Goal: Task Accomplishment & Management: Manage account settings

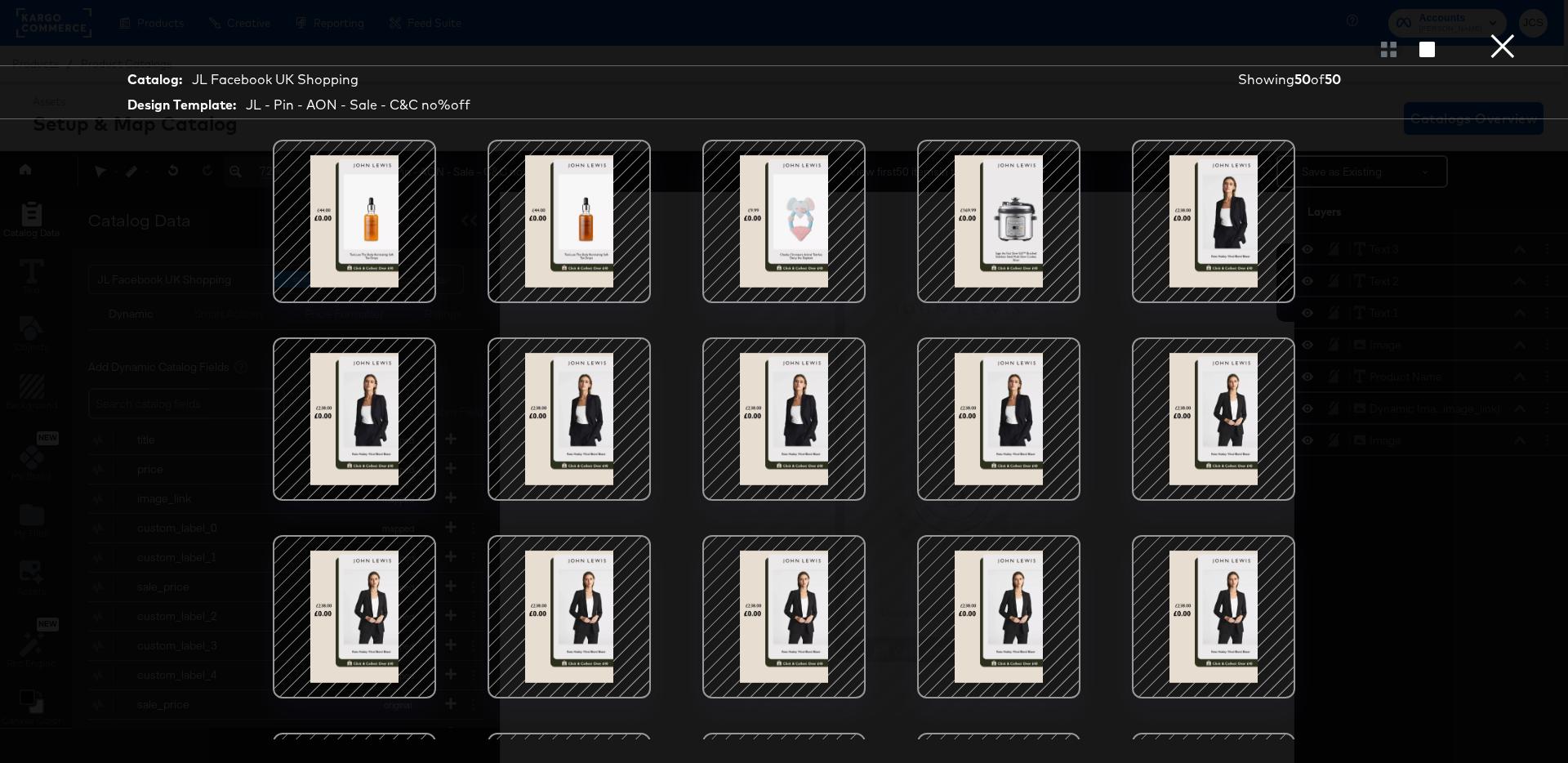
scroll to position [1343, 0]
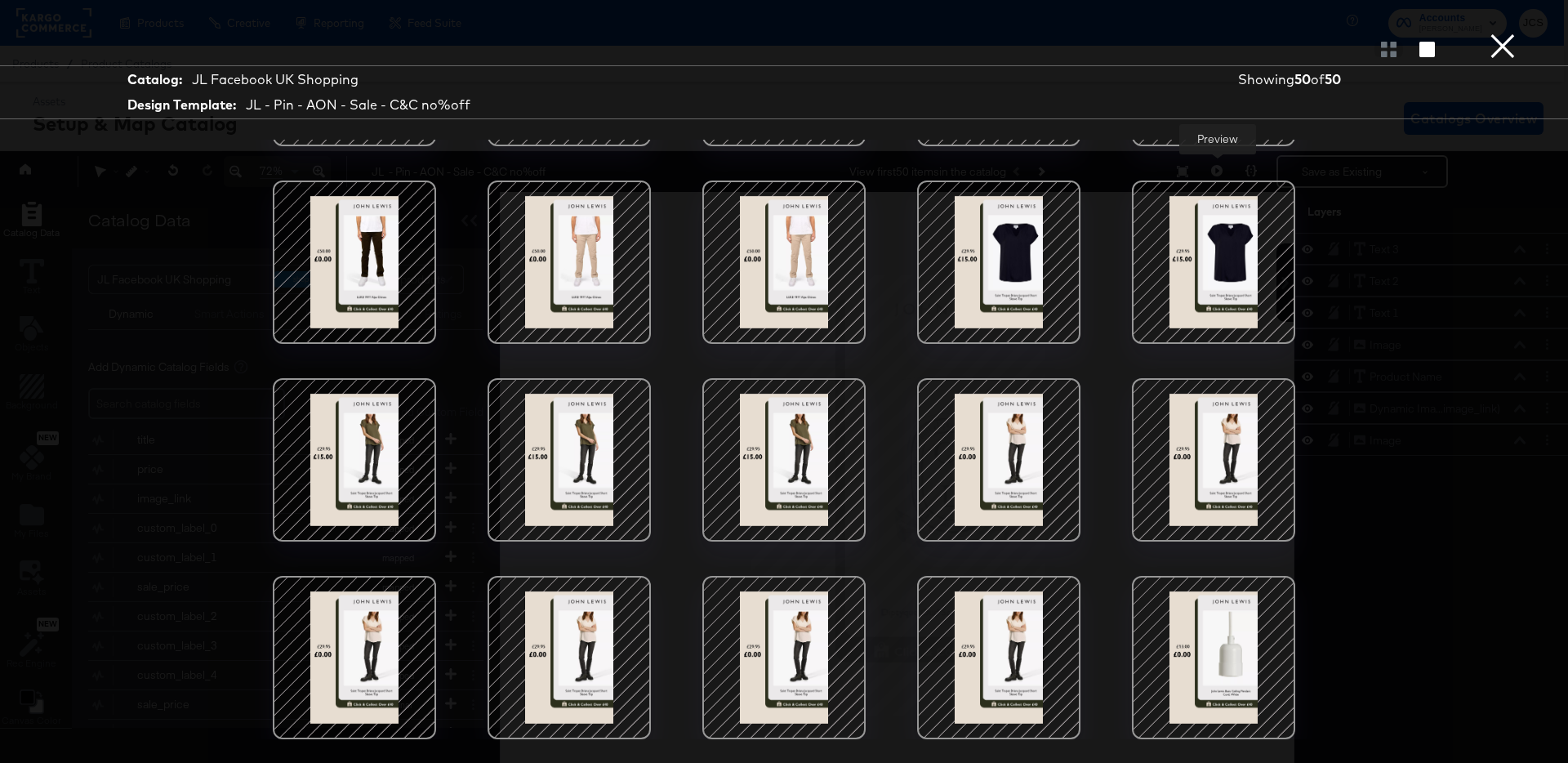
click at [1502, 32] on button "×" at bounding box center [1503, 16] width 32 height 32
click at [1502, 50] on div "Products / Product Catalogs" at bounding box center [780, 64] width 1568 height 36
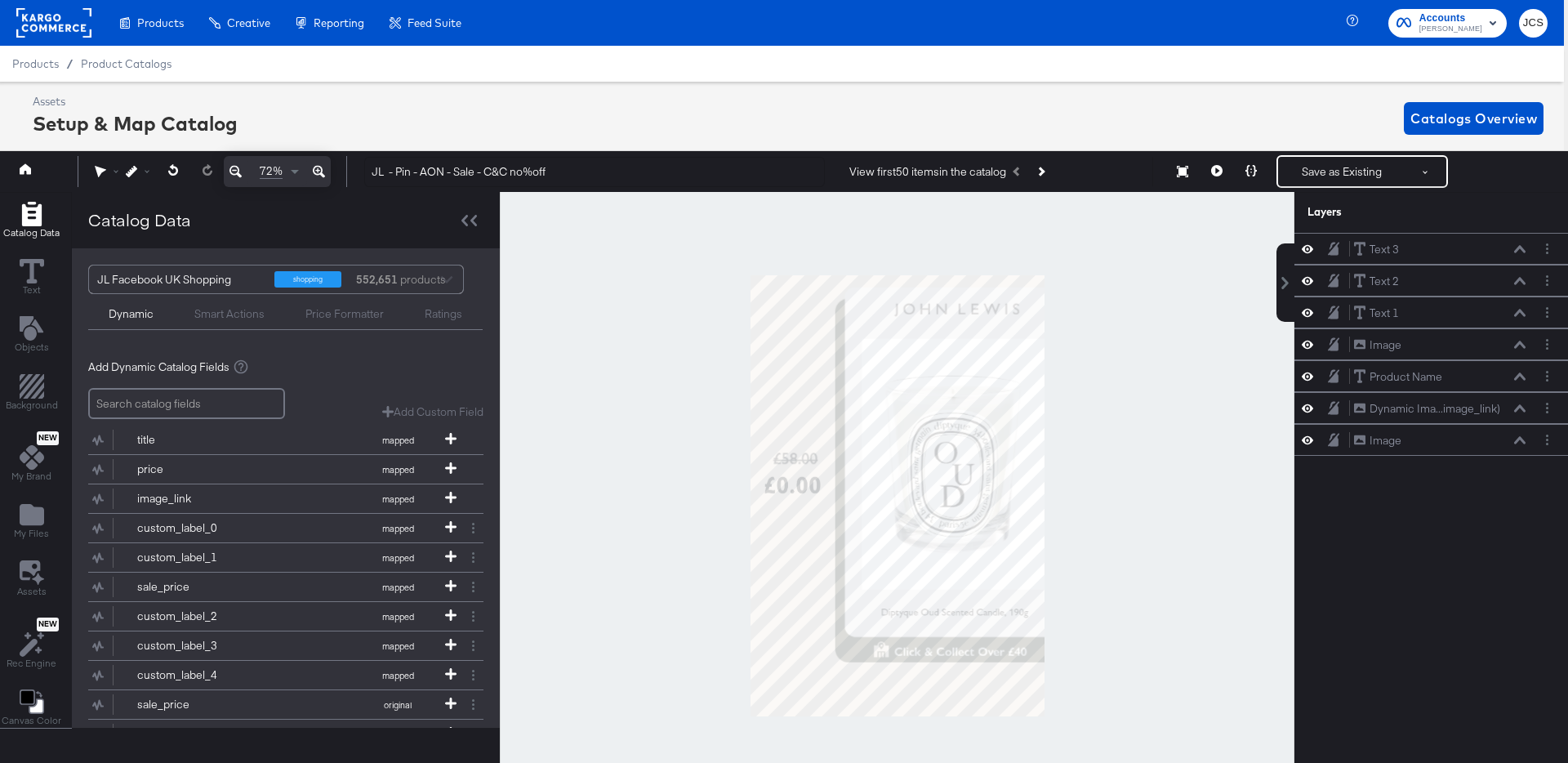
click at [85, 31] on rect at bounding box center [53, 23] width 75 height 30
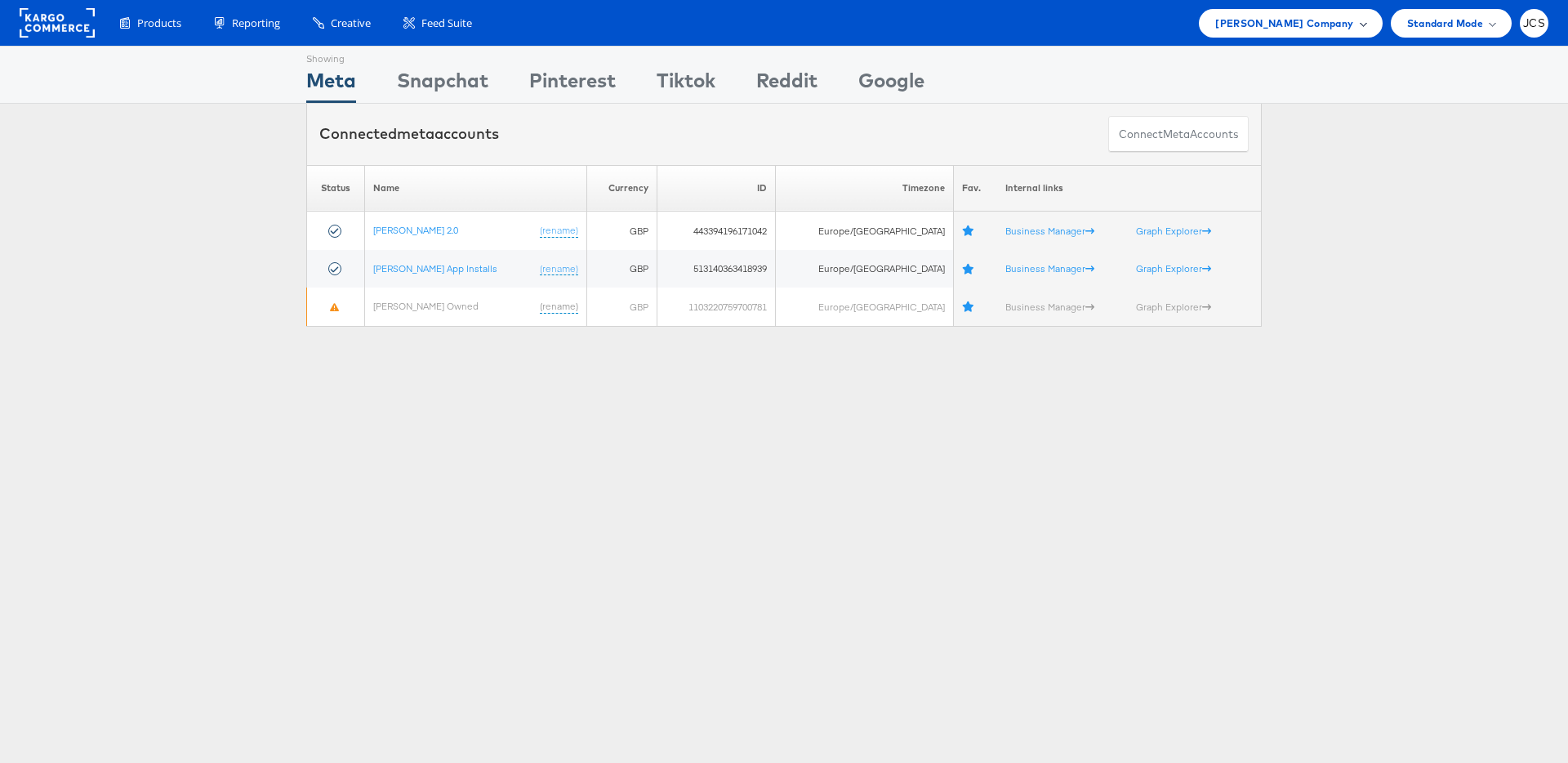
click at [1316, 17] on span "John Lewis Company" at bounding box center [1284, 23] width 138 height 17
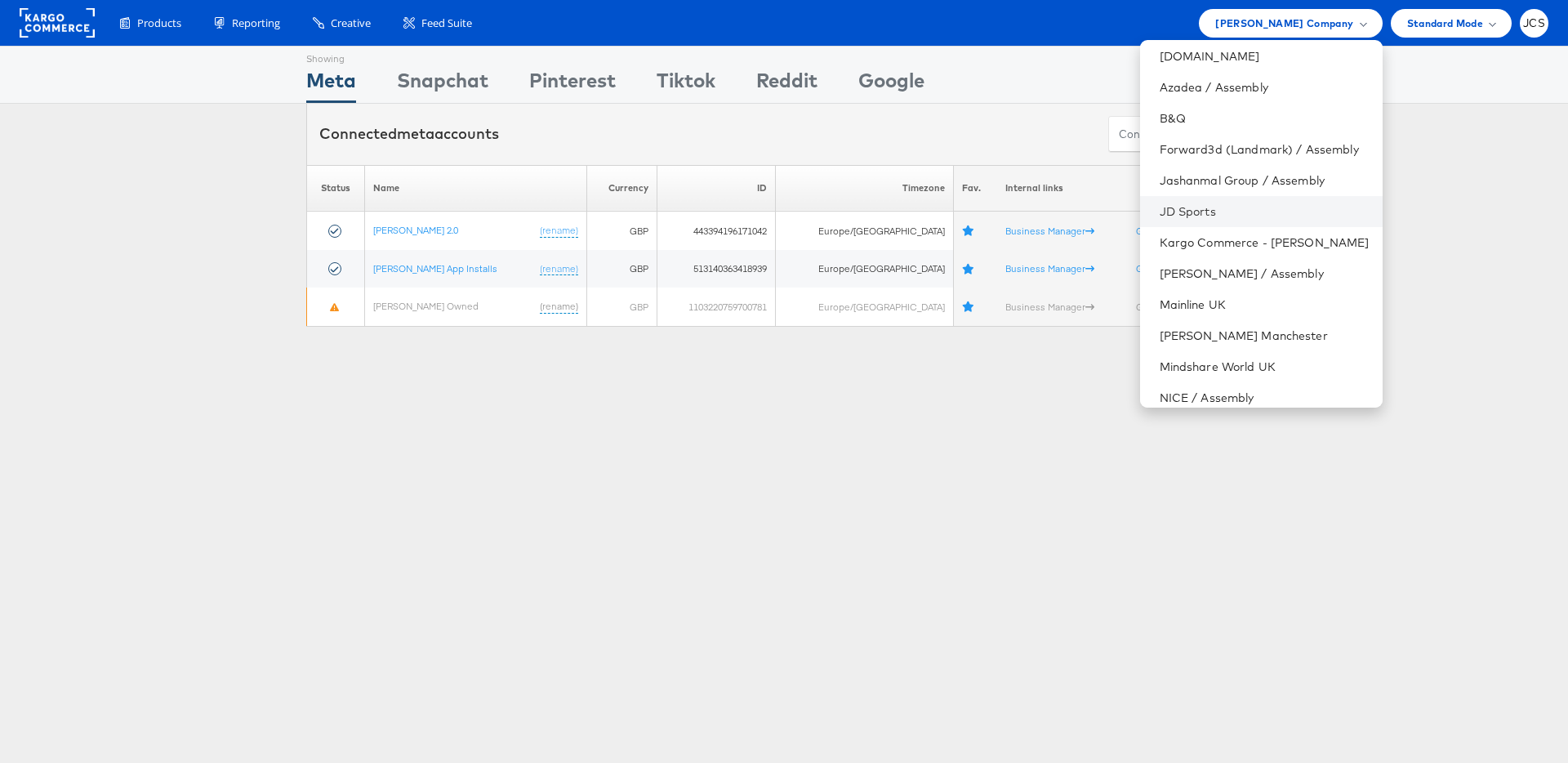
scroll to position [90, 0]
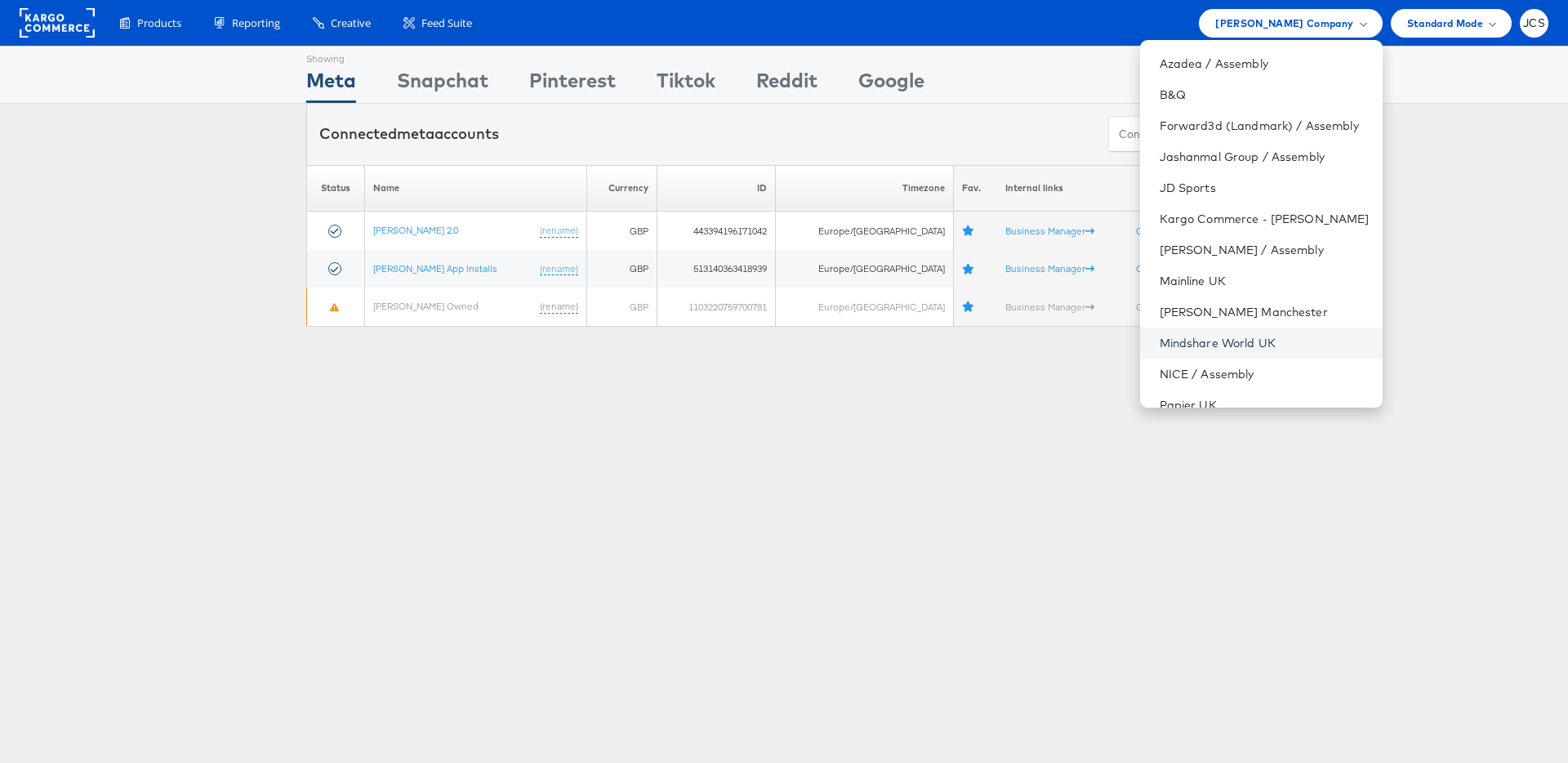
click at [1187, 345] on link "Mindshare World UK" at bounding box center [1265, 343] width 210 height 16
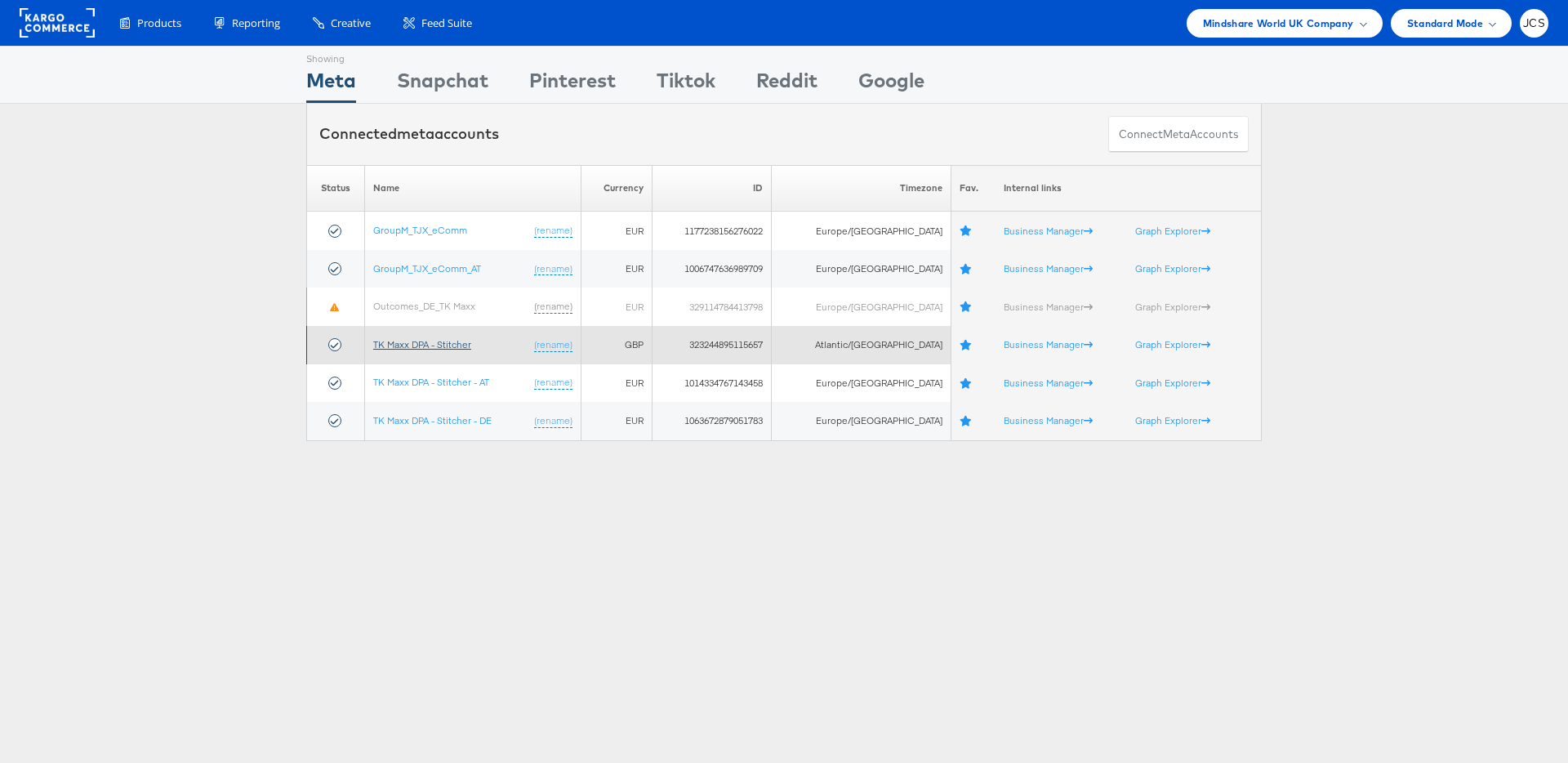
click at [440, 346] on link "TK Maxx DPA - Stitcher" at bounding box center [422, 344] width 98 height 12
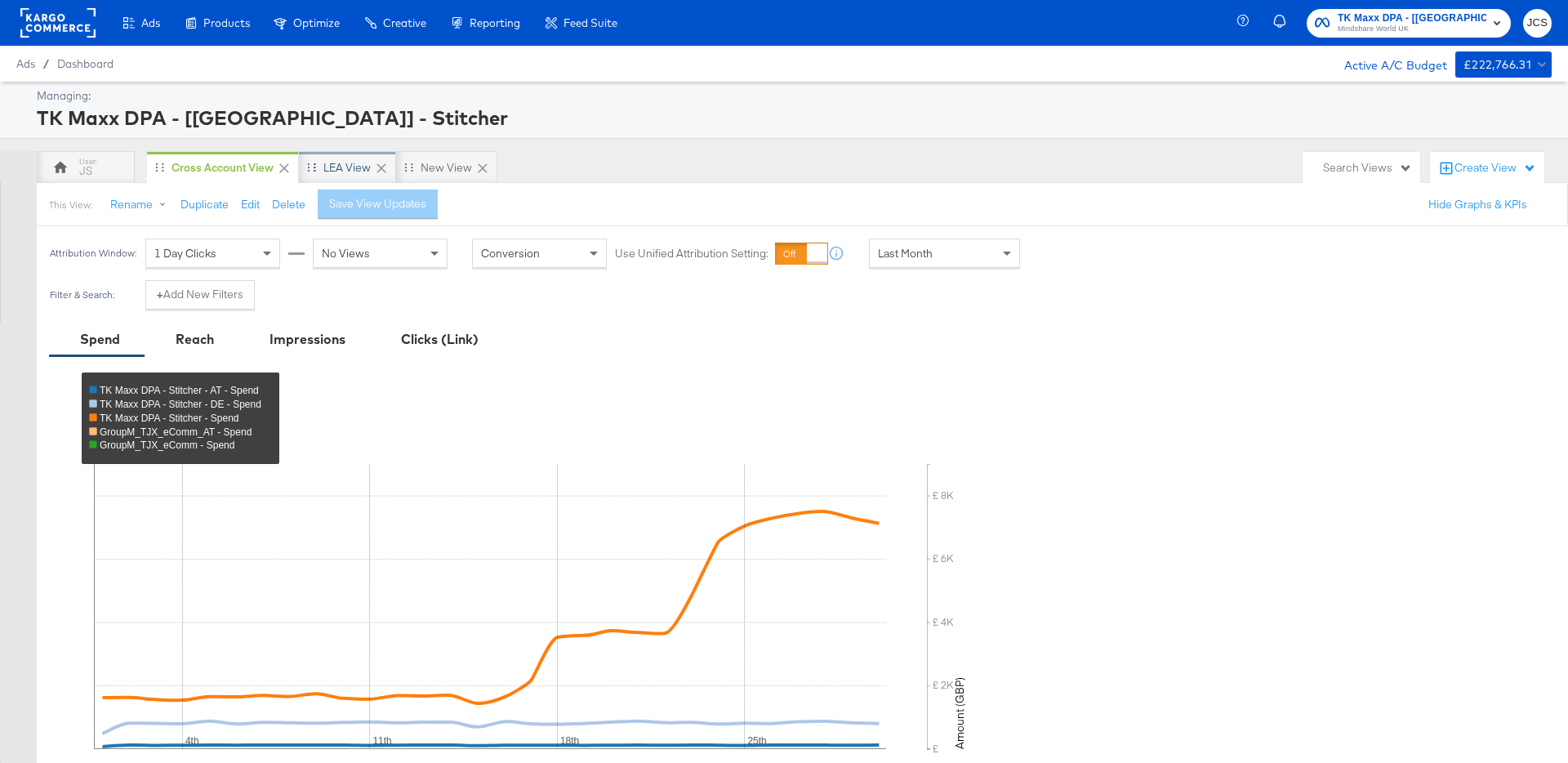
click at [360, 167] on div "LEA View" at bounding box center [348, 168] width 48 height 15
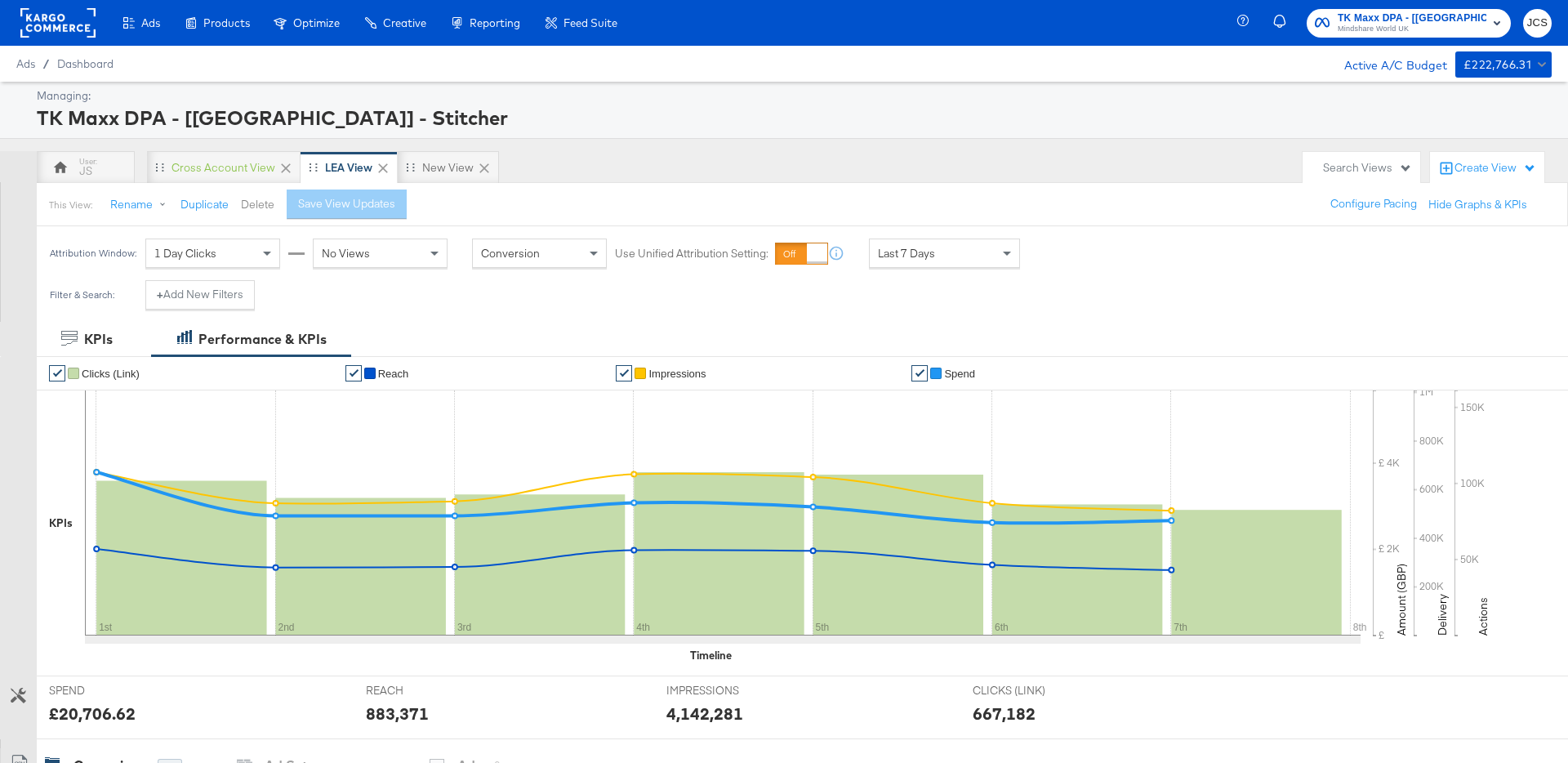
click at [252, 204] on button "Delete" at bounding box center [257, 205] width 33 height 15
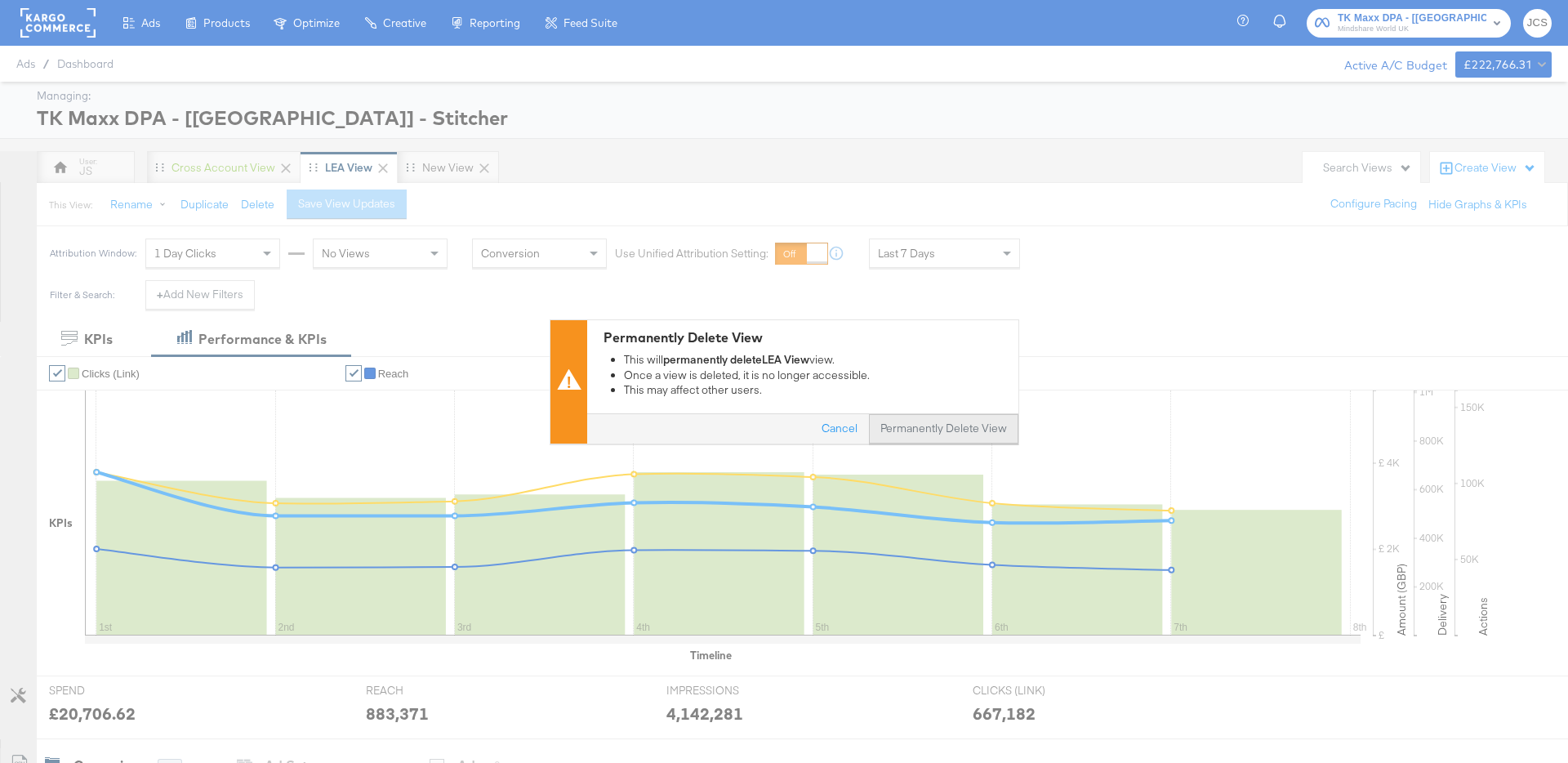
click at [972, 421] on button "Permanently Delete View" at bounding box center [943, 429] width 150 height 30
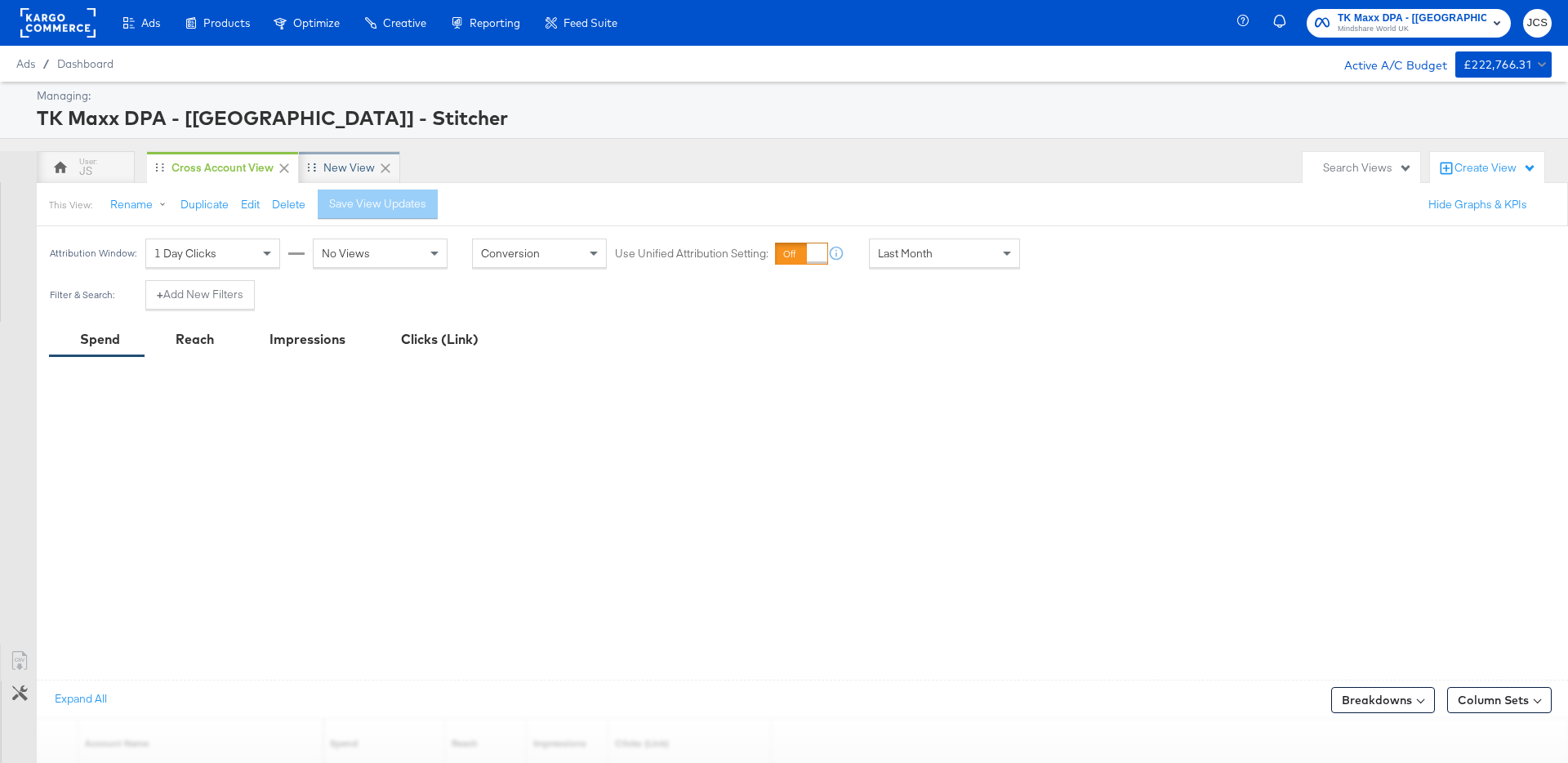
click at [349, 178] on div "New View" at bounding box center [350, 168] width 101 height 32
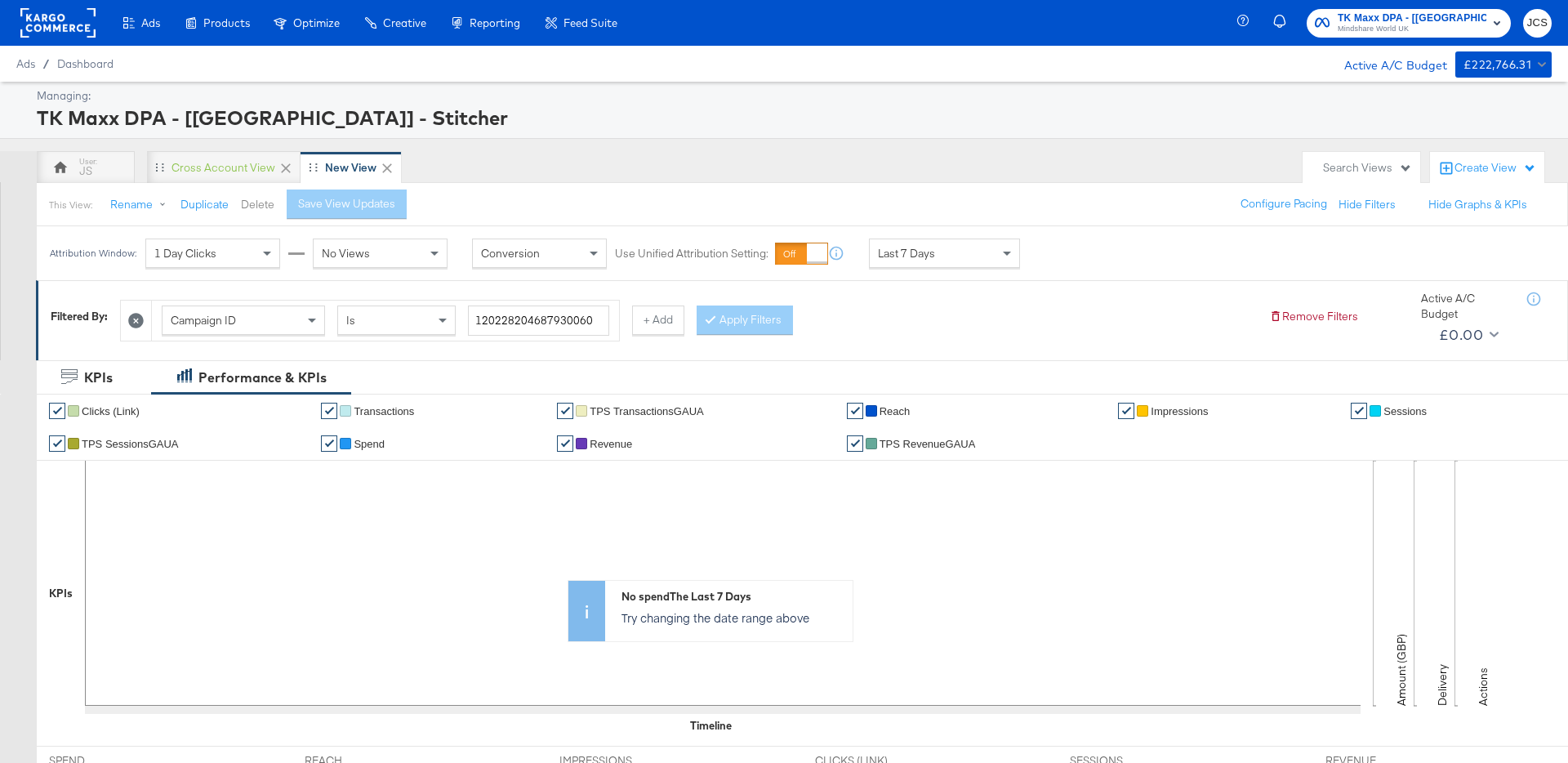
click at [261, 201] on button "Delete" at bounding box center [257, 205] width 33 height 15
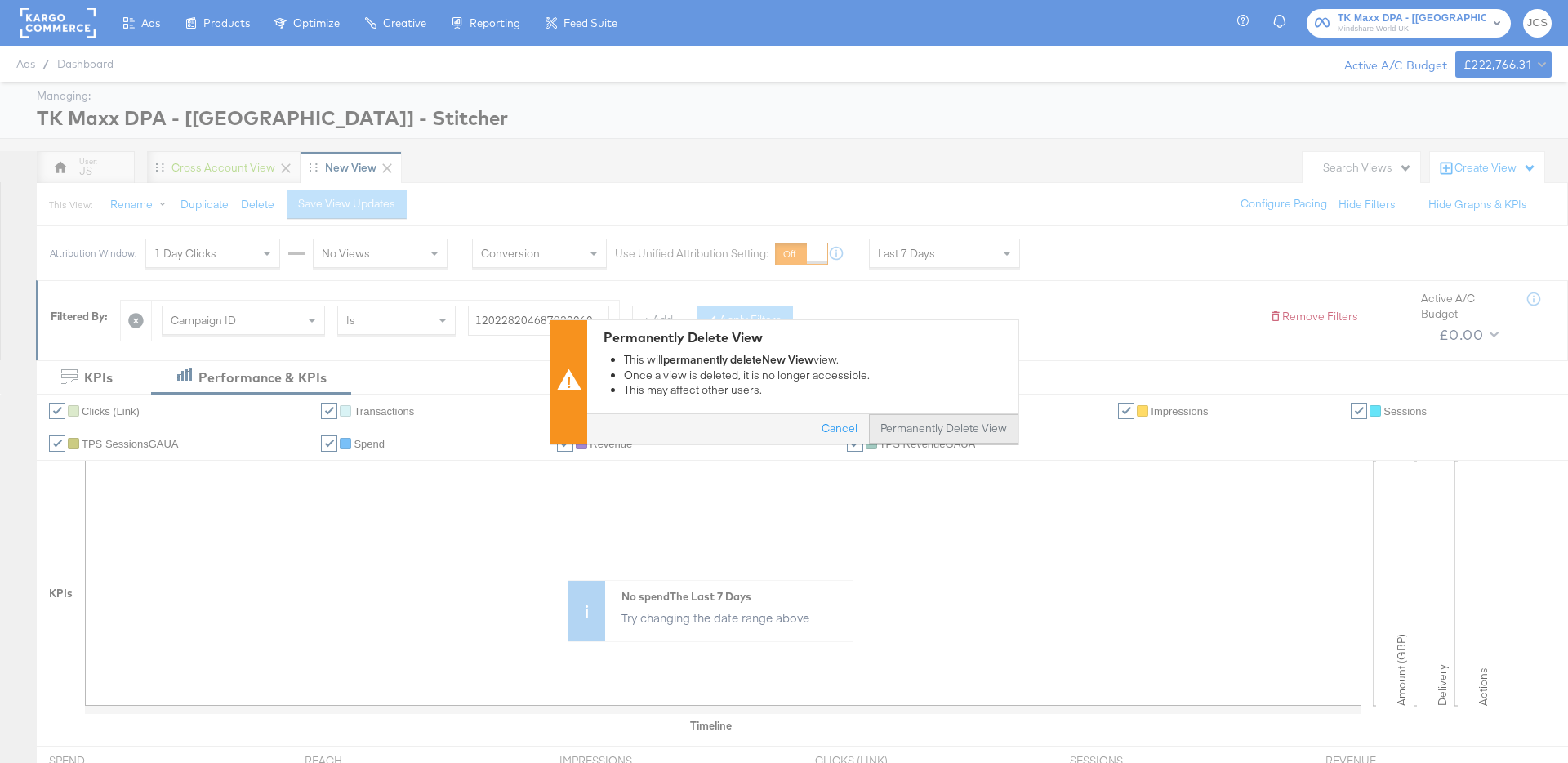
click at [907, 427] on button "Permanently Delete View" at bounding box center [943, 429] width 150 height 30
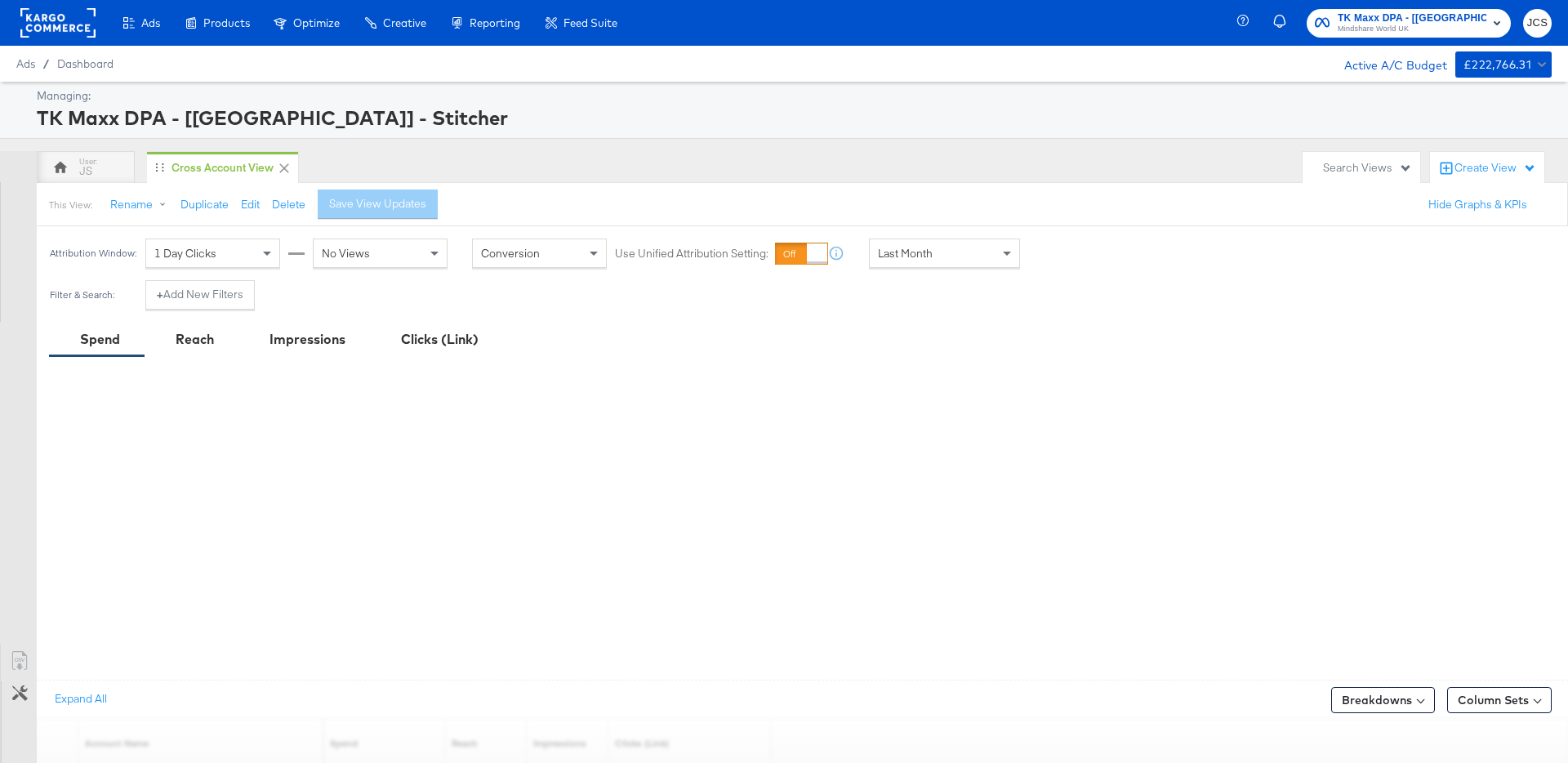
click at [1359, 170] on div "Search Views" at bounding box center [1367, 168] width 89 height 15
click at [1259, 347] on div "All Campaigns" at bounding box center [1271, 351] width 71 height 11
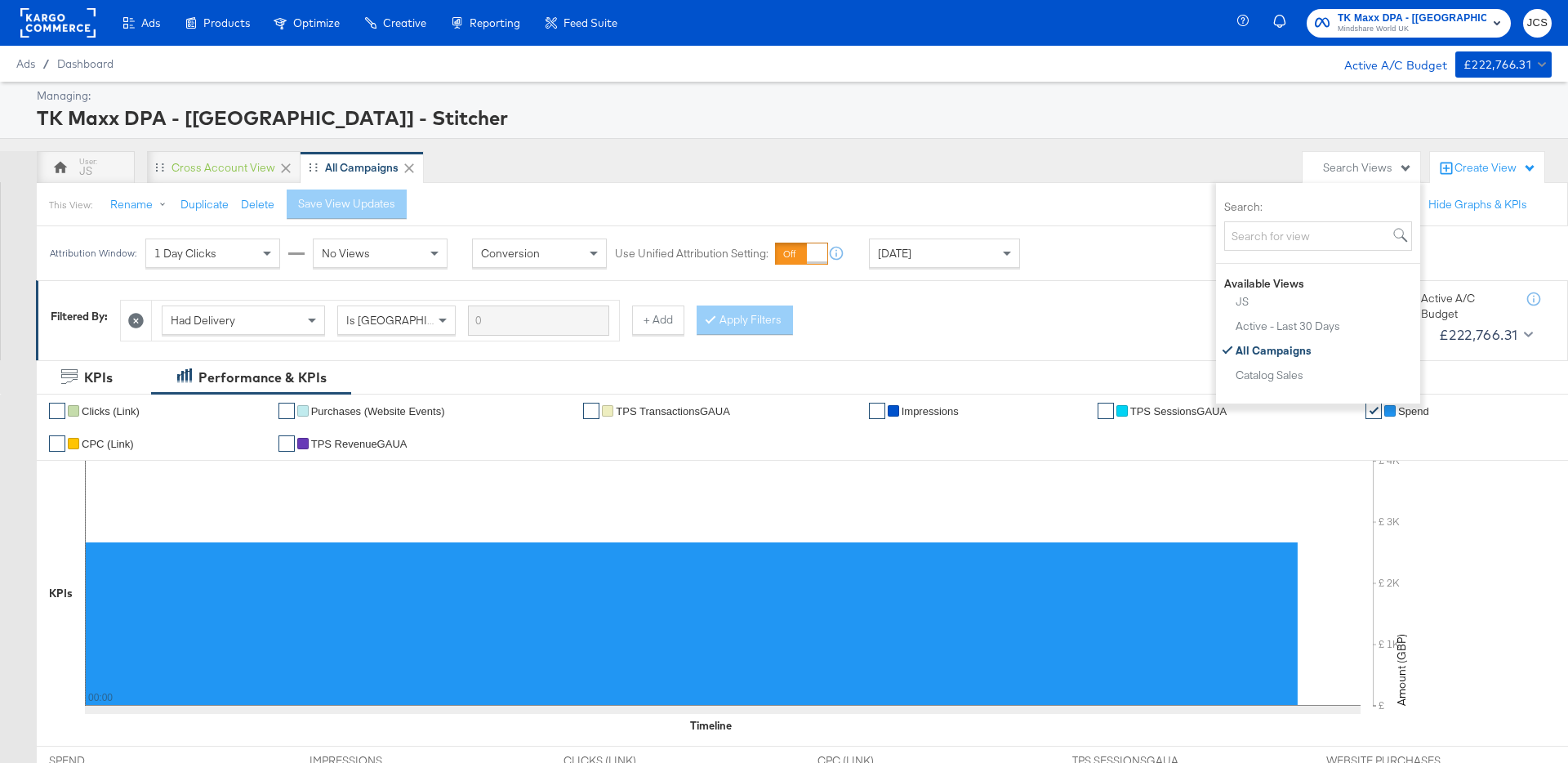
click at [904, 258] on span "[DATE]" at bounding box center [895, 252] width 33 height 14
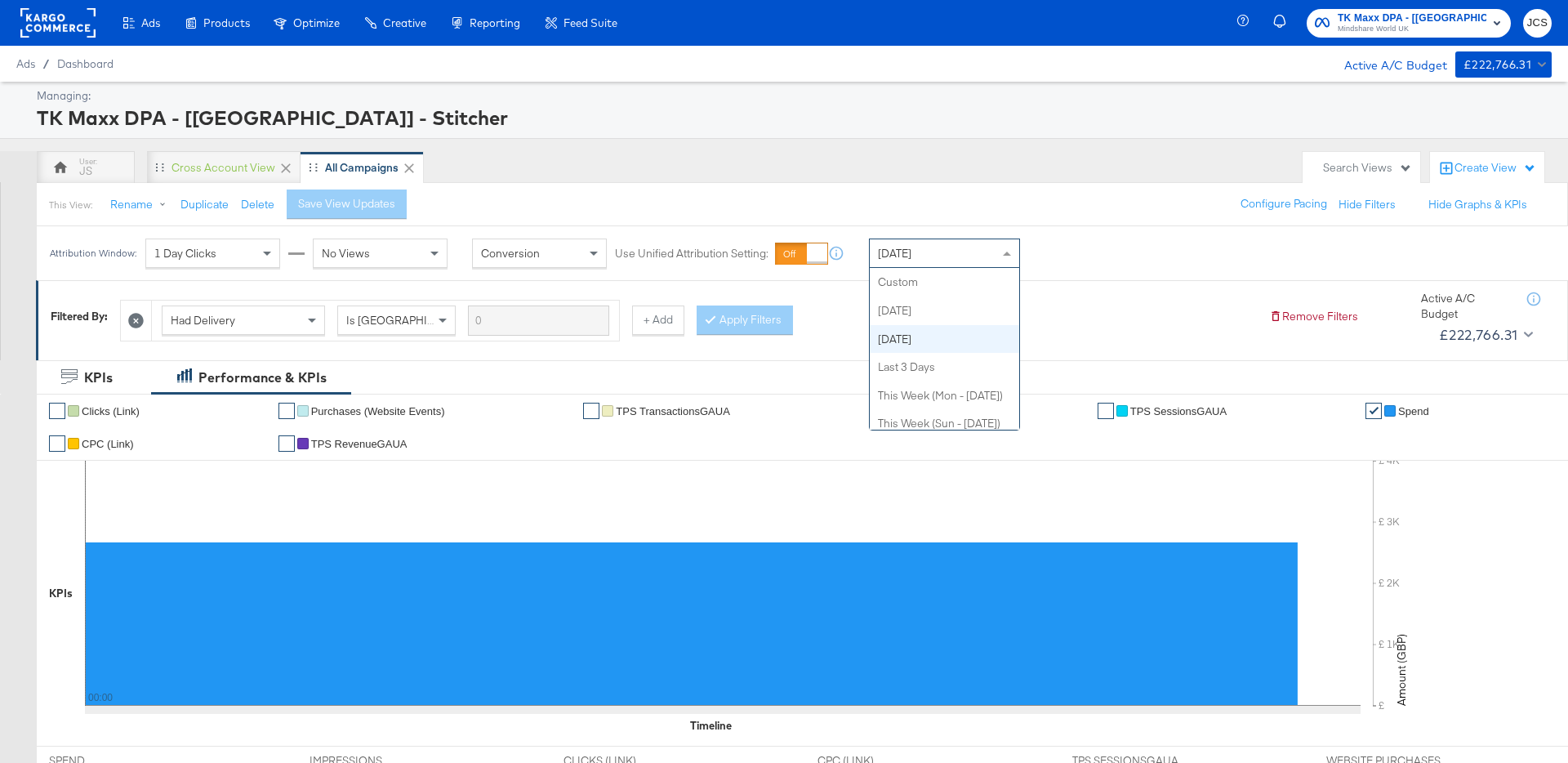
scroll to position [56, 0]
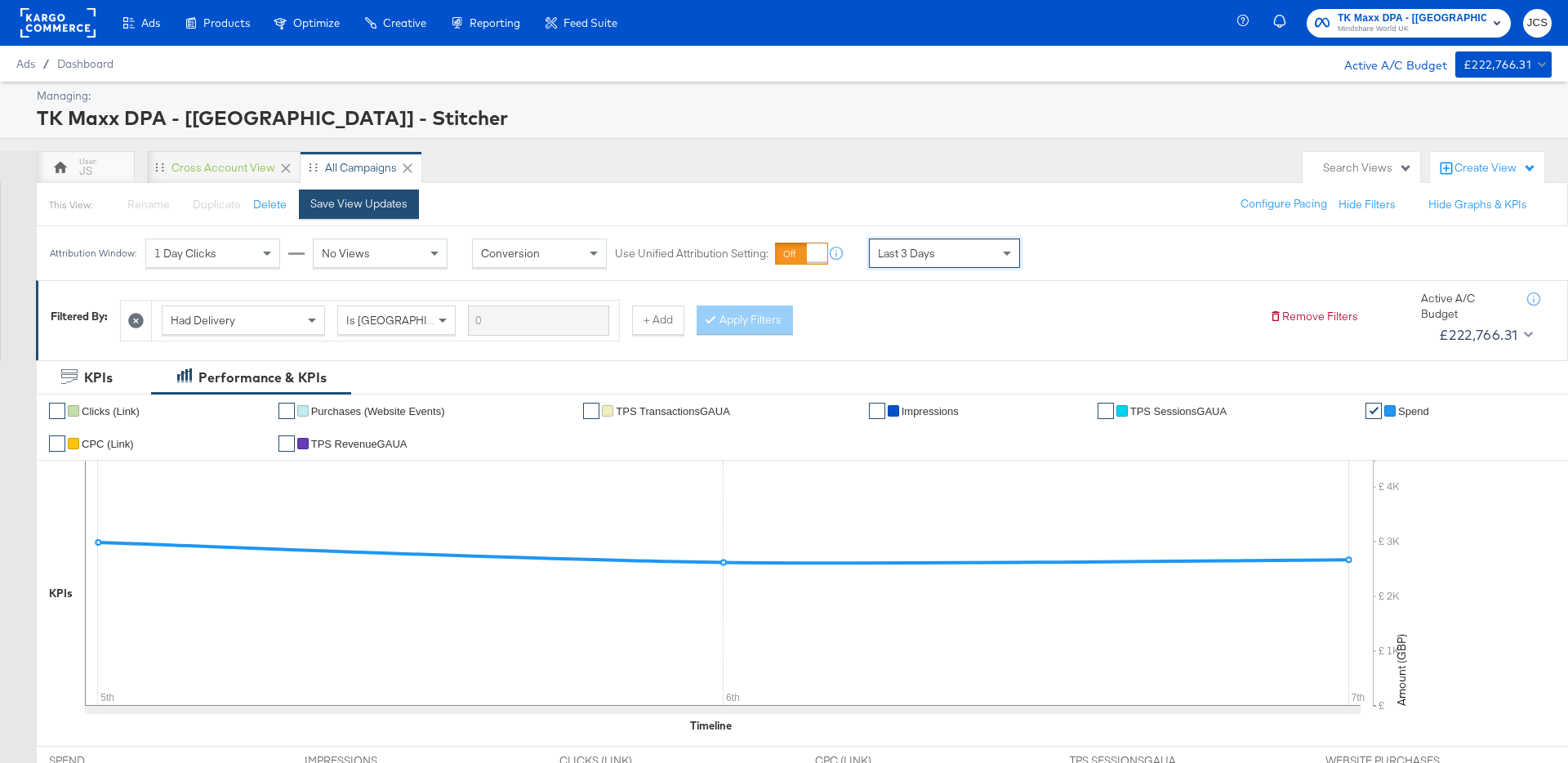
click at [375, 209] on div "Save View Updates" at bounding box center [359, 204] width 97 height 15
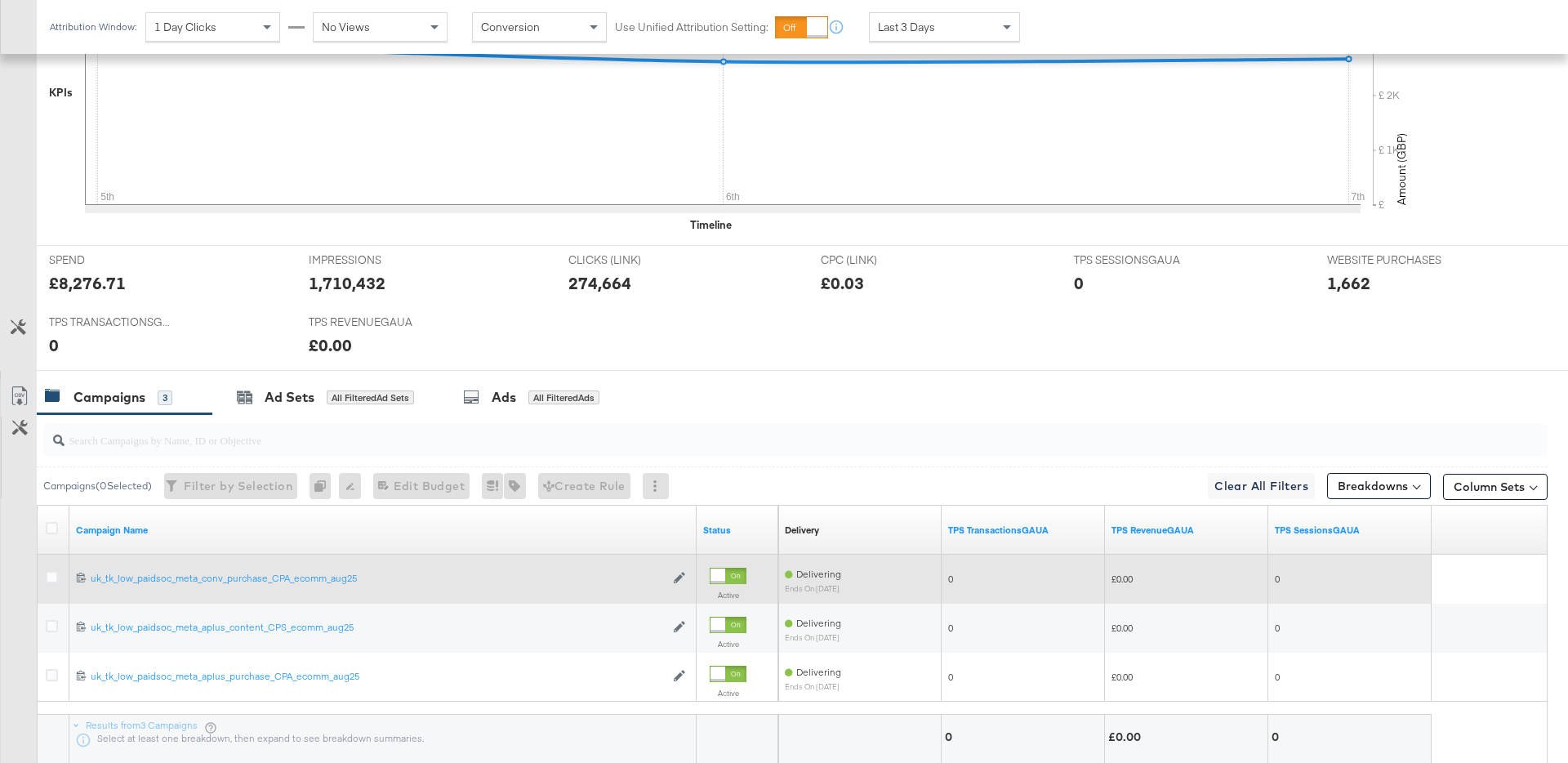
scroll to position [502, 0]
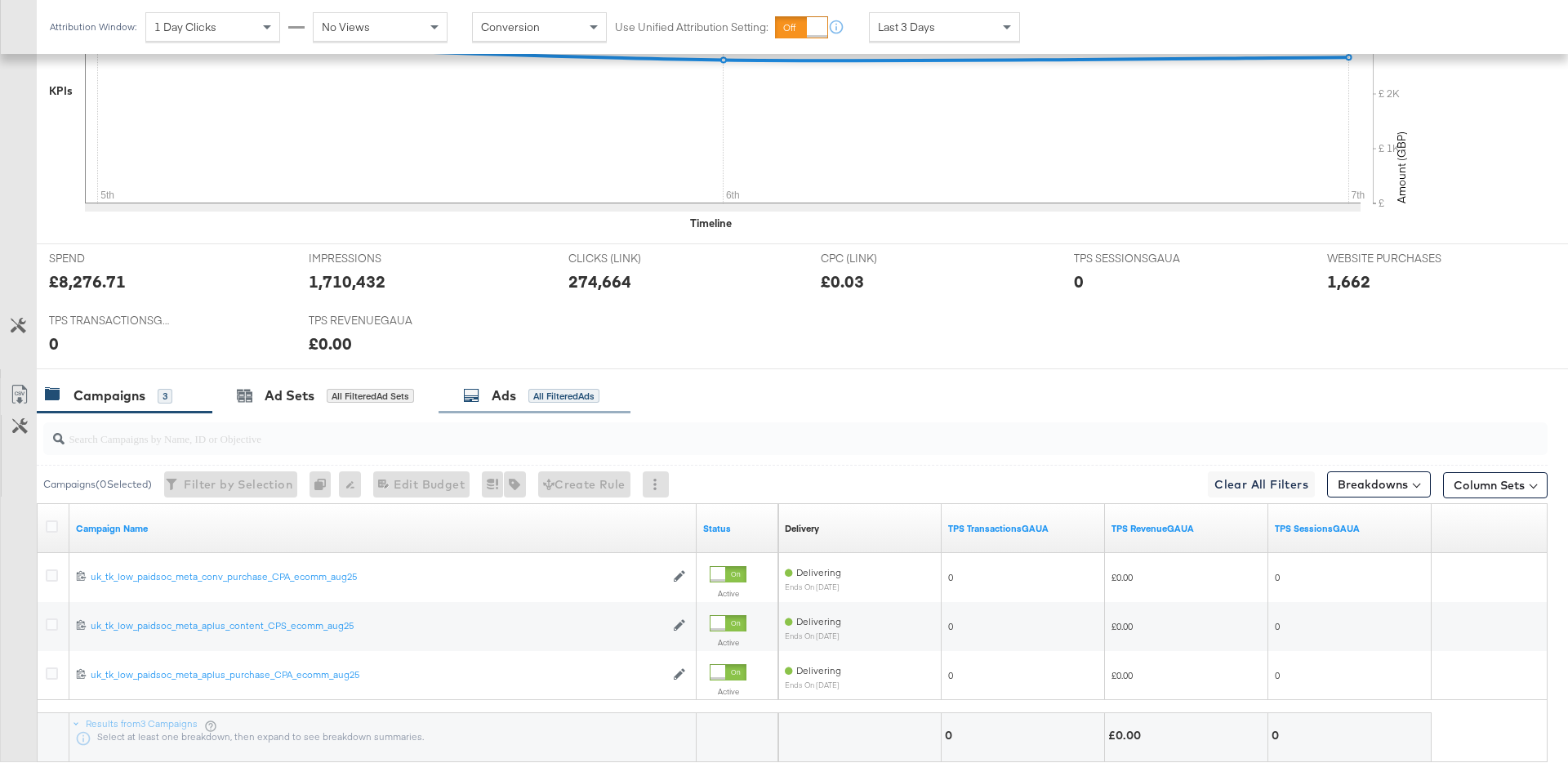
click at [516, 410] on div "Ads All Filtered Ads" at bounding box center [534, 395] width 192 height 35
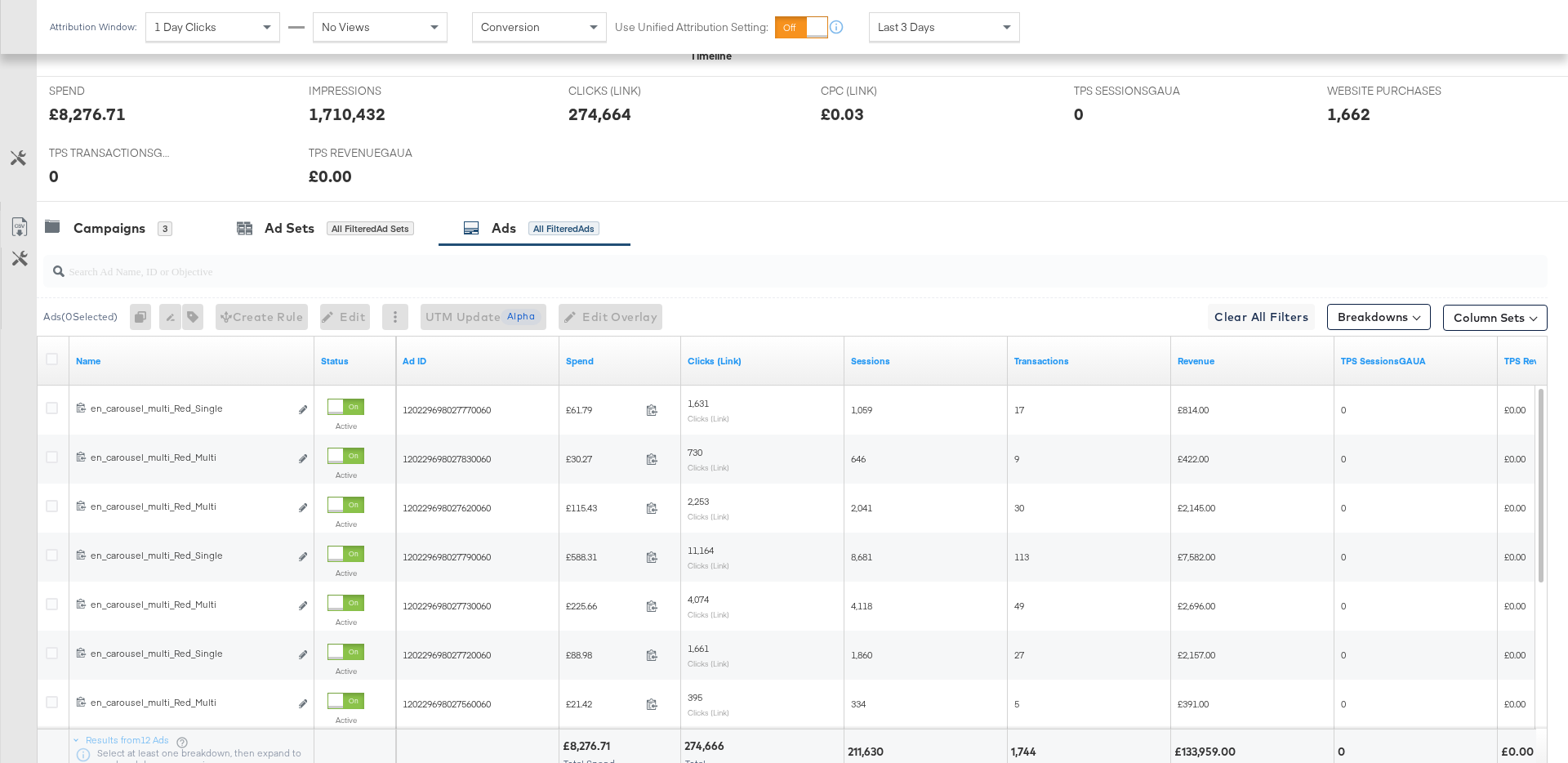
scroll to position [671, 0]
click at [335, 230] on div "All Filtered Ad Sets" at bounding box center [371, 228] width 88 height 14
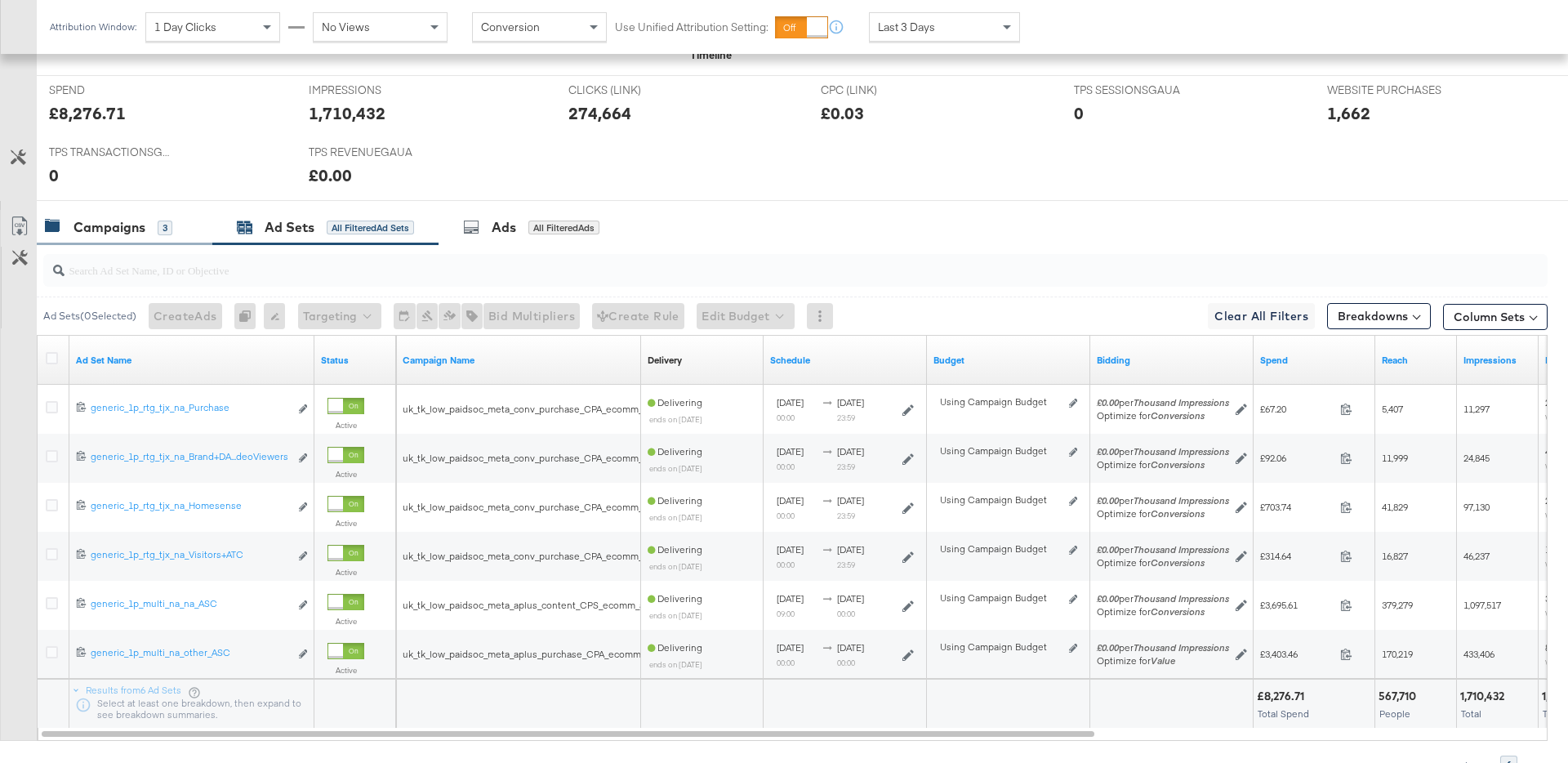
click at [111, 231] on div "Campaigns" at bounding box center [109, 228] width 71 height 19
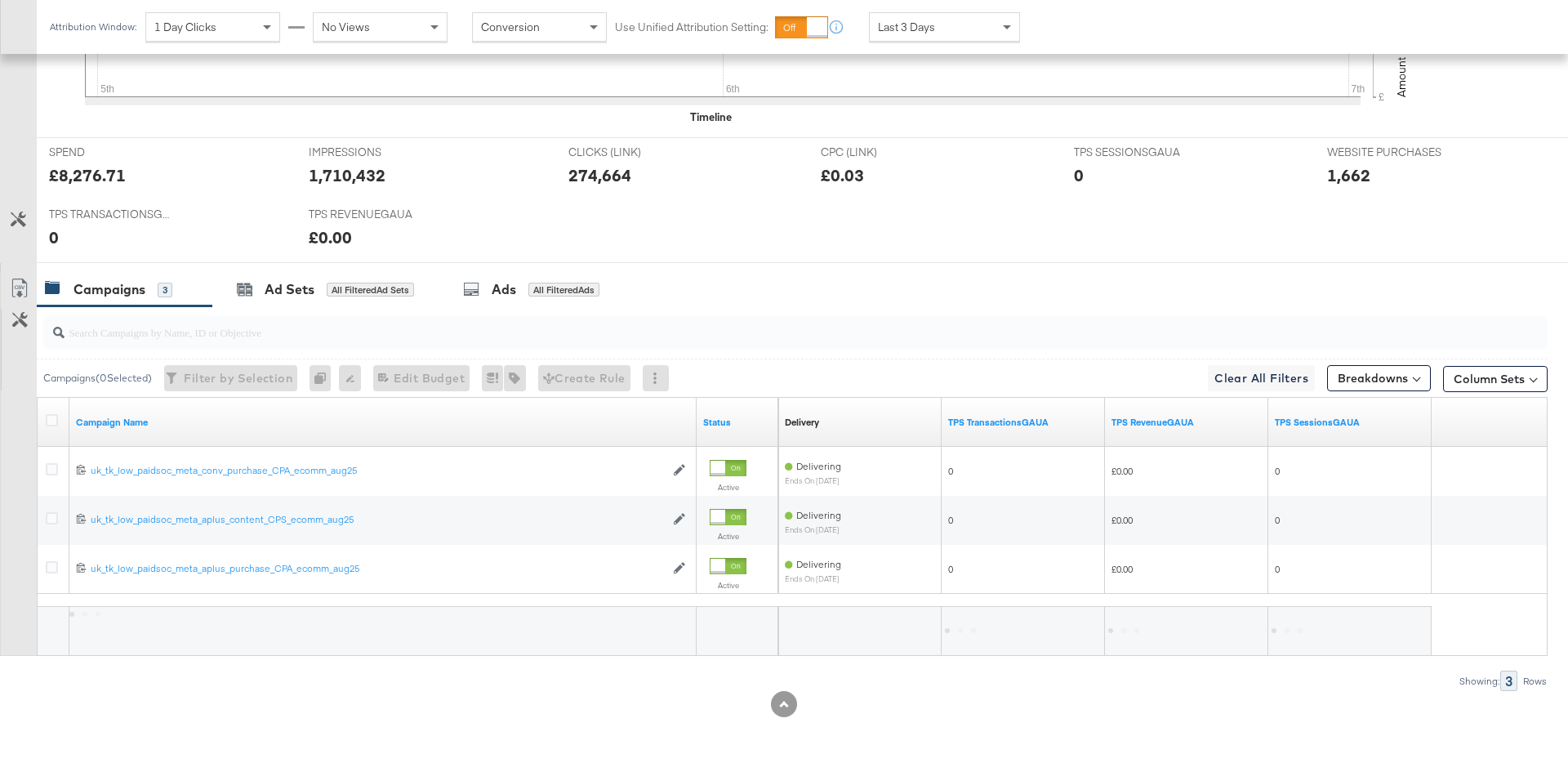
scroll to position [609, 0]
click at [20, 220] on icon at bounding box center [18, 219] width 15 height 15
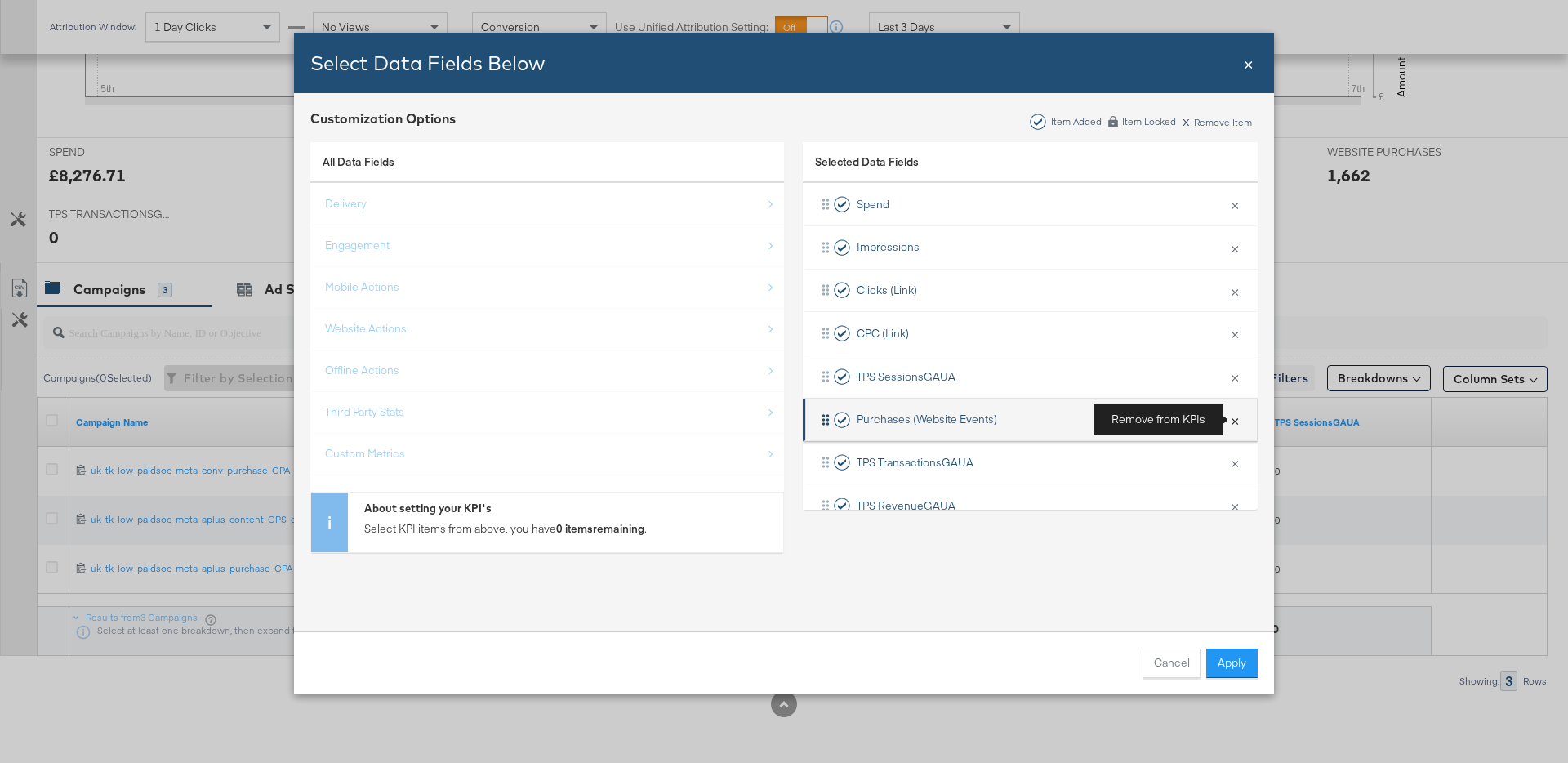
click at [1243, 420] on button "×" at bounding box center [1235, 420] width 21 height 34
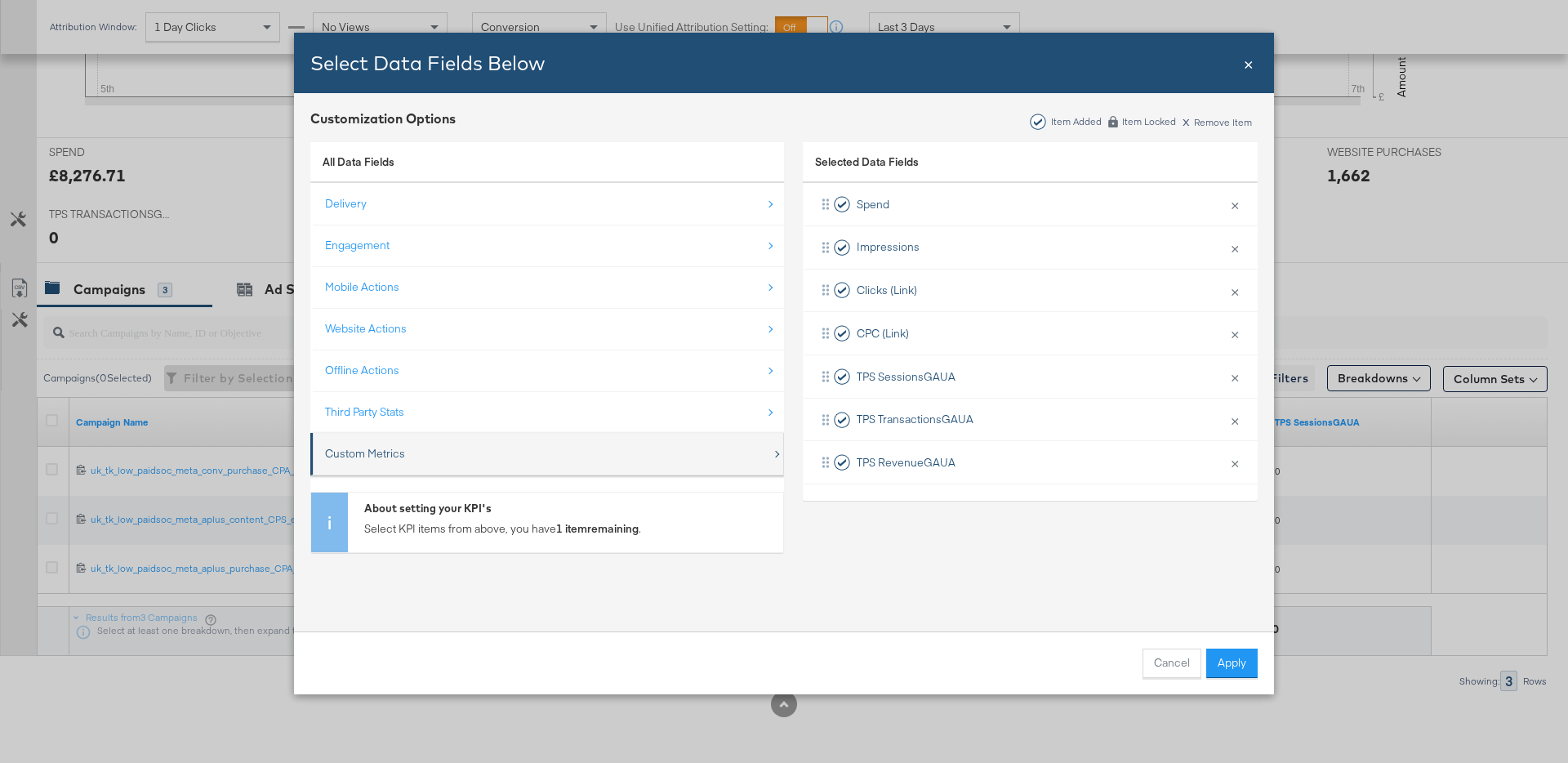
click at [366, 456] on div "Custom Metrics" at bounding box center [365, 453] width 80 height 15
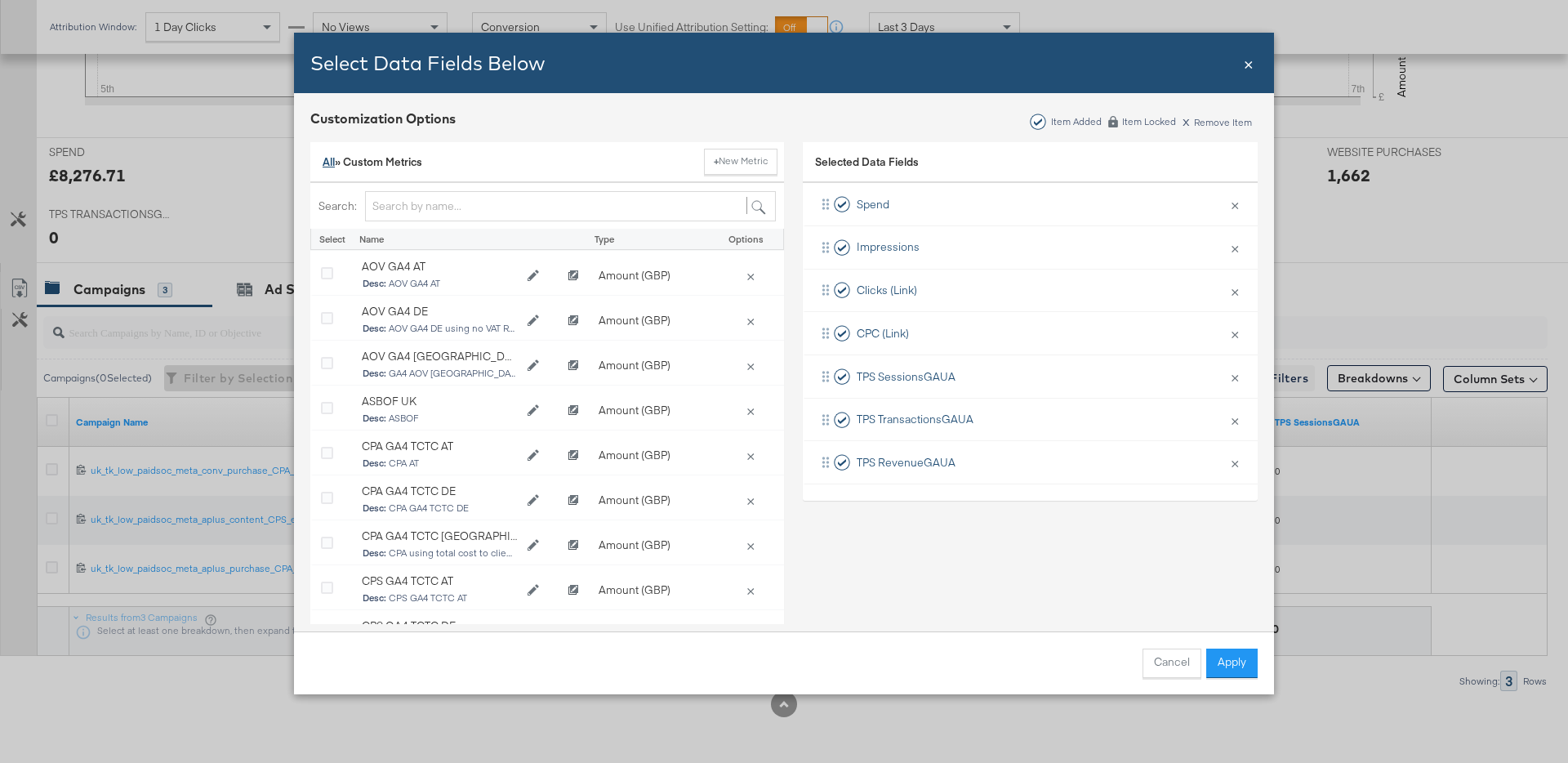
click at [334, 161] on link "All" at bounding box center [329, 161] width 12 height 14
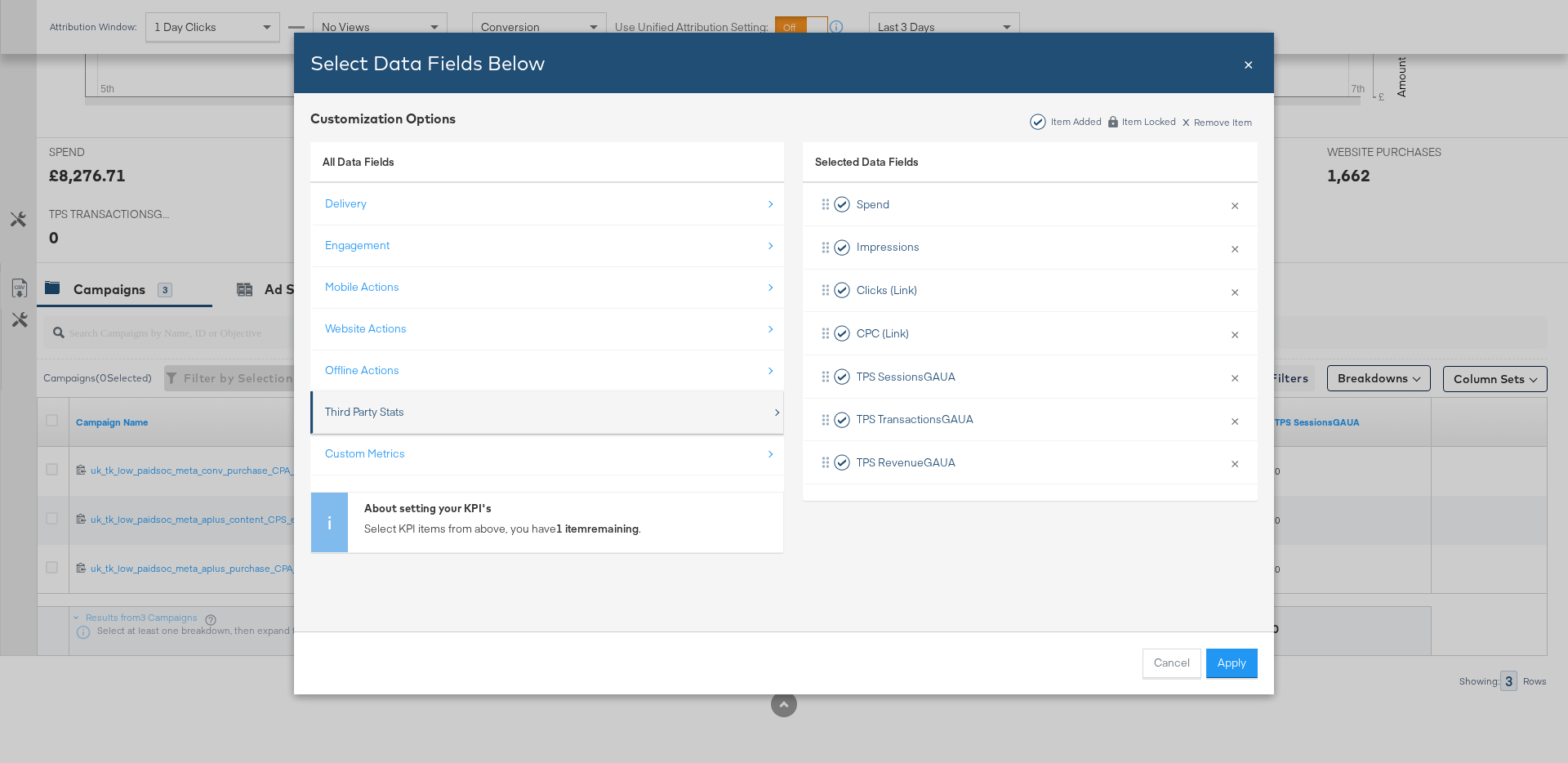
click at [455, 404] on div "Third Party Stats" at bounding box center [548, 412] width 447 height 33
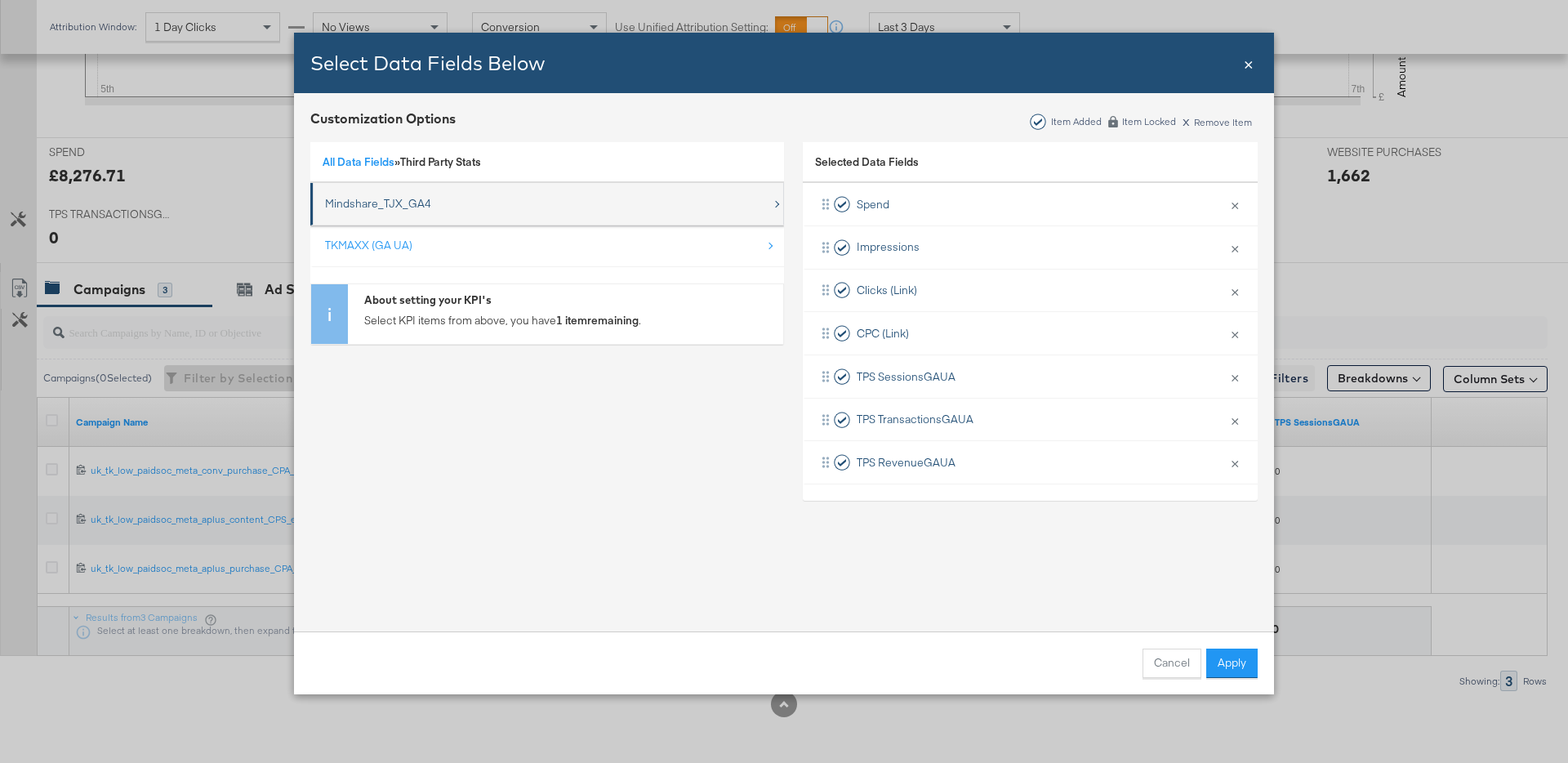
click at [450, 207] on div "Mindshare_TJX_GA4" at bounding box center [548, 203] width 447 height 33
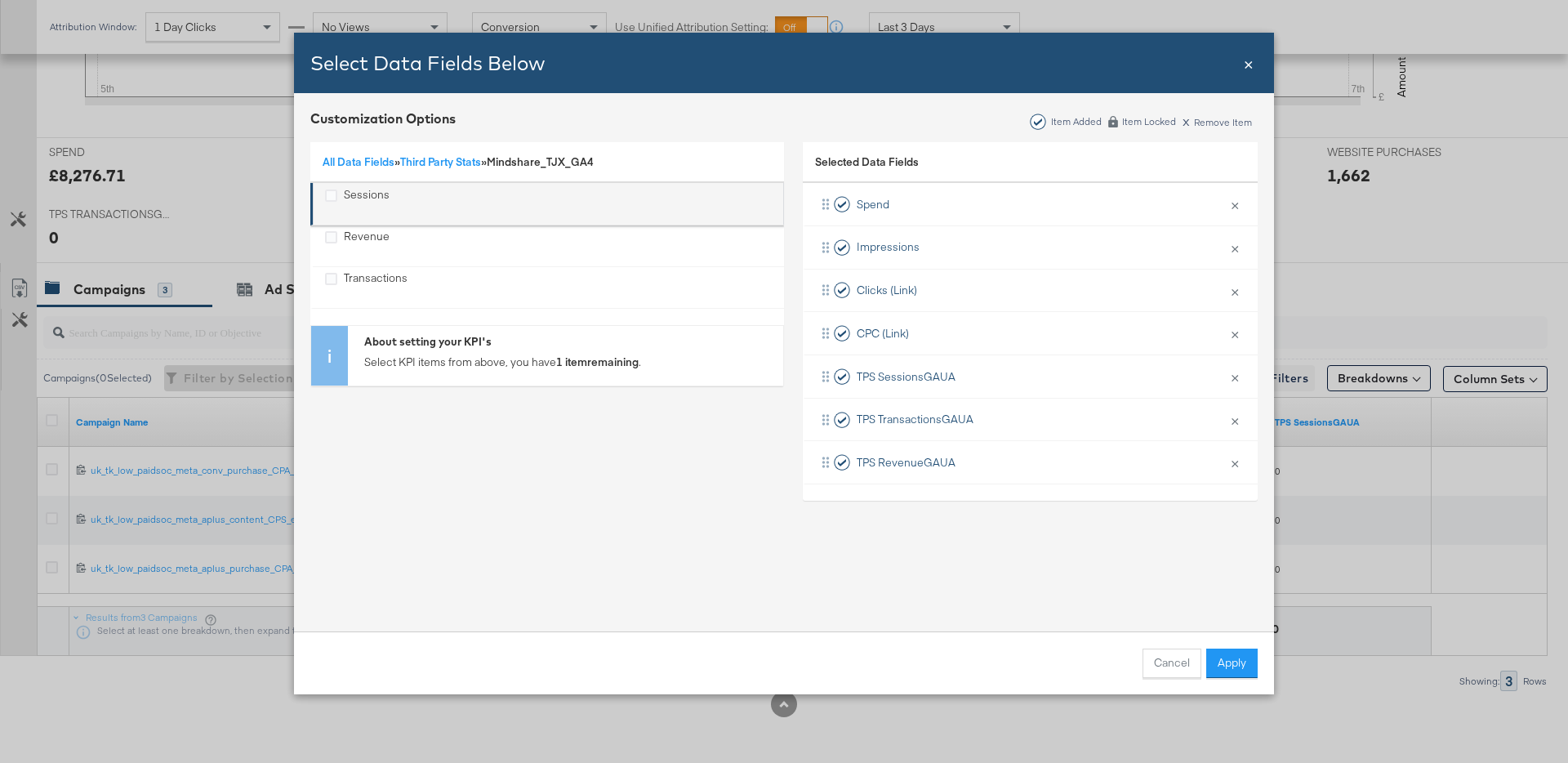
click at [385, 195] on div "Sessions" at bounding box center [367, 203] width 46 height 33
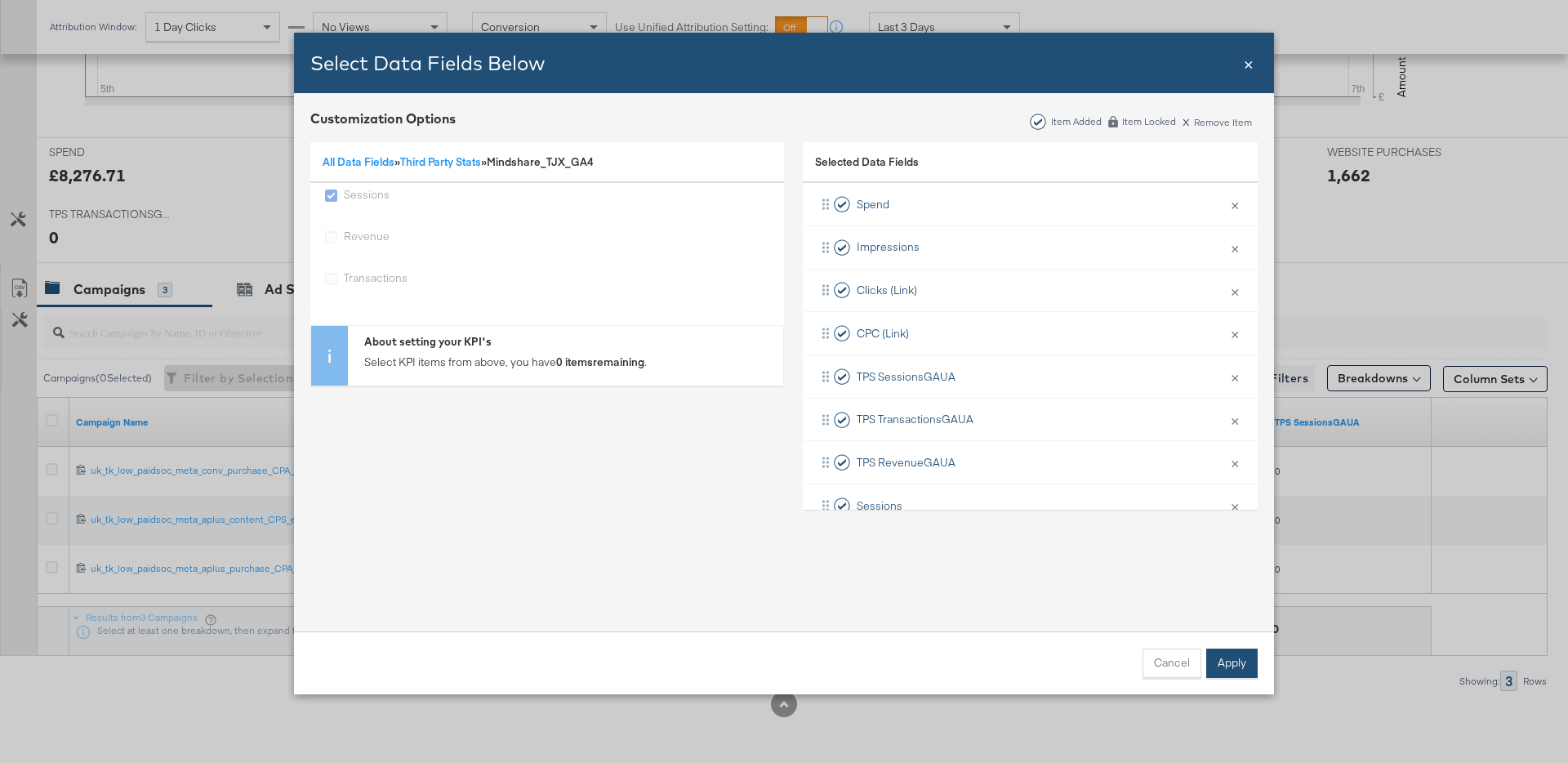
click at [1229, 673] on button "Apply" at bounding box center [1233, 663] width 51 height 30
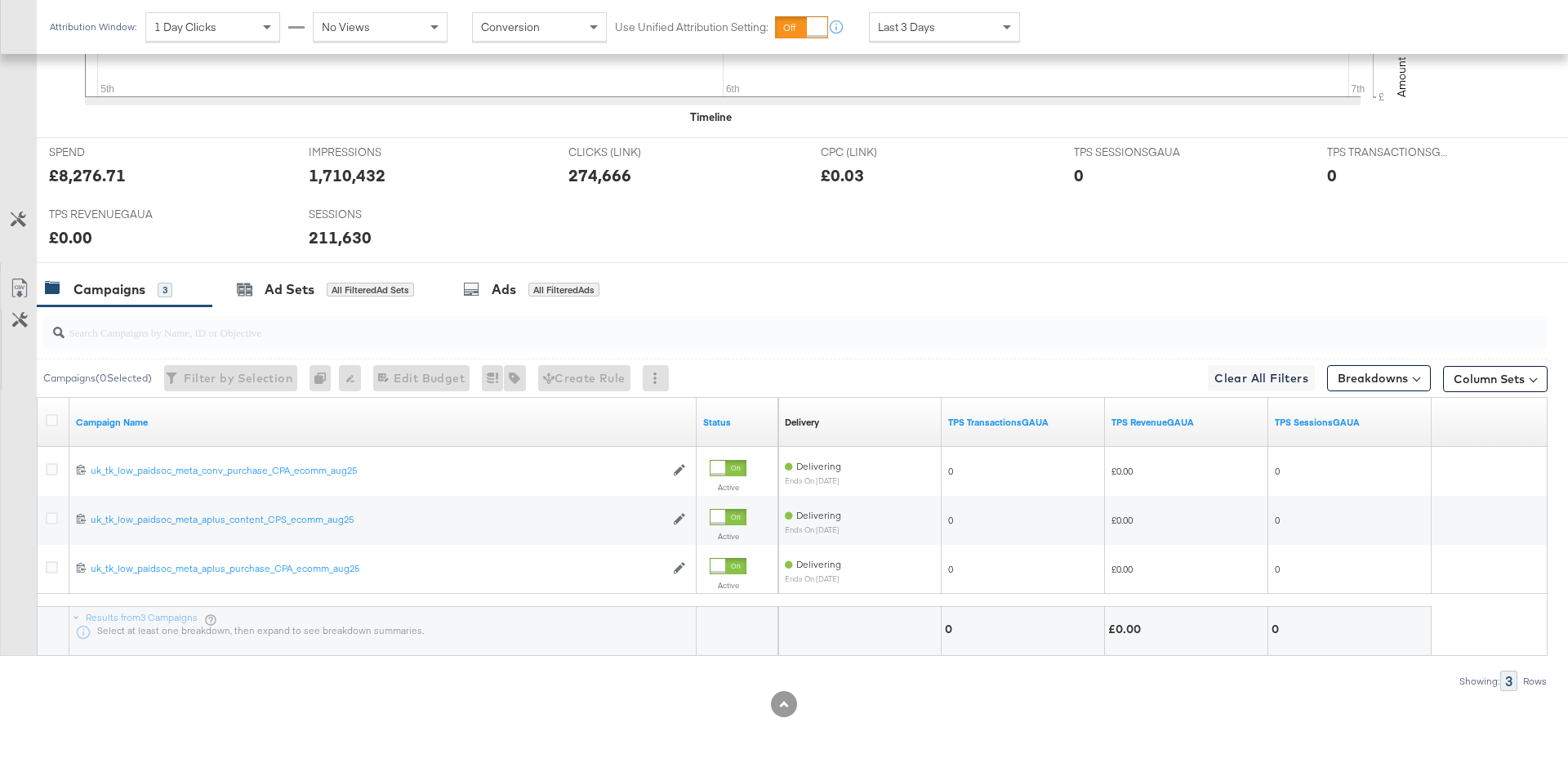
click at [4, 222] on button "Customize KPIs" at bounding box center [18, 220] width 37 height 29
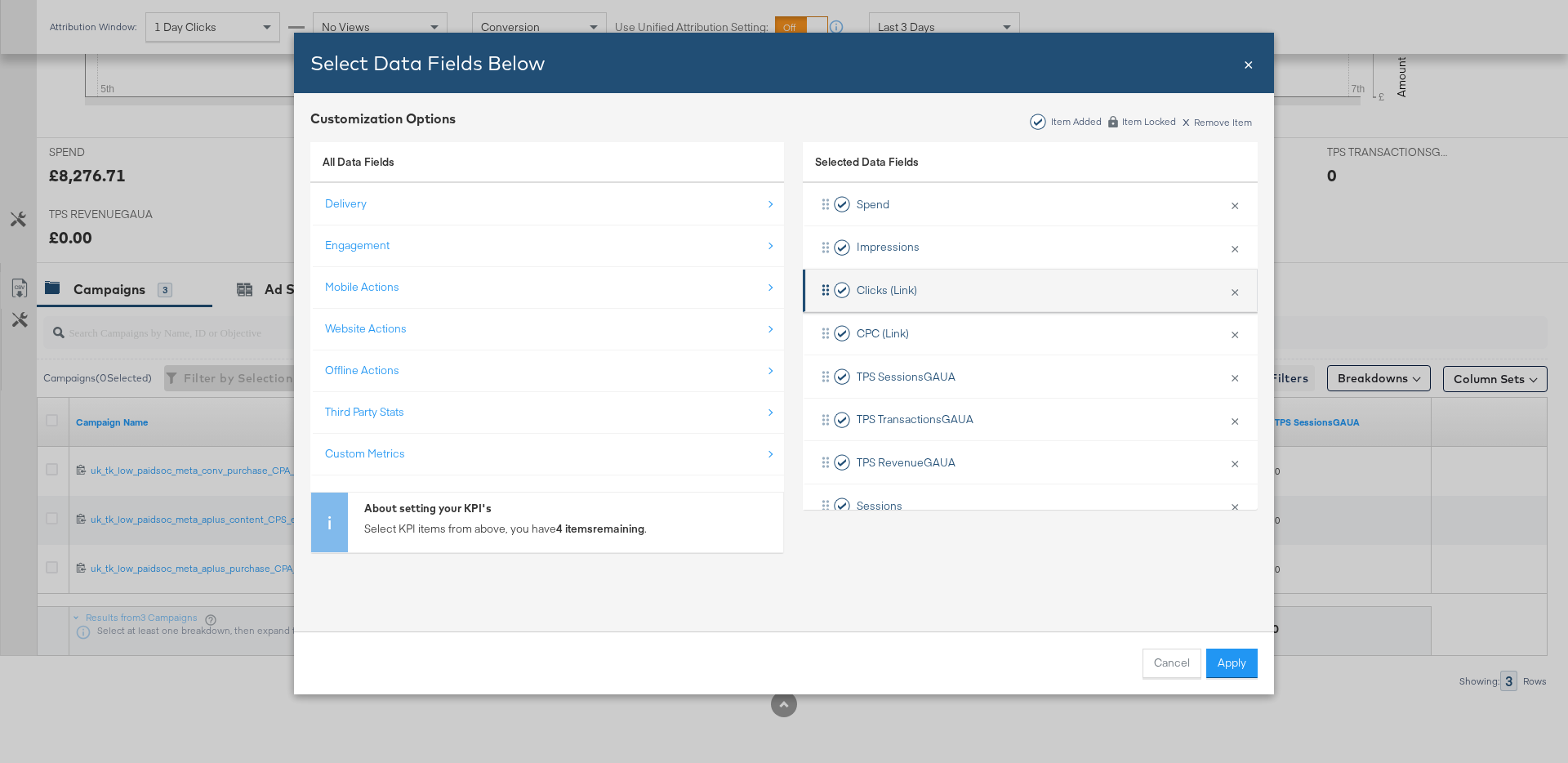
scroll to position [34, 0]
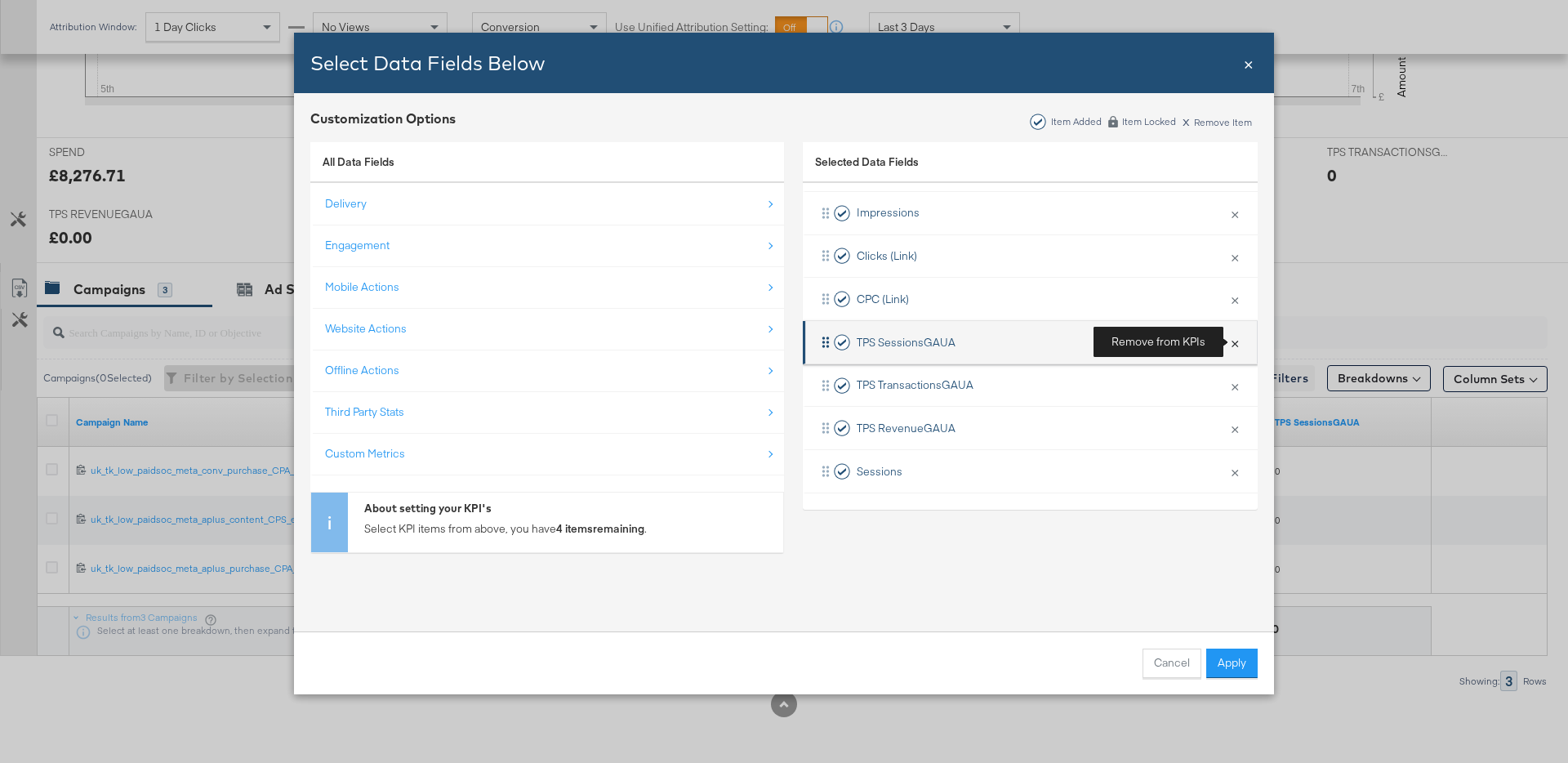
click at [1238, 346] on button "×" at bounding box center [1235, 342] width 21 height 34
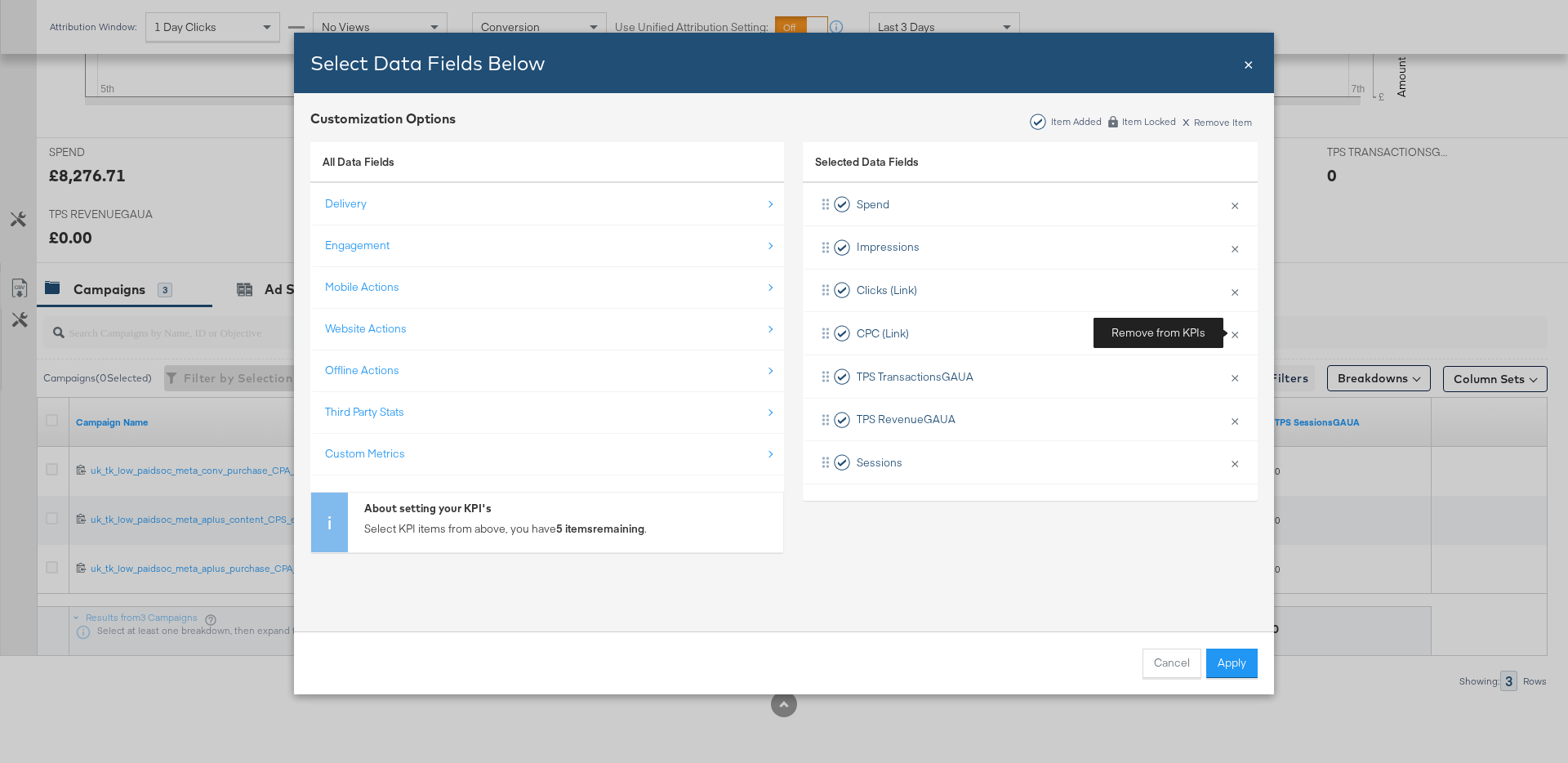
scroll to position [0, 0]
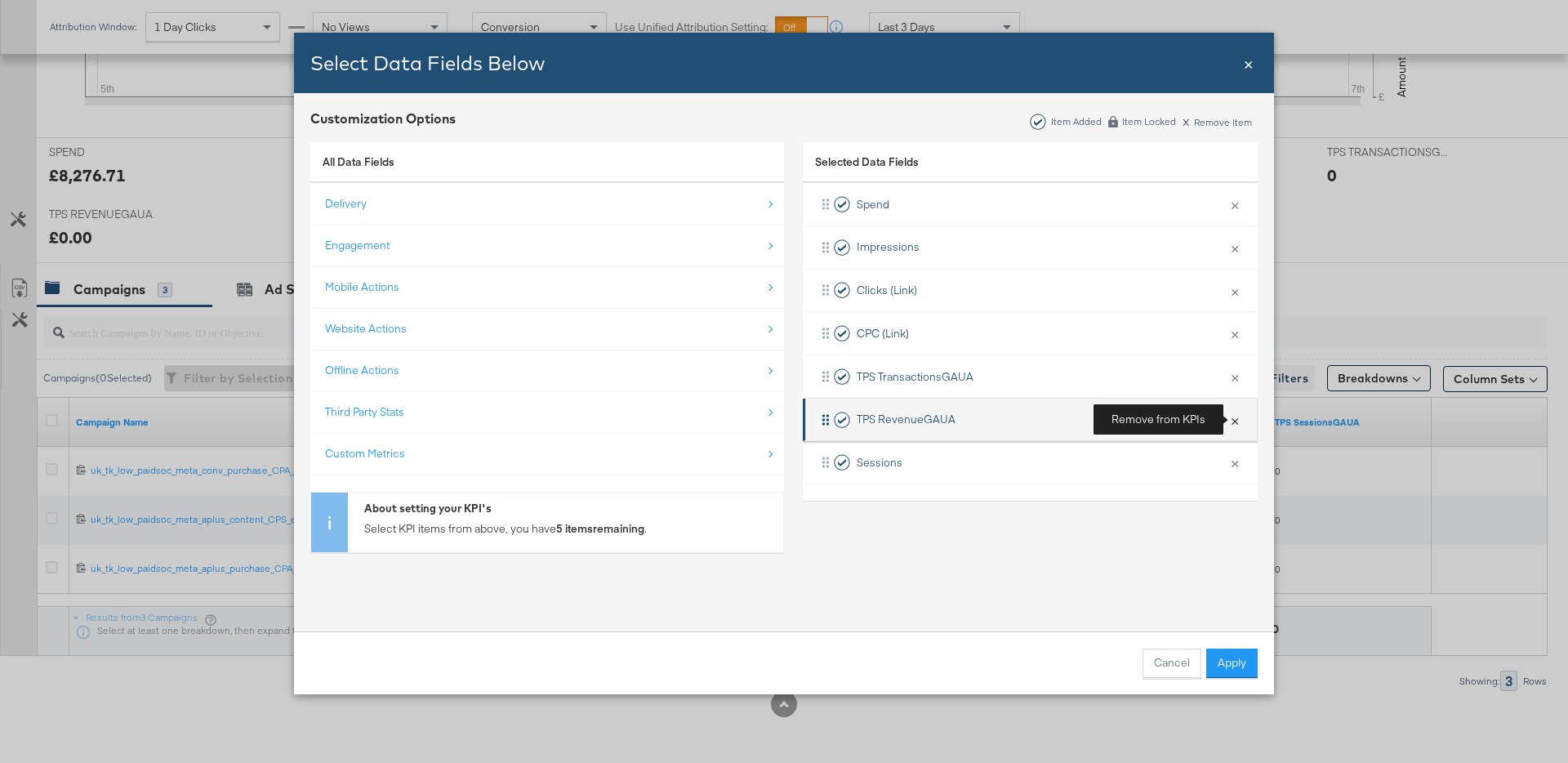
click at [1236, 423] on button "×" at bounding box center [1235, 420] width 21 height 34
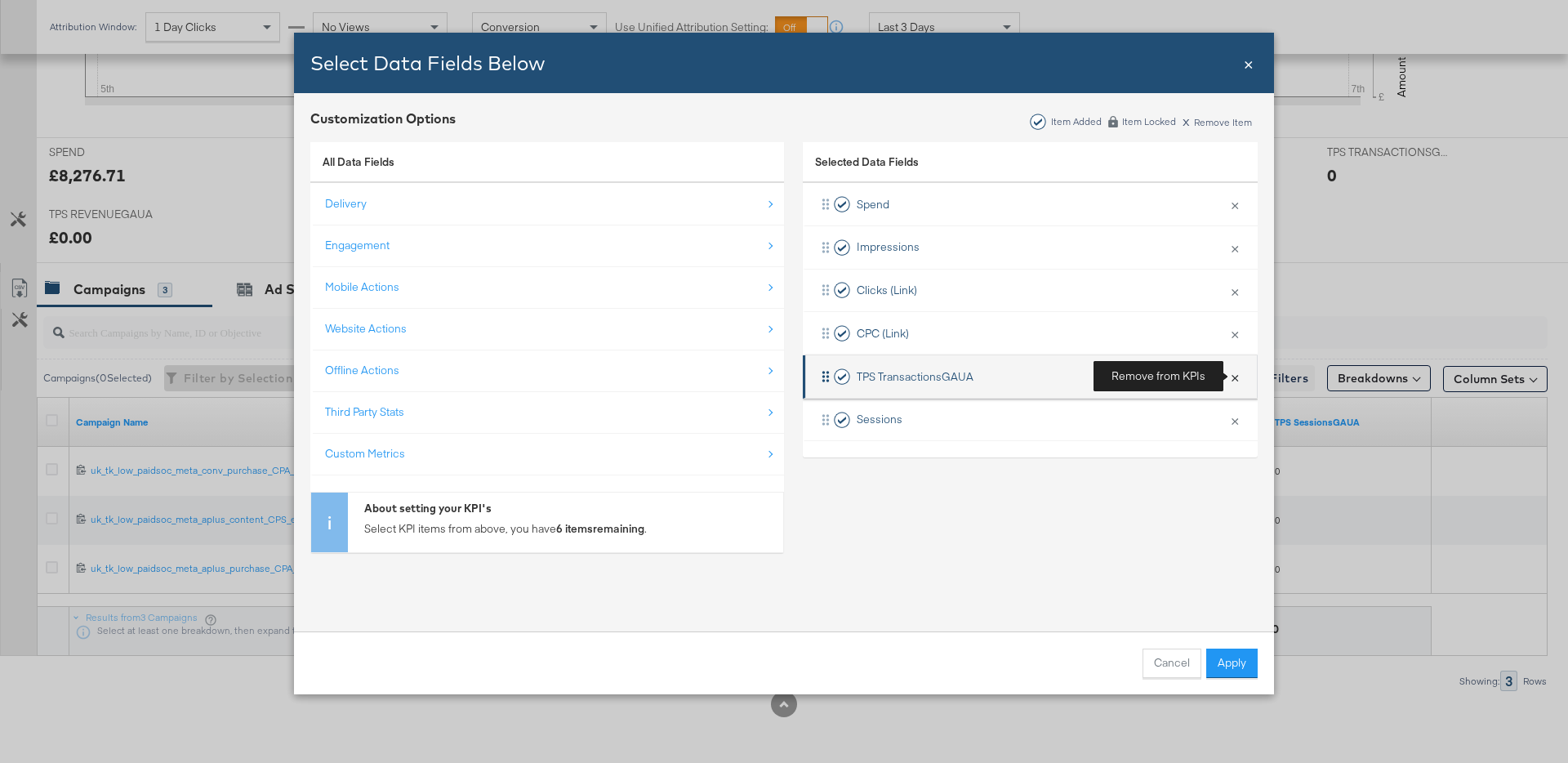
click at [1236, 378] on button "×" at bounding box center [1235, 376] width 21 height 34
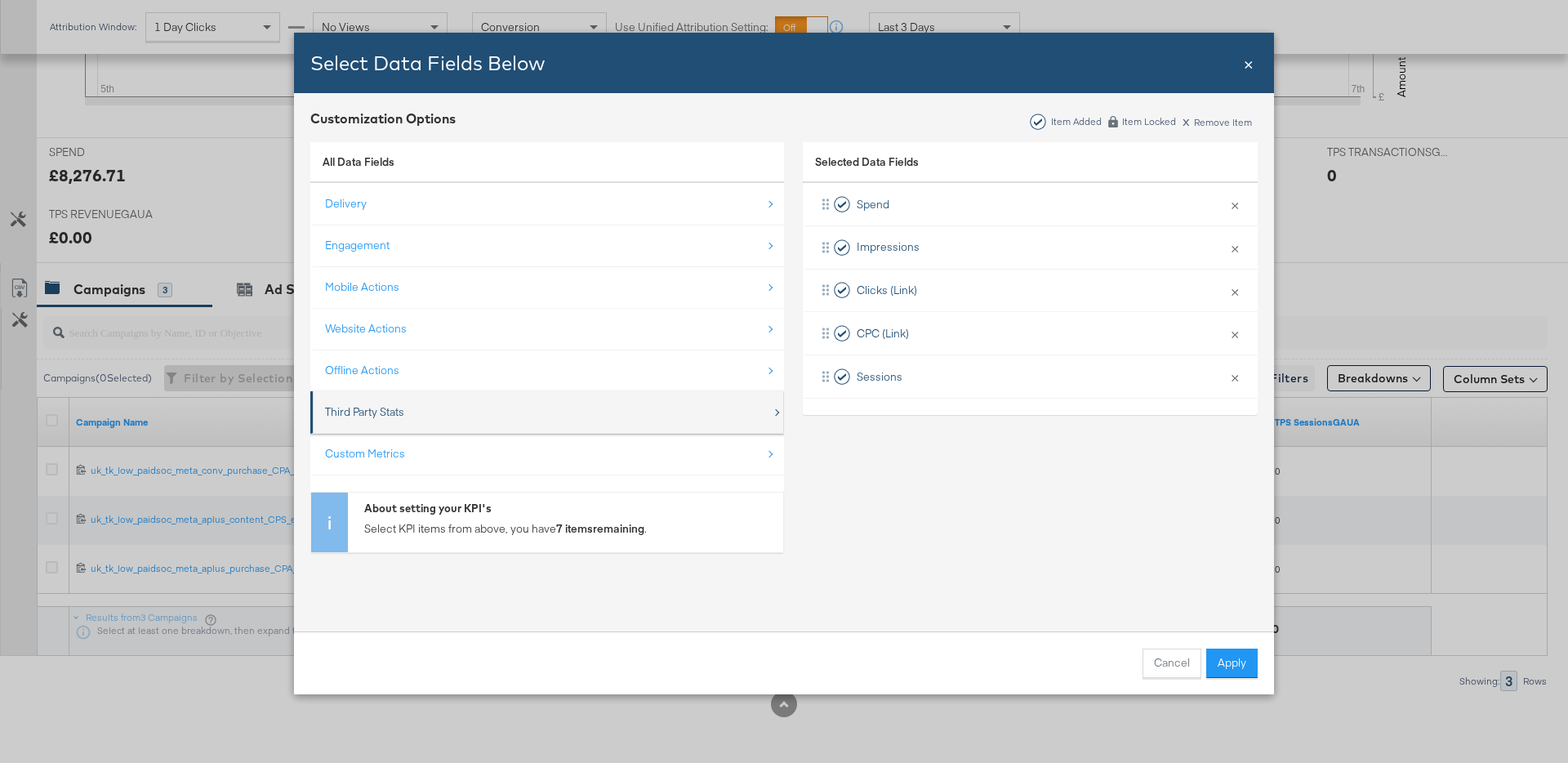
click at [436, 398] on div "Third Party Stats" at bounding box center [548, 412] width 447 height 33
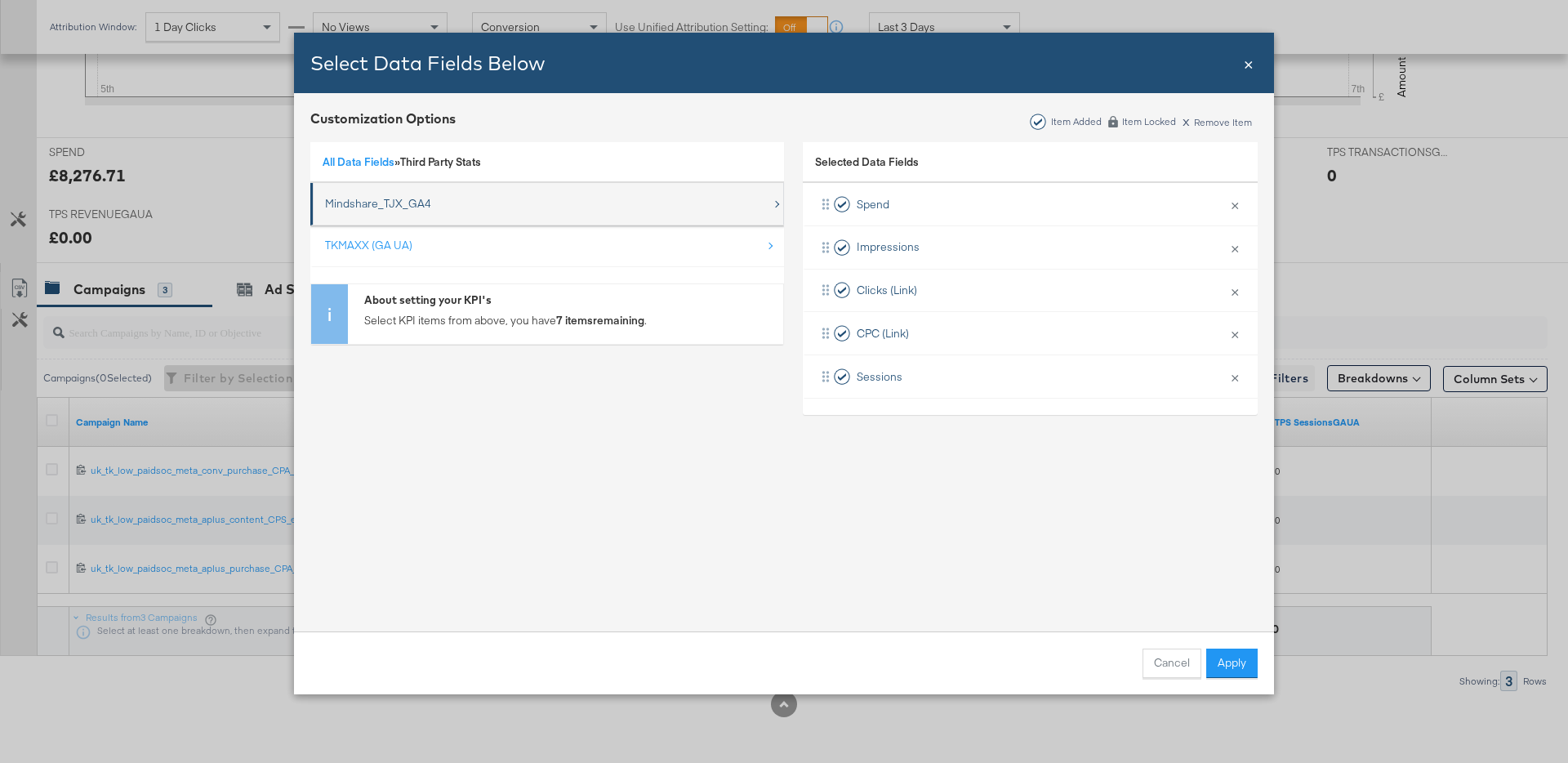
click at [427, 204] on div "Mindshare_TJX_GA4" at bounding box center [377, 204] width 106 height 15
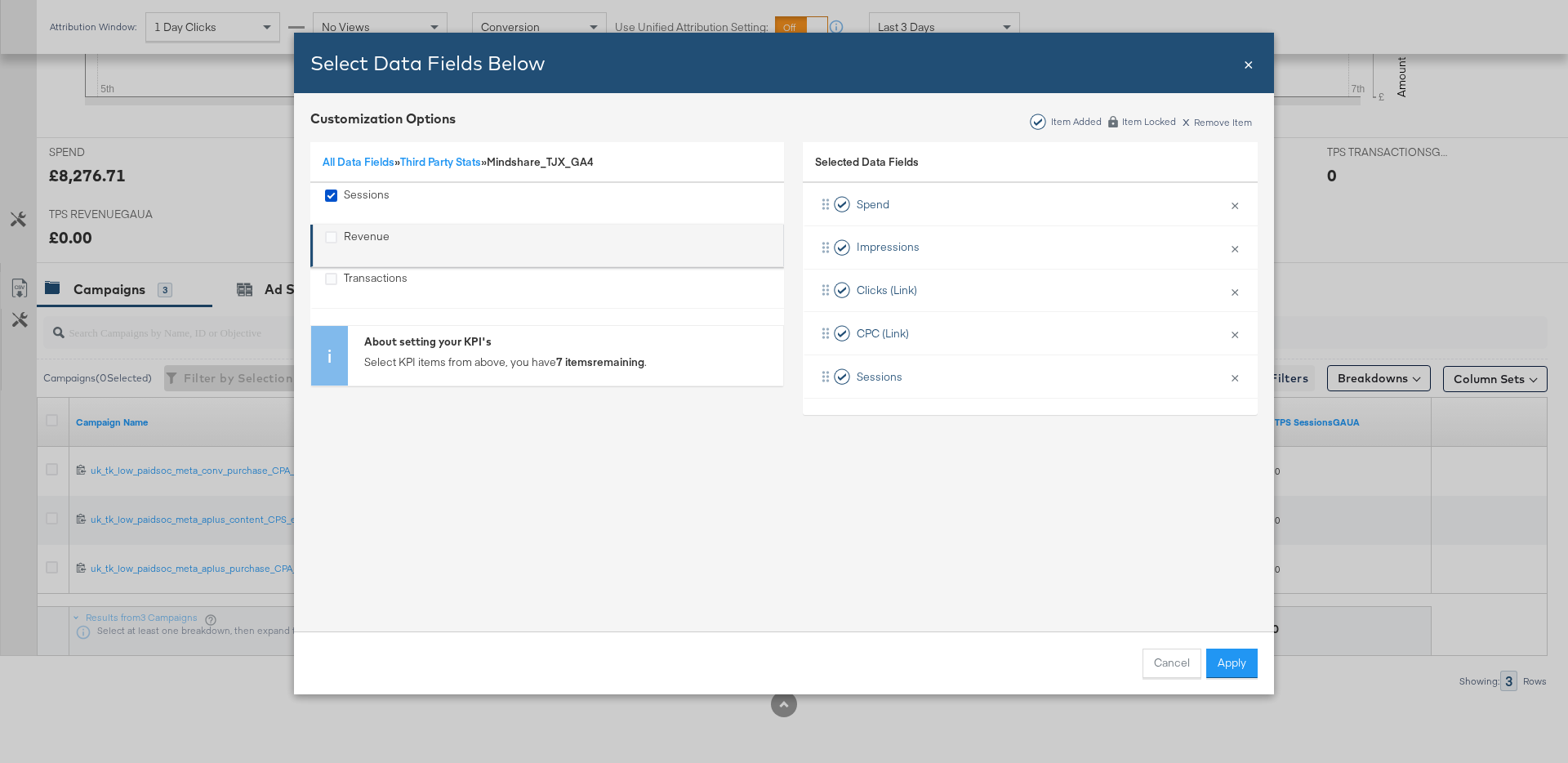
click at [360, 235] on div "Revenue" at bounding box center [367, 245] width 46 height 33
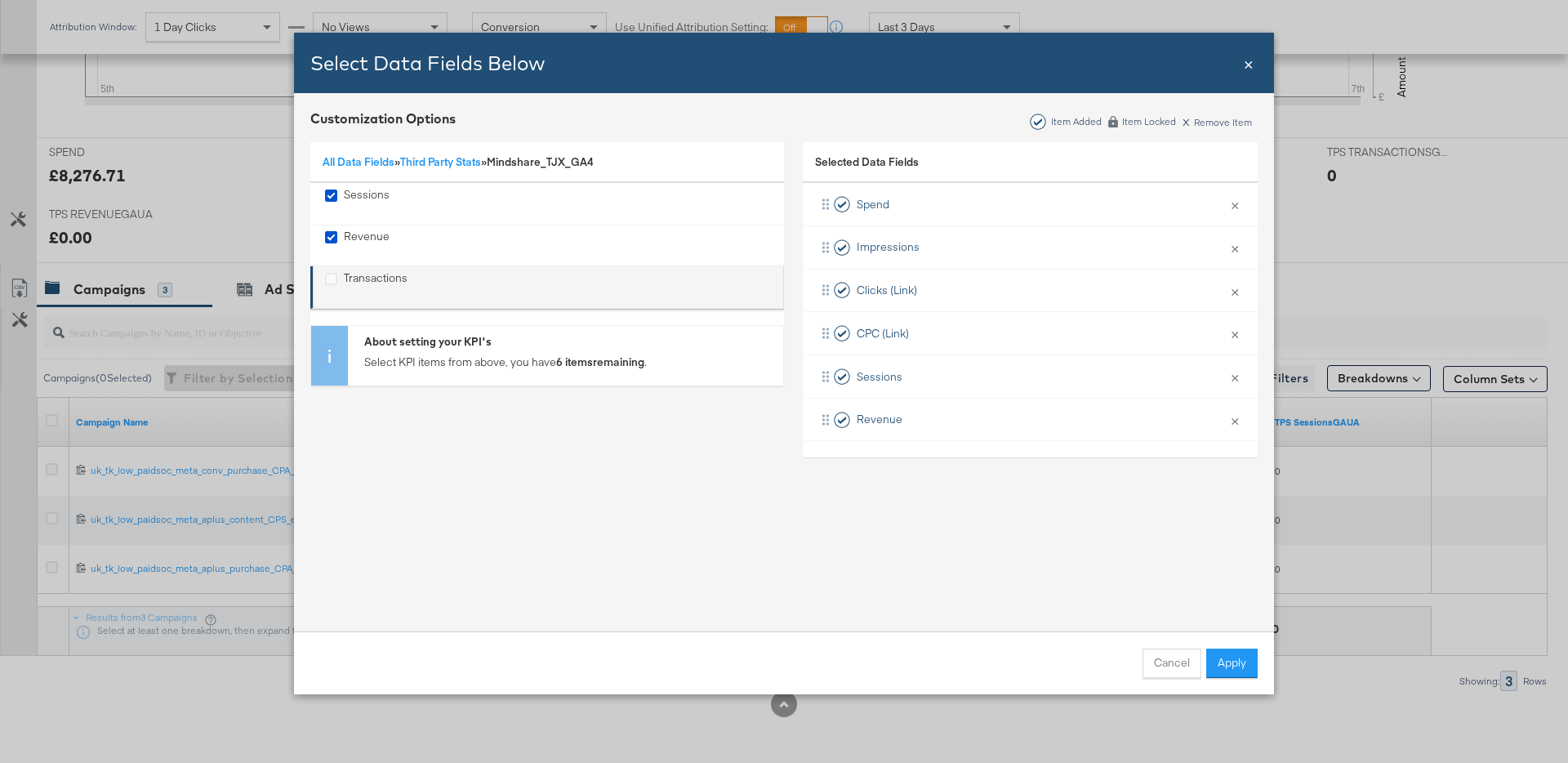
click at [369, 273] on div "Transactions" at bounding box center [375, 287] width 64 height 33
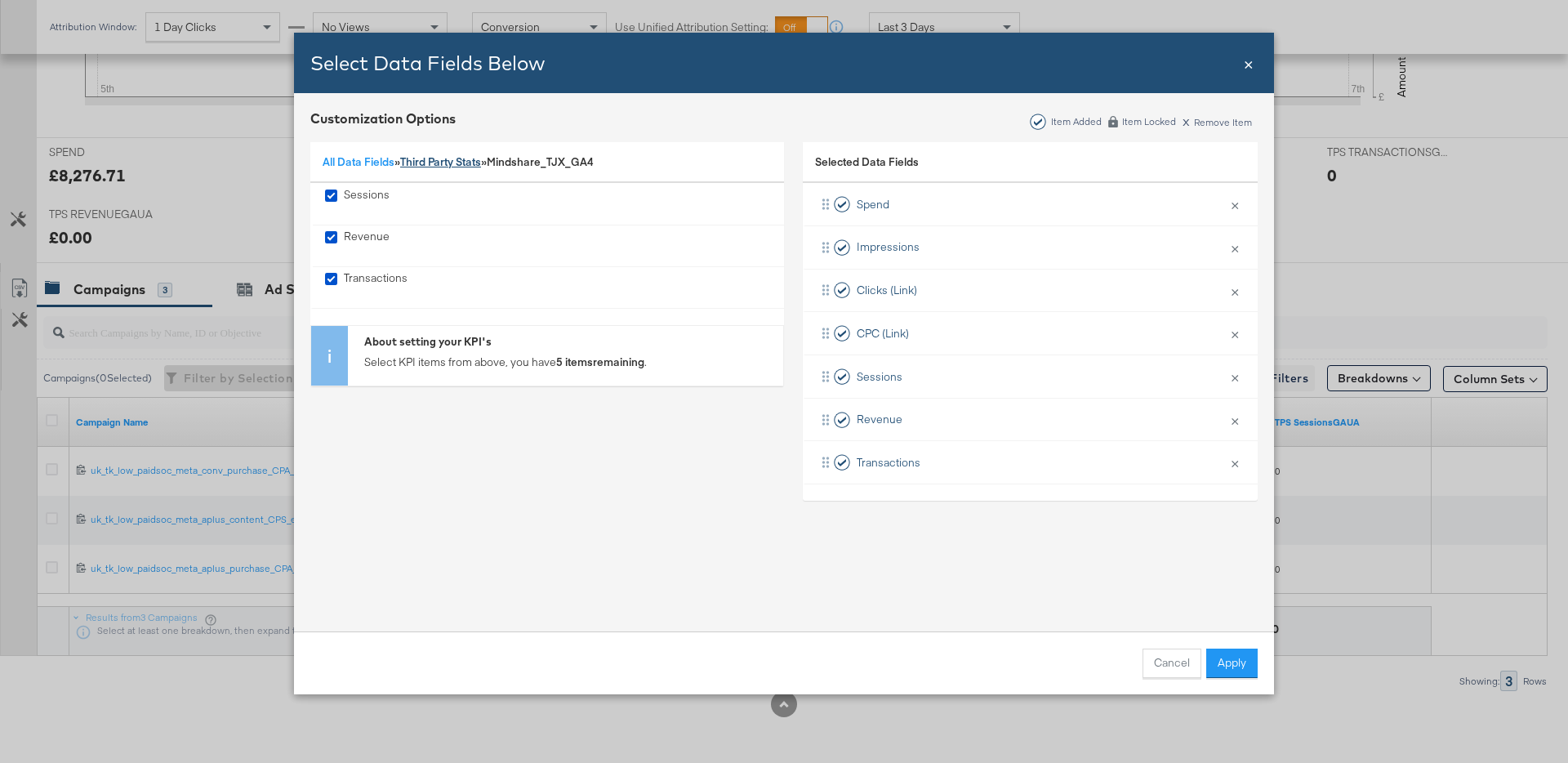
click at [432, 163] on link "Third Party Stats" at bounding box center [440, 161] width 81 height 14
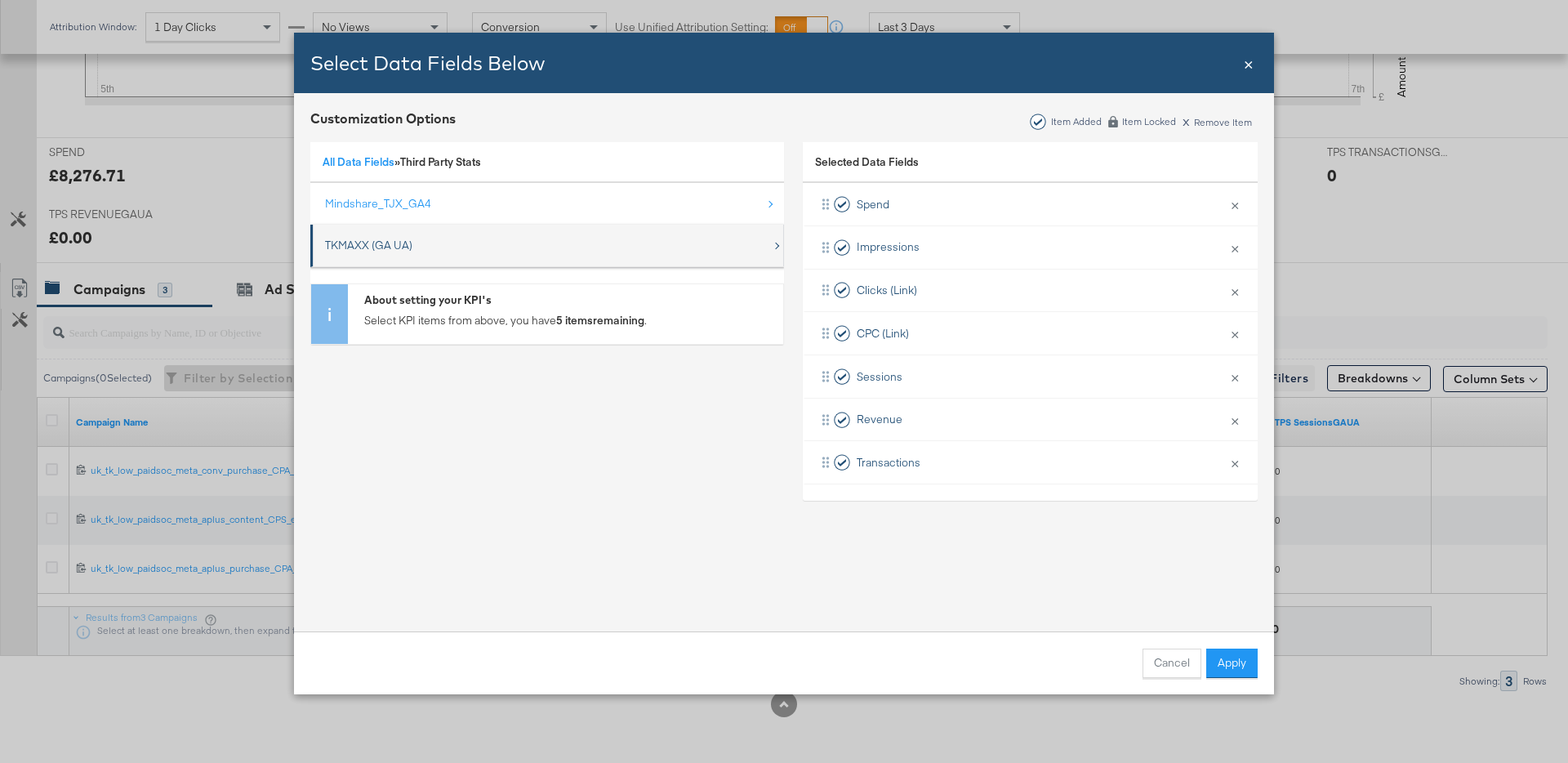
click at [429, 254] on div "TKMAXX (GA UA)" at bounding box center [548, 245] width 447 height 33
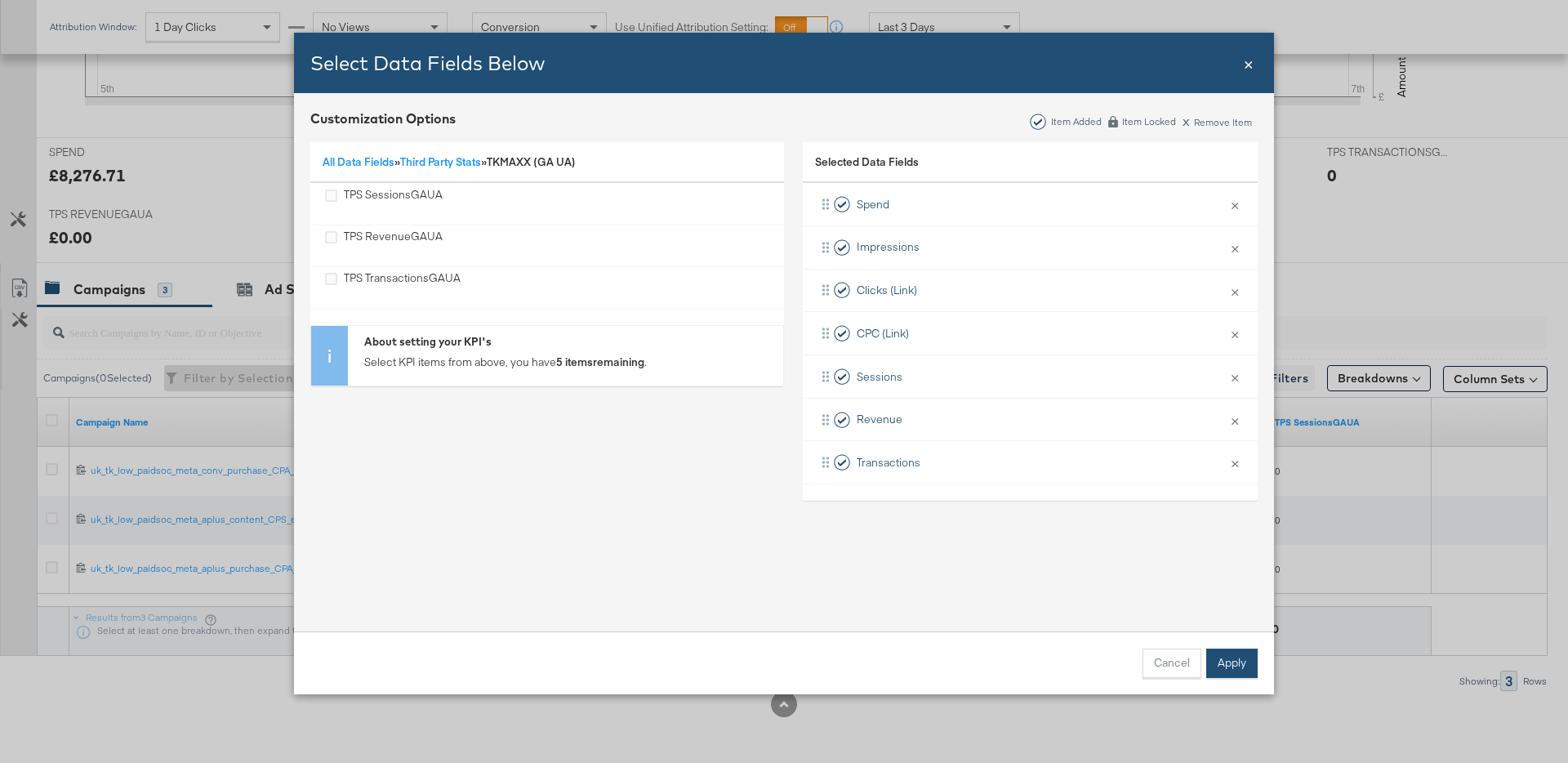
click at [1214, 663] on button "Apply" at bounding box center [1233, 663] width 51 height 30
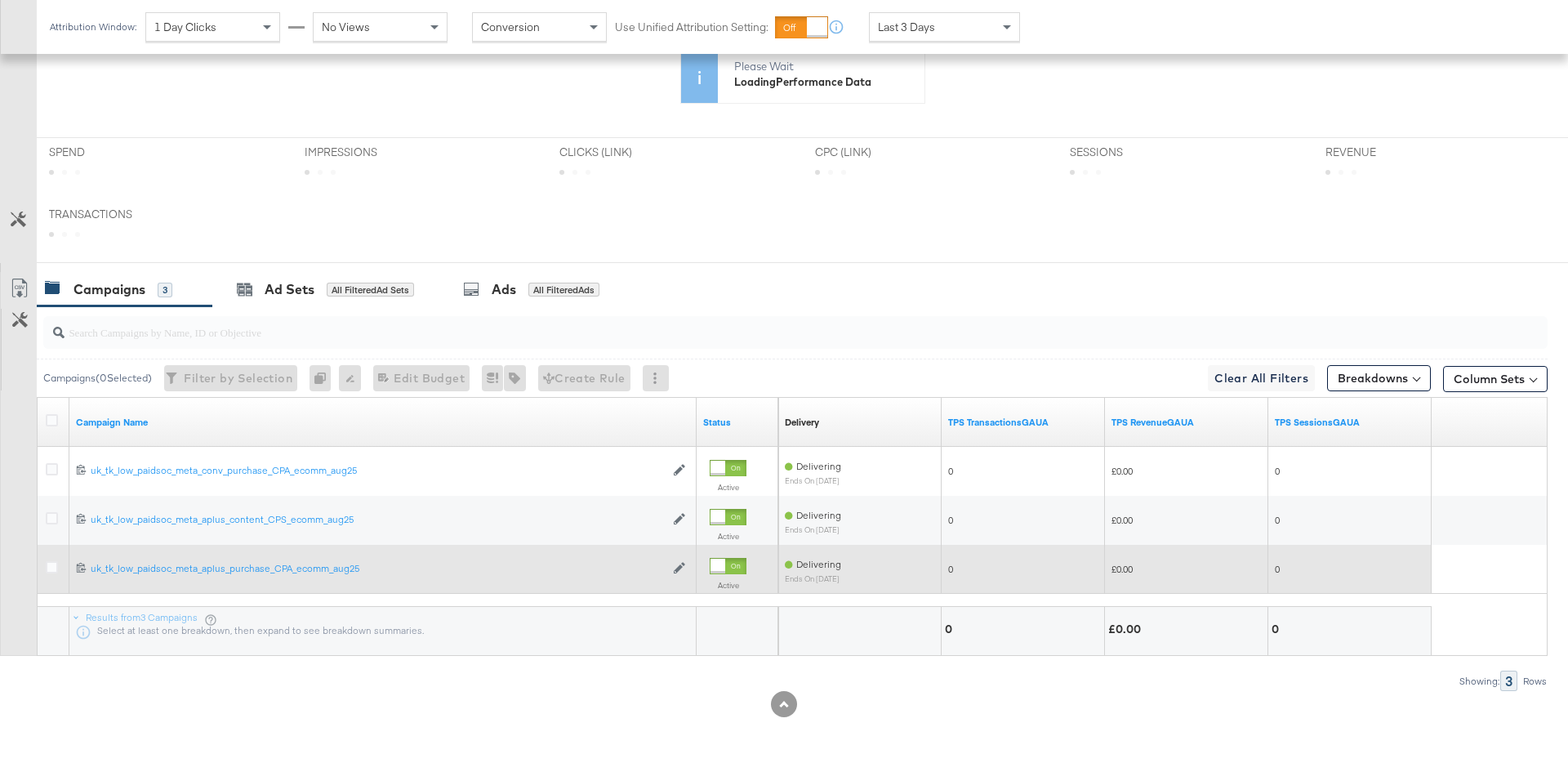
scroll to position [609, 0]
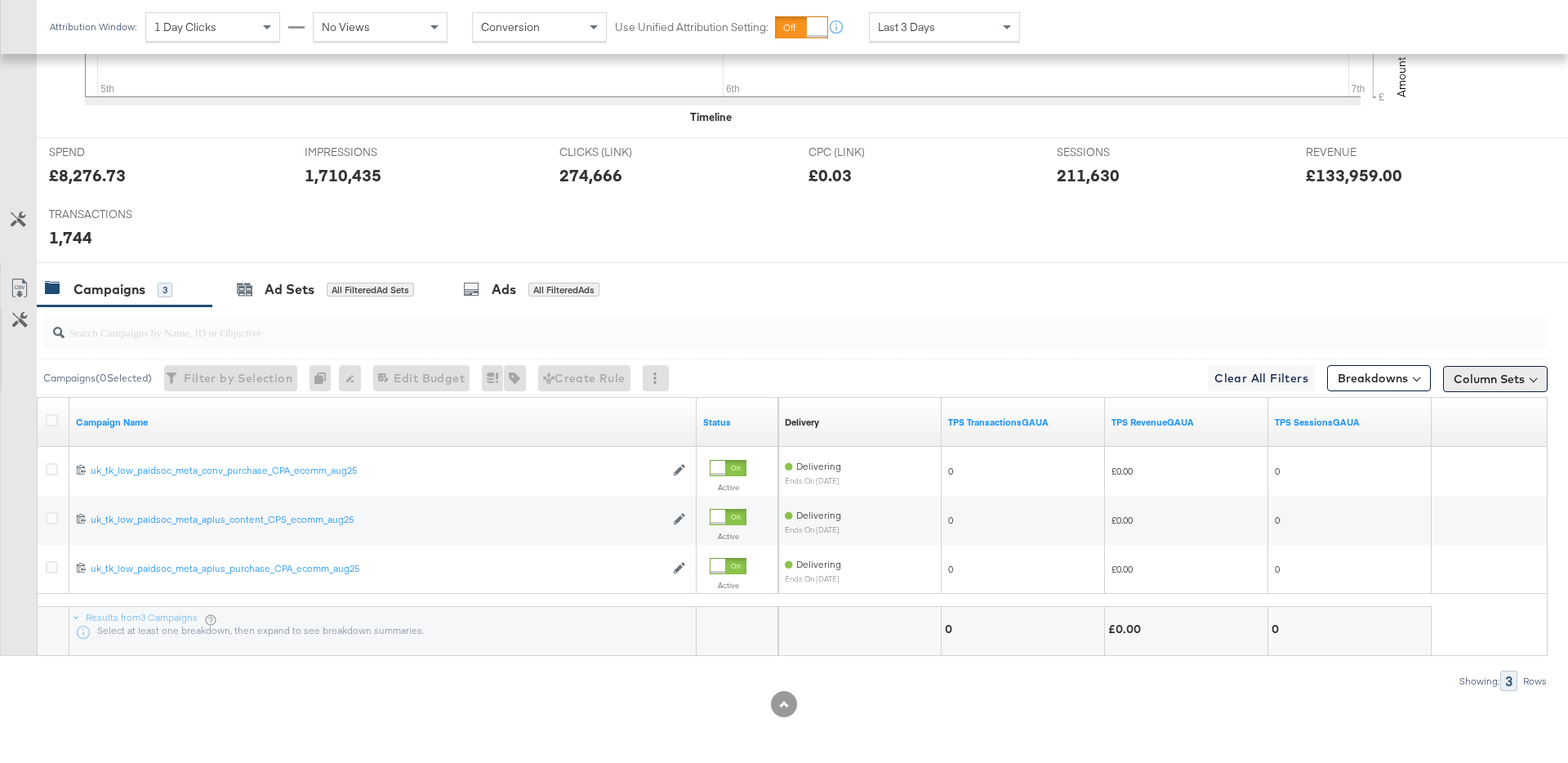
click at [1480, 378] on button "Column Sets" at bounding box center [1496, 378] width 105 height 26
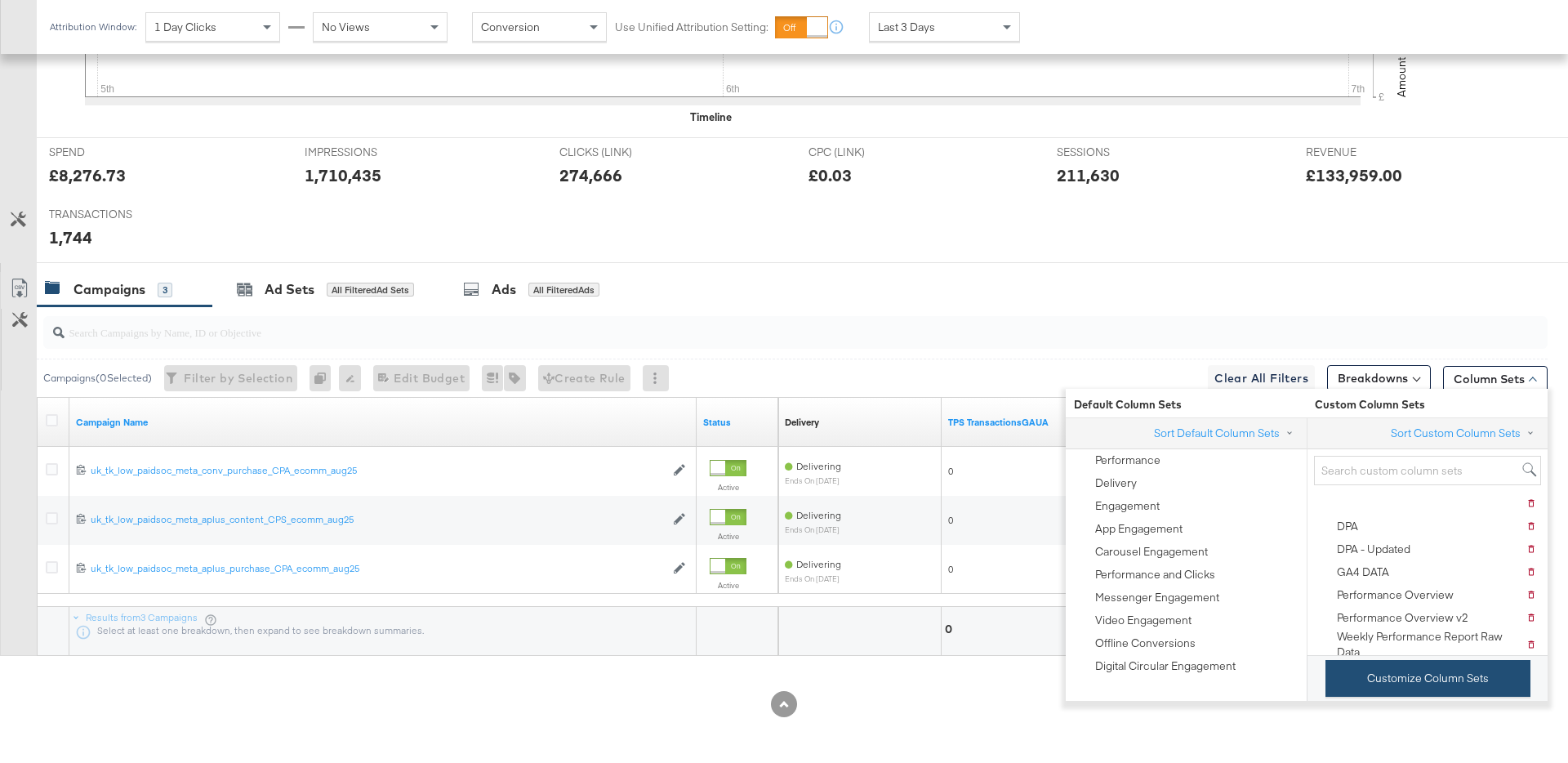
click at [1392, 682] on button "Customize Column Sets" at bounding box center [1428, 678] width 205 height 37
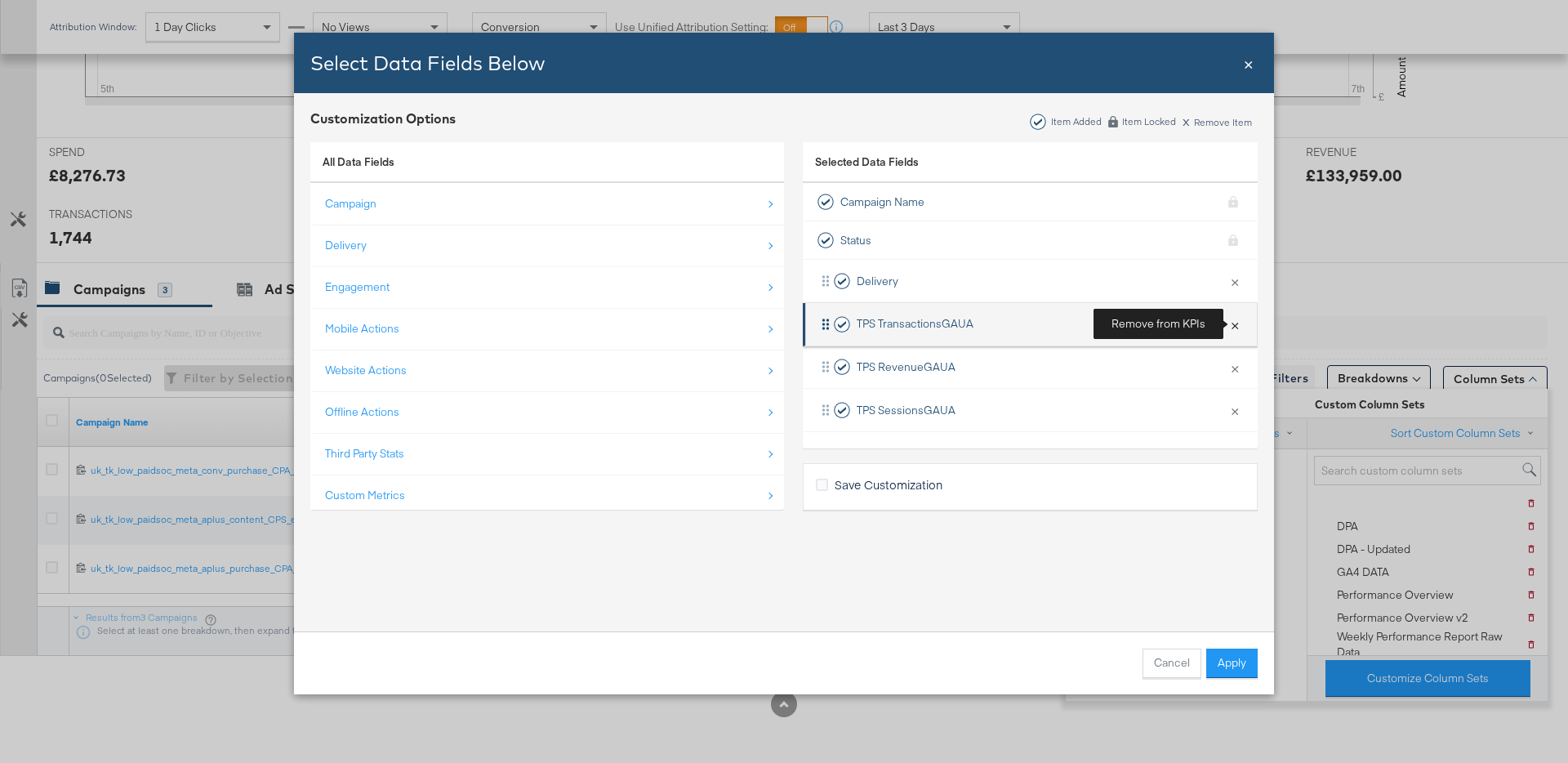
click at [1236, 324] on button "×" at bounding box center [1235, 324] width 21 height 34
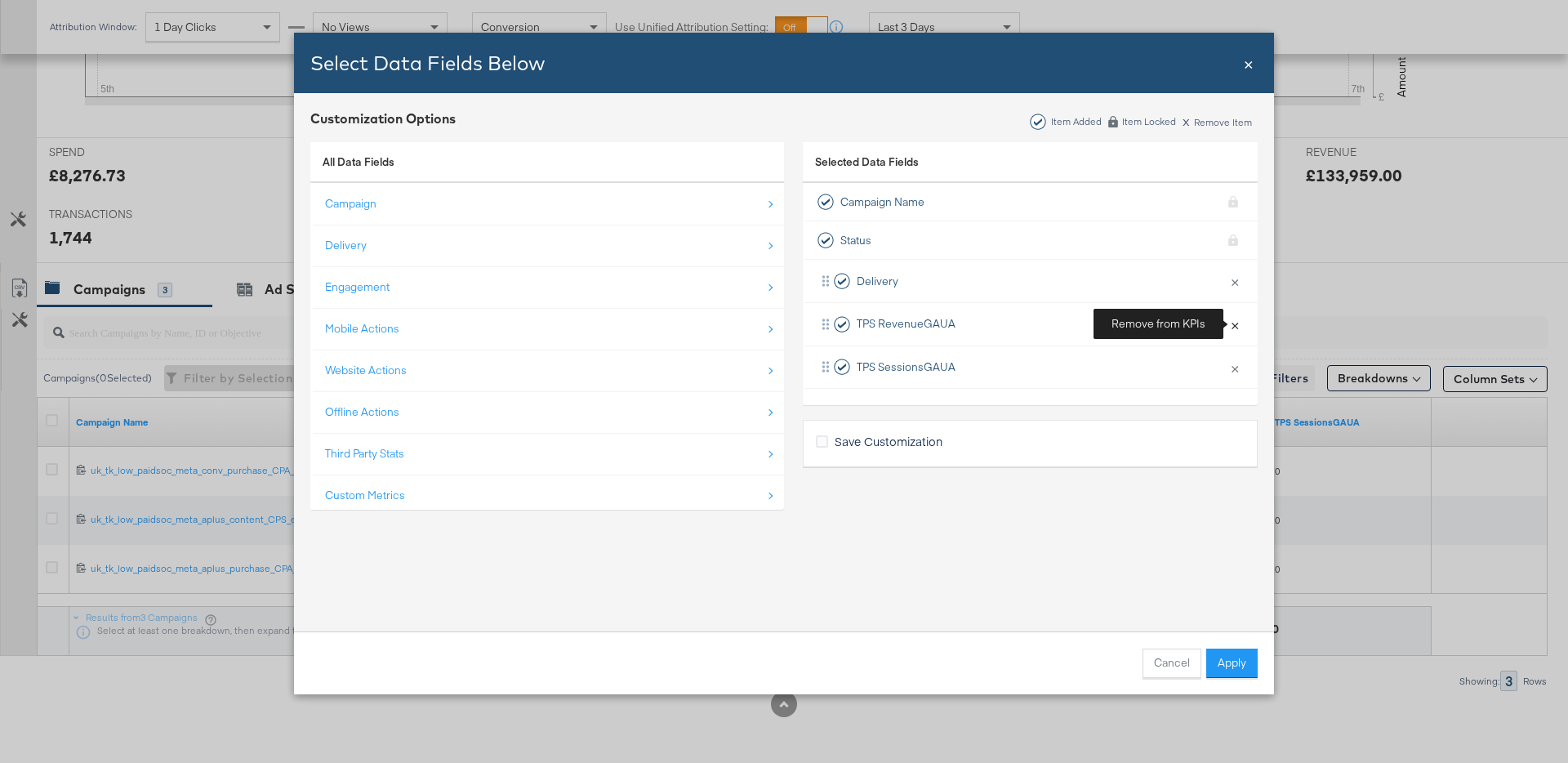
click at [1236, 324] on button "×" at bounding box center [1235, 324] width 21 height 34
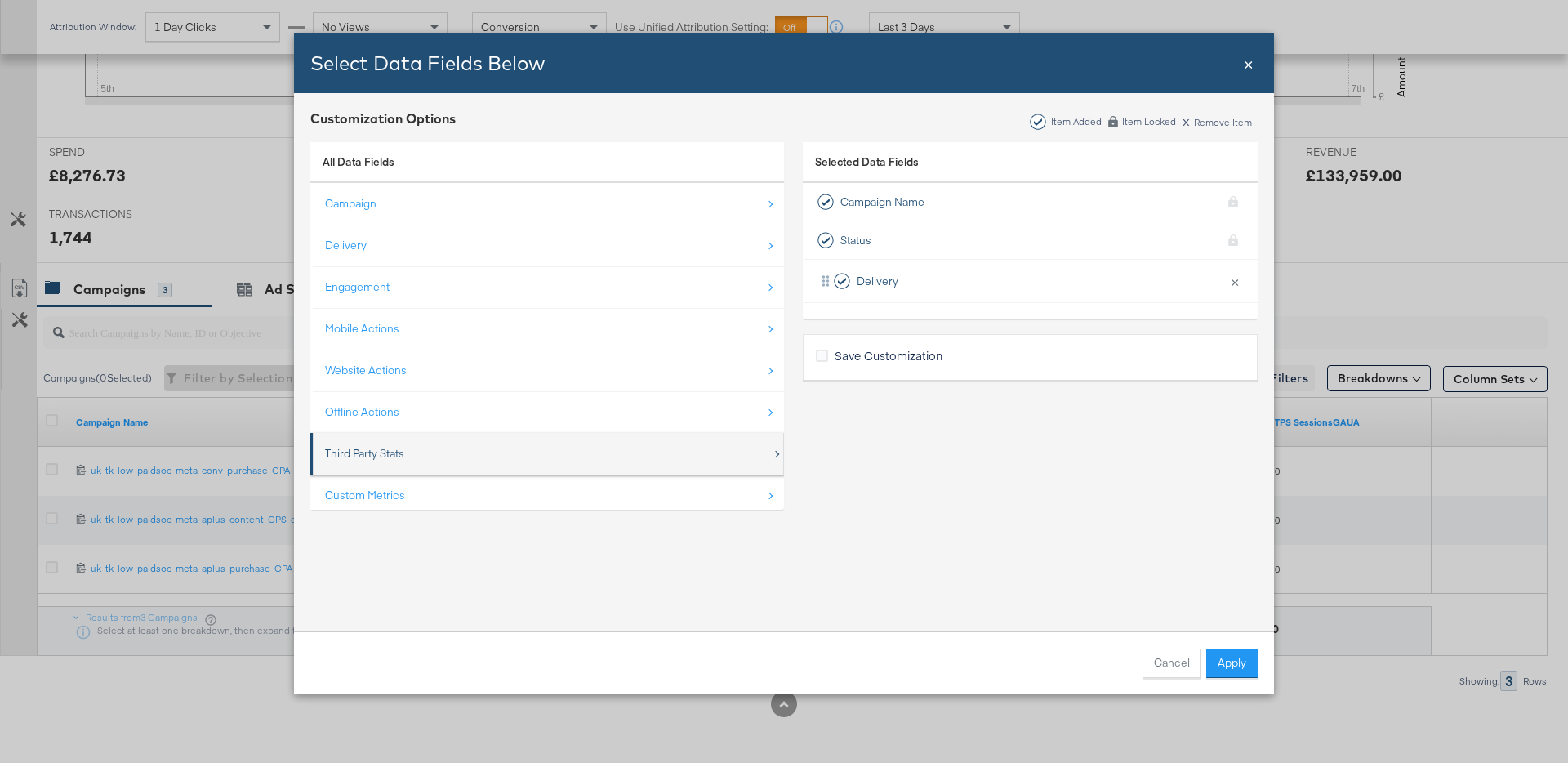
click at [476, 442] on div "Third Party Stats" at bounding box center [548, 453] width 447 height 33
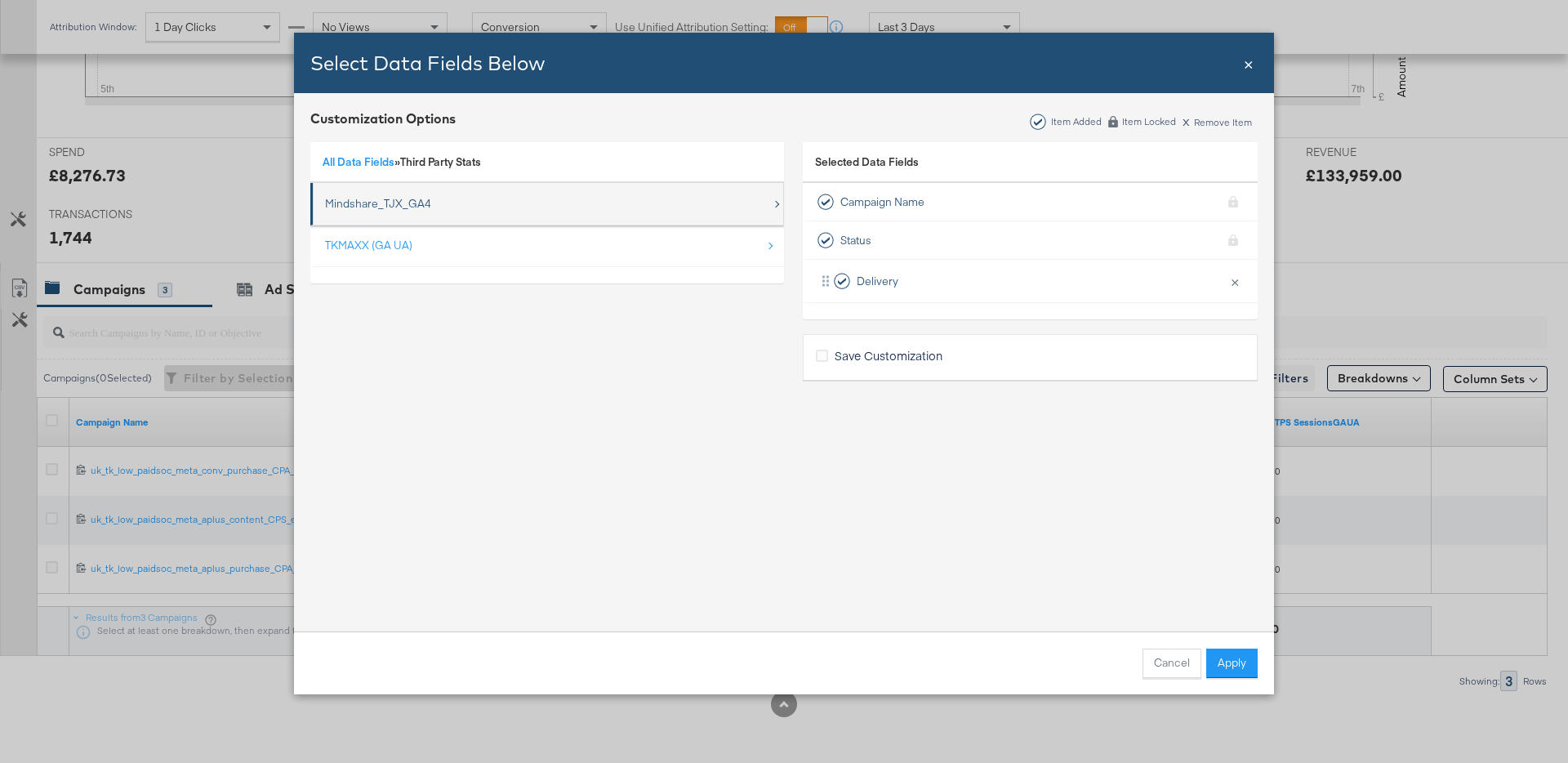
click at [657, 204] on div "Mindshare_TJX_GA4" at bounding box center [548, 203] width 447 height 33
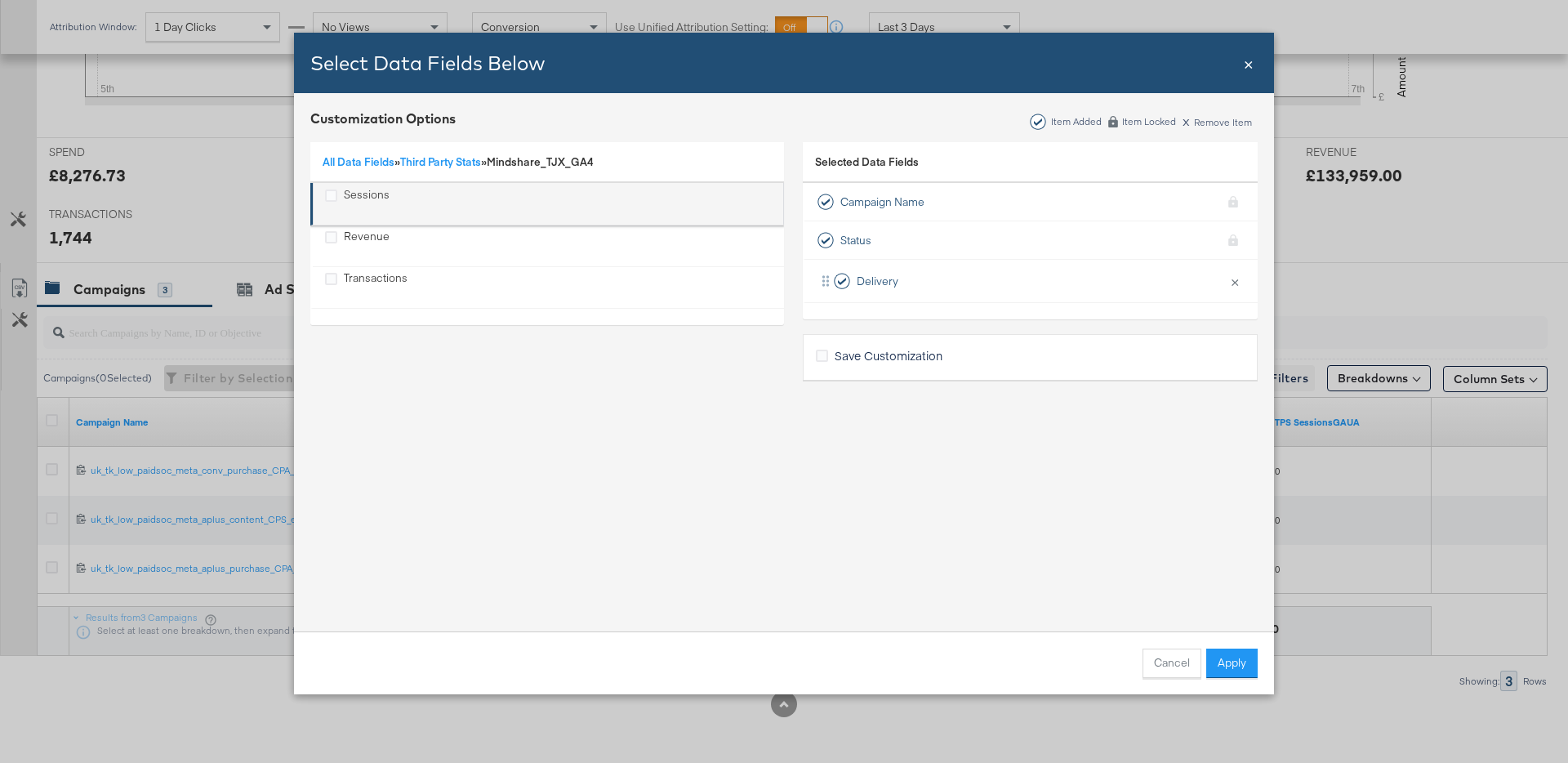
drag, startPoint x: 348, startPoint y: 191, endPoint x: 356, endPoint y: 221, distance: 31.0
click at [352, 196] on div "Sessions" at bounding box center [367, 203] width 46 height 33
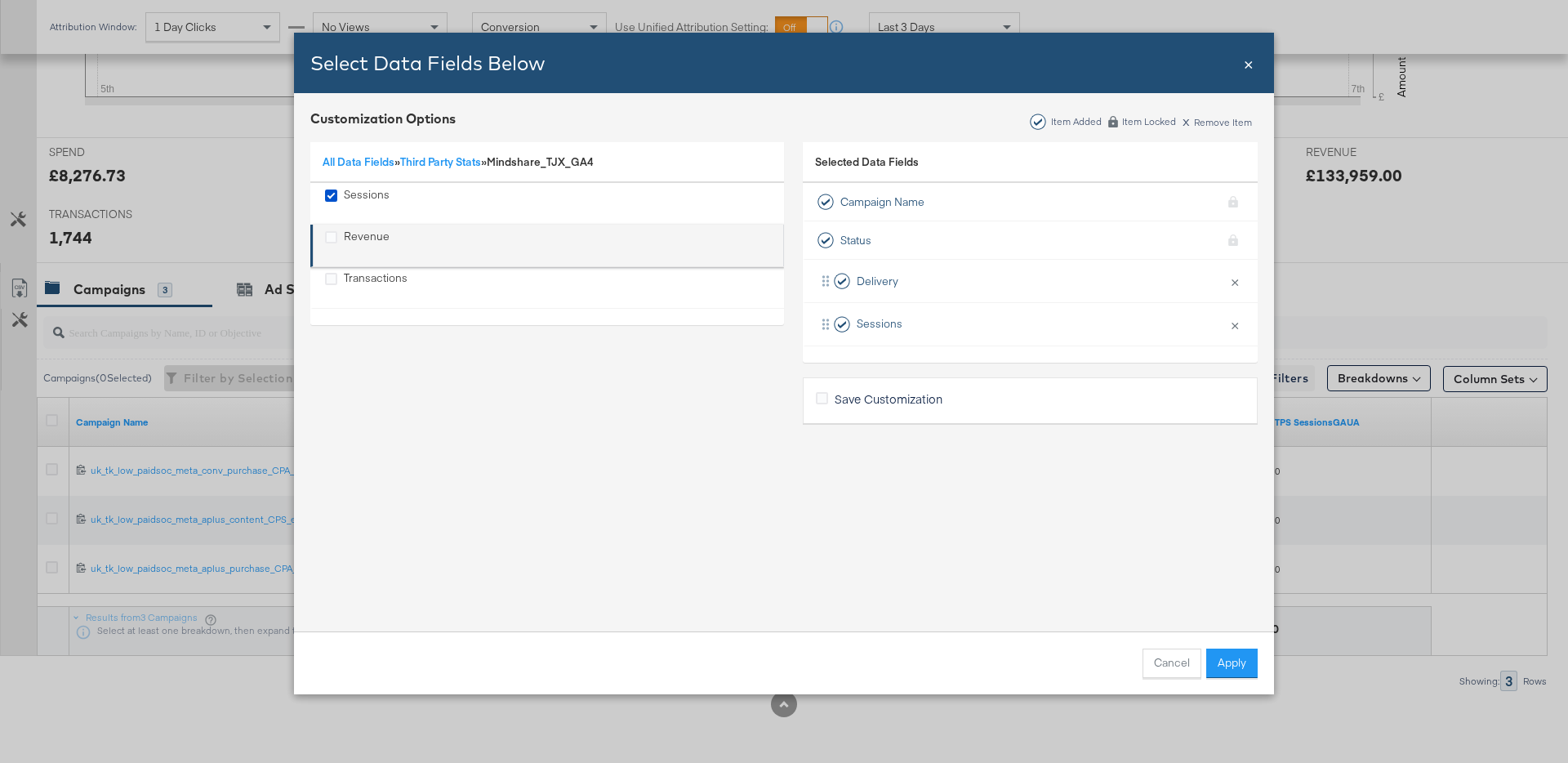
drag, startPoint x: 357, startPoint y: 229, endPoint x: 363, endPoint y: 238, distance: 10.8
click at [358, 230] on div "Revenue" at bounding box center [367, 245] width 46 height 33
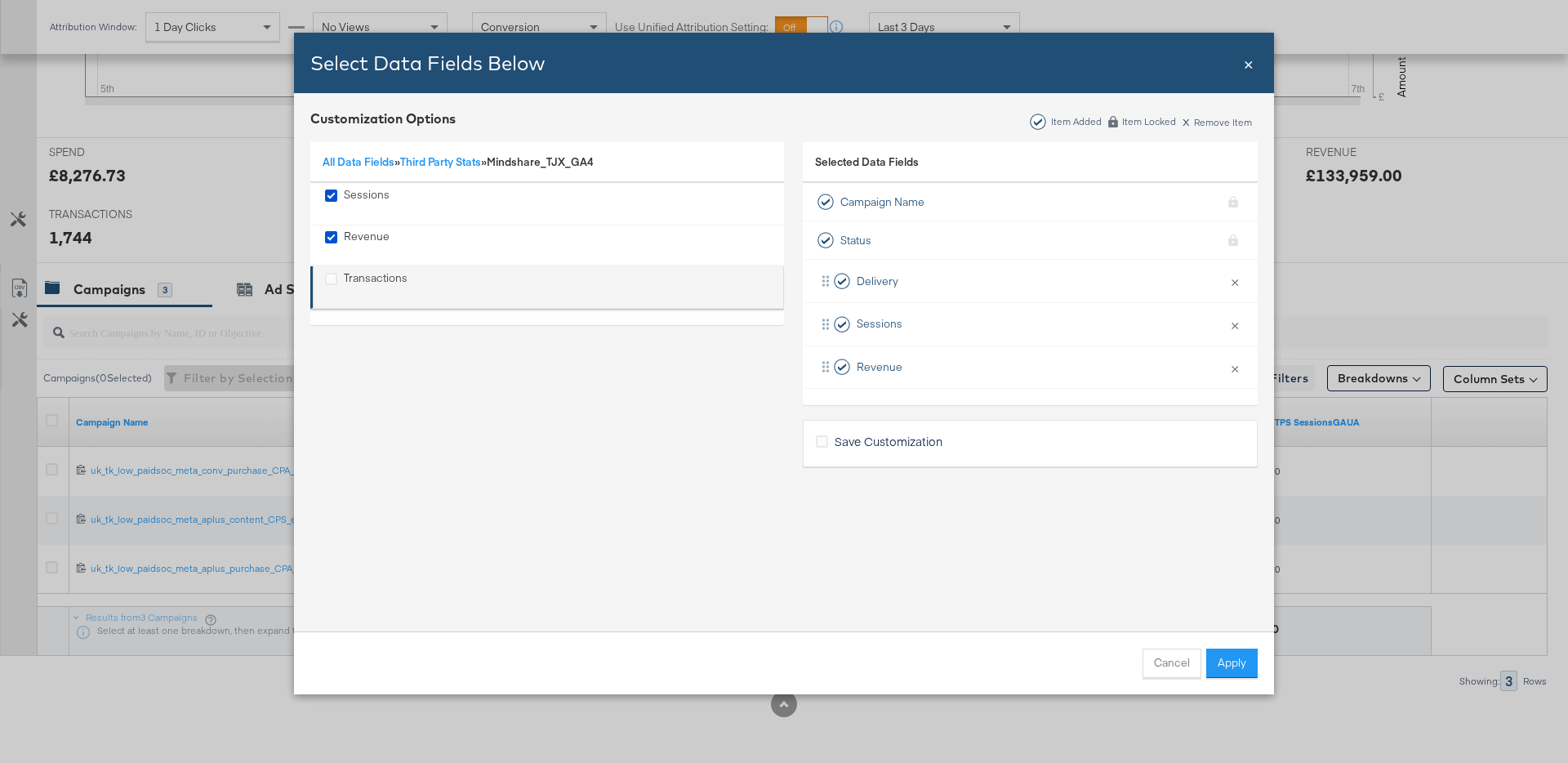
click at [381, 280] on div "Transactions" at bounding box center [375, 287] width 64 height 33
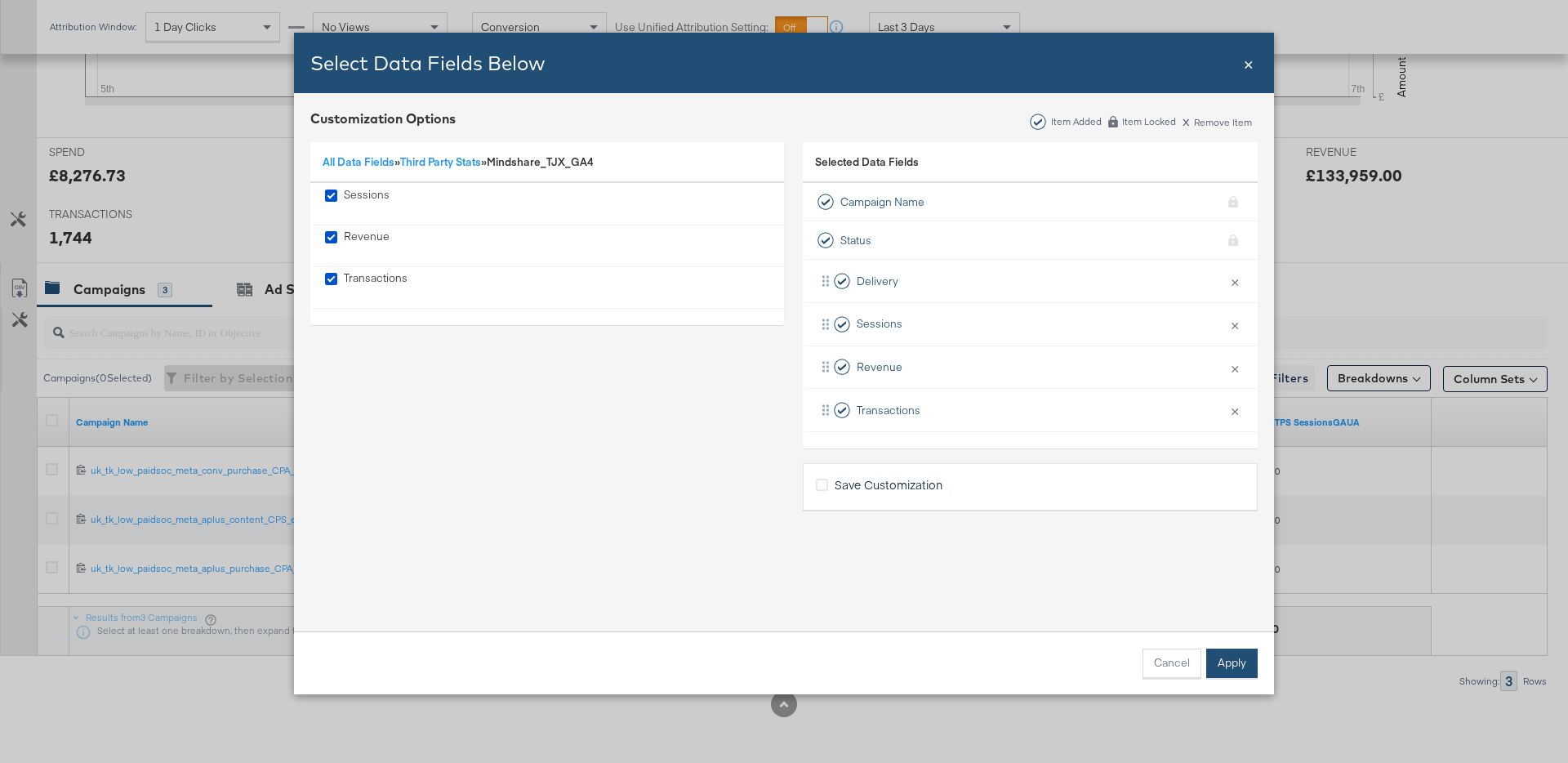
click at [1206, 661] on div "Cancel Apply" at bounding box center [784, 663] width 948 height 30
click at [1229, 654] on button "Apply" at bounding box center [1233, 663] width 51 height 30
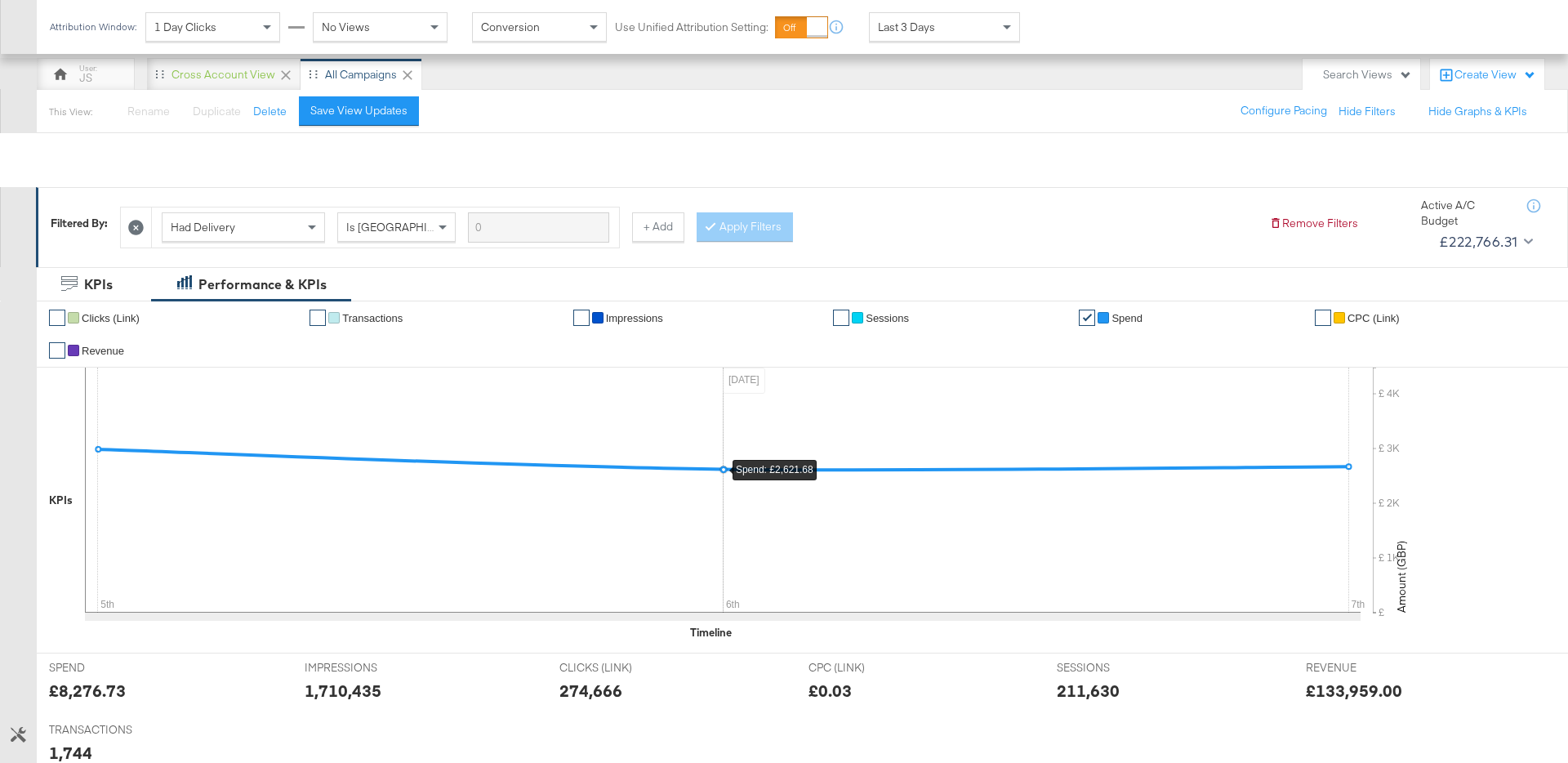
scroll to position [0, 0]
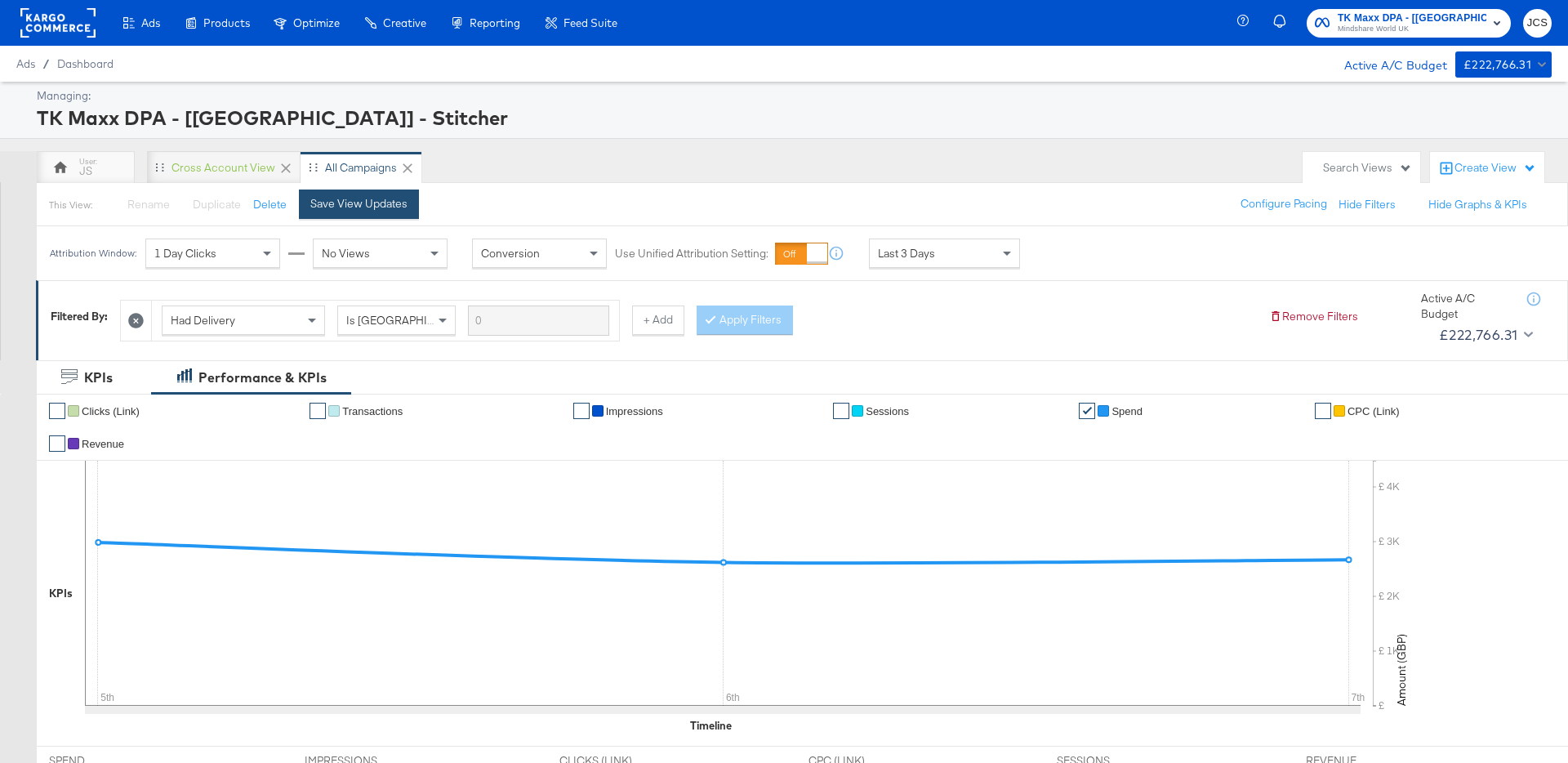
click at [395, 208] on div "Save View Updates" at bounding box center [359, 204] width 97 height 15
click at [907, 259] on span "Last 3 Days" at bounding box center [907, 252] width 57 height 14
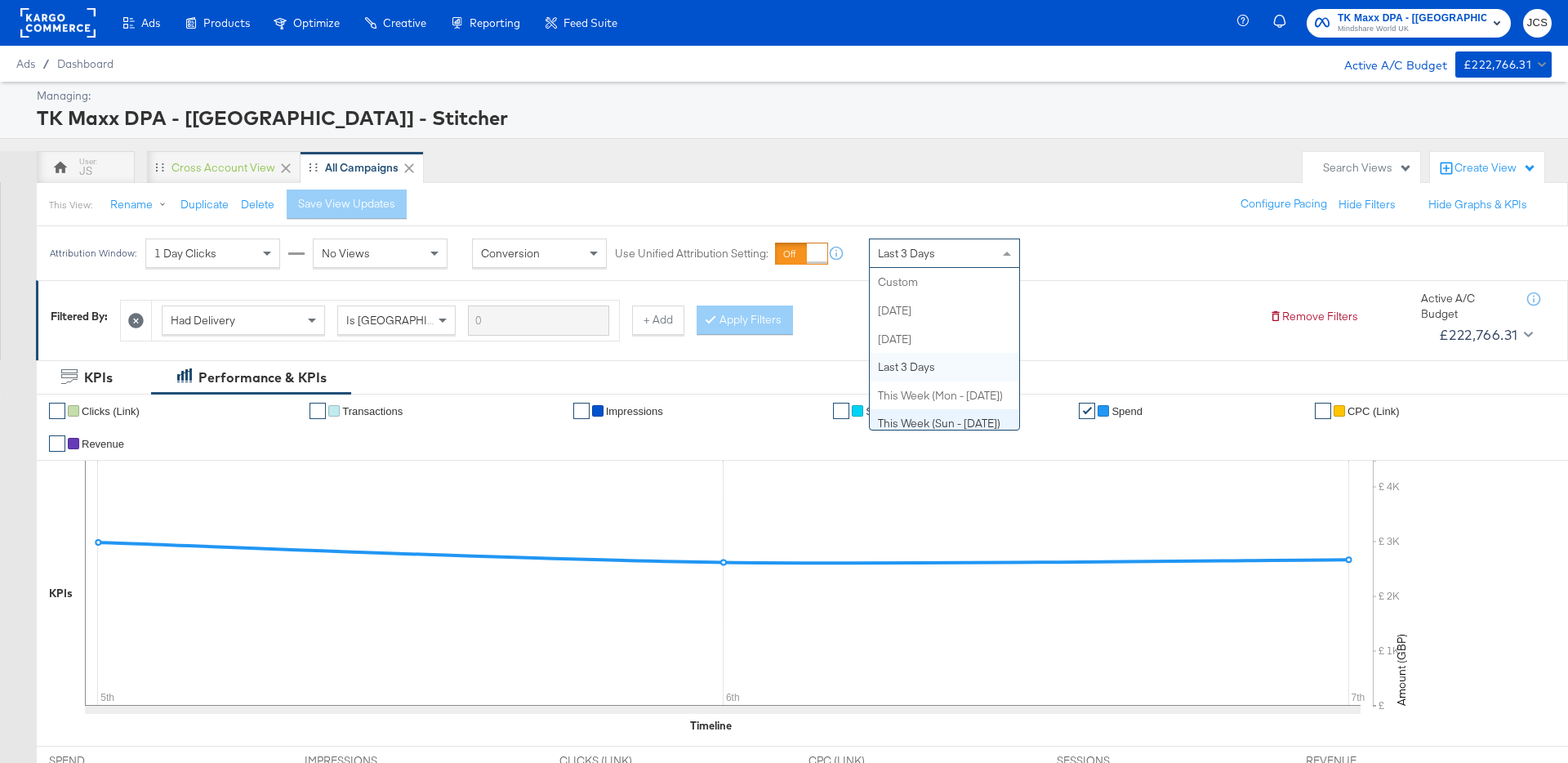
scroll to position [85, 0]
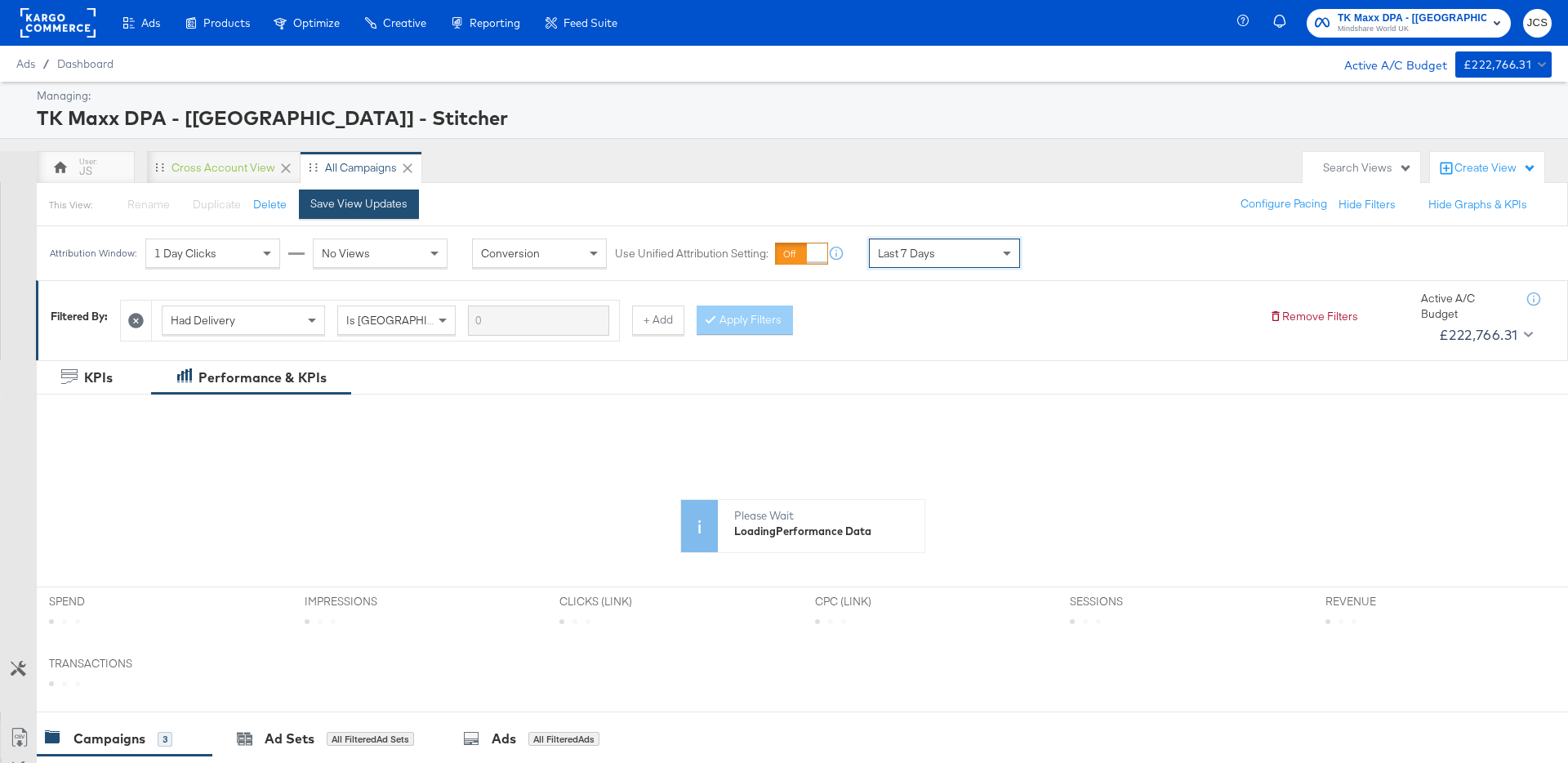
click at [394, 214] on button "Save View Updates" at bounding box center [359, 204] width 120 height 30
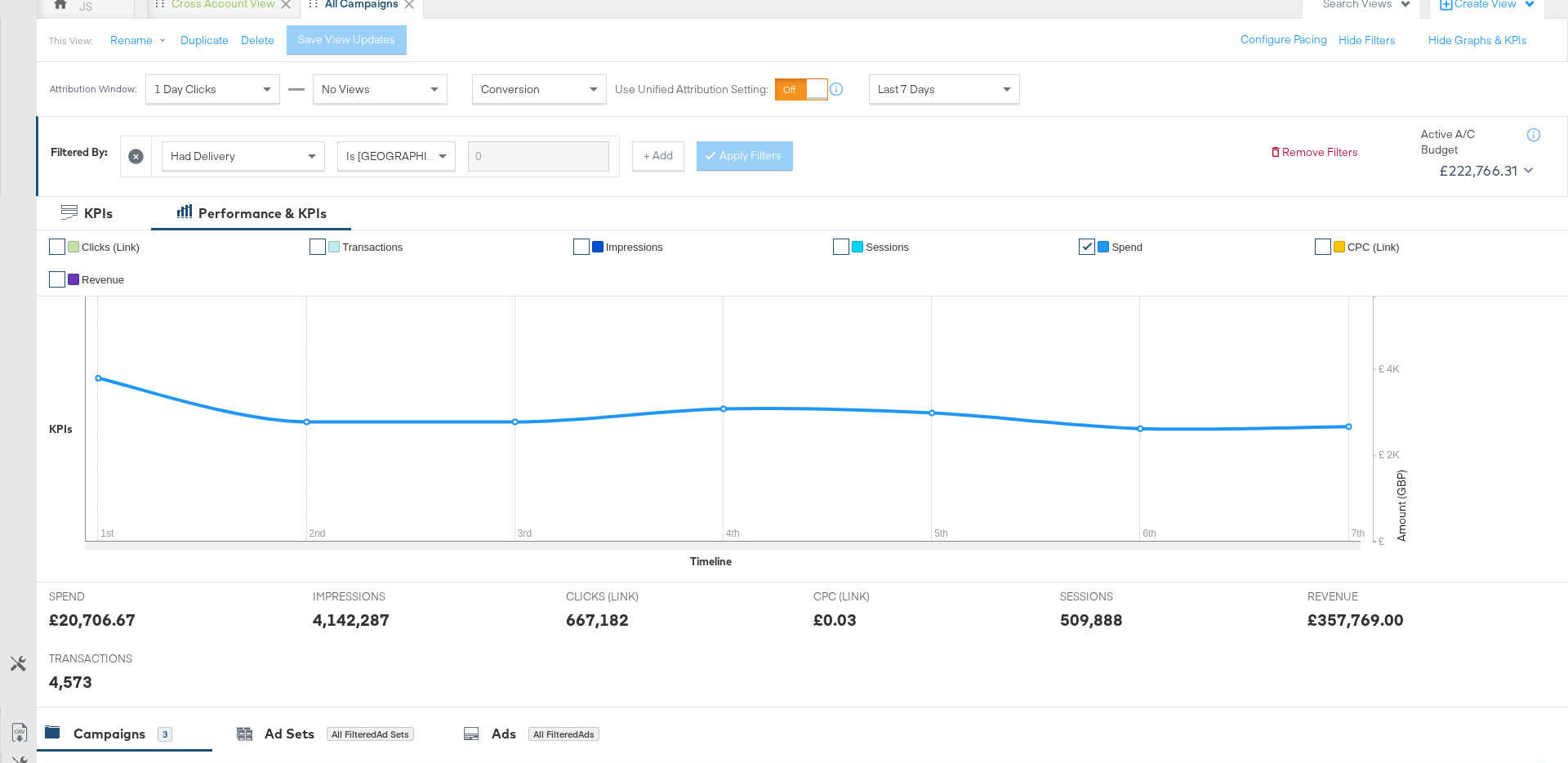
scroll to position [0, 0]
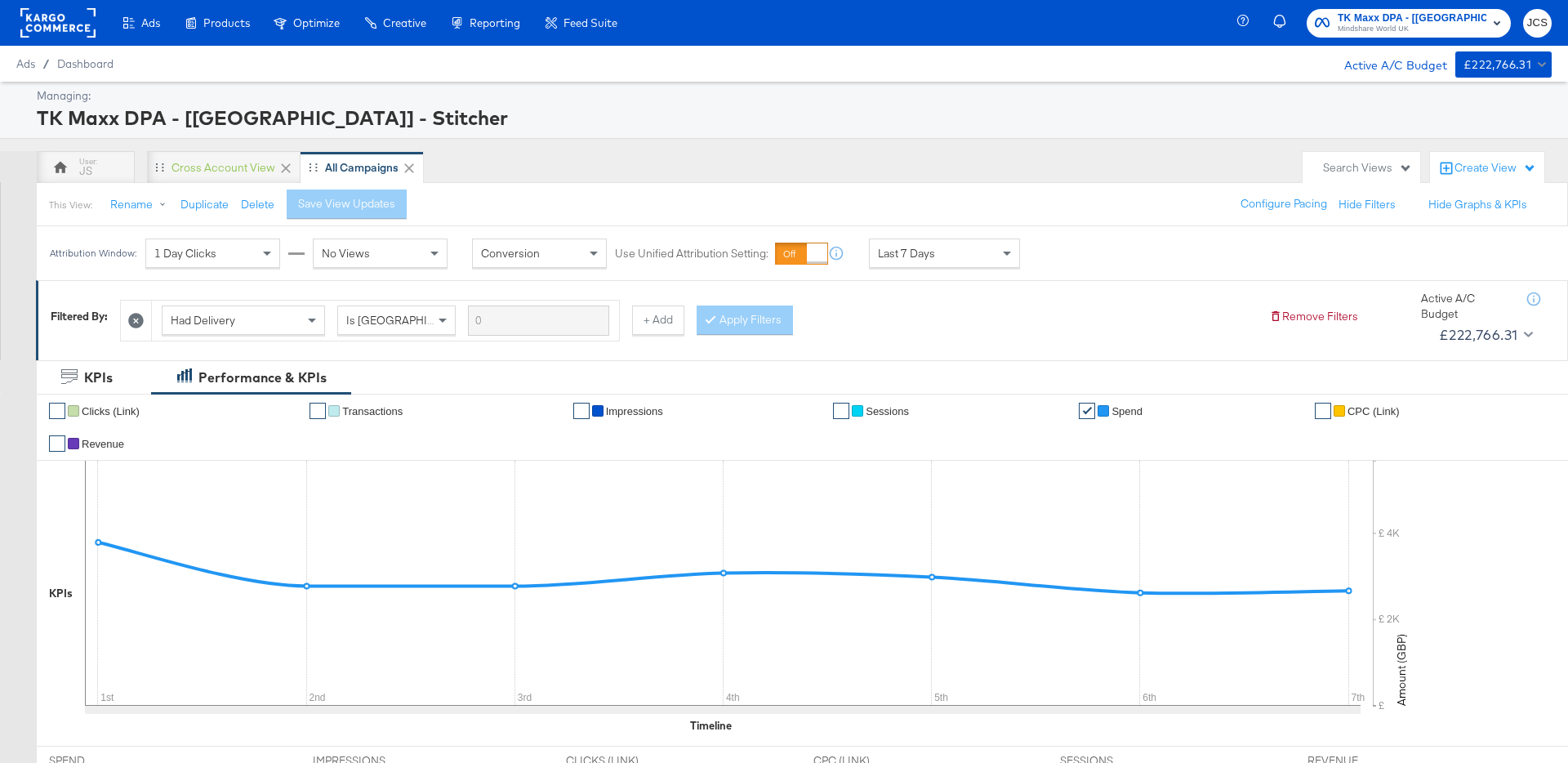
click at [75, 26] on rect at bounding box center [57, 23] width 75 height 30
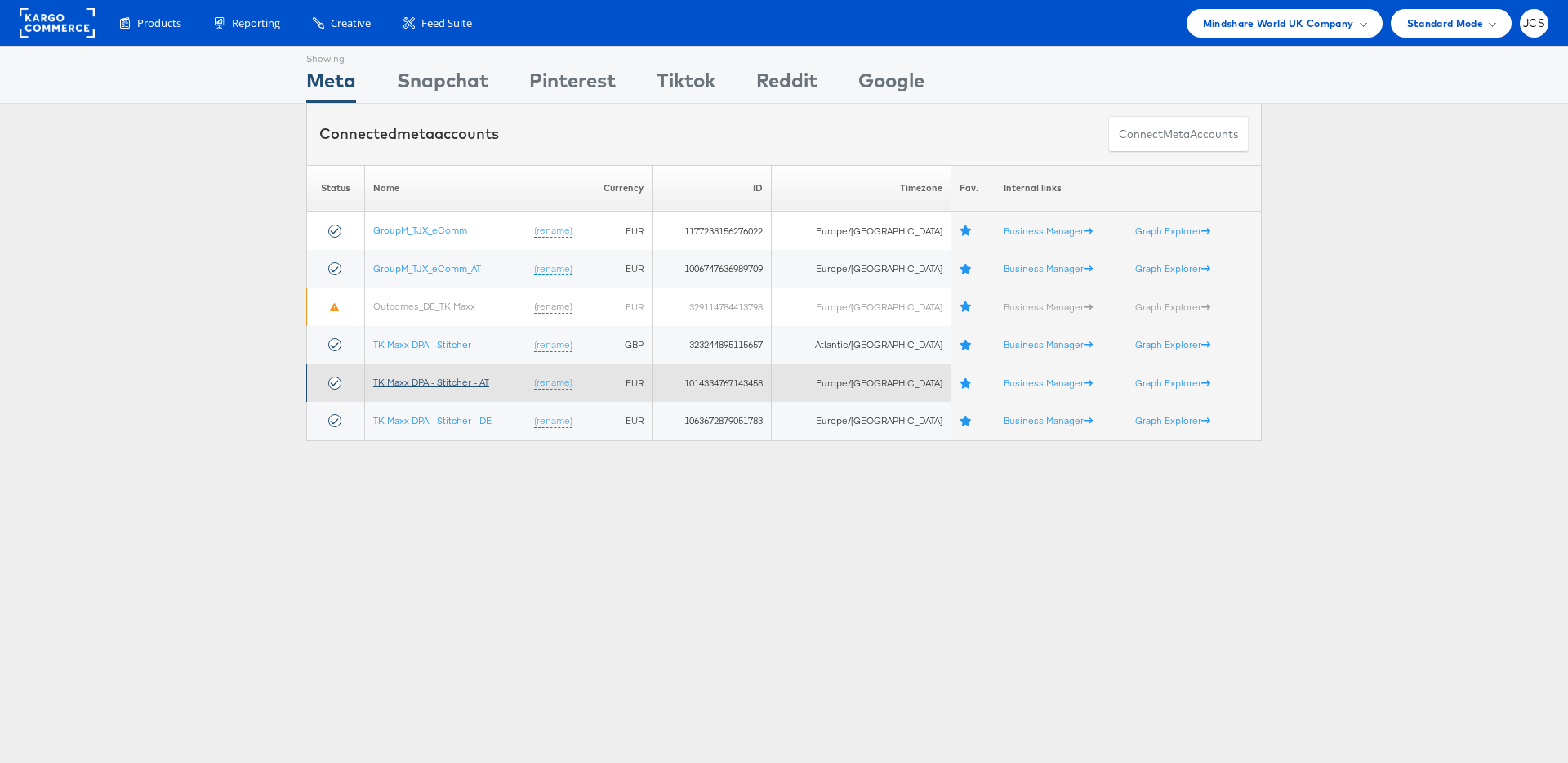
click at [472, 380] on link "TK Maxx DPA - Stitcher - AT" at bounding box center [432, 381] width 116 height 12
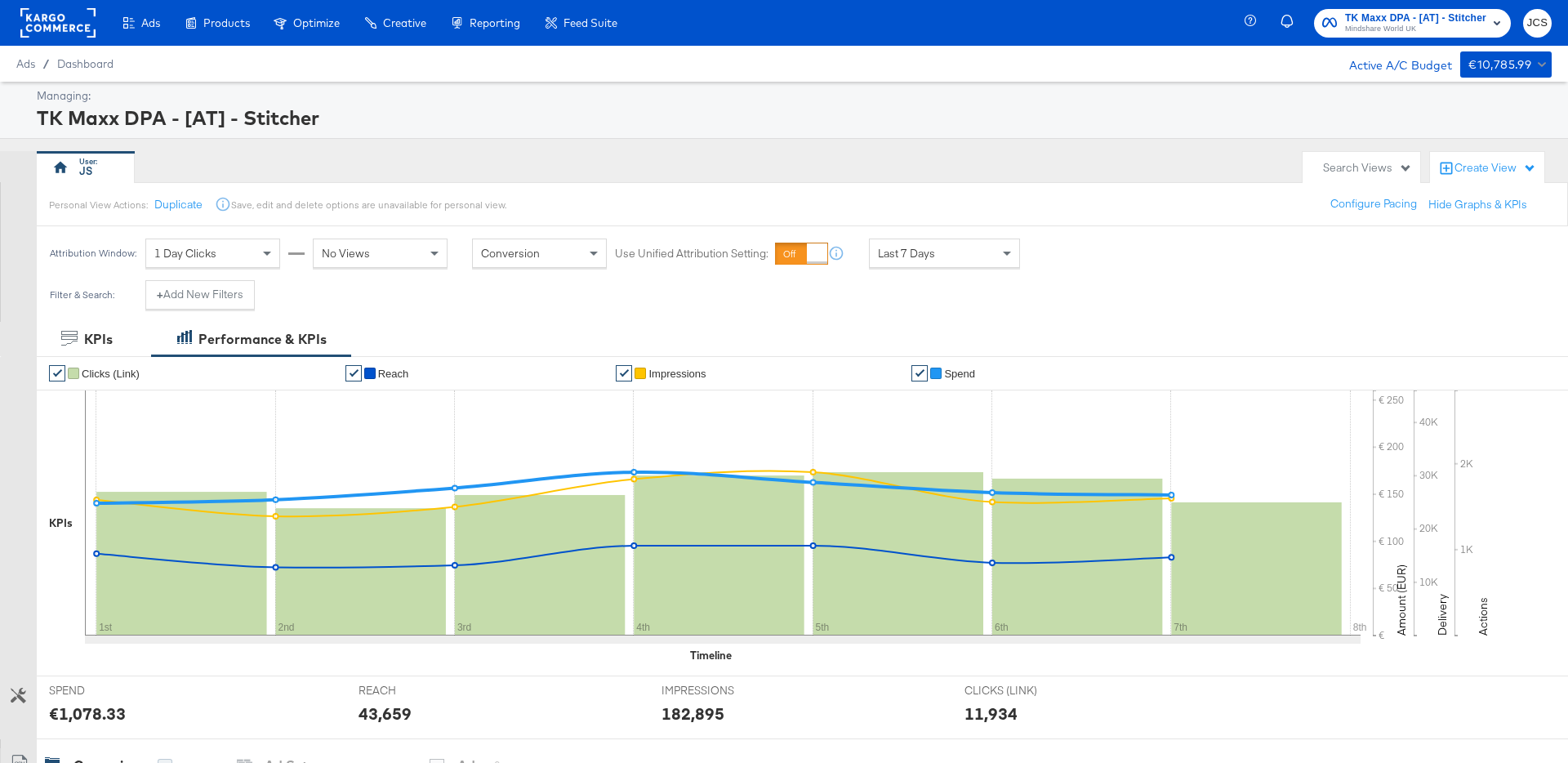
click at [1355, 158] on div "Search Views" at bounding box center [1361, 168] width 117 height 31
click at [1275, 352] on div "All Campaigns" at bounding box center [1271, 351] width 71 height 11
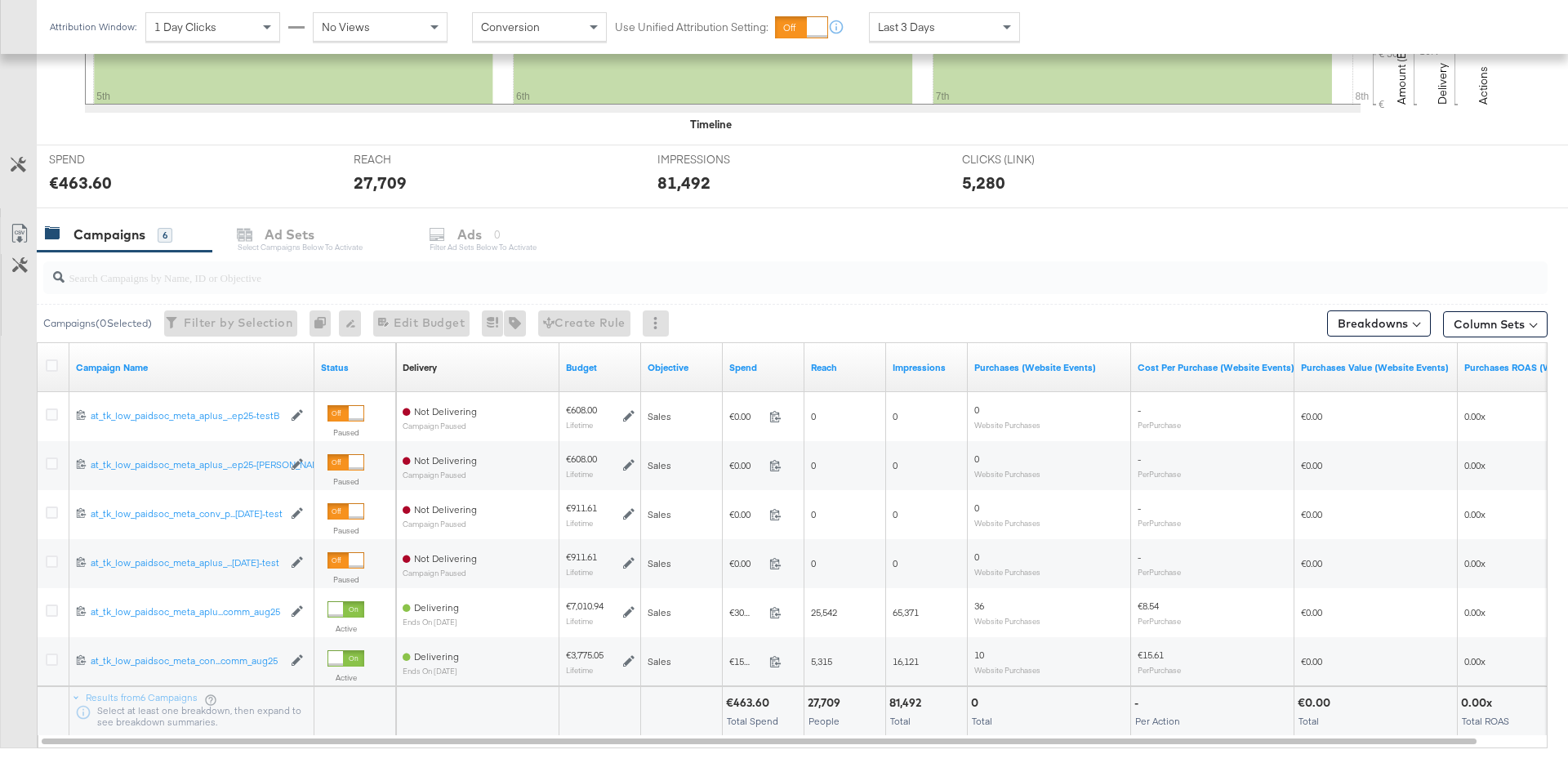
scroll to position [531, 0]
click at [18, 167] on icon at bounding box center [18, 166] width 15 height 15
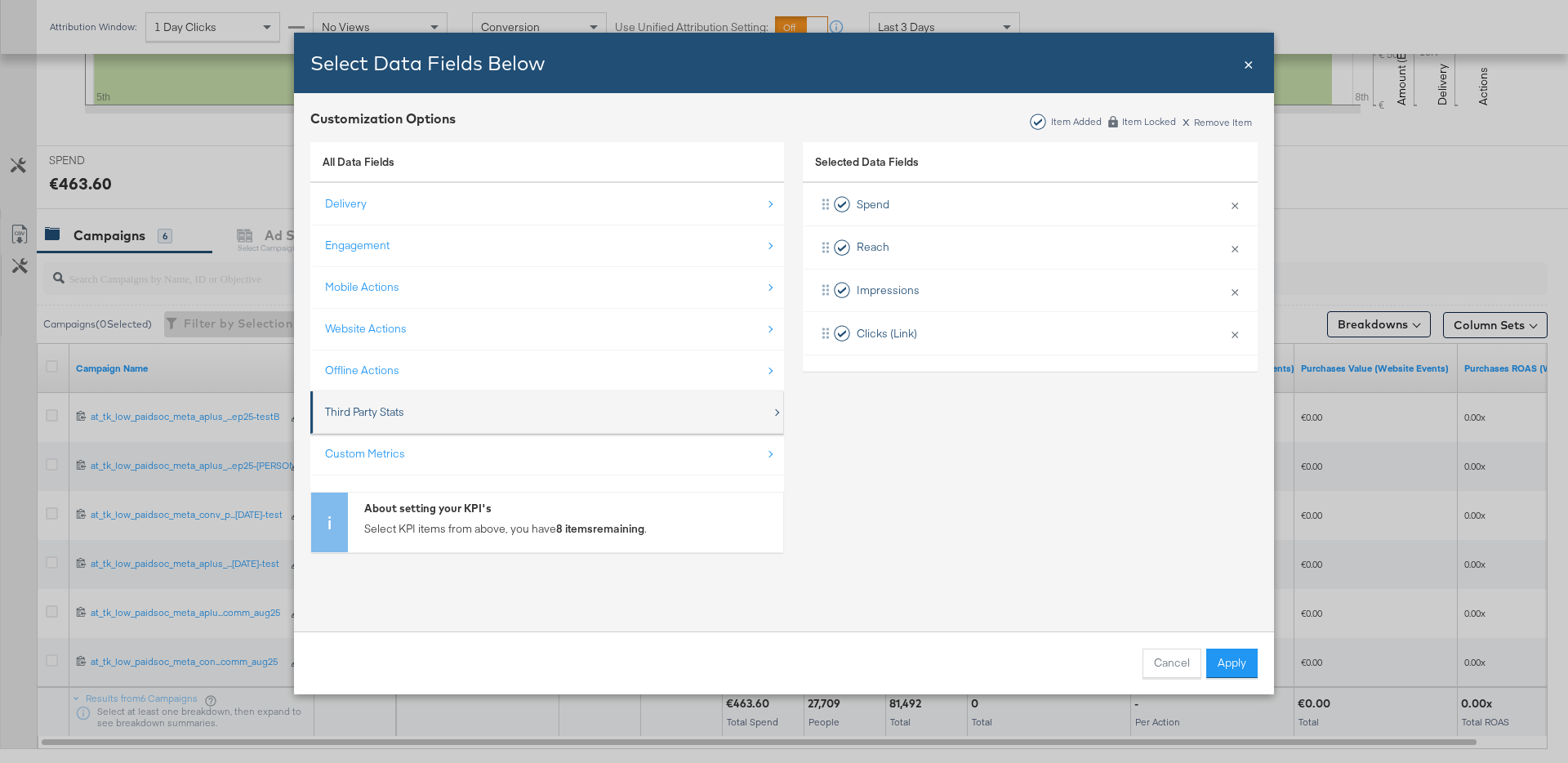
click at [385, 411] on div "Third Party Stats" at bounding box center [364, 412] width 79 height 15
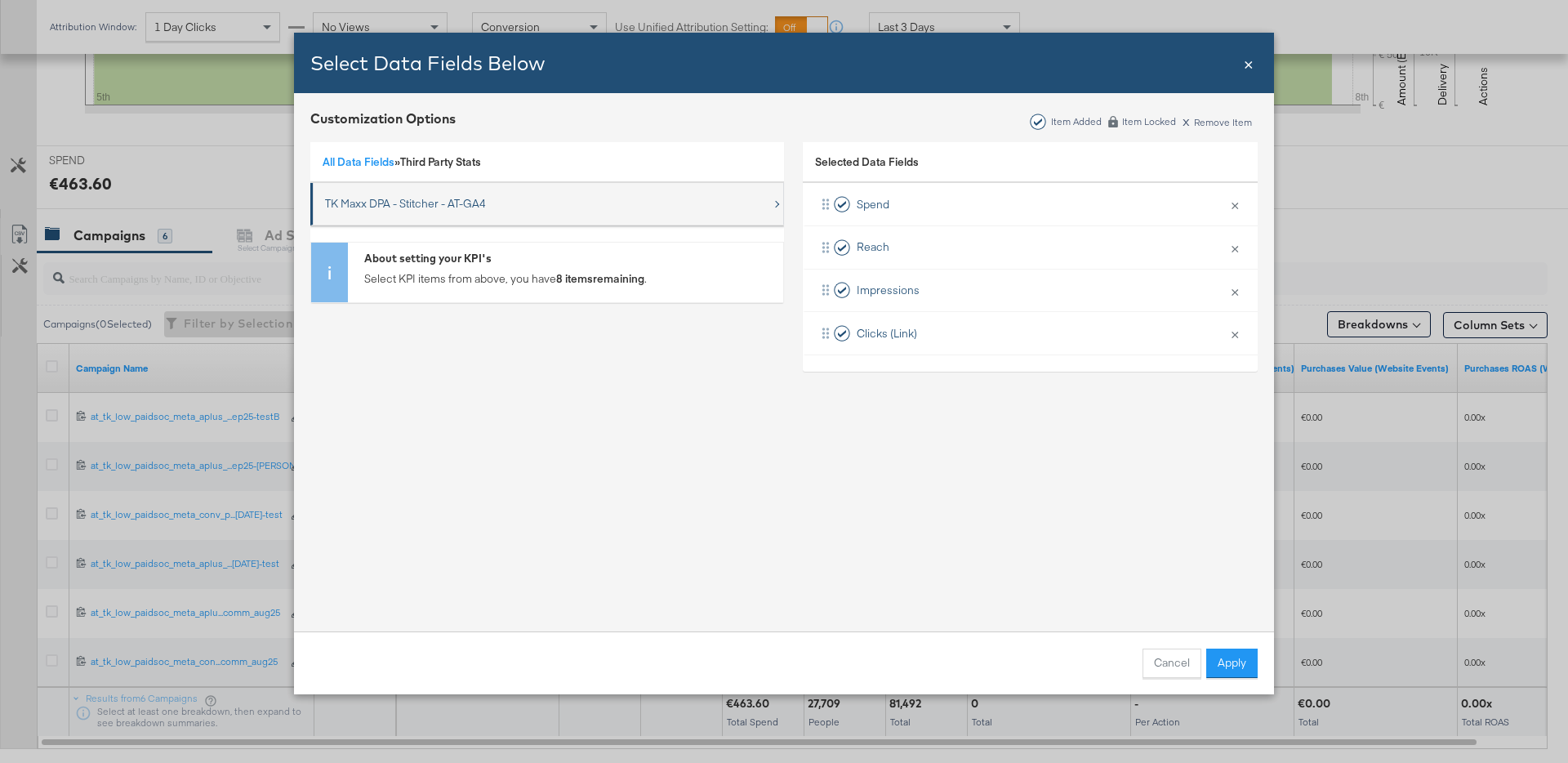
click at [383, 209] on div "TK Maxx DPA - Stitcher - AT-GA4" at bounding box center [405, 204] width 161 height 15
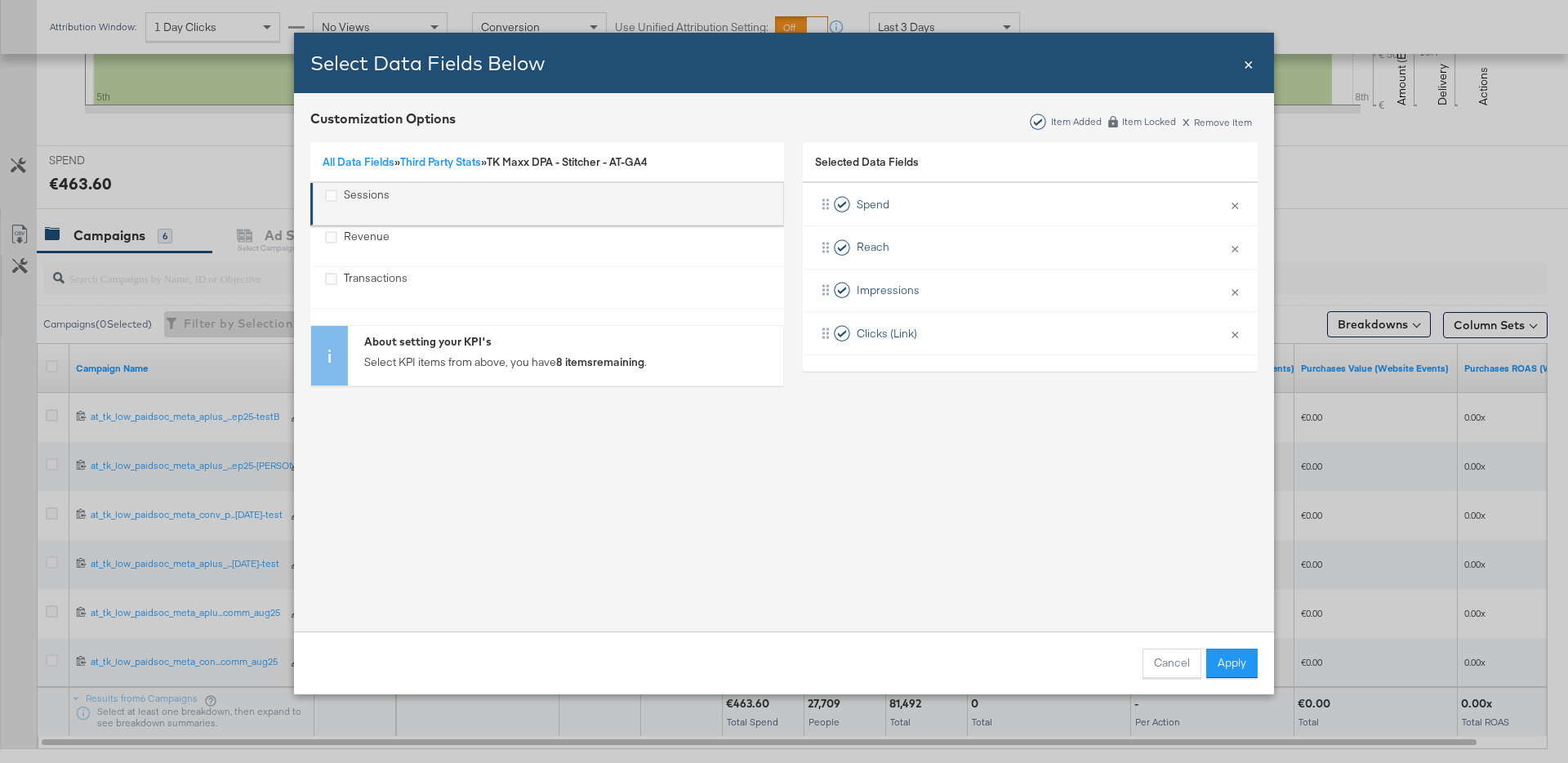
click at [368, 193] on div "Sessions" at bounding box center [367, 203] width 46 height 33
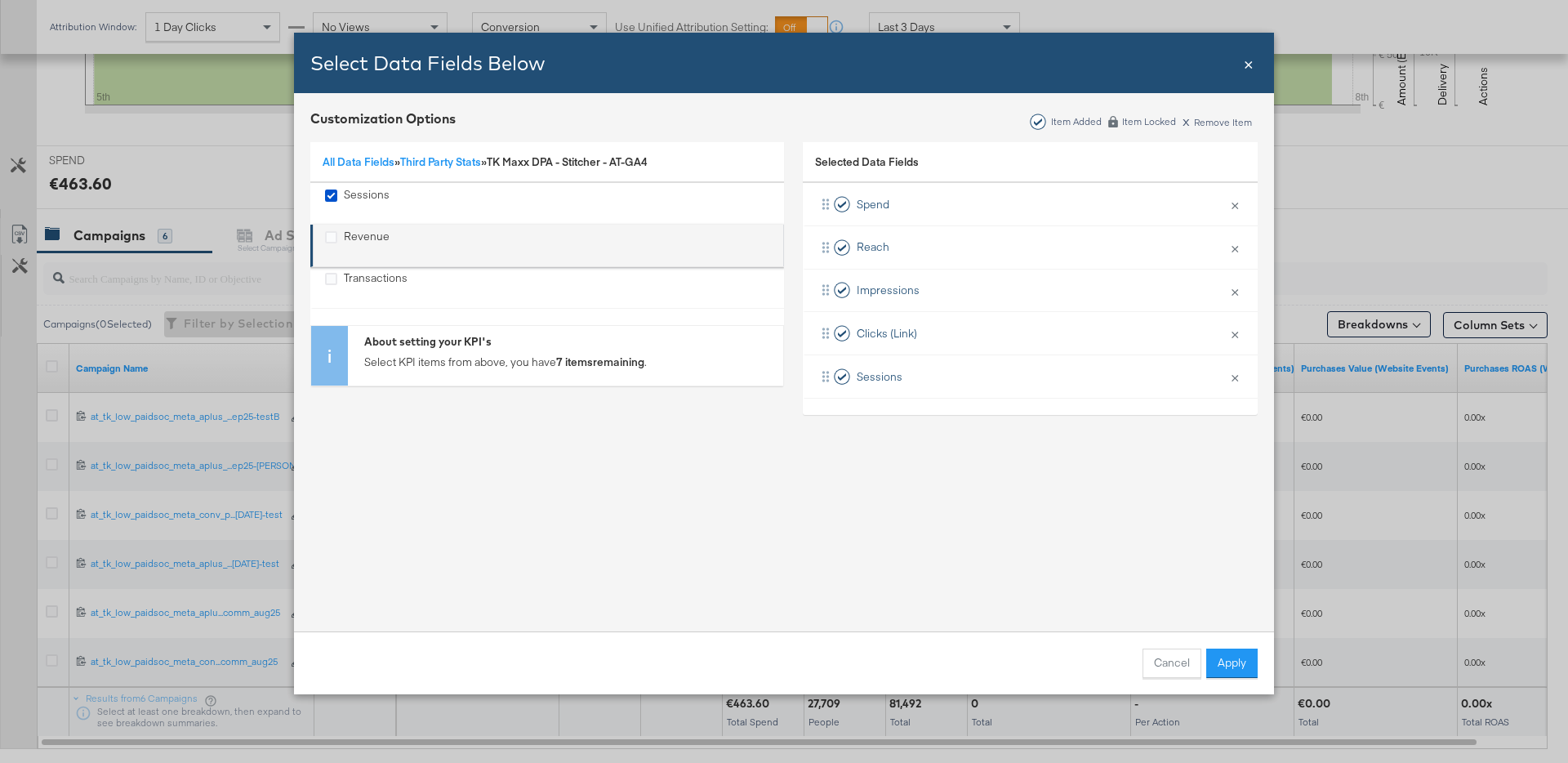
drag, startPoint x: 363, startPoint y: 237, endPoint x: 364, endPoint y: 261, distance: 24.0
click at [363, 237] on div "Revenue" at bounding box center [367, 245] width 46 height 33
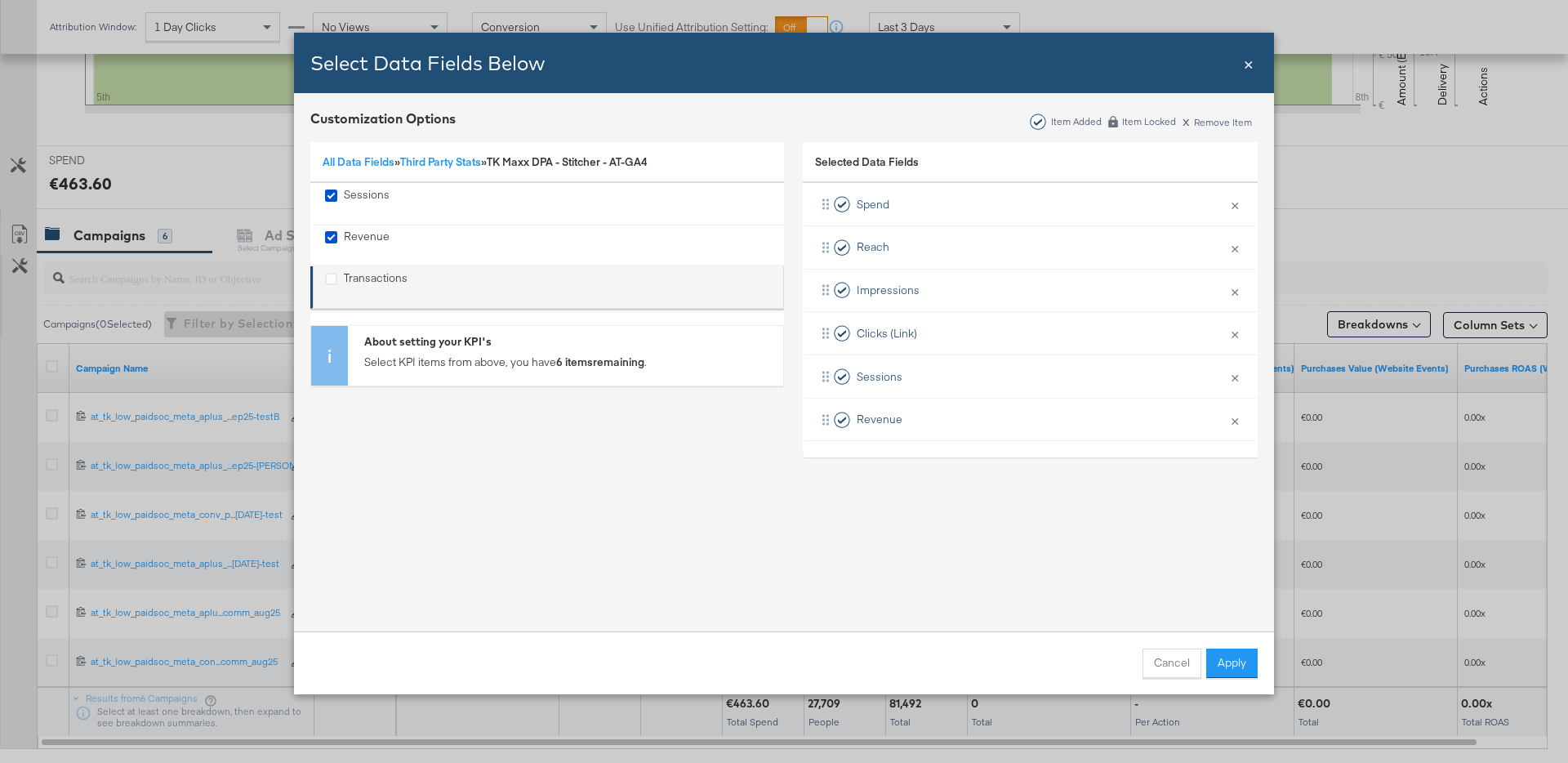
click at [364, 278] on div "Transactions" at bounding box center [375, 287] width 64 height 33
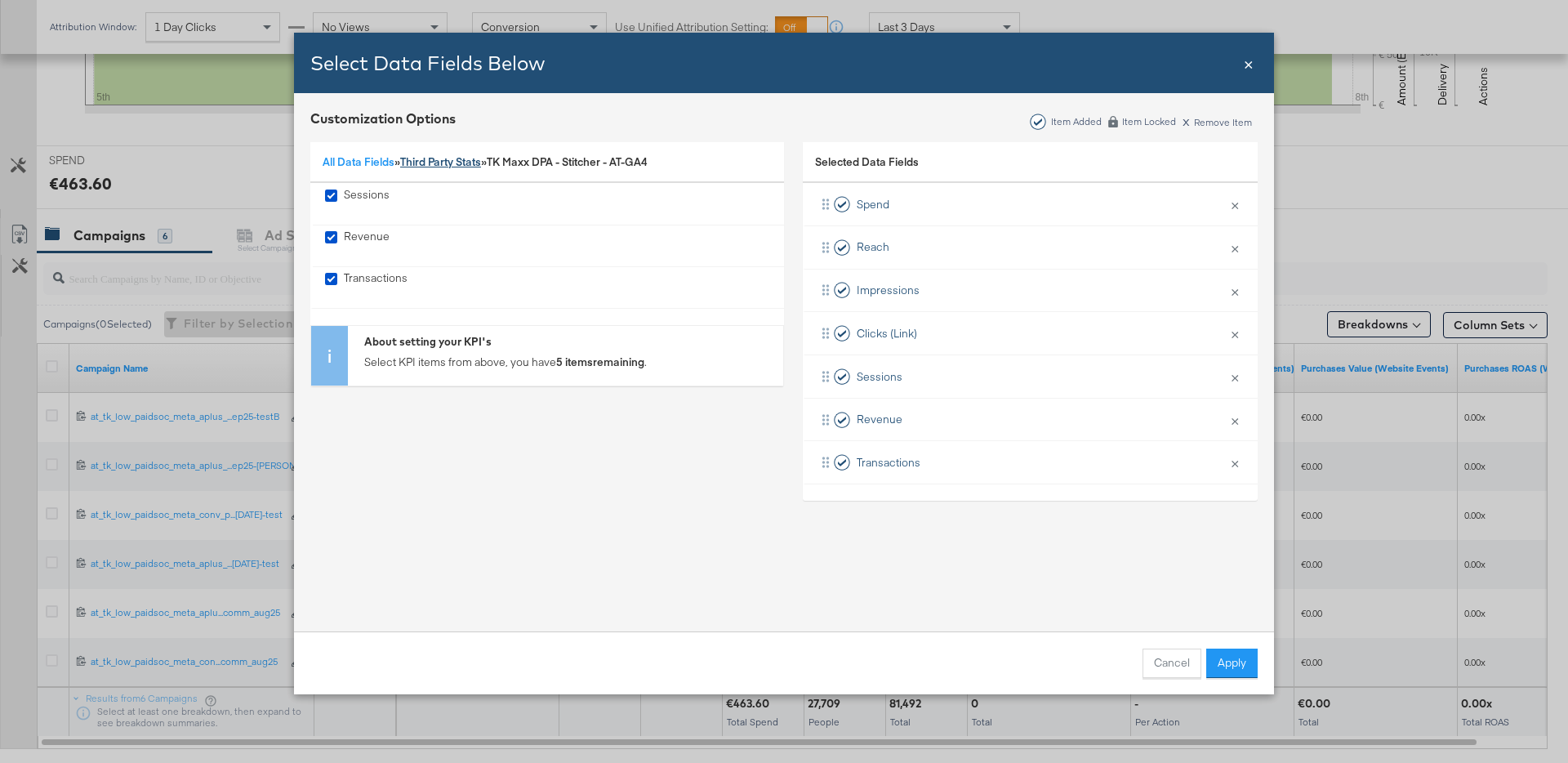
click at [449, 167] on link "Third Party Stats" at bounding box center [440, 161] width 81 height 14
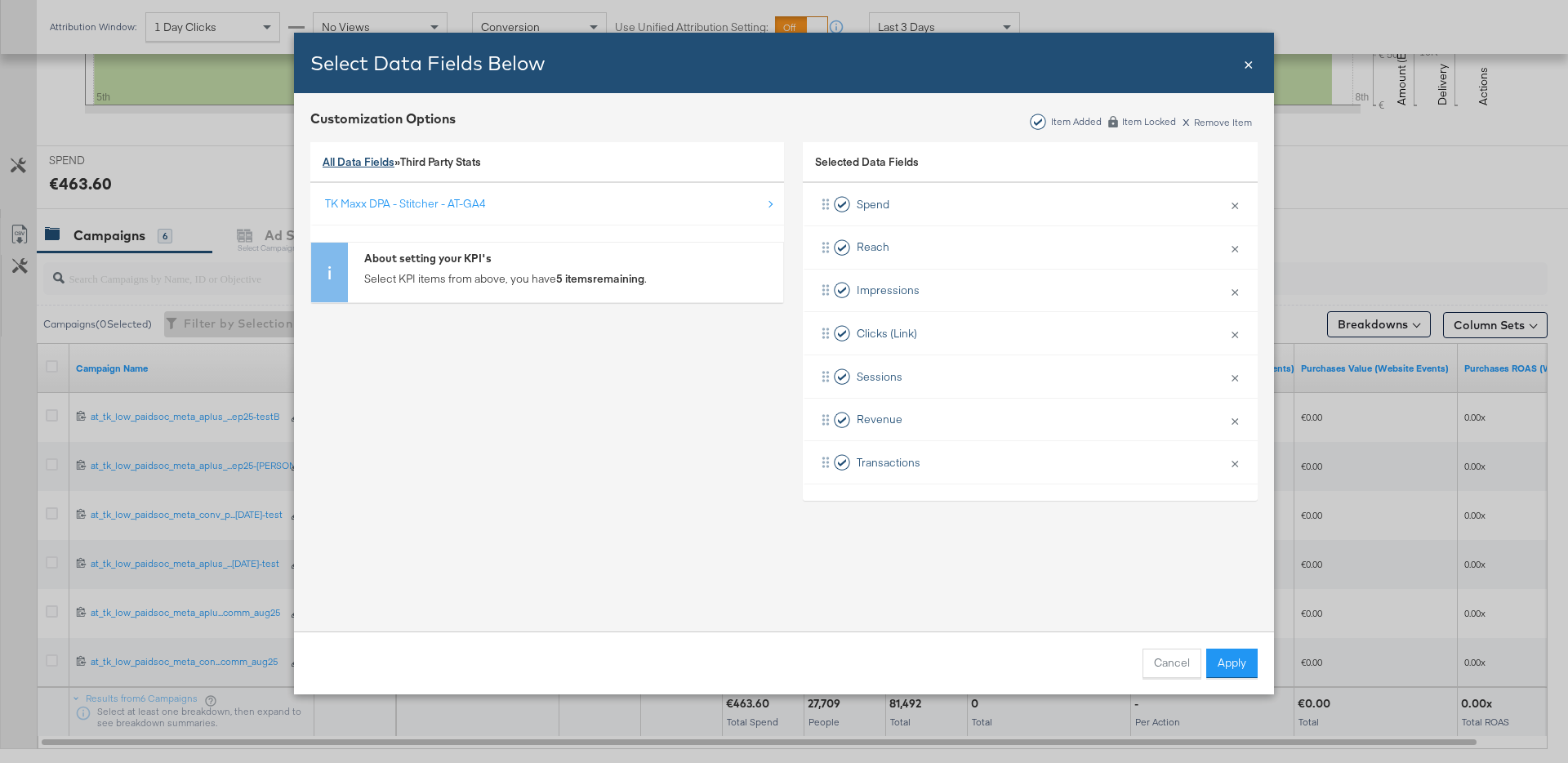
click at [373, 154] on link "All Data Fields" at bounding box center [358, 161] width 71 height 14
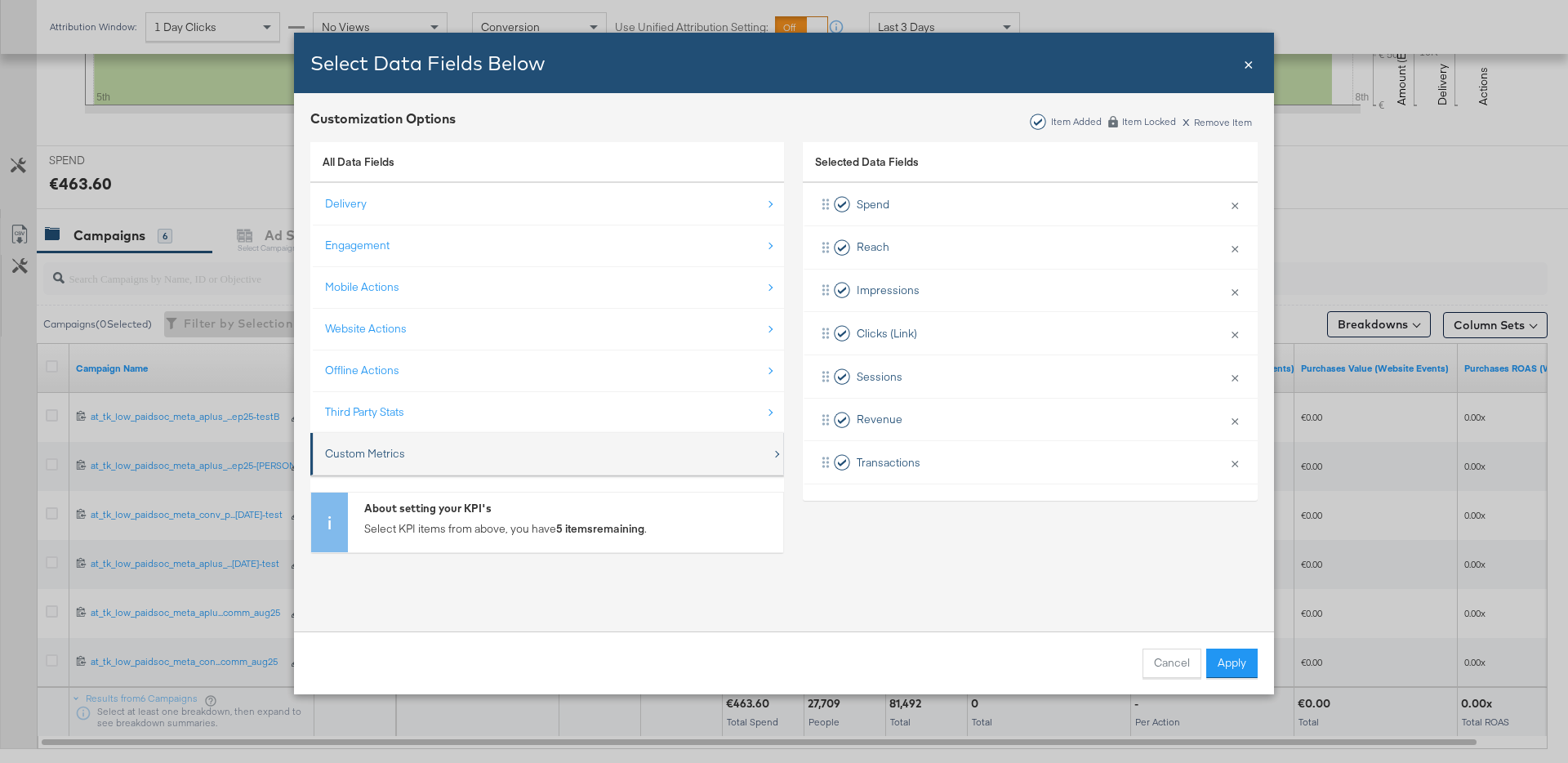
click at [365, 449] on div "Custom Metrics" at bounding box center [365, 453] width 80 height 15
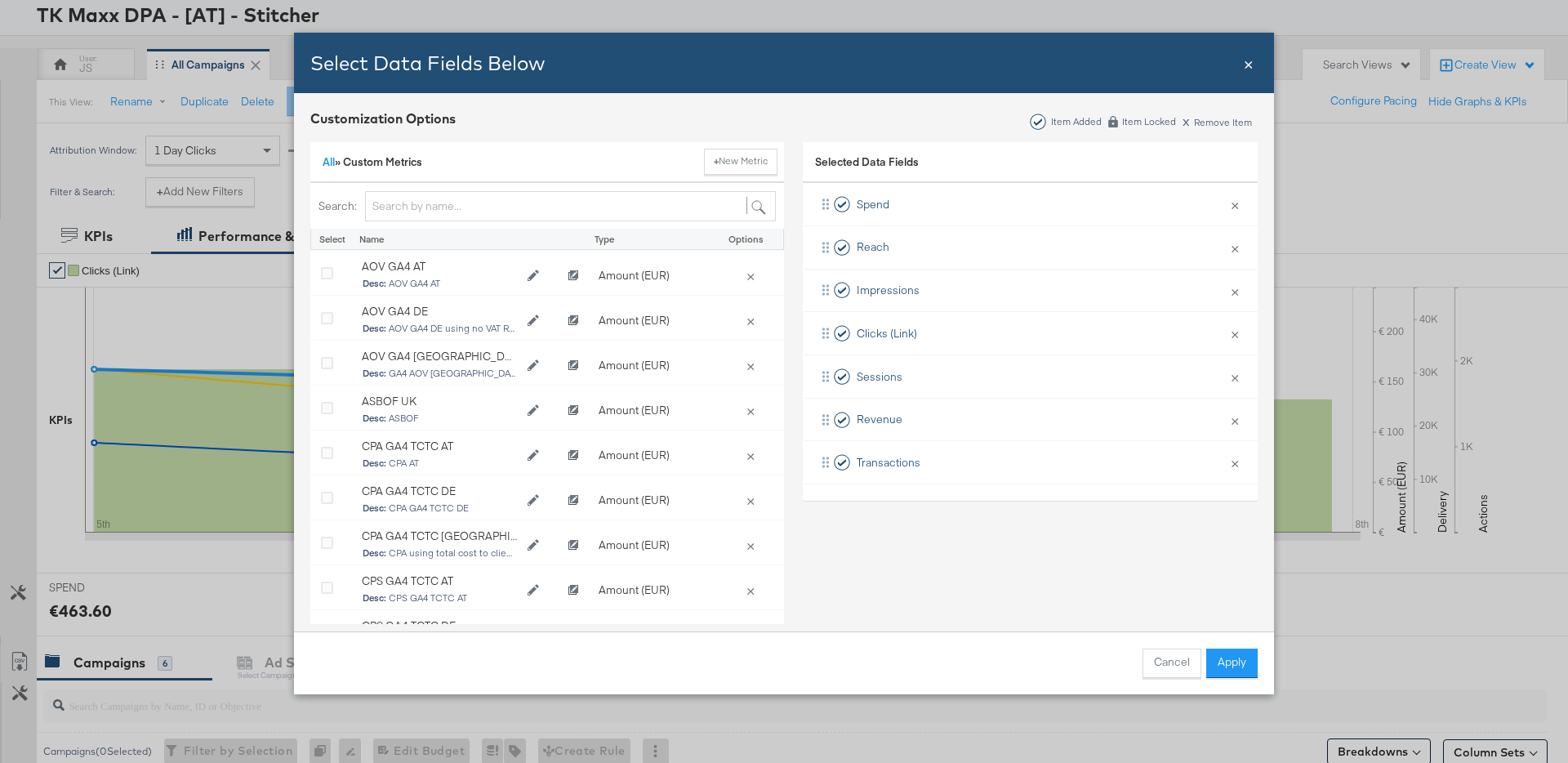
scroll to position [0, 0]
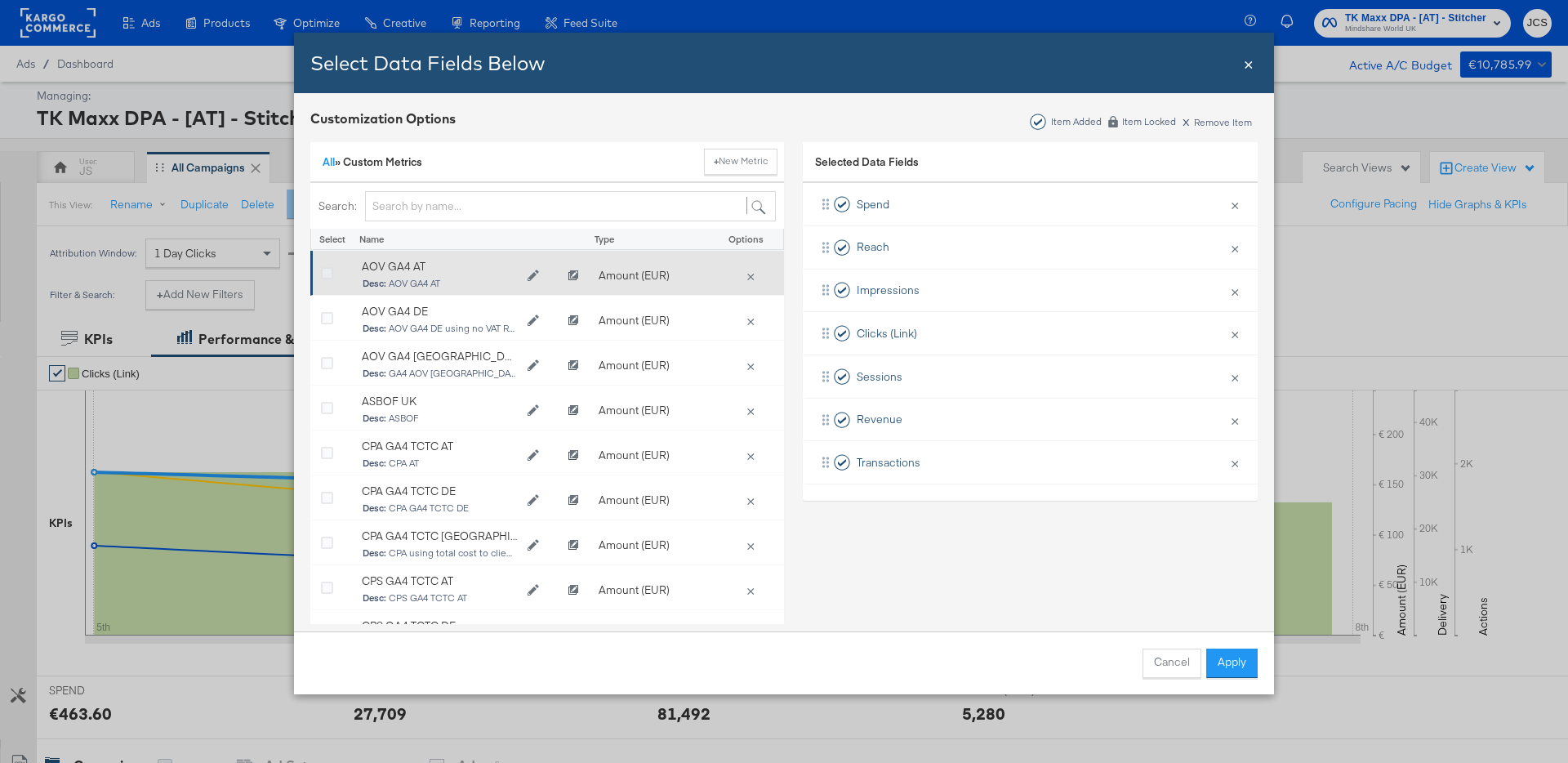
click at [328, 272] on icon "Bulk Add Locations Modal" at bounding box center [327, 273] width 12 height 12
click at [0, 0] on input "Bulk Add Locations Modal" at bounding box center [0, 0] width 0 height 0
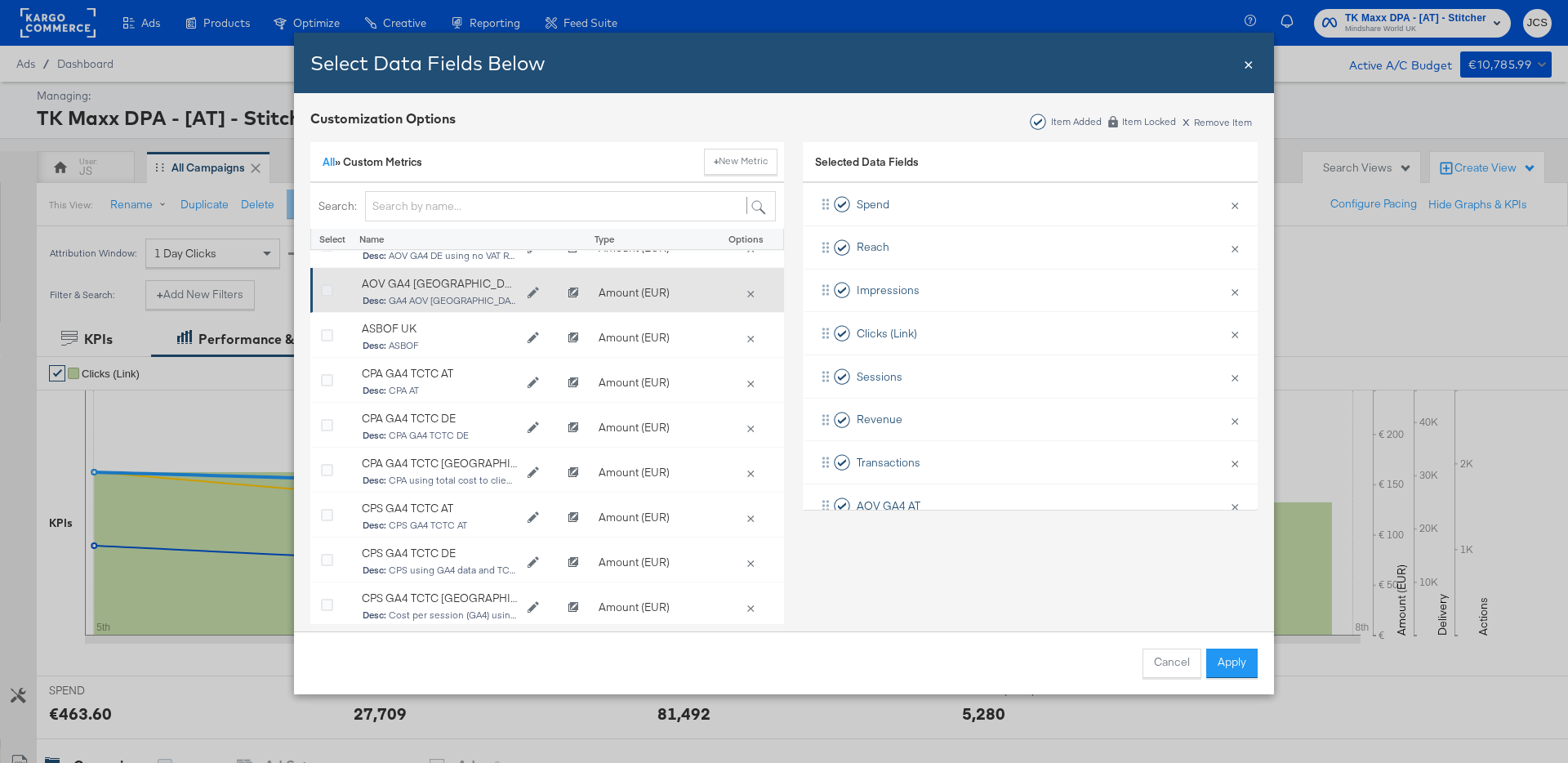
scroll to position [73, 0]
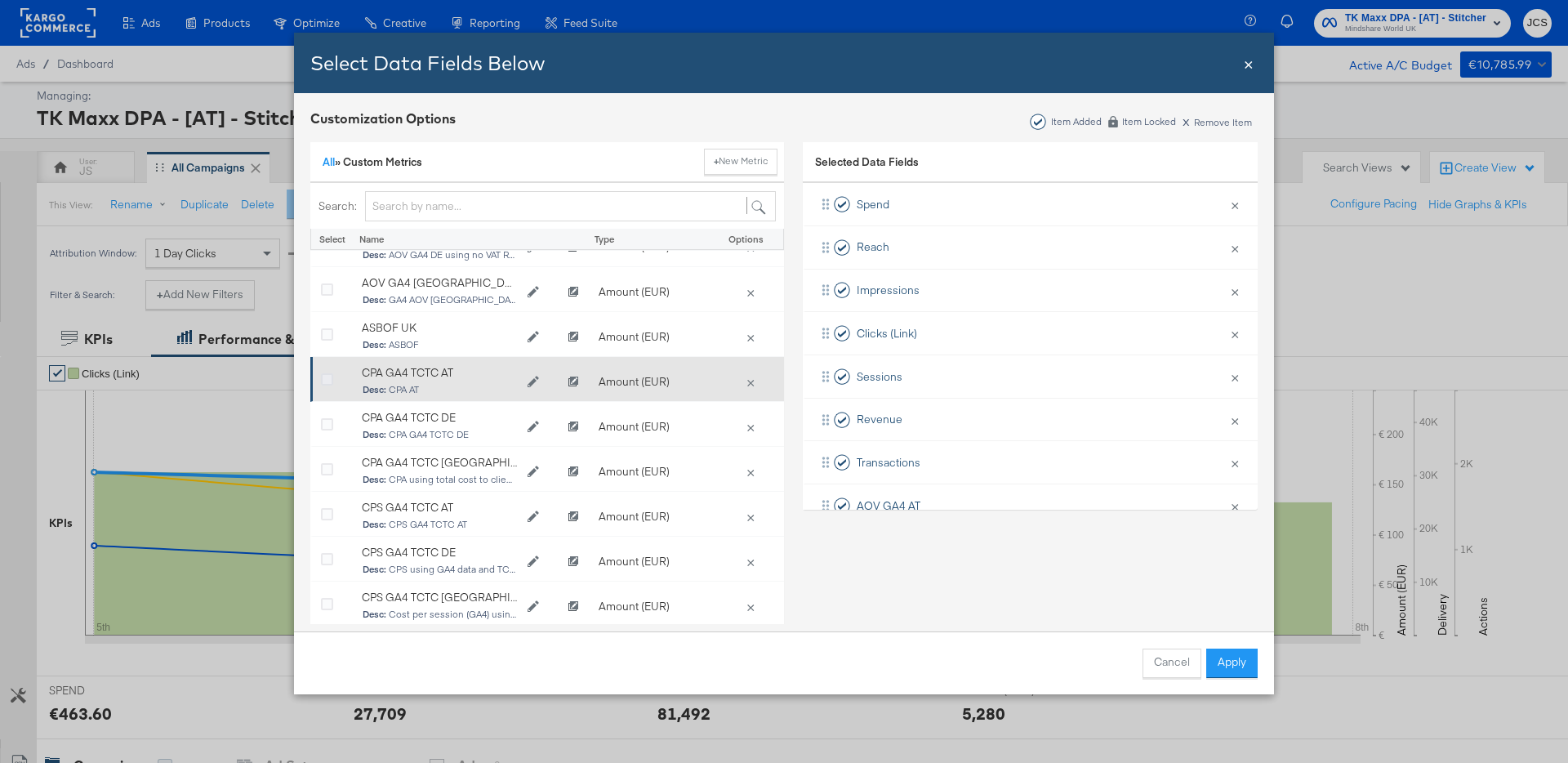
click at [329, 375] on icon "Bulk Add Locations Modal" at bounding box center [327, 380] width 12 height 12
click at [0, 0] on input "Bulk Add Locations Modal" at bounding box center [0, 0] width 0 height 0
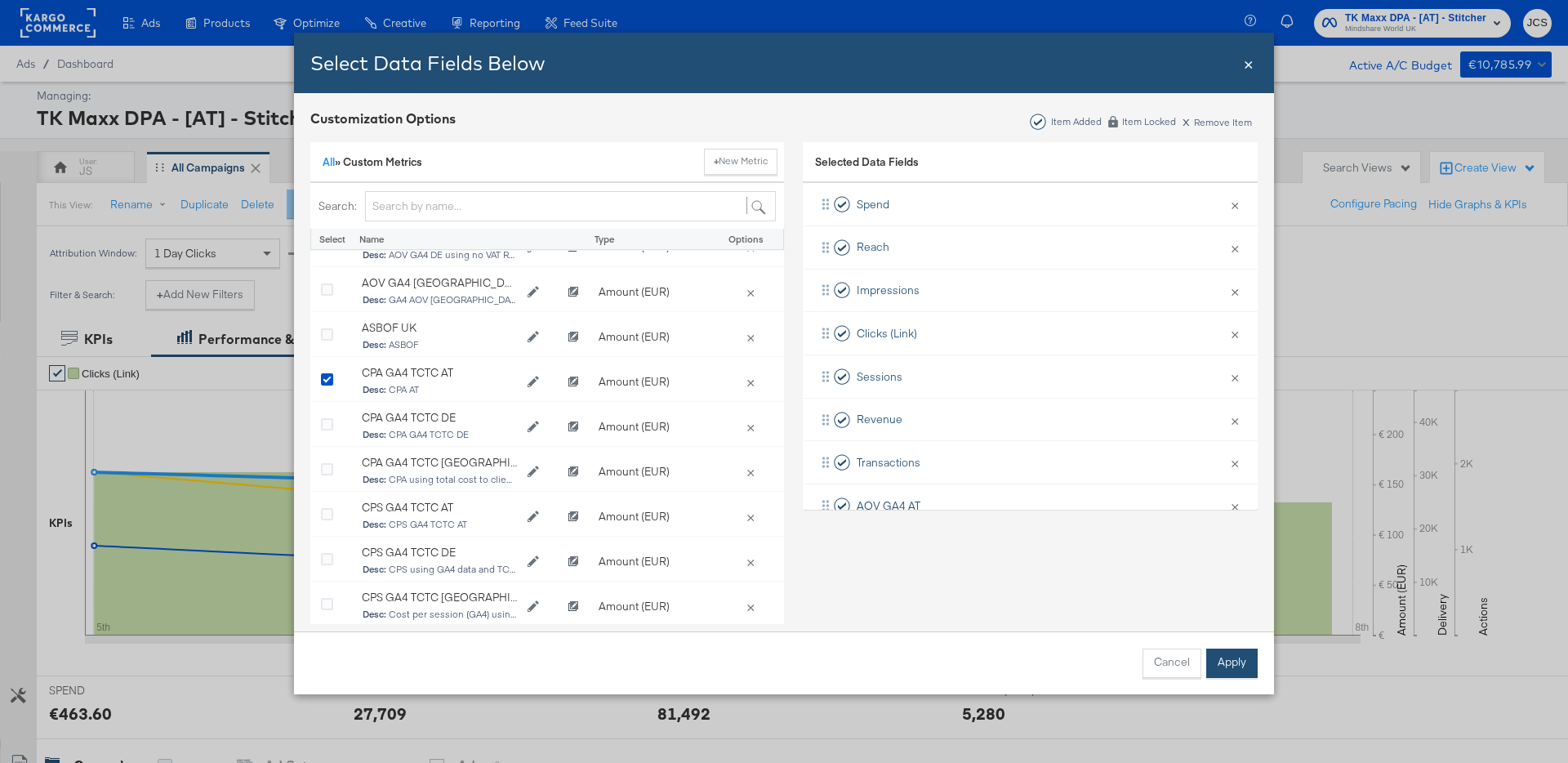
click at [1227, 662] on button "Apply" at bounding box center [1233, 663] width 51 height 30
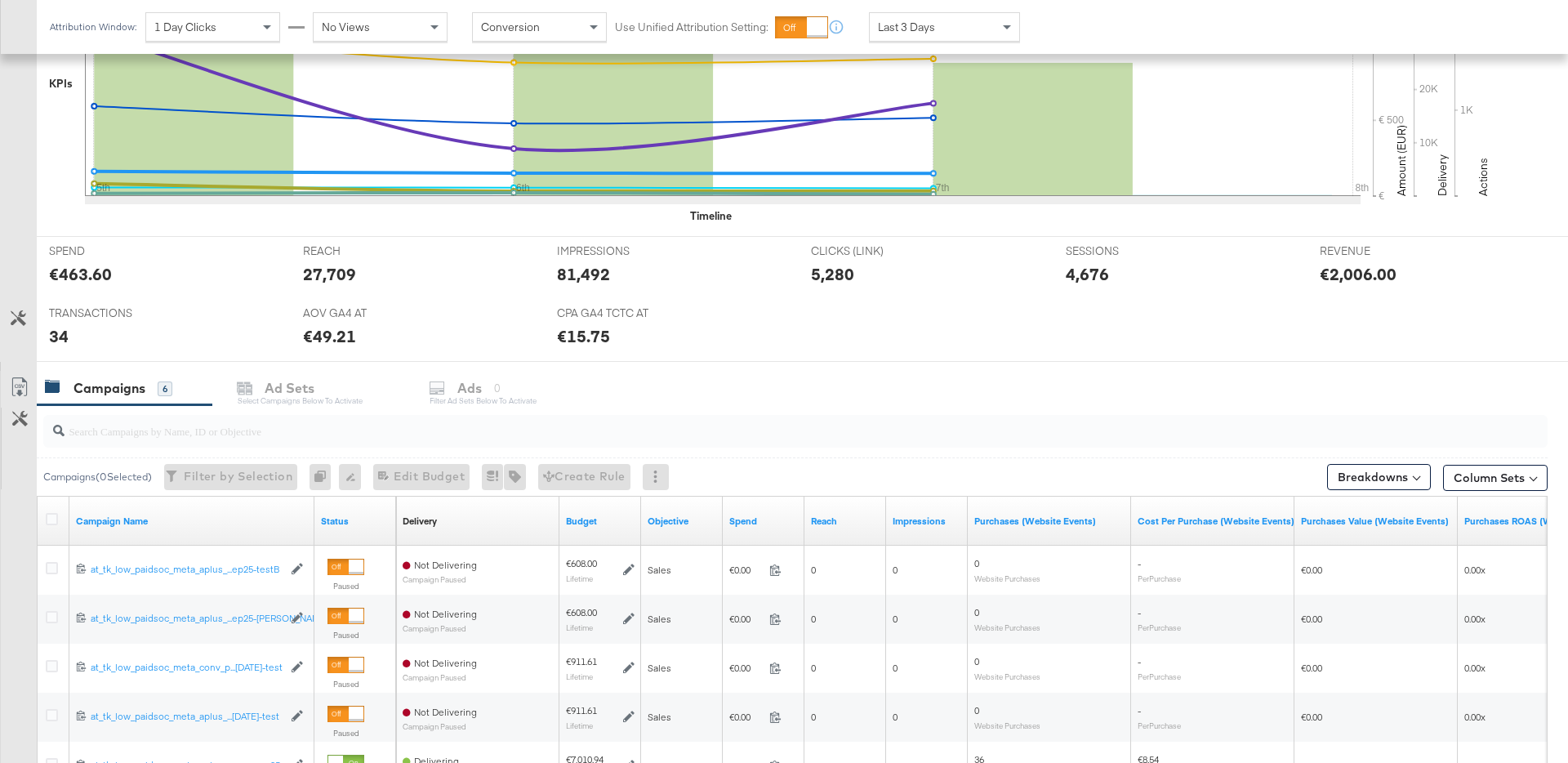
scroll to position [473, 0]
click at [24, 320] on icon at bounding box center [18, 316] width 15 height 15
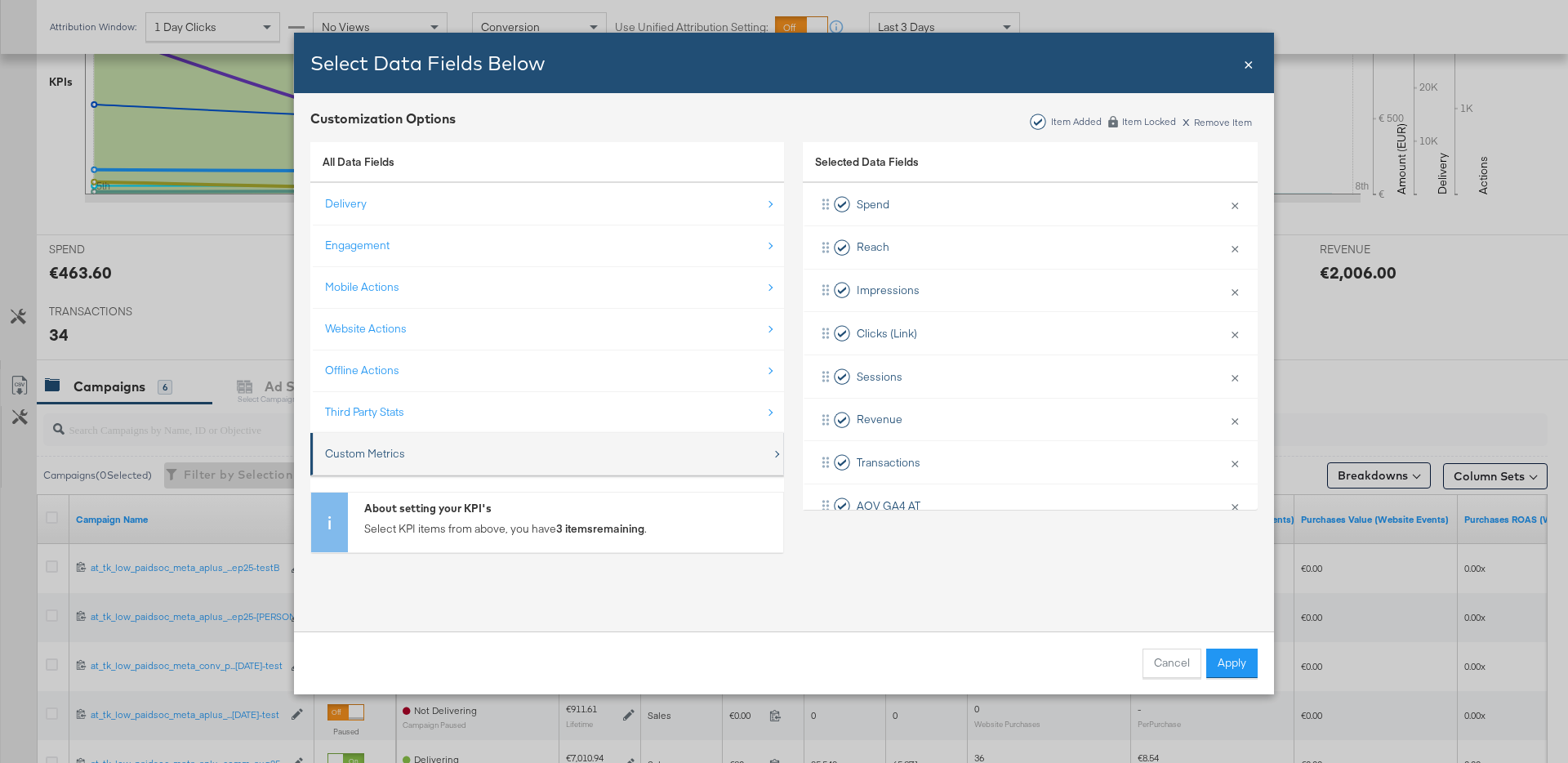
click at [403, 446] on div "Custom Metrics" at bounding box center [365, 453] width 80 height 15
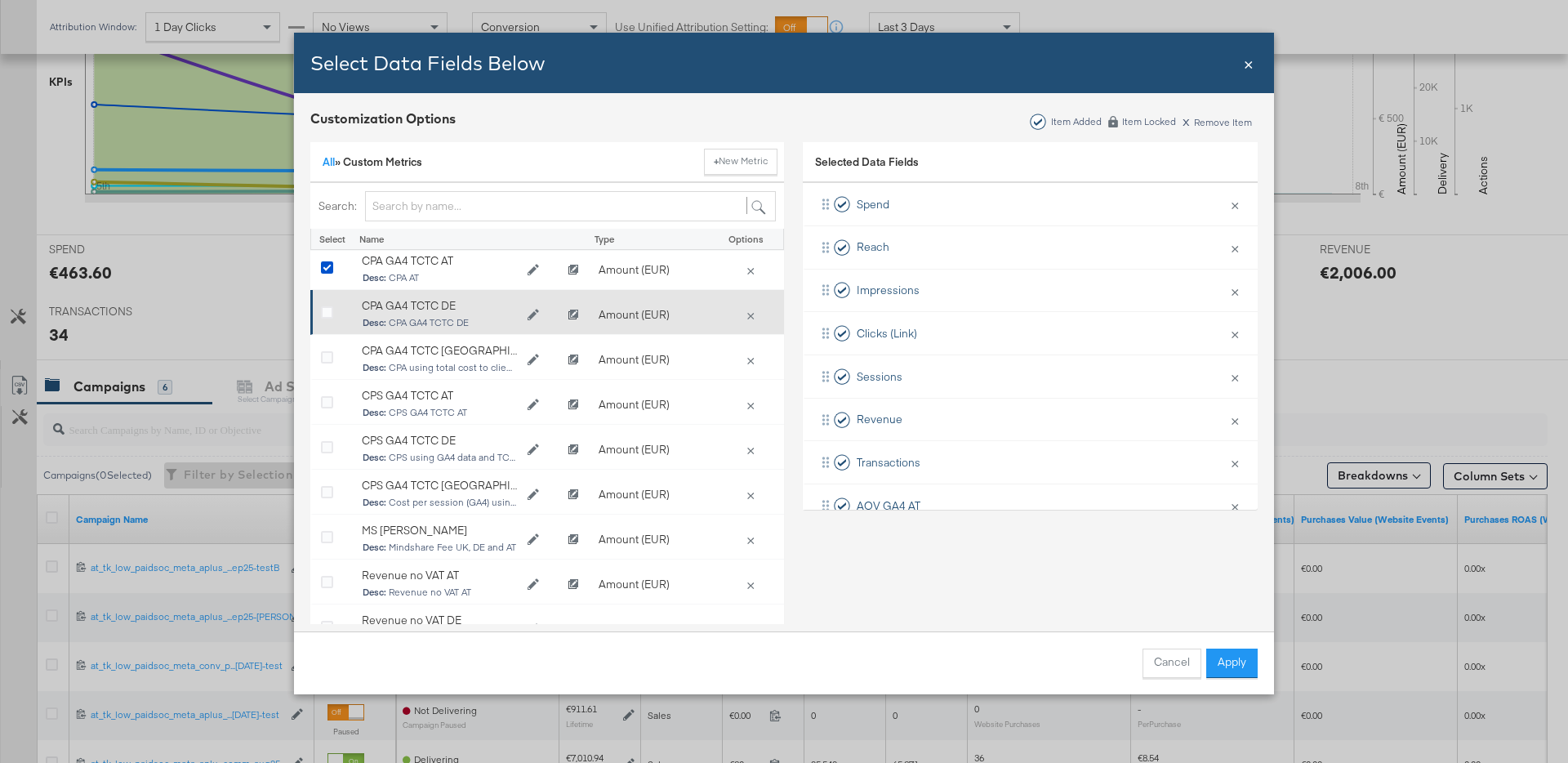
scroll to position [188, 0]
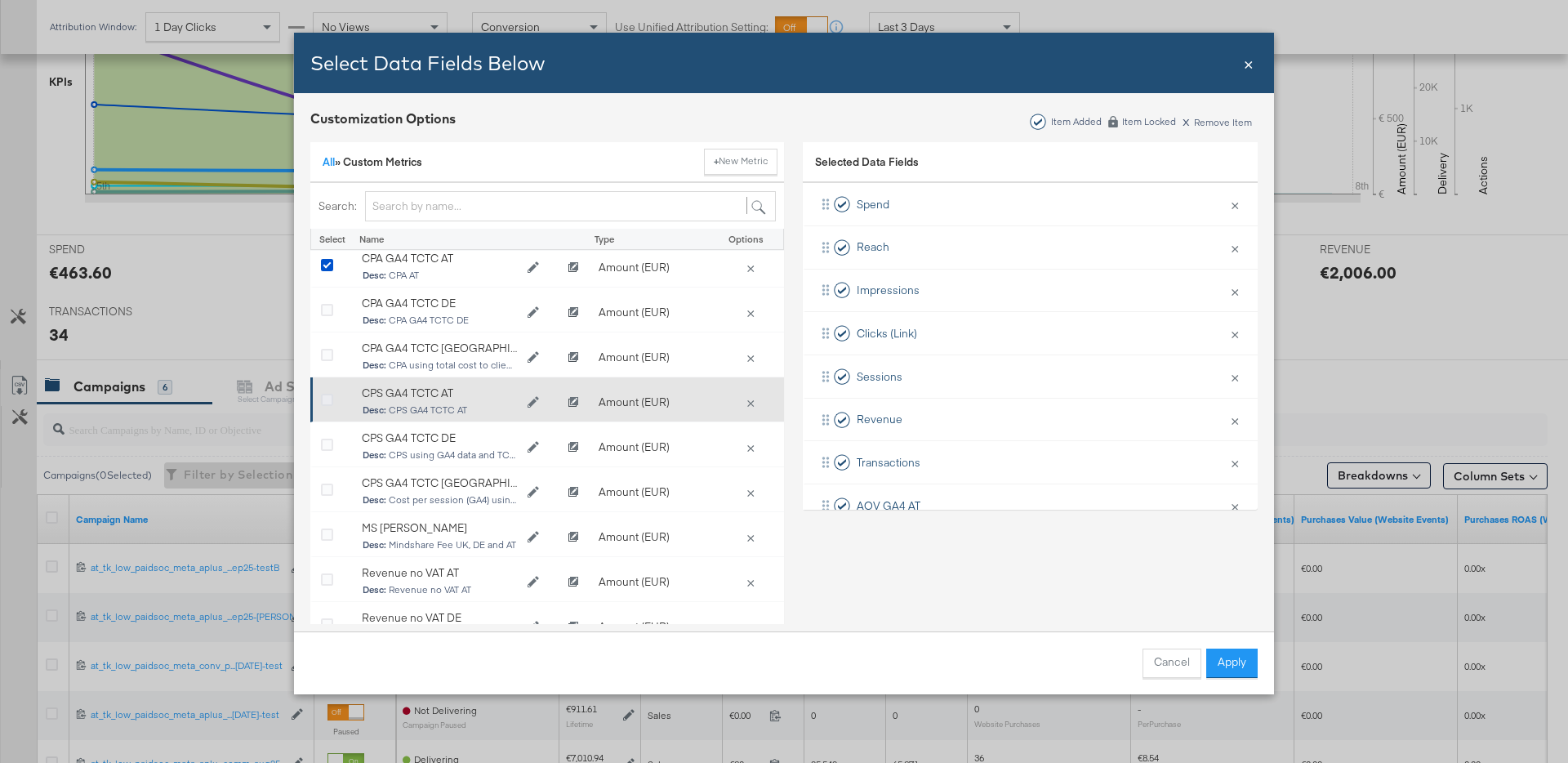
click at [322, 398] on icon "Bulk Add Locations Modal" at bounding box center [327, 400] width 12 height 12
click at [0, 0] on input "Bulk Add Locations Modal" at bounding box center [0, 0] width 0 height 0
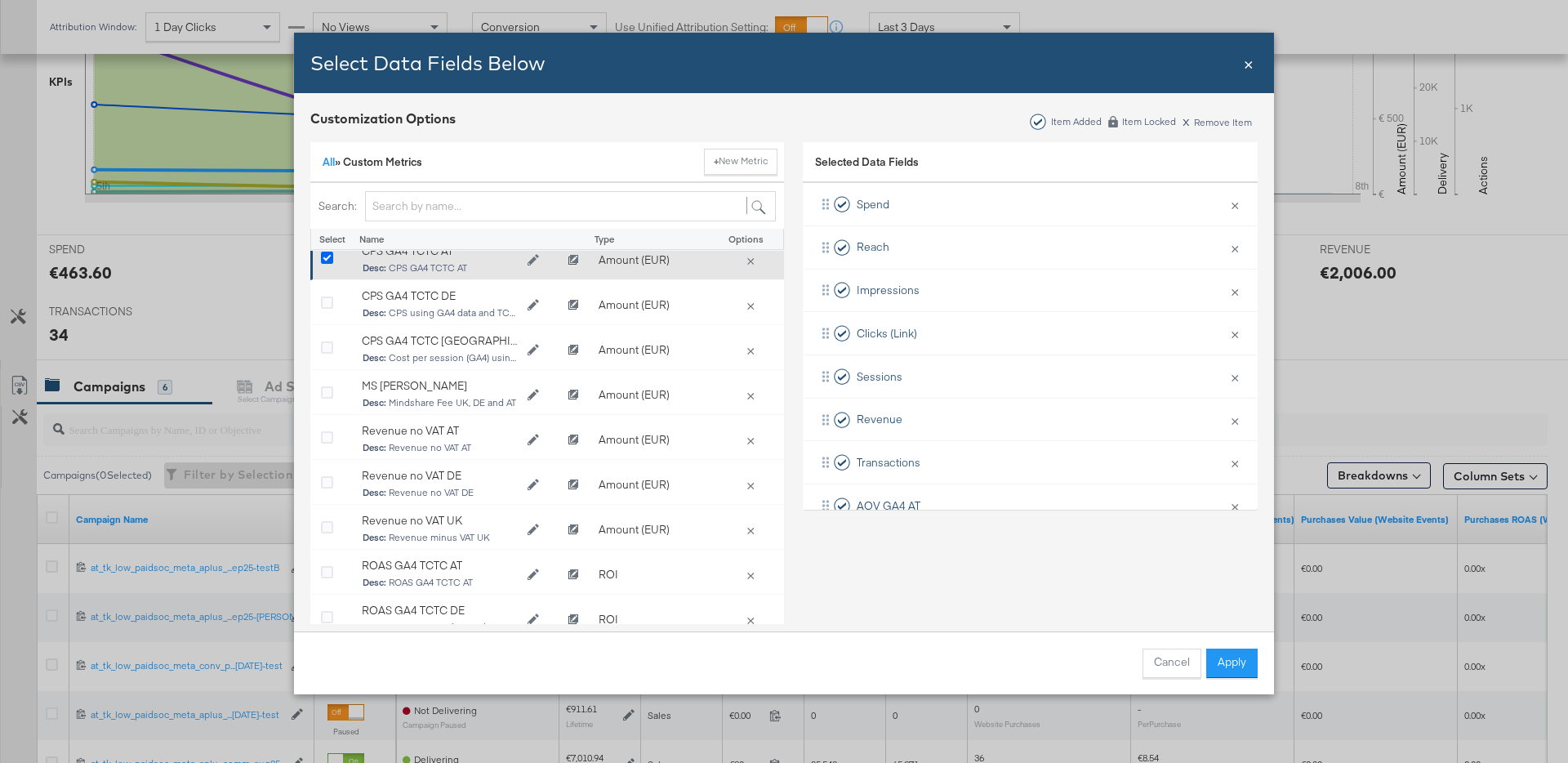
scroll to position [332, 0]
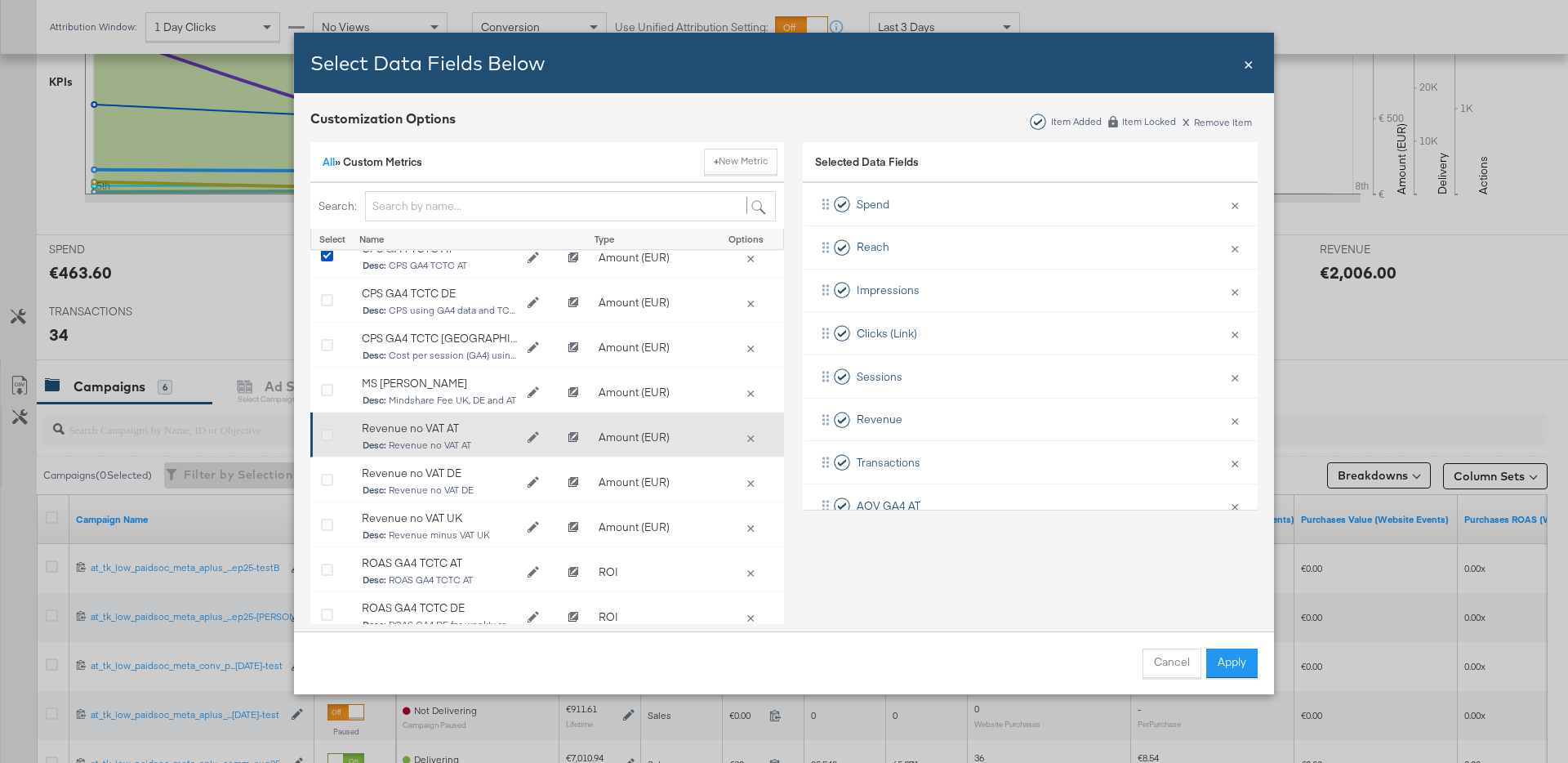
click at [321, 436] on icon "Bulk Add Locations Modal" at bounding box center [327, 435] width 12 height 12
click at [0, 0] on input "Bulk Add Locations Modal" at bounding box center [0, 0] width 0 height 0
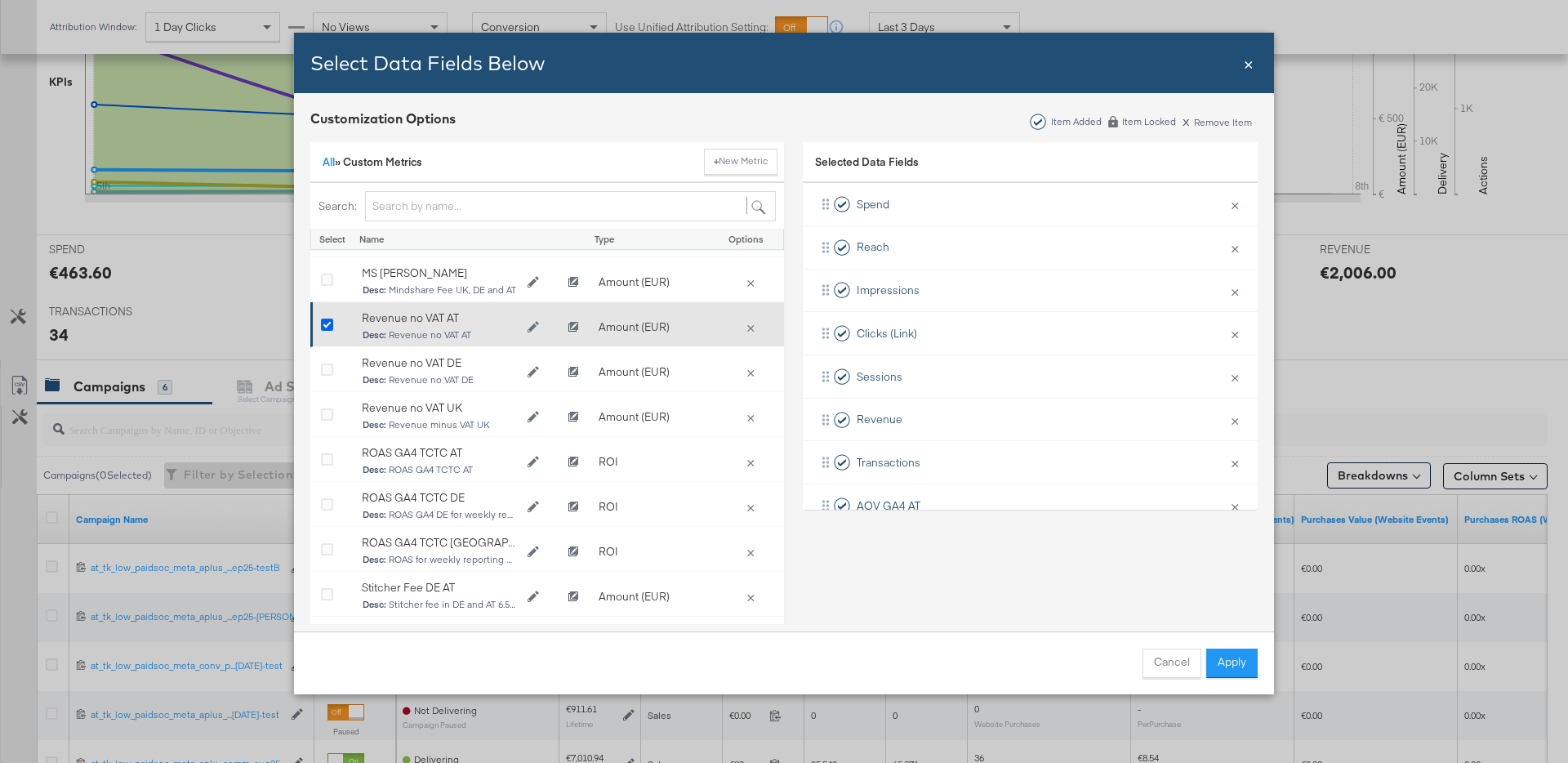
scroll to position [444, 0]
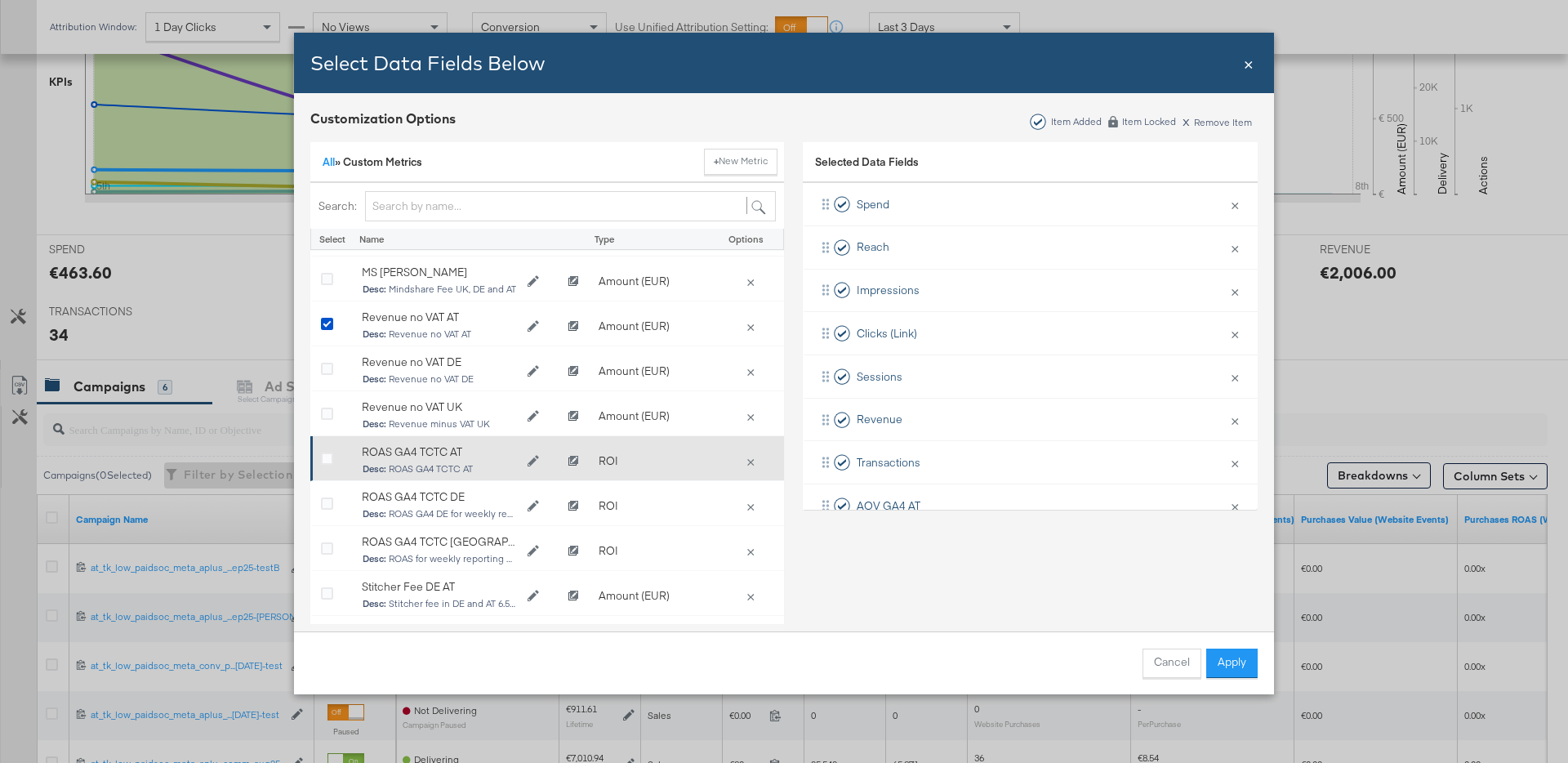
click at [328, 450] on div "Bulk Add Locations Modal" at bounding box center [332, 461] width 41 height 32
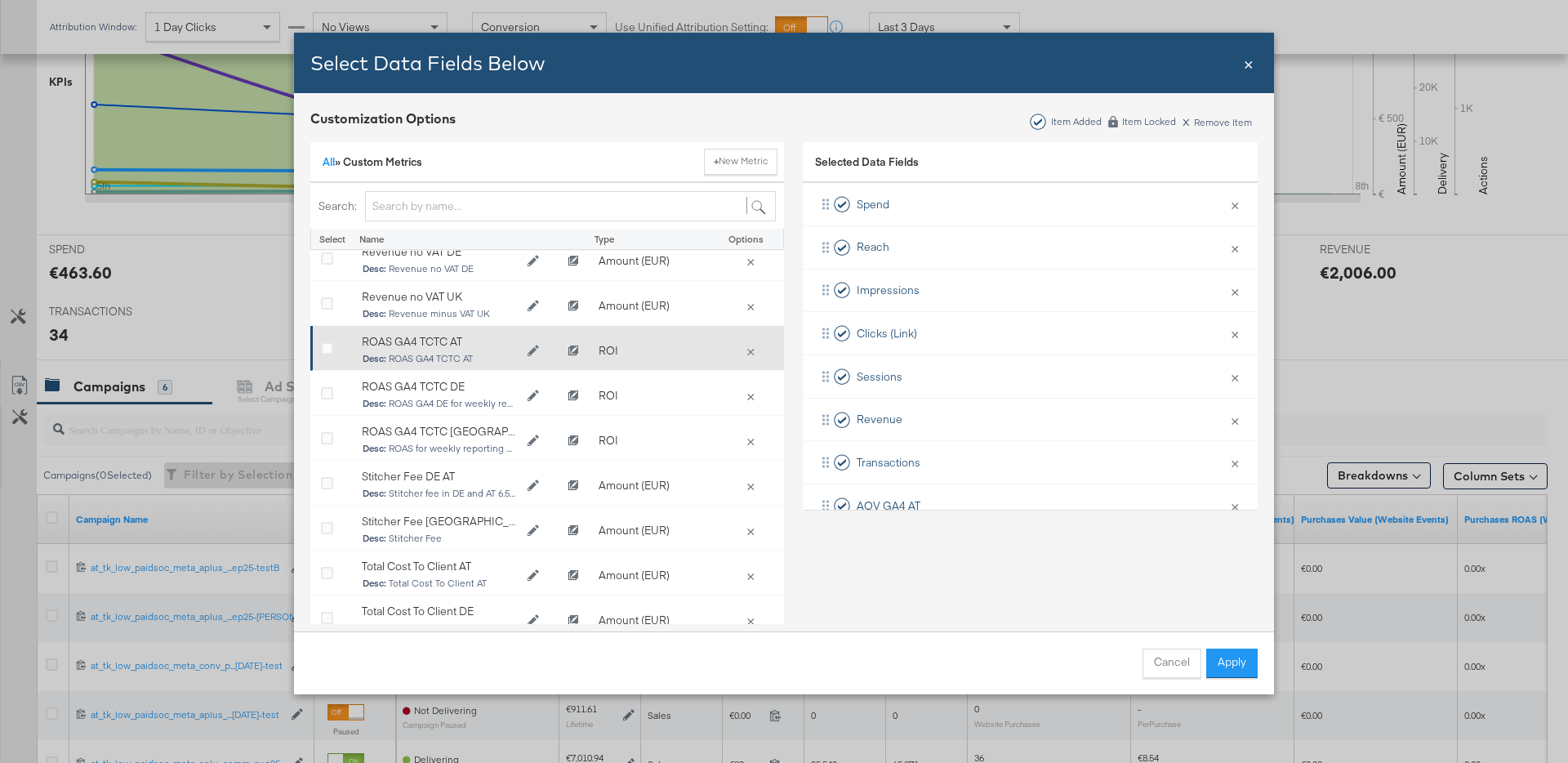
scroll to position [554, 0]
click at [330, 348] on icon "Bulk Add Locations Modal" at bounding box center [327, 348] width 12 height 12
click at [0, 0] on input "Bulk Add Locations Modal" at bounding box center [0, 0] width 0 height 0
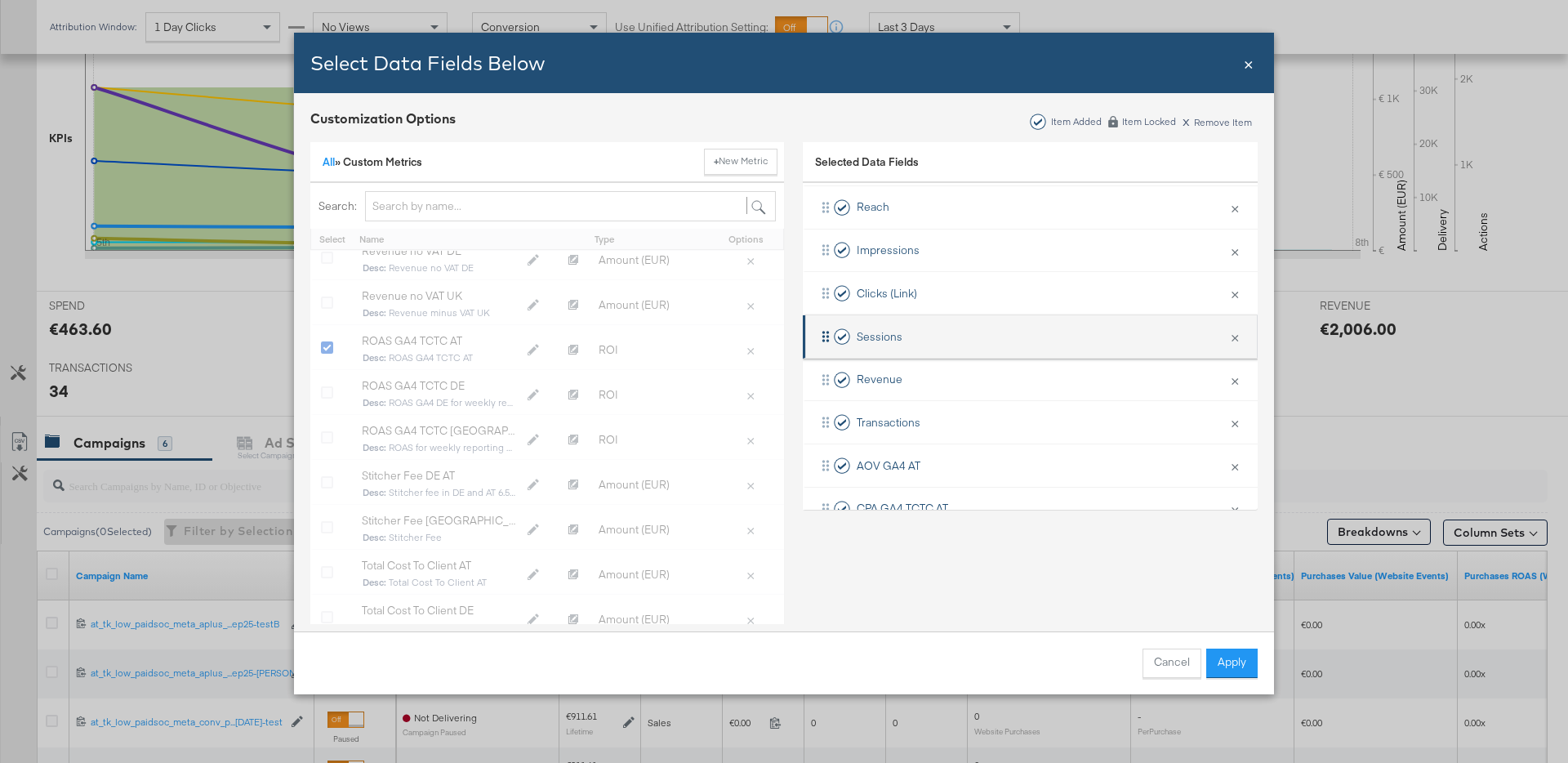
scroll to position [32, 0]
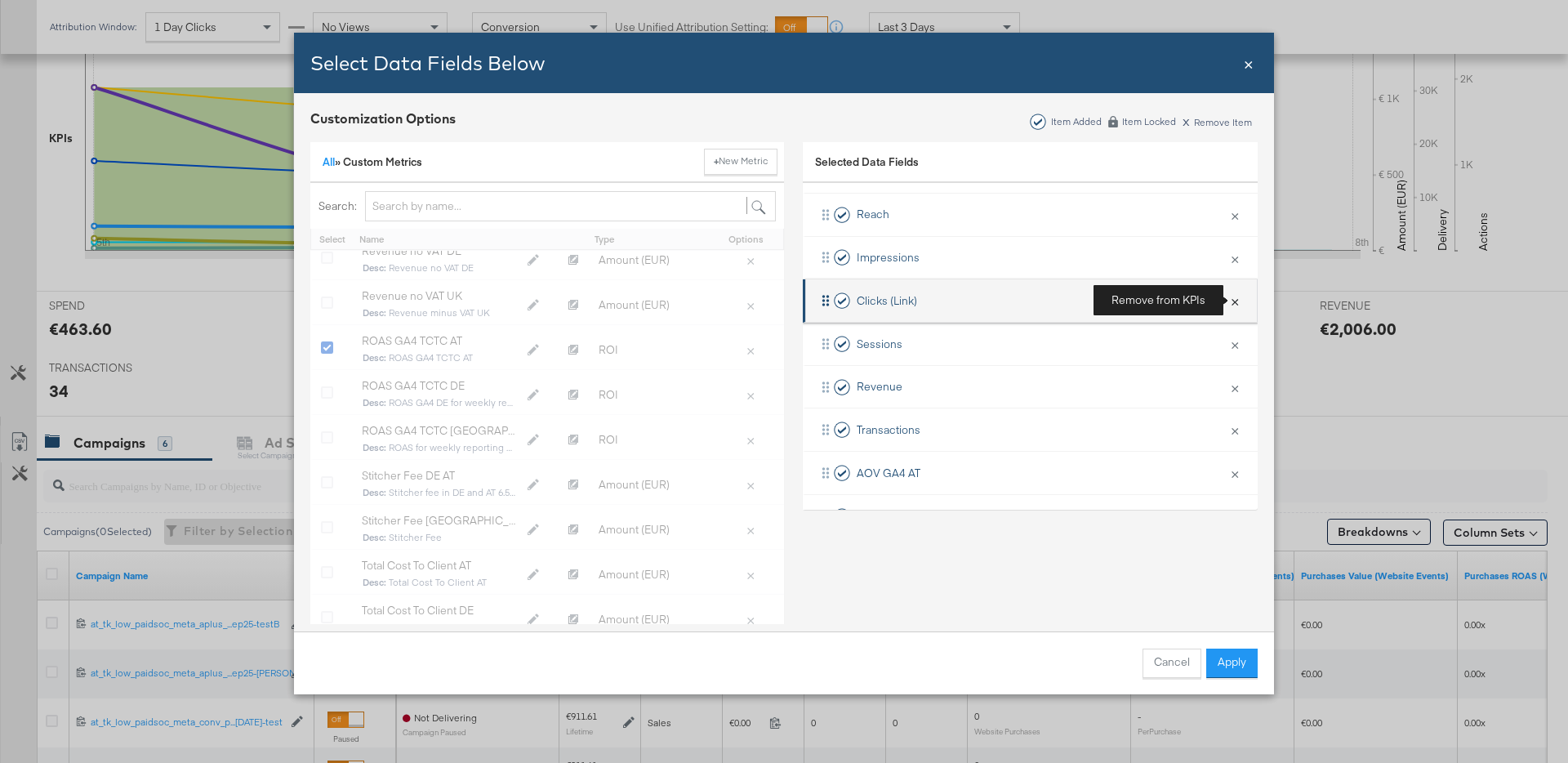
click at [1235, 301] on button "×" at bounding box center [1235, 301] width 21 height 34
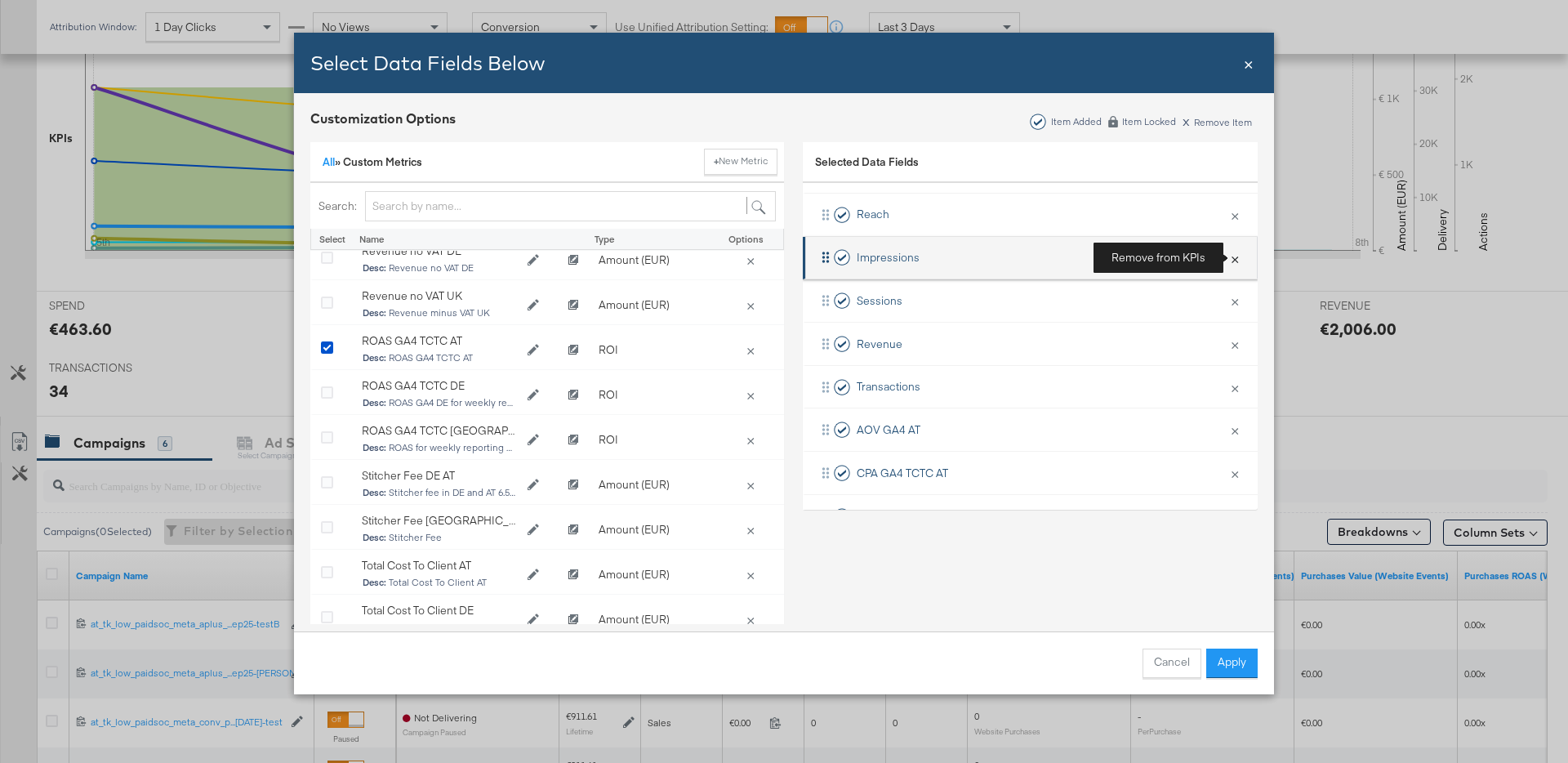
click at [1233, 261] on button "×" at bounding box center [1235, 258] width 21 height 34
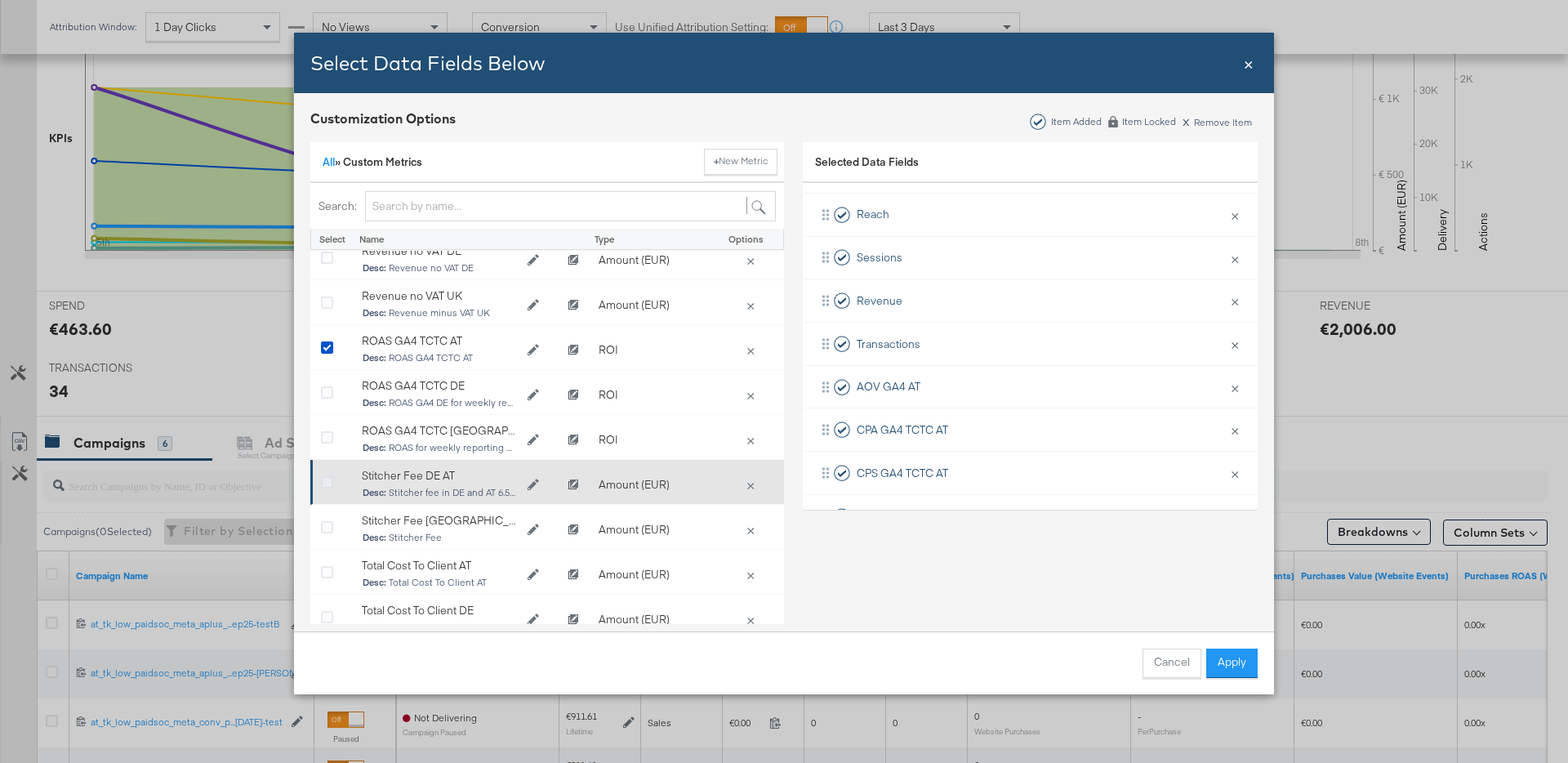
click at [326, 482] on icon "Bulk Add Locations Modal" at bounding box center [327, 483] width 12 height 12
click at [0, 0] on input "Bulk Add Locations Modal" at bounding box center [0, 0] width 0 height 0
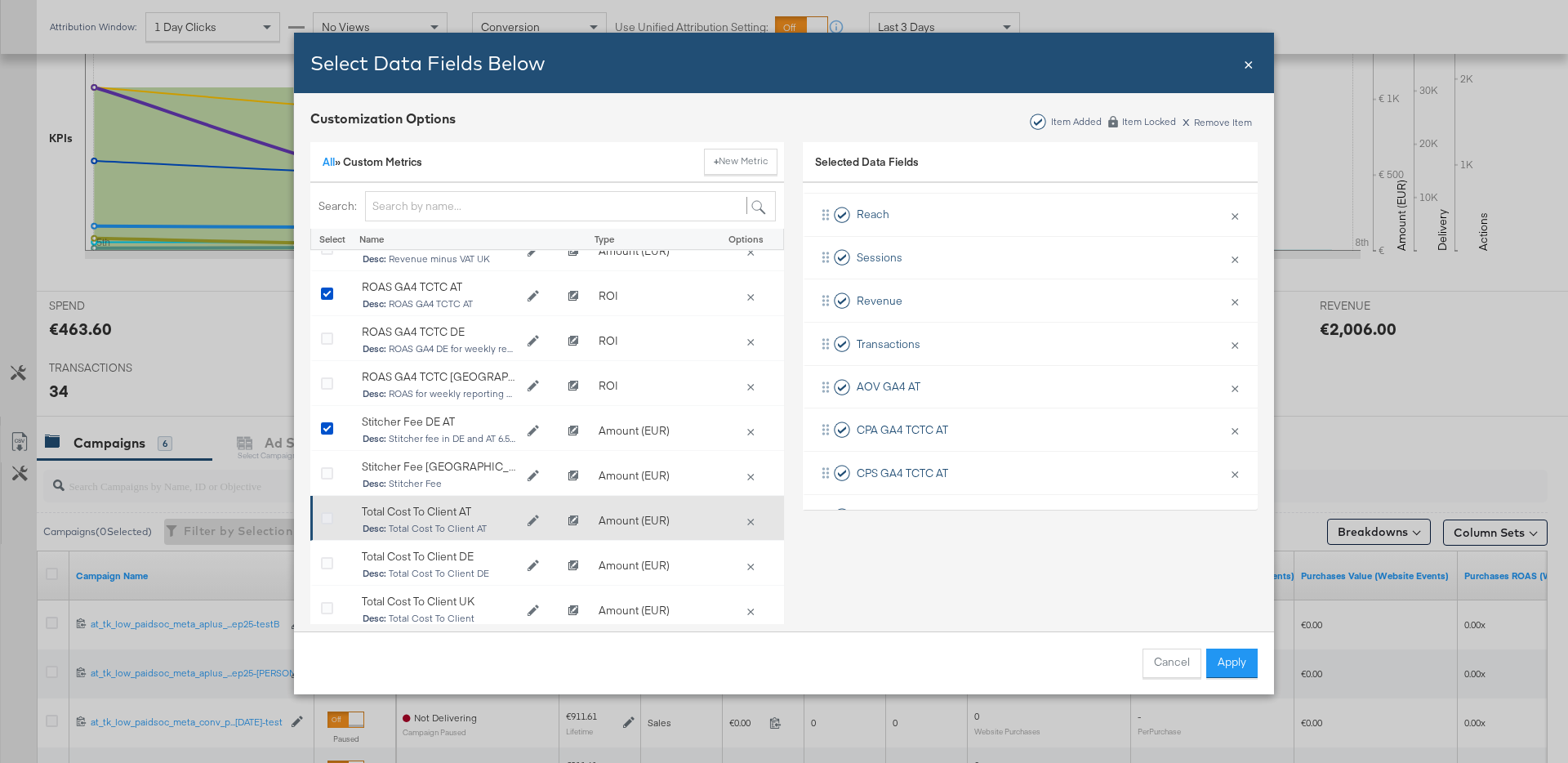
click at [324, 514] on icon "Bulk Add Locations Modal" at bounding box center [327, 519] width 12 height 12
click at [0, 0] on input "Bulk Add Locations Modal" at bounding box center [0, 0] width 0 height 0
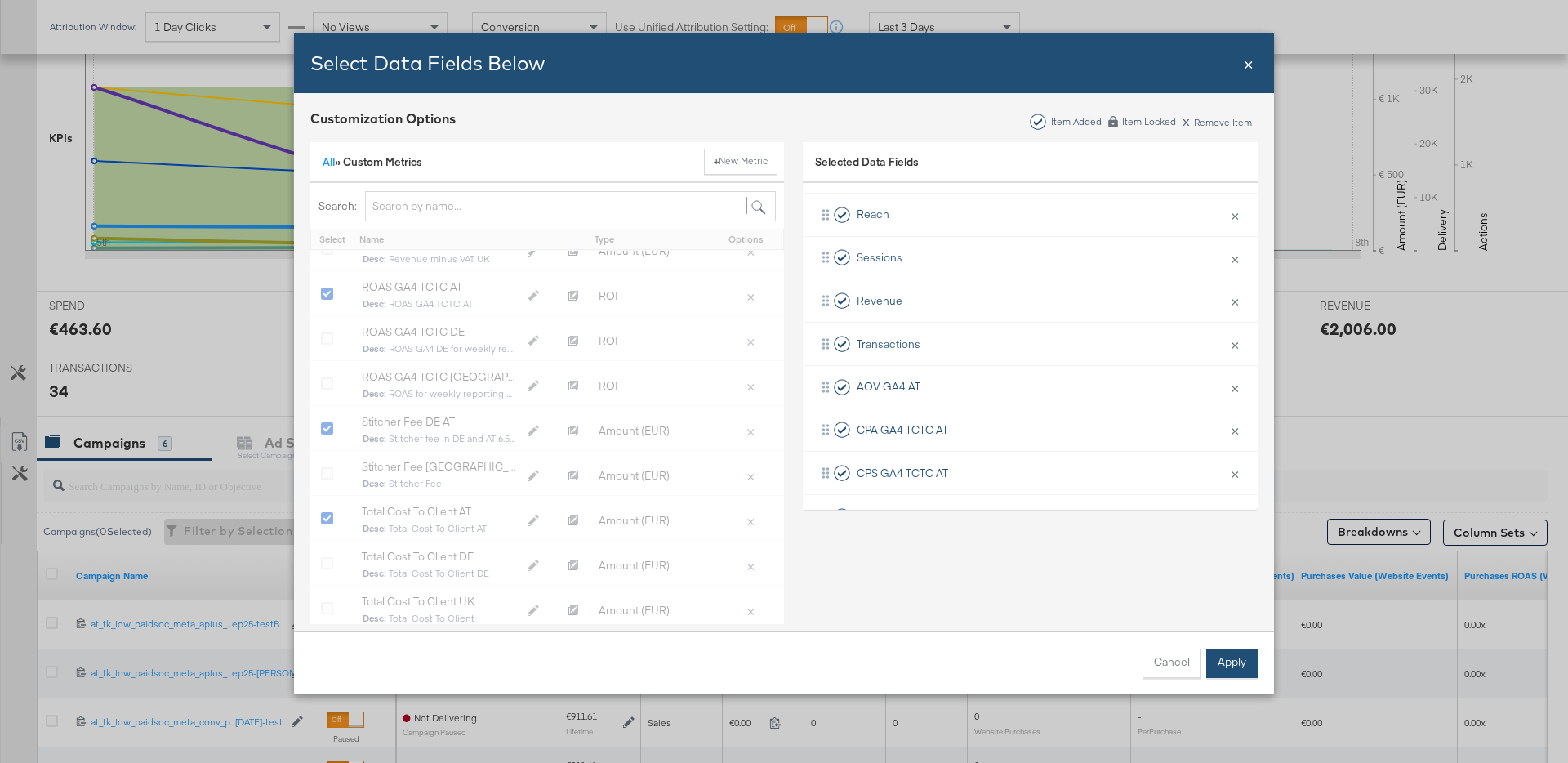
click at [1241, 662] on button "Apply" at bounding box center [1233, 663] width 51 height 30
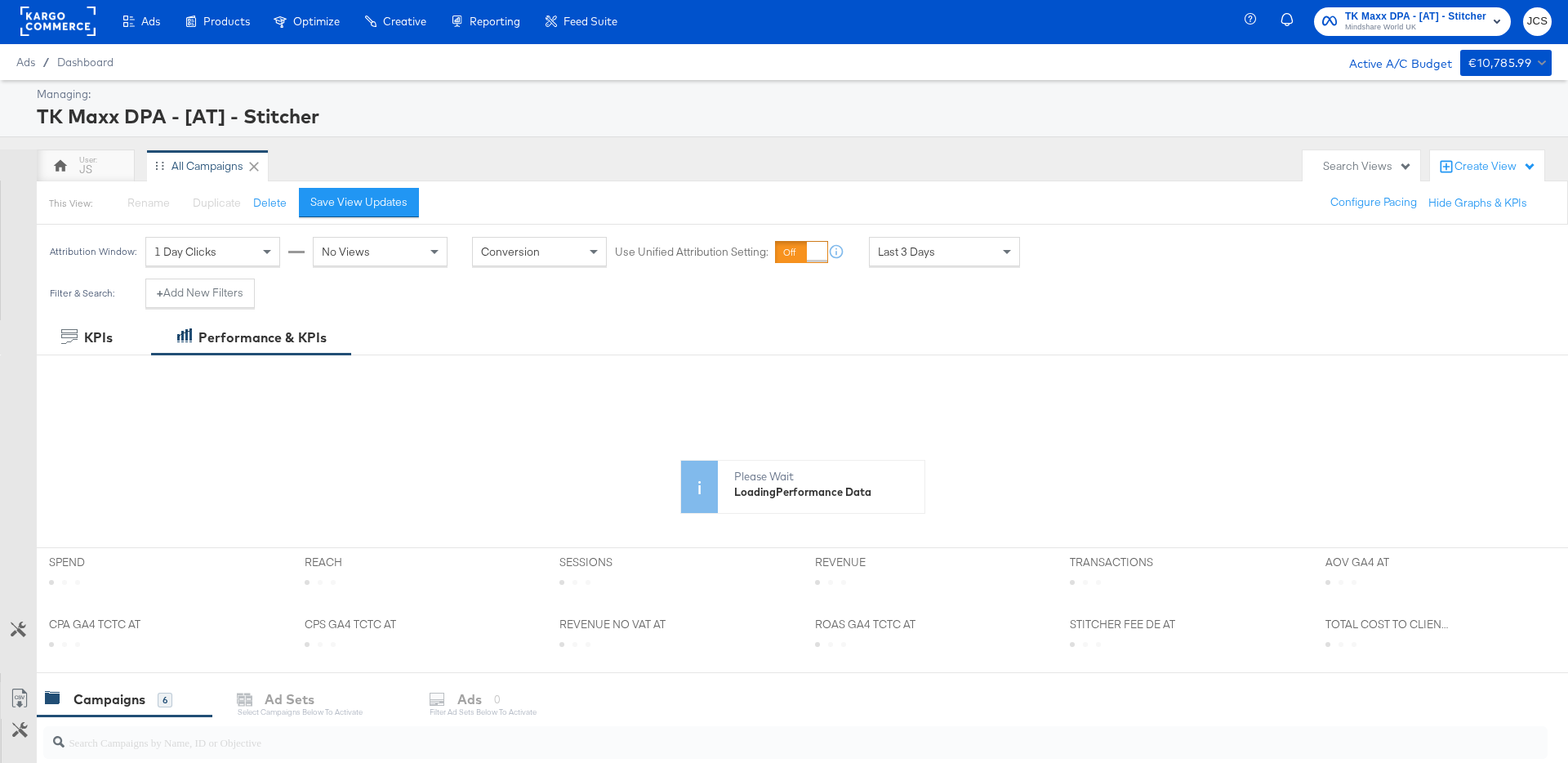
scroll to position [0, 0]
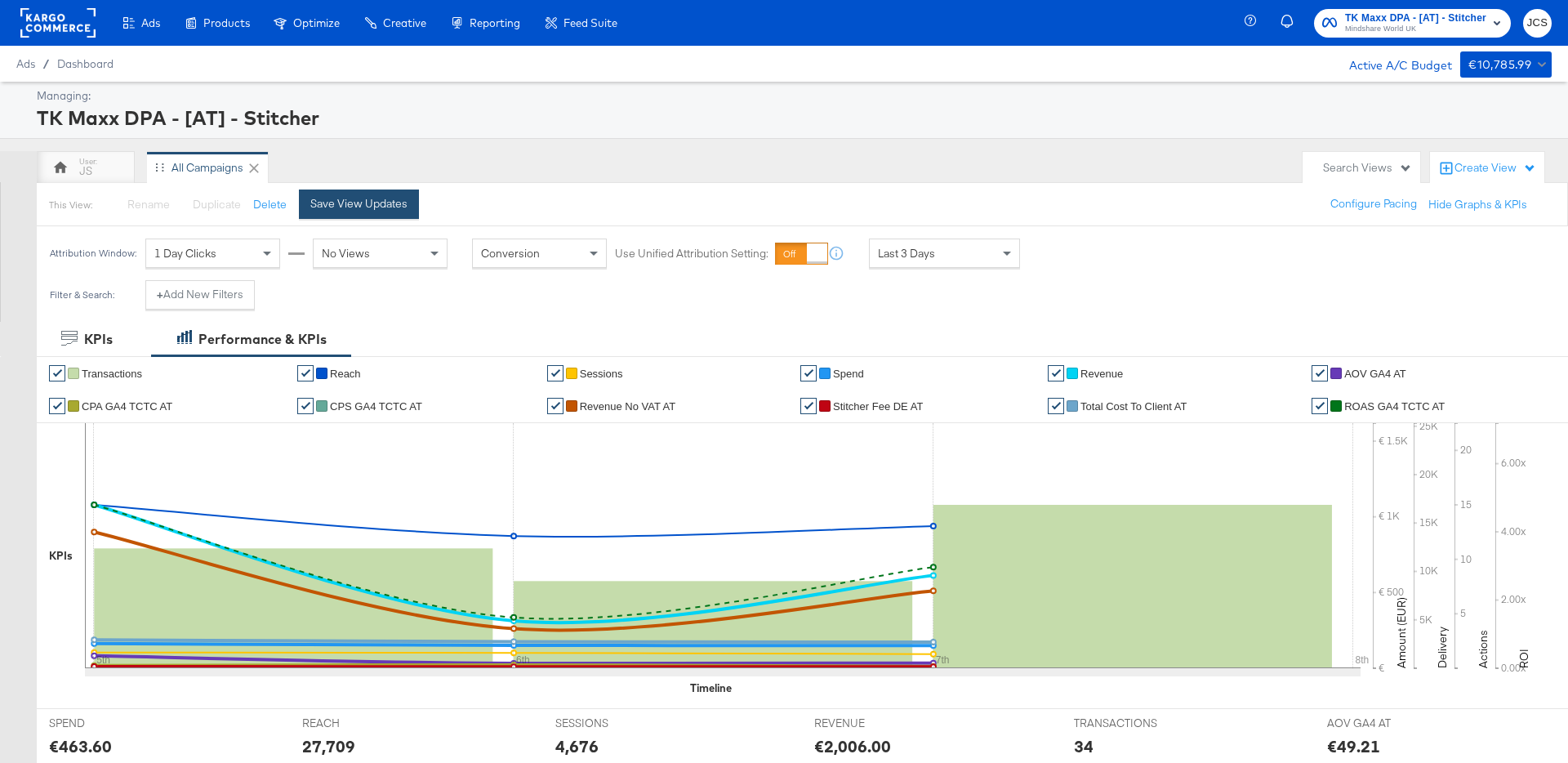
click at [401, 204] on div "Save View Updates" at bounding box center [359, 204] width 97 height 15
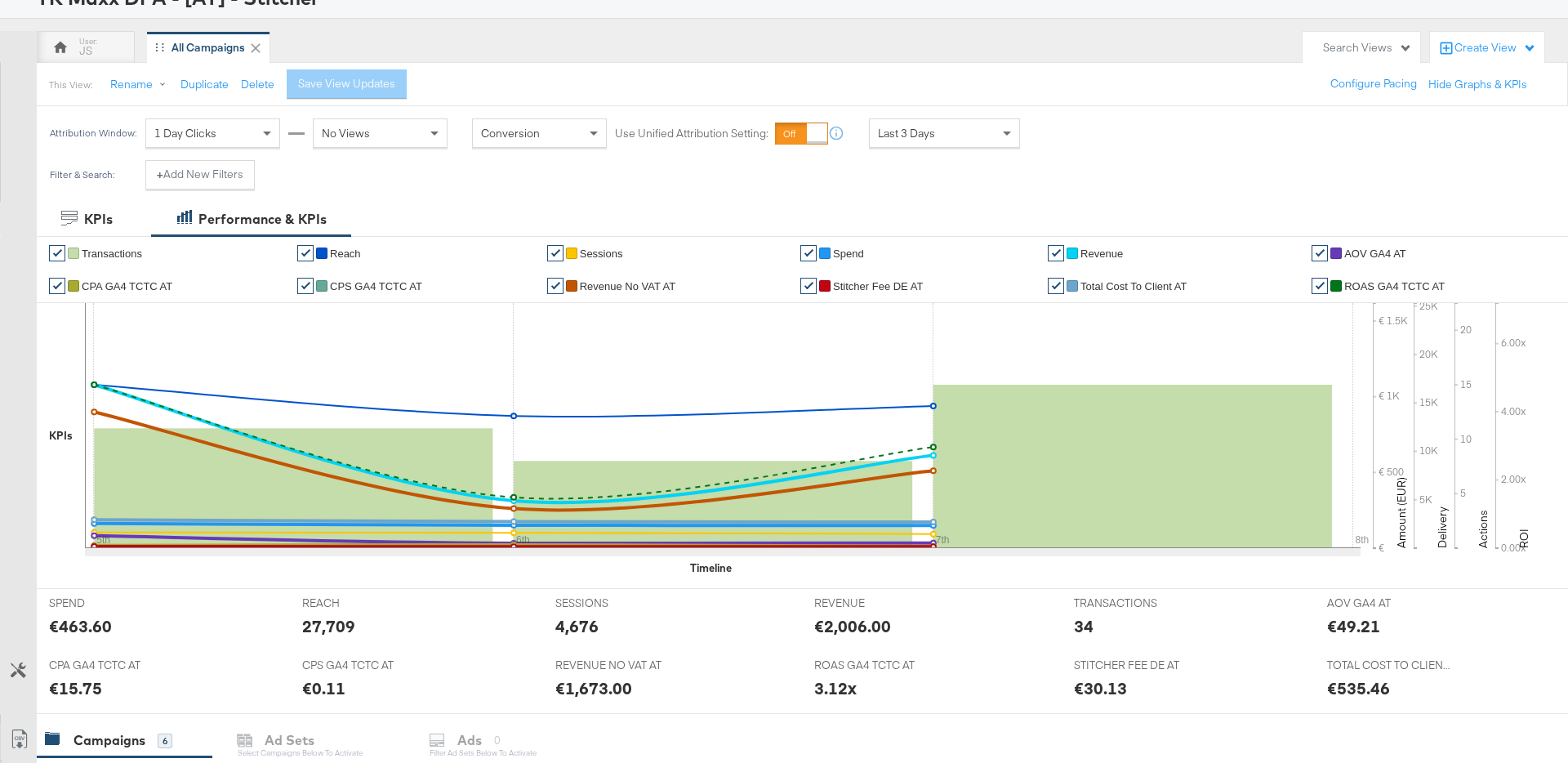
scroll to position [125, 0]
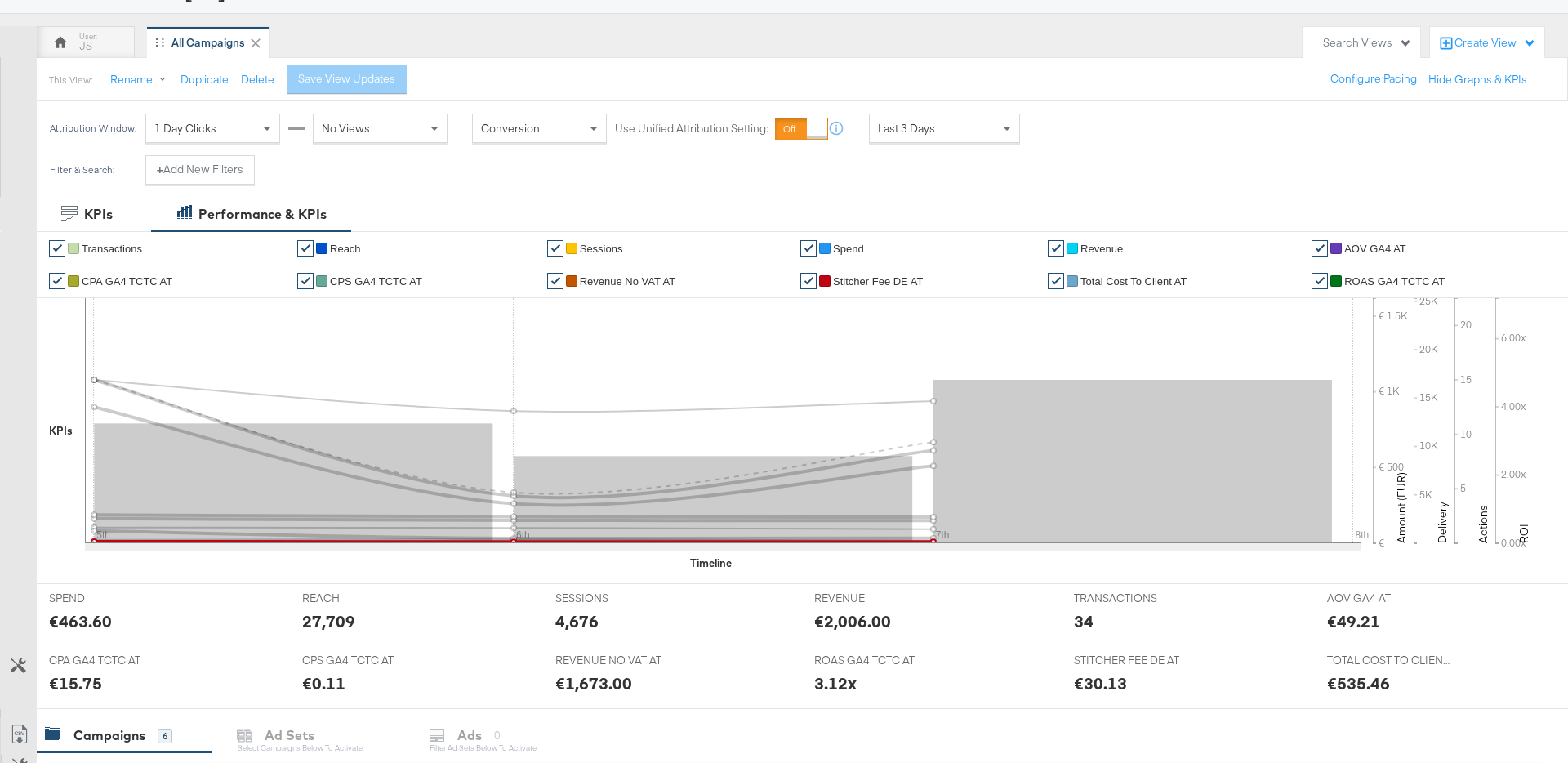
click at [882, 285] on span "Stitcher Fee DE AT" at bounding box center [878, 281] width 90 height 12
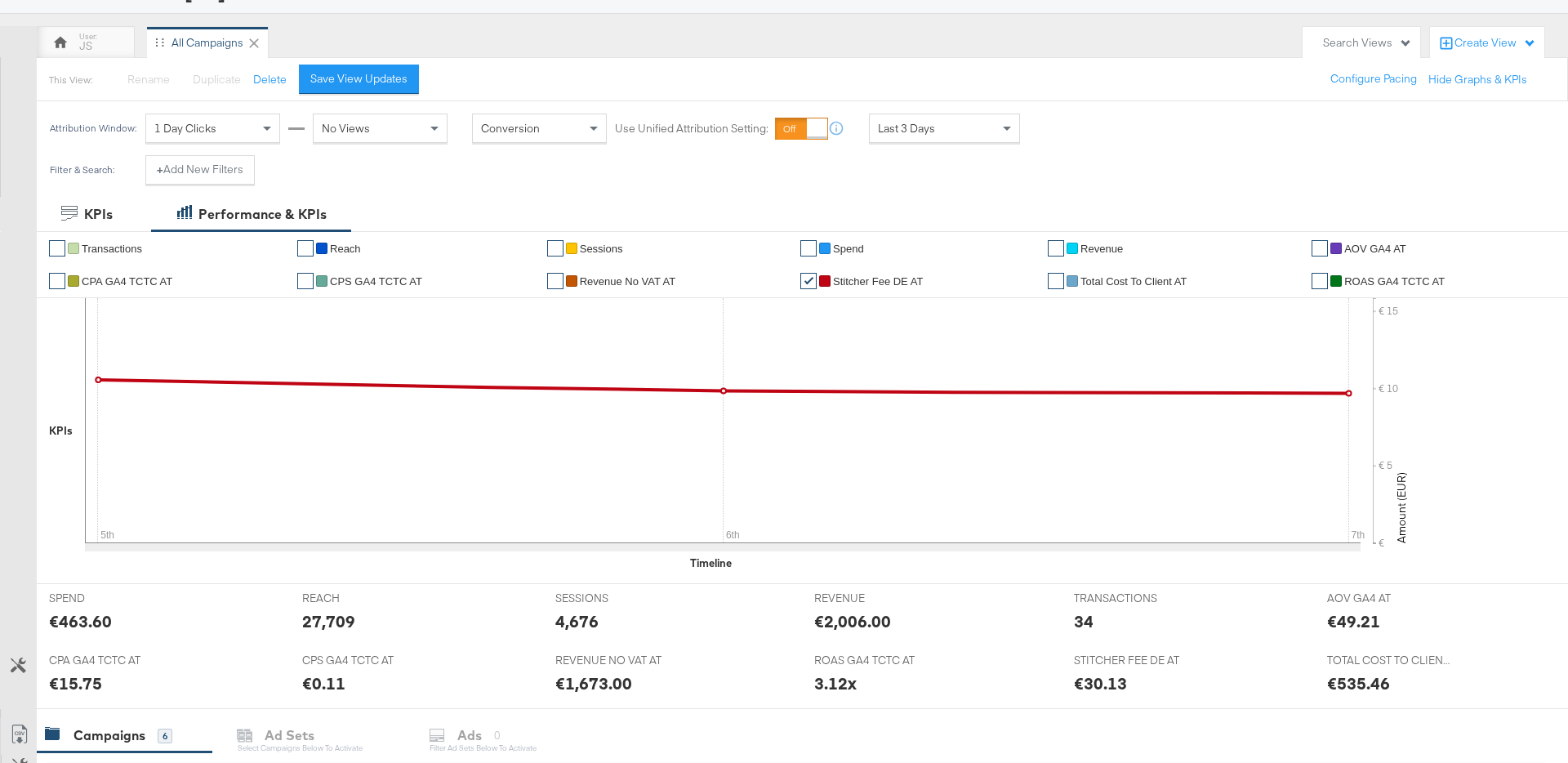
scroll to position [164, 0]
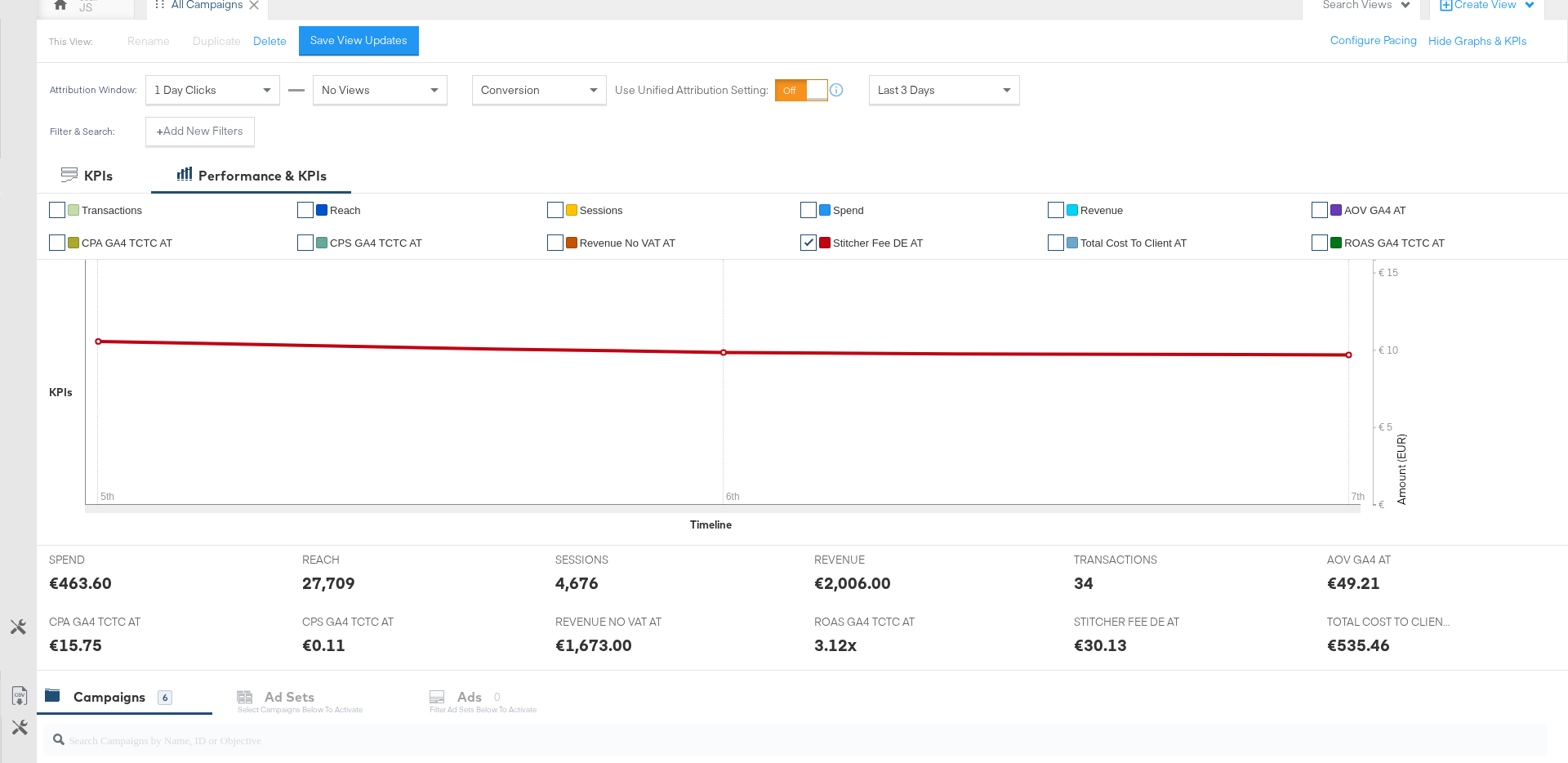
click at [843, 242] on span "Stitcher Fee DE AT" at bounding box center [878, 243] width 90 height 12
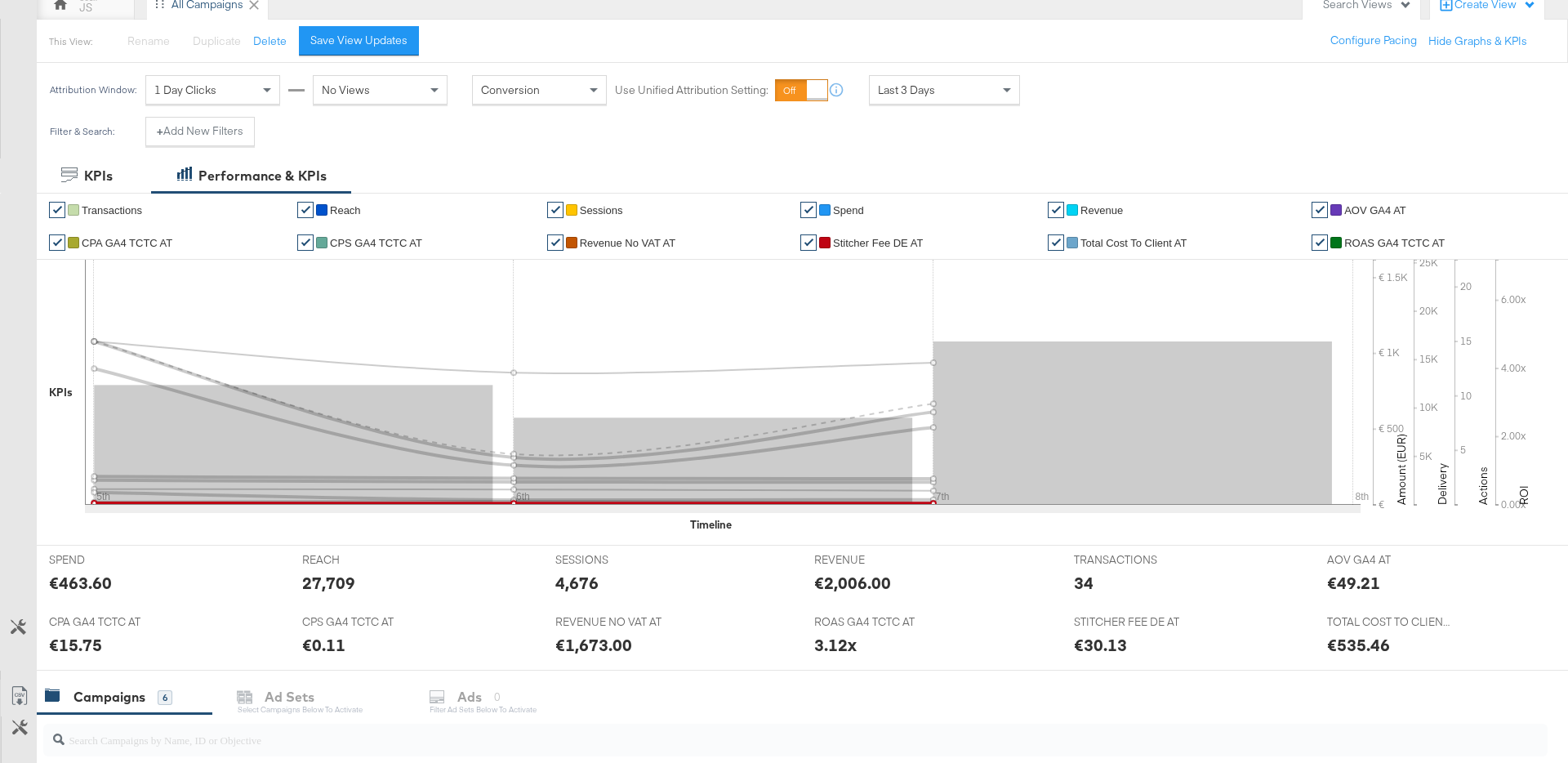
click at [843, 242] on span "Stitcher Fee DE AT" at bounding box center [878, 243] width 90 height 12
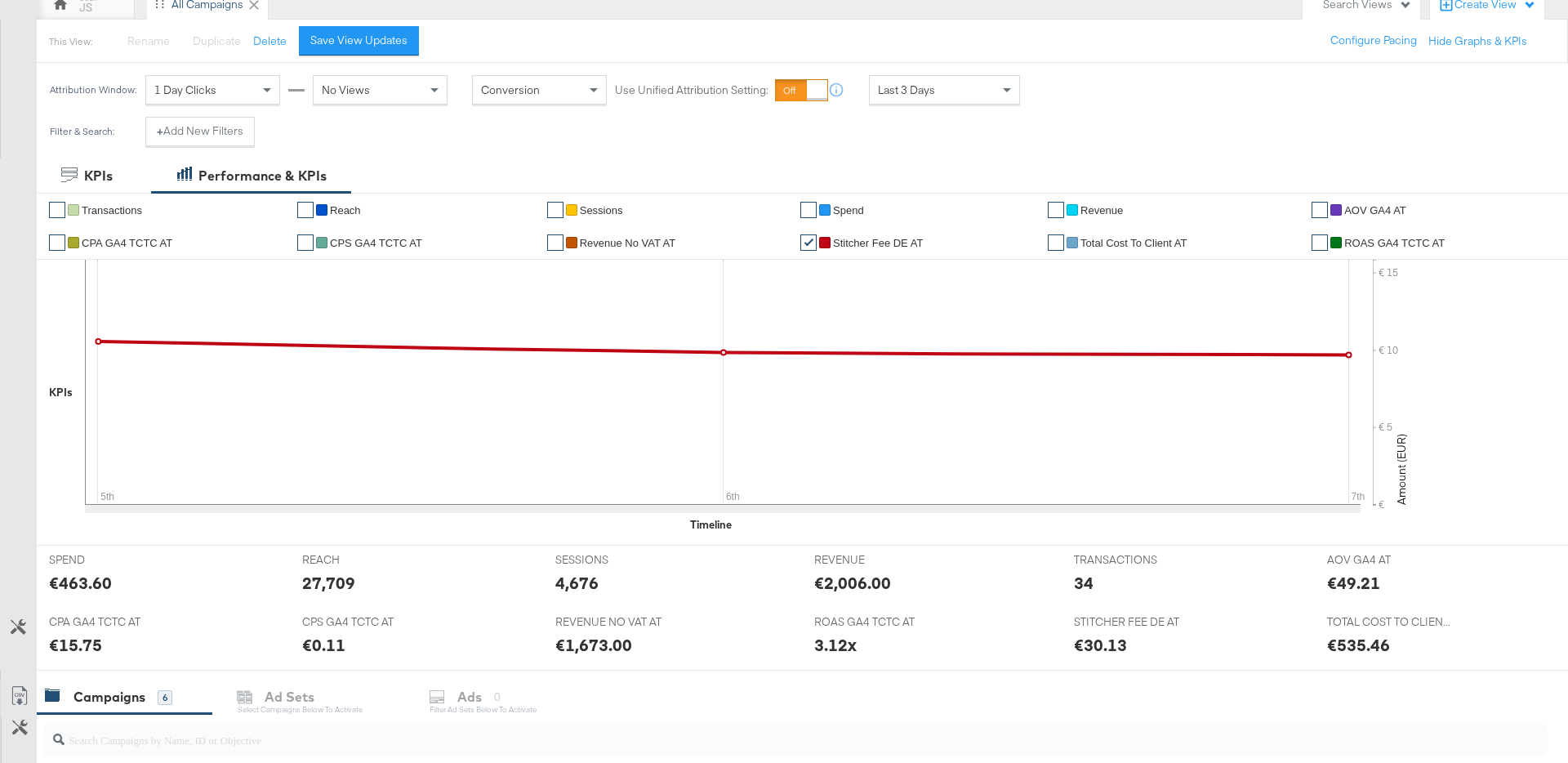
click at [843, 242] on span "Stitcher Fee DE AT" at bounding box center [878, 243] width 90 height 12
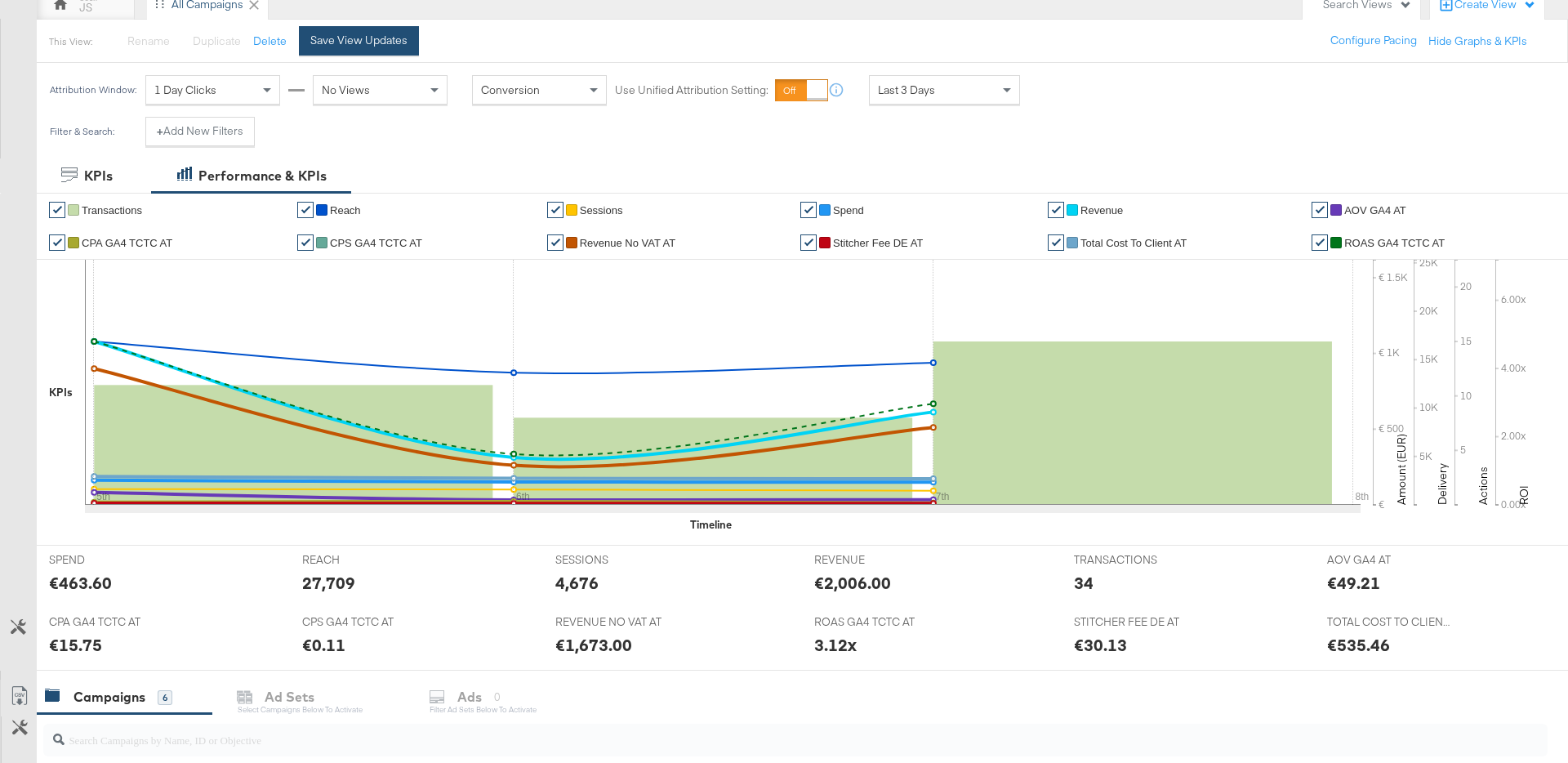
click at [380, 45] on div "Save View Updates" at bounding box center [359, 40] width 97 height 15
click at [25, 628] on icon at bounding box center [18, 627] width 15 height 15
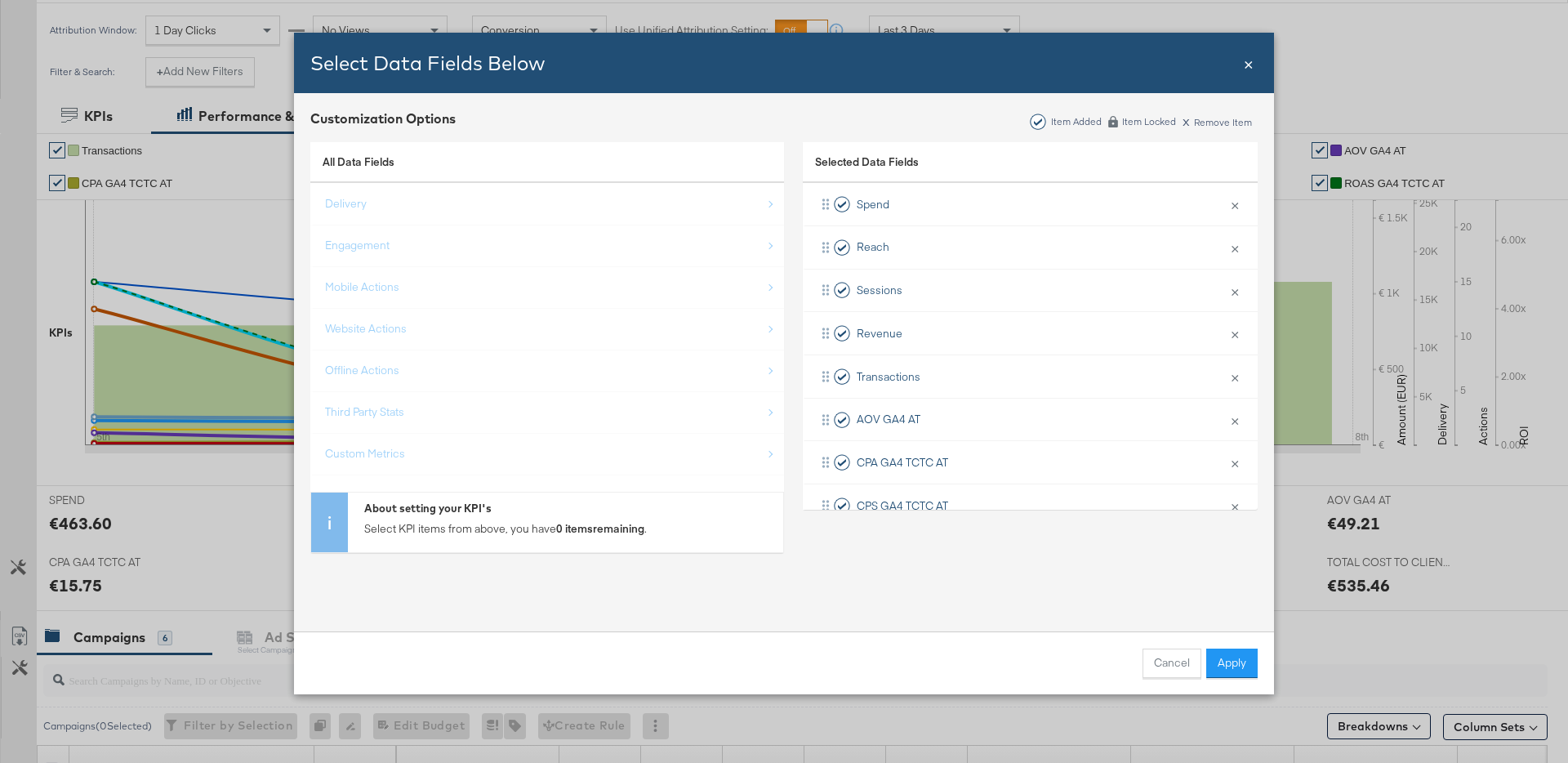
scroll to position [225, 0]
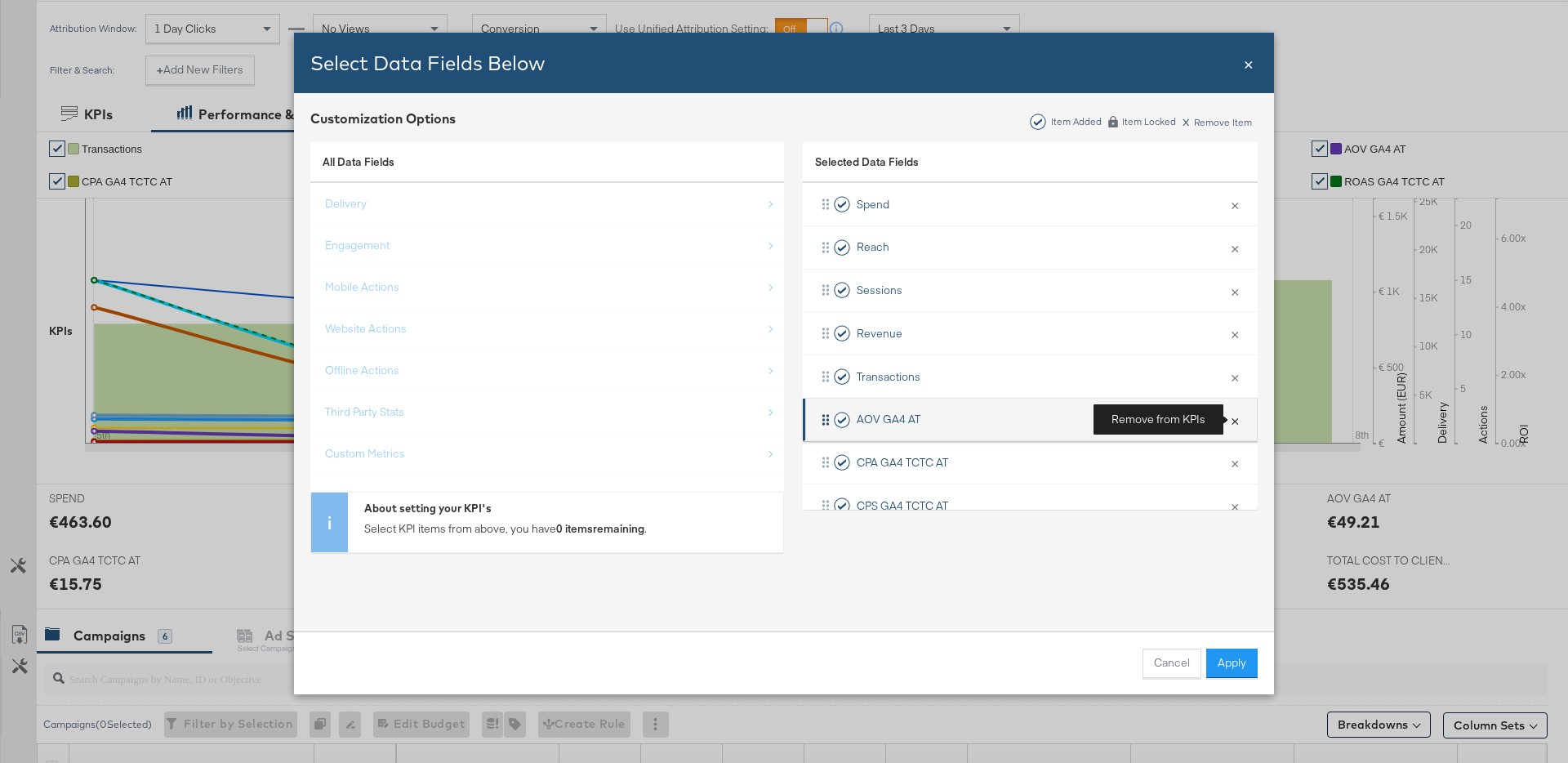
click at [1236, 415] on button "×" at bounding box center [1235, 420] width 21 height 34
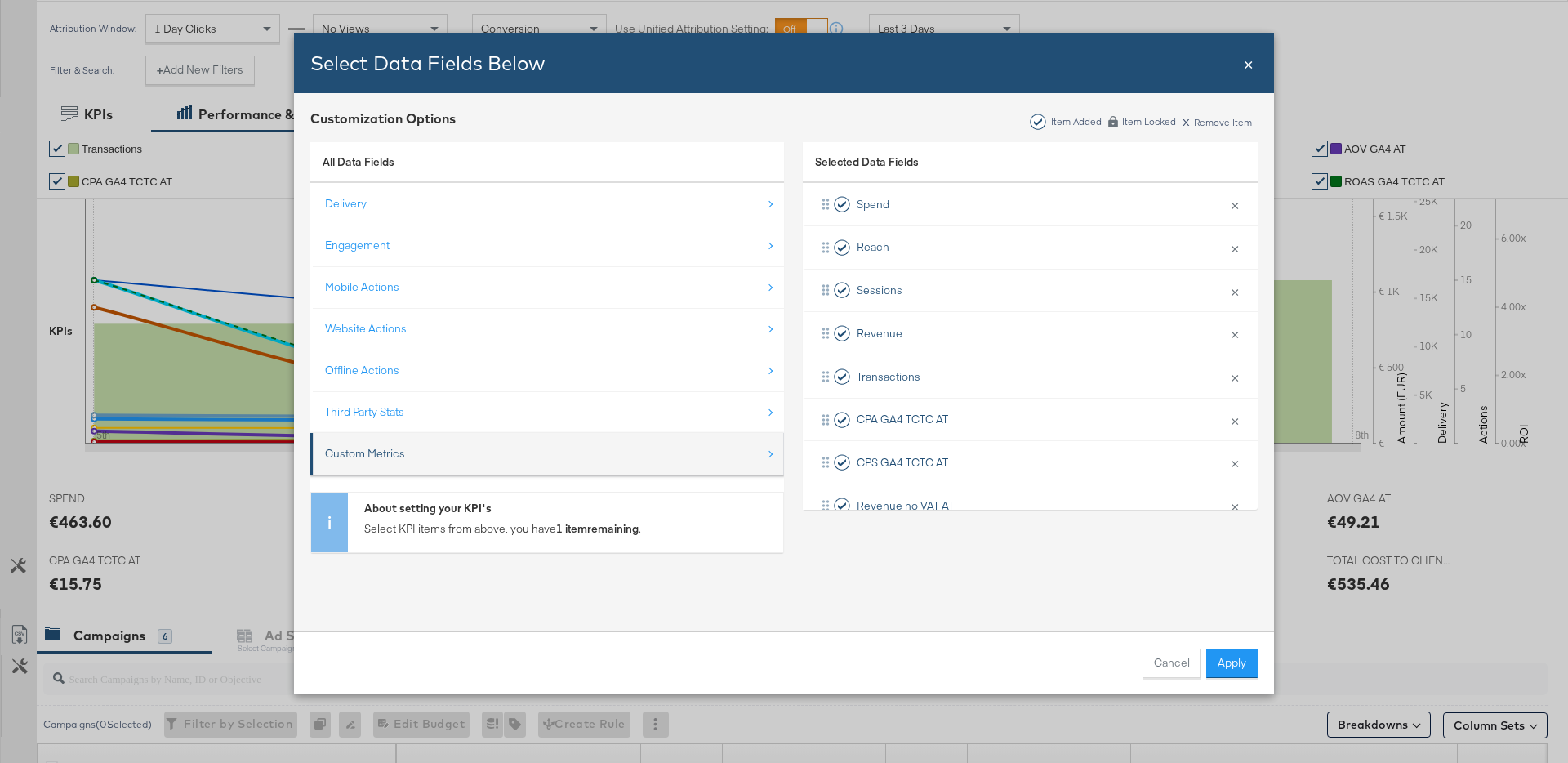
click at [480, 433] on li "Custom Metrics" at bounding box center [547, 453] width 473 height 43
click at [480, 444] on div "Custom Metrics" at bounding box center [548, 453] width 447 height 33
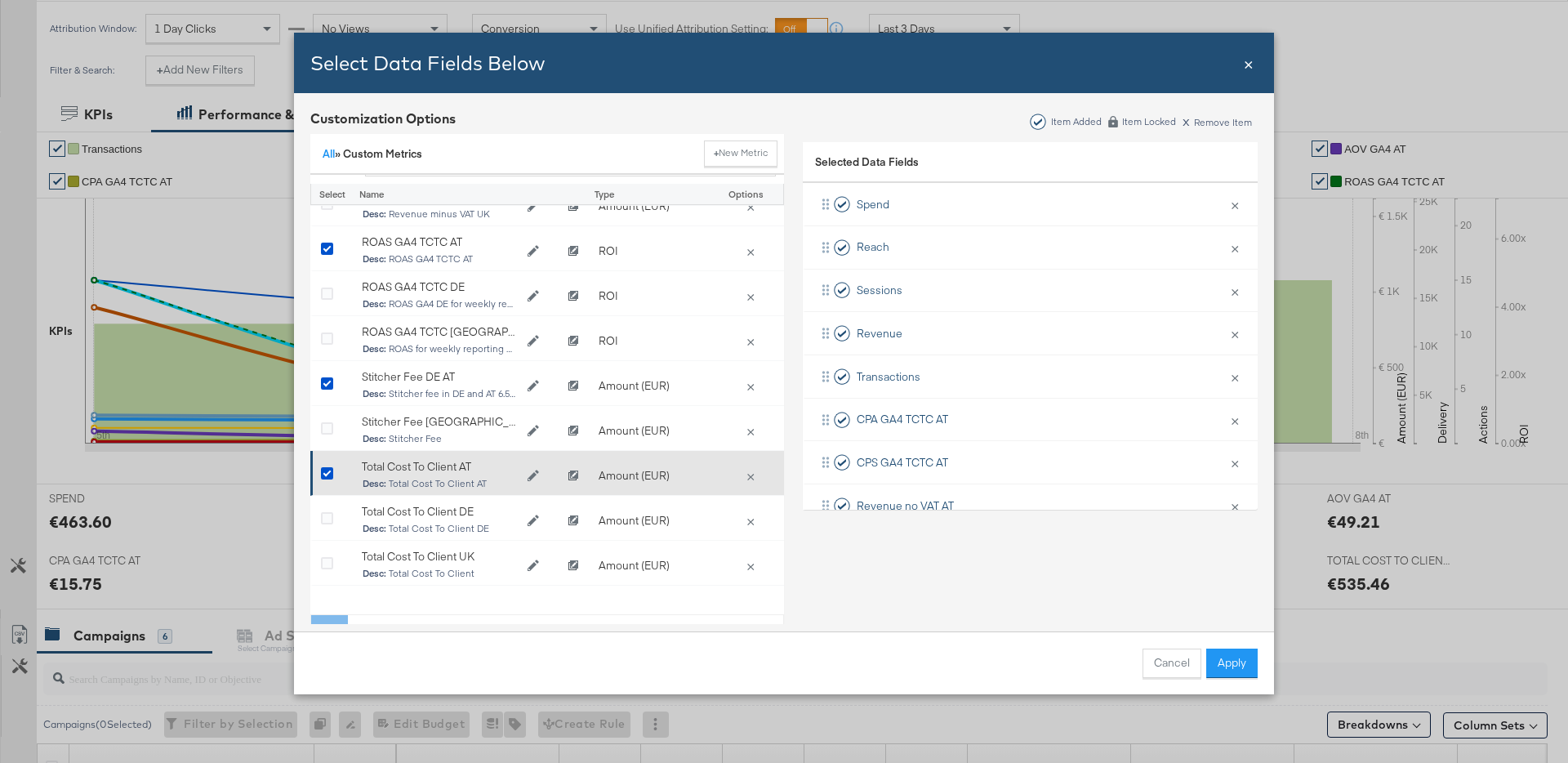
scroll to position [61, 0]
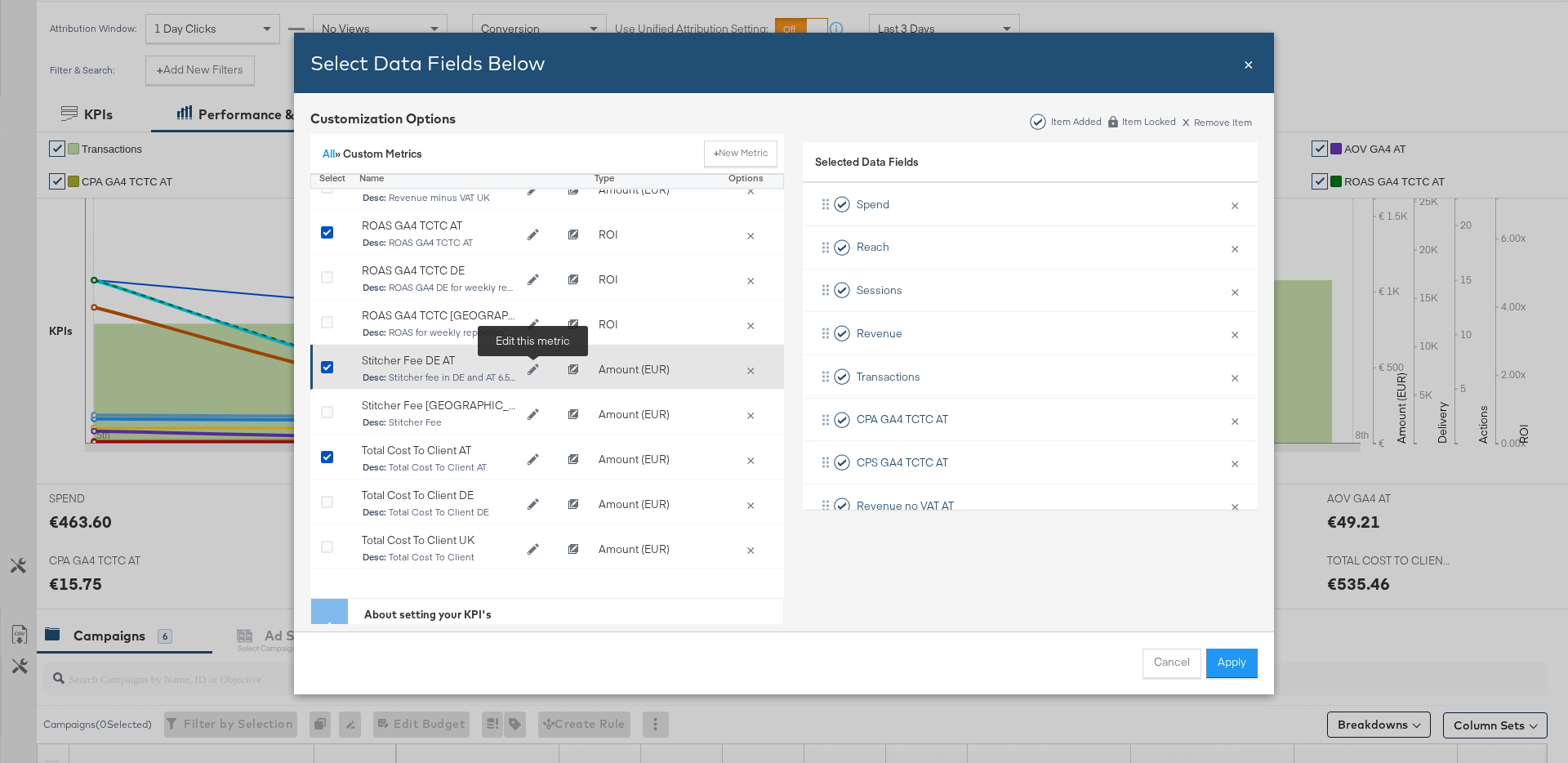
click at [536, 366] on icon "Edit Stitcher Fee DE AT" at bounding box center [533, 370] width 11 height 11
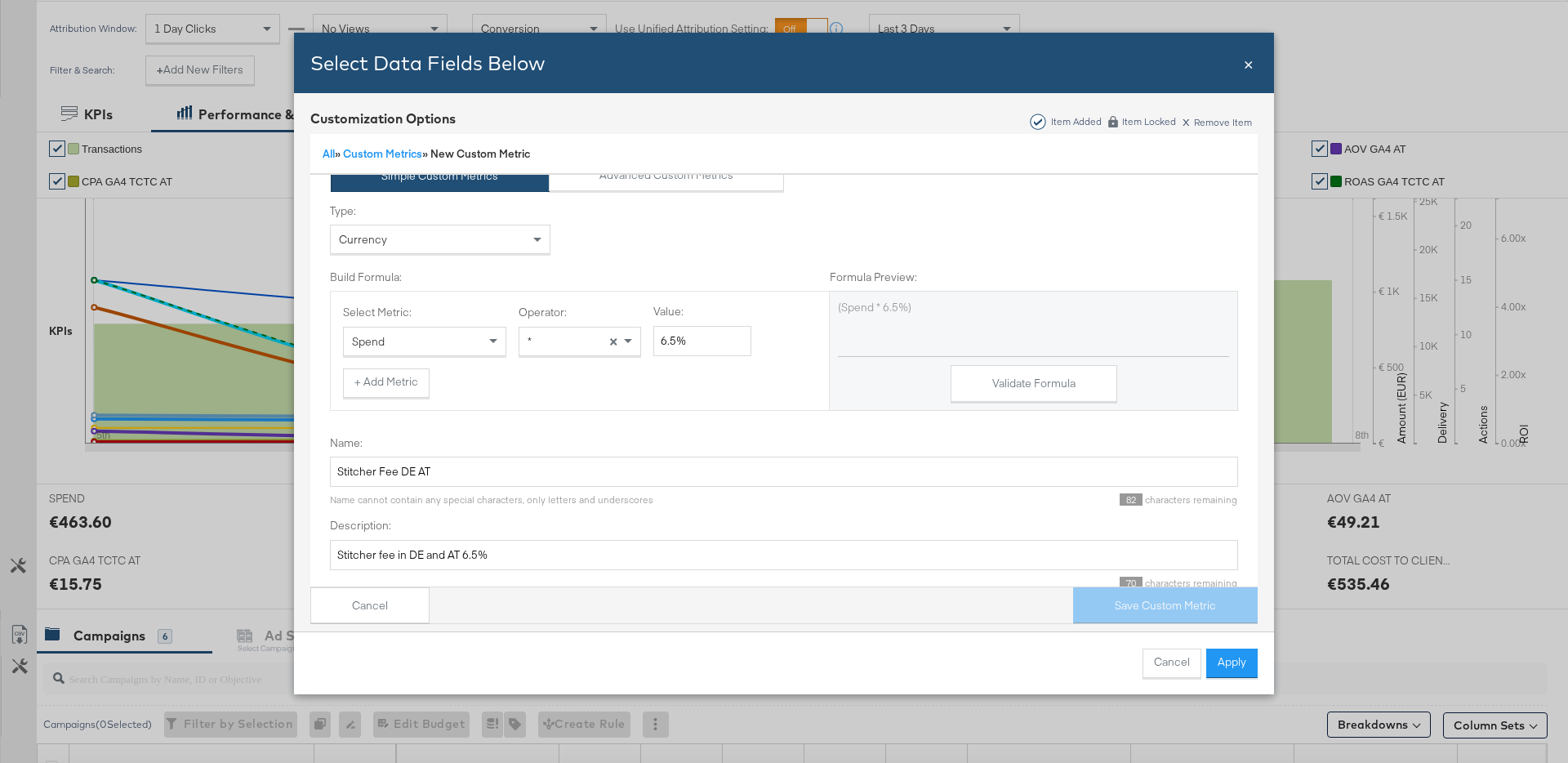
scroll to position [88, 0]
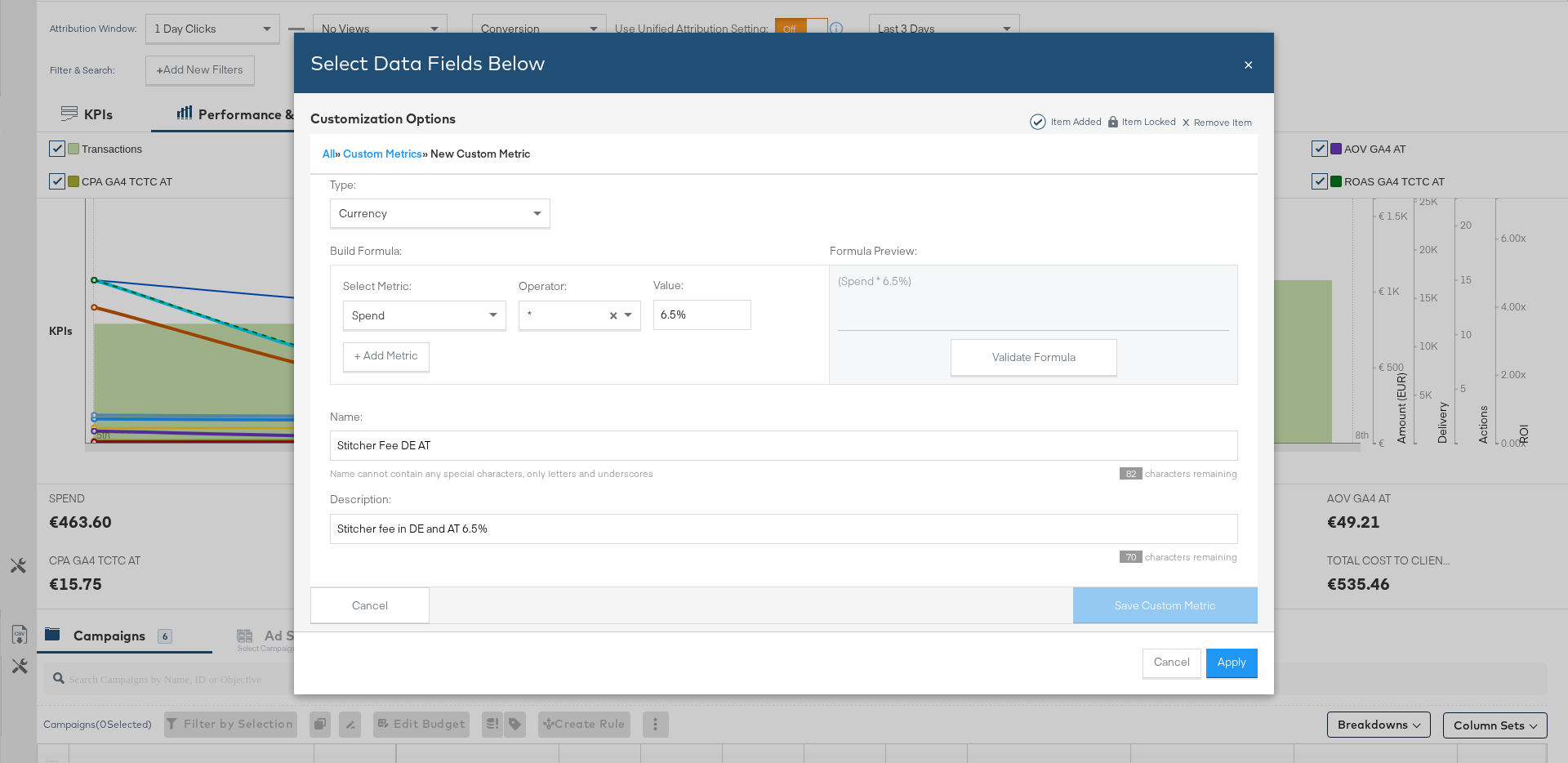
click at [1252, 66] on span "×" at bounding box center [1249, 62] width 10 height 22
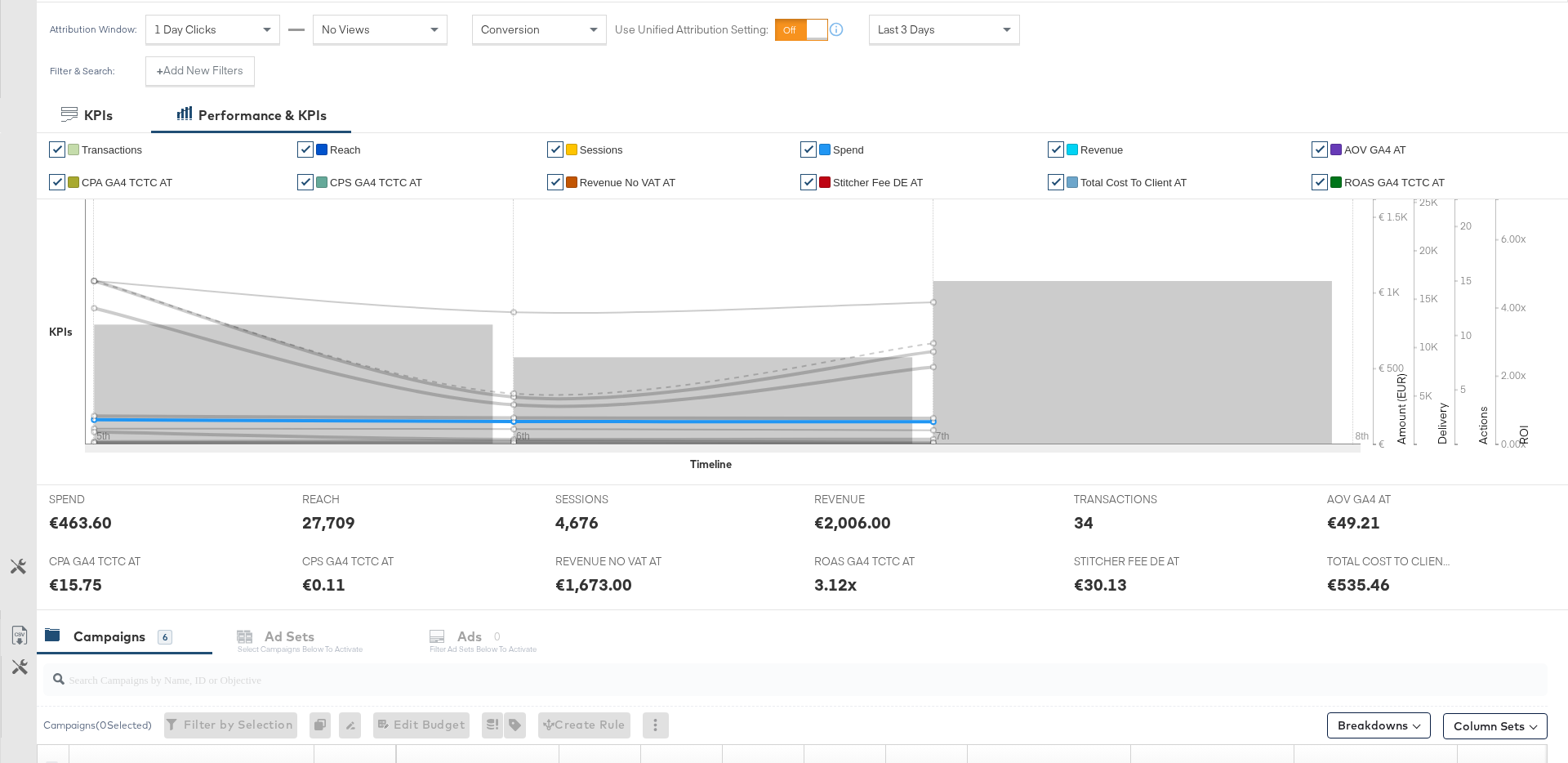
scroll to position [0, 0]
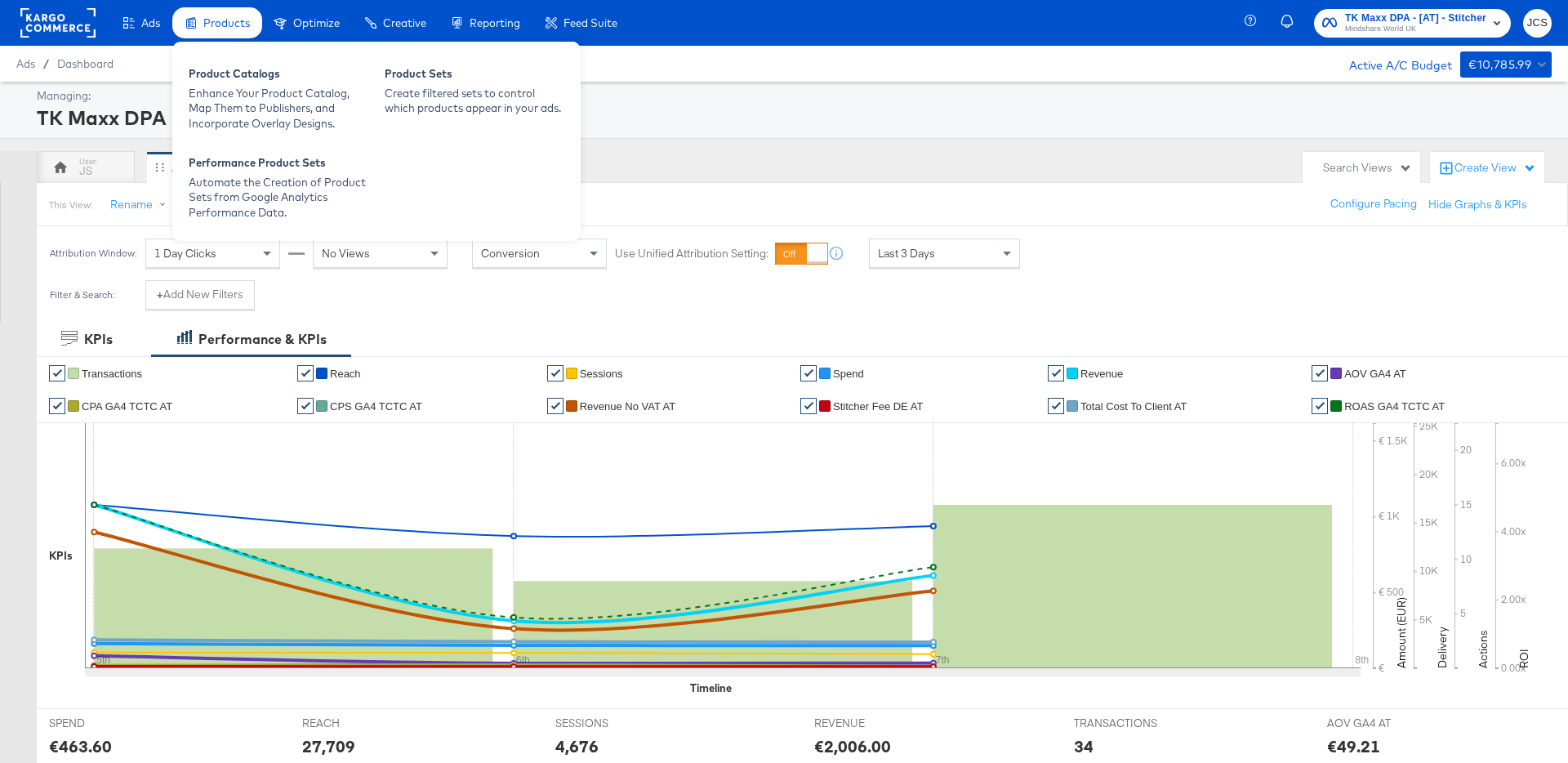
click at [230, 15] on div "Products" at bounding box center [227, 23] width 47 height 15
click at [220, 91] on div "Enhance Your Product Catalog, Map Them to Publishers, and Incorporate Overlay D…" at bounding box center [278, 109] width 180 height 46
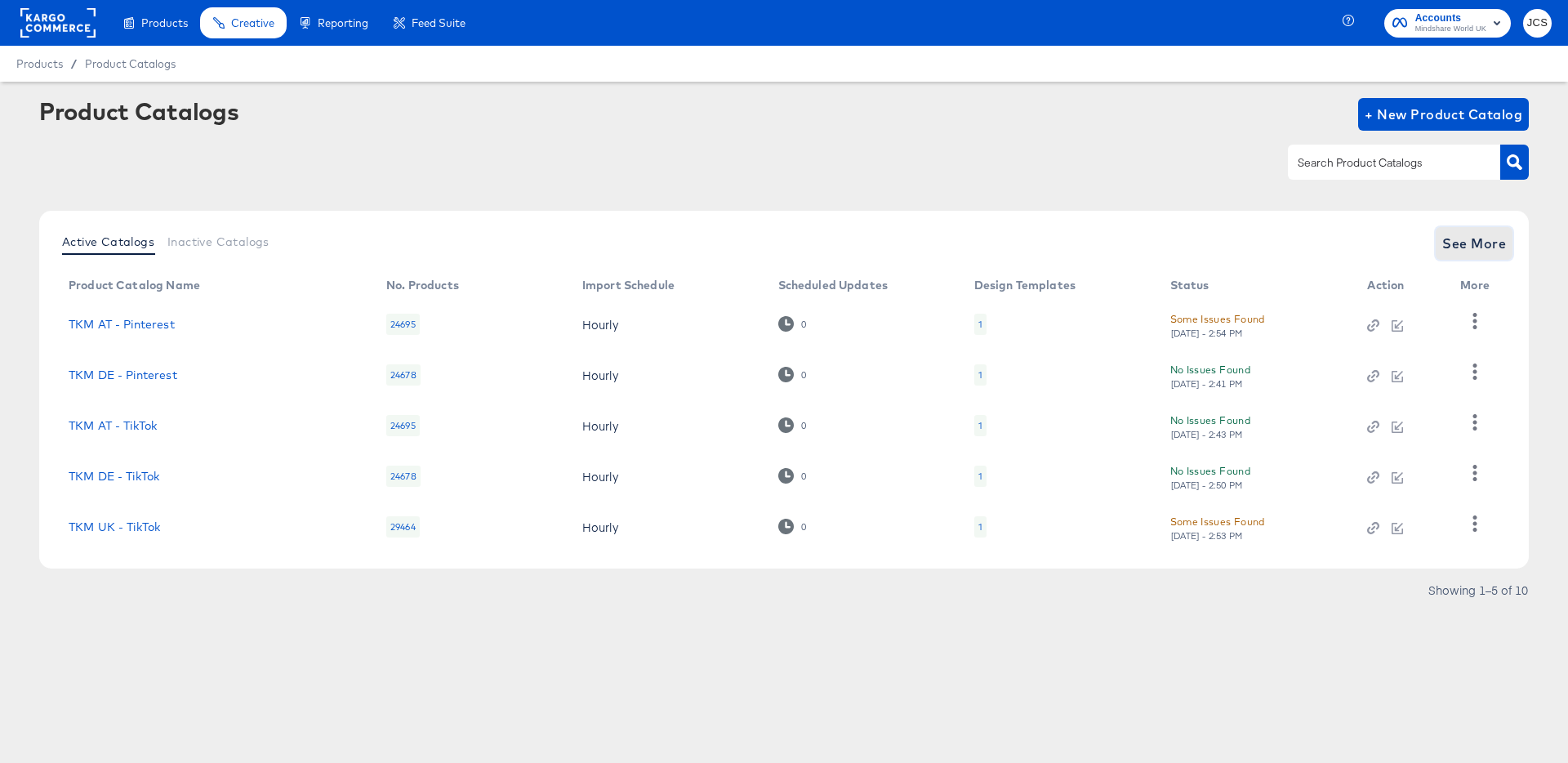
click at [1465, 239] on span "See More" at bounding box center [1474, 244] width 64 height 23
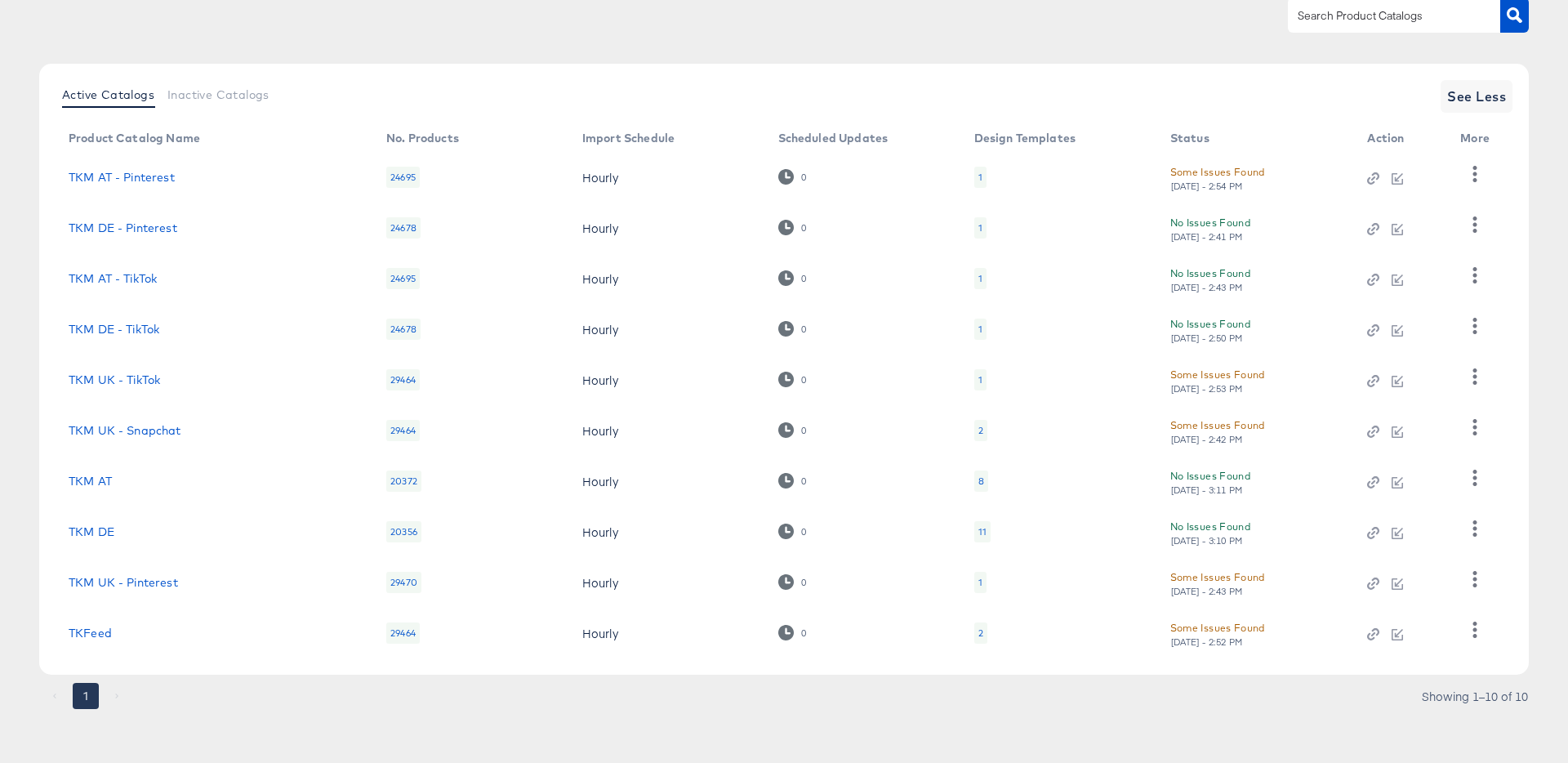
scroll to position [151, 0]
click at [76, 632] on link "TKFeed" at bounding box center [90, 630] width 43 height 13
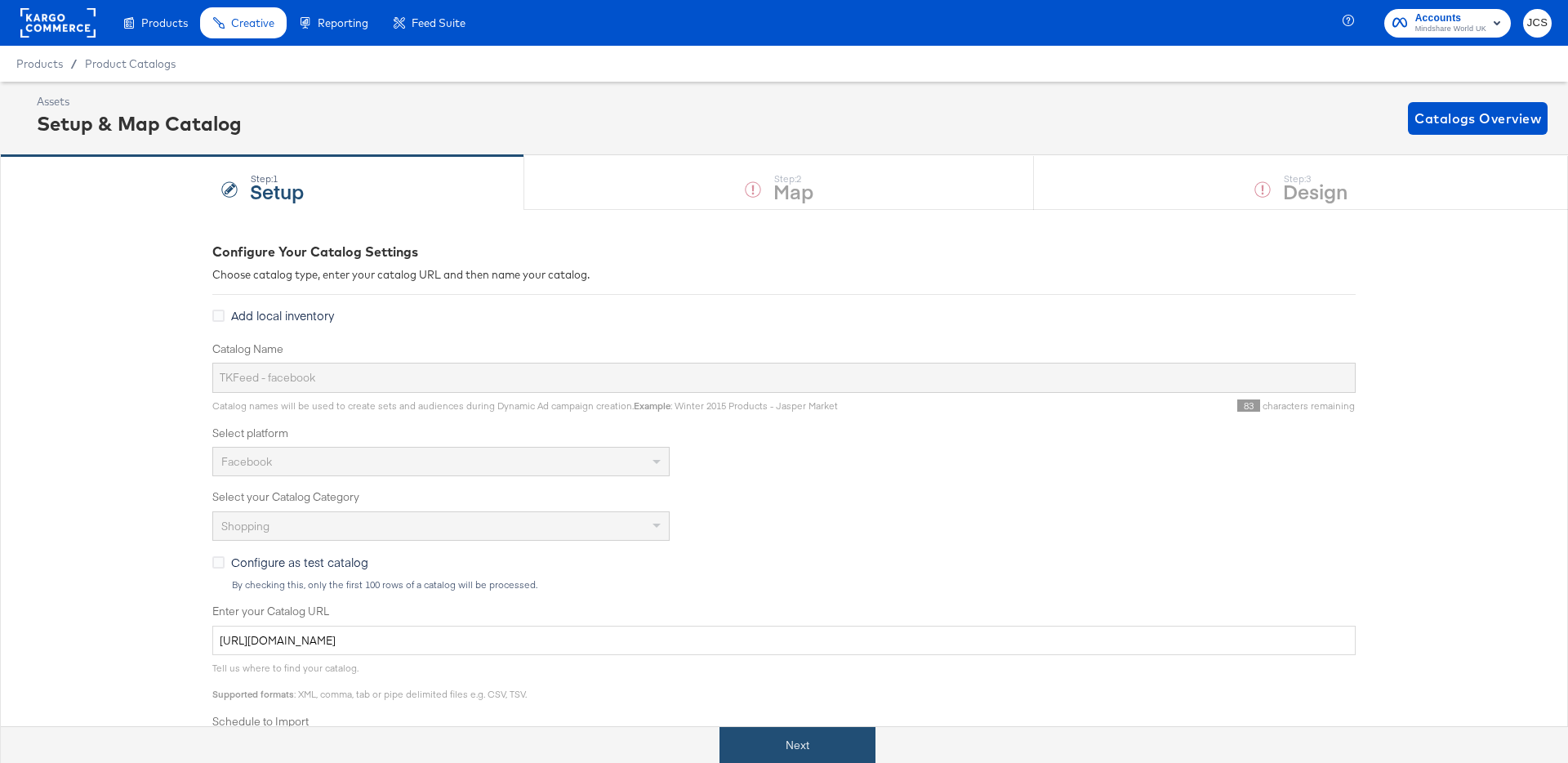
click at [806, 759] on button "Next" at bounding box center [797, 745] width 156 height 37
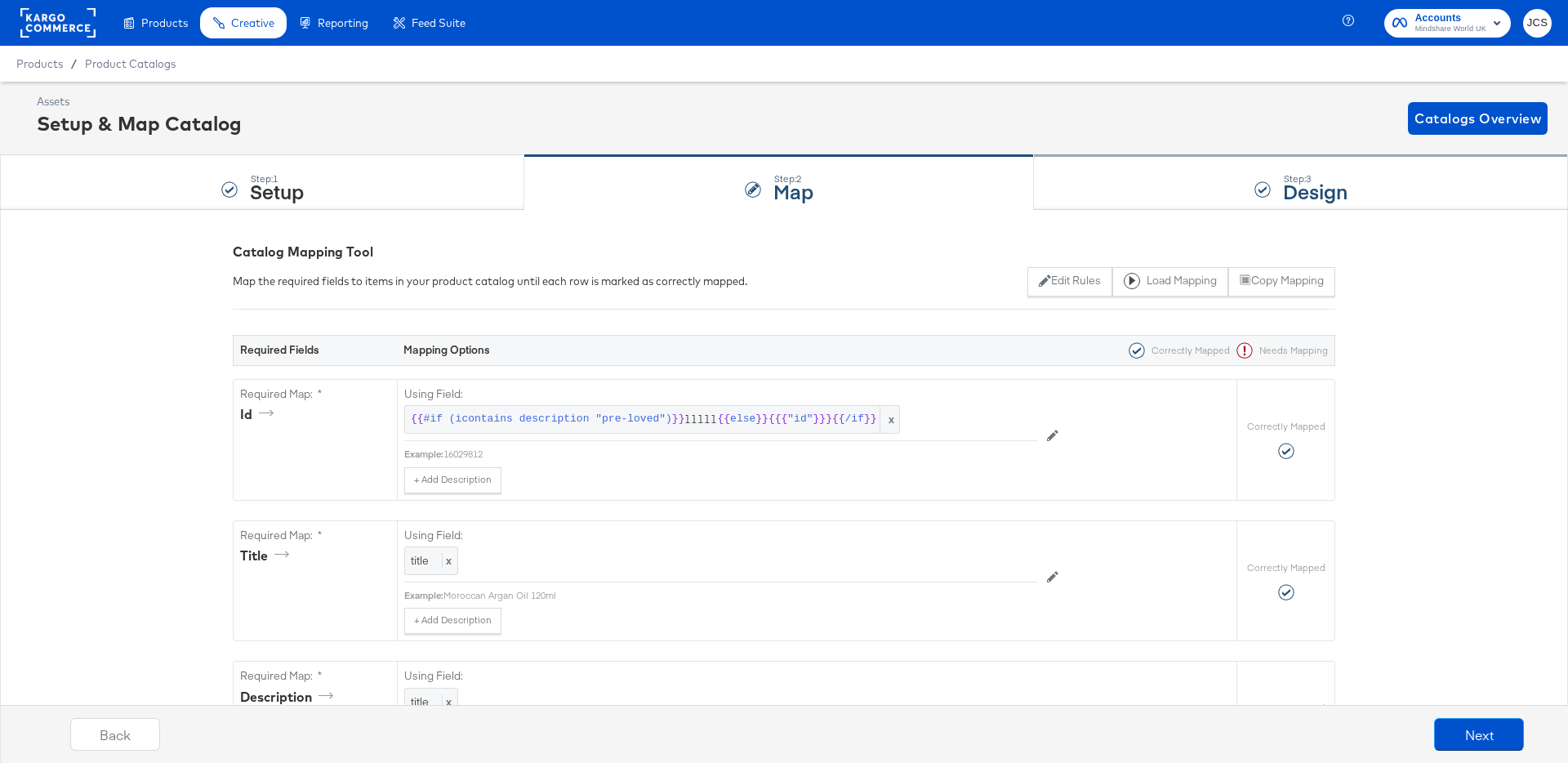
click at [1139, 188] on div "Step: 3 Design" at bounding box center [1301, 183] width 534 height 54
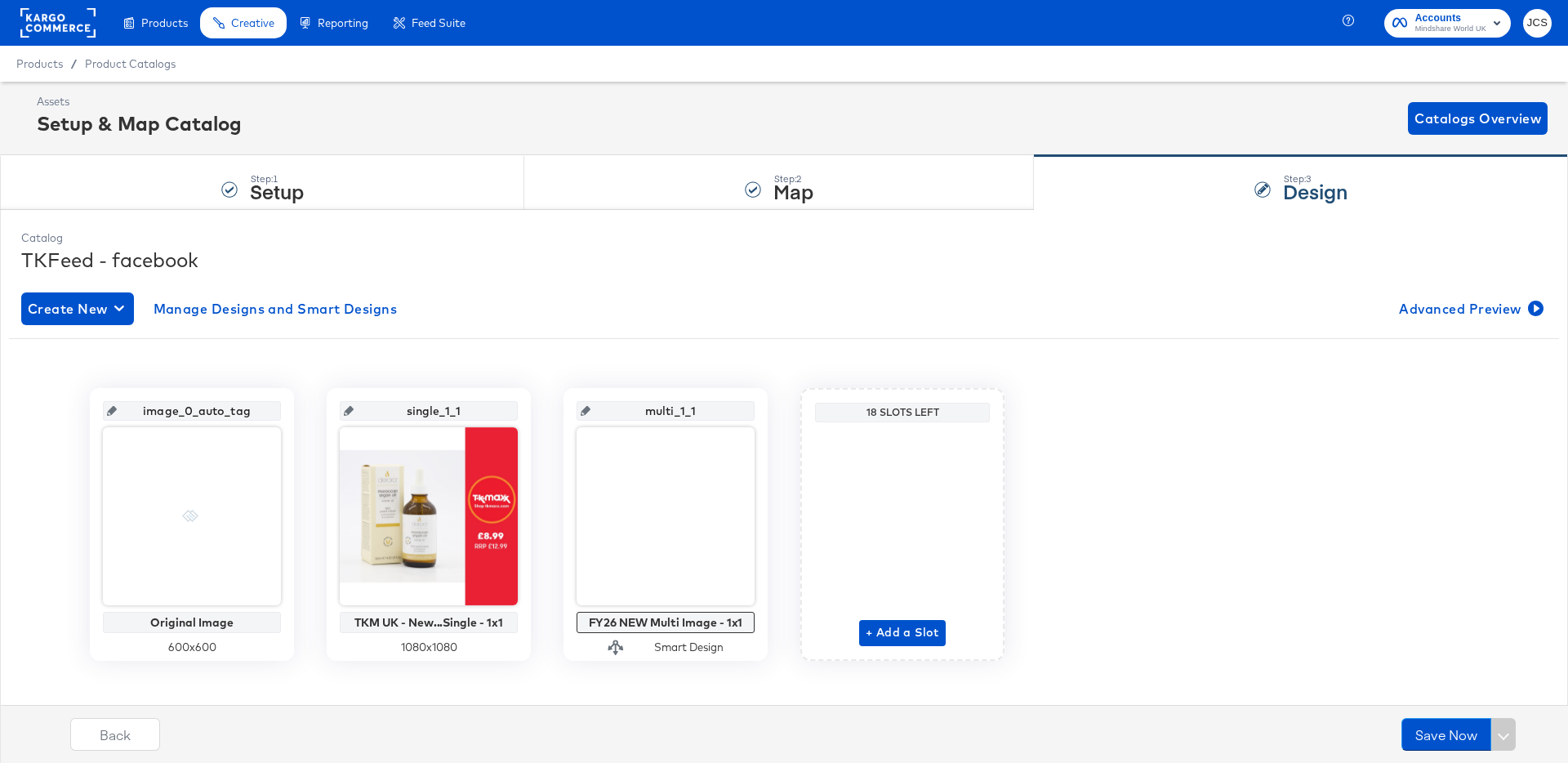
click at [779, 537] on div "image_0_auto_tag Original Image 600 x 600 single_1_1 TKM UK - New...Single - 1x…" at bounding box center [784, 524] width 1551 height 272
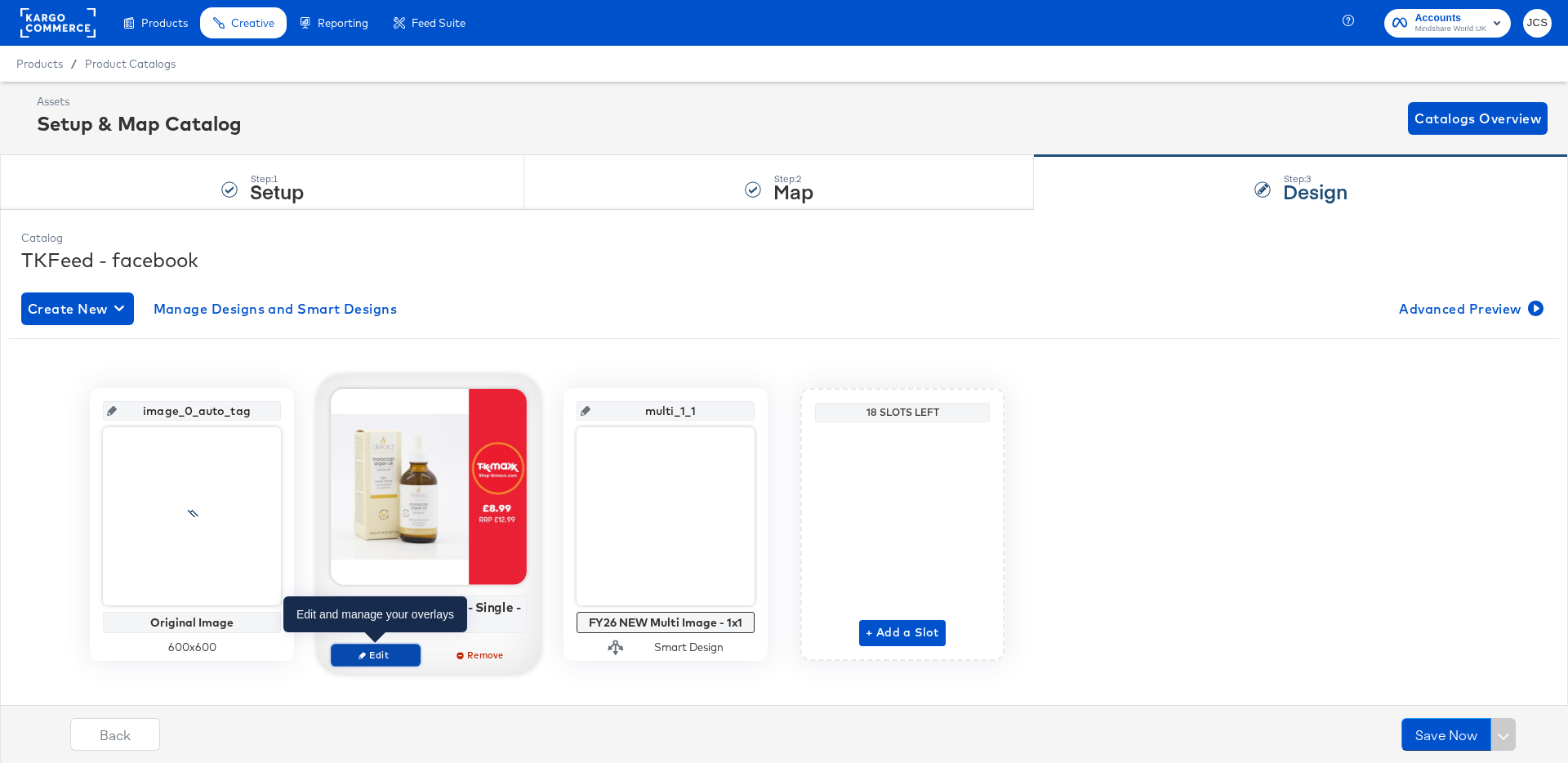
click at [404, 652] on span "Edit" at bounding box center [375, 654] width 75 height 12
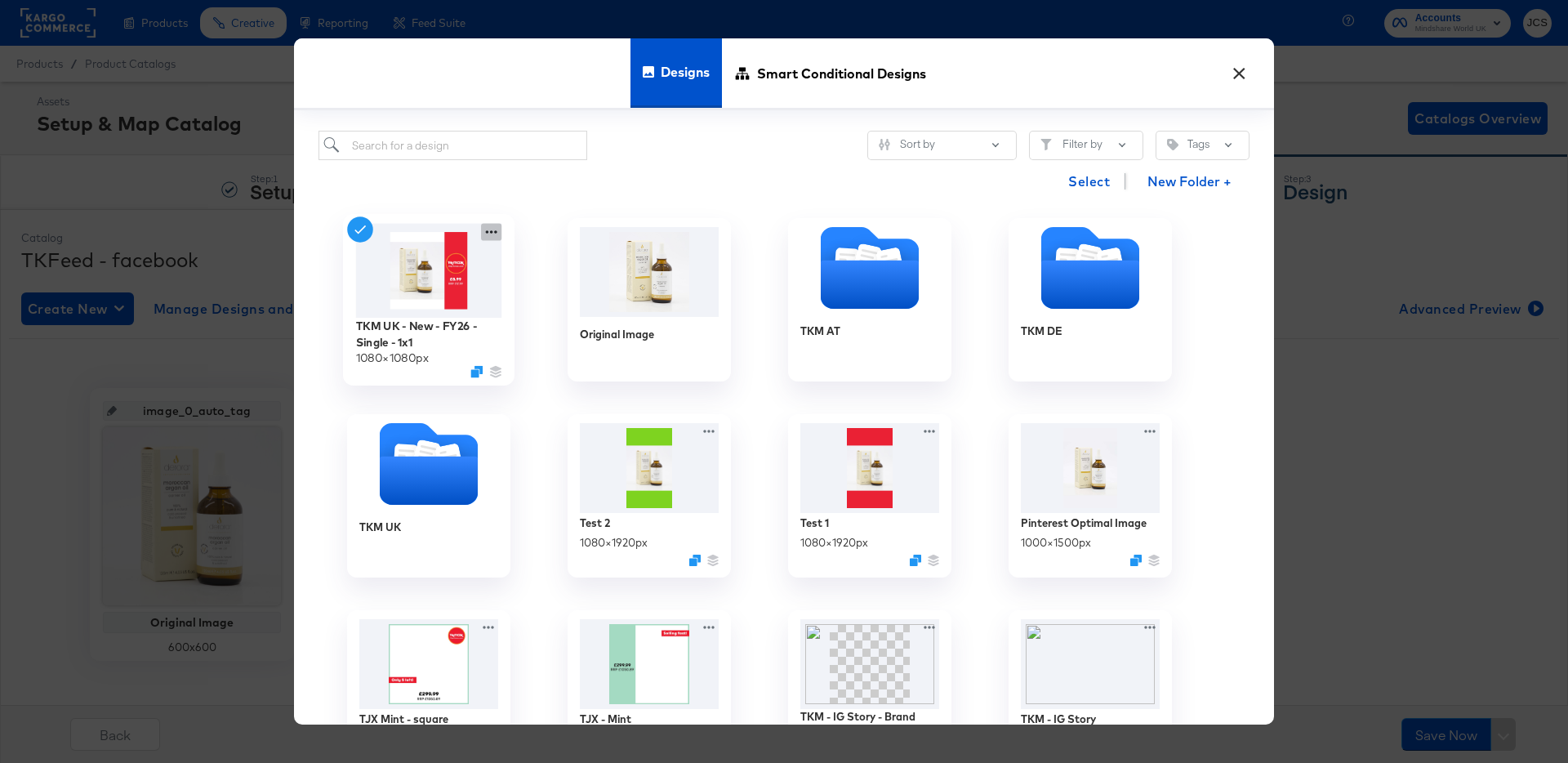
click at [498, 229] on icon at bounding box center [491, 232] width 20 height 17
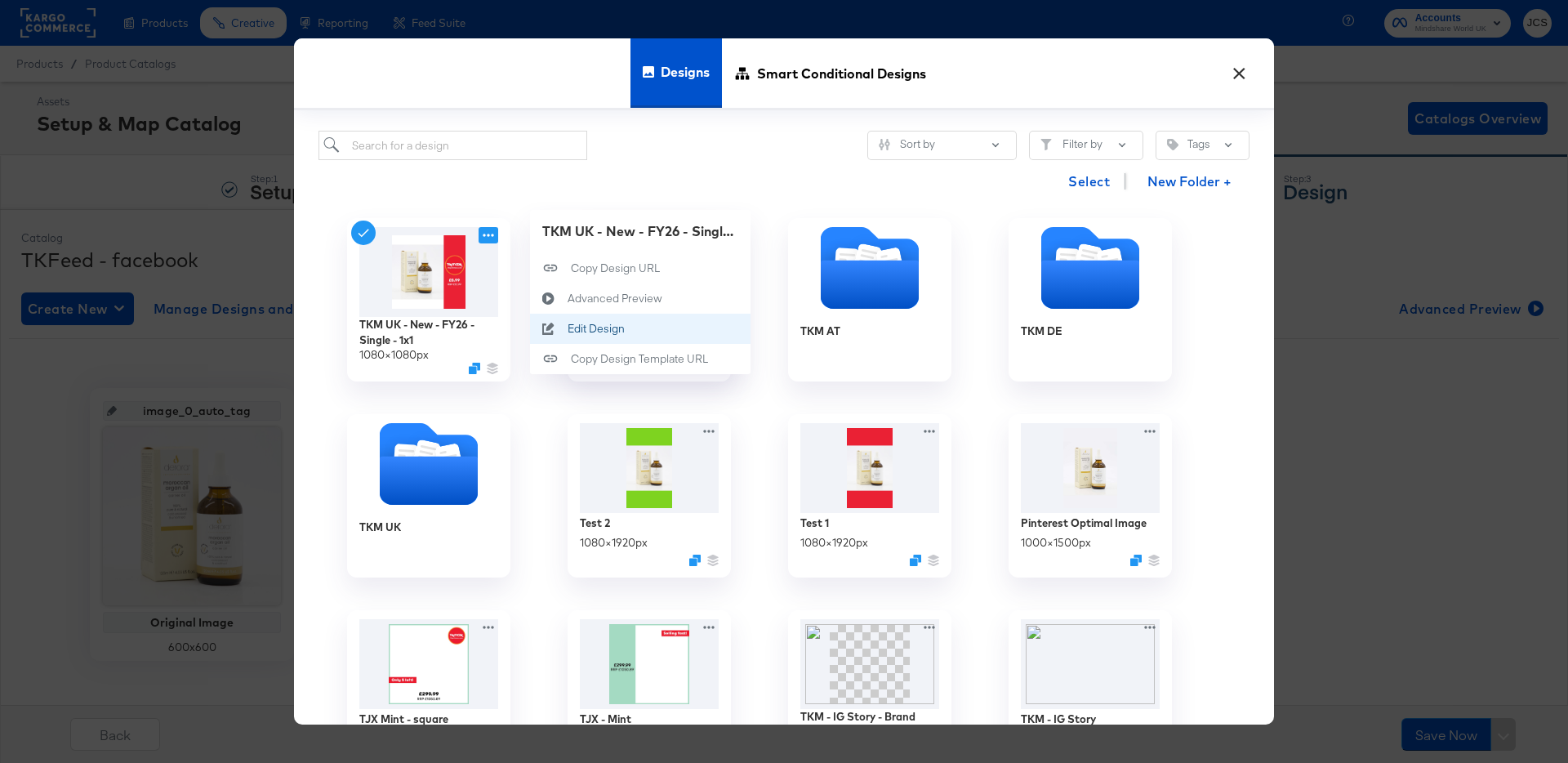
click at [568, 329] on div "Edit Design Edit Design" at bounding box center [568, 329] width 0 height 0
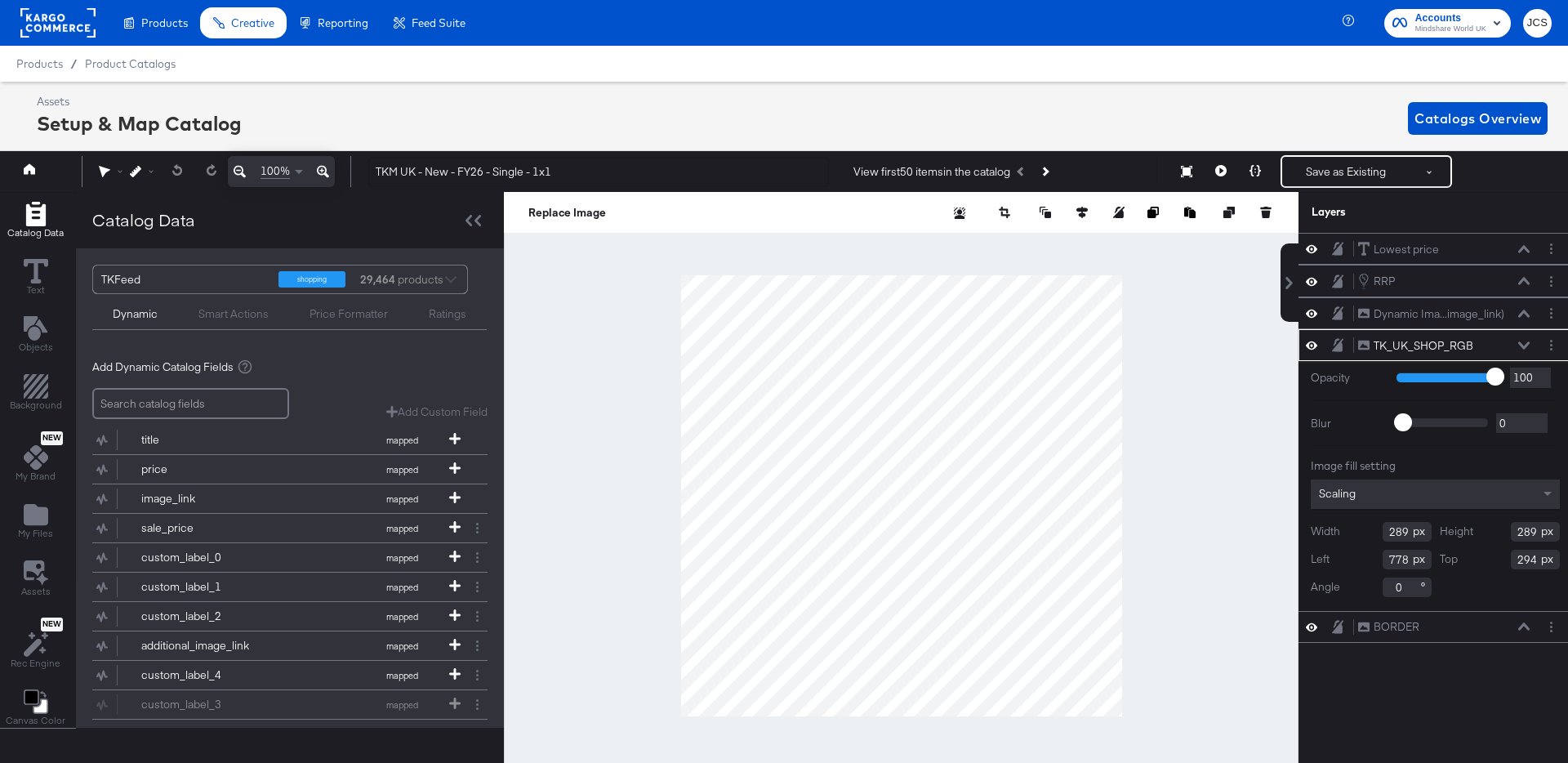
scroll to position [0, 4]
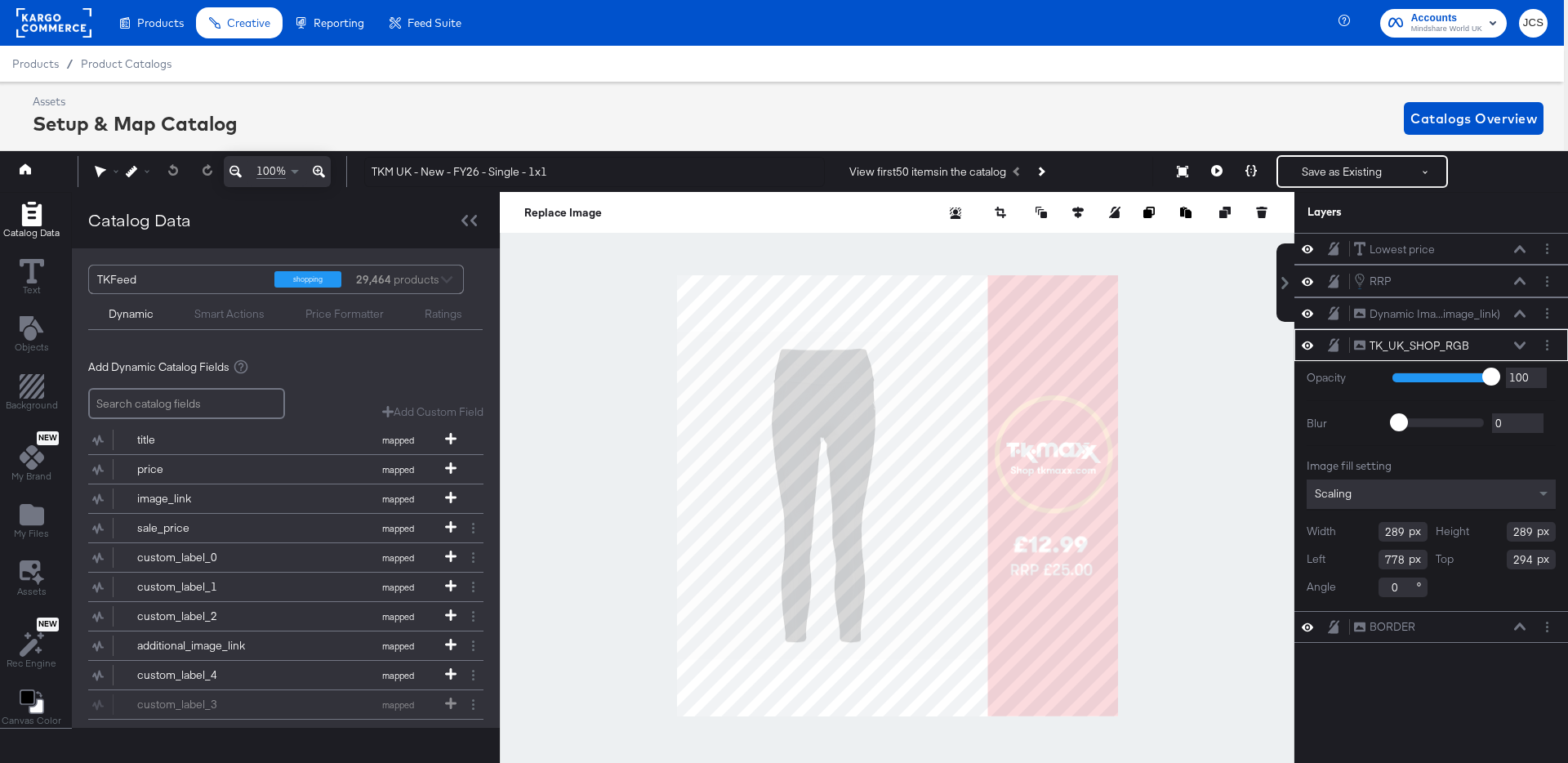
click at [50, 27] on rect at bounding box center [53, 23] width 75 height 30
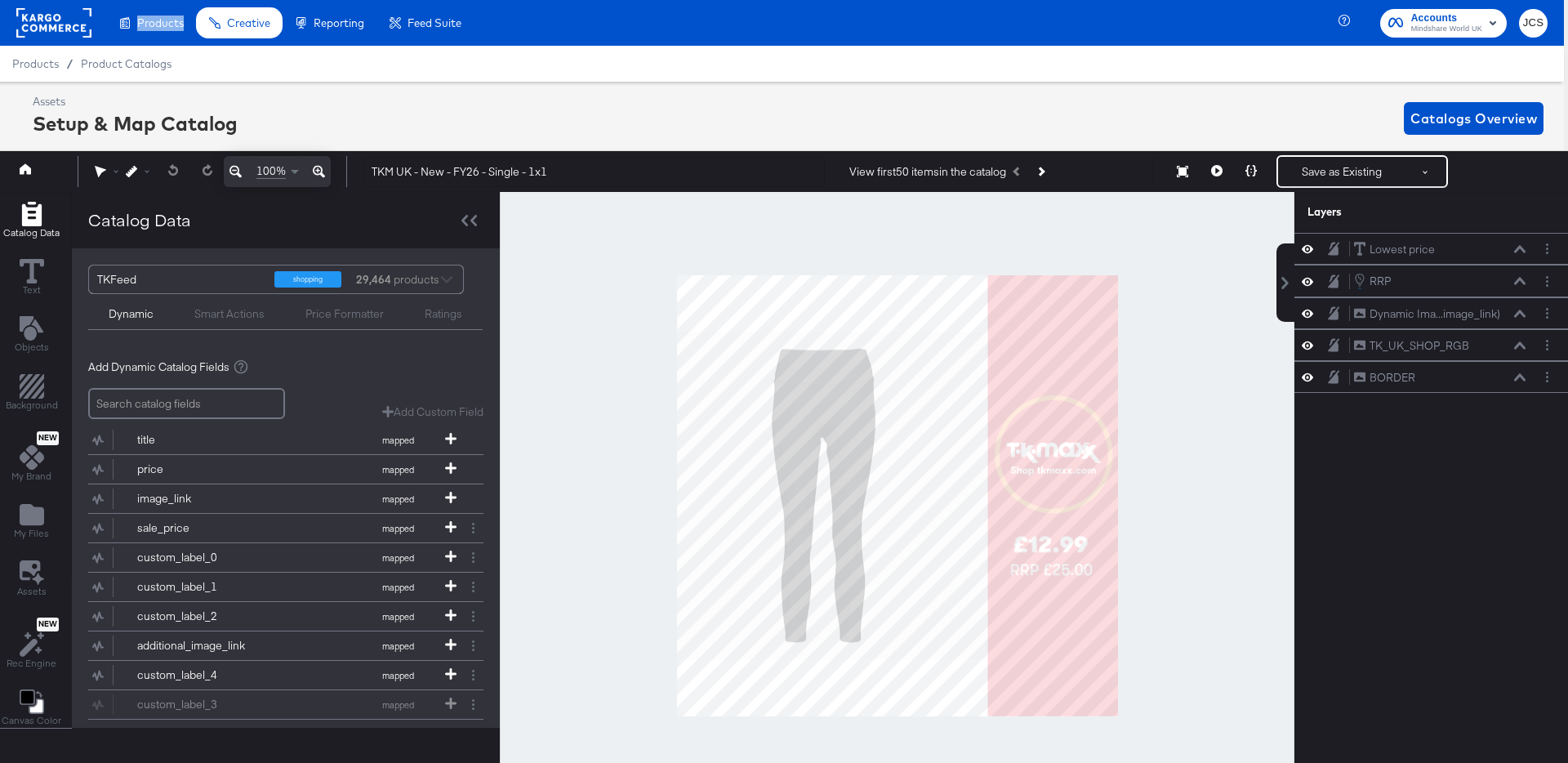
click at [50, 27] on rect at bounding box center [53, 23] width 75 height 30
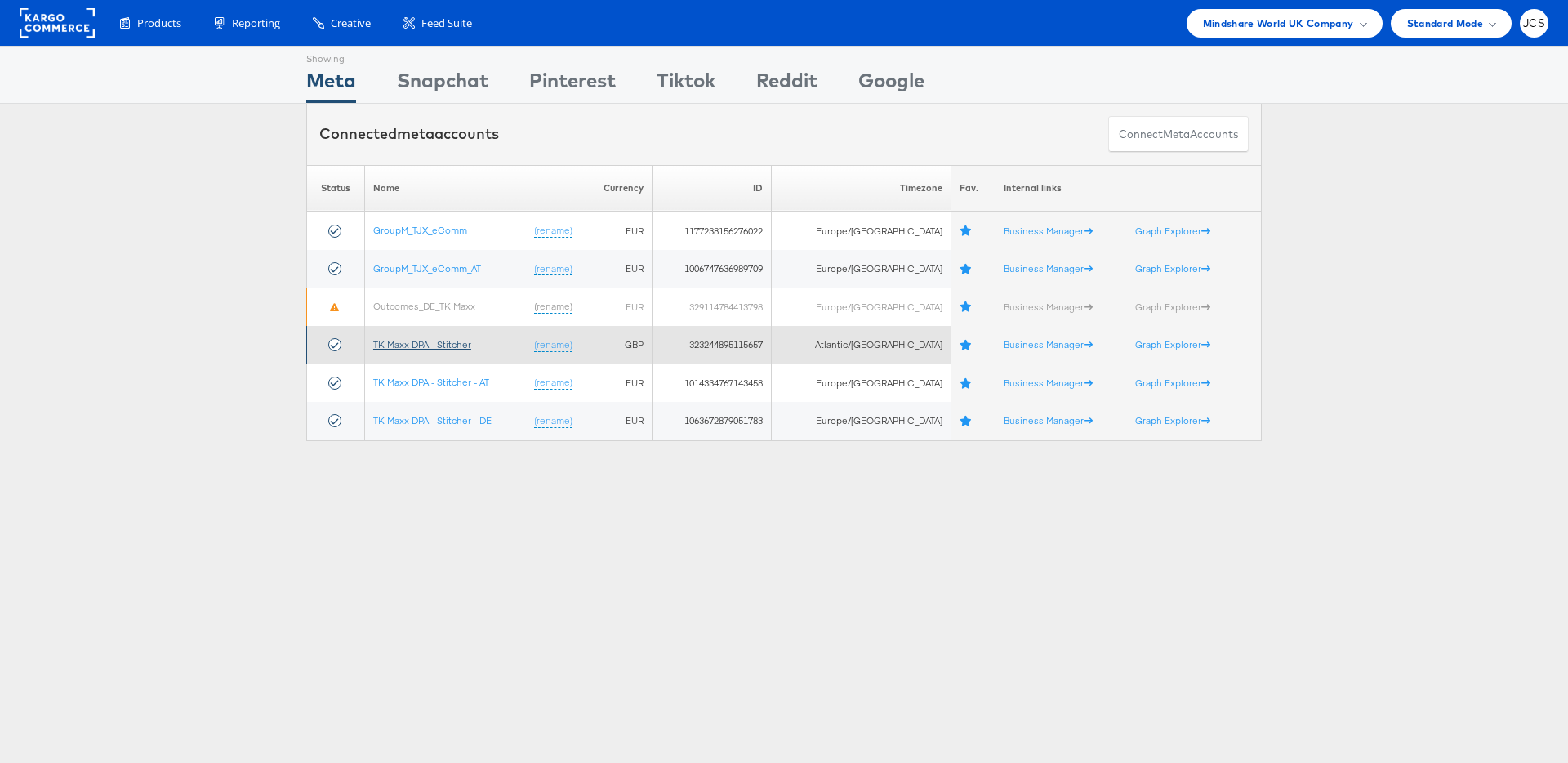
click at [442, 347] on link "TK Maxx DPA - Stitcher" at bounding box center [422, 344] width 98 height 12
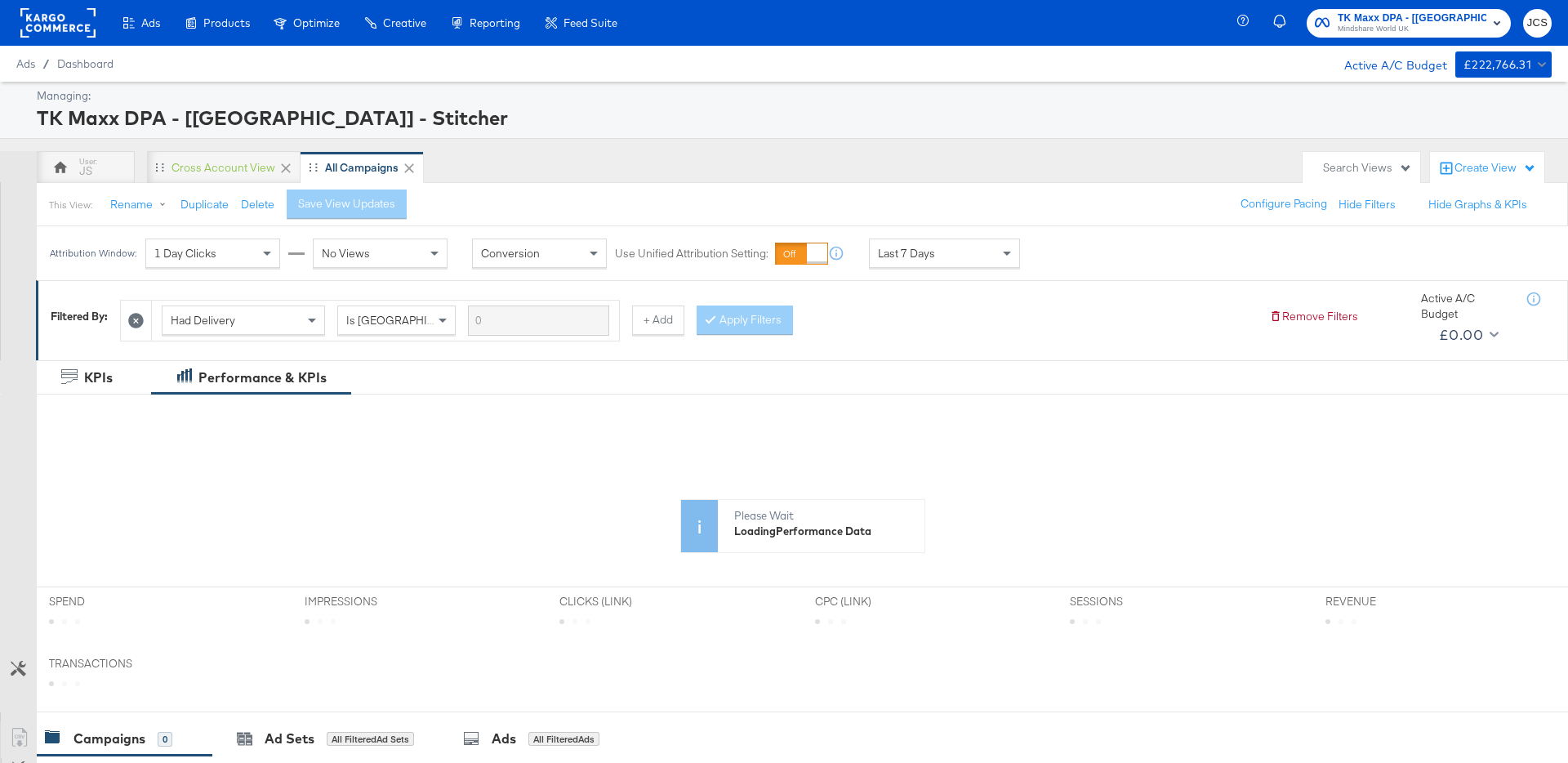
click at [1358, 170] on div "Search Views" at bounding box center [1367, 168] width 89 height 15
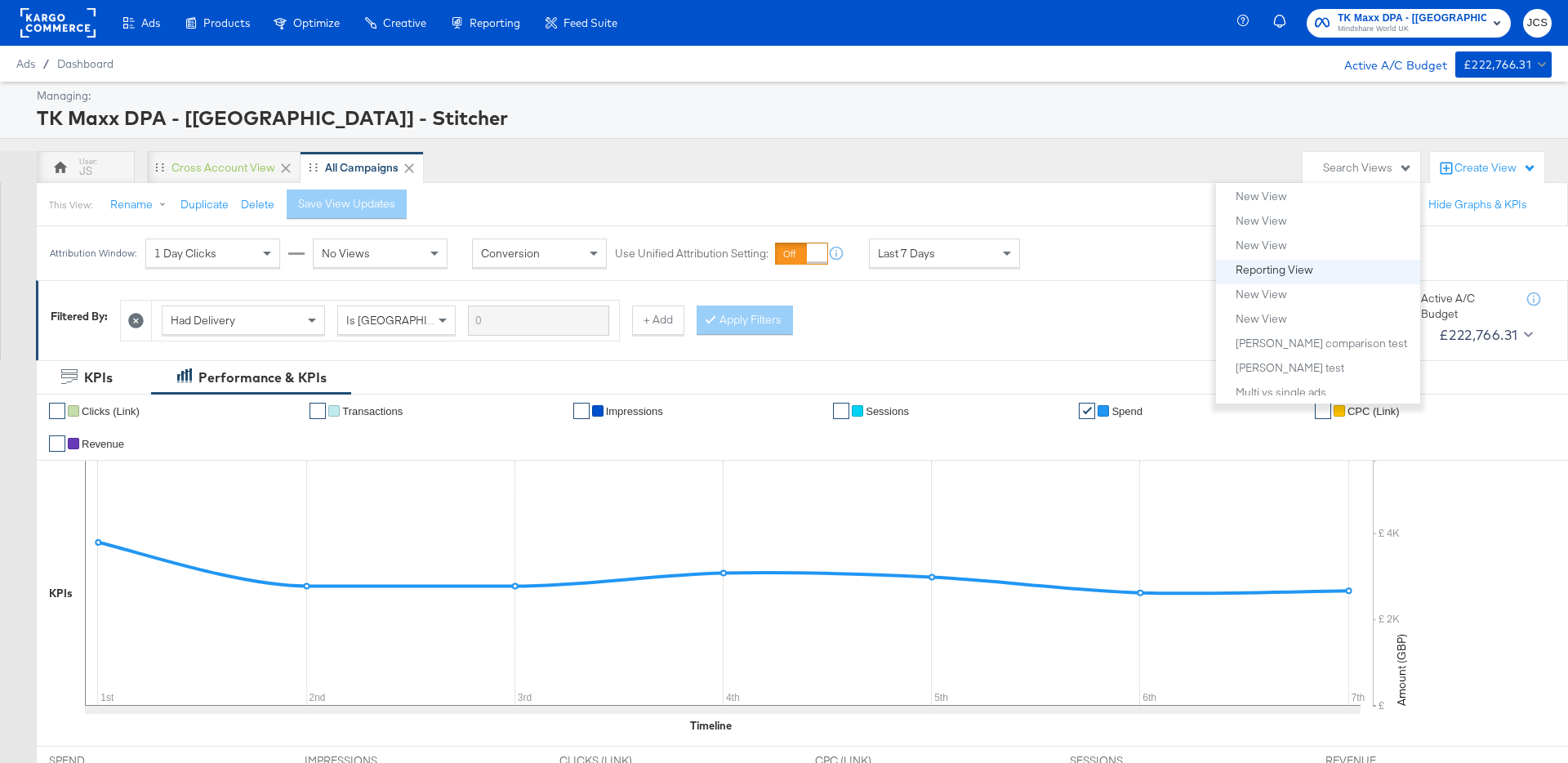
scroll to position [568, 0]
click at [1258, 223] on div "New View" at bounding box center [1261, 224] width 51 height 11
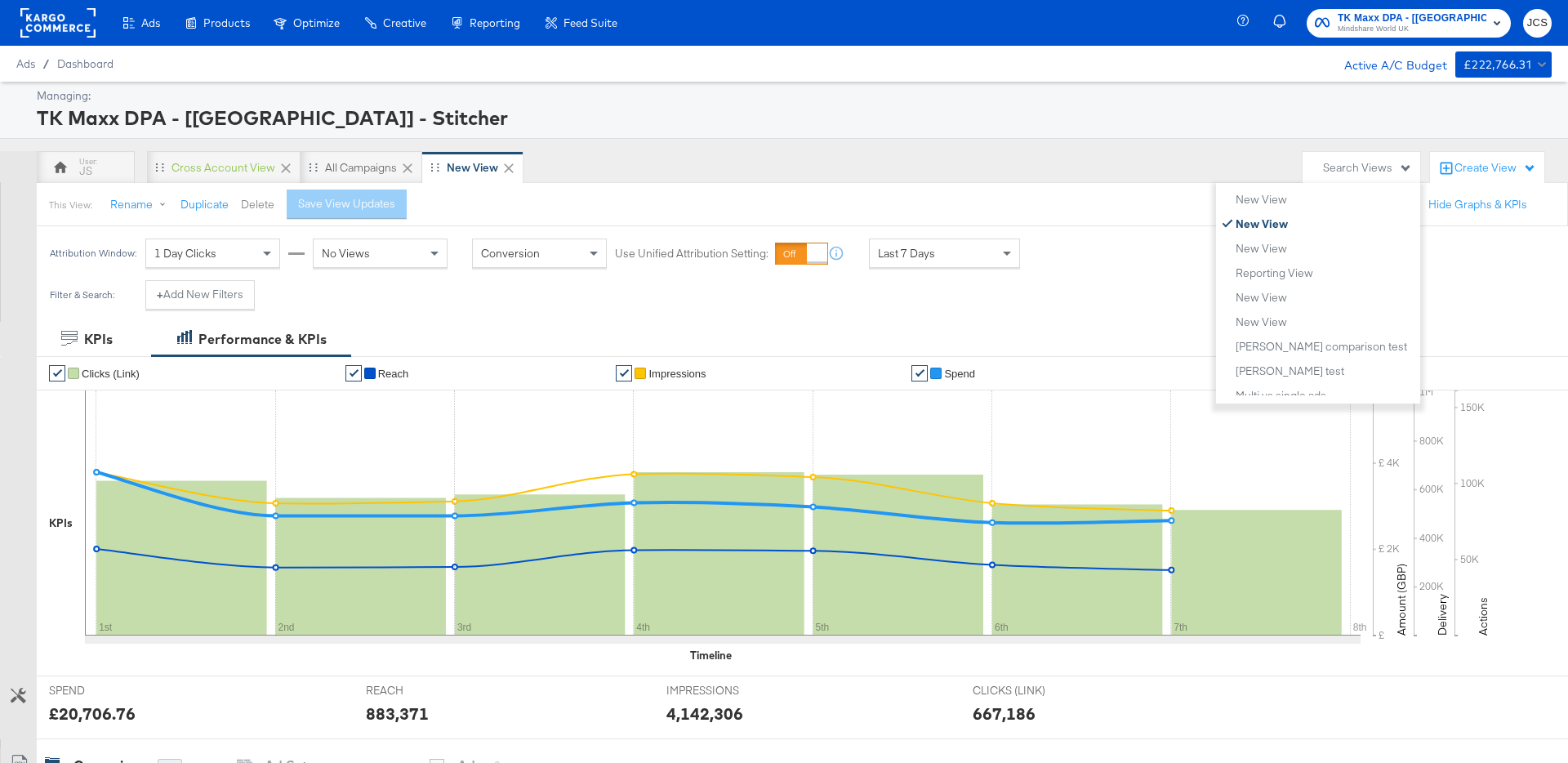
click at [269, 206] on button "Delete" at bounding box center [257, 205] width 33 height 15
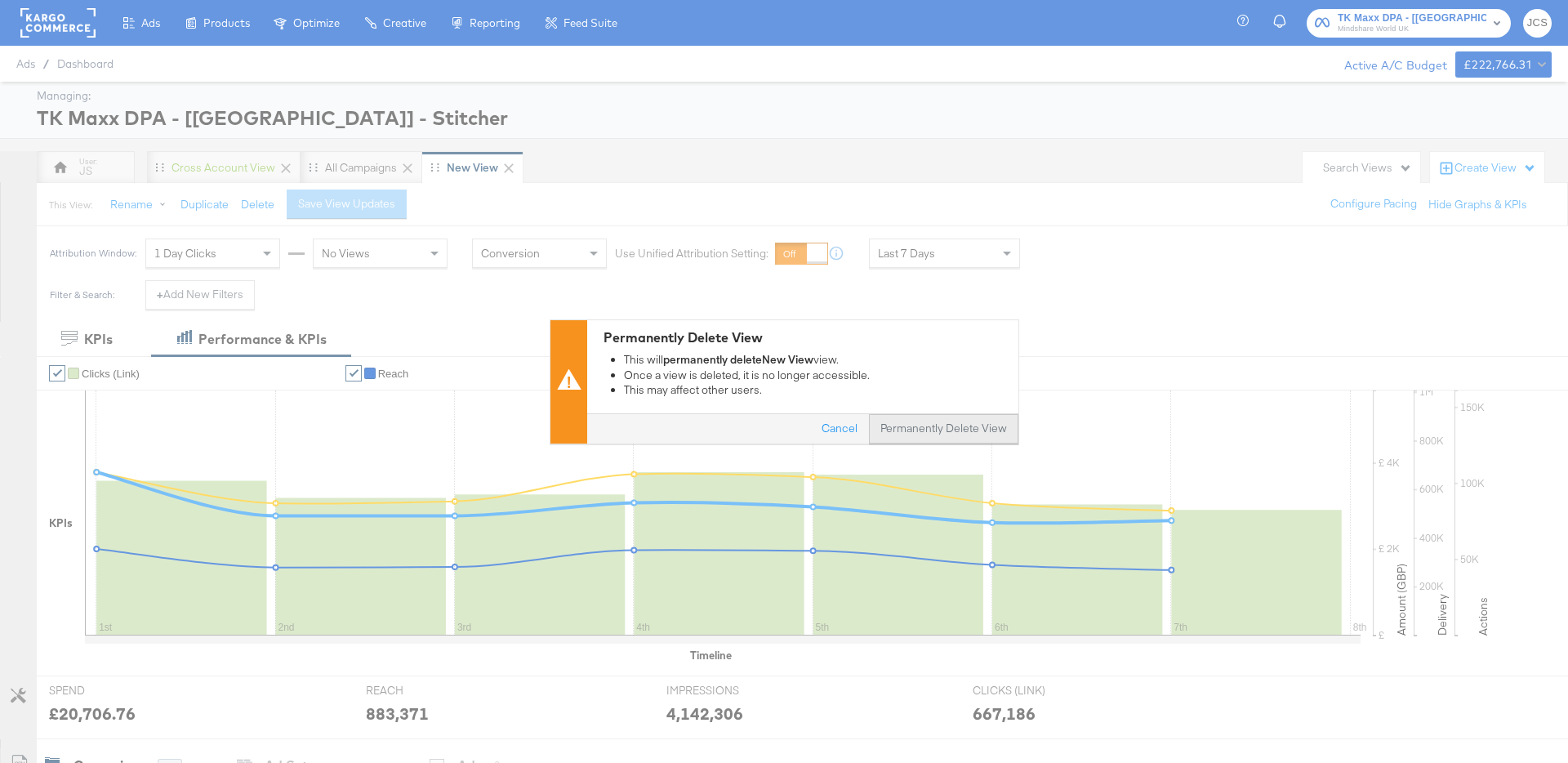
click at [958, 435] on button "Permanently Delete View" at bounding box center [943, 429] width 150 height 30
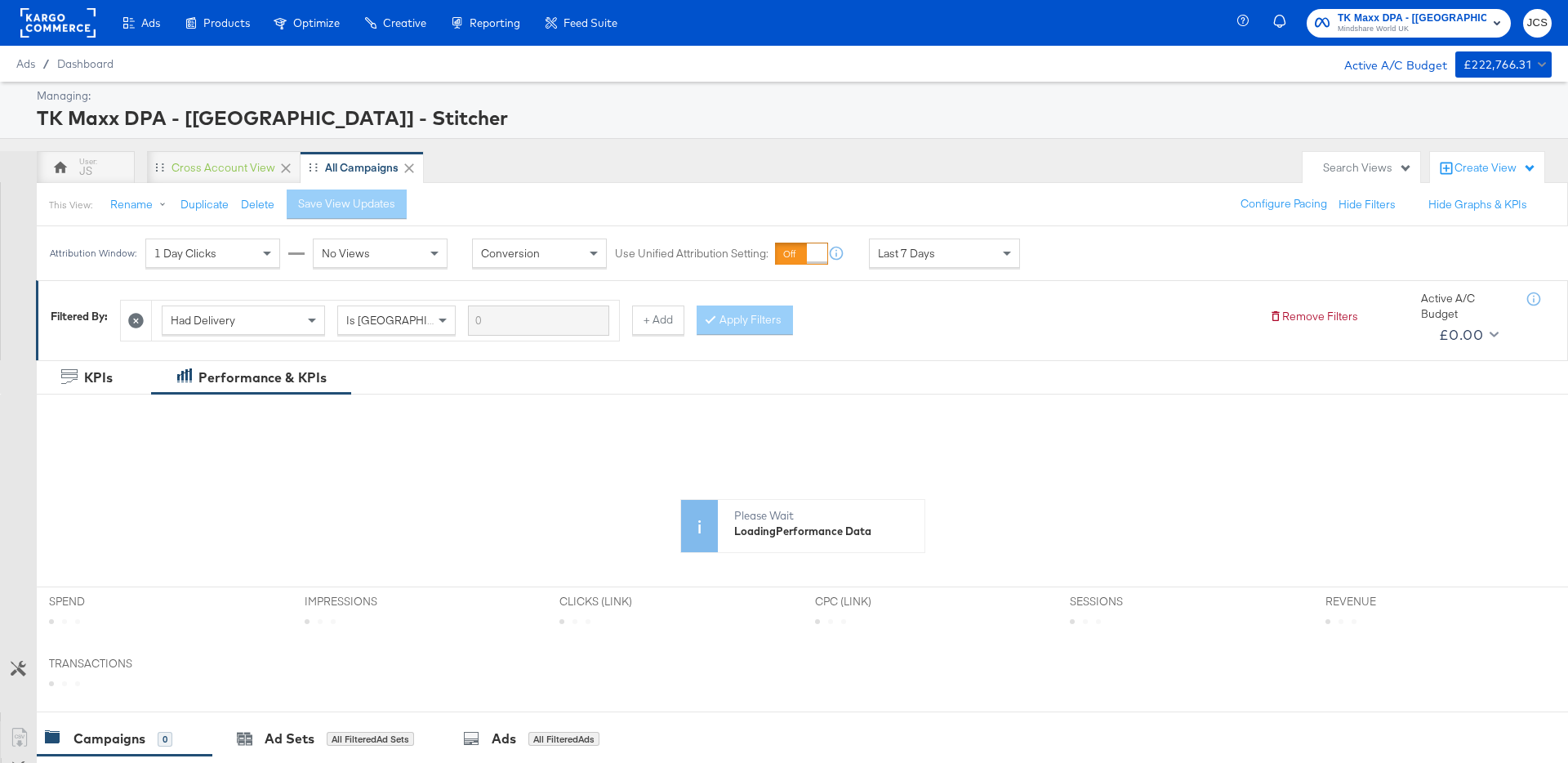
click at [1338, 166] on div "Search Views" at bounding box center [1367, 168] width 89 height 15
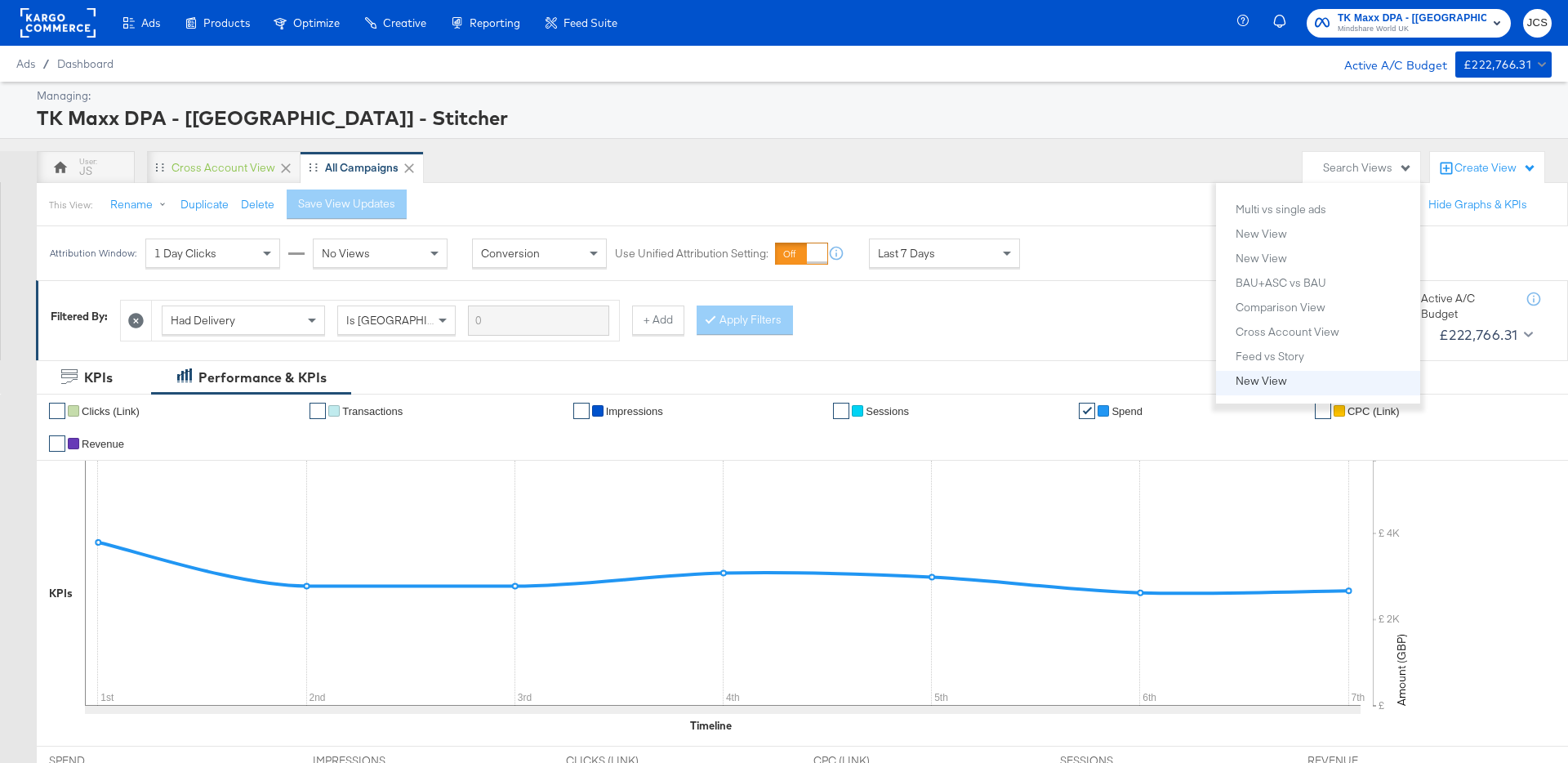
click at [1261, 383] on div "New View" at bounding box center [1261, 381] width 51 height 11
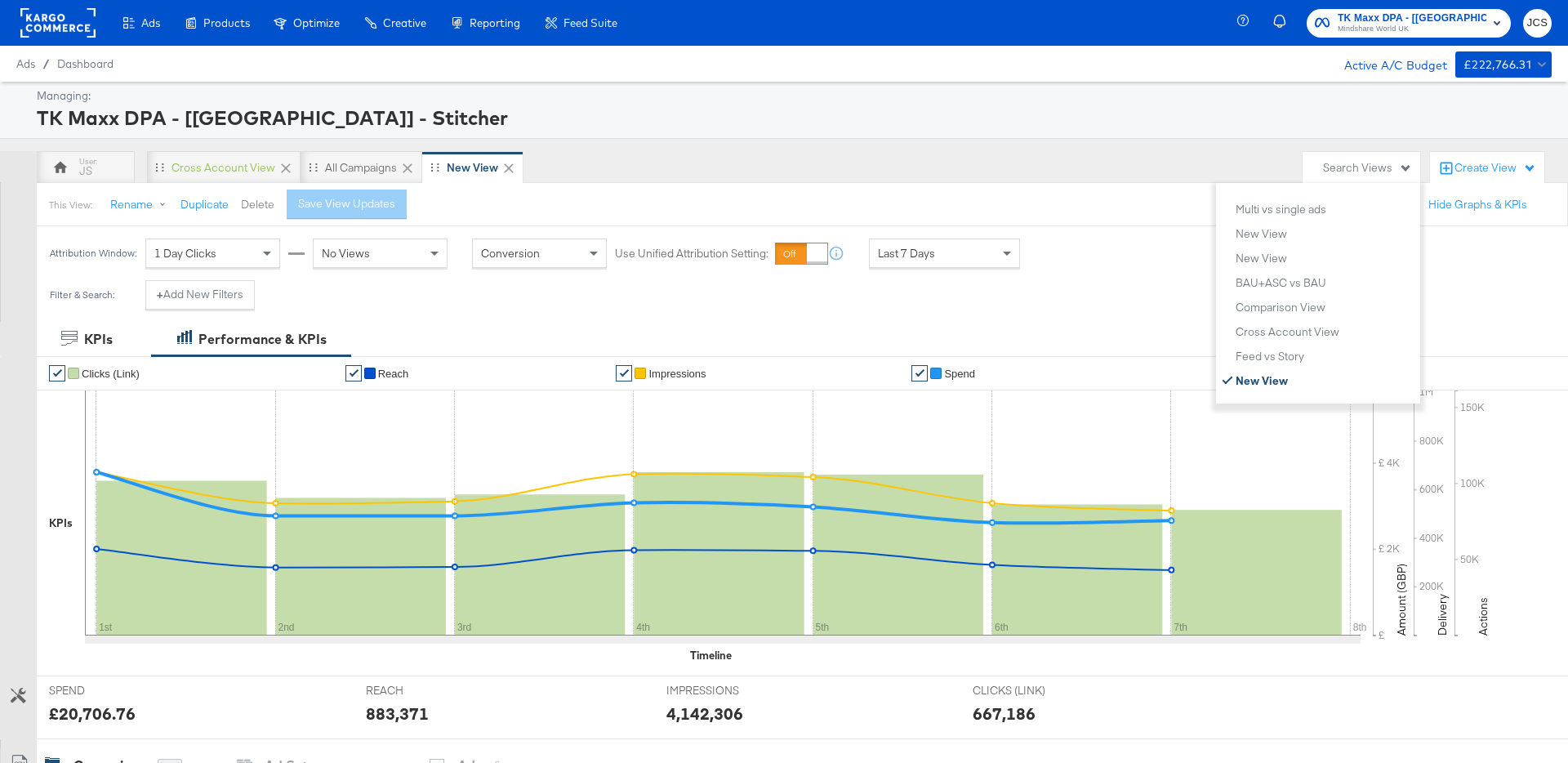
click at [251, 200] on button "Delete" at bounding box center [257, 205] width 33 height 15
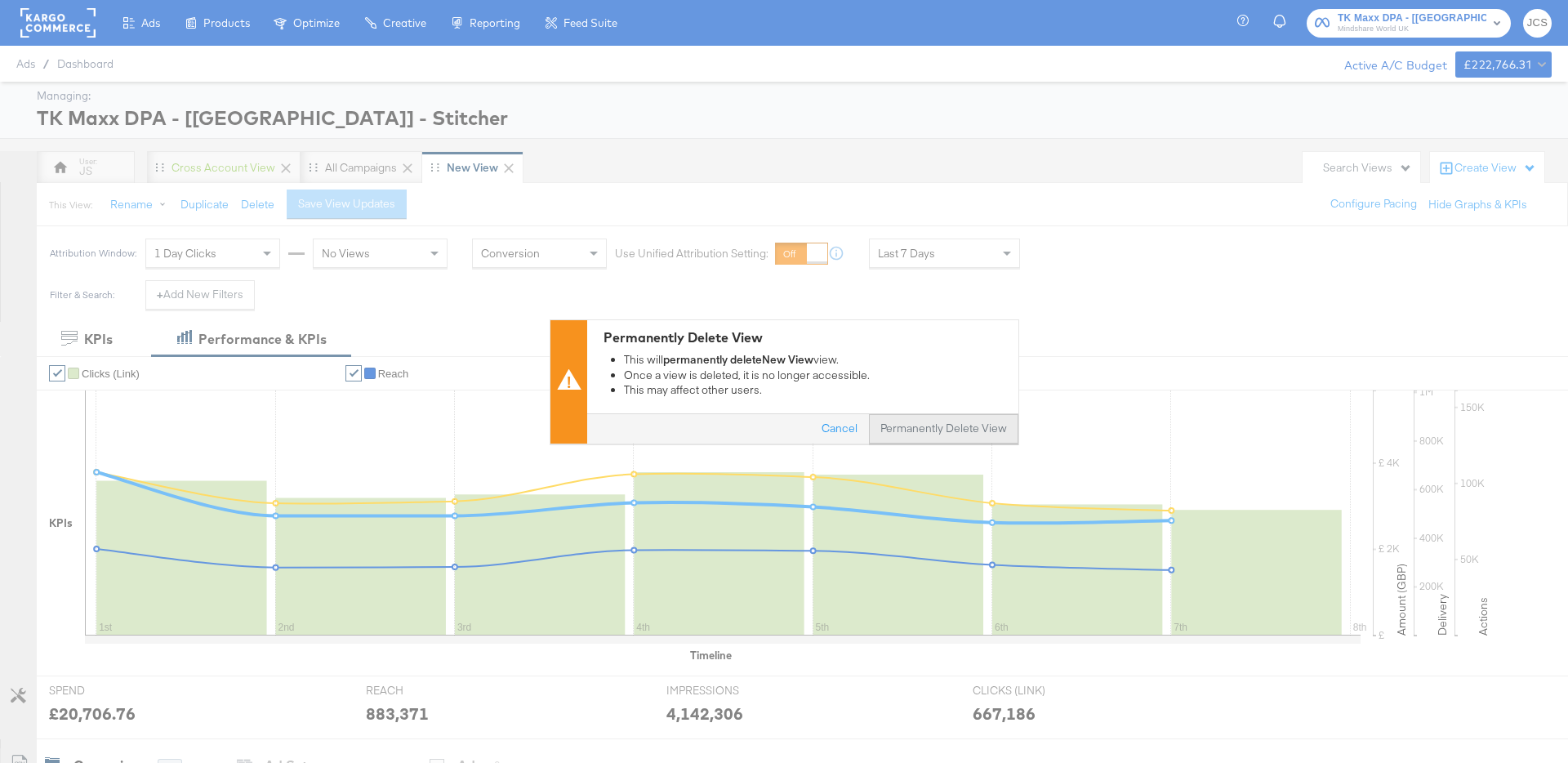
click at [954, 436] on button "Permanently Delete View" at bounding box center [943, 429] width 150 height 30
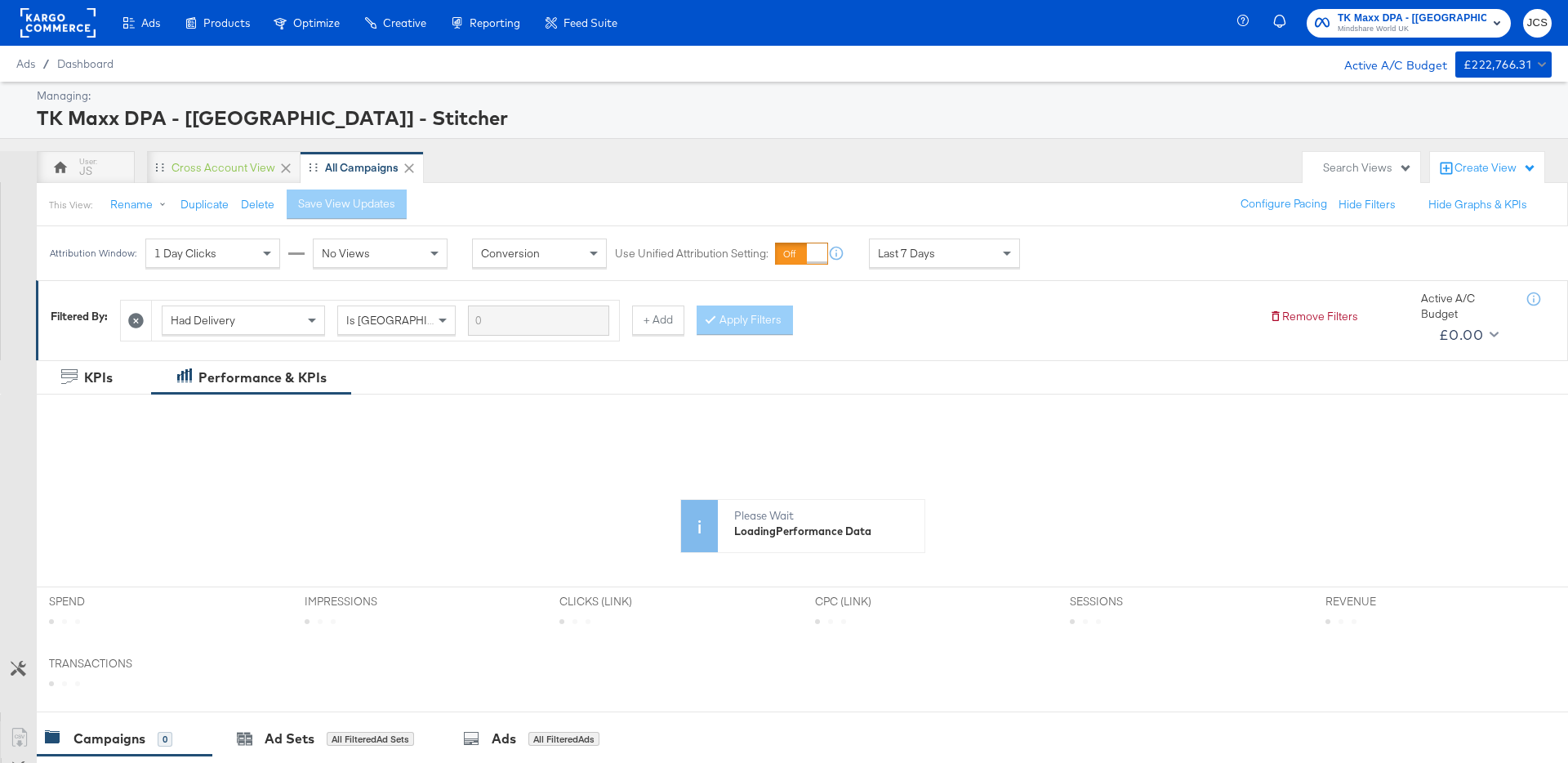
click at [1329, 166] on div "Search Views" at bounding box center [1367, 168] width 89 height 15
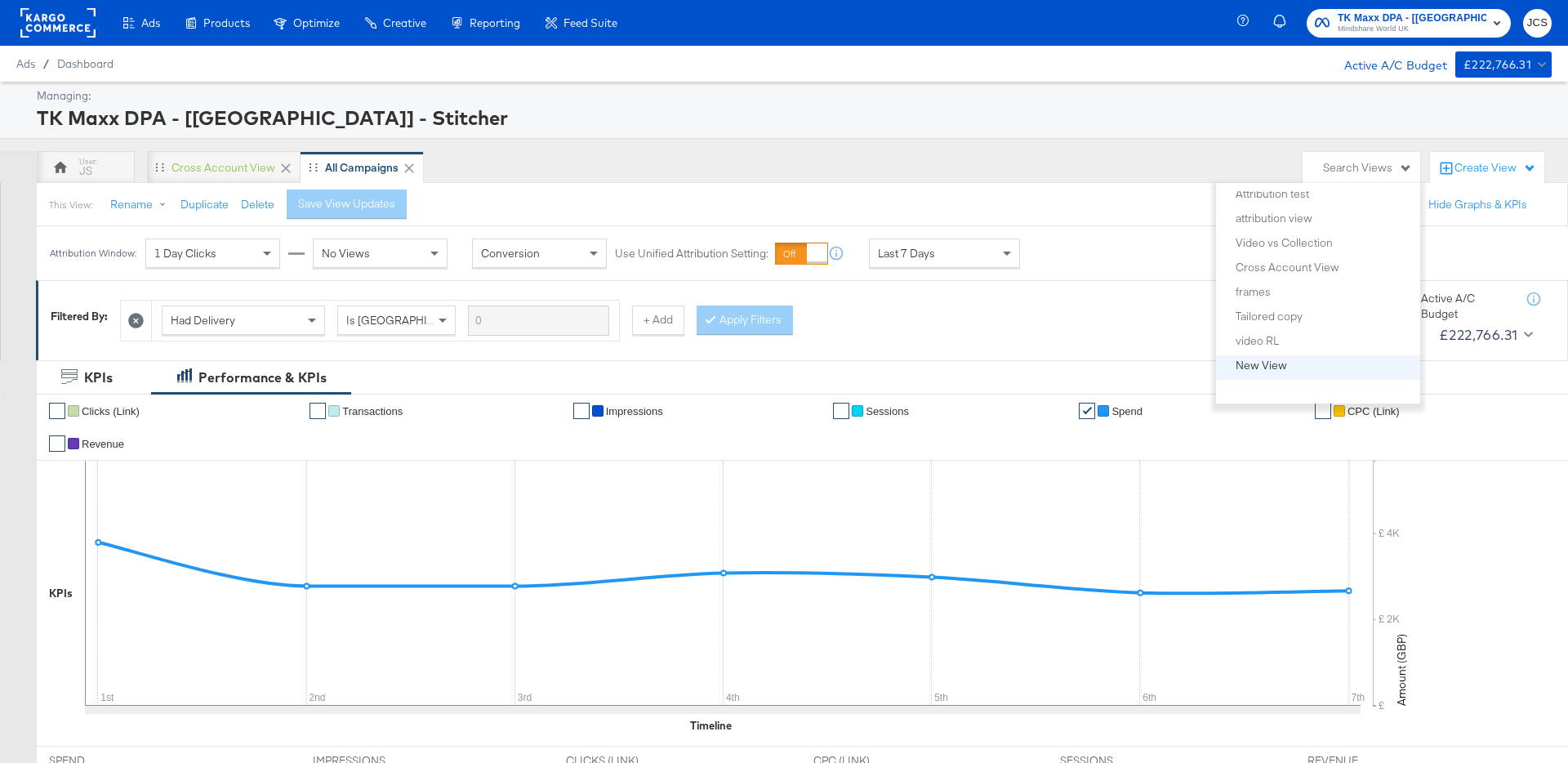
click at [1267, 366] on div "New View" at bounding box center [1261, 365] width 51 height 11
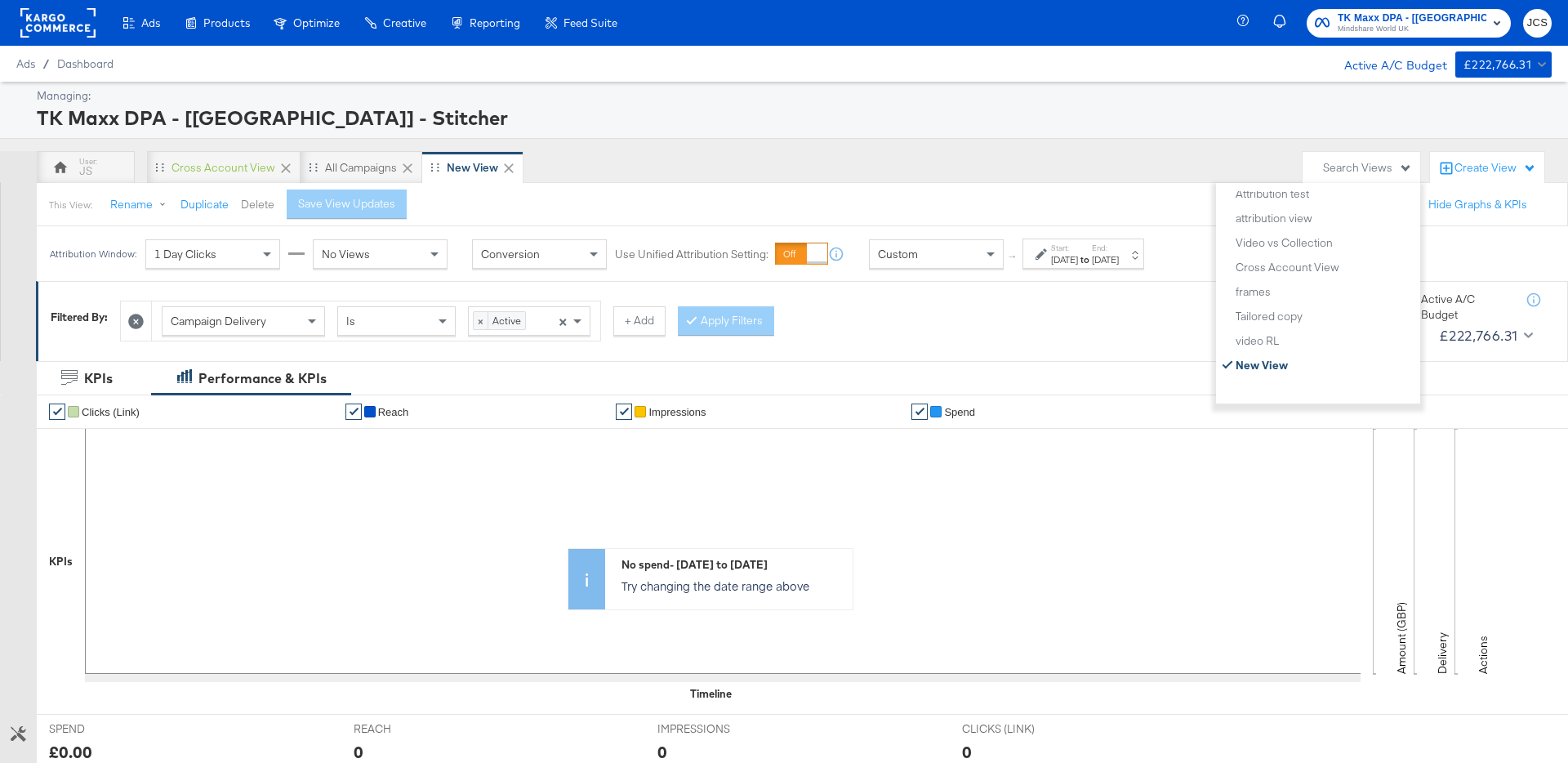
click at [261, 202] on button "Delete" at bounding box center [257, 205] width 33 height 15
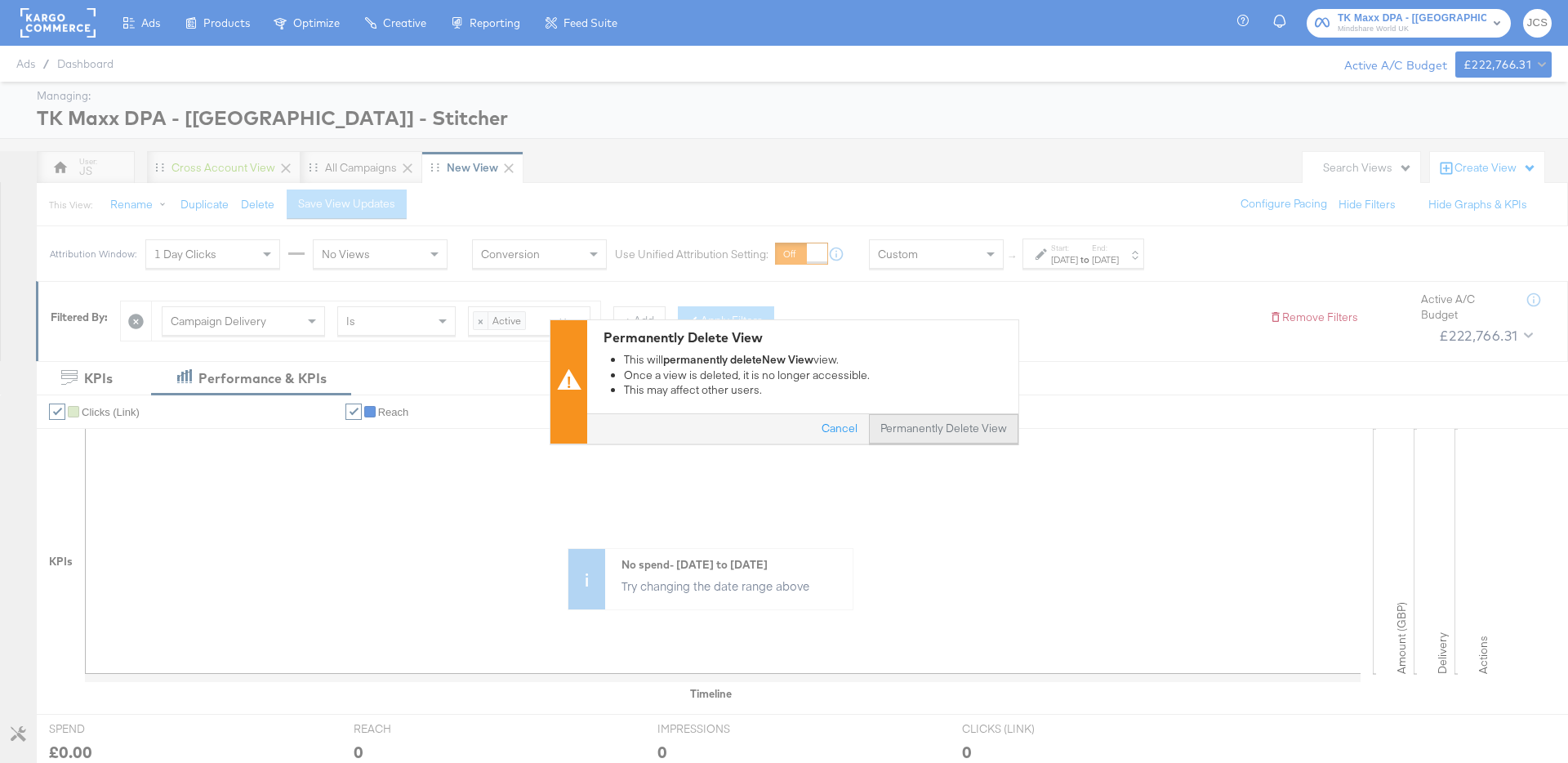
click at [967, 421] on button "Permanently Delete View" at bounding box center [943, 429] width 150 height 30
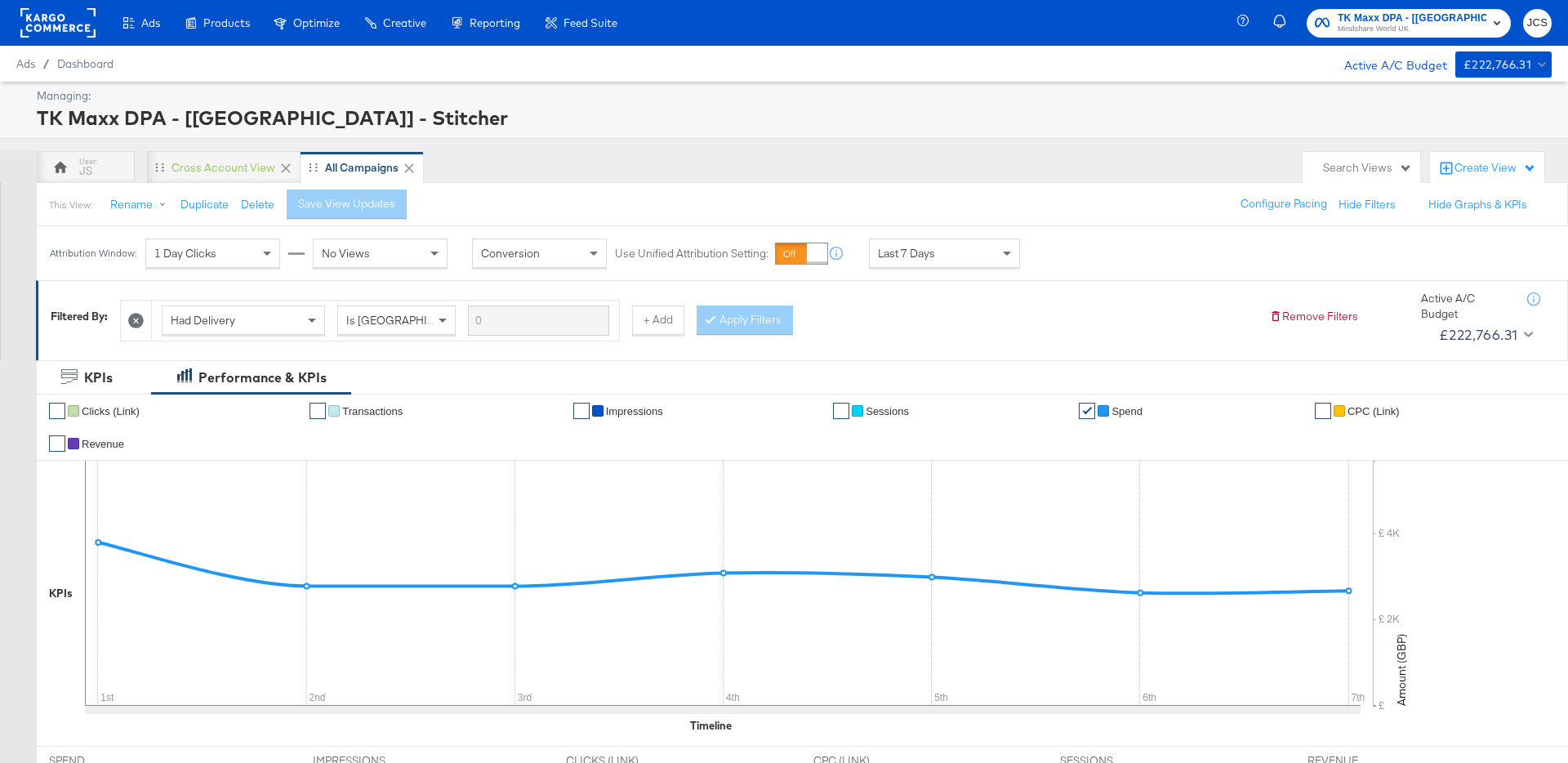
click at [1346, 160] on div "Search Views" at bounding box center [1367, 168] width 89 height 15
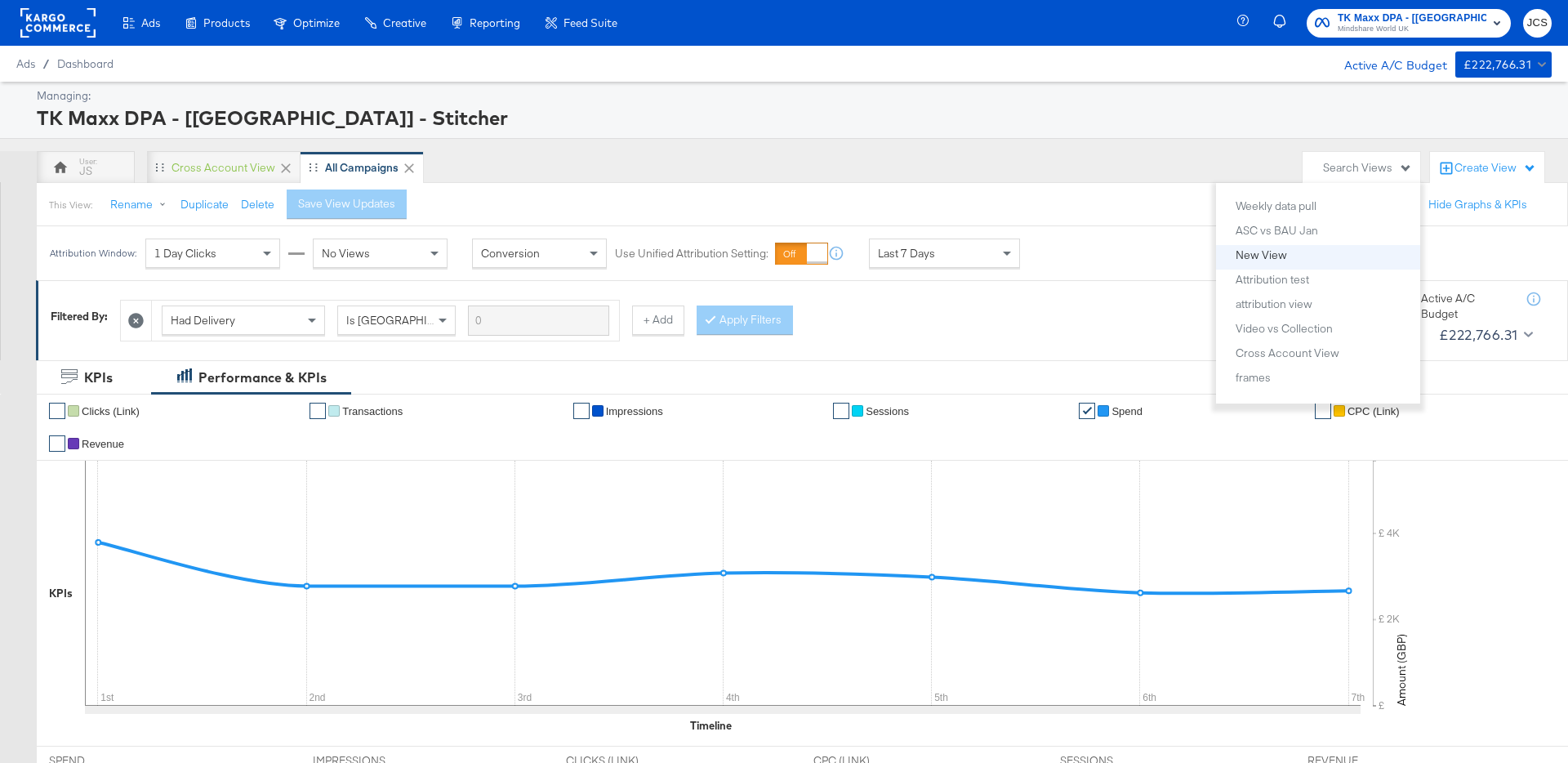
click at [1249, 252] on div "New View" at bounding box center [1261, 255] width 51 height 11
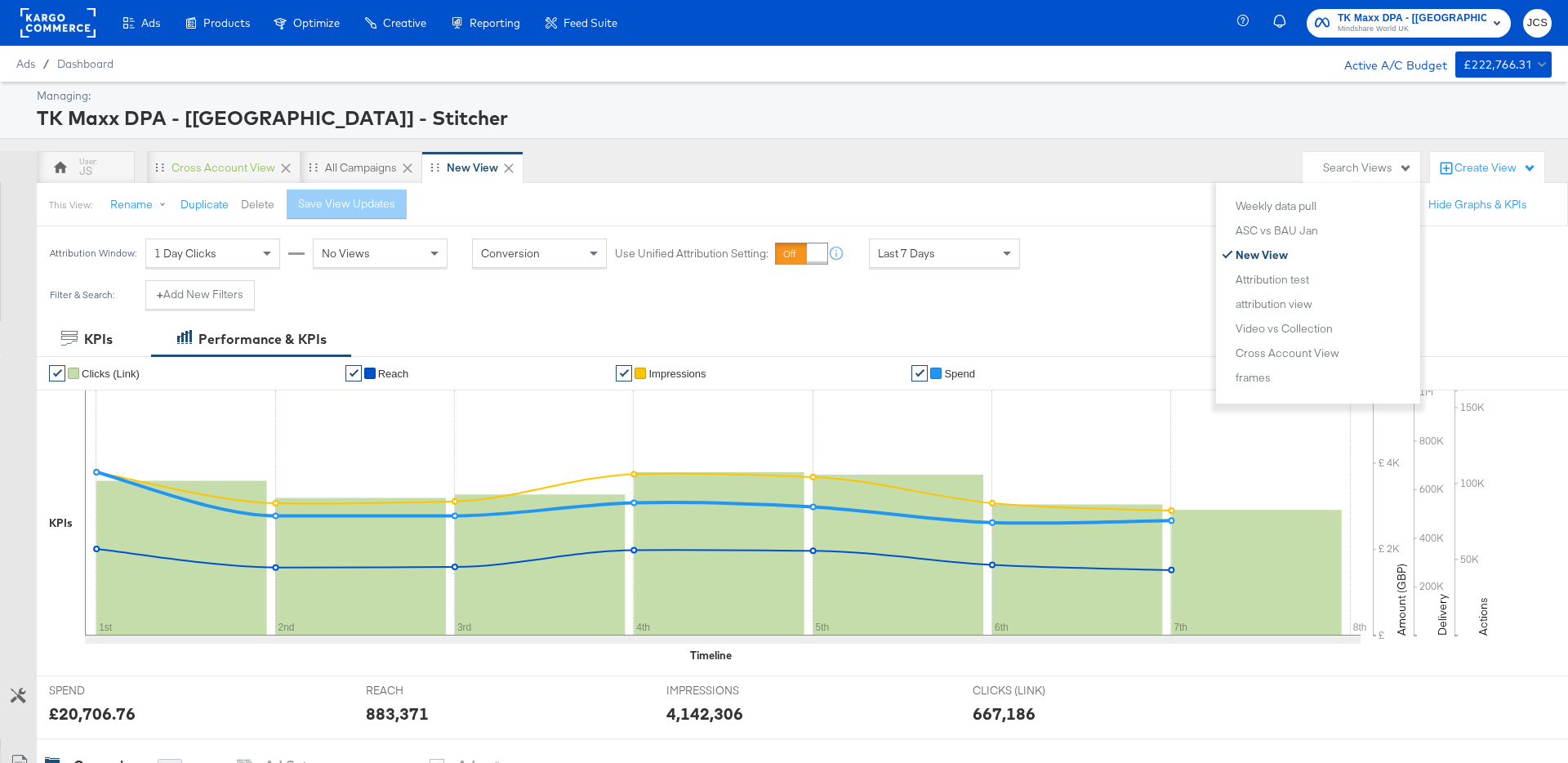
click at [256, 206] on button "Delete" at bounding box center [257, 205] width 33 height 15
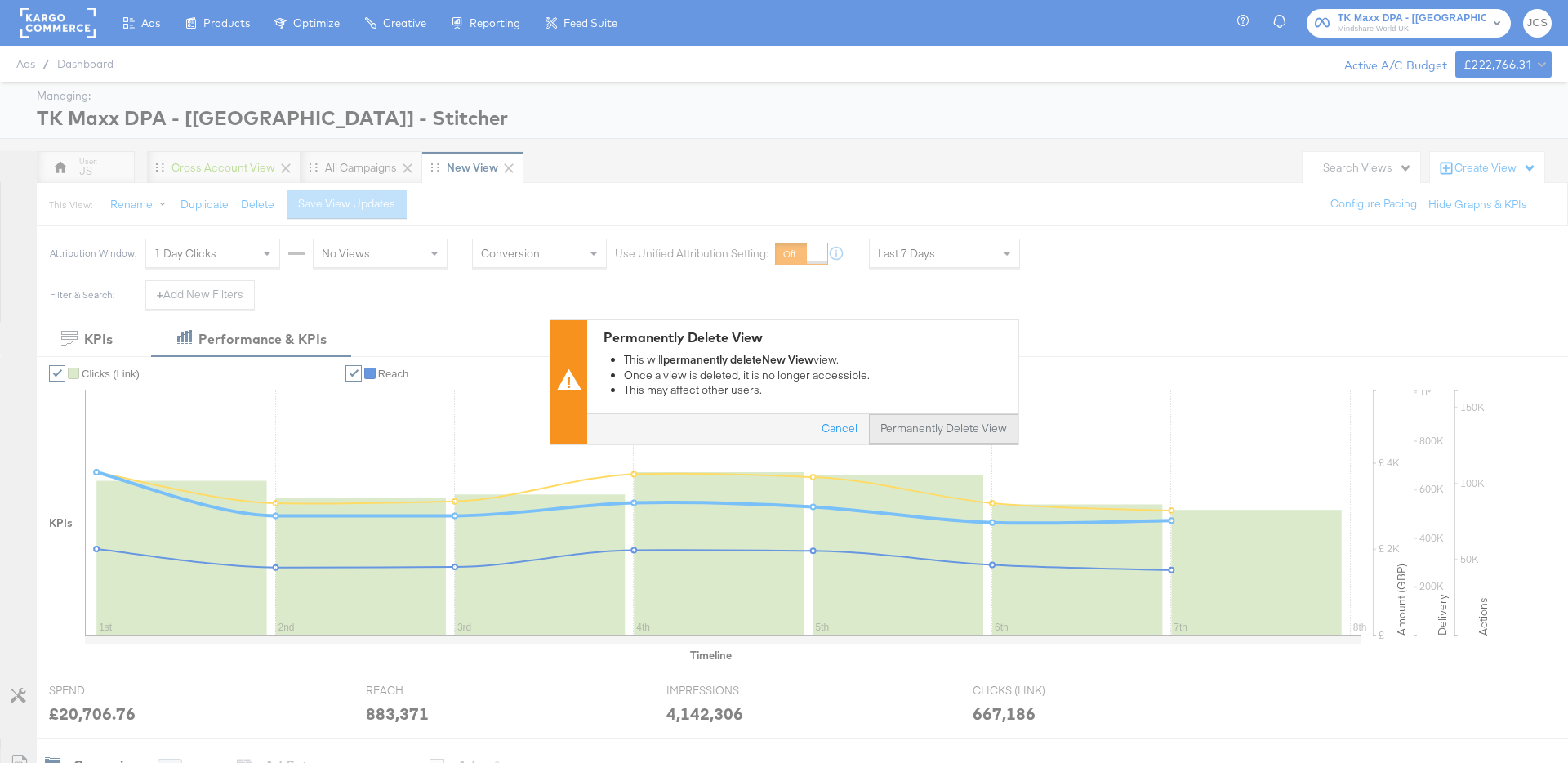
click at [919, 425] on button "Permanently Delete View" at bounding box center [943, 429] width 150 height 30
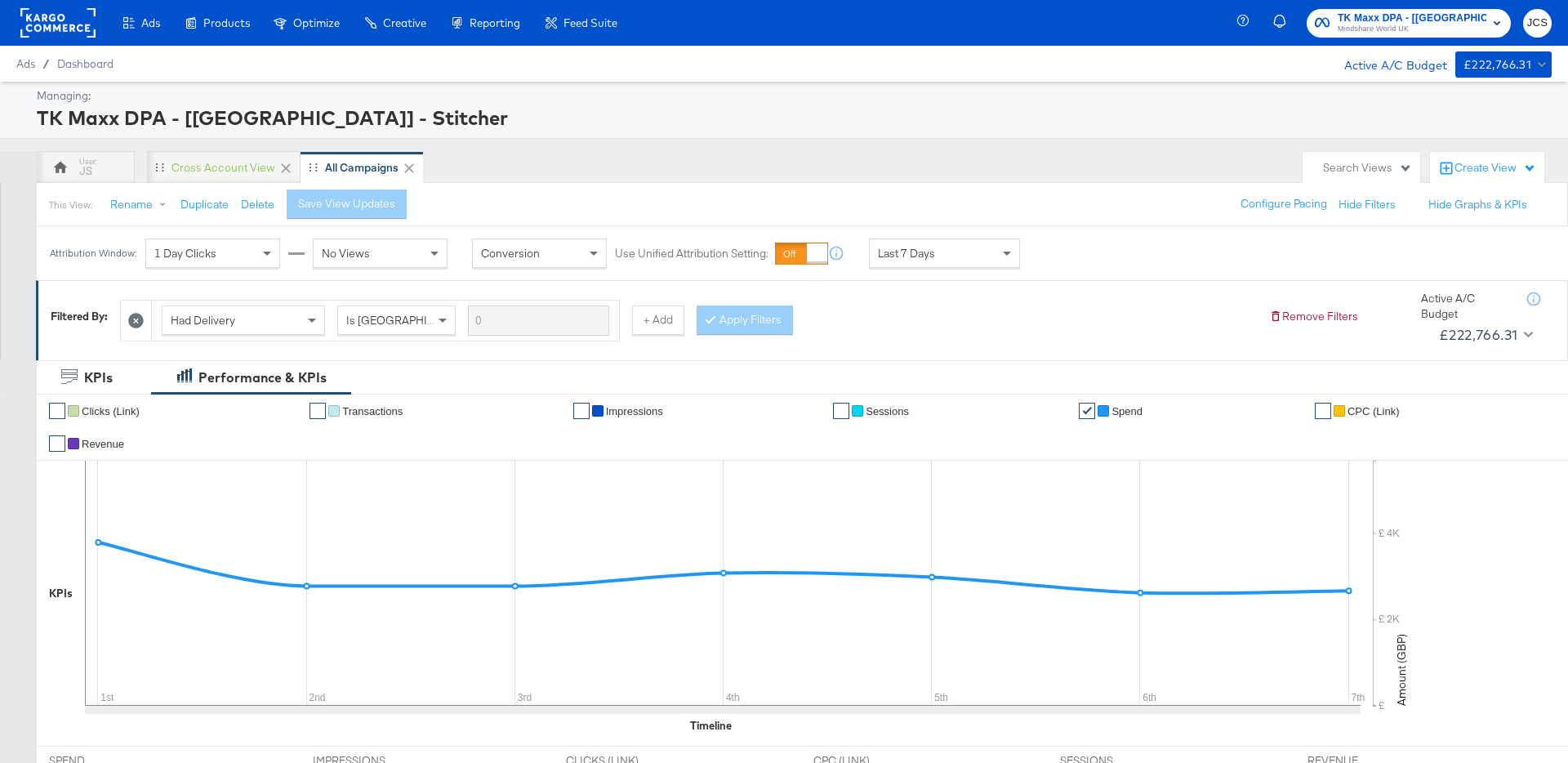
click at [1359, 170] on div "Search Views" at bounding box center [1367, 168] width 89 height 15
click at [1262, 330] on div "New View" at bounding box center [1261, 333] width 51 height 11
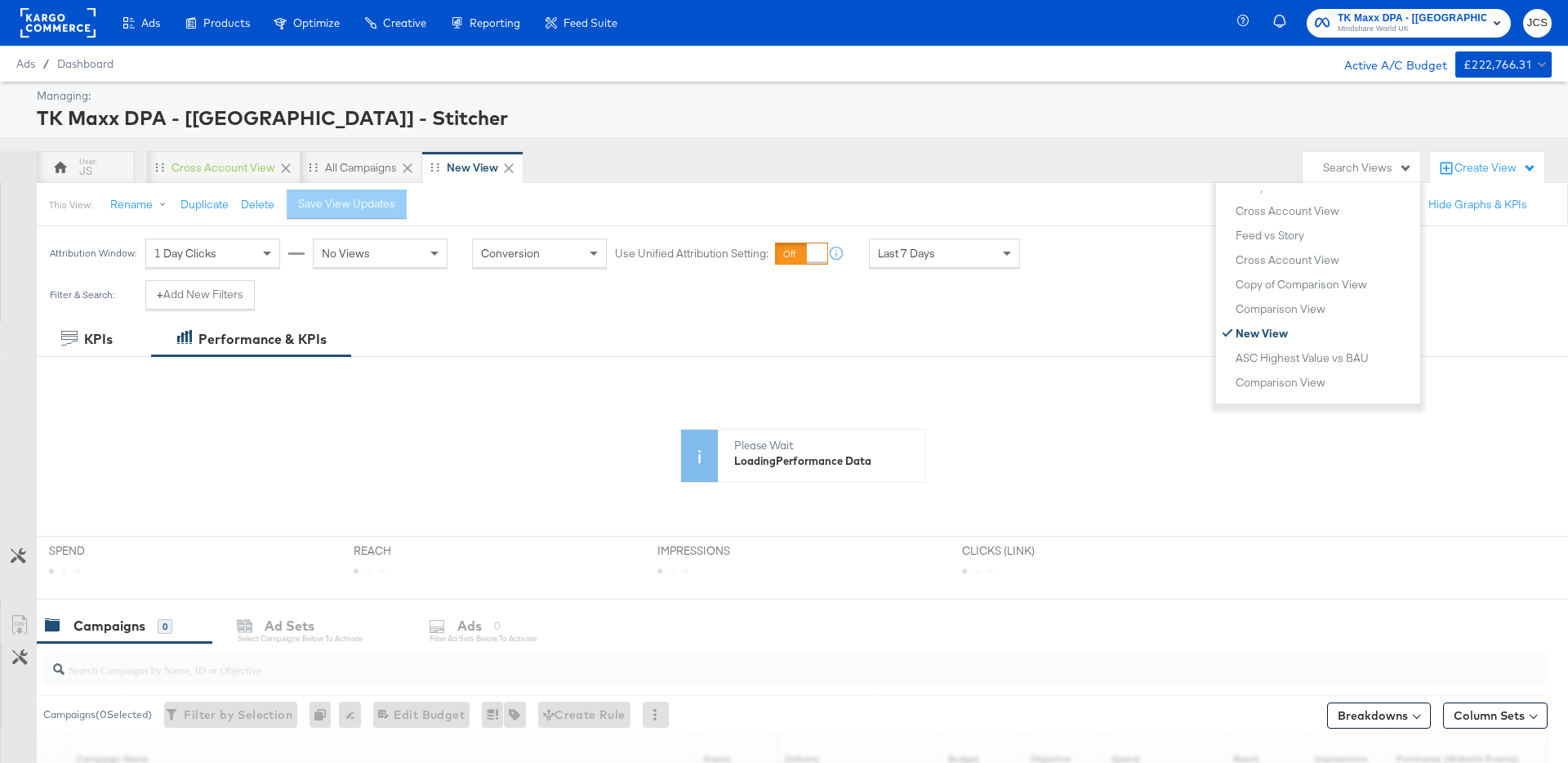
scroll to position [853, 0]
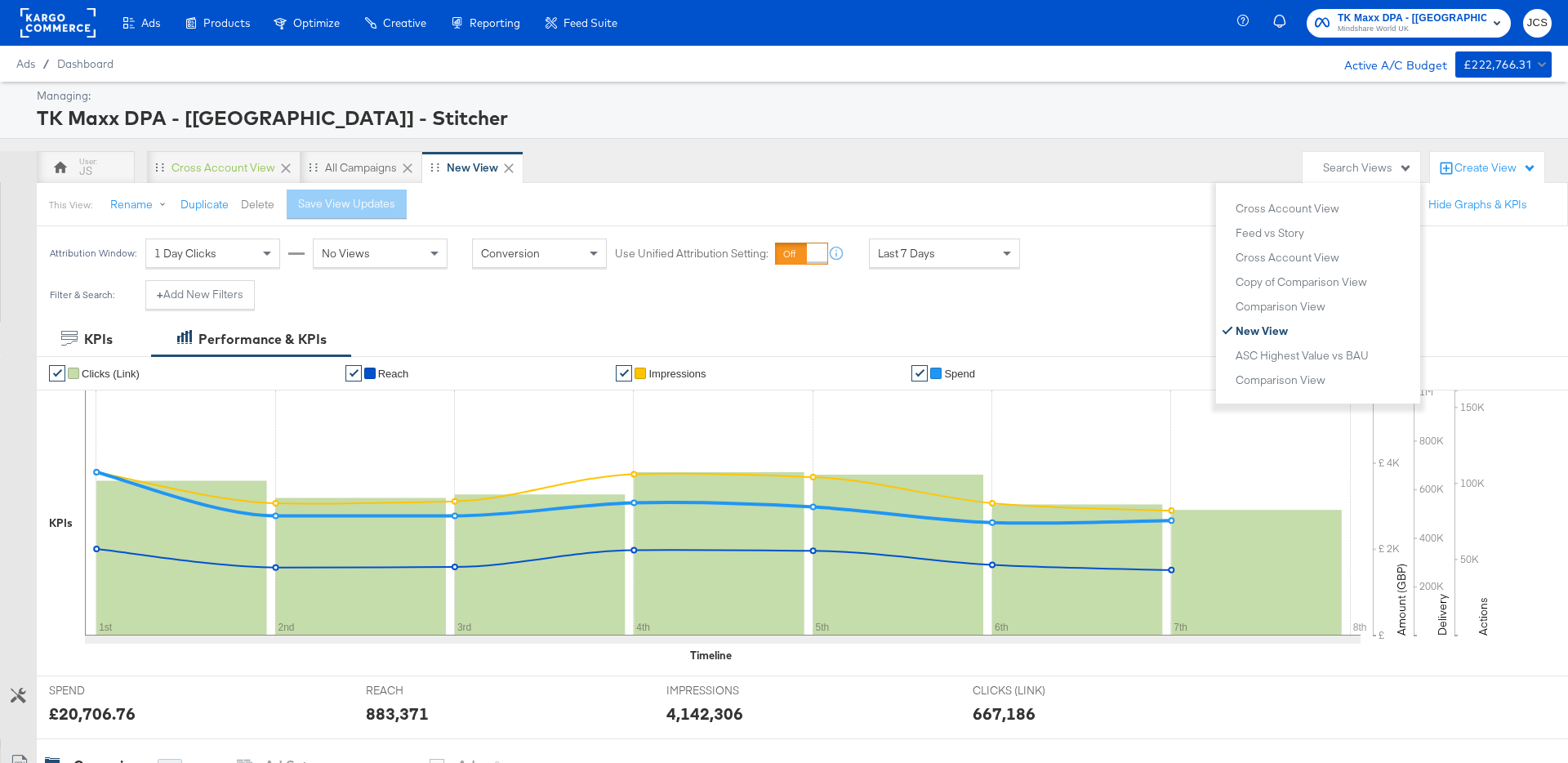
click at [255, 209] on button "Delete" at bounding box center [257, 205] width 33 height 15
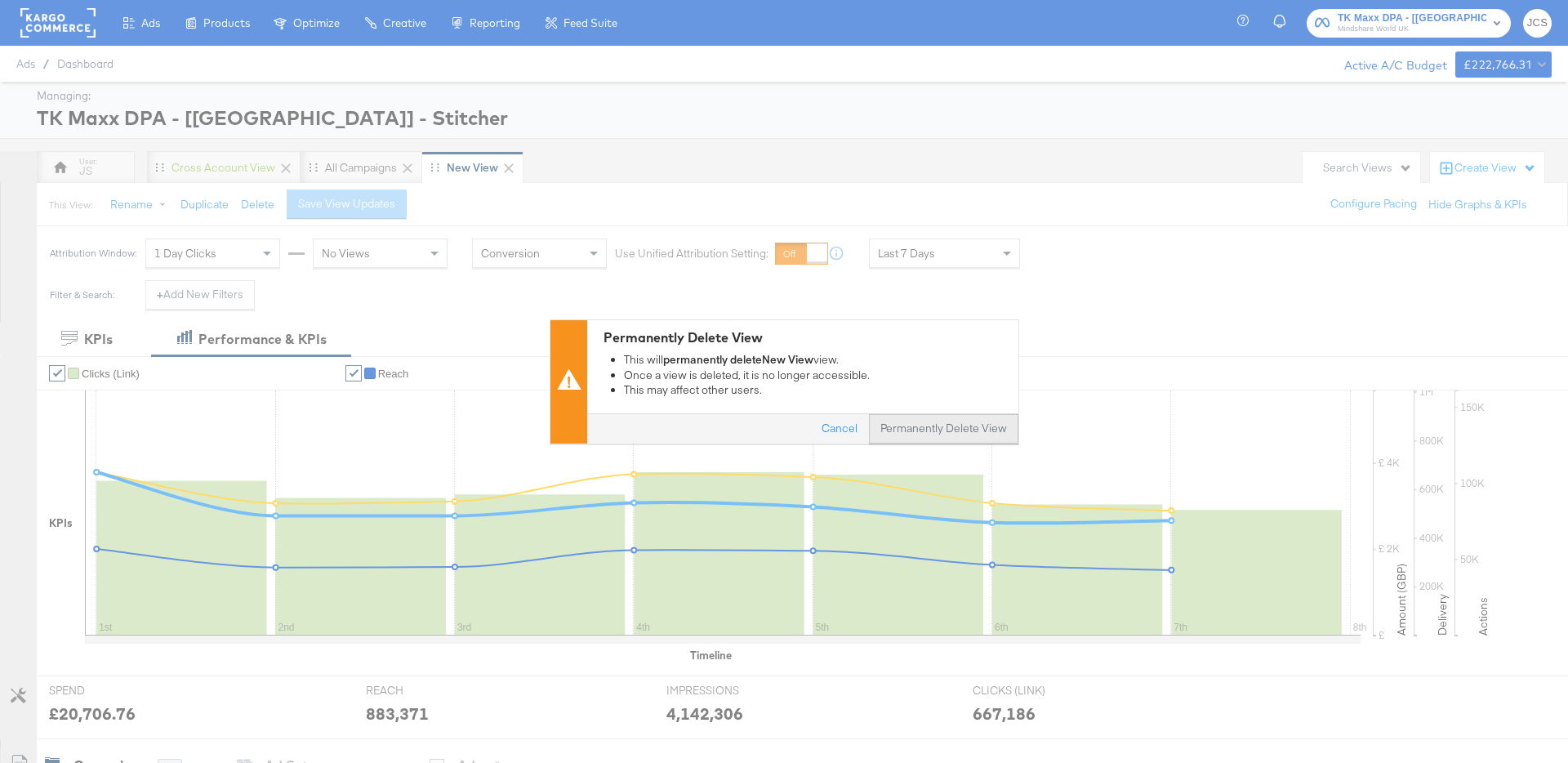
click at [935, 425] on button "Permanently Delete View" at bounding box center [943, 429] width 150 height 30
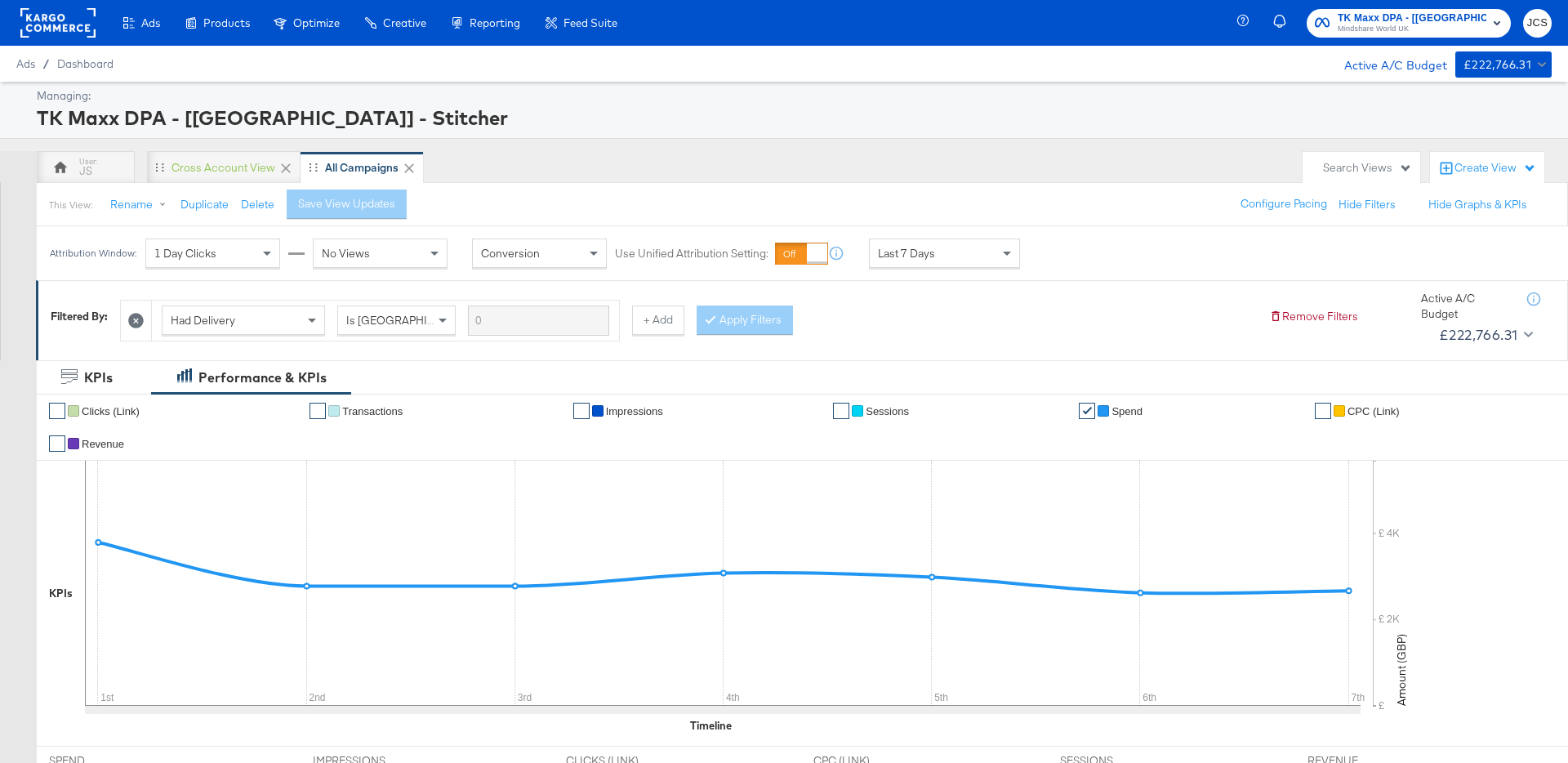
click at [904, 347] on div "Filtered By: Had Delivery Is Greater Than + Add Apply Filters Remove Filters Ac…" at bounding box center [803, 315] width 1505 height 62
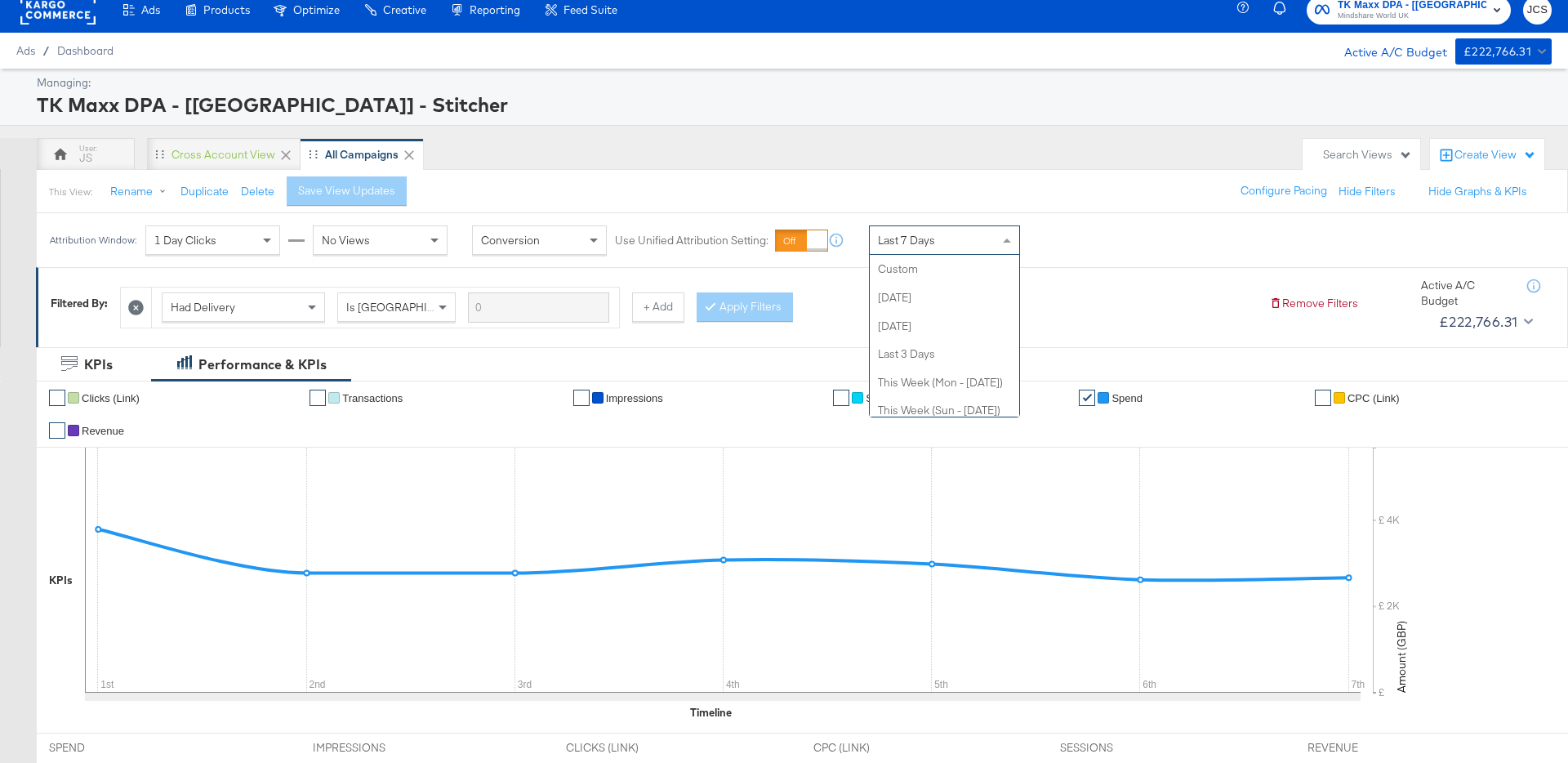
click at [946, 238] on div "Last 7 Days" at bounding box center [944, 240] width 150 height 28
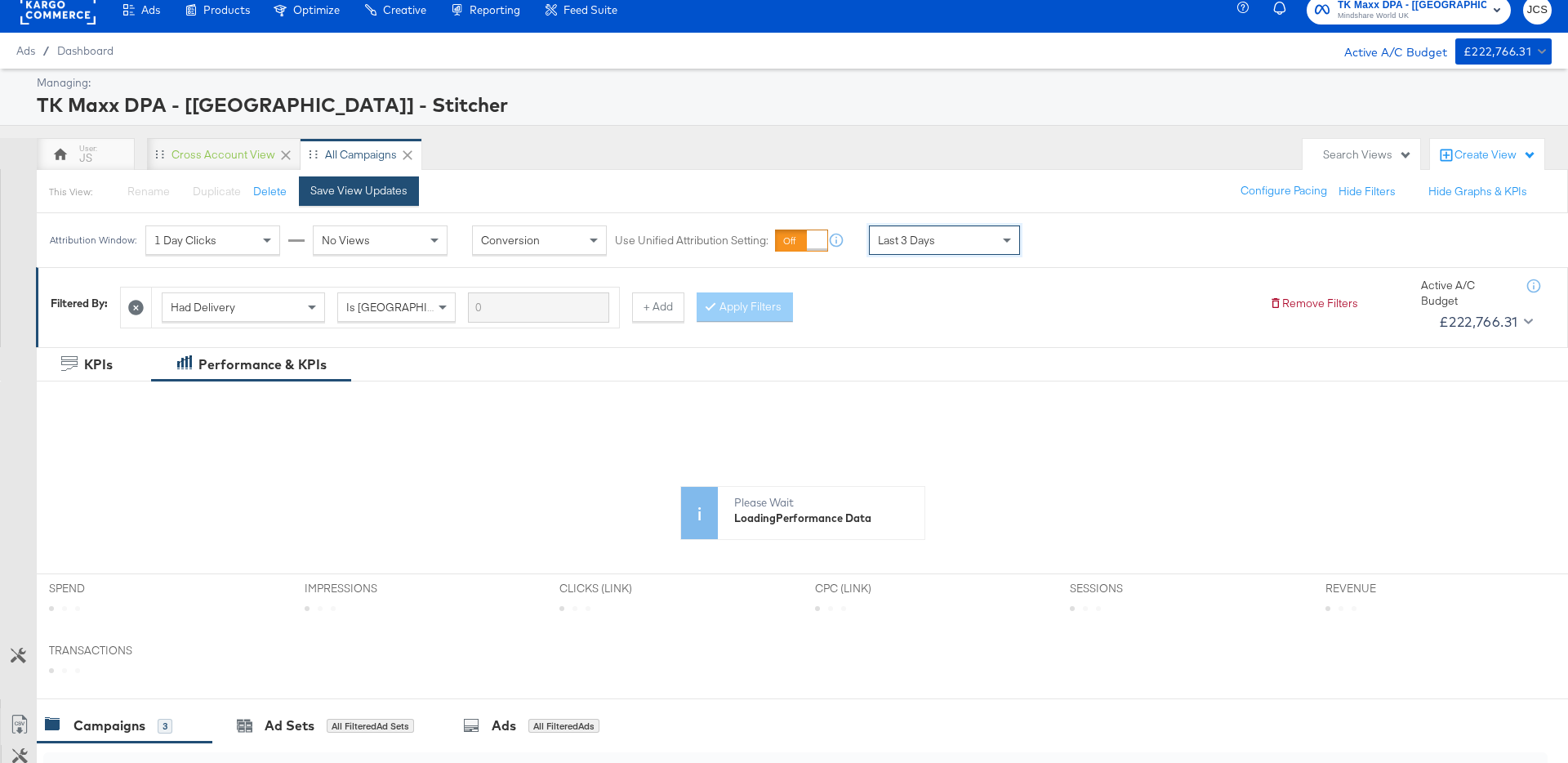
click at [388, 186] on div "Save View Updates" at bounding box center [359, 191] width 97 height 15
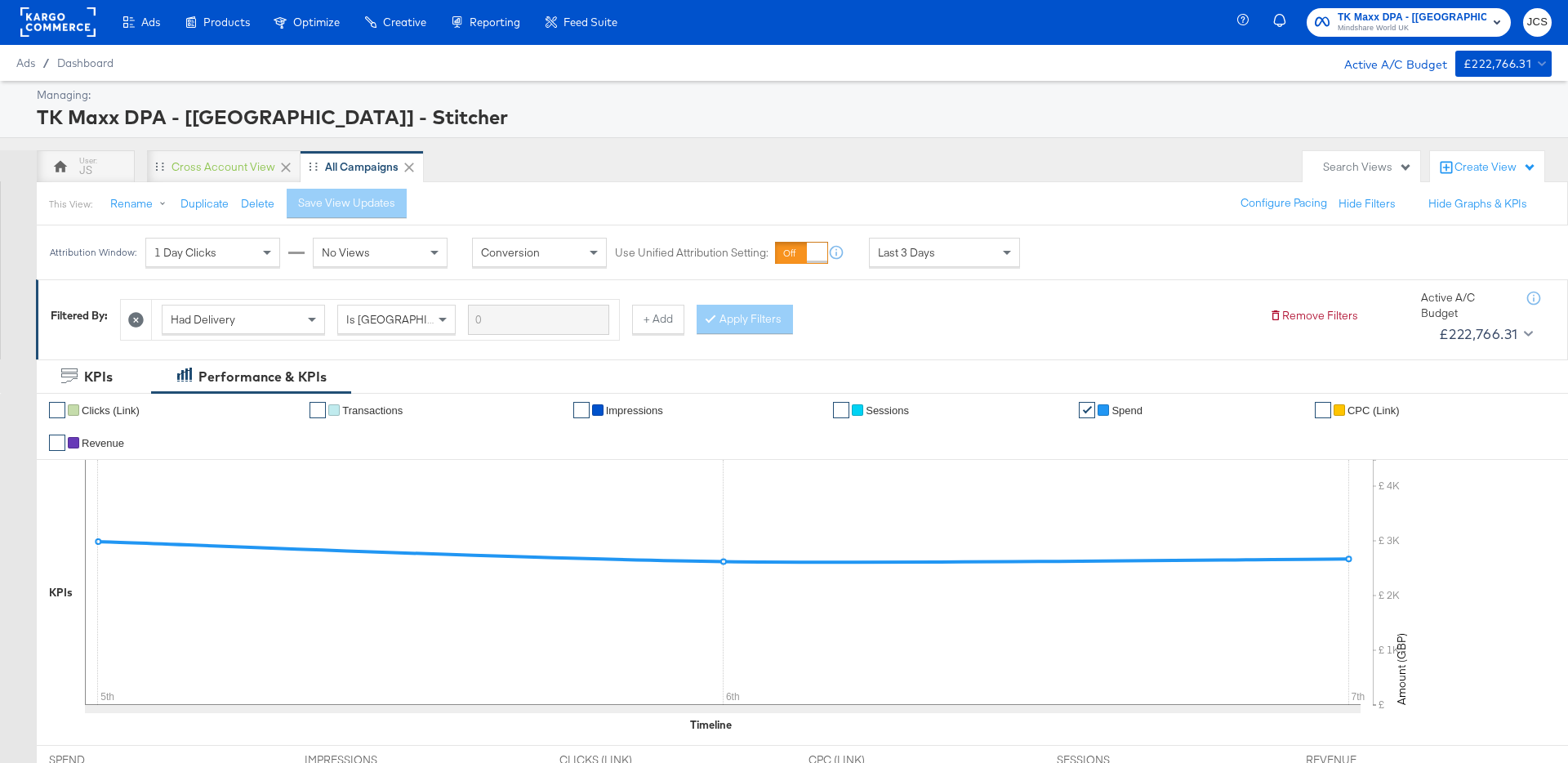
scroll to position [0, 0]
click at [608, 130] on div "TK Maxx DPA - [UK] - Stitcher" at bounding box center [793, 117] width 1511 height 28
click at [68, 30] on rect at bounding box center [57, 23] width 75 height 30
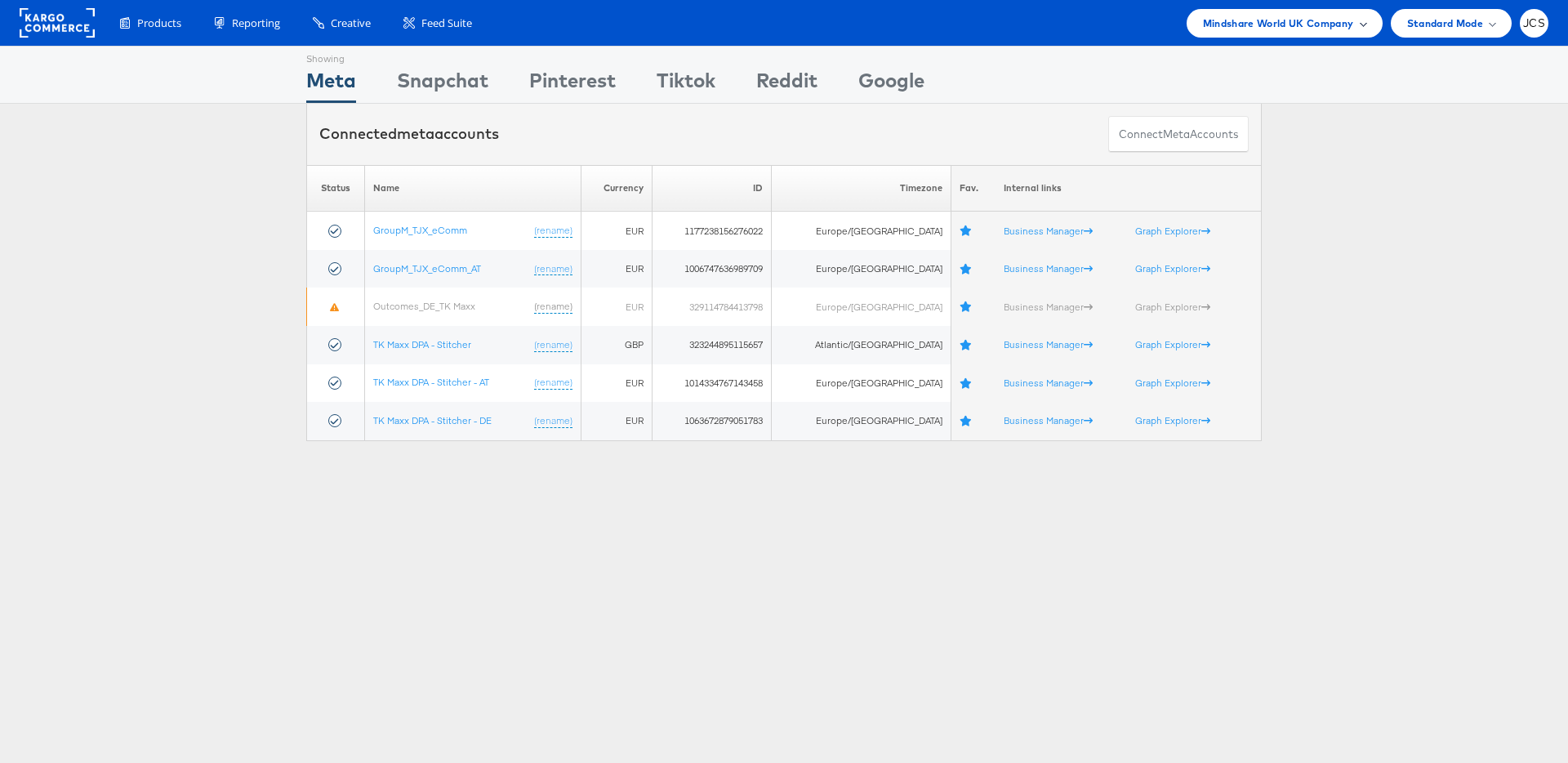
click at [1298, 20] on span "Mindshare World UK Company" at bounding box center [1278, 23] width 151 height 17
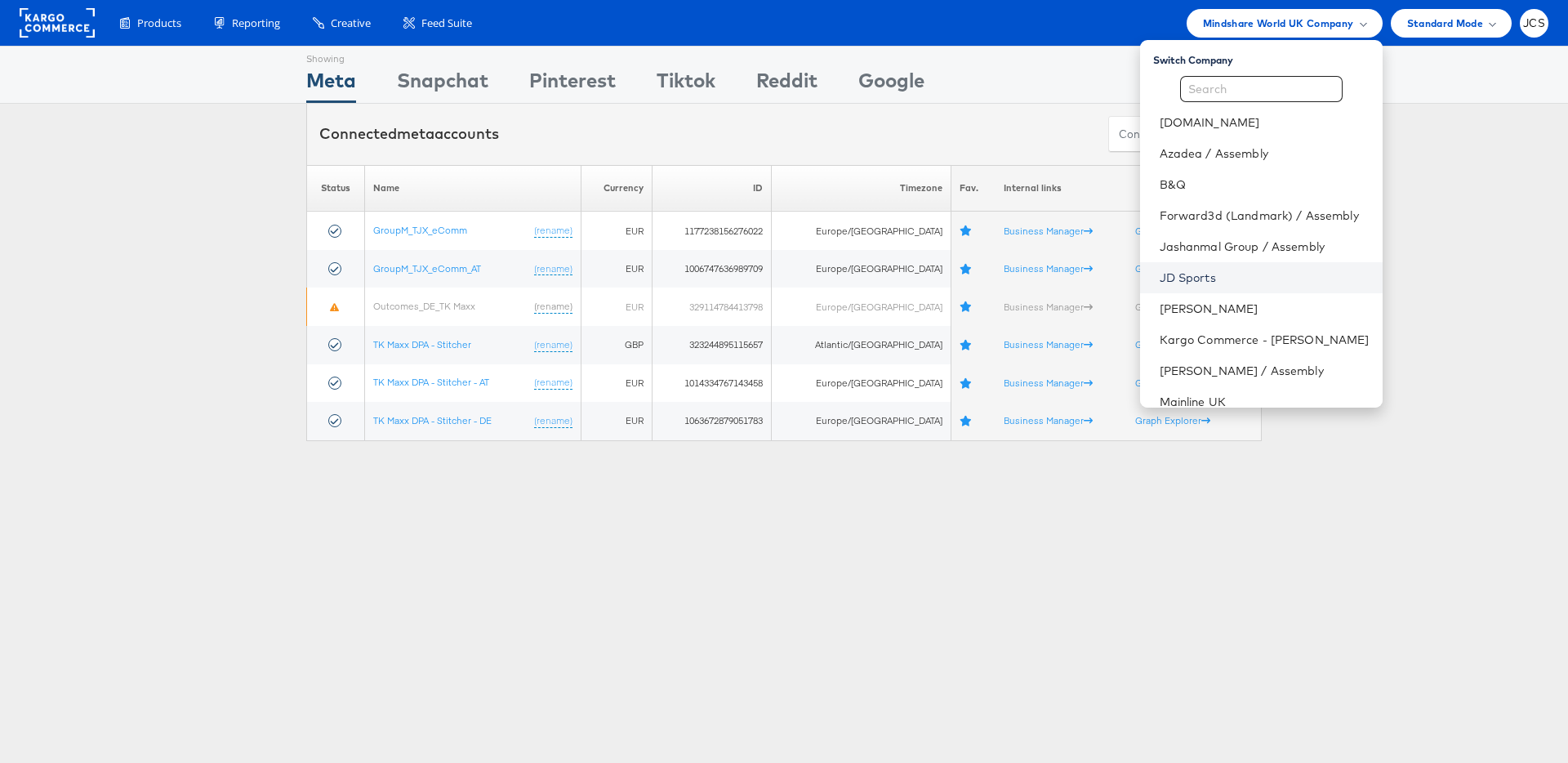
click at [1160, 272] on link "JD Sports" at bounding box center [1265, 277] width 210 height 16
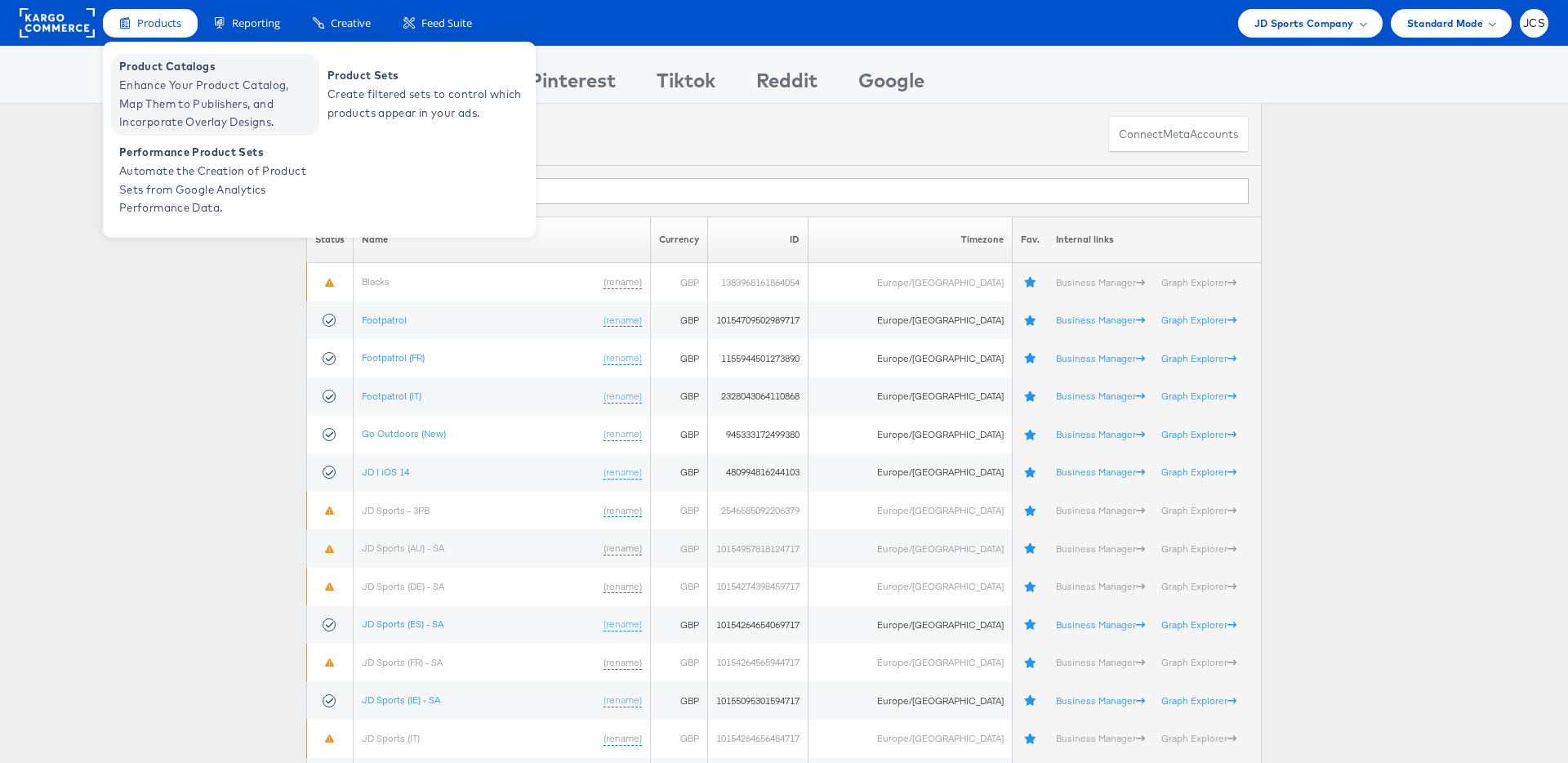
click at [162, 88] on span "Enhance Your Product Catalog, Map Them to Publishers, and Incorporate Overlay D…" at bounding box center [217, 104] width 196 height 55
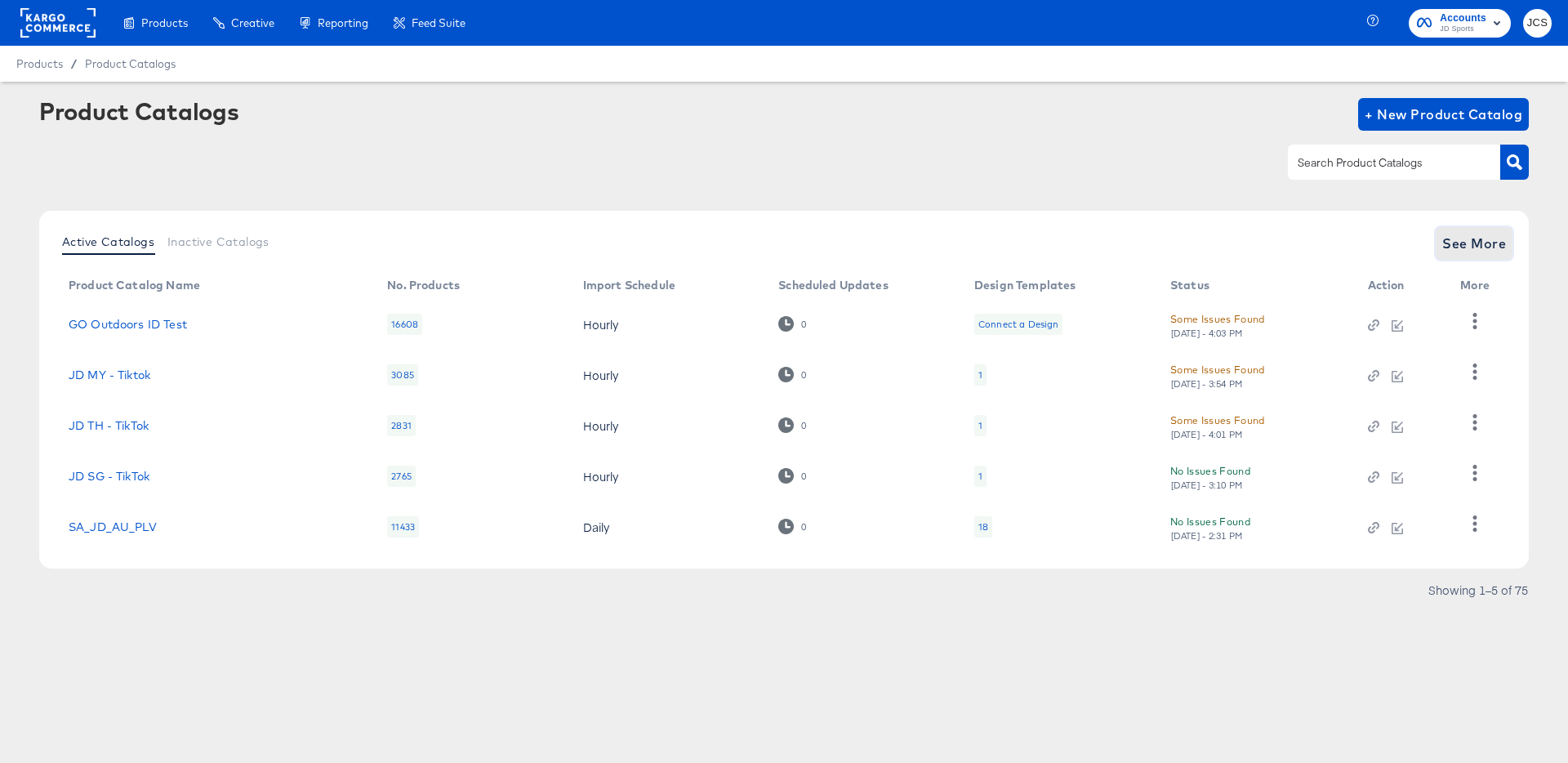
click at [1492, 238] on span "See More" at bounding box center [1474, 244] width 64 height 23
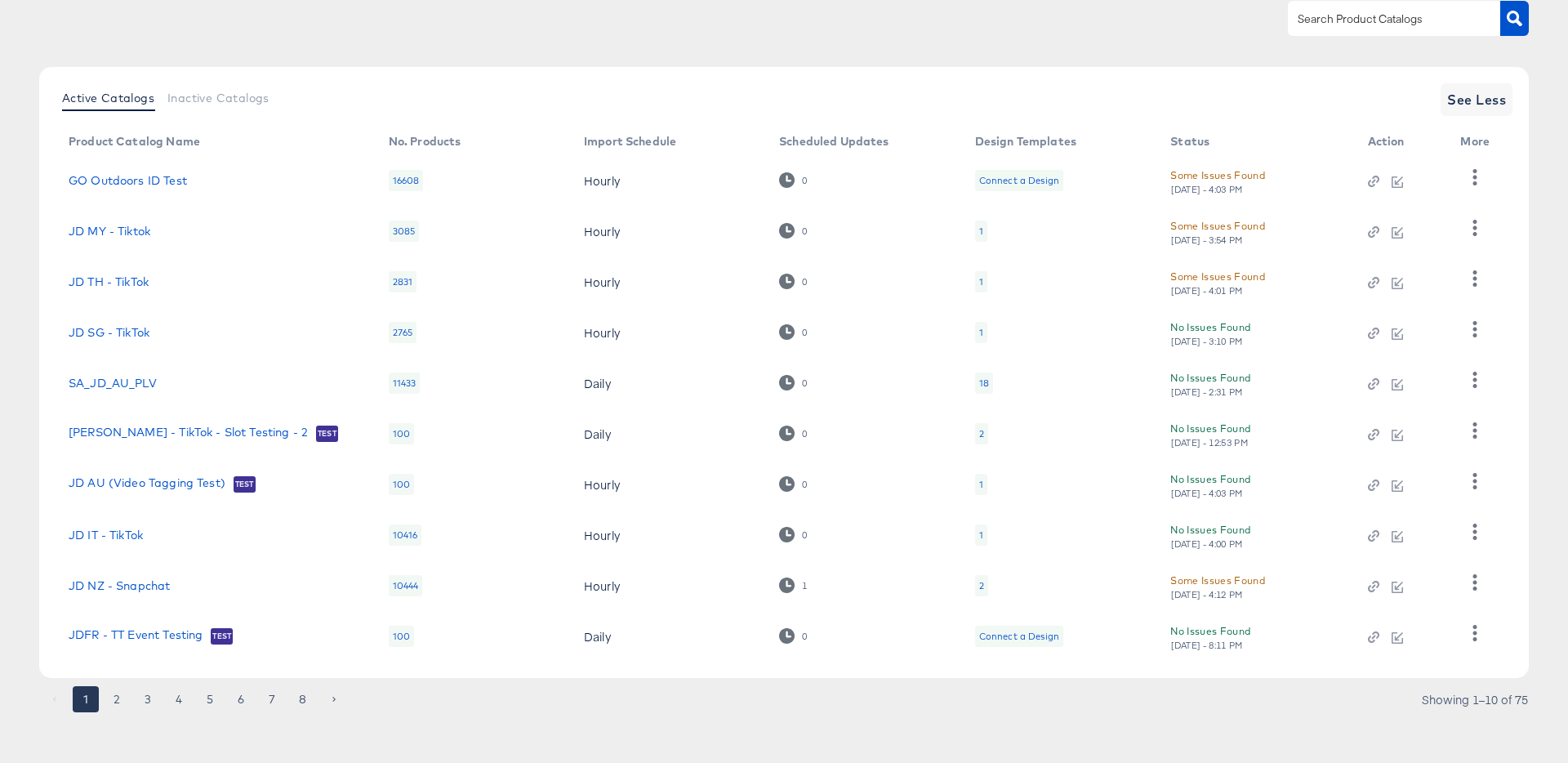
scroll to position [151, 0]
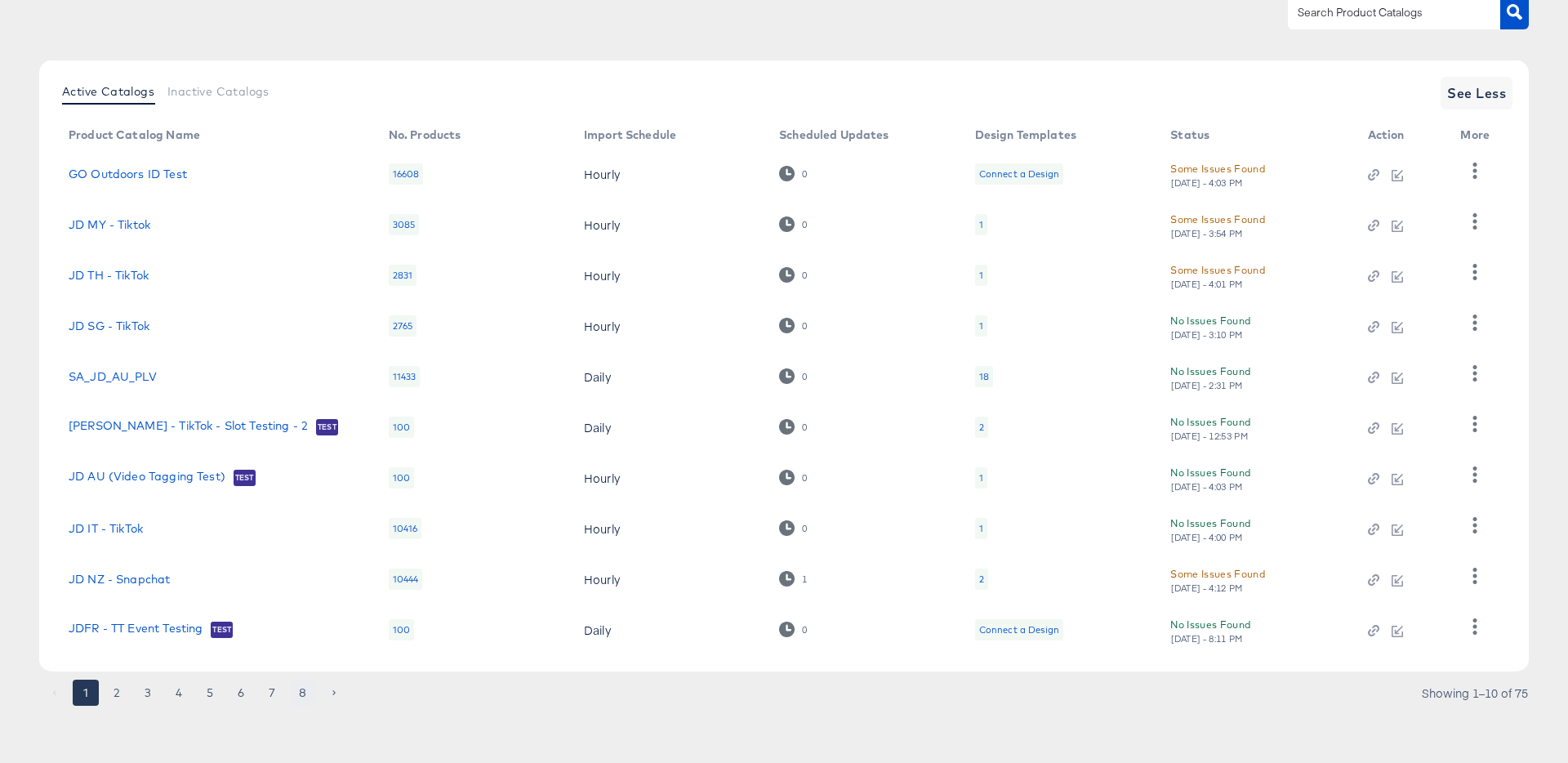
click at [308, 693] on button "8" at bounding box center [302, 692] width 26 height 26
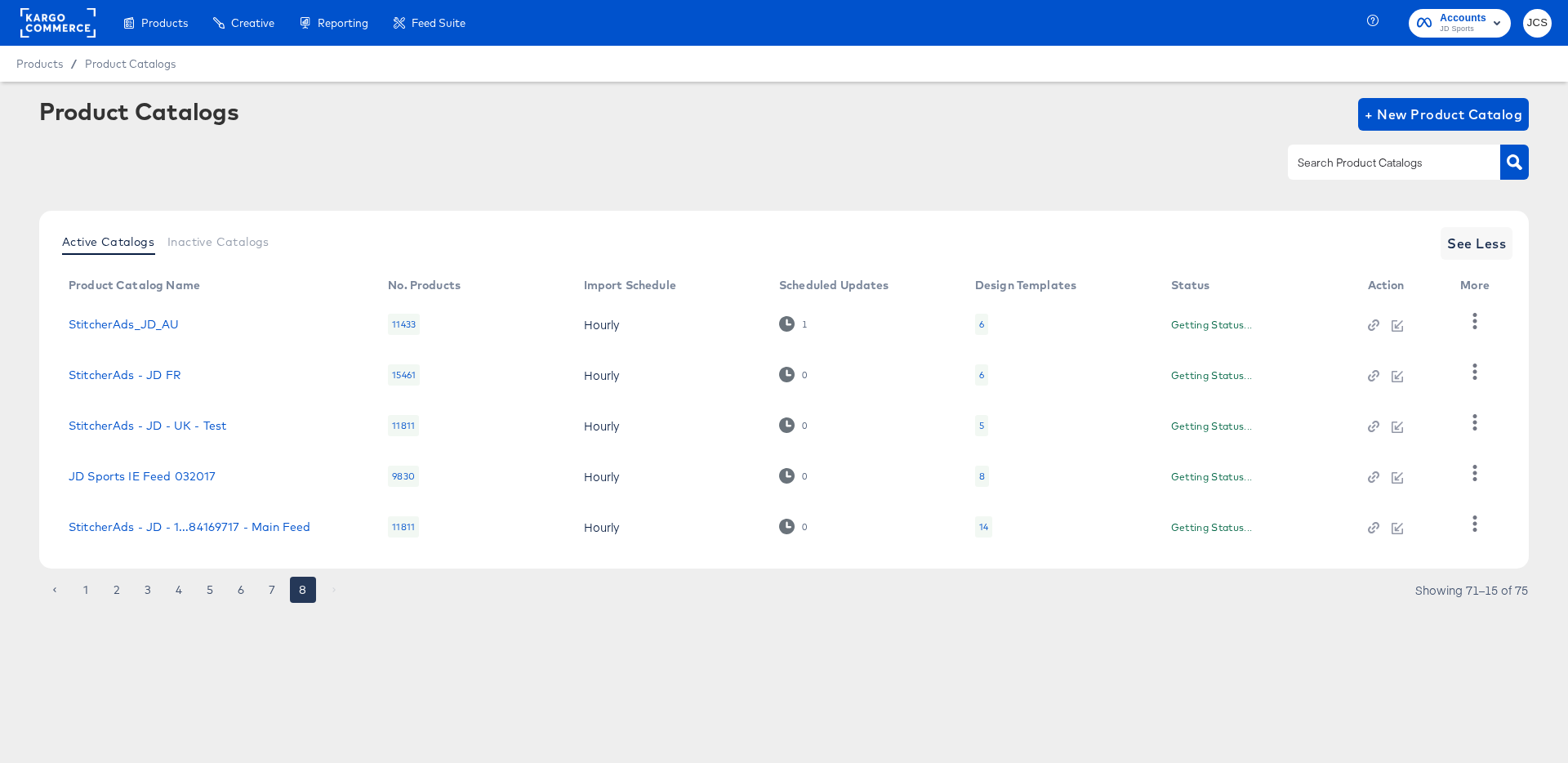
scroll to position [0, 0]
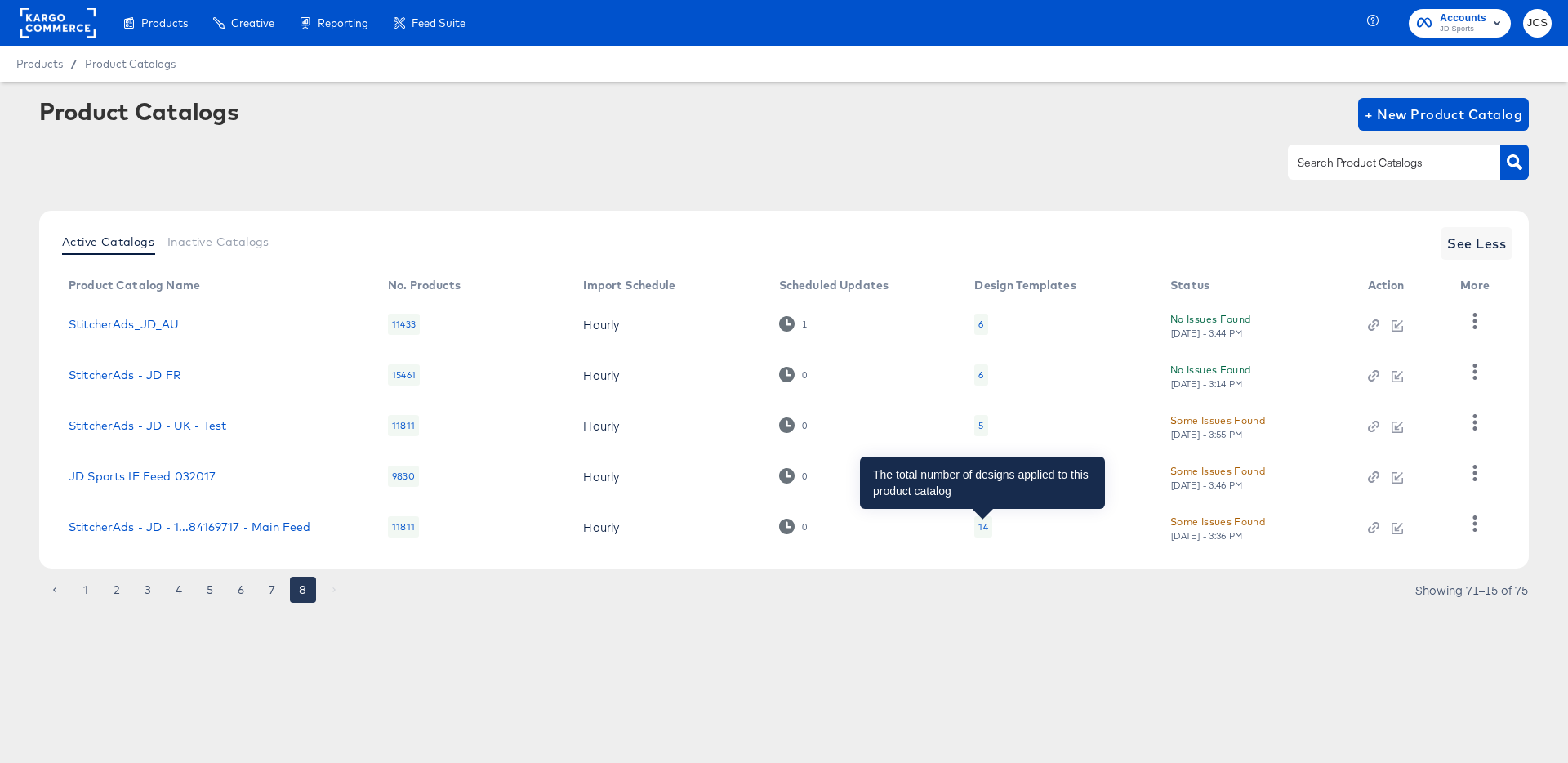
click at [983, 529] on div "14" at bounding box center [982, 527] width 9 height 13
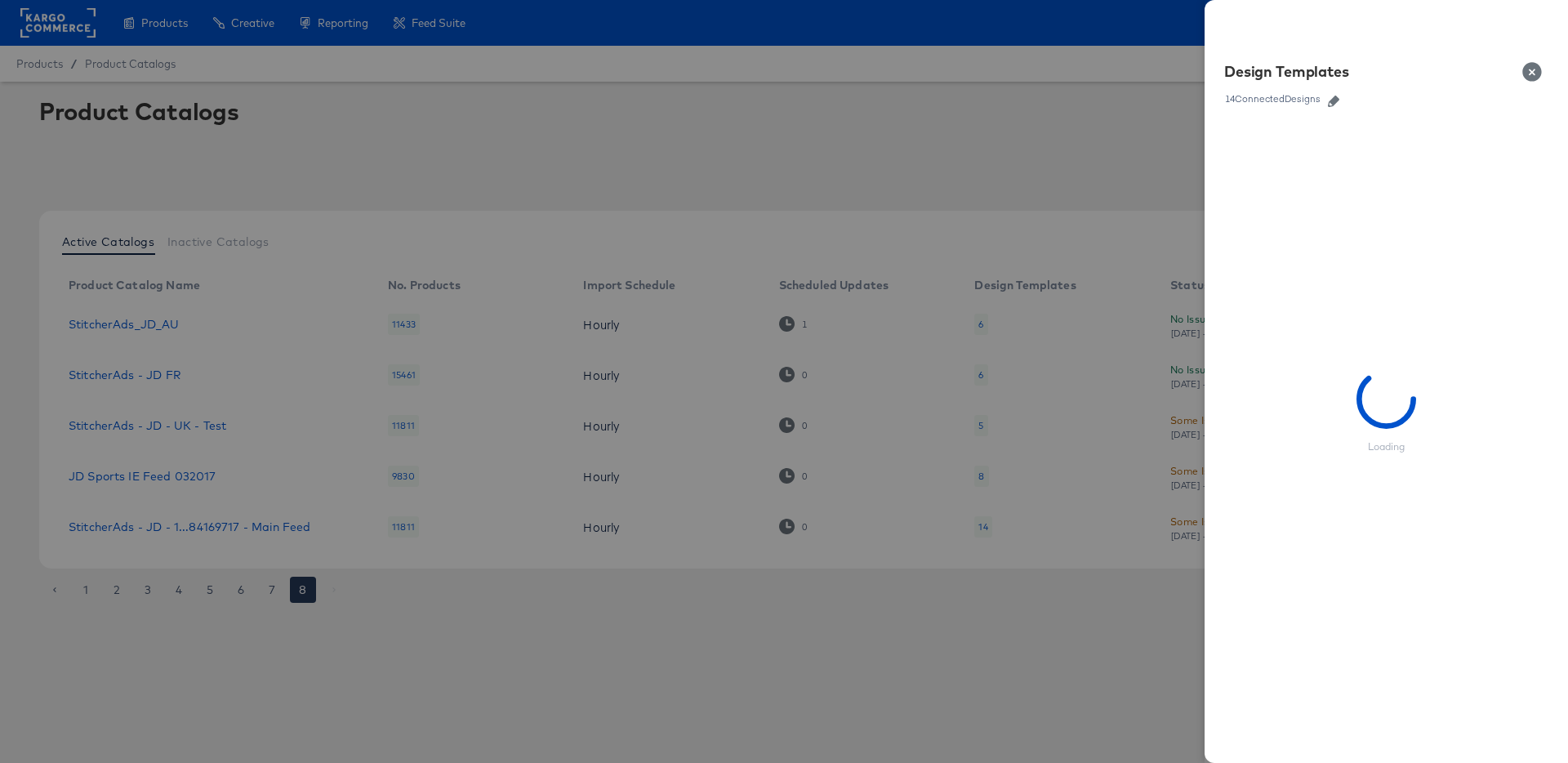
click at [1333, 98] on icon "button" at bounding box center [1334, 101] width 11 height 11
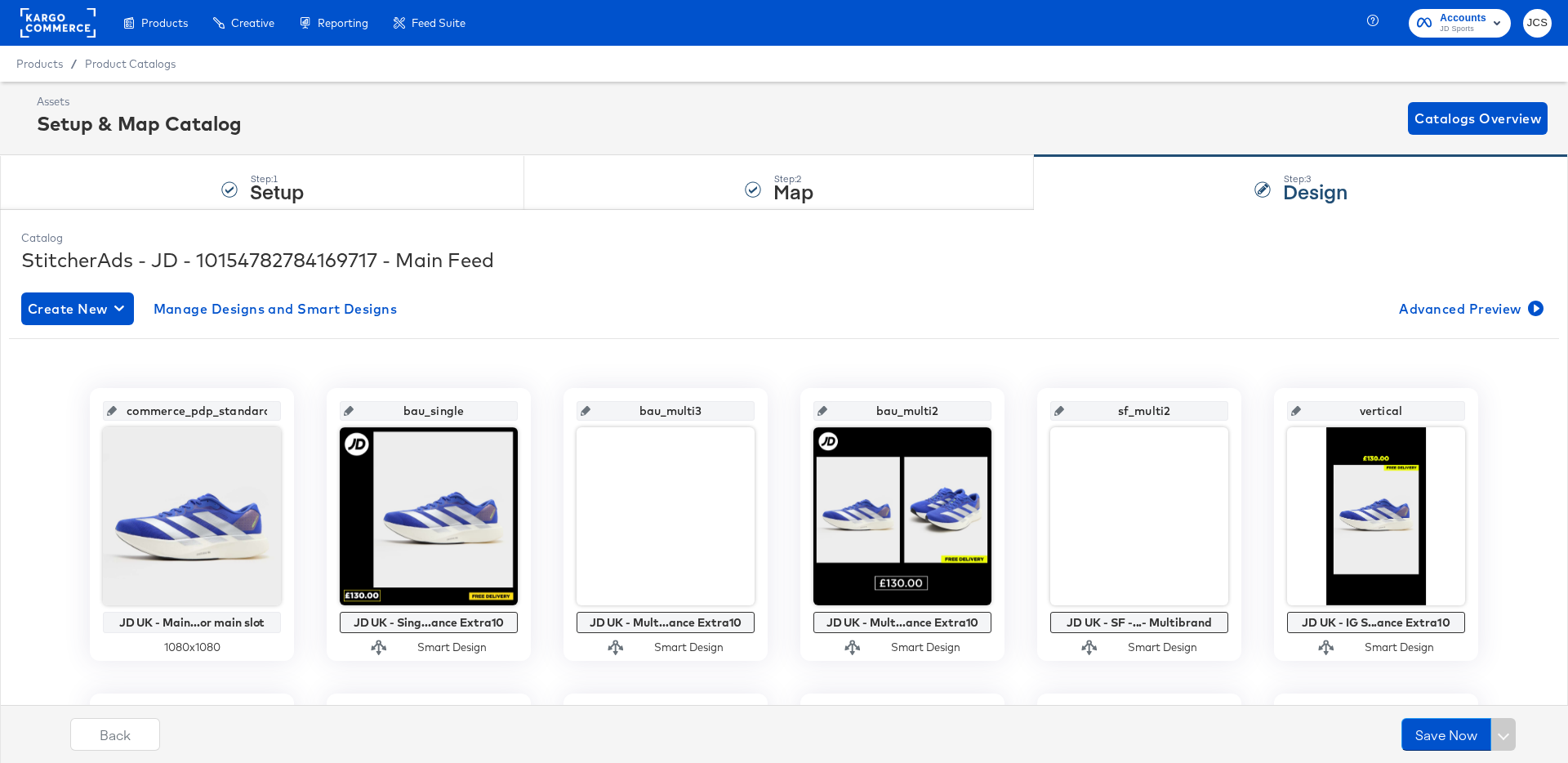
click at [320, 99] on div "Assets Setup & Map Catalog Catalogs Overview" at bounding box center [793, 118] width 1511 height 49
click at [60, 27] on rect at bounding box center [57, 23] width 75 height 30
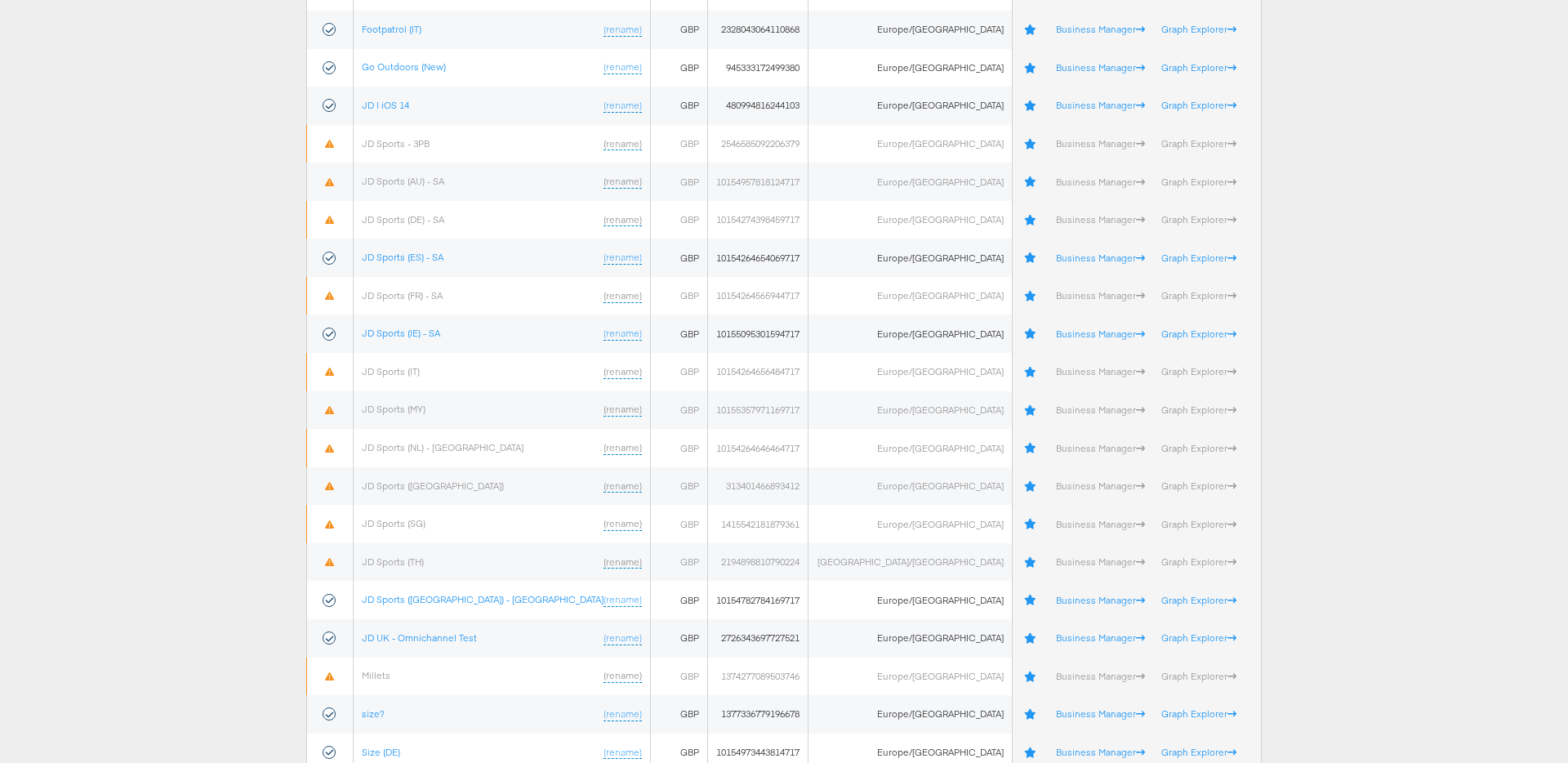
scroll to position [482, 0]
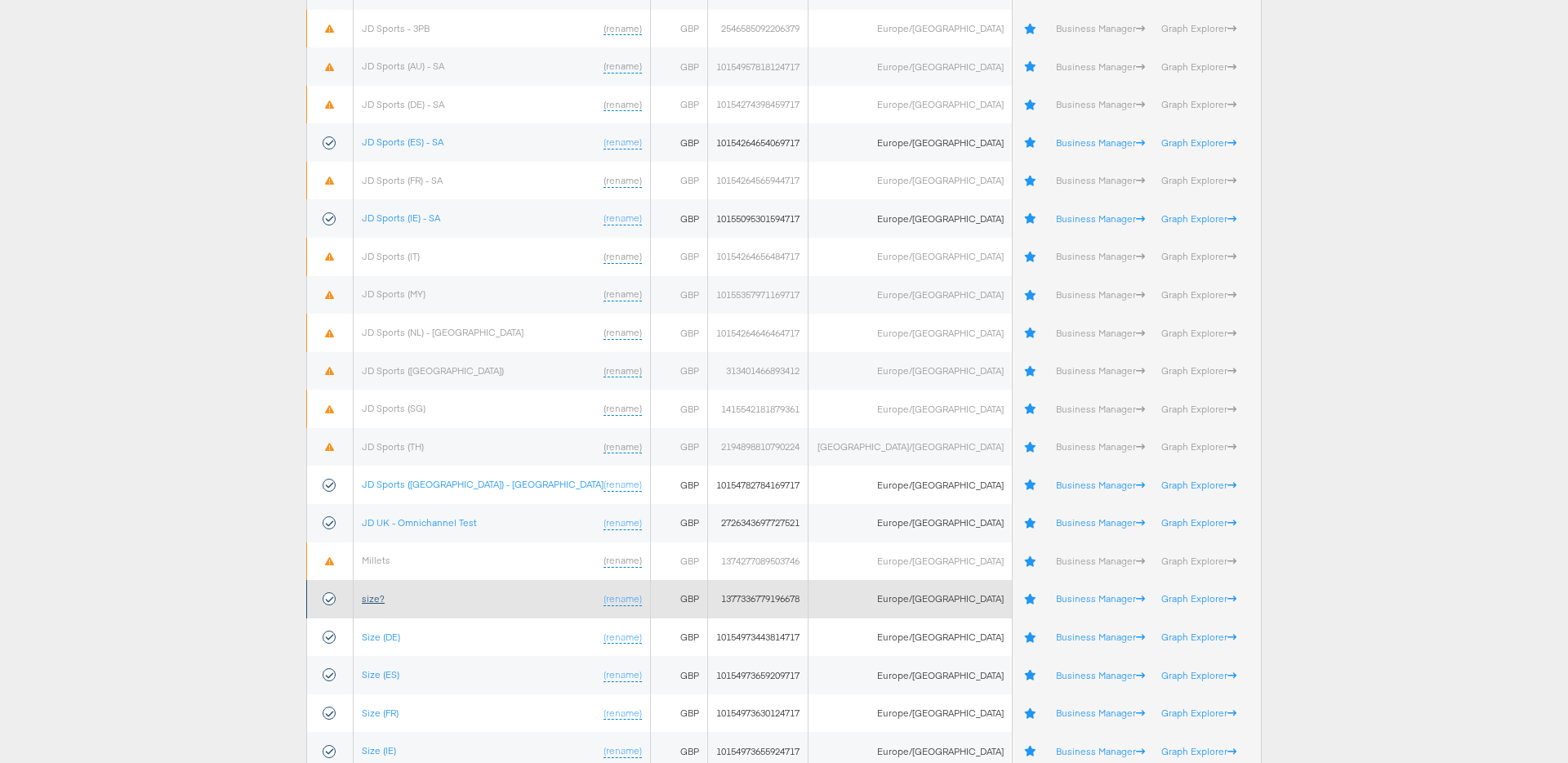
click at [377, 599] on link "size?" at bounding box center [373, 598] width 23 height 12
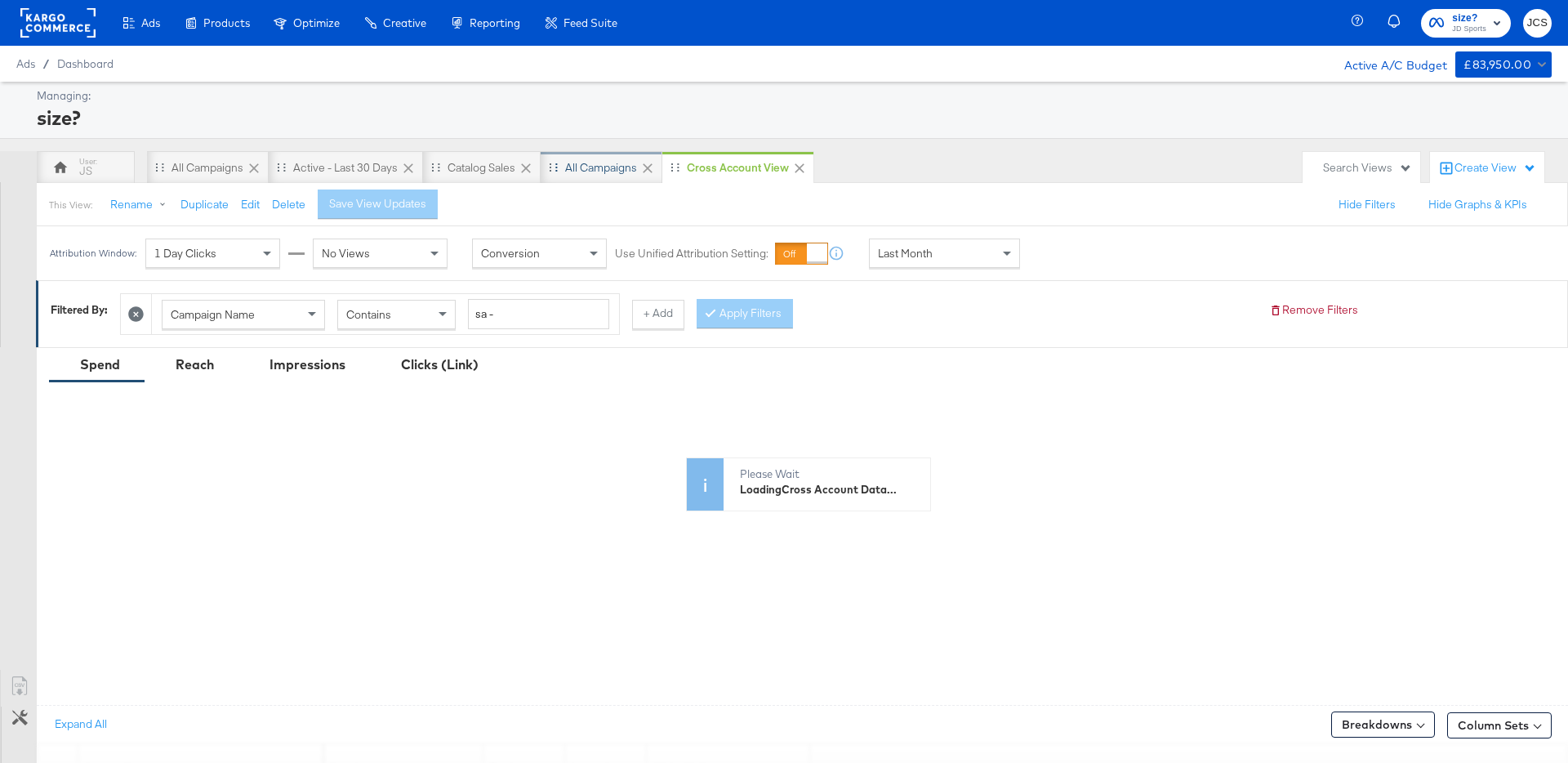
click at [612, 162] on div "All Campaigns" at bounding box center [600, 168] width 71 height 15
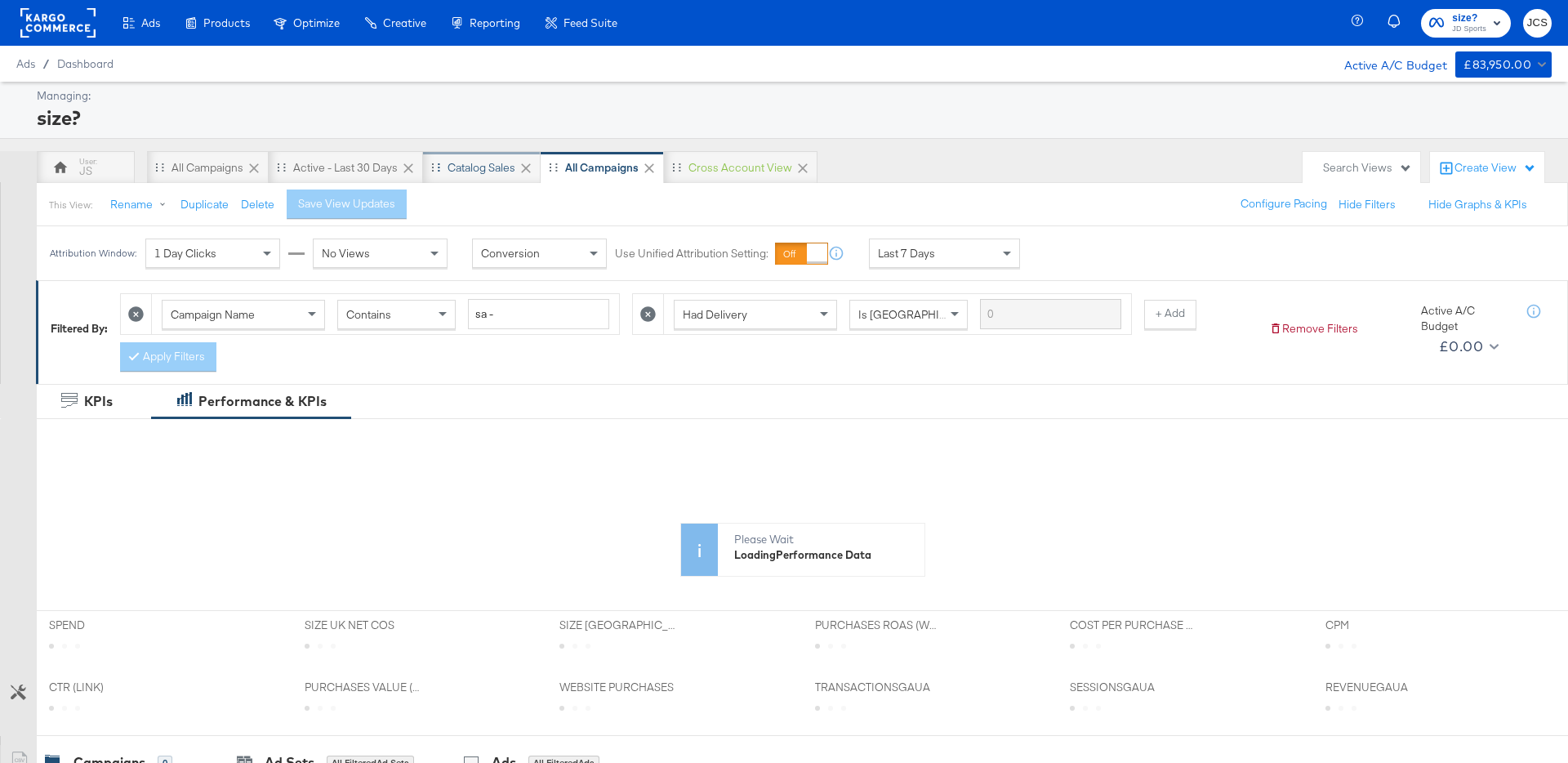
click at [479, 171] on div "Catalog Sales" at bounding box center [481, 168] width 68 height 15
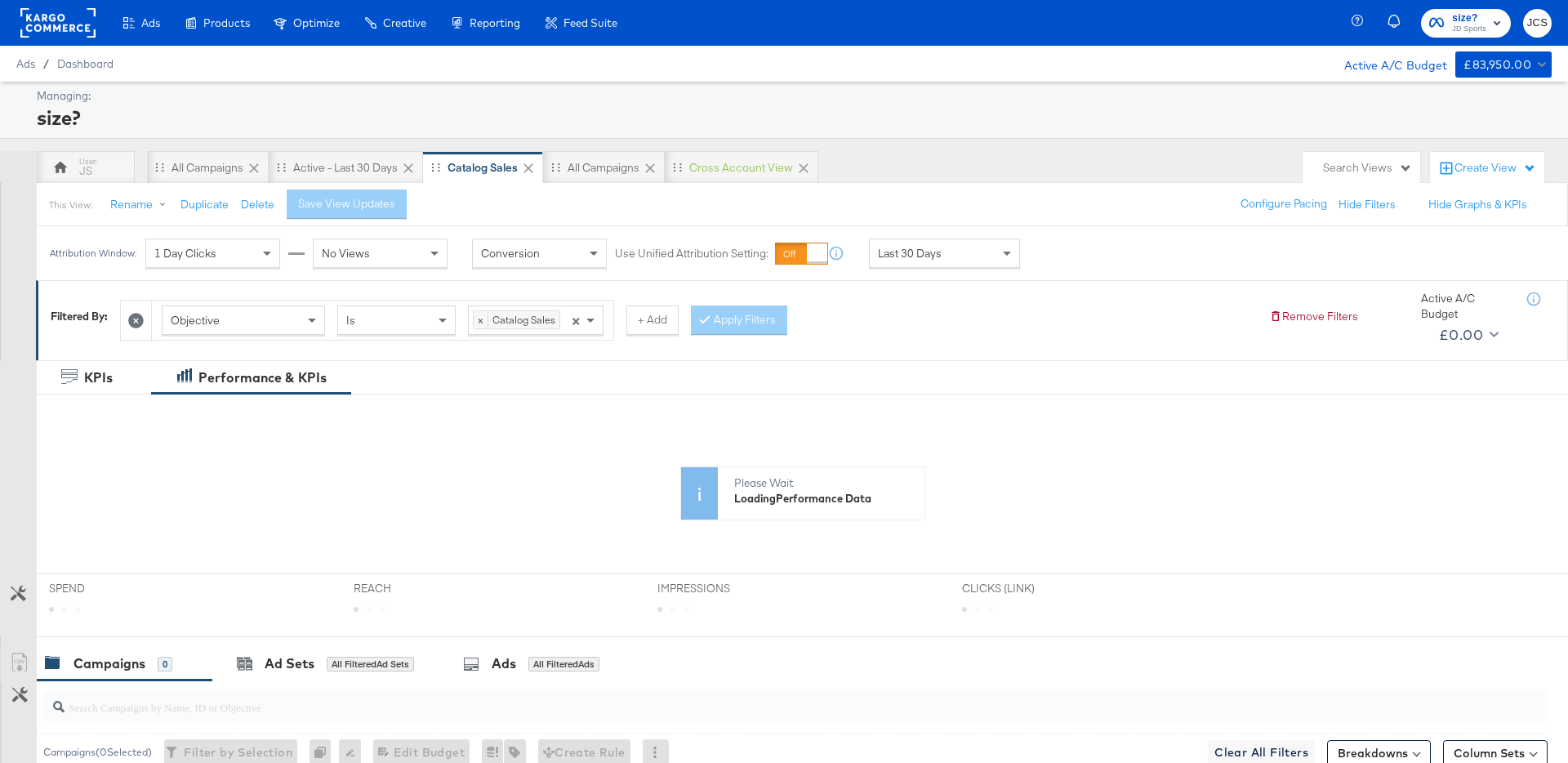
click at [1350, 169] on div "Search Views" at bounding box center [1367, 168] width 89 height 15
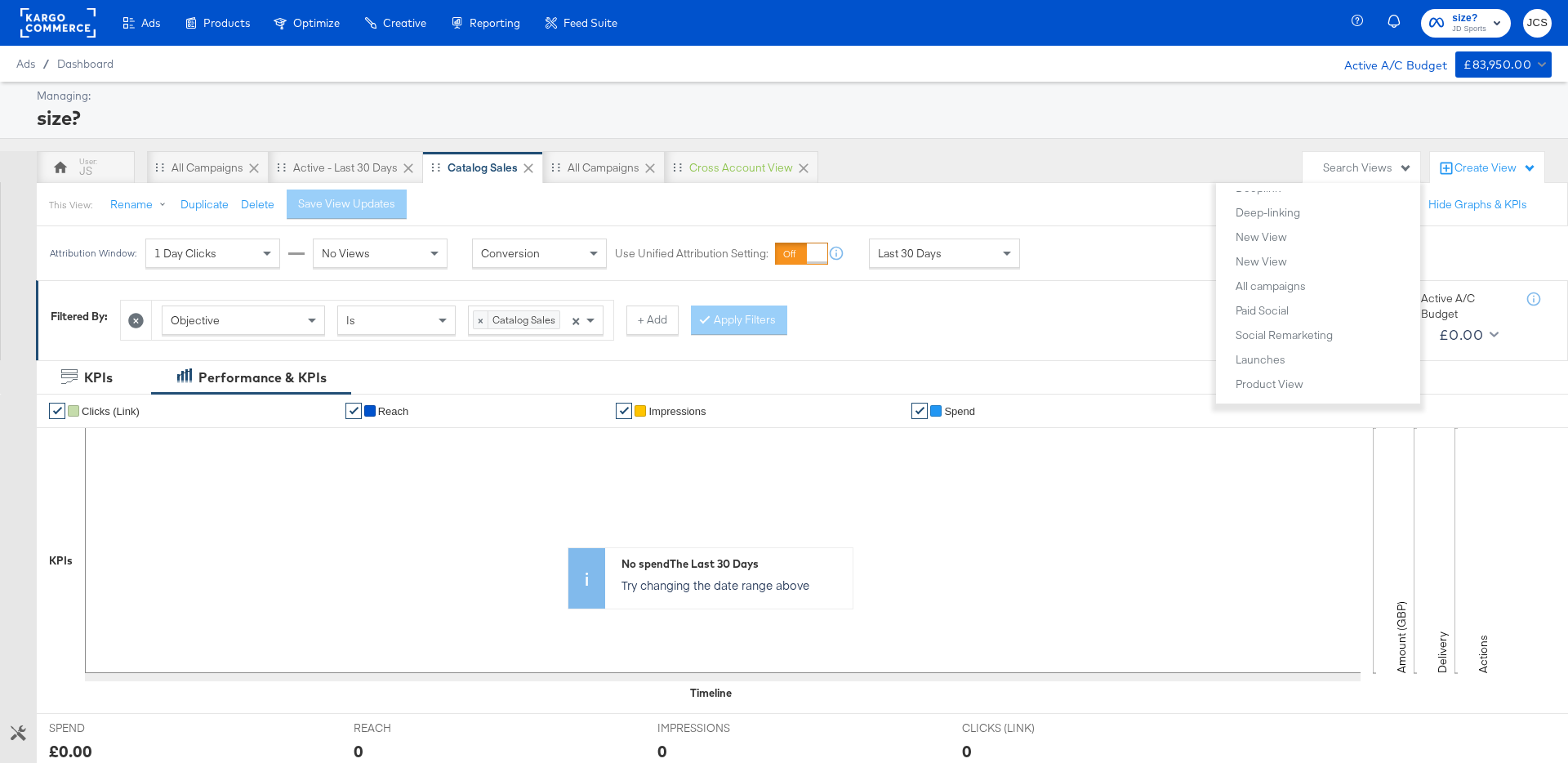
scroll to position [2853, 0]
click at [1258, 364] on div "Comparison View" at bounding box center [1280, 365] width 90 height 11
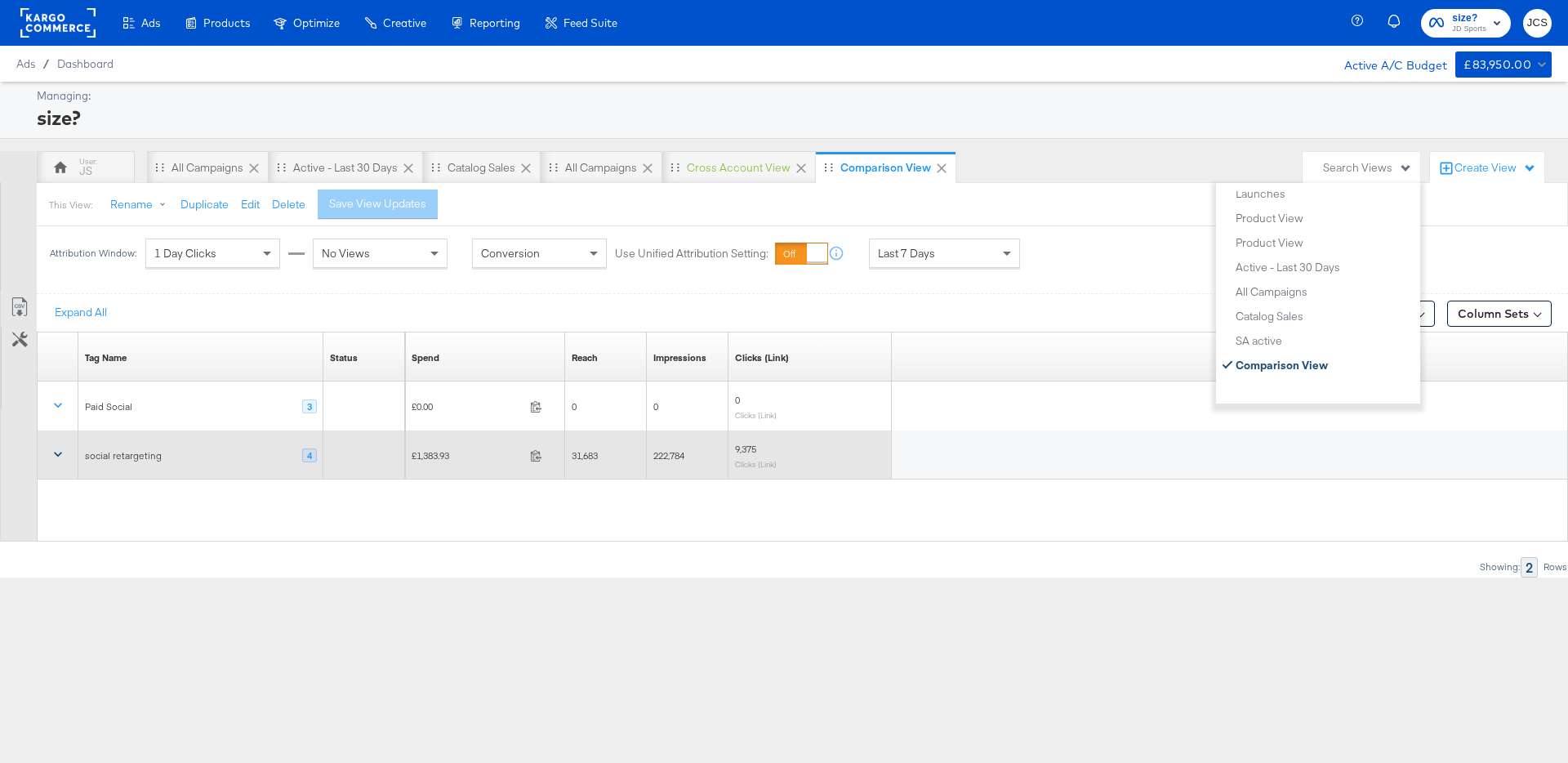
click at [50, 455] on icon at bounding box center [57, 453] width 16 height 16
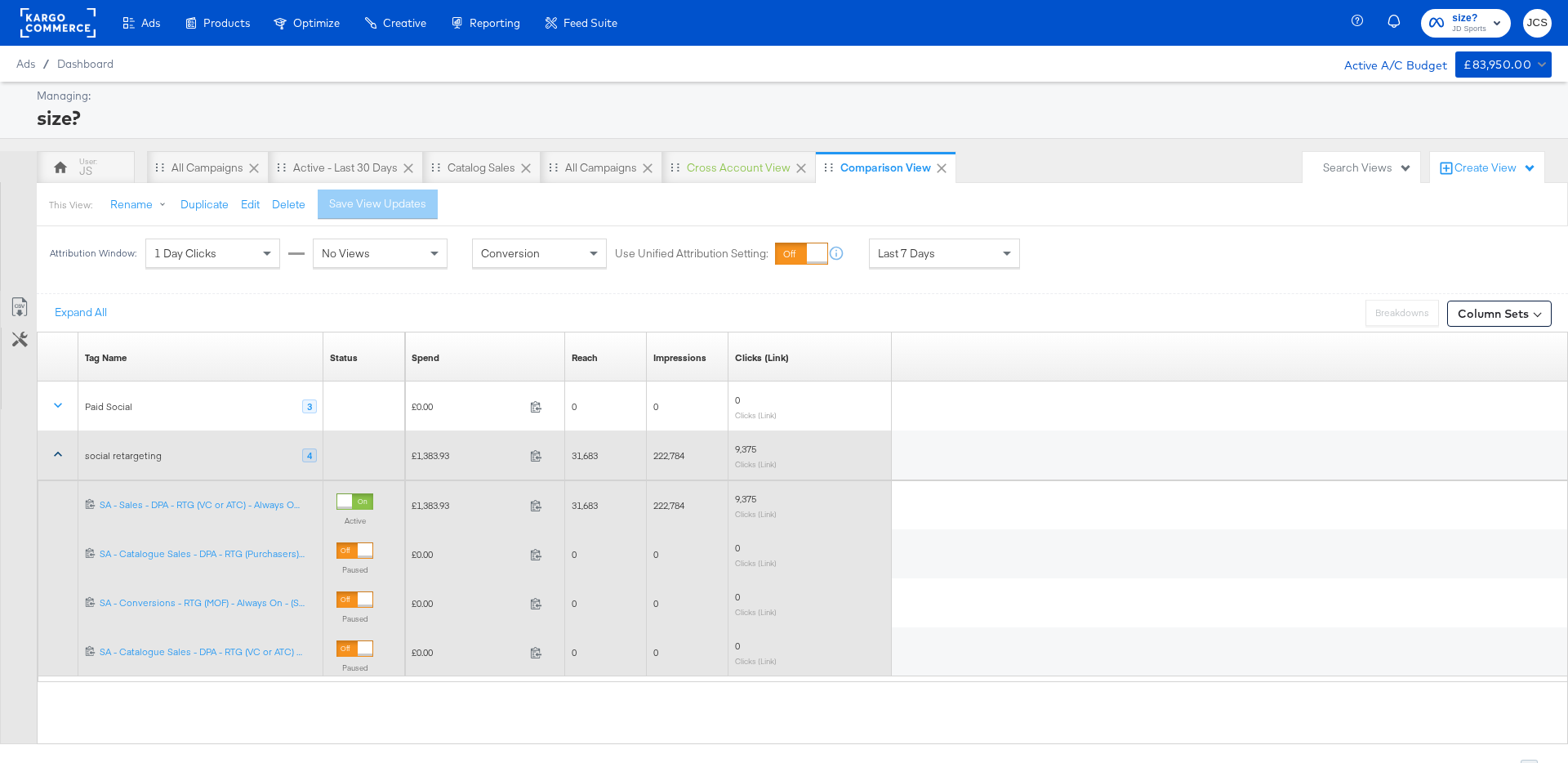
click at [50, 455] on icon at bounding box center [57, 453] width 16 height 16
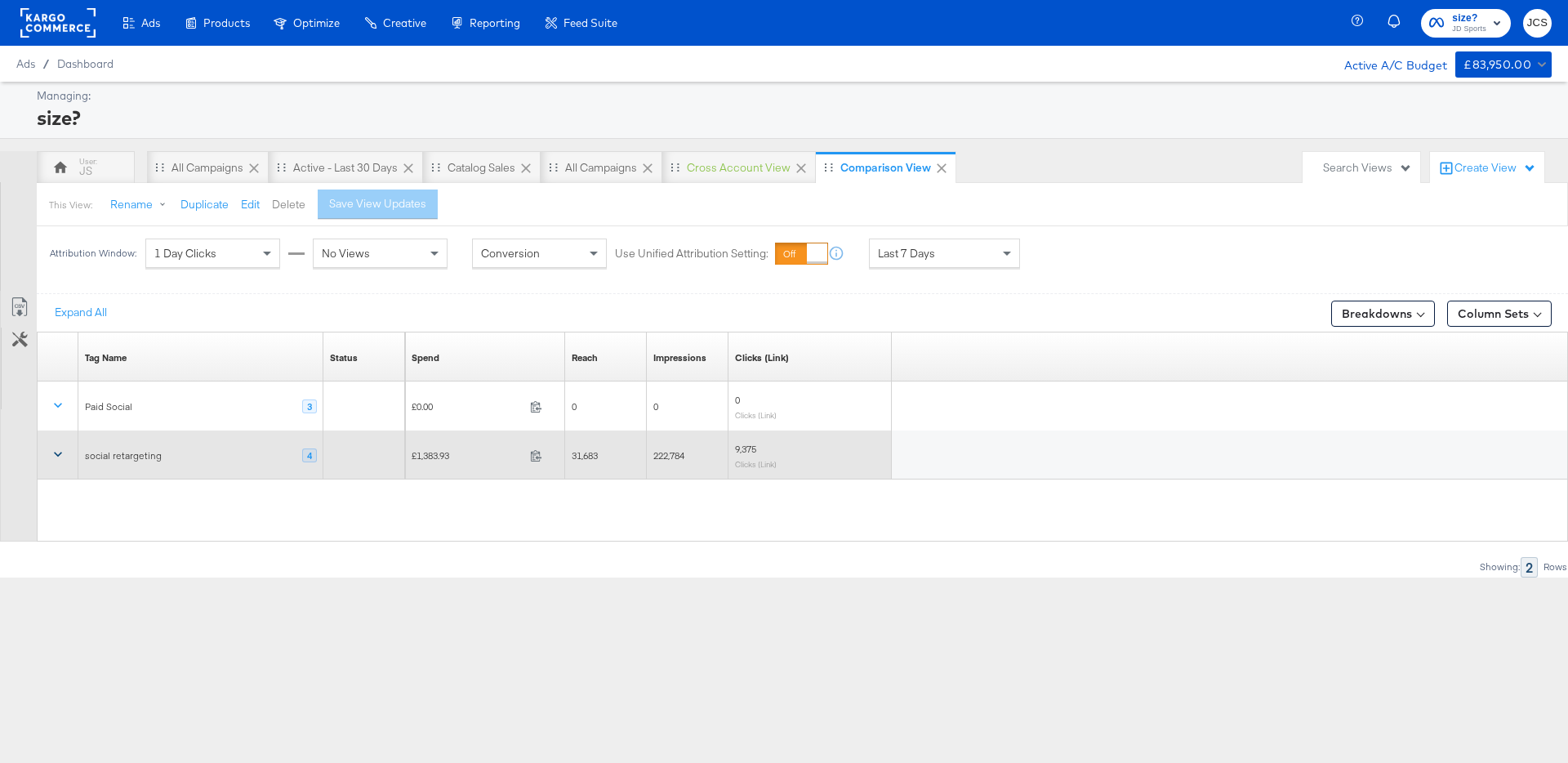
click at [295, 203] on button "Delete" at bounding box center [289, 205] width 33 height 15
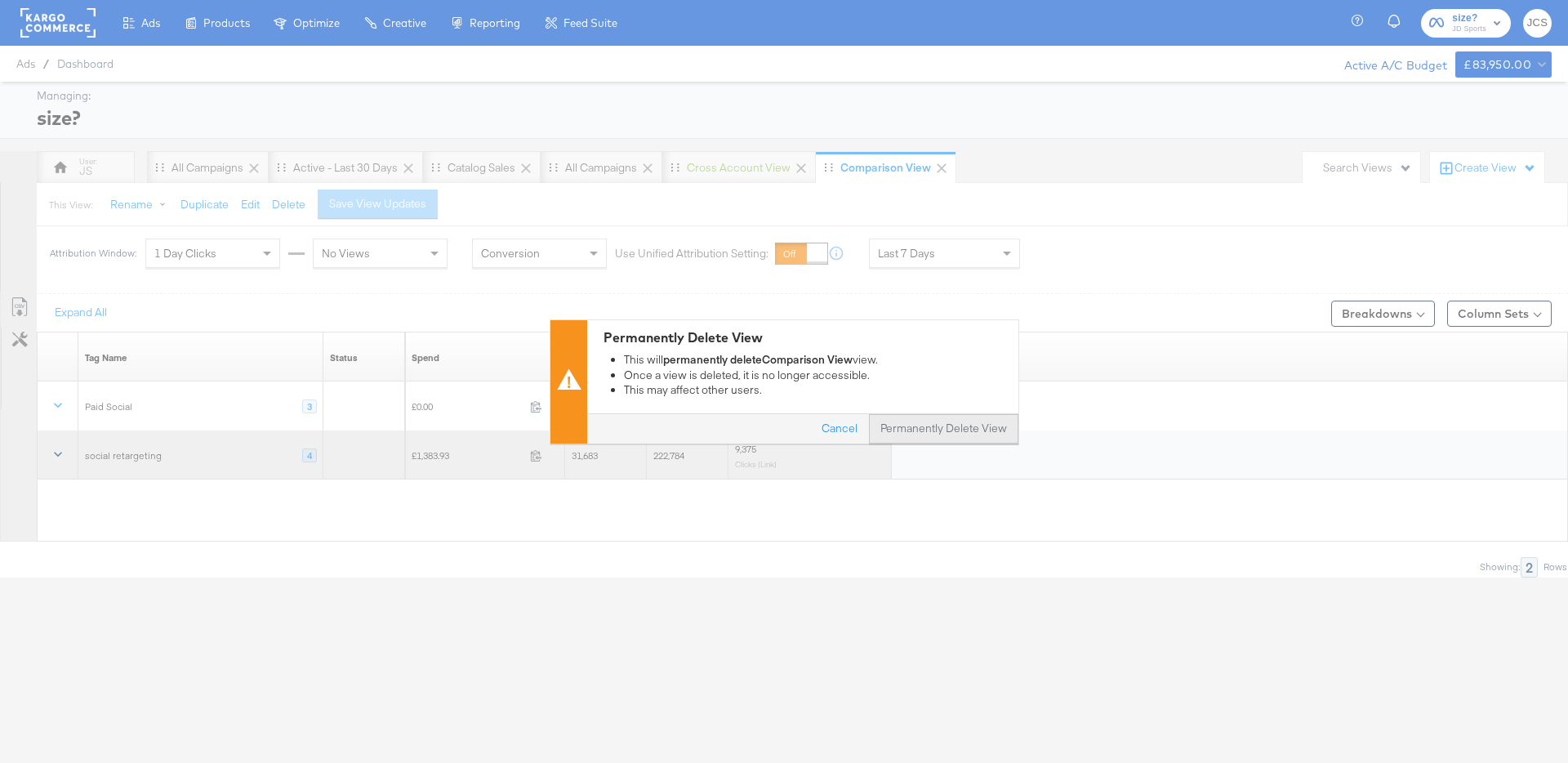
click at [995, 425] on button "Permanently Delete View" at bounding box center [943, 429] width 150 height 30
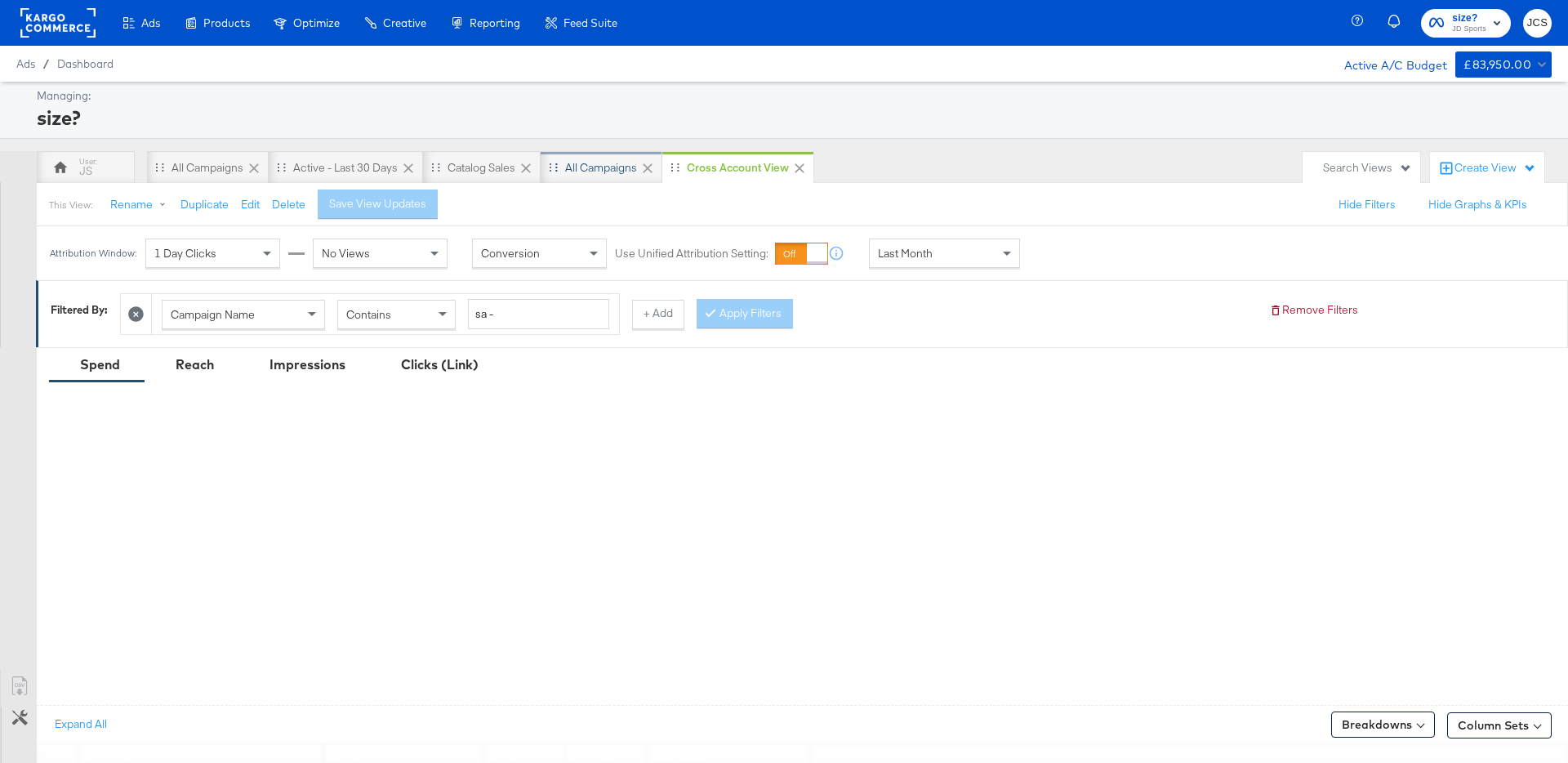
click at [610, 181] on div "All Campaigns" at bounding box center [602, 168] width 122 height 32
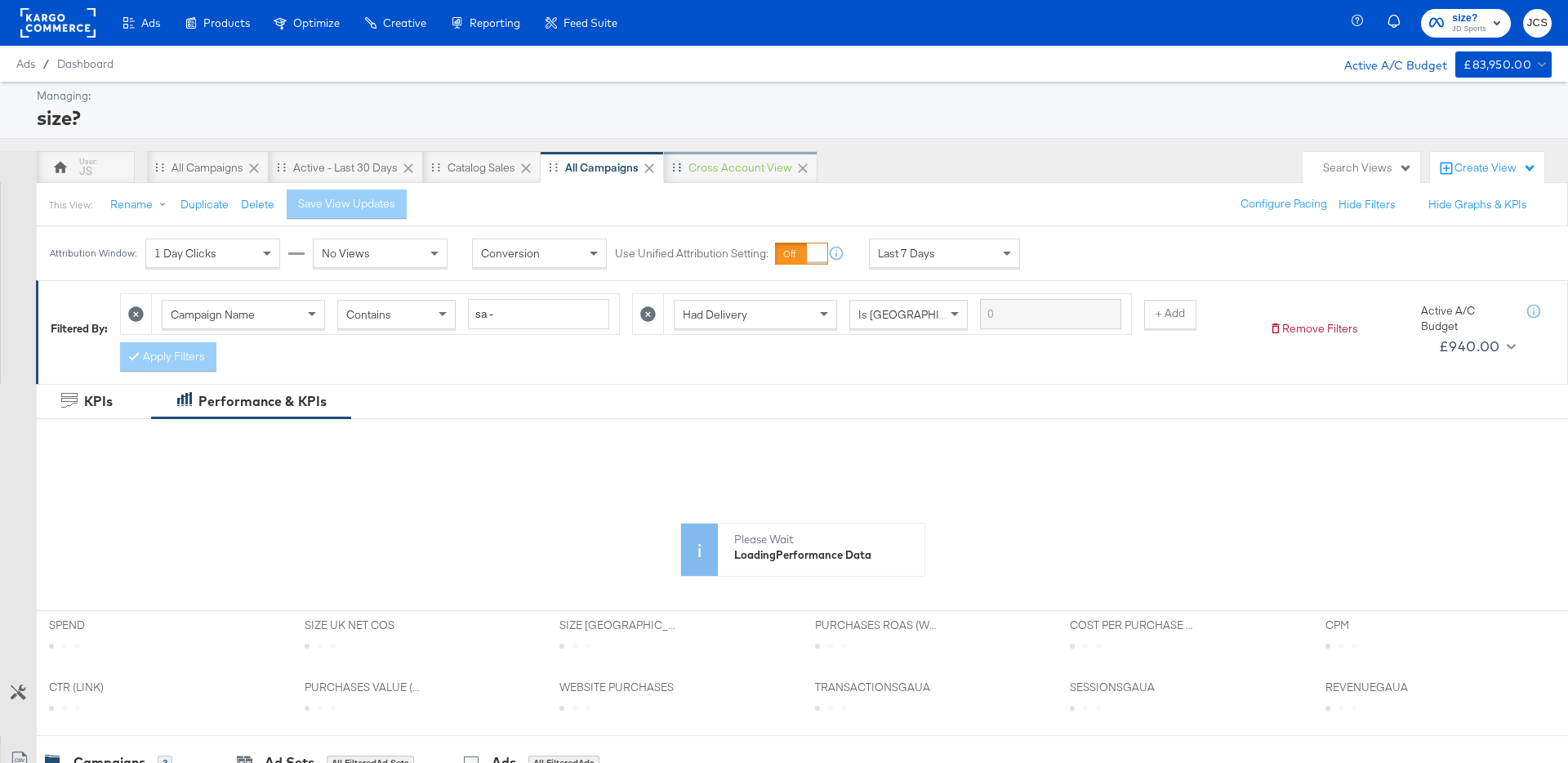
click at [690, 168] on div "Cross Account View" at bounding box center [740, 168] width 153 height 32
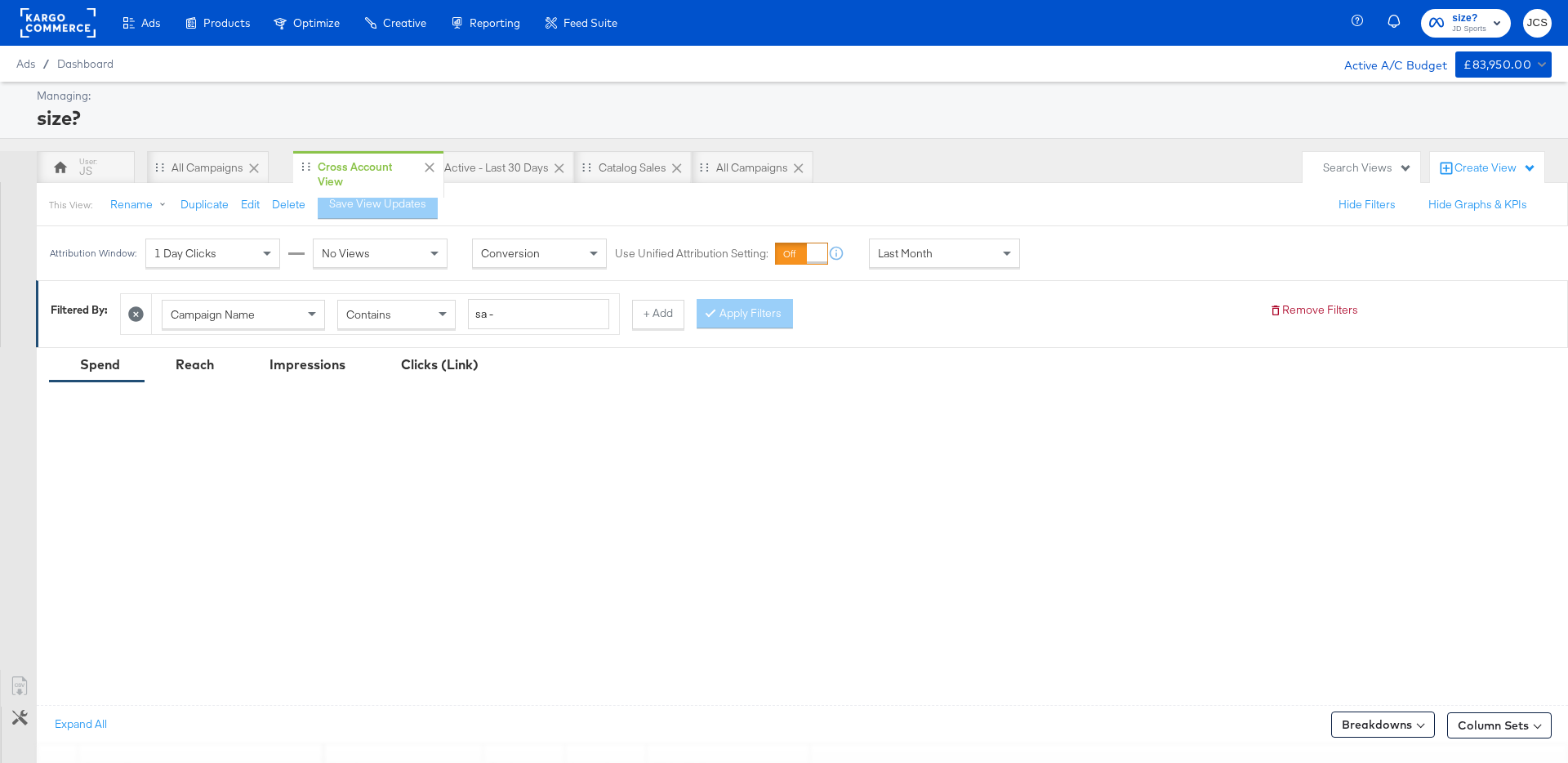
drag, startPoint x: 680, startPoint y: 165, endPoint x: 299, endPoint y: 164, distance: 381.0
click at [299, 164] on div "JS All Campaigns Active - Last 30 Days Catalog Sales All Campaigns Cross Accoun…" at bounding box center [666, 168] width 1258 height 32
click at [504, 164] on div "Active - Last 30 Days" at bounding box center [497, 168] width 105 height 15
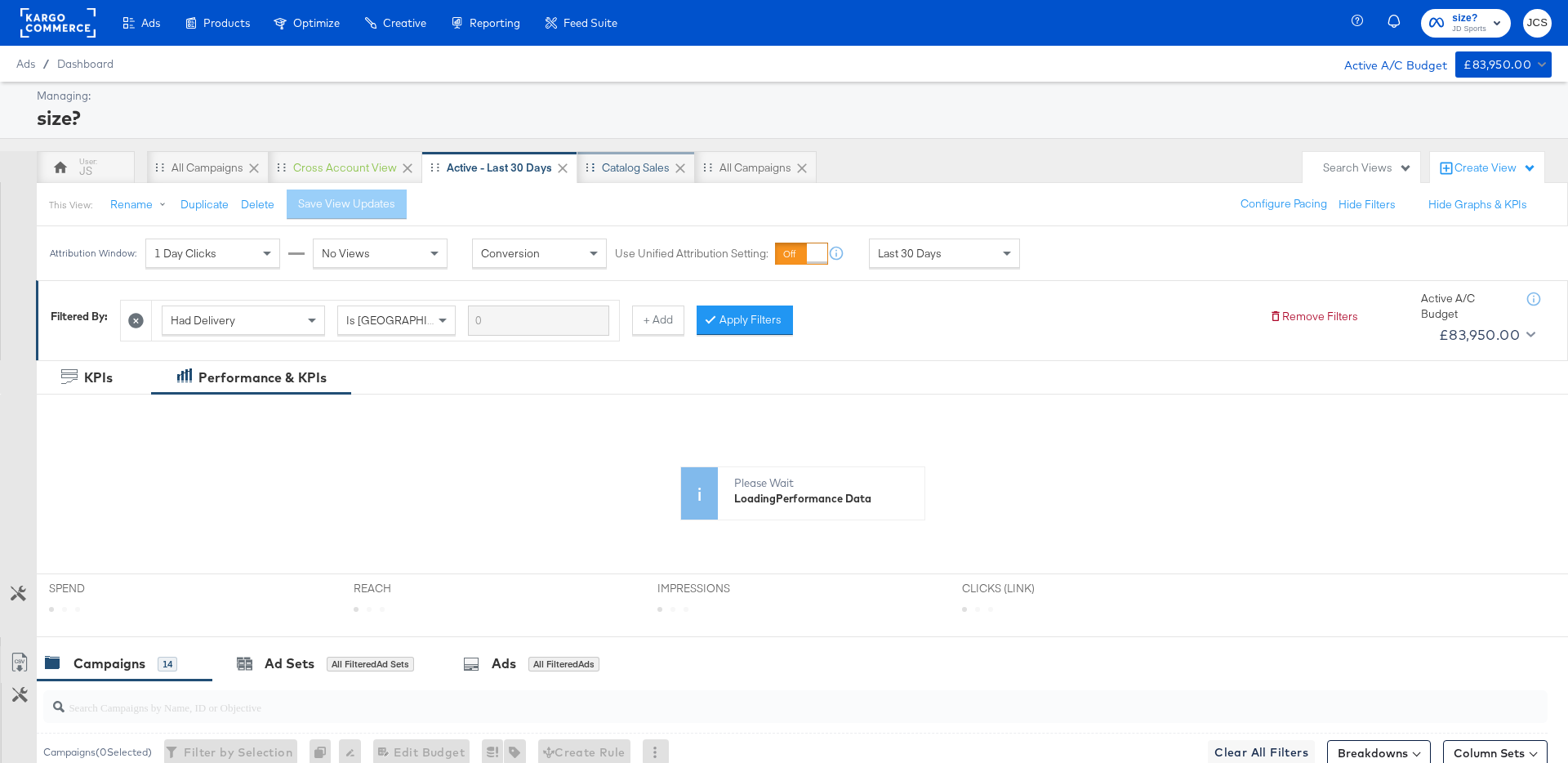
click at [626, 168] on div "Catalog Sales" at bounding box center [635, 168] width 68 height 15
click at [749, 171] on div "All Campaigns" at bounding box center [756, 168] width 71 height 15
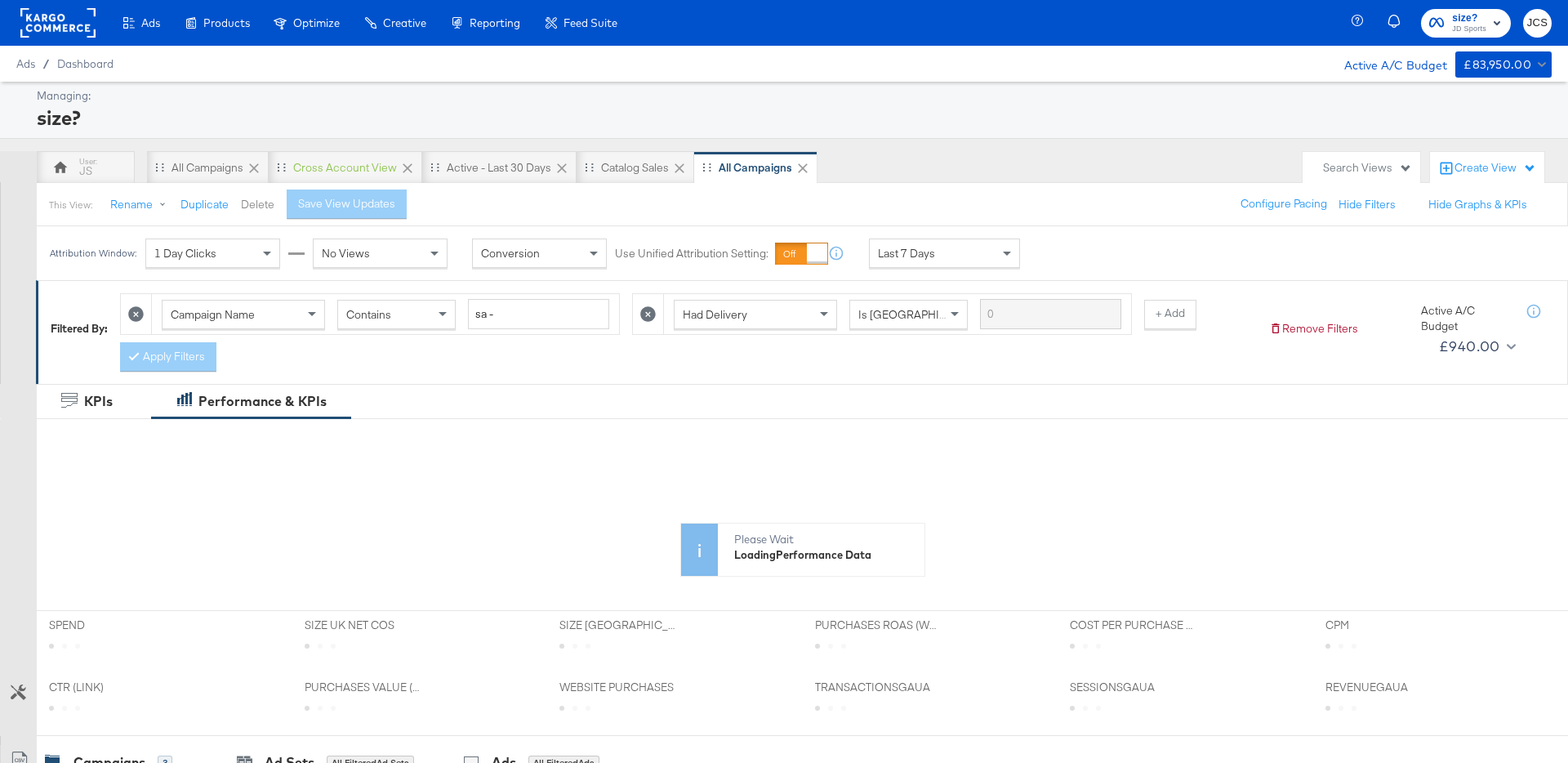
click at [267, 199] on button "Delete" at bounding box center [257, 205] width 33 height 15
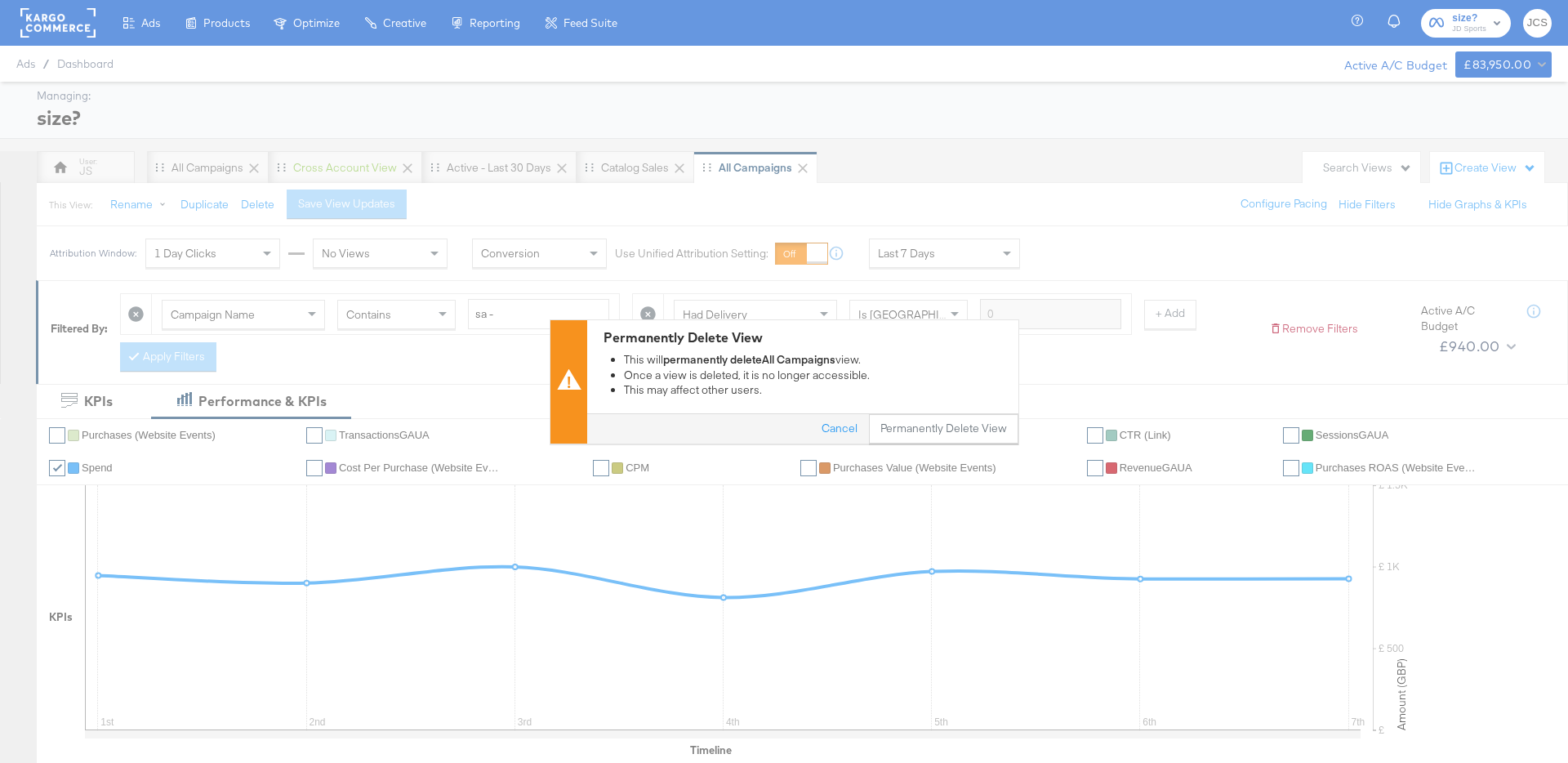
click at [954, 446] on div "Permanently Delete View This will permanently delete All Campaigns view. Once a…" at bounding box center [784, 381] width 1568 height 763
click at [953, 431] on button "Permanently Delete View" at bounding box center [943, 429] width 150 height 30
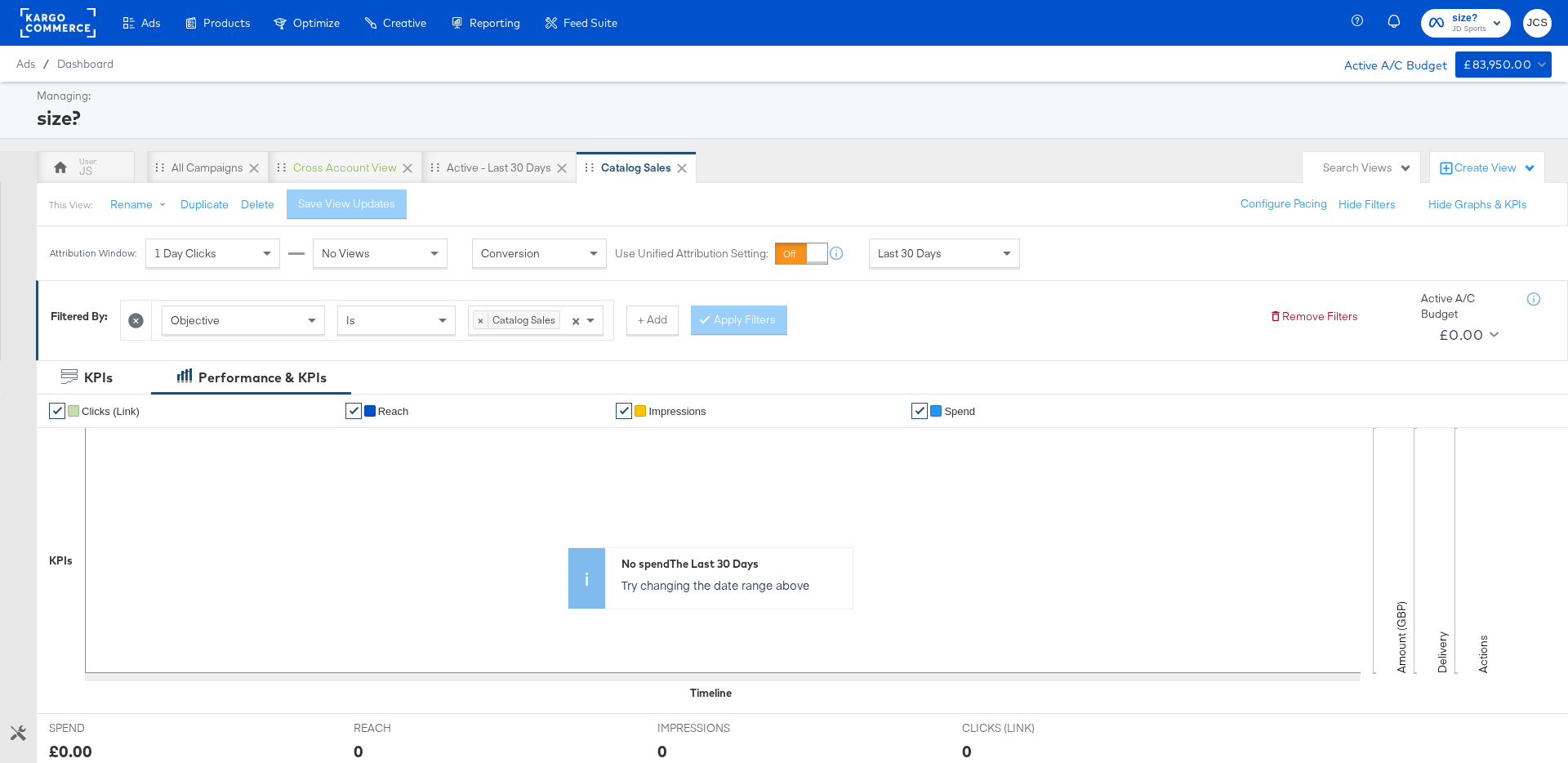
click at [70, 35] on rect at bounding box center [57, 23] width 75 height 30
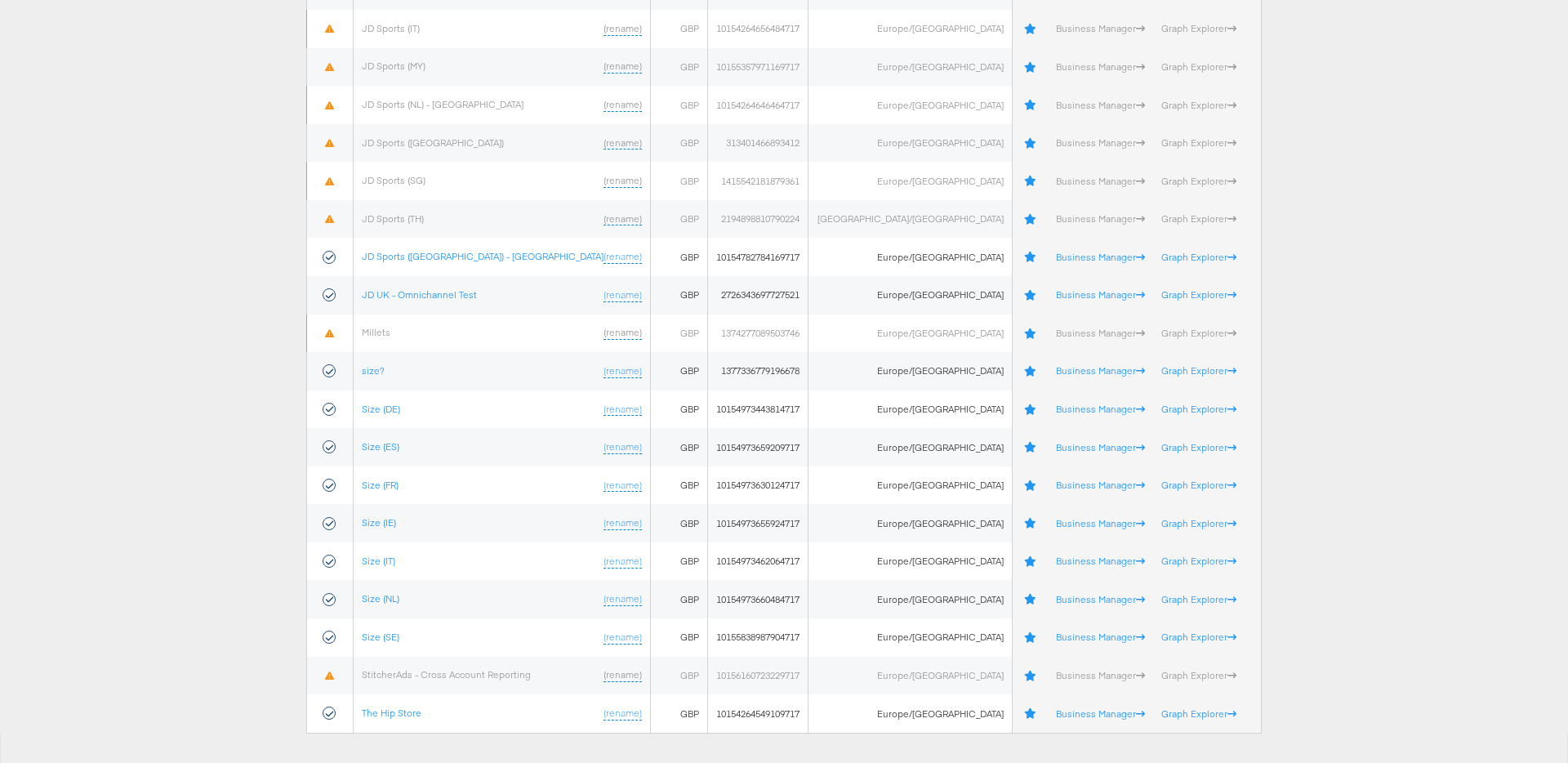
scroll to position [732, 0]
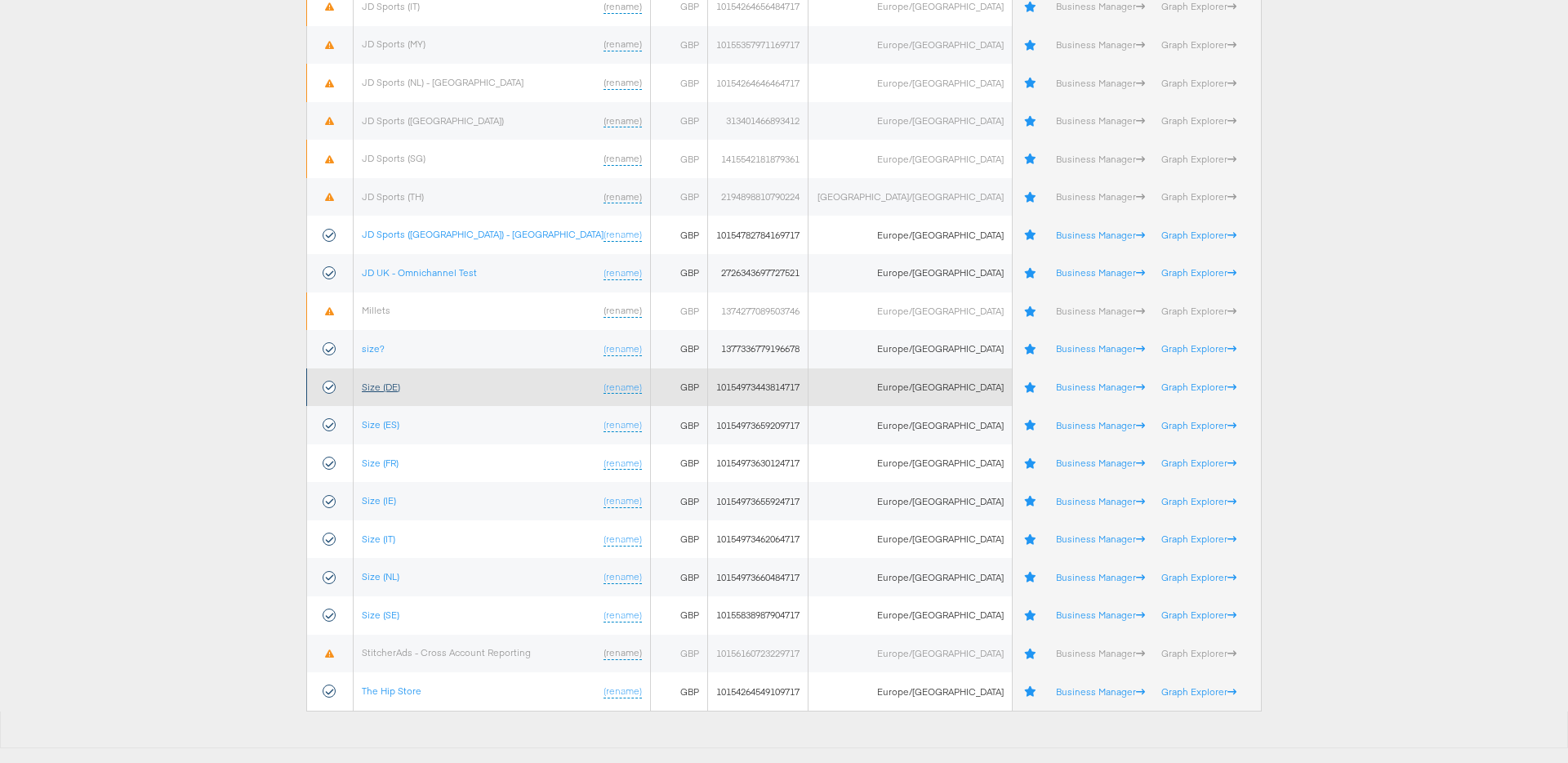
click at [400, 385] on link "Size (DE)" at bounding box center [381, 387] width 38 height 12
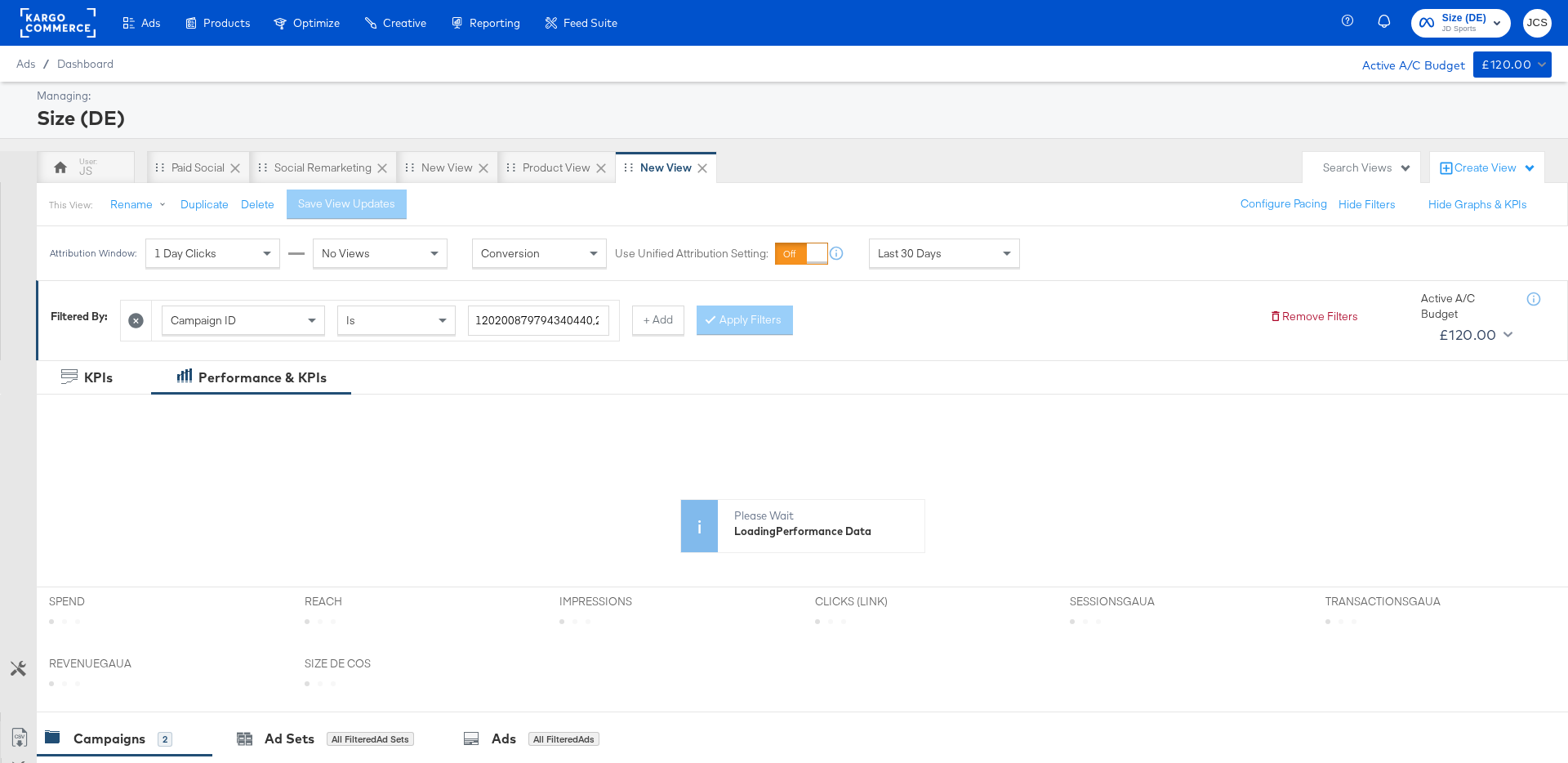
click at [965, 302] on div "Campaign ID Is 120200879794340440,23851971839620439 + Add Apply Filters" at bounding box center [688, 316] width 1136 height 50
click at [896, 261] on div "Last 30 Days" at bounding box center [944, 252] width 150 height 28
click at [338, 204] on div "Save View Updates" at bounding box center [359, 204] width 97 height 15
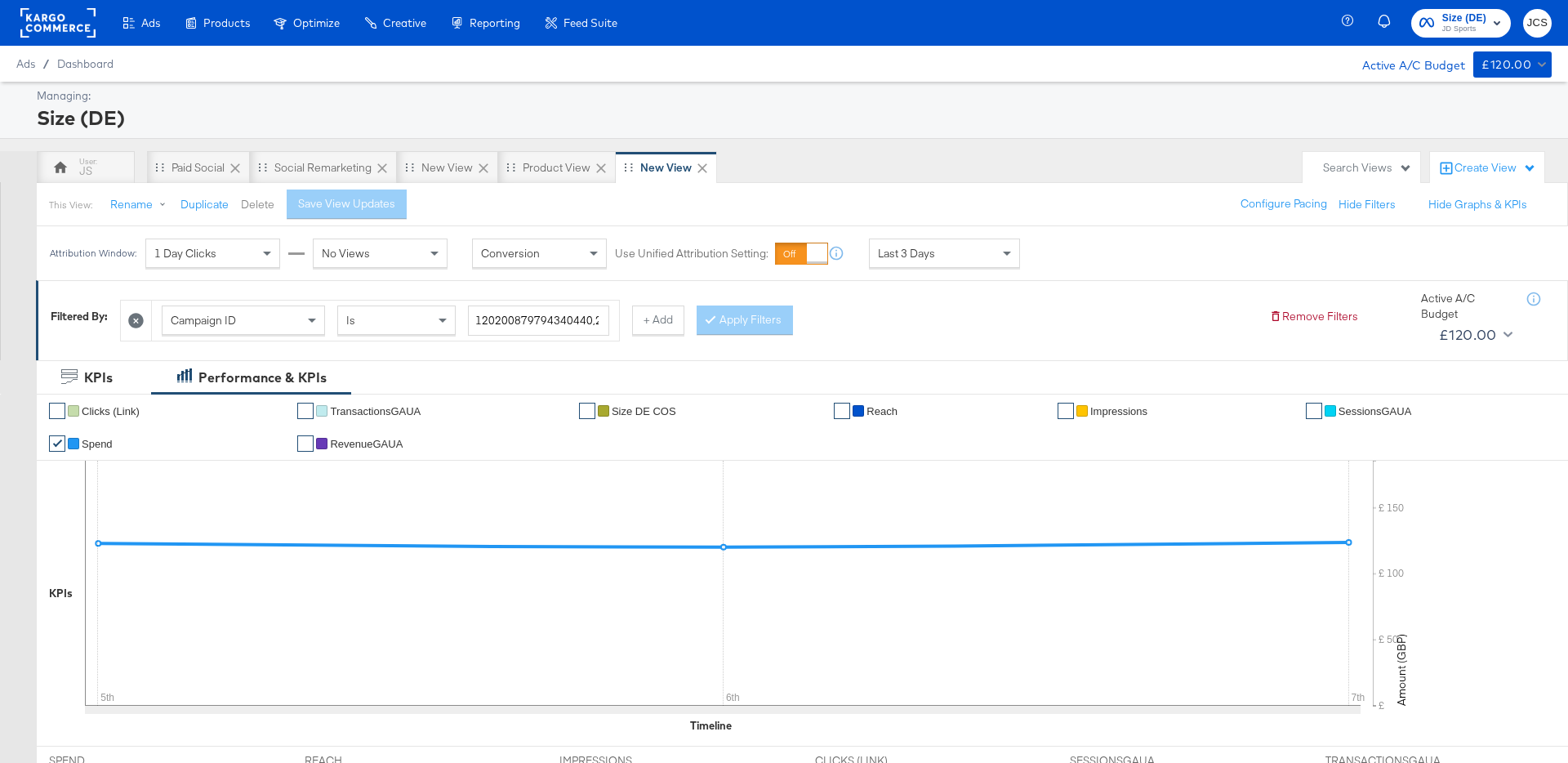
click at [260, 206] on button "Delete" at bounding box center [257, 205] width 33 height 15
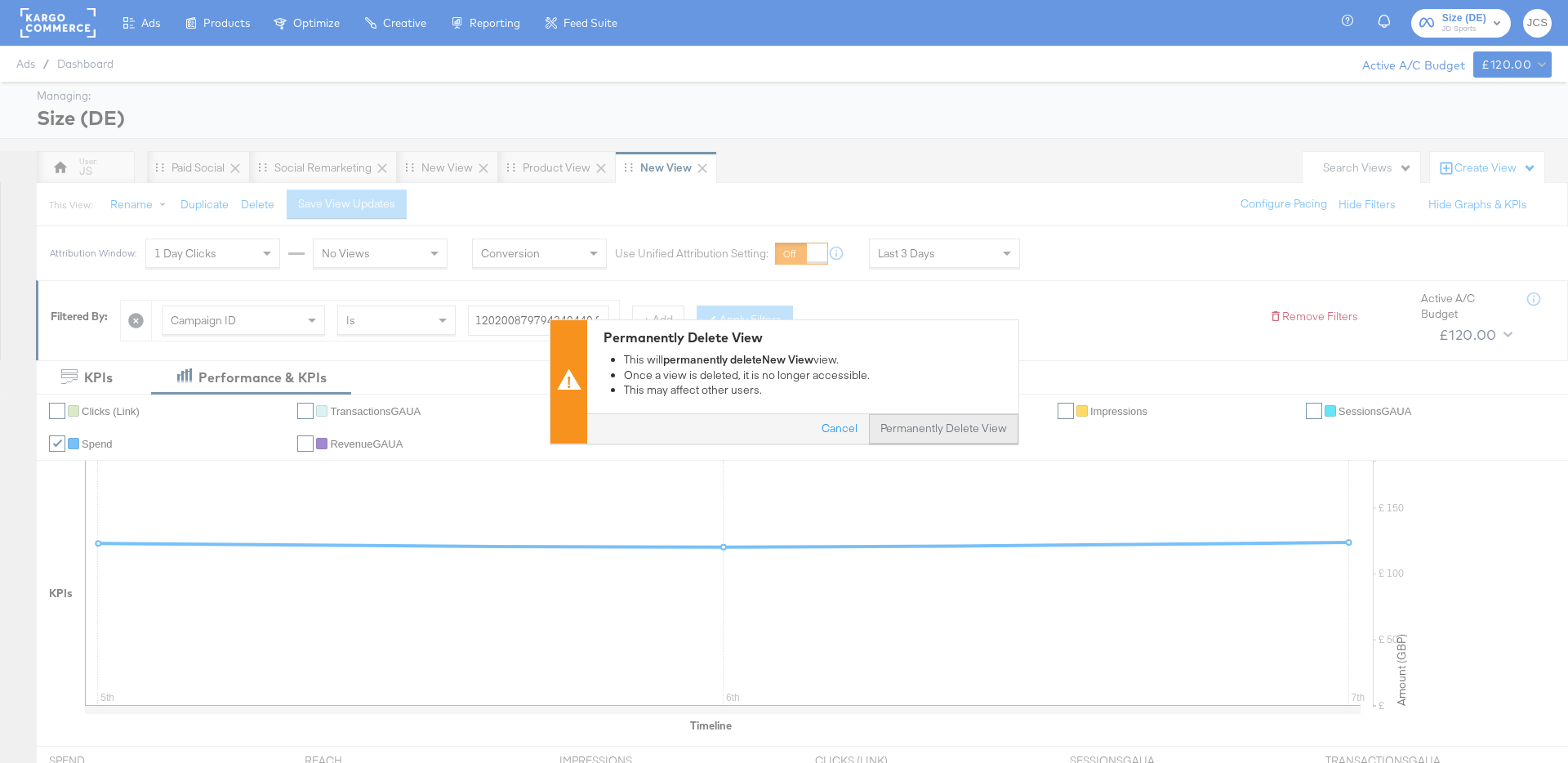
click at [937, 432] on button "Permanently Delete View" at bounding box center [943, 429] width 150 height 30
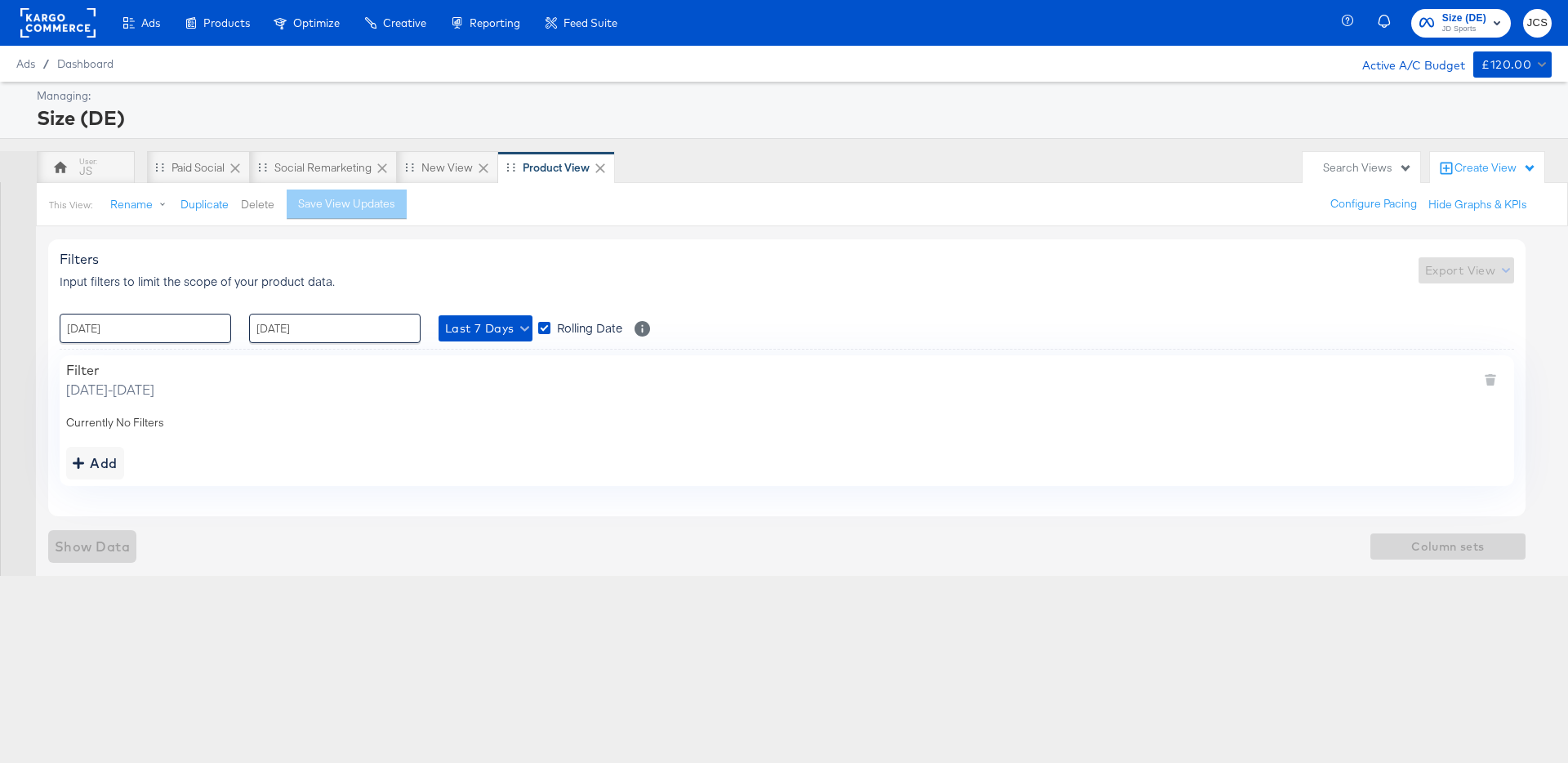
click at [262, 207] on button "Delete" at bounding box center [257, 205] width 33 height 15
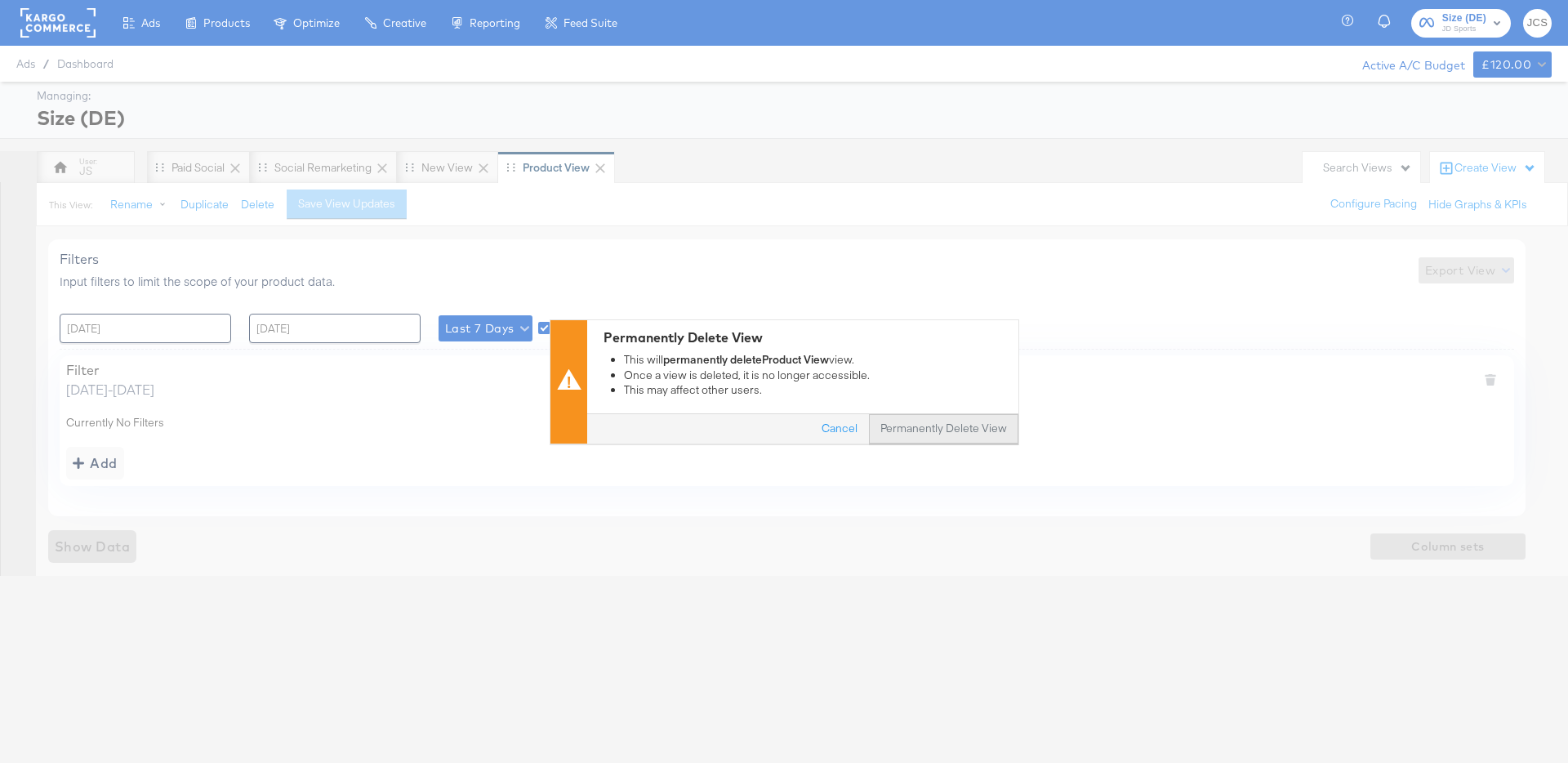
click at [920, 432] on button "Permanently Delete View" at bounding box center [943, 429] width 150 height 30
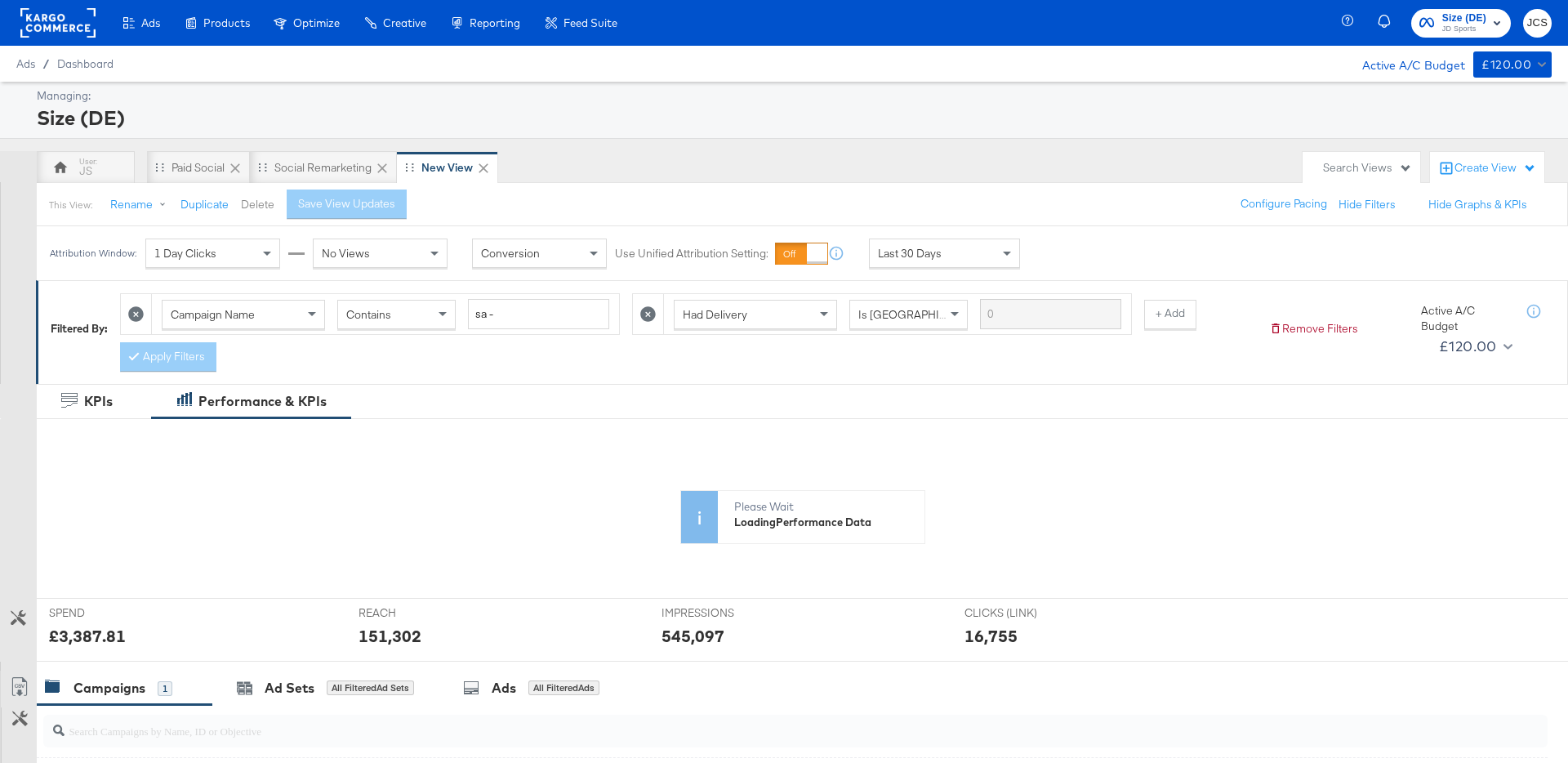
click at [263, 202] on button "Delete" at bounding box center [257, 205] width 33 height 15
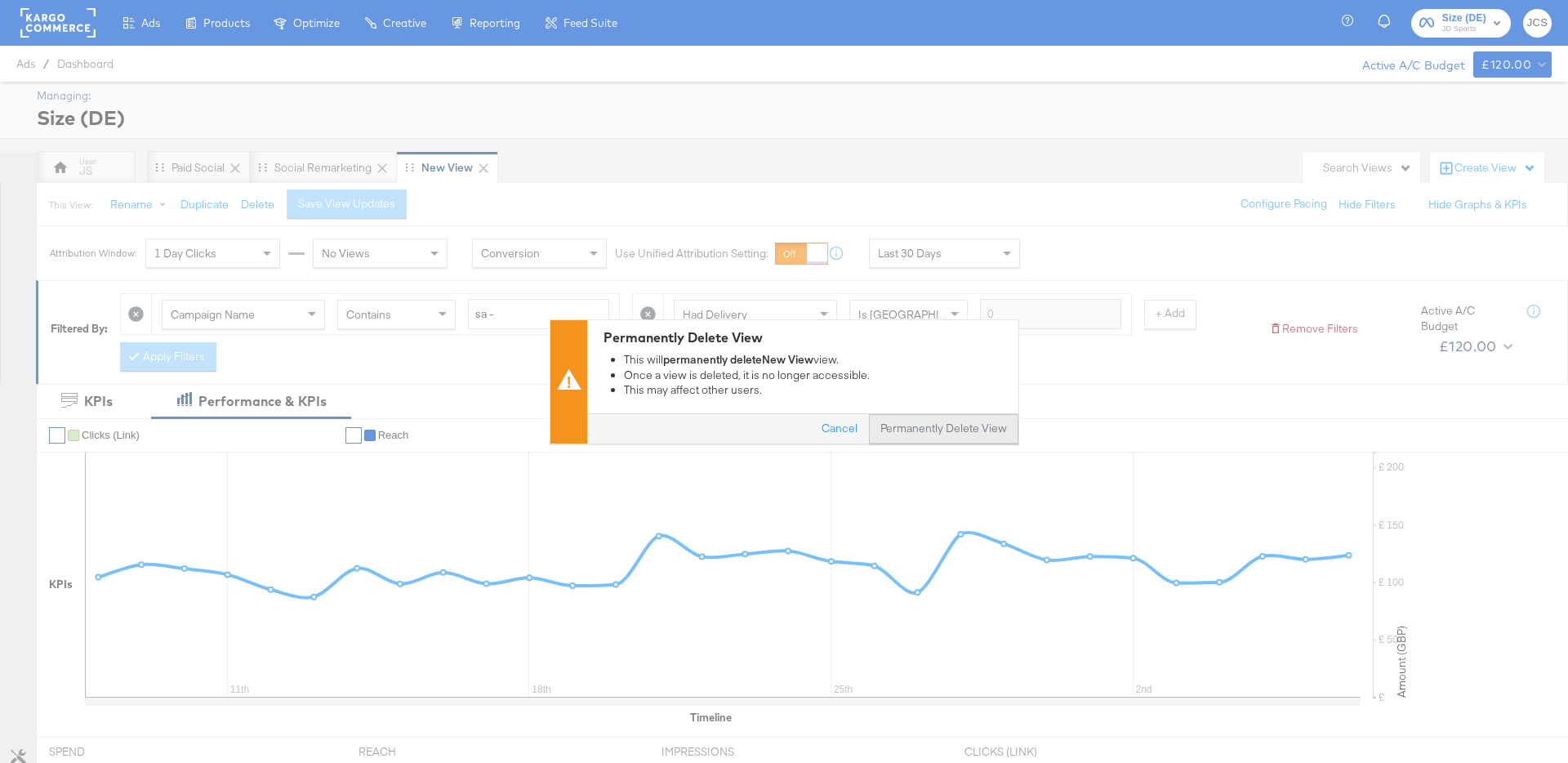
click at [949, 432] on button "Permanently Delete View" at bounding box center [943, 429] width 150 height 30
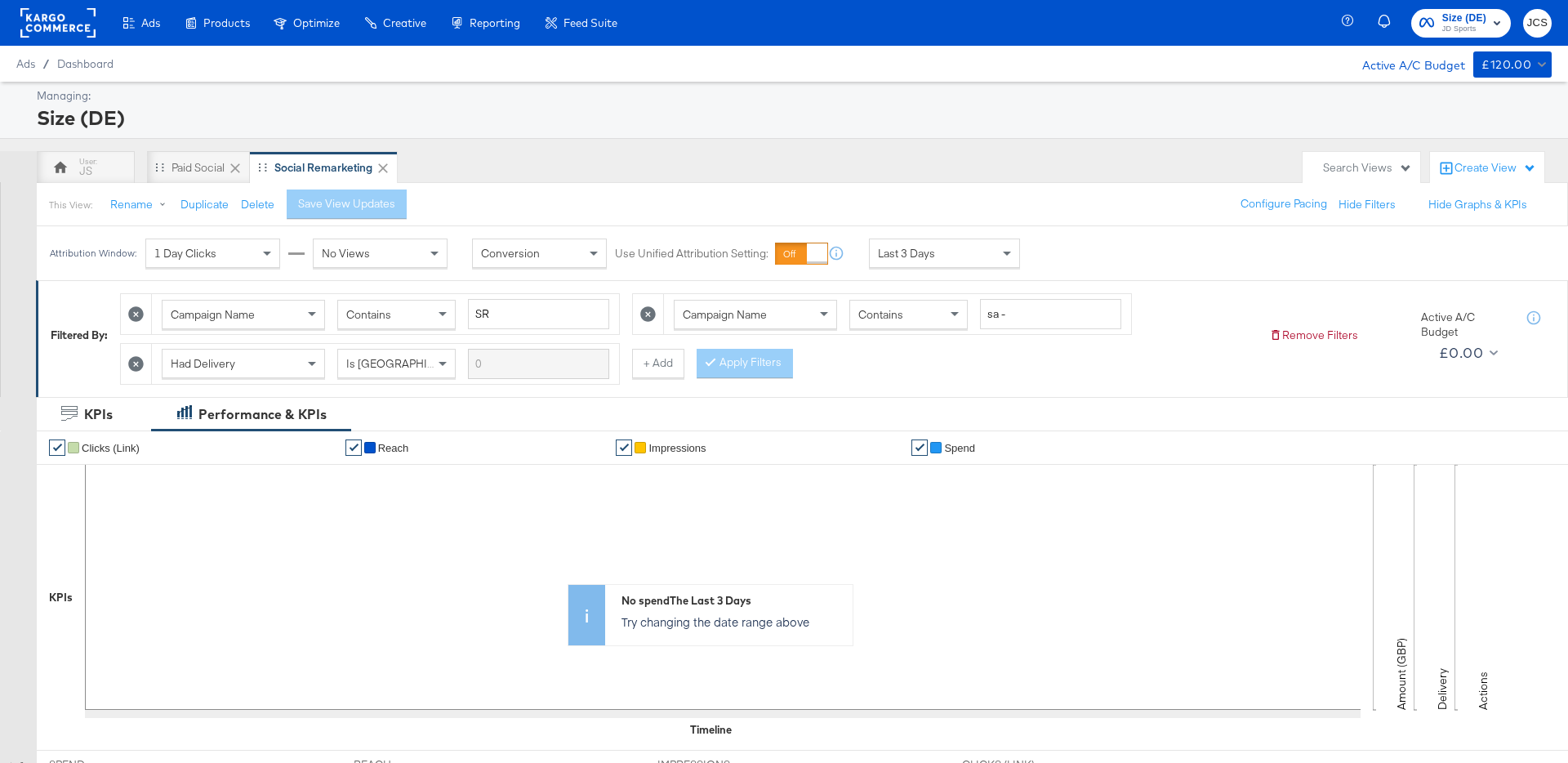
click at [849, 179] on div "JS Paid Social Social Remarketing" at bounding box center [666, 168] width 1258 height 32
click at [1351, 161] on div "Search Views" at bounding box center [1367, 168] width 89 height 15
click at [1279, 345] on div "All Campaigns" at bounding box center [1271, 351] width 71 height 11
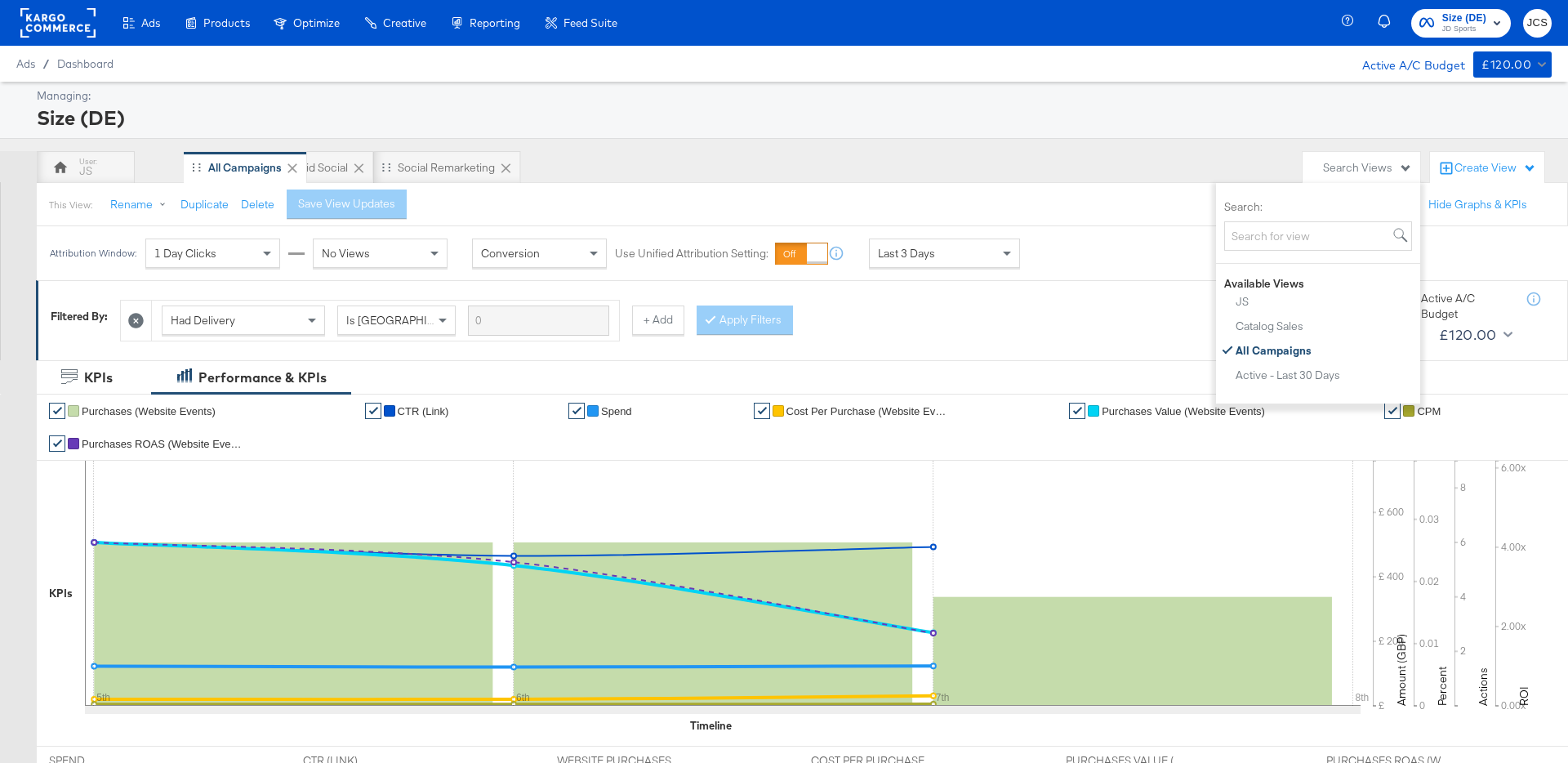
drag, startPoint x: 413, startPoint y: 167, endPoint x: 191, endPoint y: 167, distance: 222.0
click at [191, 167] on div "JS Paid Social Social Remarketing All Campaigns" at bounding box center [666, 168] width 1258 height 32
click at [932, 258] on span "Last 3 Days" at bounding box center [907, 252] width 57 height 14
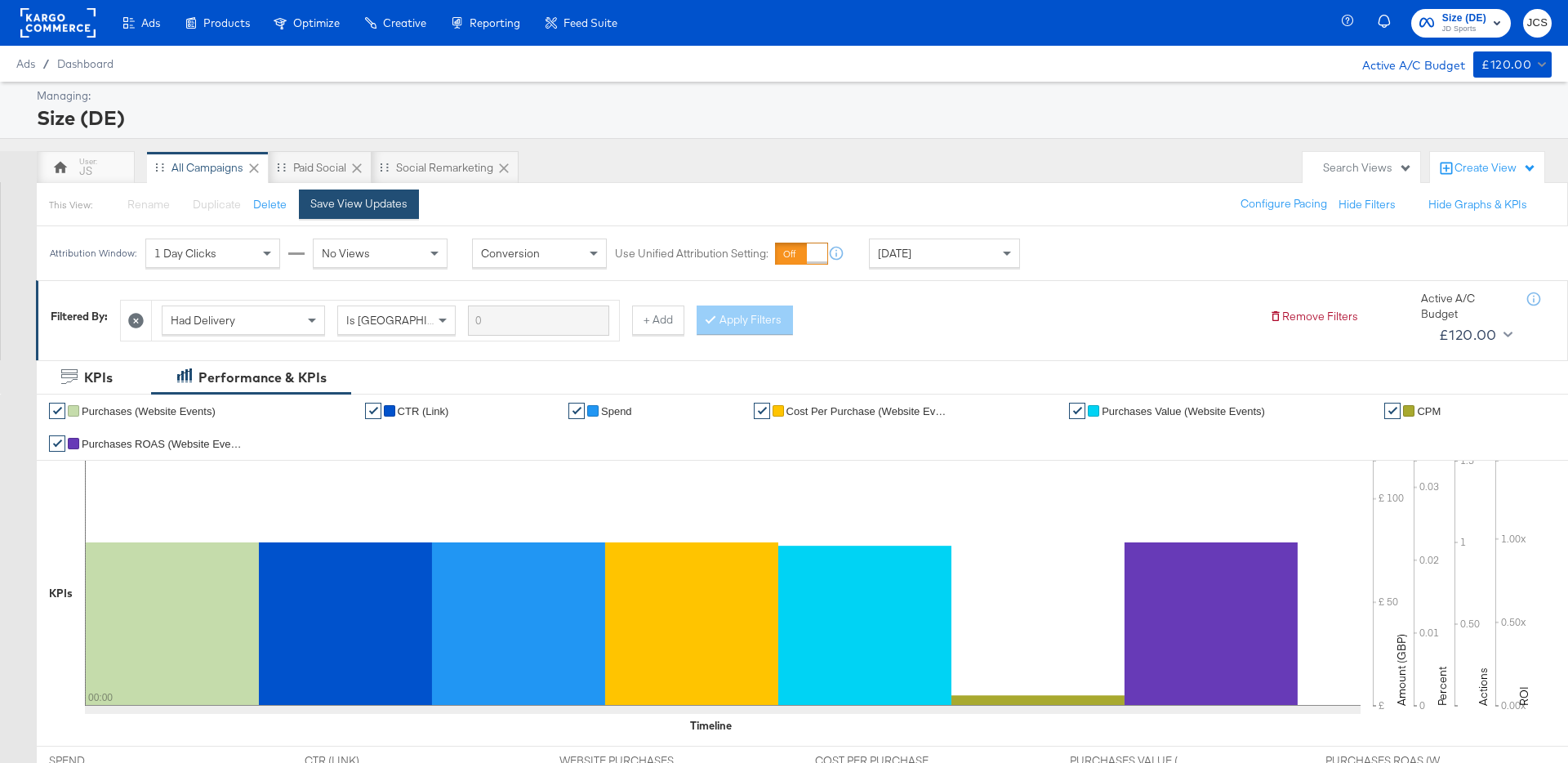
click at [371, 199] on div "Save View Updates" at bounding box center [359, 204] width 97 height 15
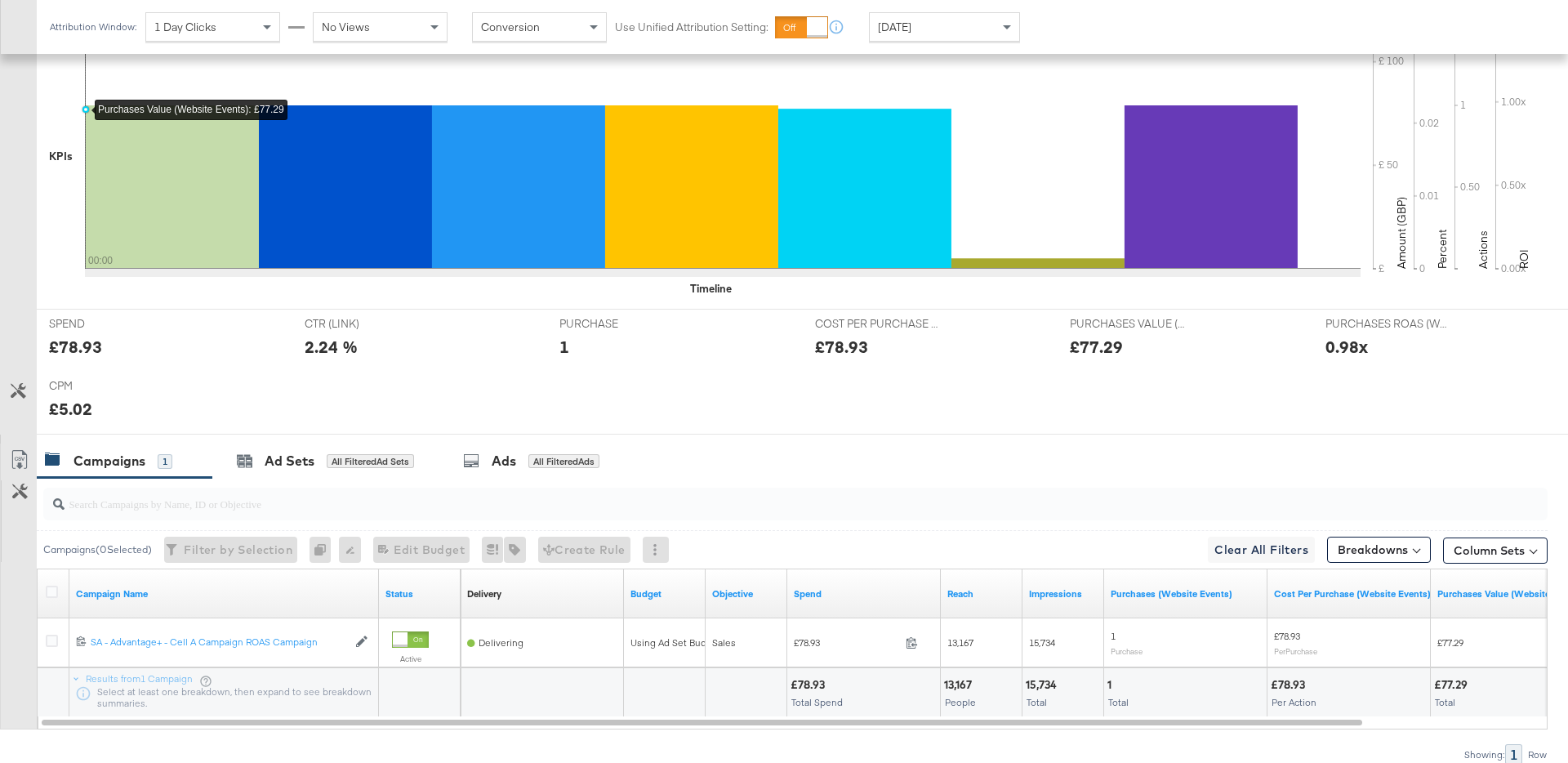
scroll to position [511, 0]
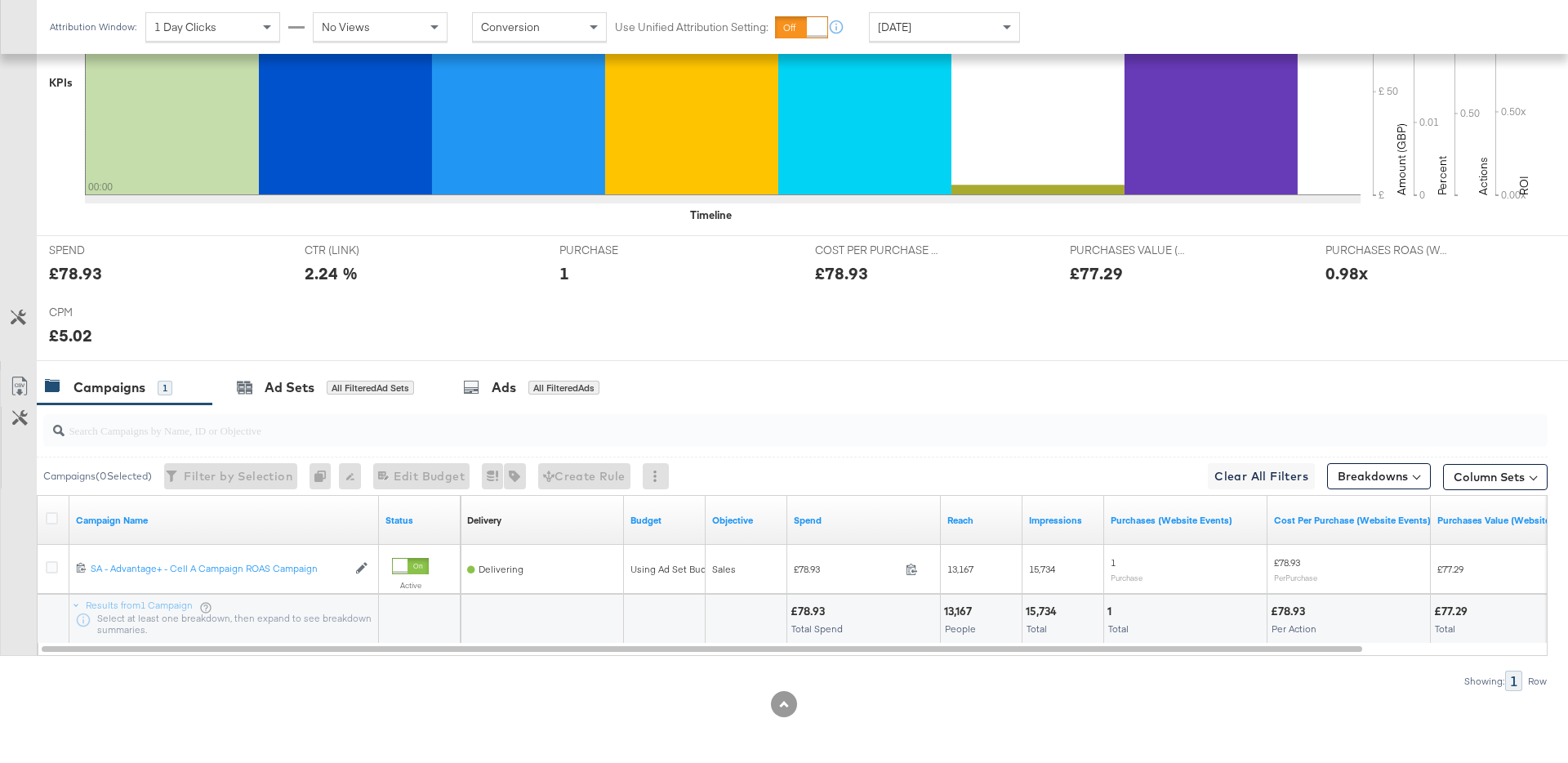
click at [904, 30] on span "[DATE]" at bounding box center [895, 27] width 33 height 14
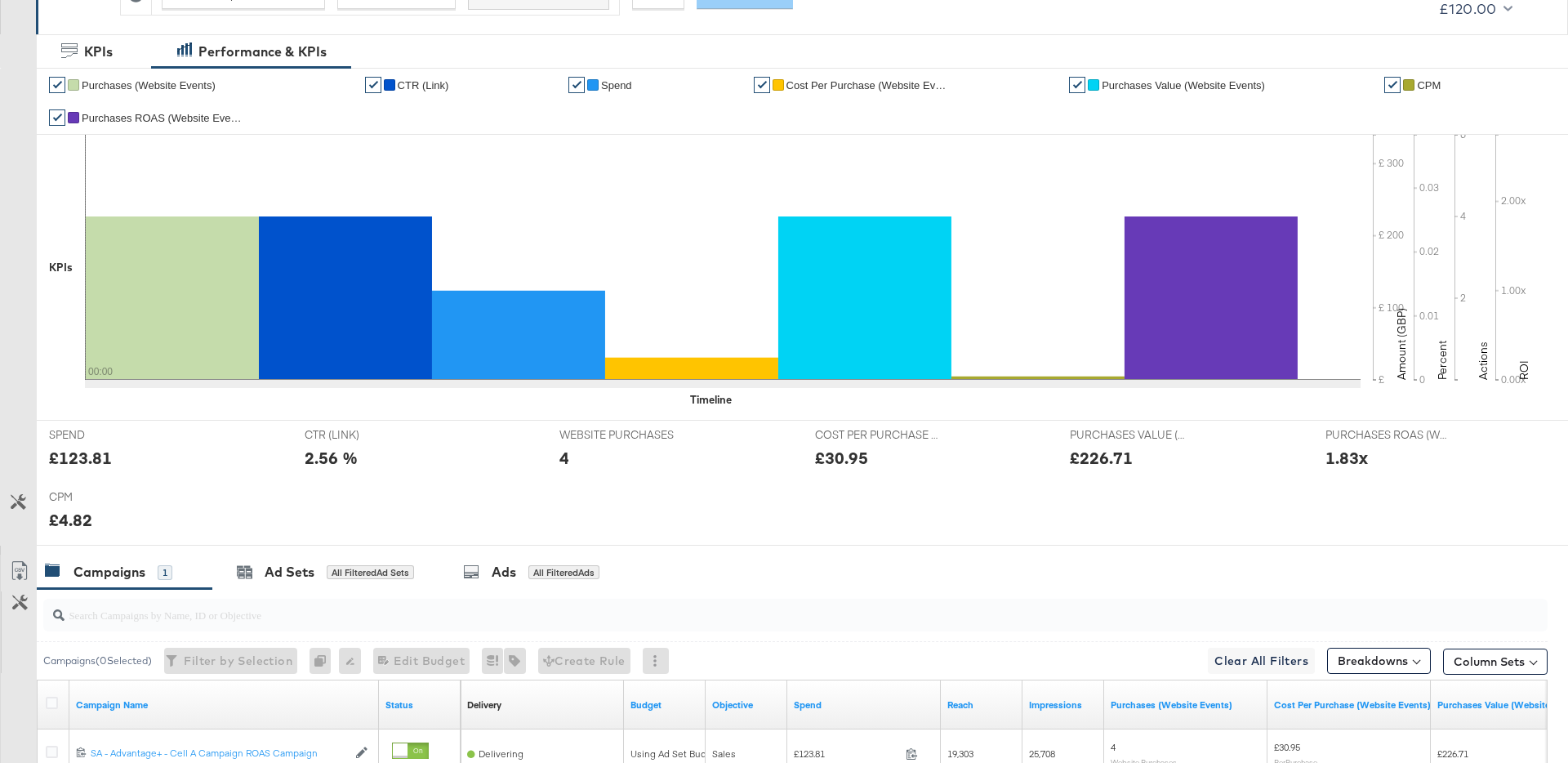
scroll to position [0, 0]
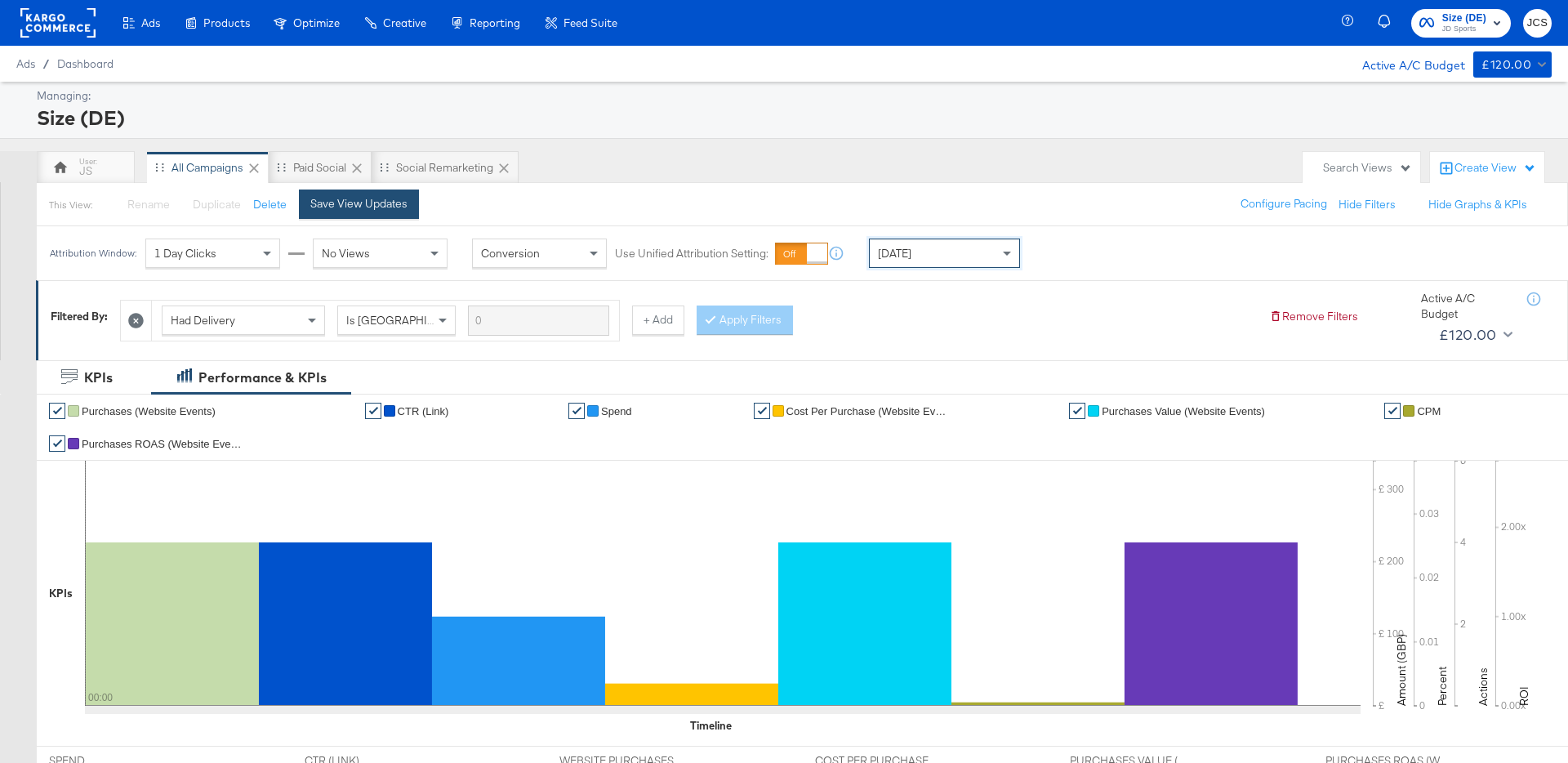
click at [368, 198] on div "Save View Updates" at bounding box center [359, 204] width 97 height 15
click at [1368, 169] on div "Search Views" at bounding box center [1367, 168] width 89 height 15
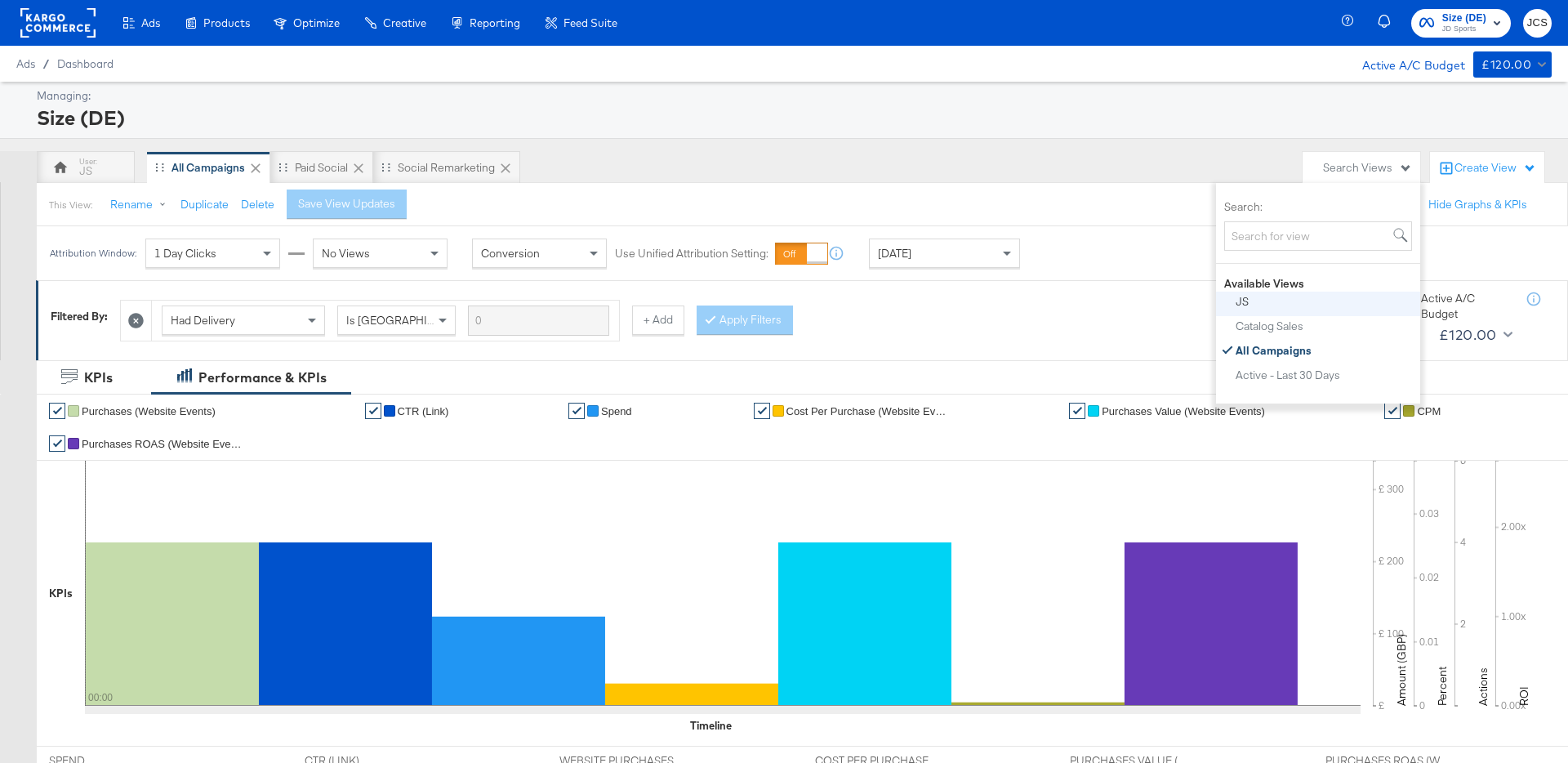
scroll to position [402, 0]
click at [1276, 340] on div "New View" at bounding box center [1261, 341] width 51 height 11
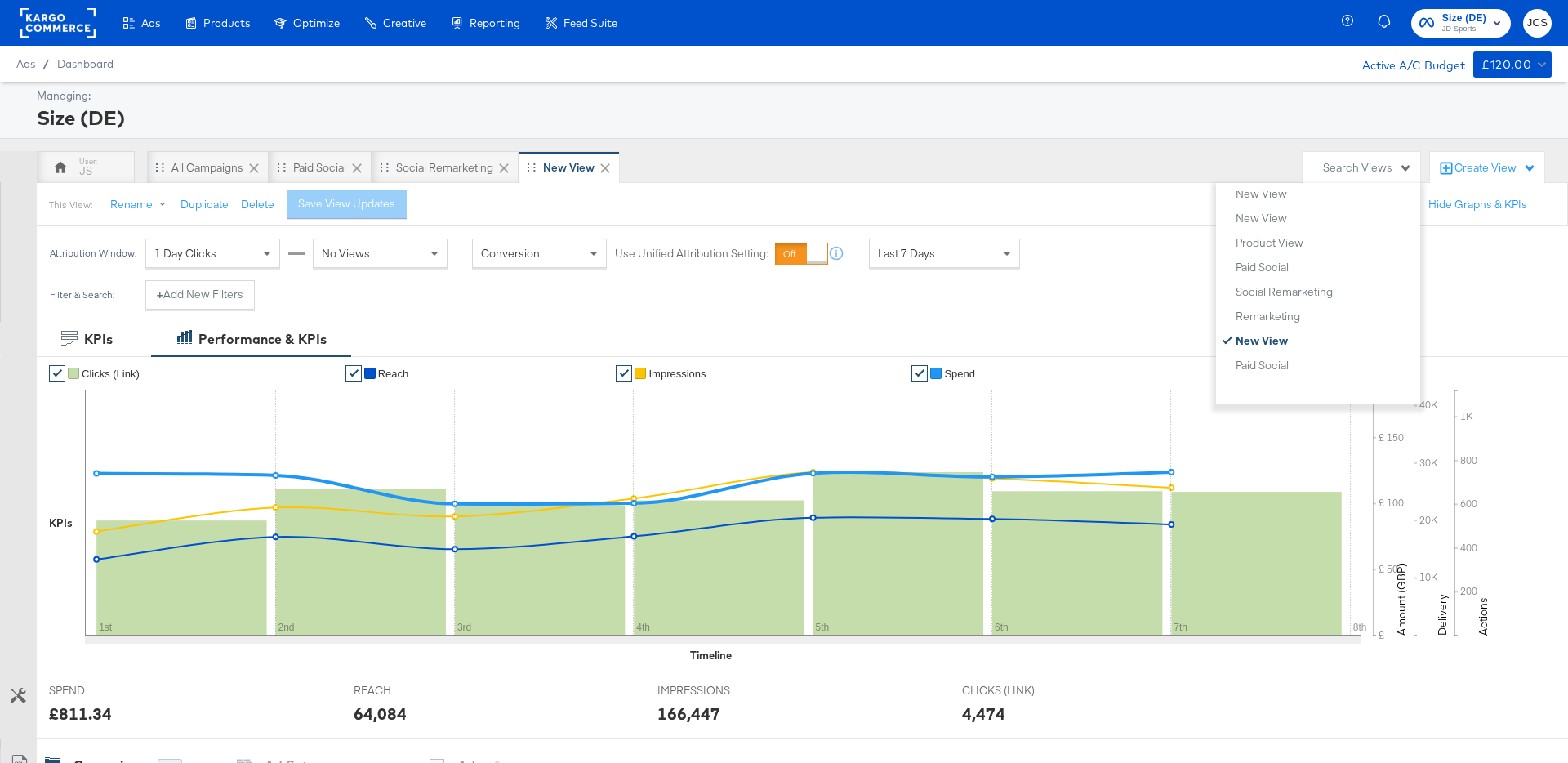
click at [953, 194] on div "This View: Rename Duplicate Delete Save View Updates Configure Pacing Hide Grap…" at bounding box center [802, 204] width 1533 height 44
click at [1318, 169] on div "Search Views" at bounding box center [1361, 167] width 101 height 15
click at [1270, 282] on div "New View" at bounding box center [1261, 288] width 51 height 11
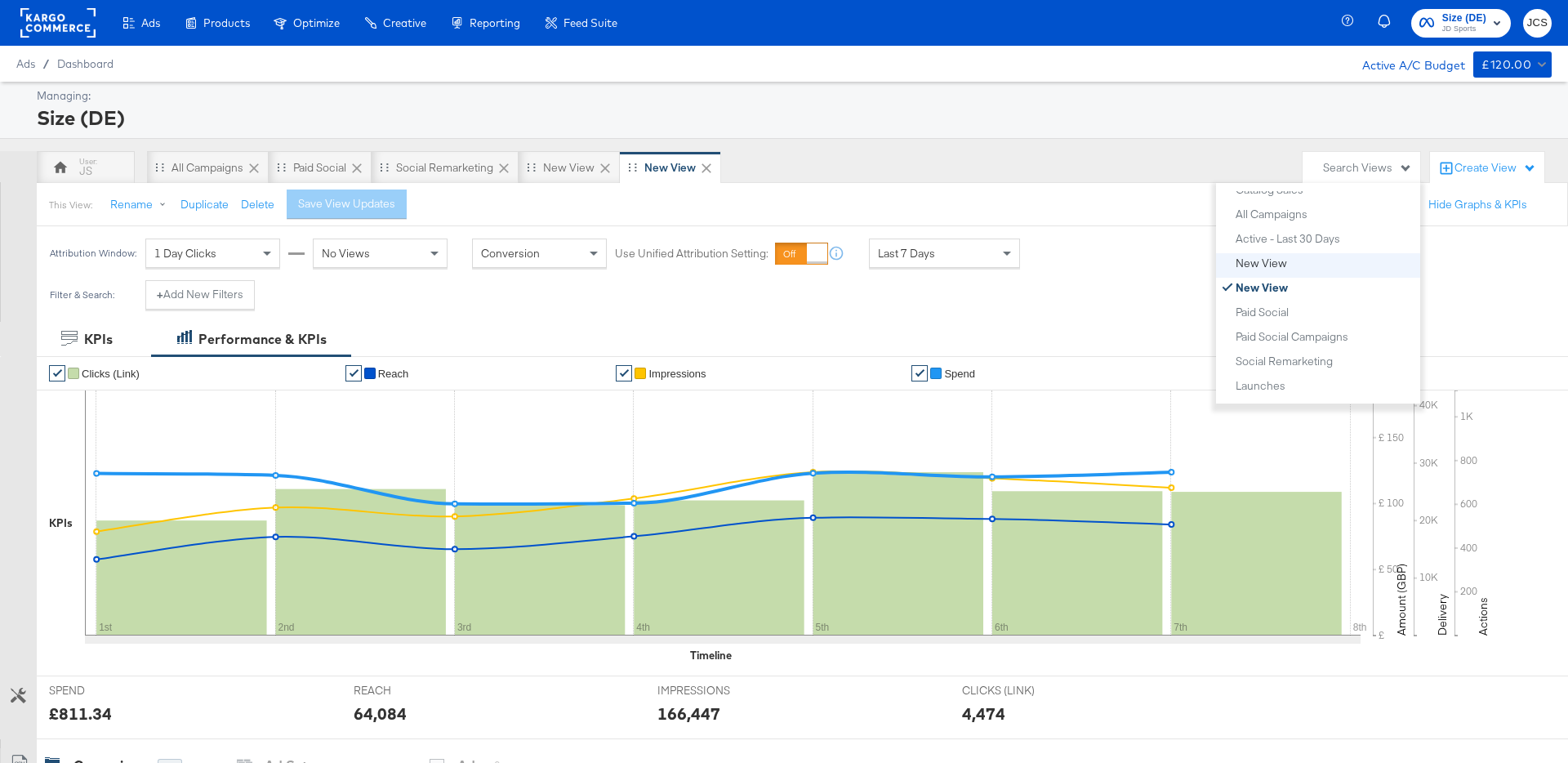
click at [1276, 261] on div "New View" at bounding box center [1261, 263] width 51 height 11
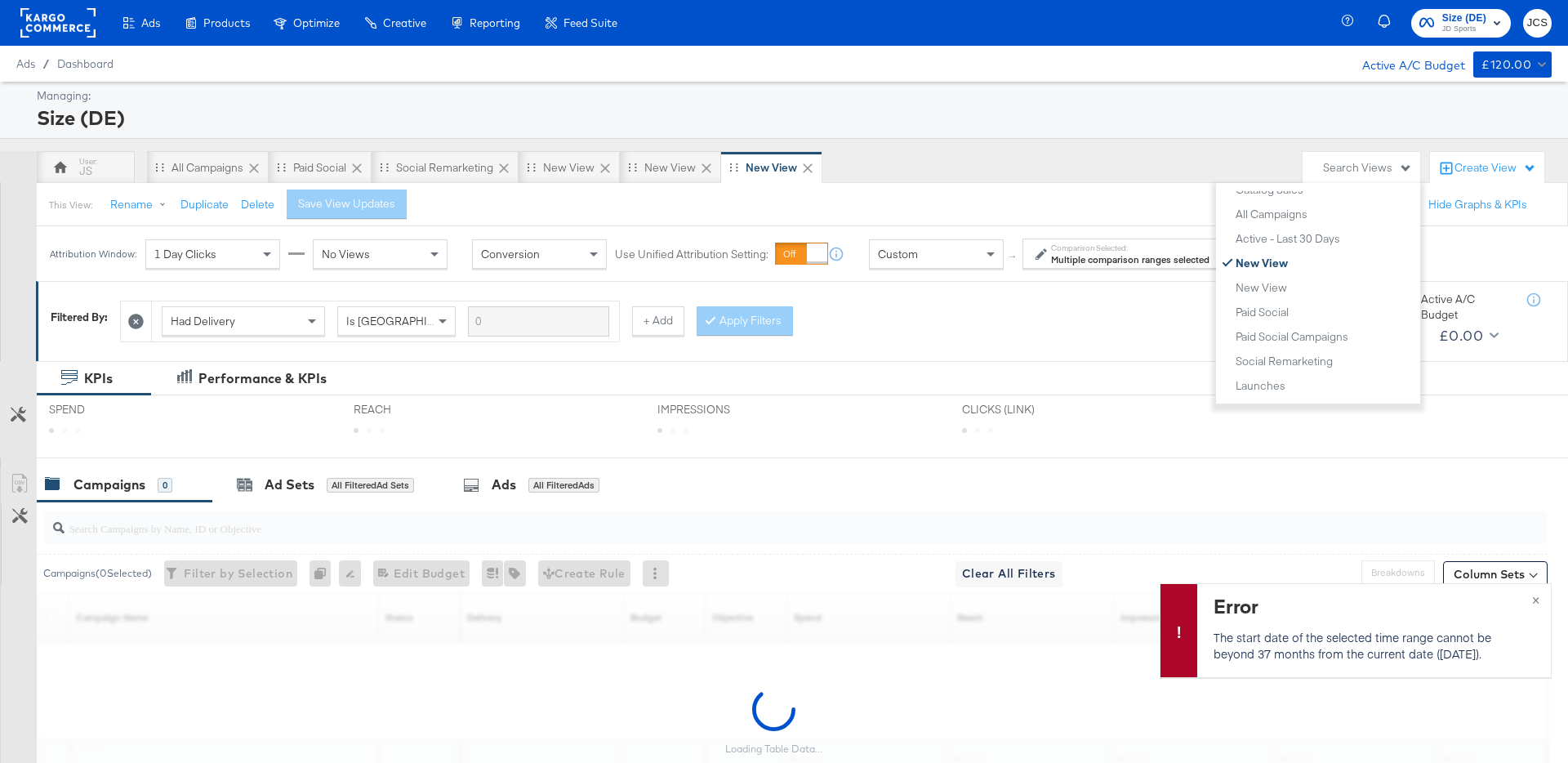
click at [884, 167] on div "JS All Campaigns Paid Social Social Remarketing New View New View New View" at bounding box center [666, 168] width 1258 height 32
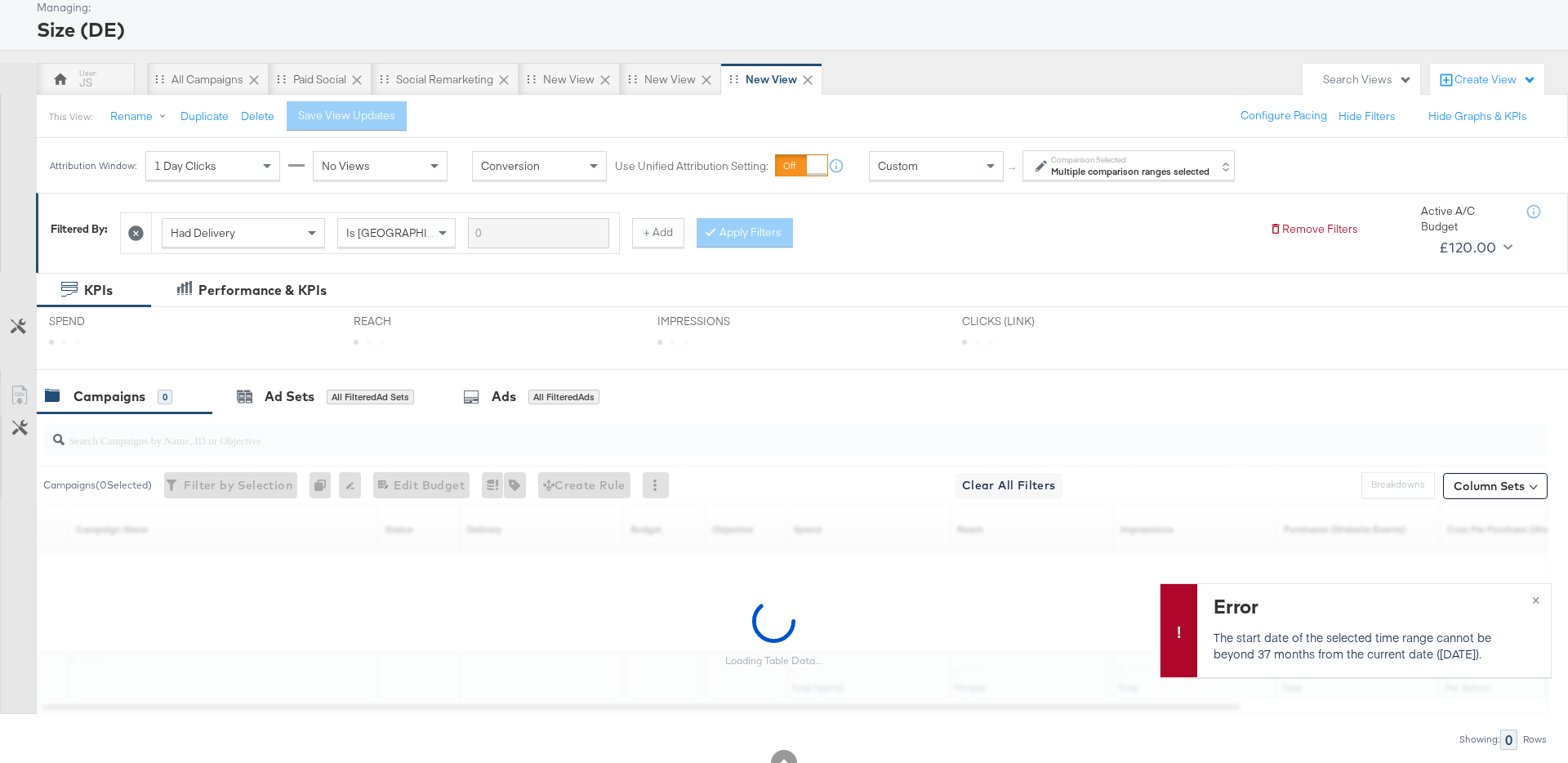
scroll to position [146, 0]
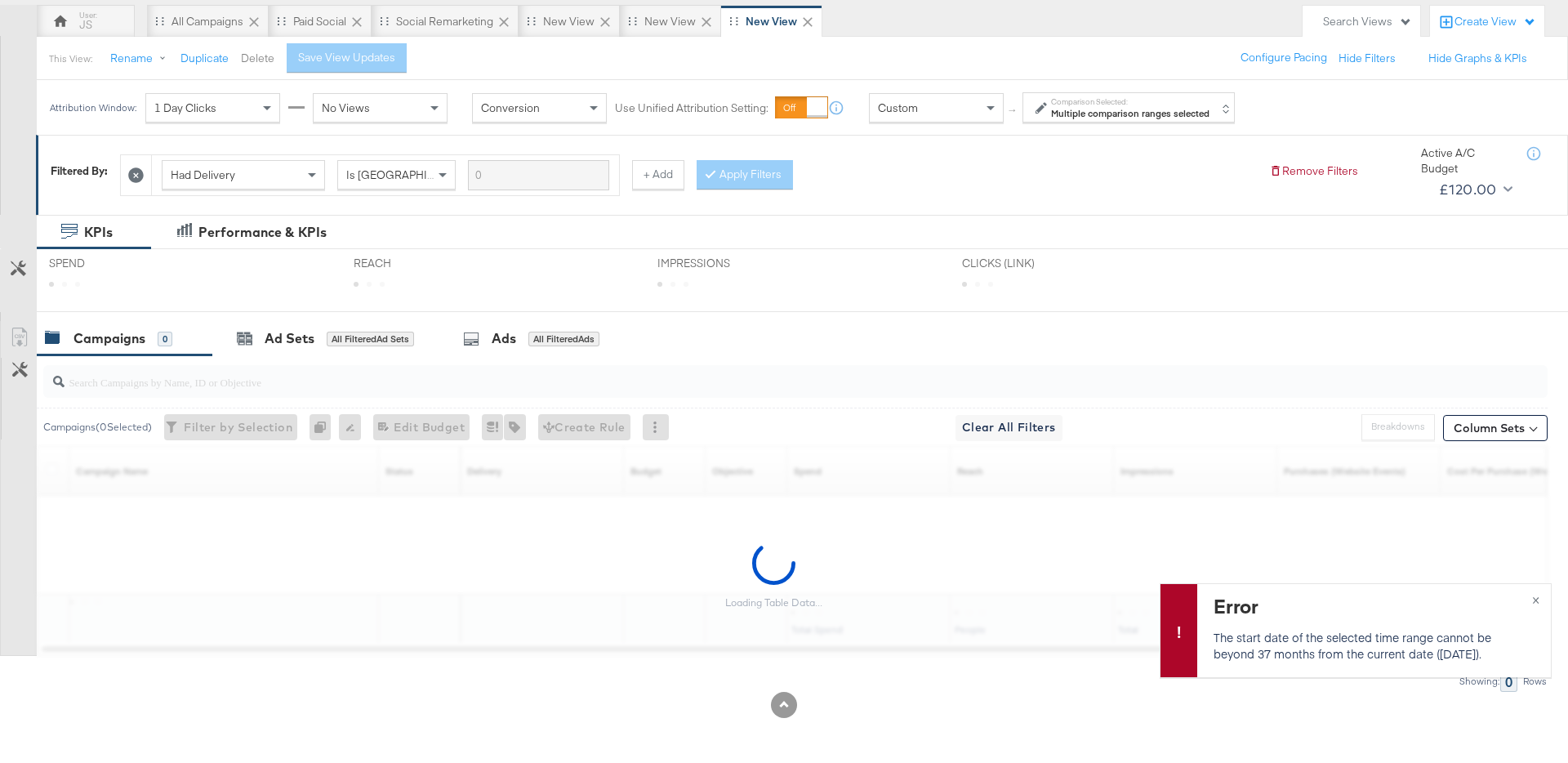
click at [261, 61] on button "Delete" at bounding box center [257, 58] width 33 height 15
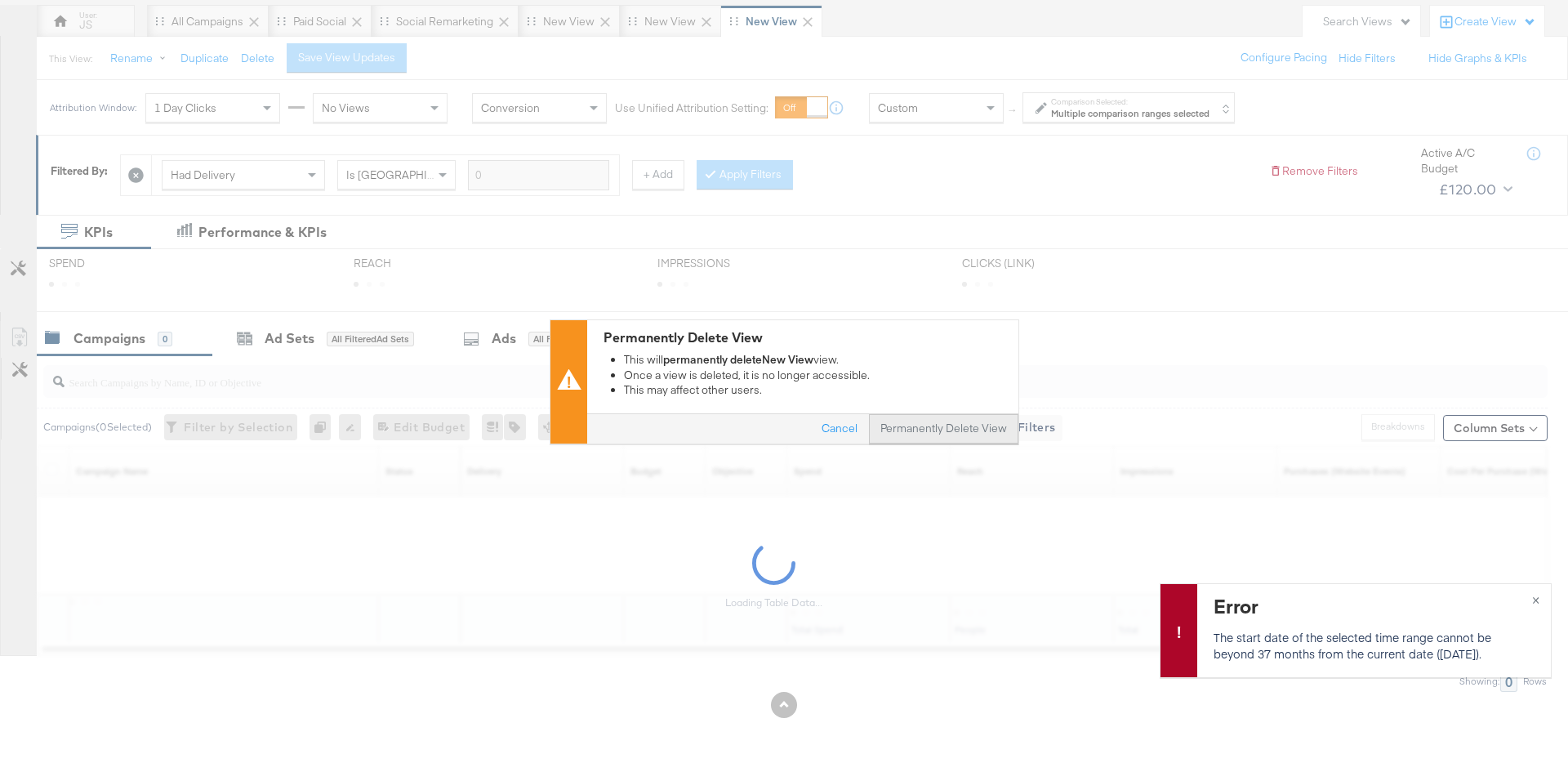
click at [939, 430] on button "Permanently Delete View" at bounding box center [943, 429] width 150 height 30
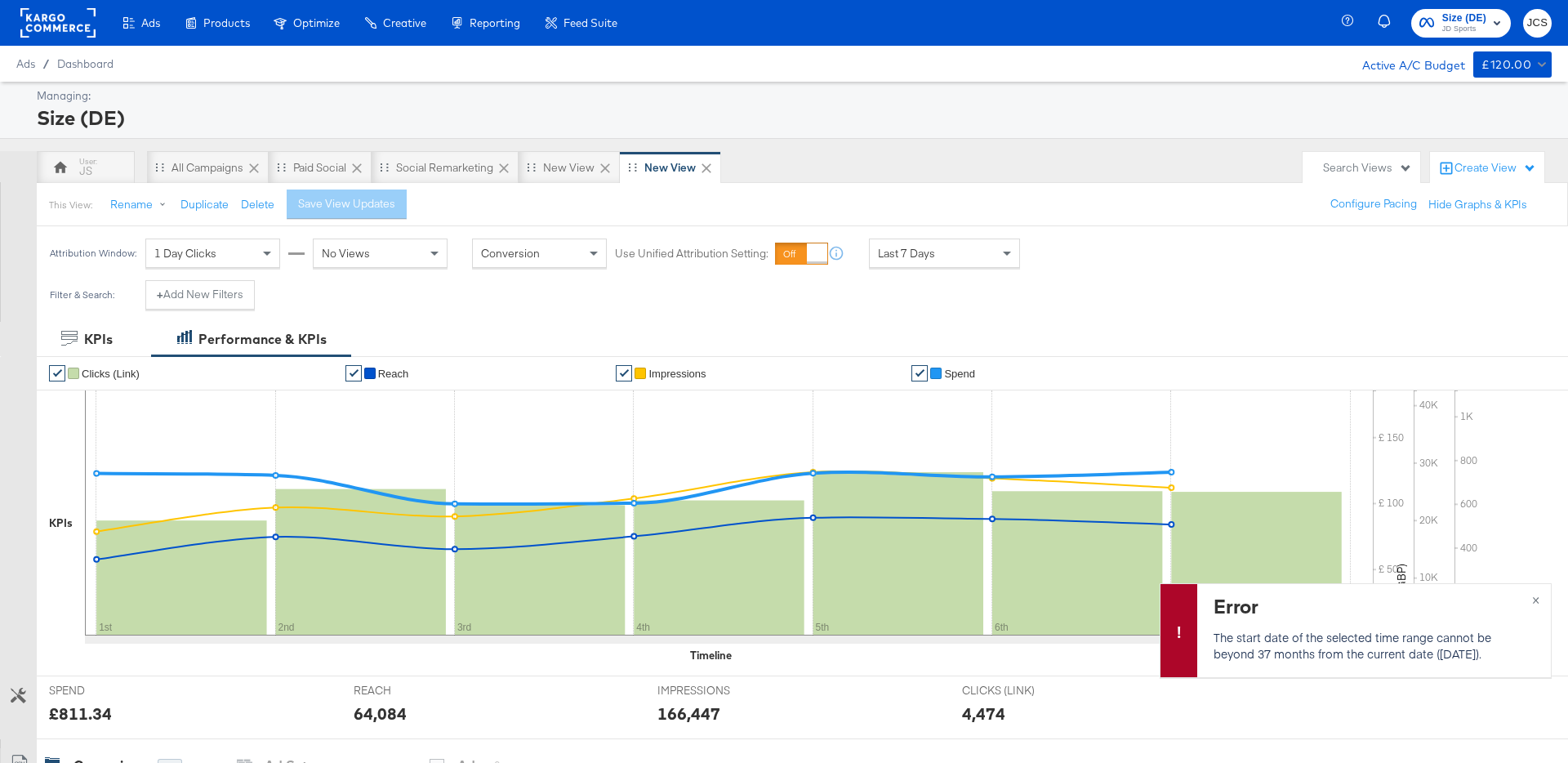
click at [96, 14] on div "Ads Ads Dashboard Main dashboard for Media Buying. New Campaign Create a new ca…" at bounding box center [314, 23] width 630 height 46
click at [91, 24] on rect at bounding box center [57, 23] width 75 height 30
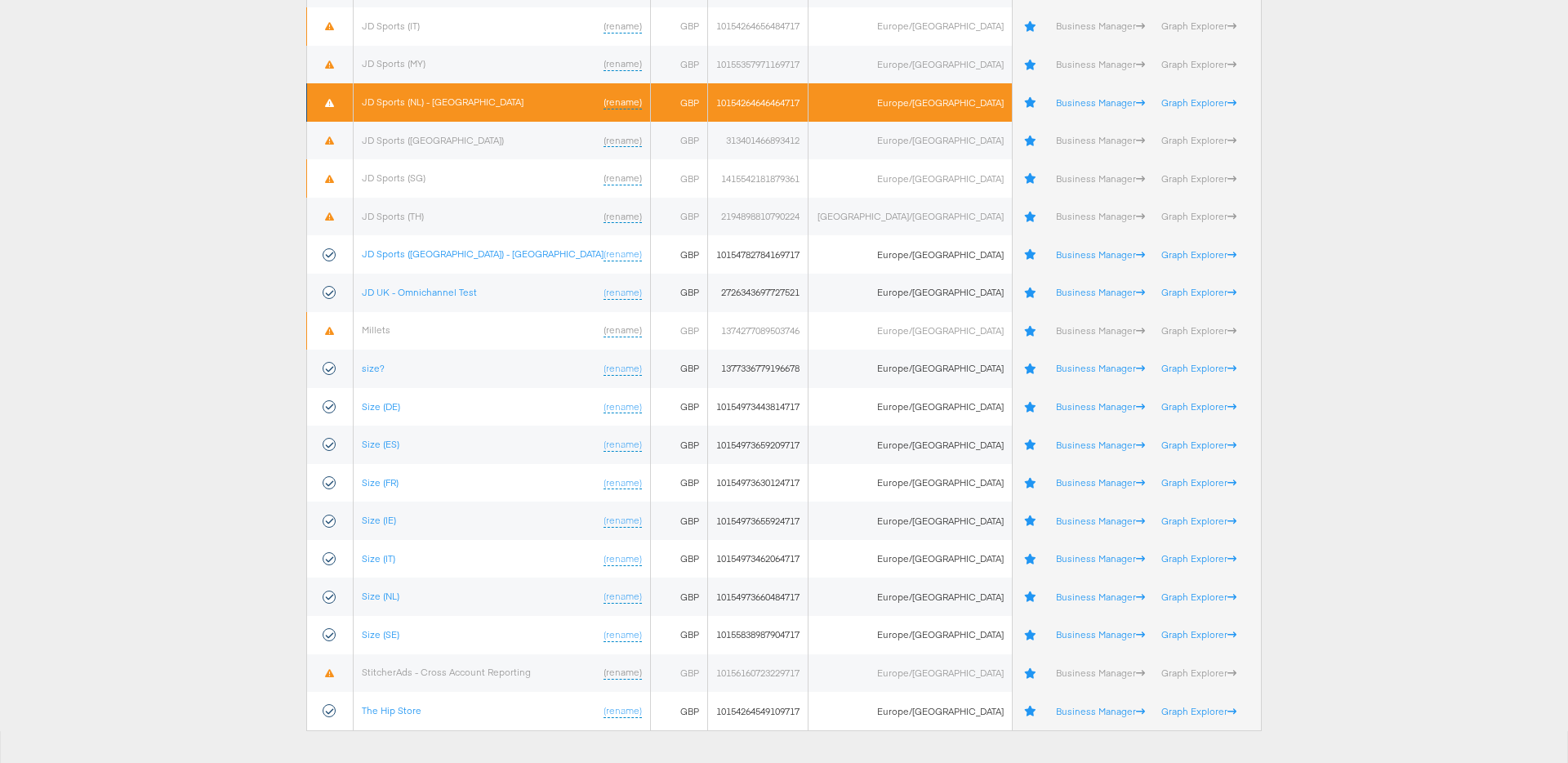
scroll to position [732, 0]
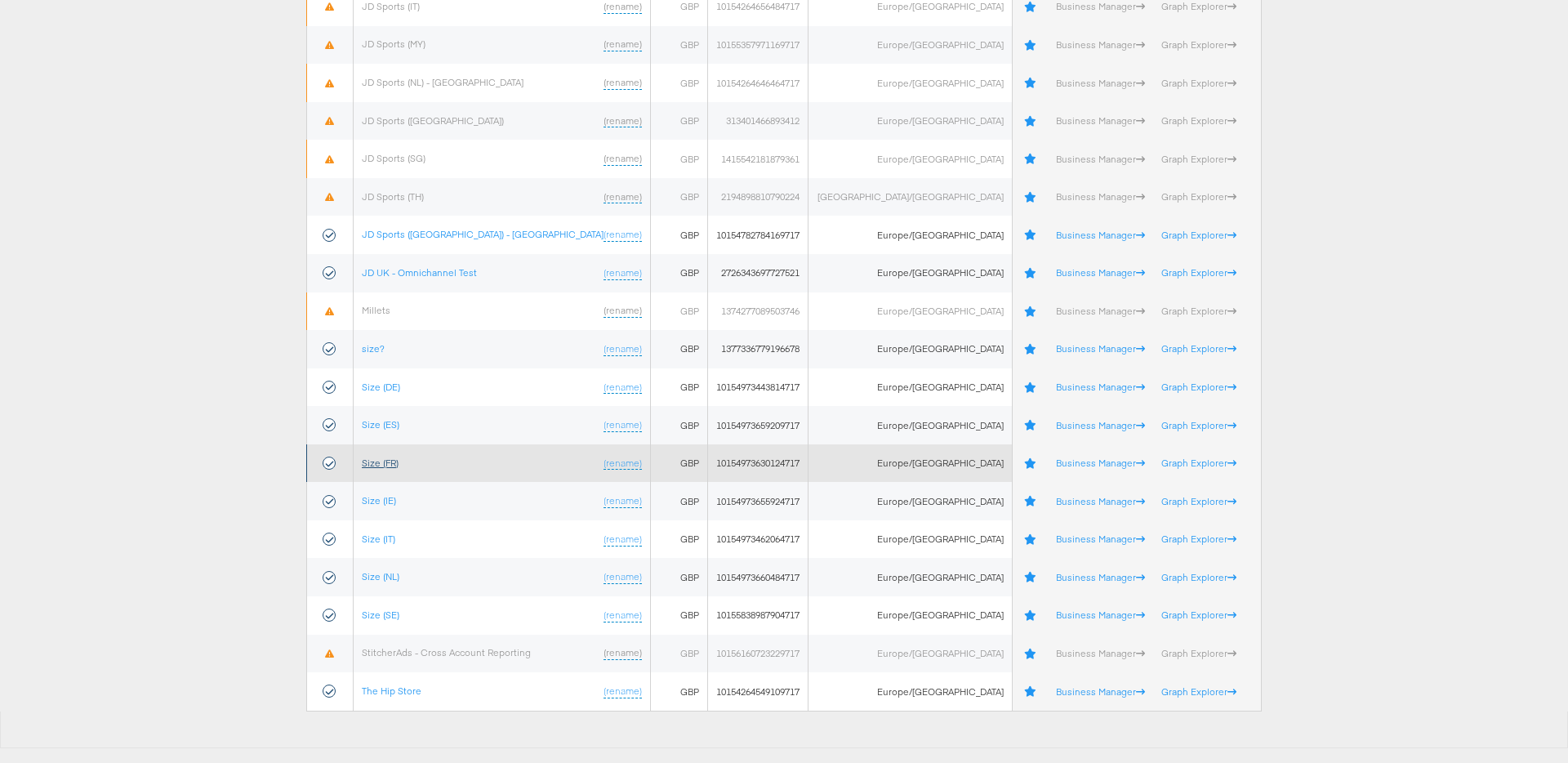
click at [396, 460] on link "Size (FR)" at bounding box center [380, 462] width 37 height 12
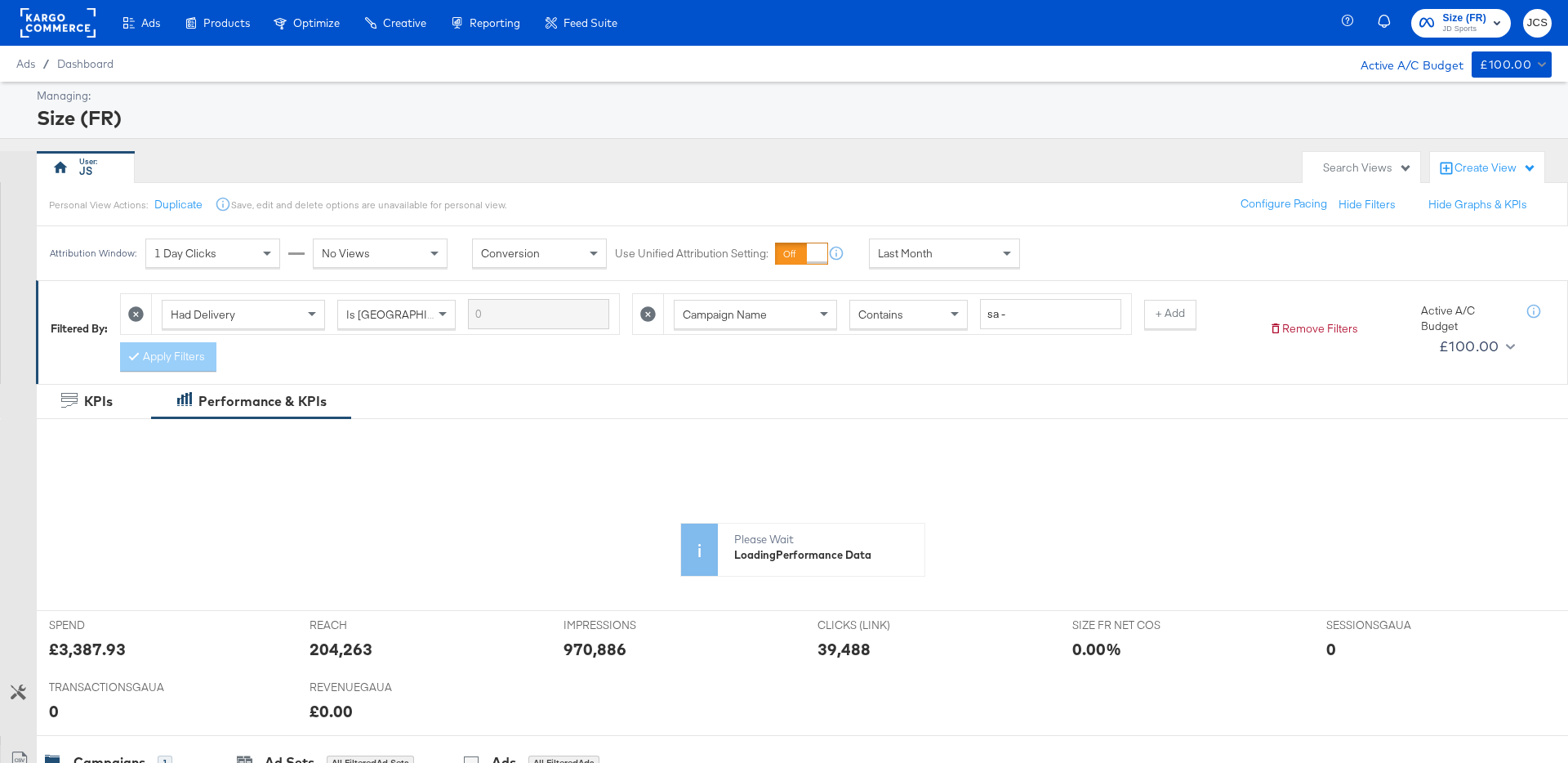
drag, startPoint x: 1351, startPoint y: 172, endPoint x: 1357, endPoint y: 162, distance: 11.7
click at [1356, 162] on div "Search Views" at bounding box center [1367, 168] width 89 height 15
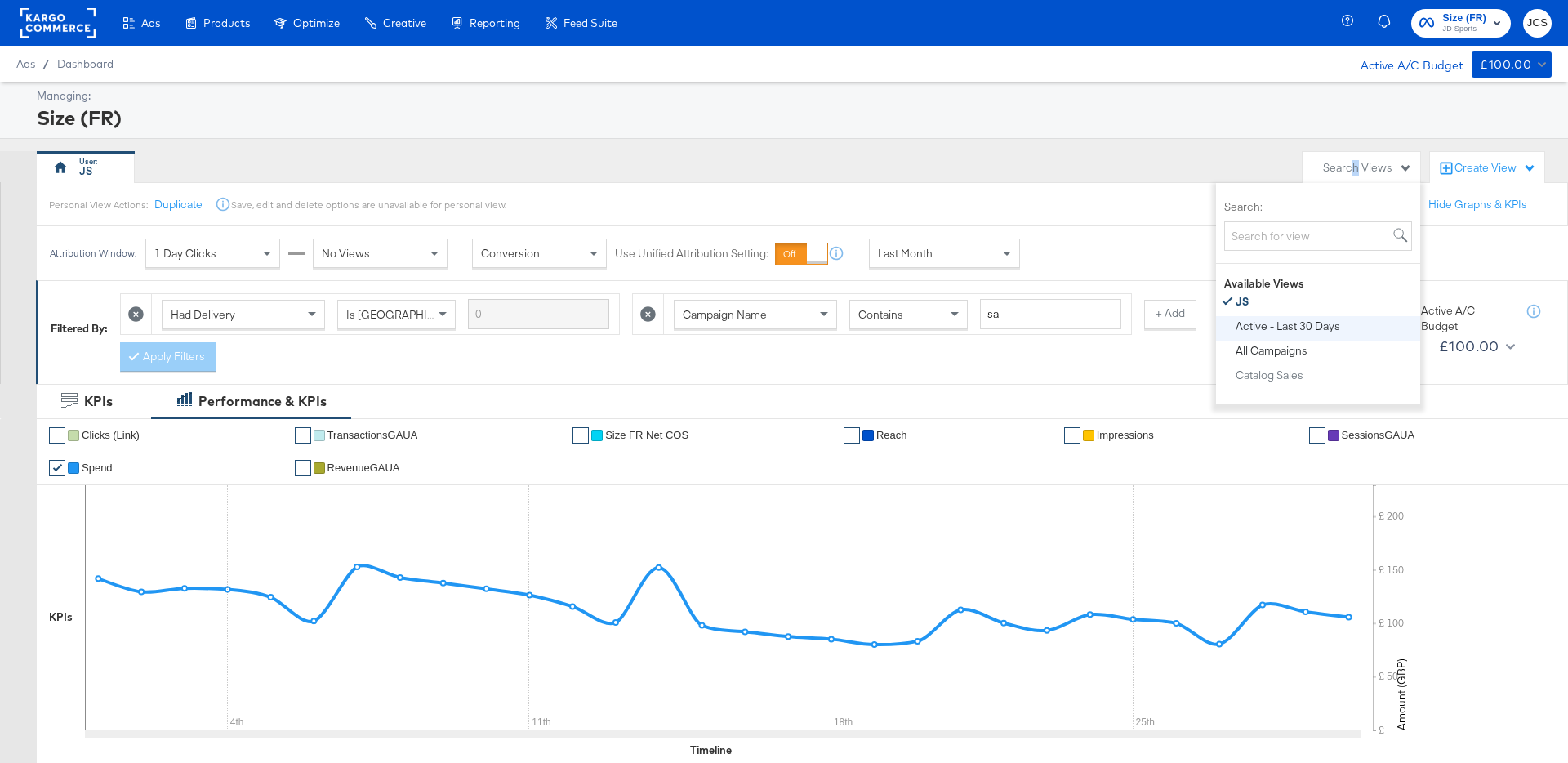
drag, startPoint x: 1293, startPoint y: 346, endPoint x: 1306, endPoint y: 335, distance: 17.0
click at [1298, 341] on button "All Campaigns" at bounding box center [1325, 351] width 179 height 20
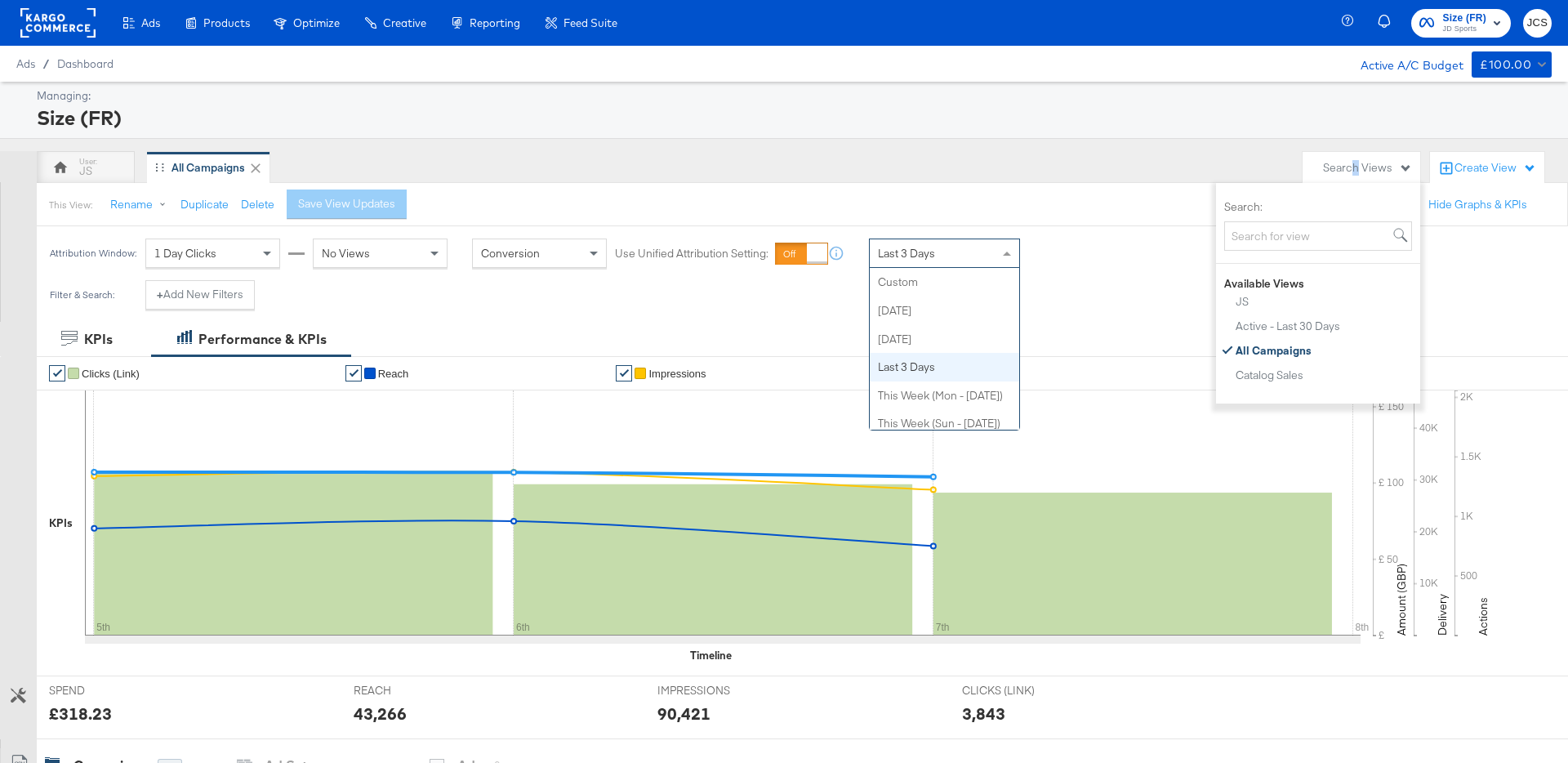
click at [966, 263] on div "Last 3 Days" at bounding box center [944, 252] width 150 height 28
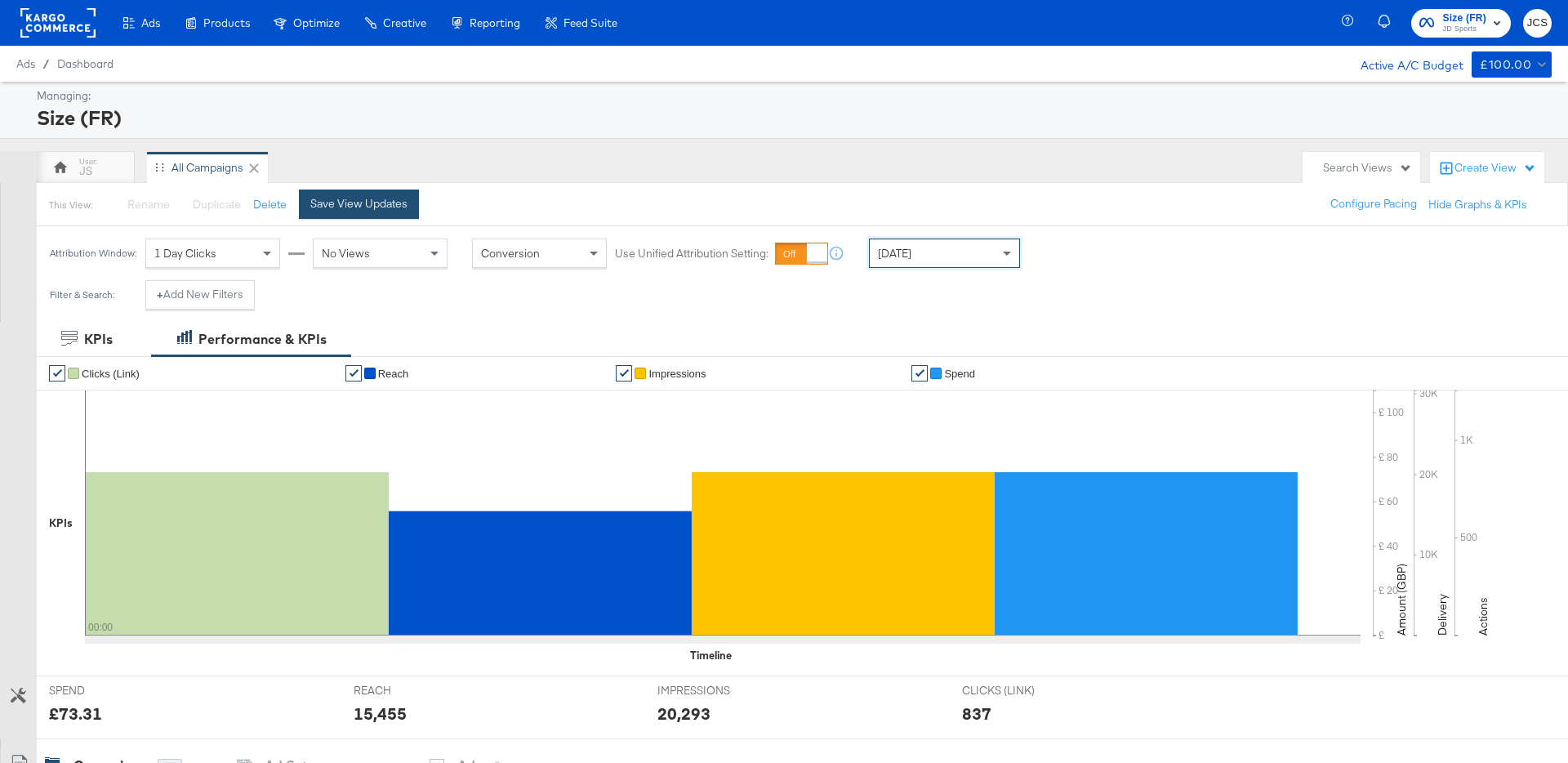
click at [375, 195] on button "Save View Updates" at bounding box center [359, 204] width 120 height 30
click at [62, 20] on rect at bounding box center [57, 23] width 75 height 30
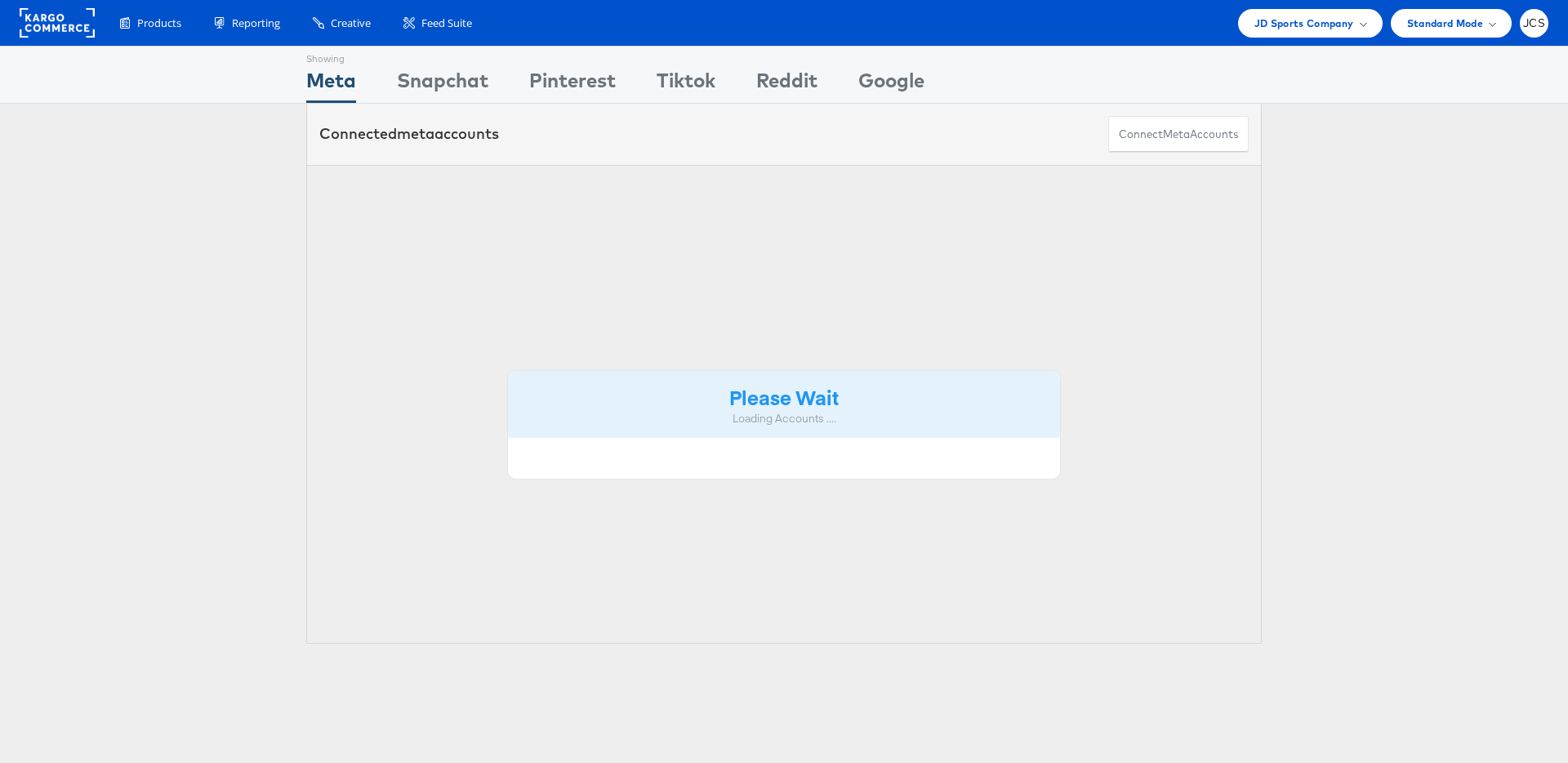
click at [1257, 26] on span "JD Sports Company" at bounding box center [1304, 23] width 100 height 17
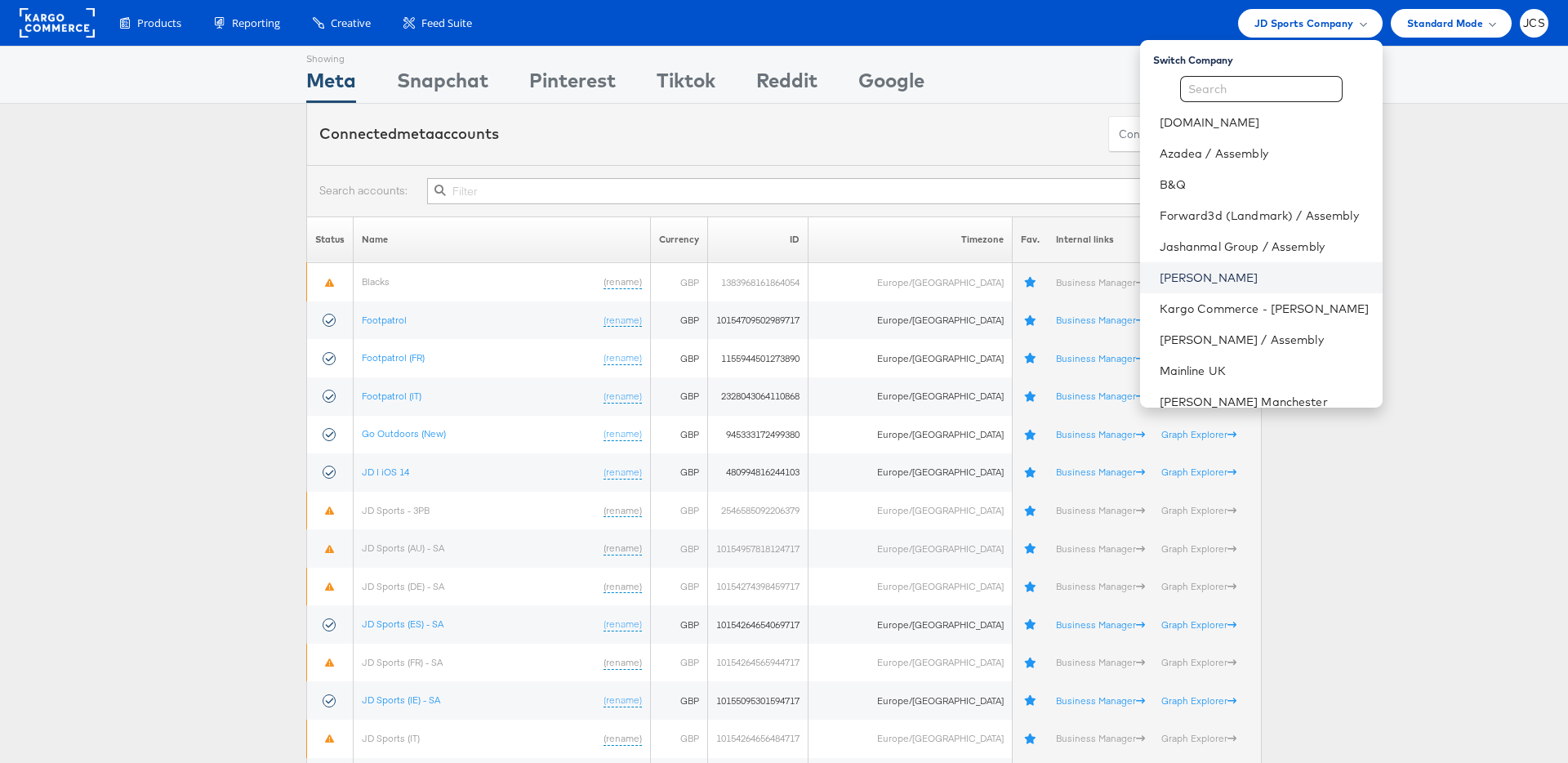
click at [1160, 284] on link "[PERSON_NAME]" at bounding box center [1265, 277] width 210 height 16
click at [1160, 278] on link "[PERSON_NAME]" at bounding box center [1265, 277] width 210 height 16
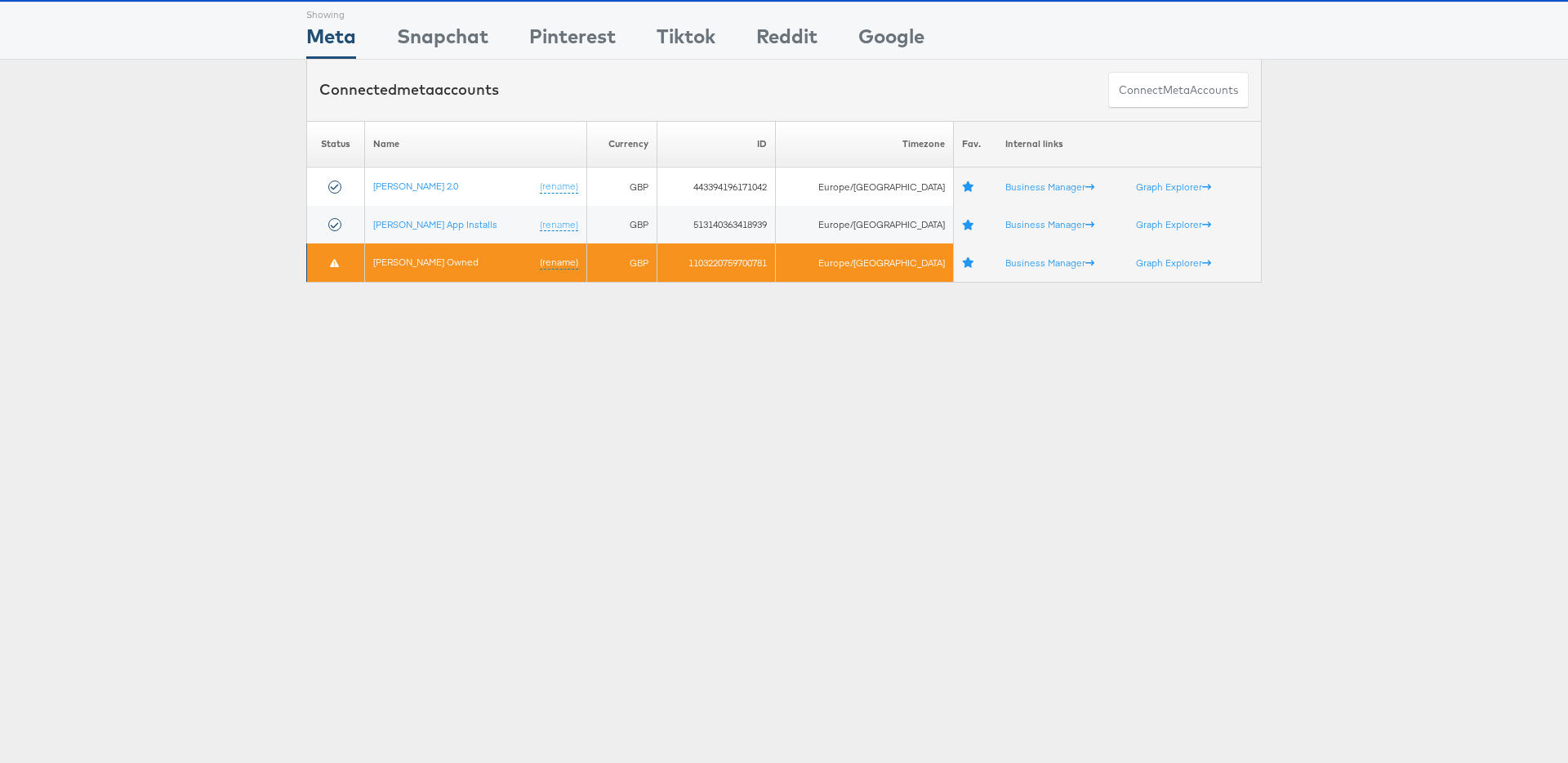
scroll to position [49, 0]
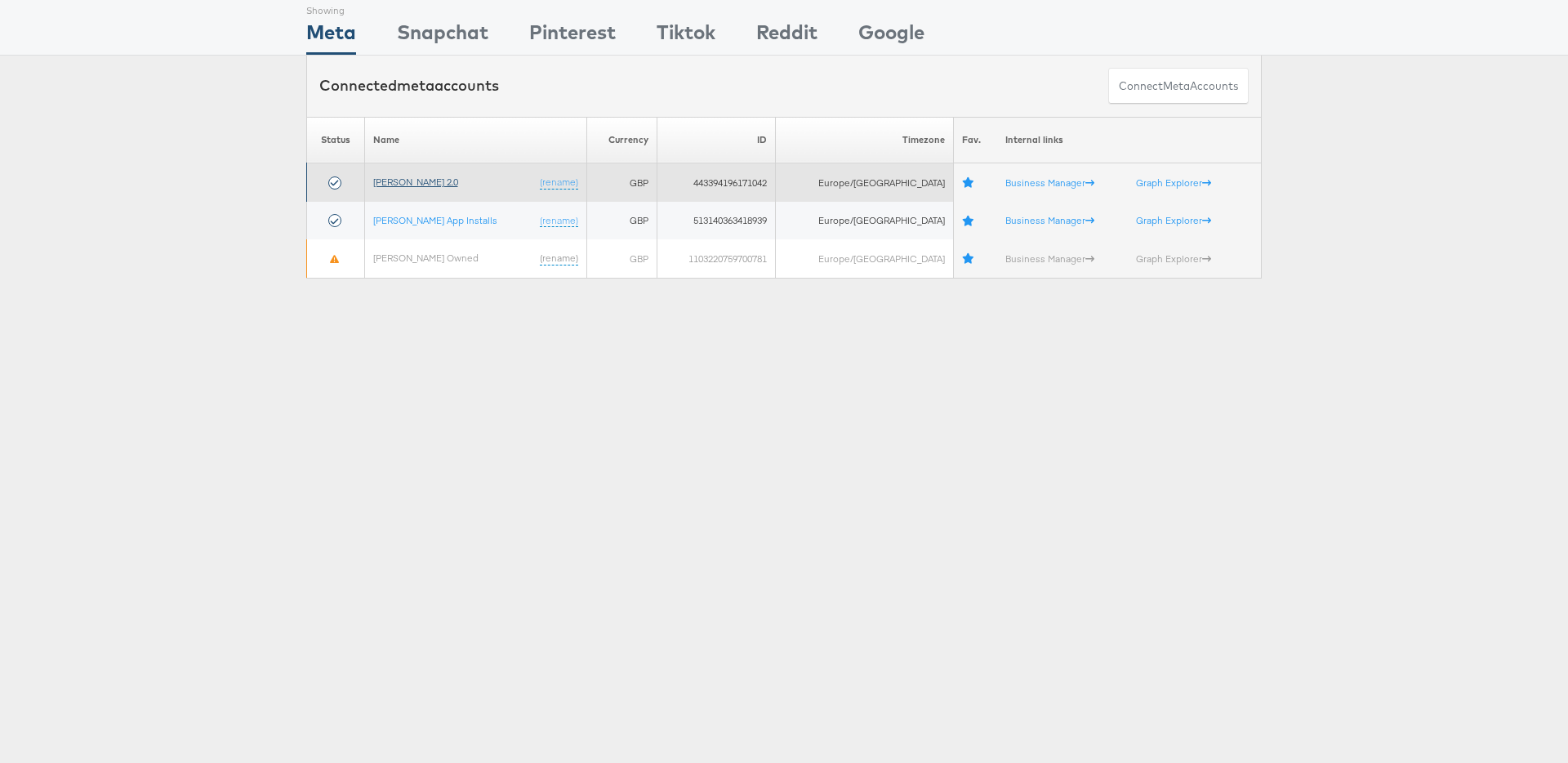
click at [419, 181] on link "[PERSON_NAME] 2.0" at bounding box center [415, 181] width 85 height 12
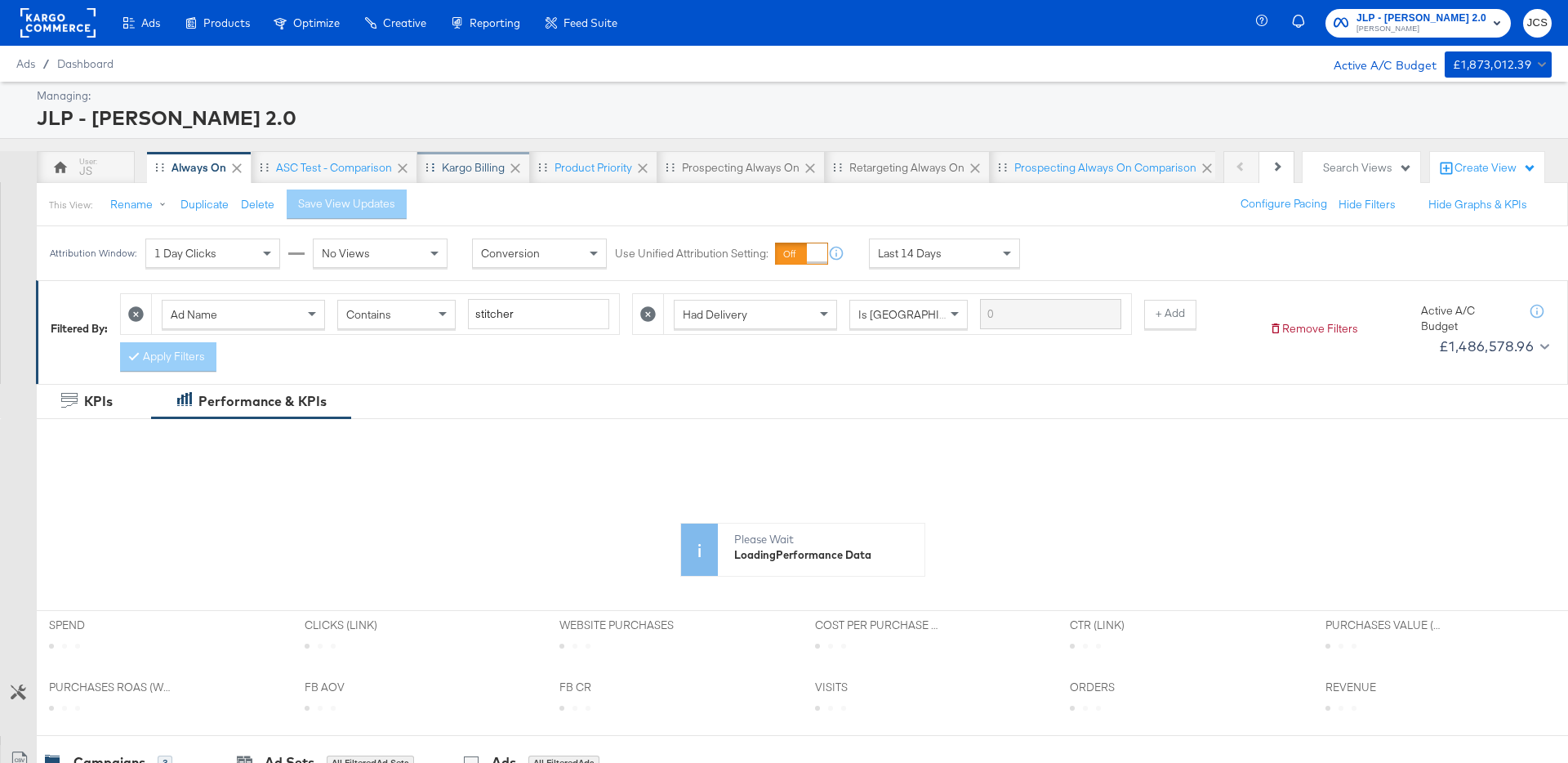
click at [454, 170] on div "Kargo Billing" at bounding box center [473, 168] width 63 height 15
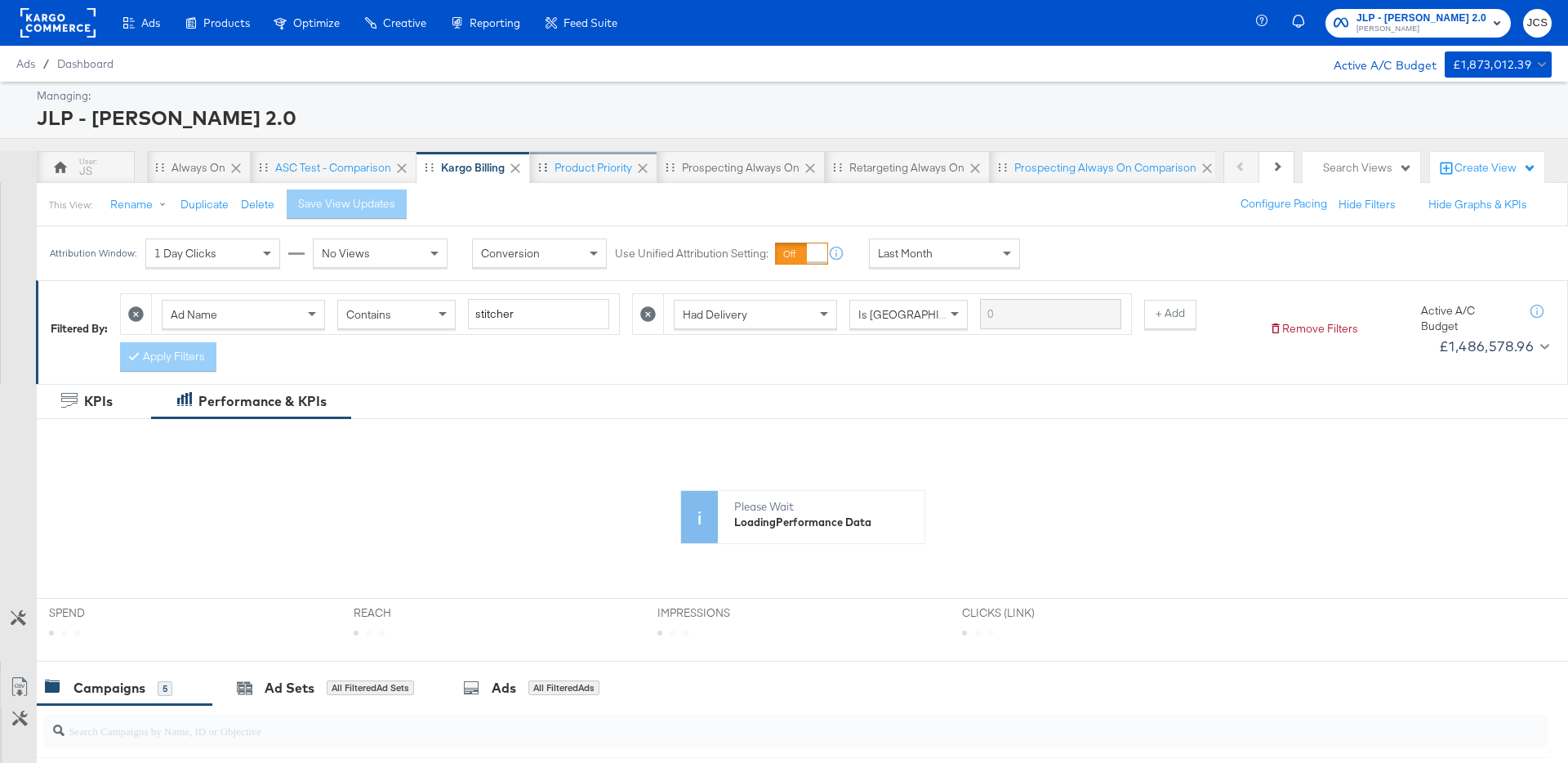
click at [593, 167] on div "Product priority" at bounding box center [593, 168] width 77 height 15
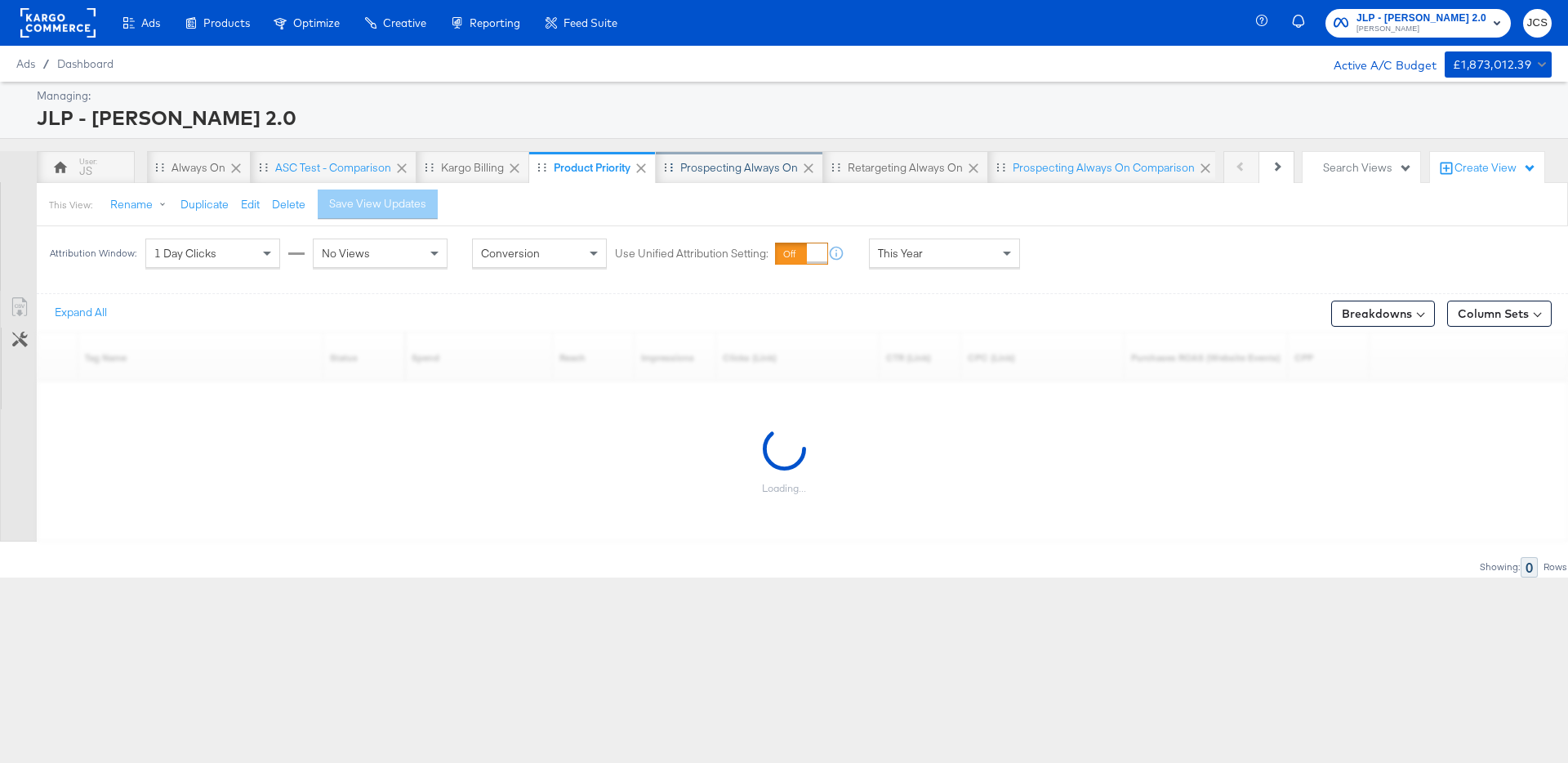
click at [717, 171] on div "Prospecting Always On" at bounding box center [738, 168] width 117 height 15
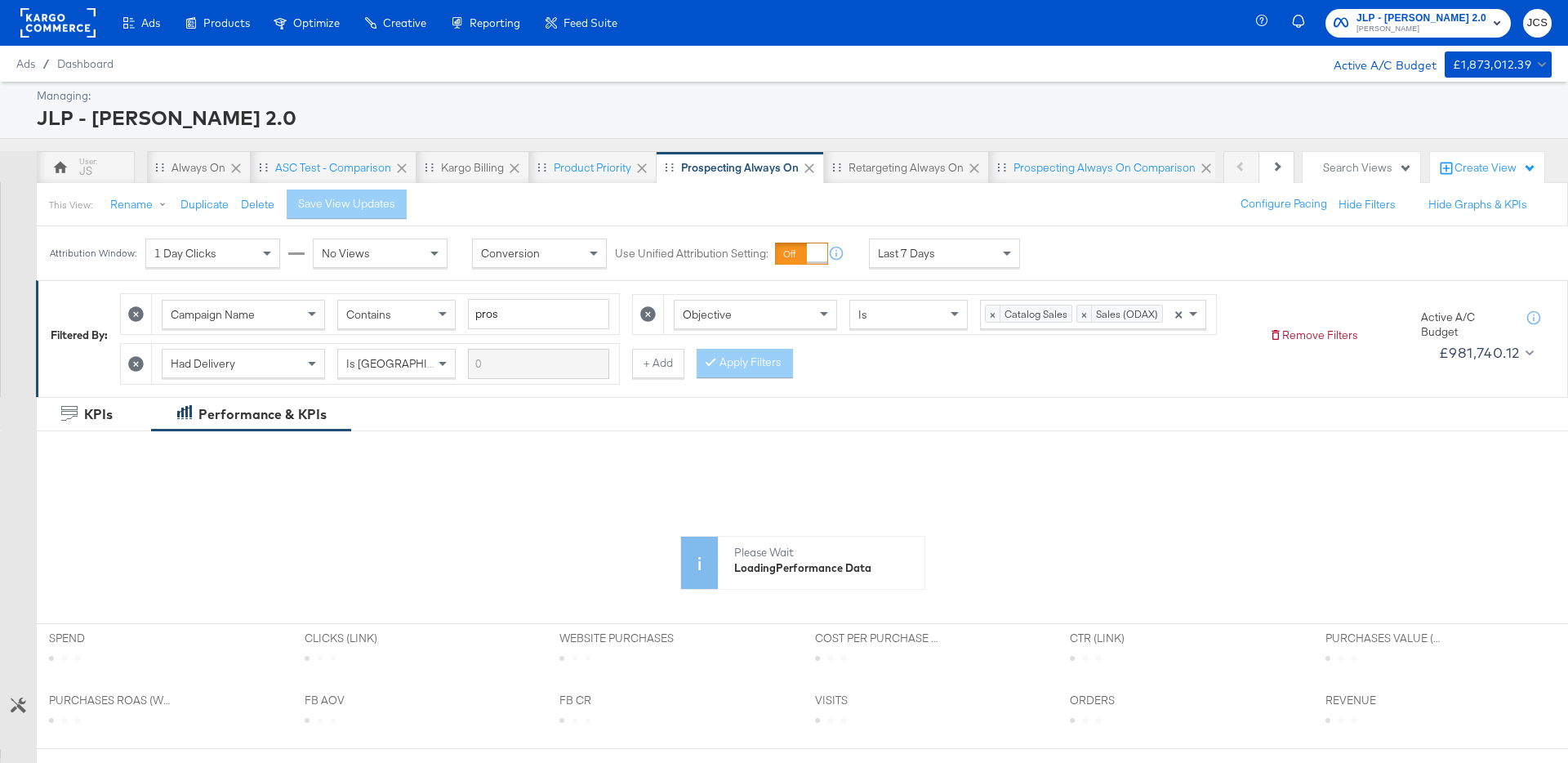
click at [886, 252] on span "Last 7 Days" at bounding box center [907, 252] width 57 height 14
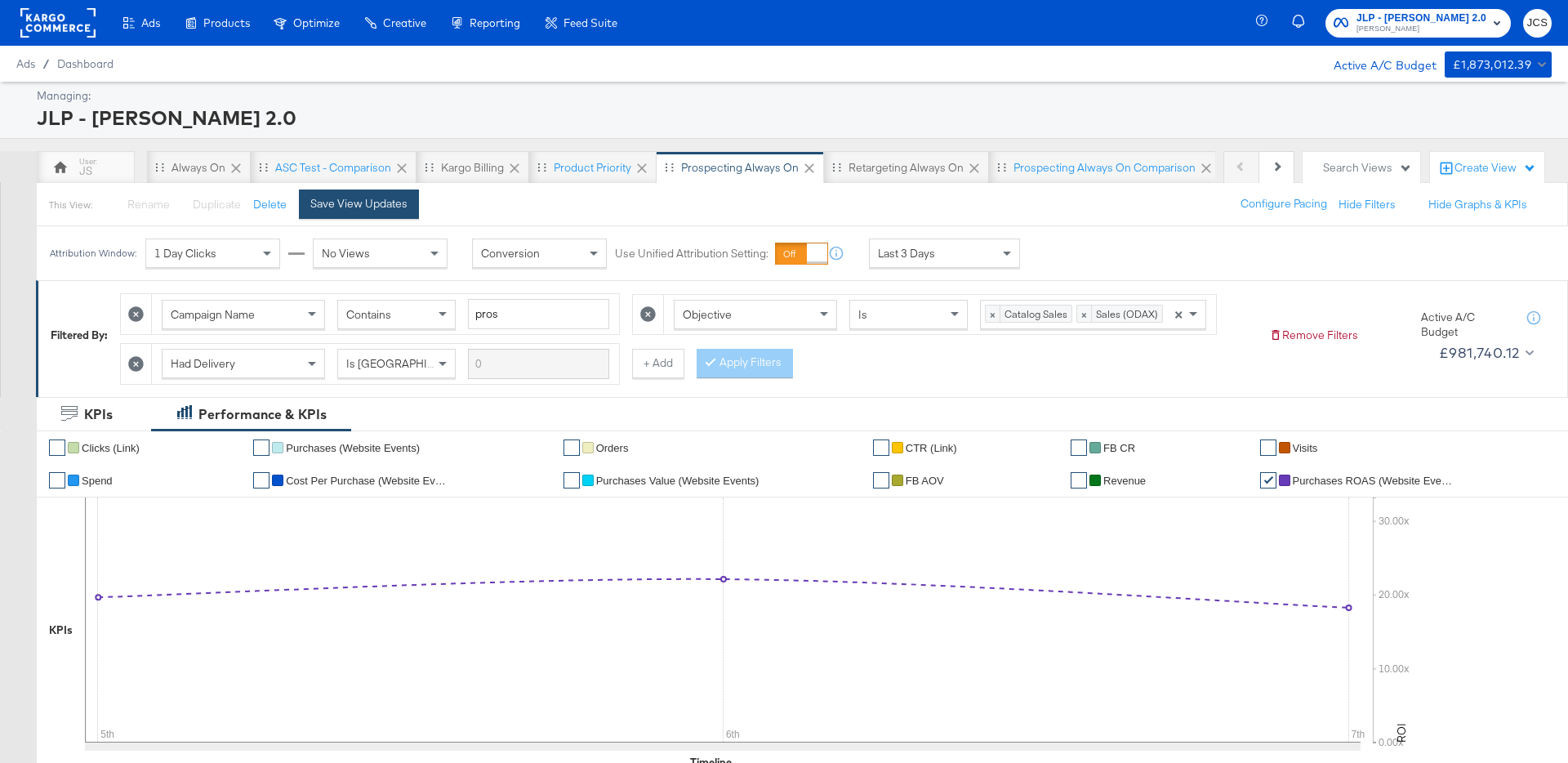
click at [384, 205] on div "Save View Updates" at bounding box center [359, 204] width 97 height 15
click at [982, 259] on div "Last 3 Days" at bounding box center [944, 252] width 150 height 28
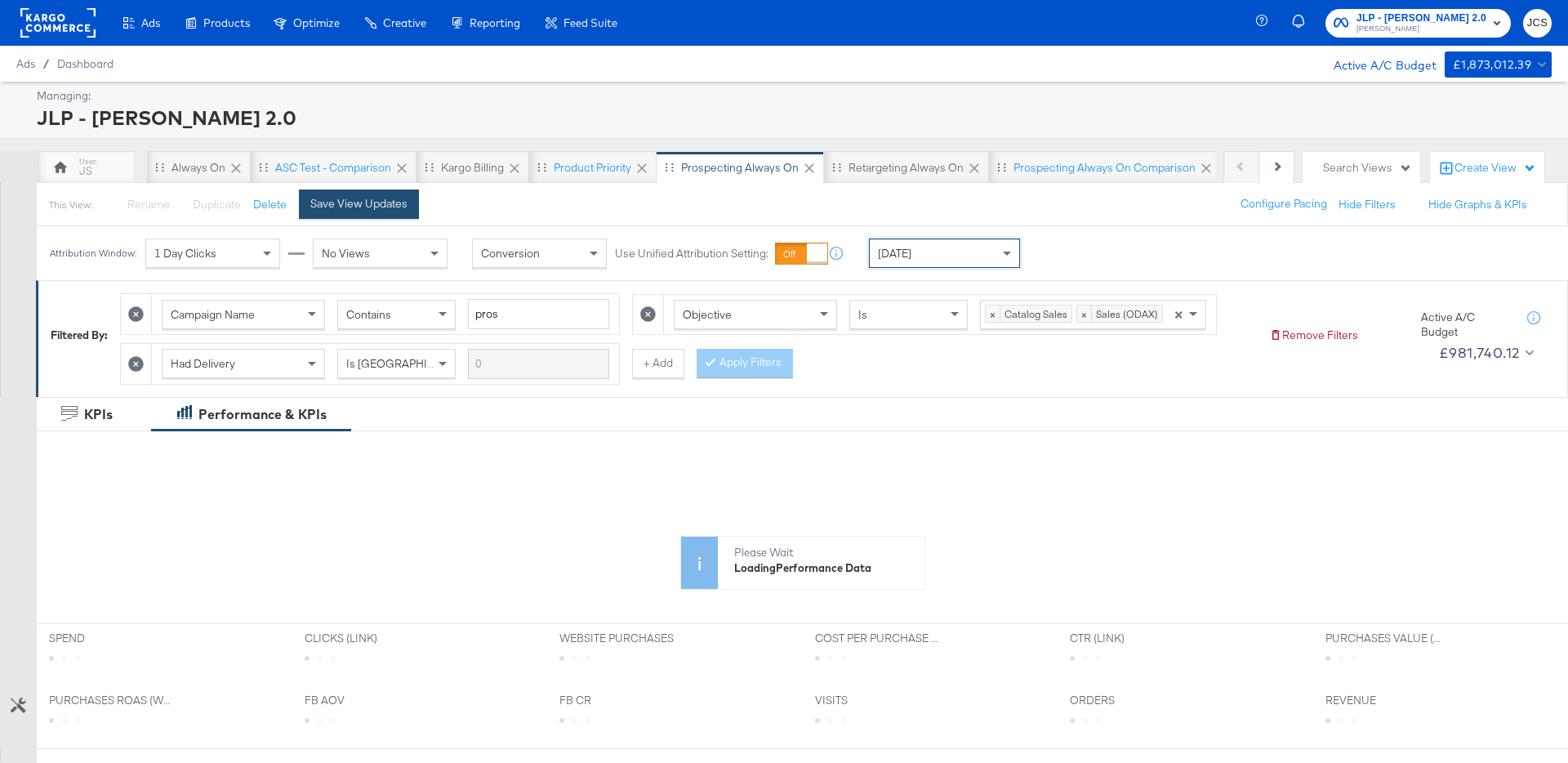
click at [354, 210] on div "Save View Updates" at bounding box center [359, 204] width 97 height 15
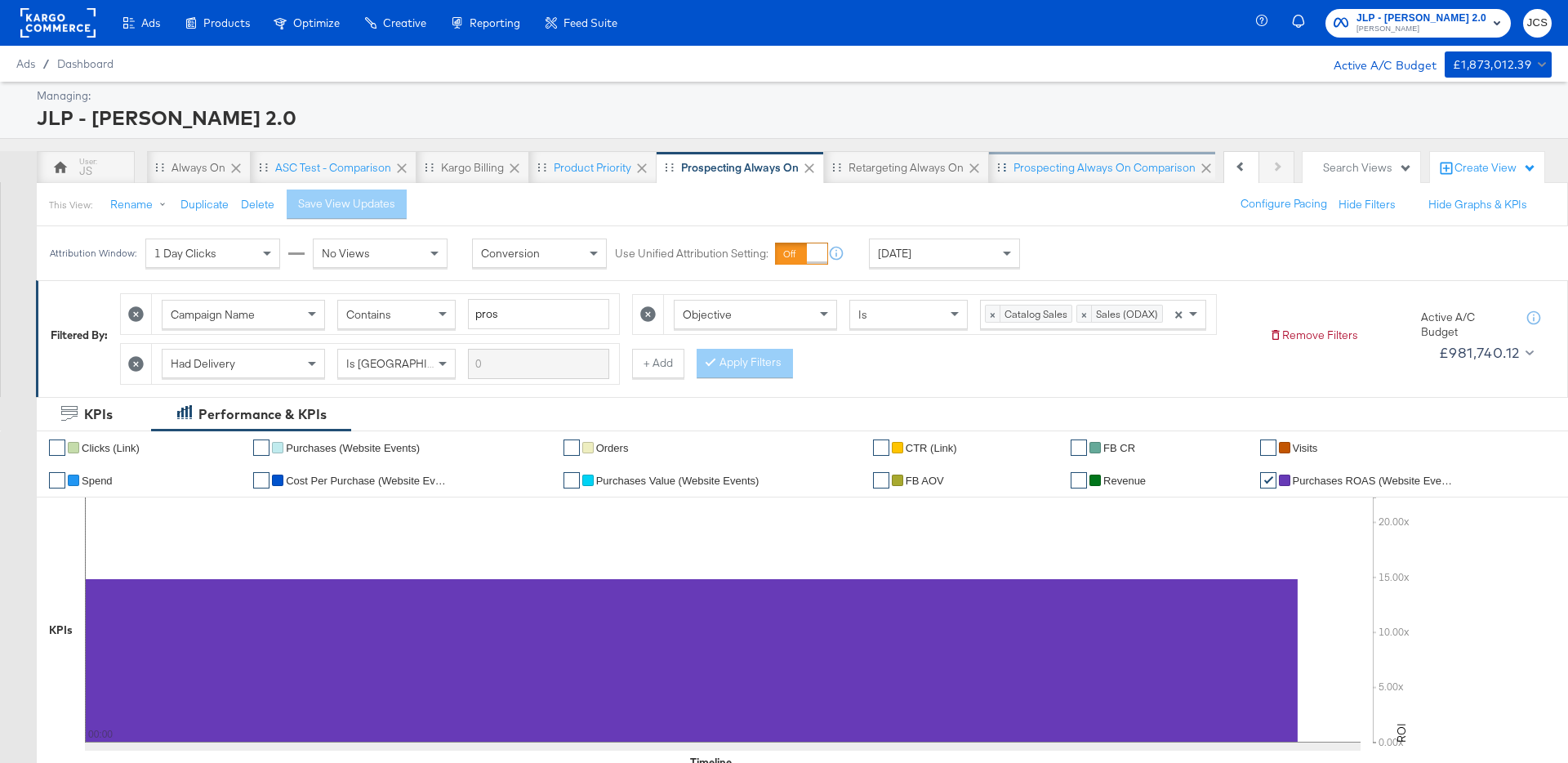
scroll to position [0, 154]
click at [1096, 167] on div "CPV Gen" at bounding box center [1115, 168] width 47 height 15
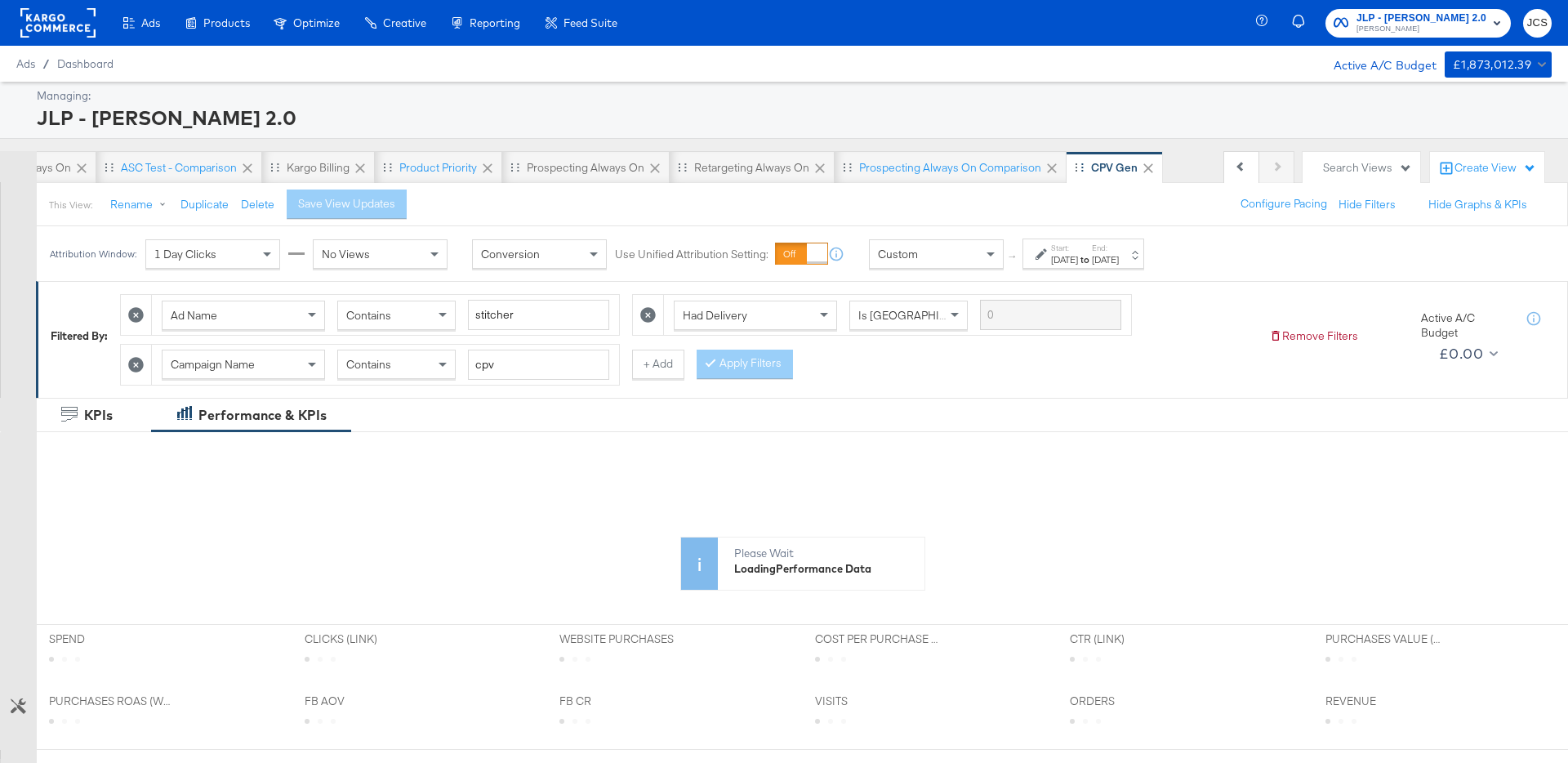
scroll to position [0, 153]
click at [581, 164] on div "Prospecting Always On" at bounding box center [586, 168] width 117 height 15
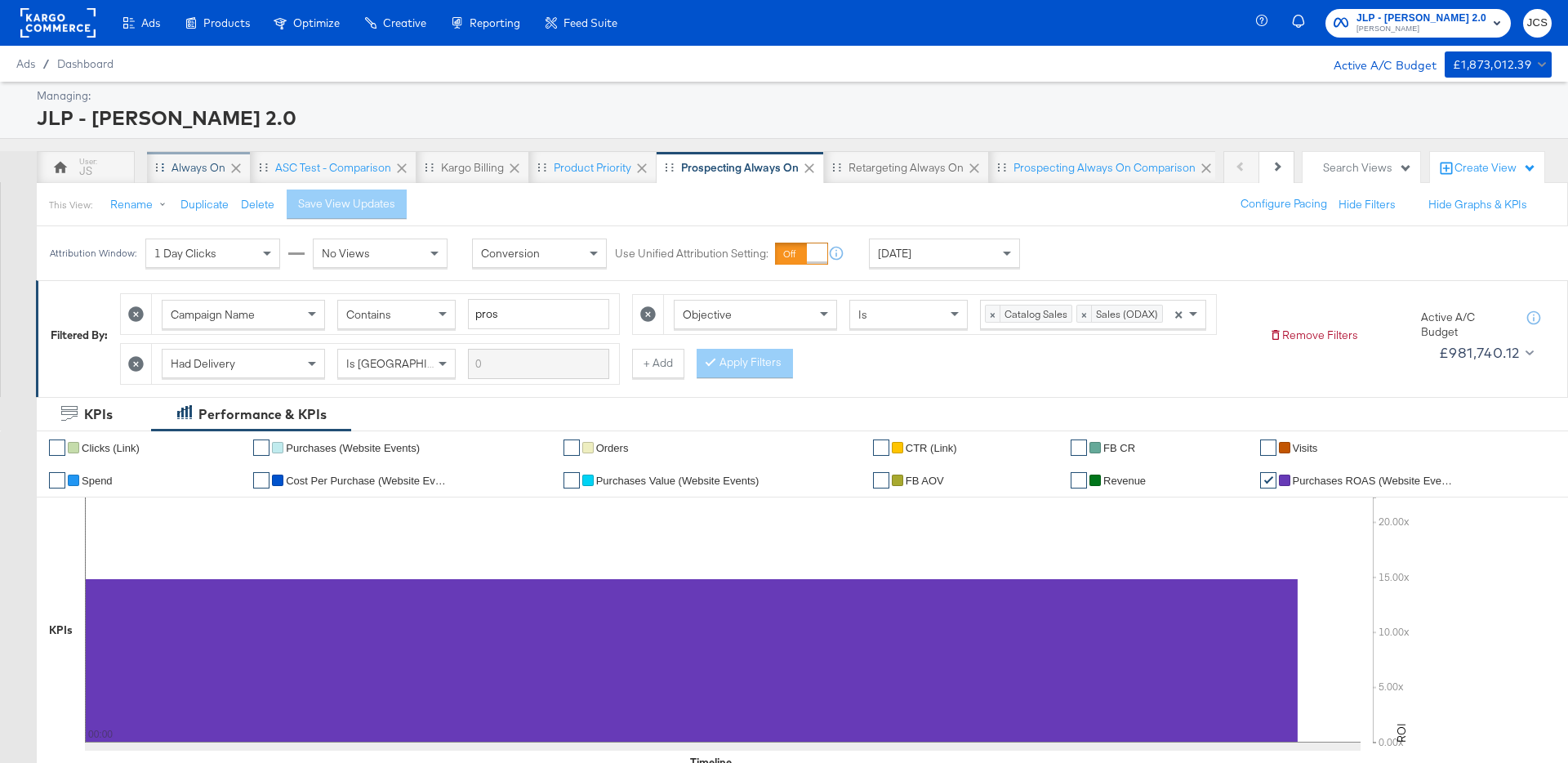
click at [177, 164] on div "Always On" at bounding box center [198, 168] width 54 height 15
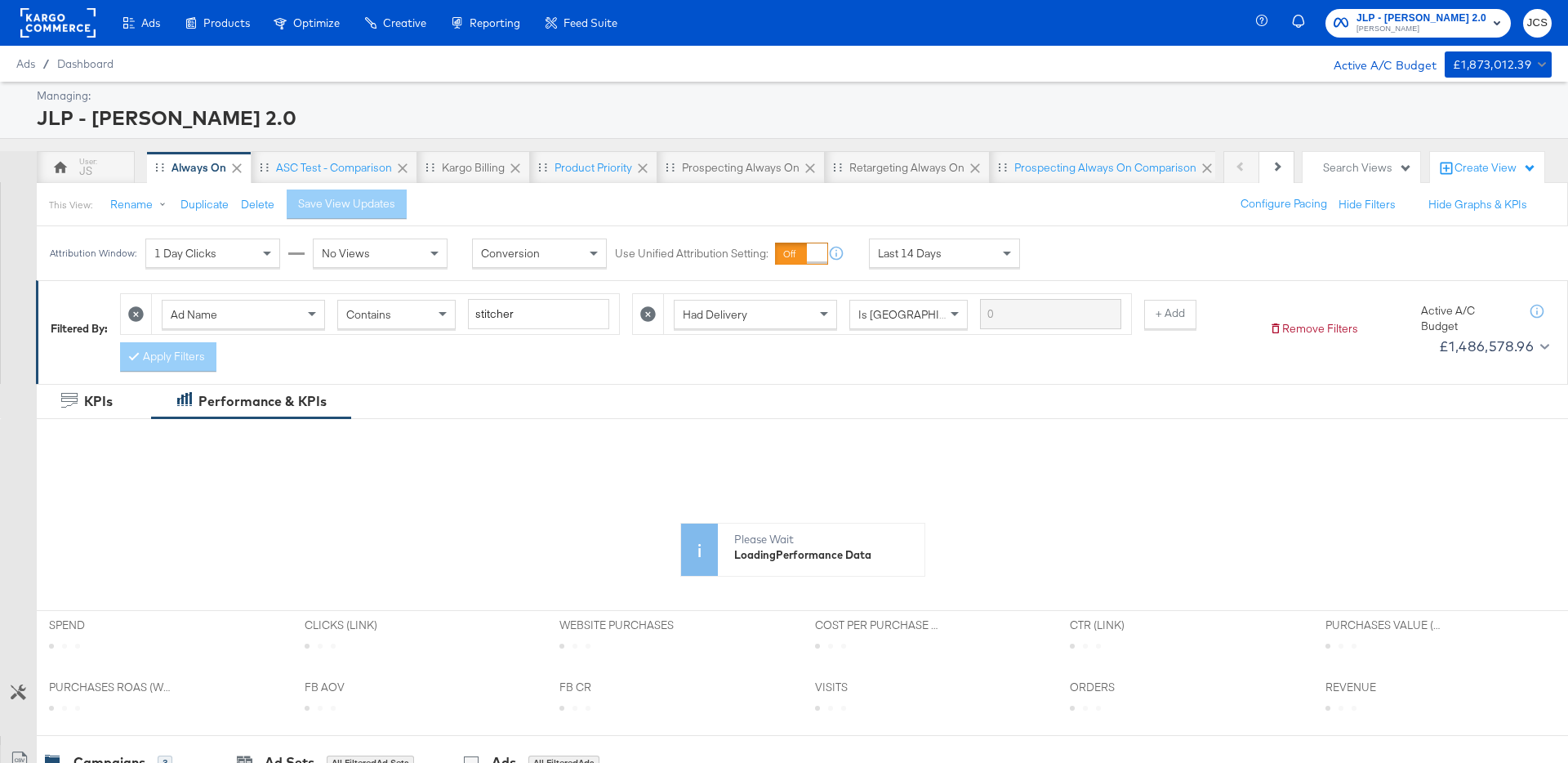
click at [915, 254] on span "Last 14 Days" at bounding box center [910, 252] width 64 height 14
click at [388, 206] on div "Save View Updates" at bounding box center [359, 204] width 97 height 15
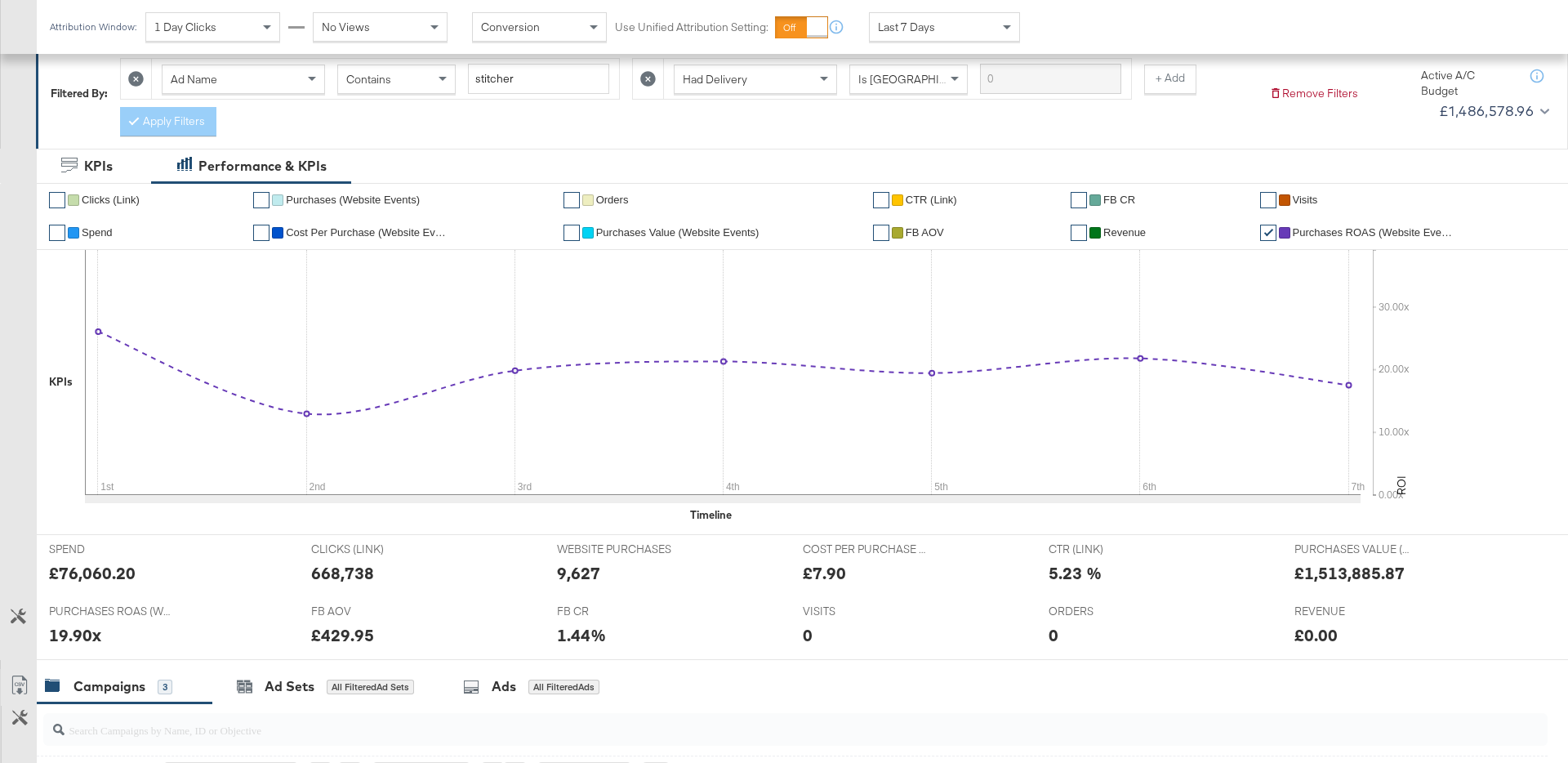
scroll to position [277, 0]
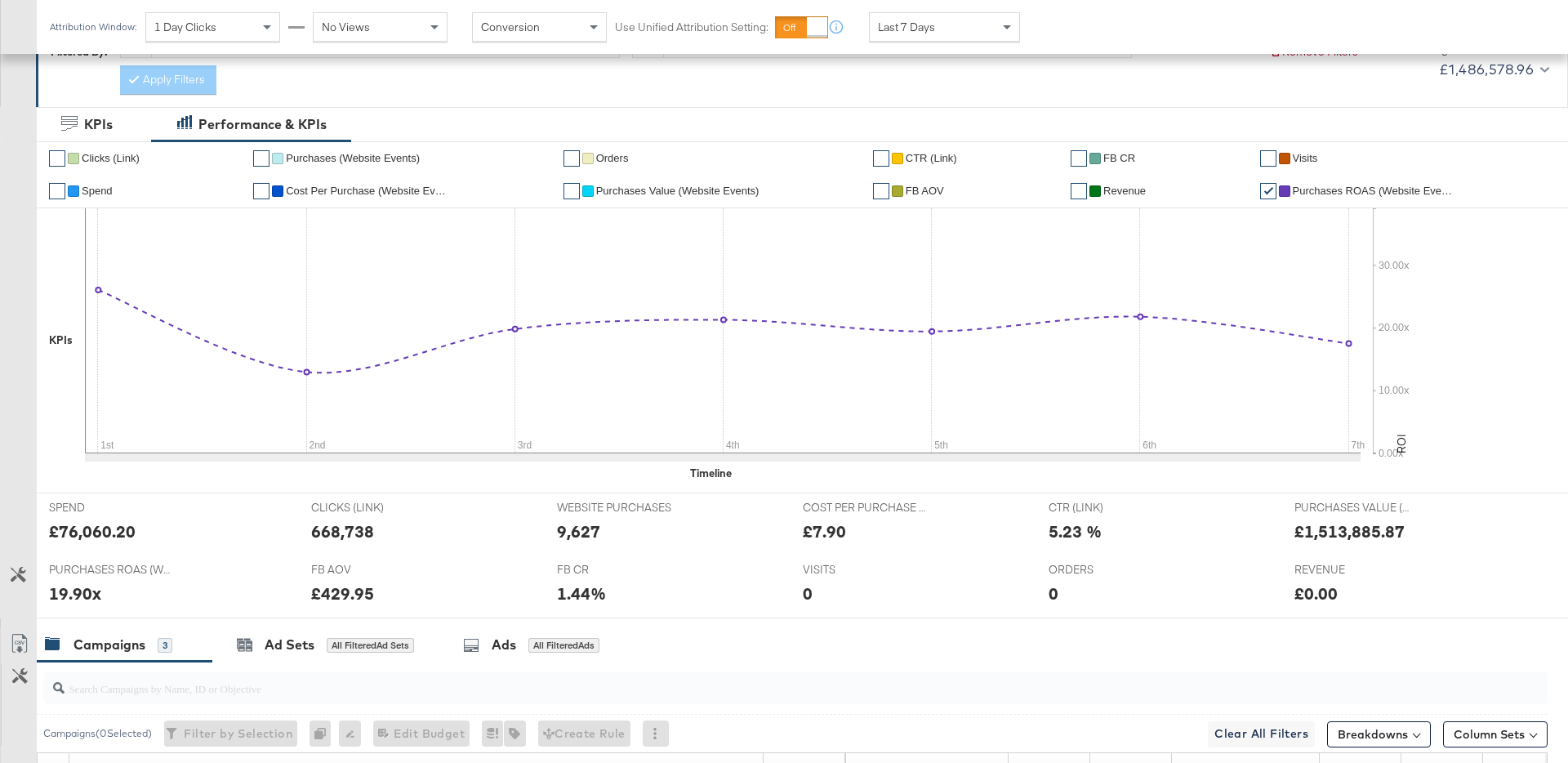
click at [1316, 192] on span "Purchases ROAS (Website Events)" at bounding box center [1375, 191] width 164 height 12
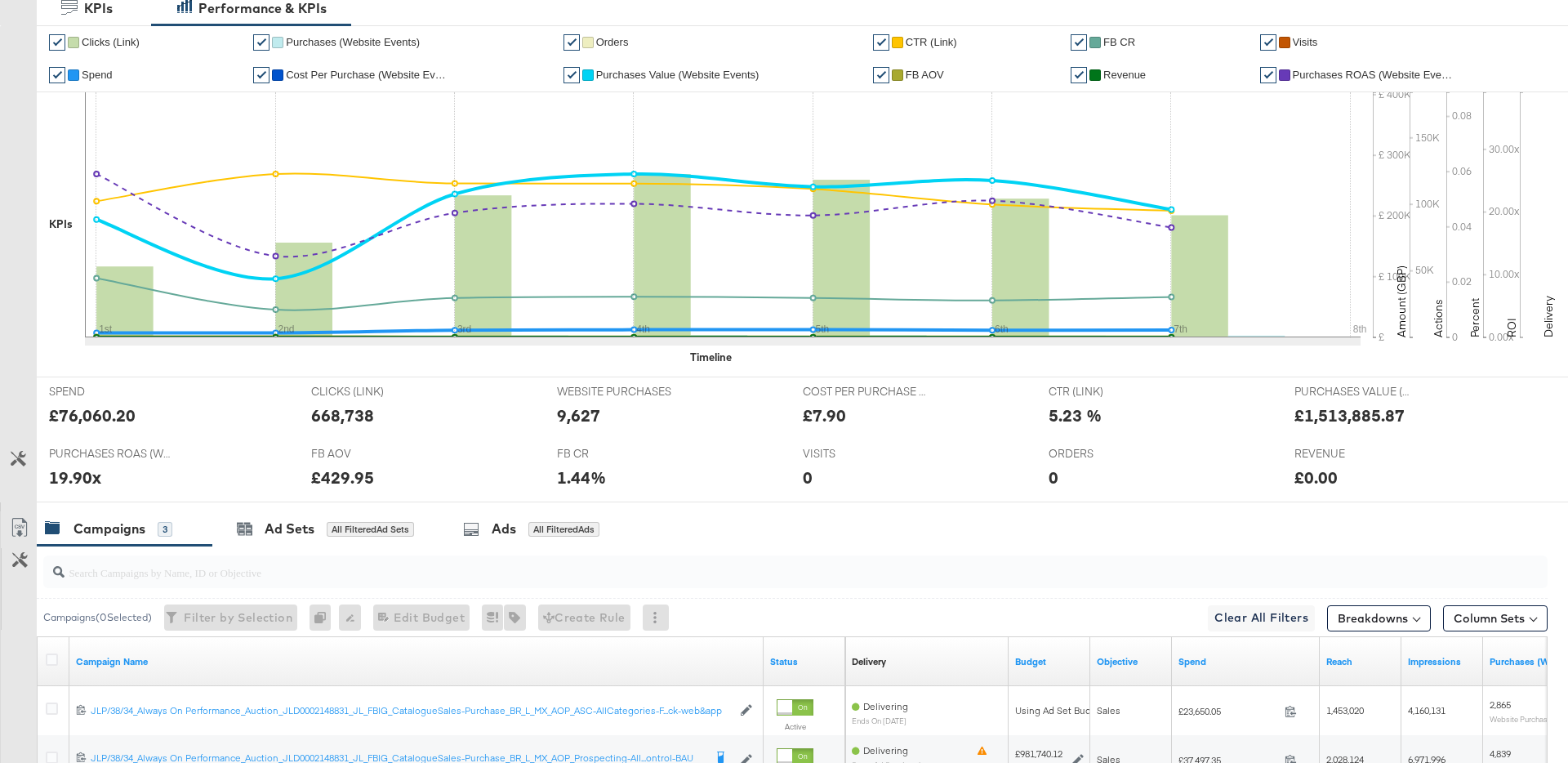
scroll to position [0, 0]
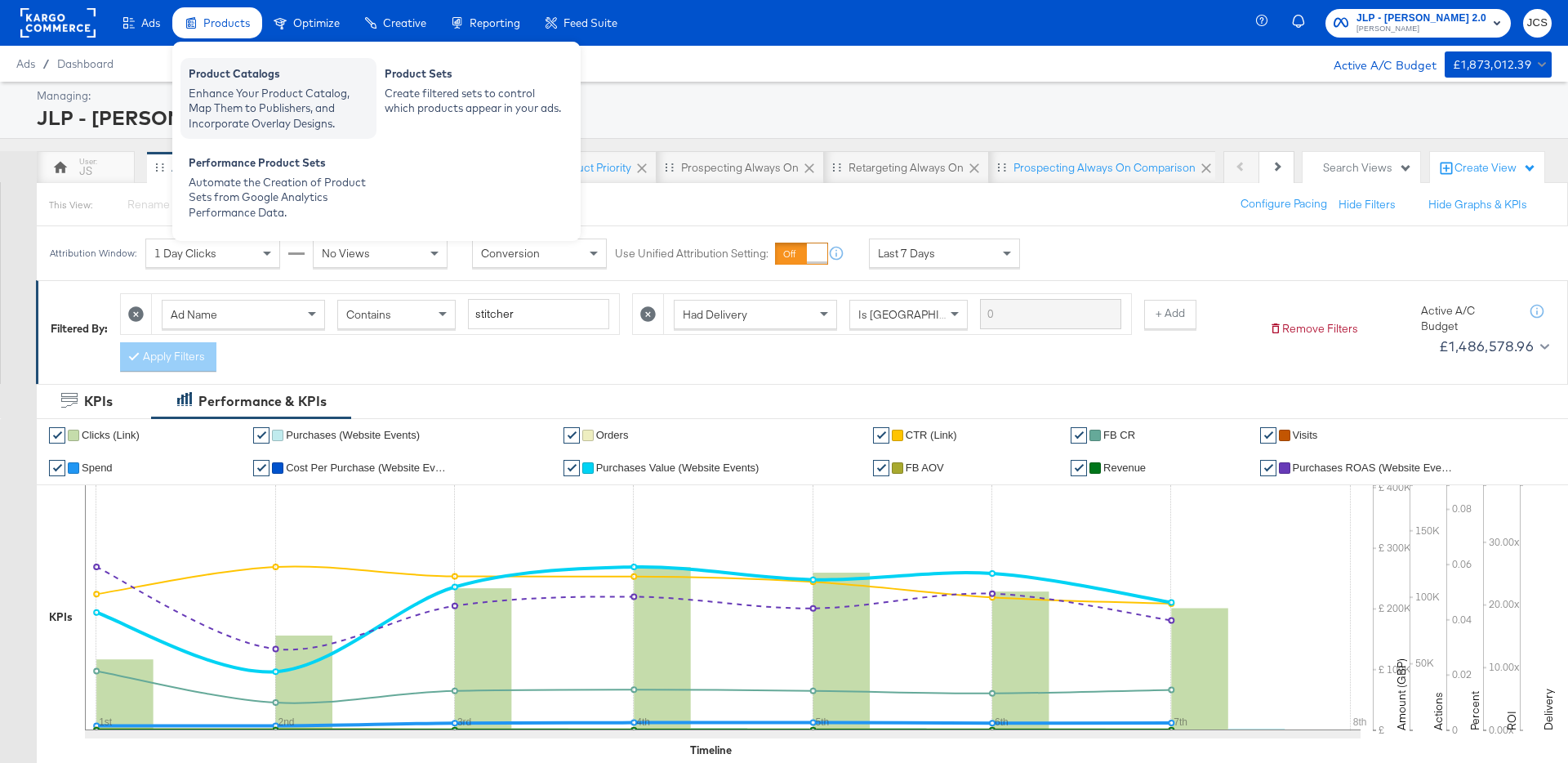
click at [231, 90] on div "Enhance Your Product Catalog, Map Them to Publishers, and Incorporate Overlay D…" at bounding box center [278, 109] width 180 height 46
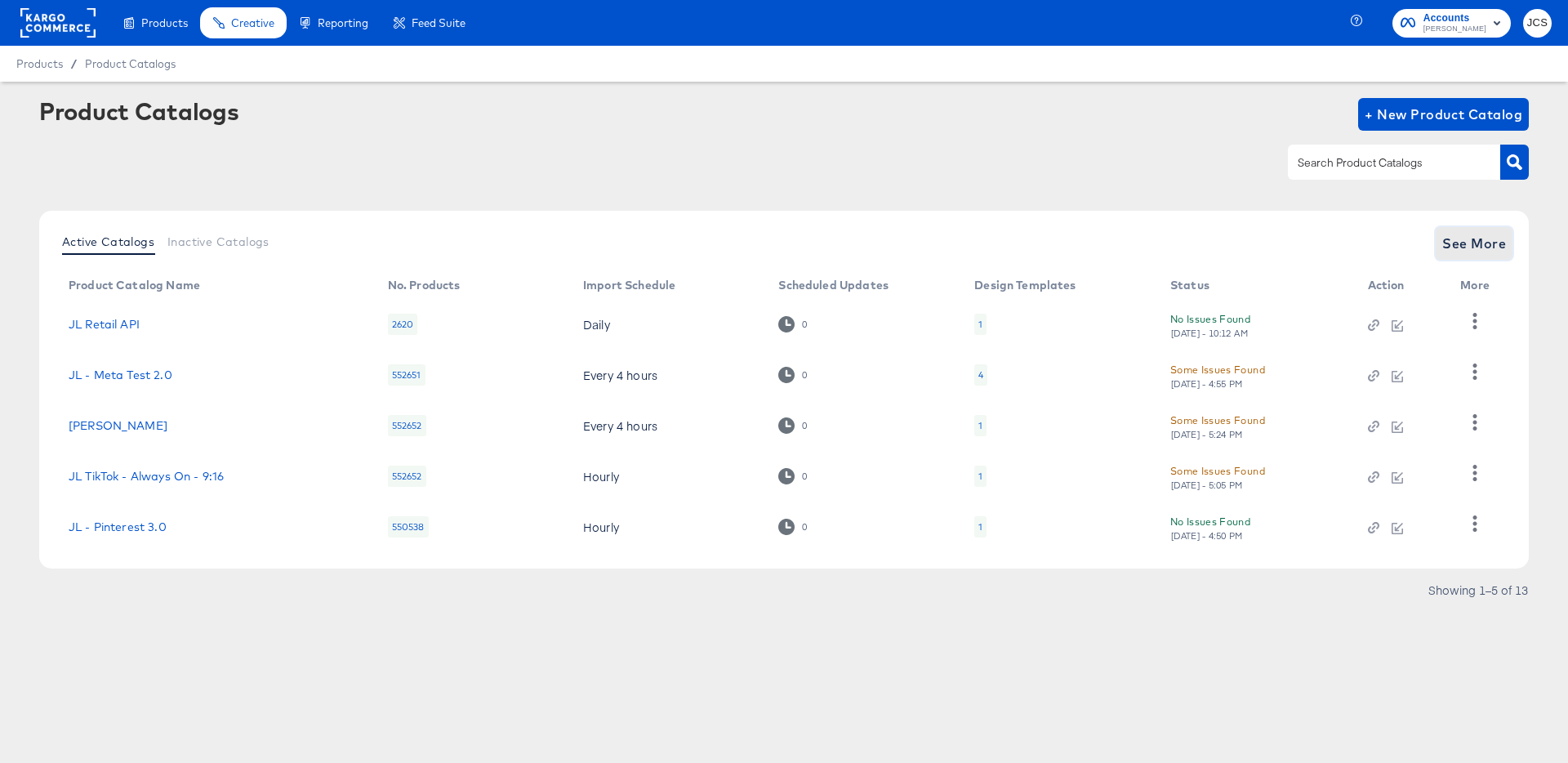
click at [1455, 233] on span "See More" at bounding box center [1474, 244] width 64 height 23
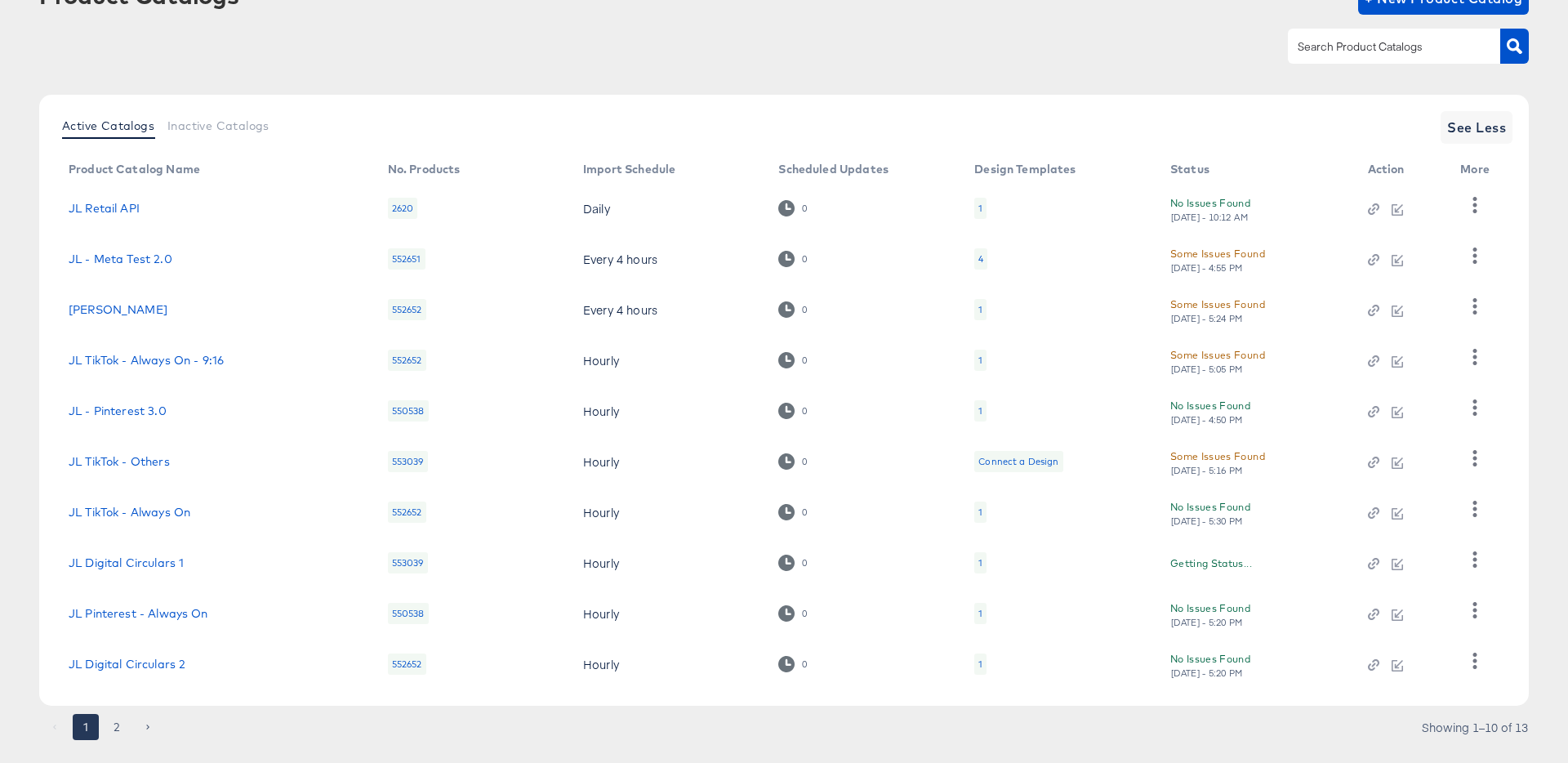
scroll to position [151, 0]
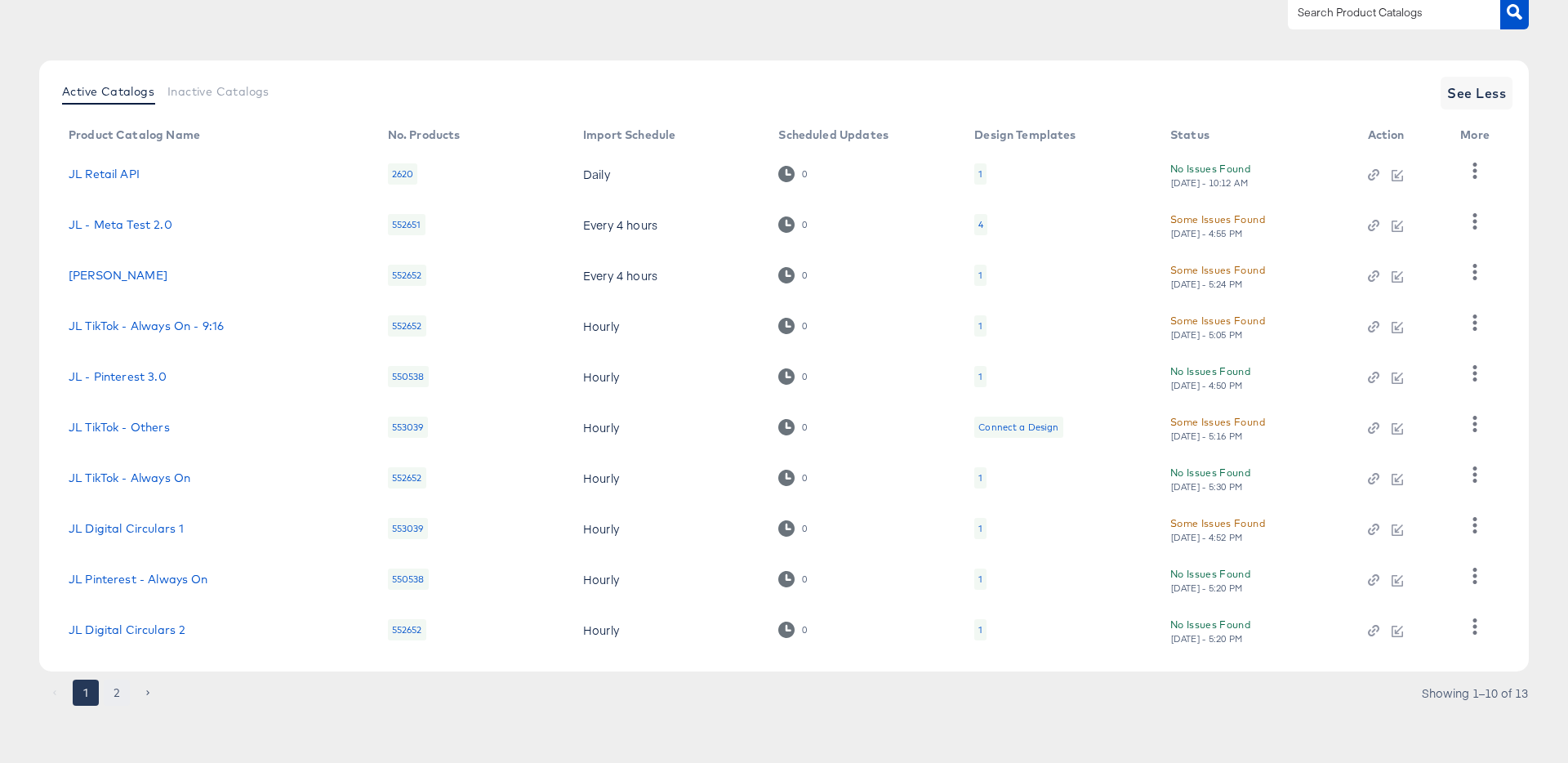
click at [117, 698] on button "2" at bounding box center [116, 692] width 26 height 26
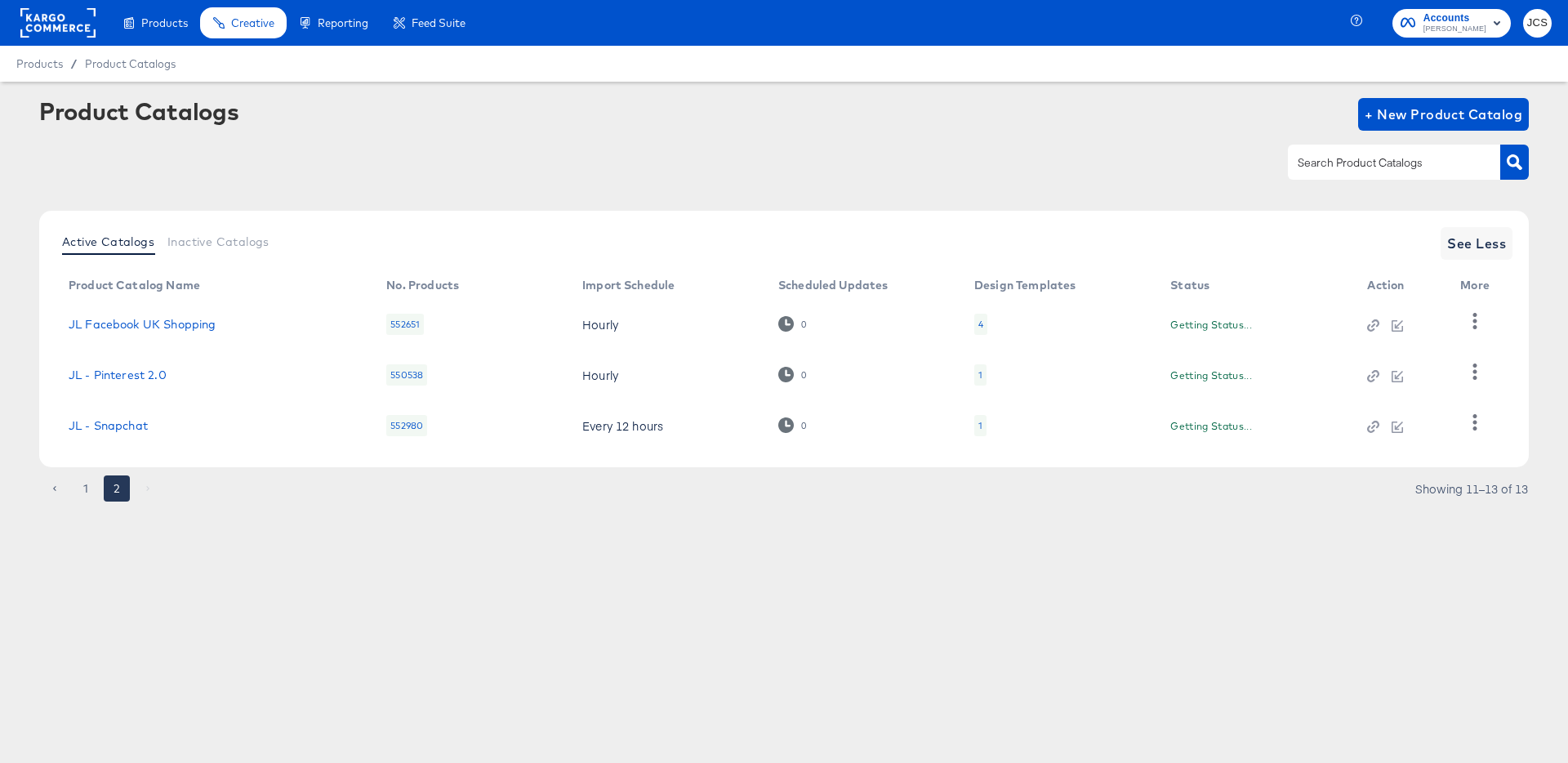
scroll to position [0, 0]
click at [986, 324] on div "4" at bounding box center [981, 324] width 13 height 21
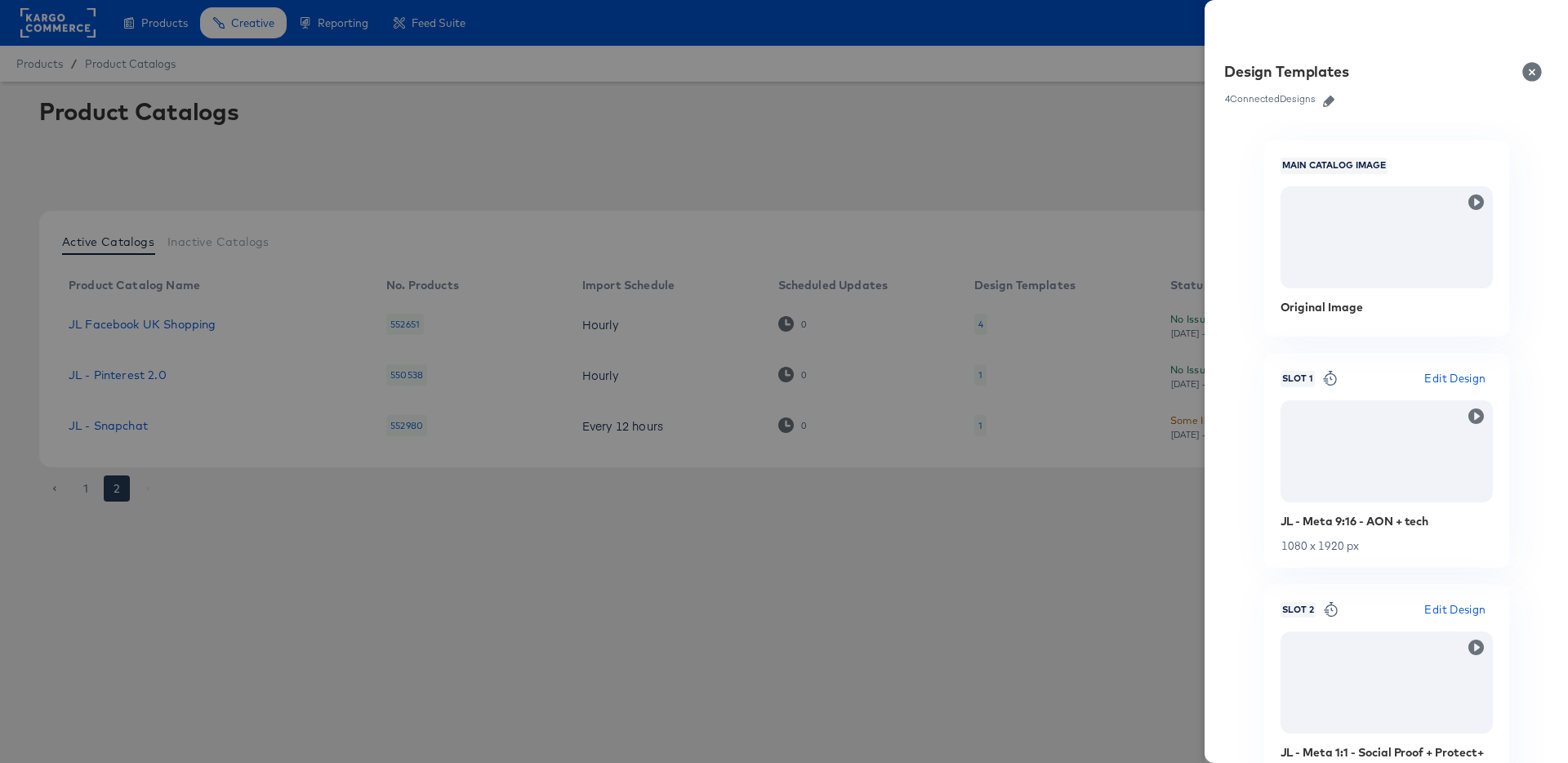
click at [1326, 101] on icon "button" at bounding box center [1329, 101] width 11 height 11
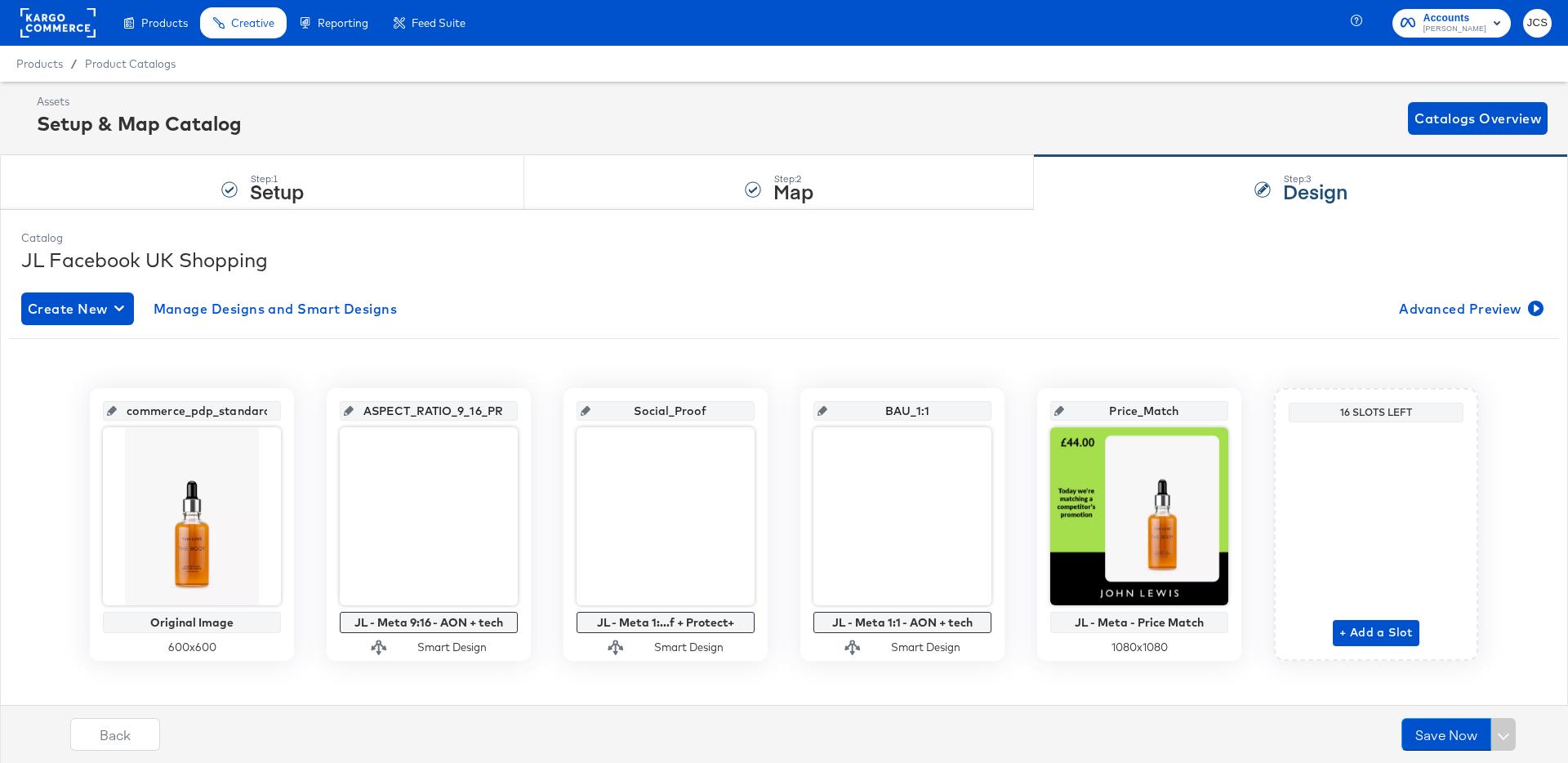
scroll to position [16, 0]
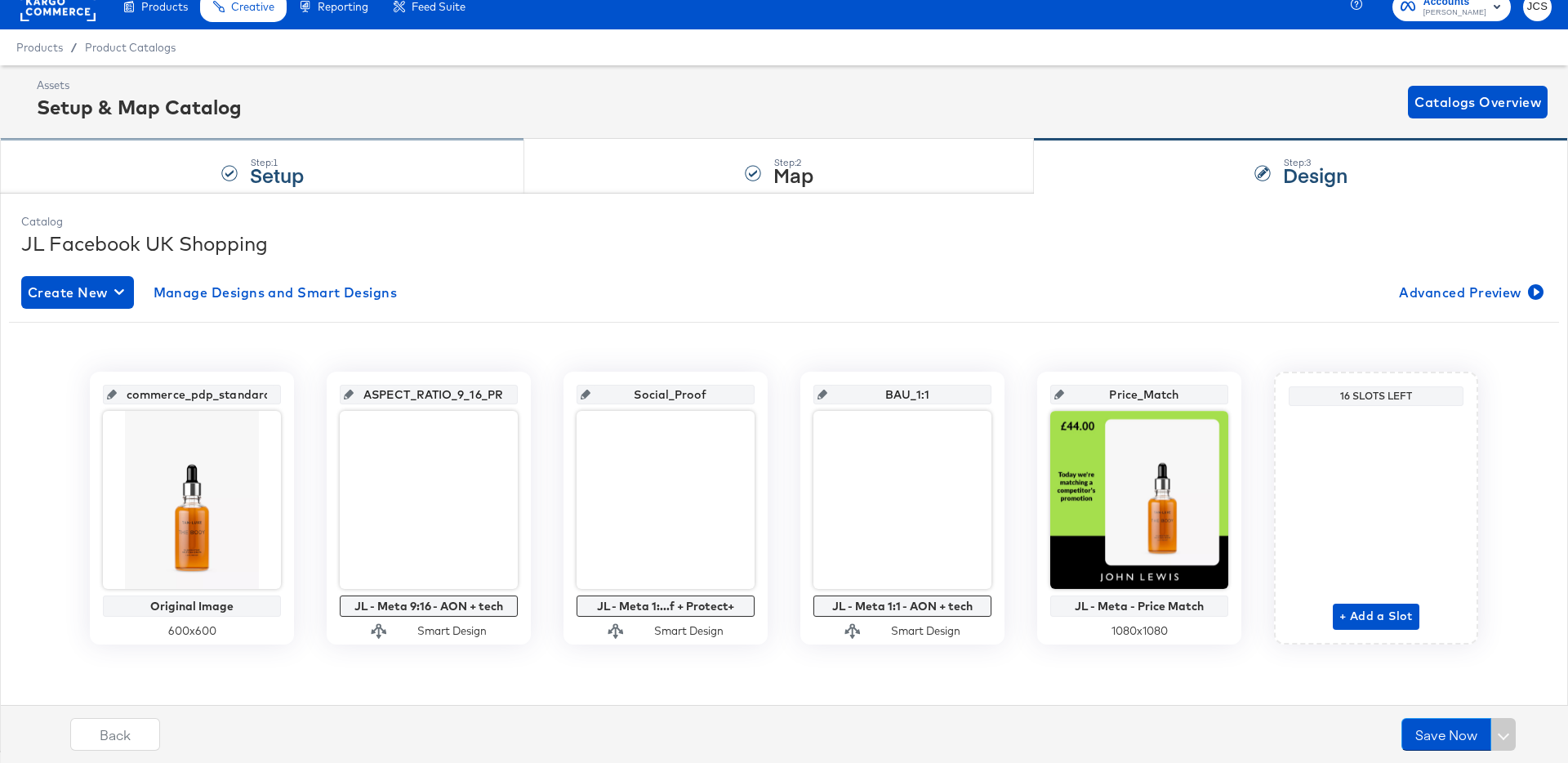
click at [291, 171] on strong "Setup" at bounding box center [276, 174] width 54 height 27
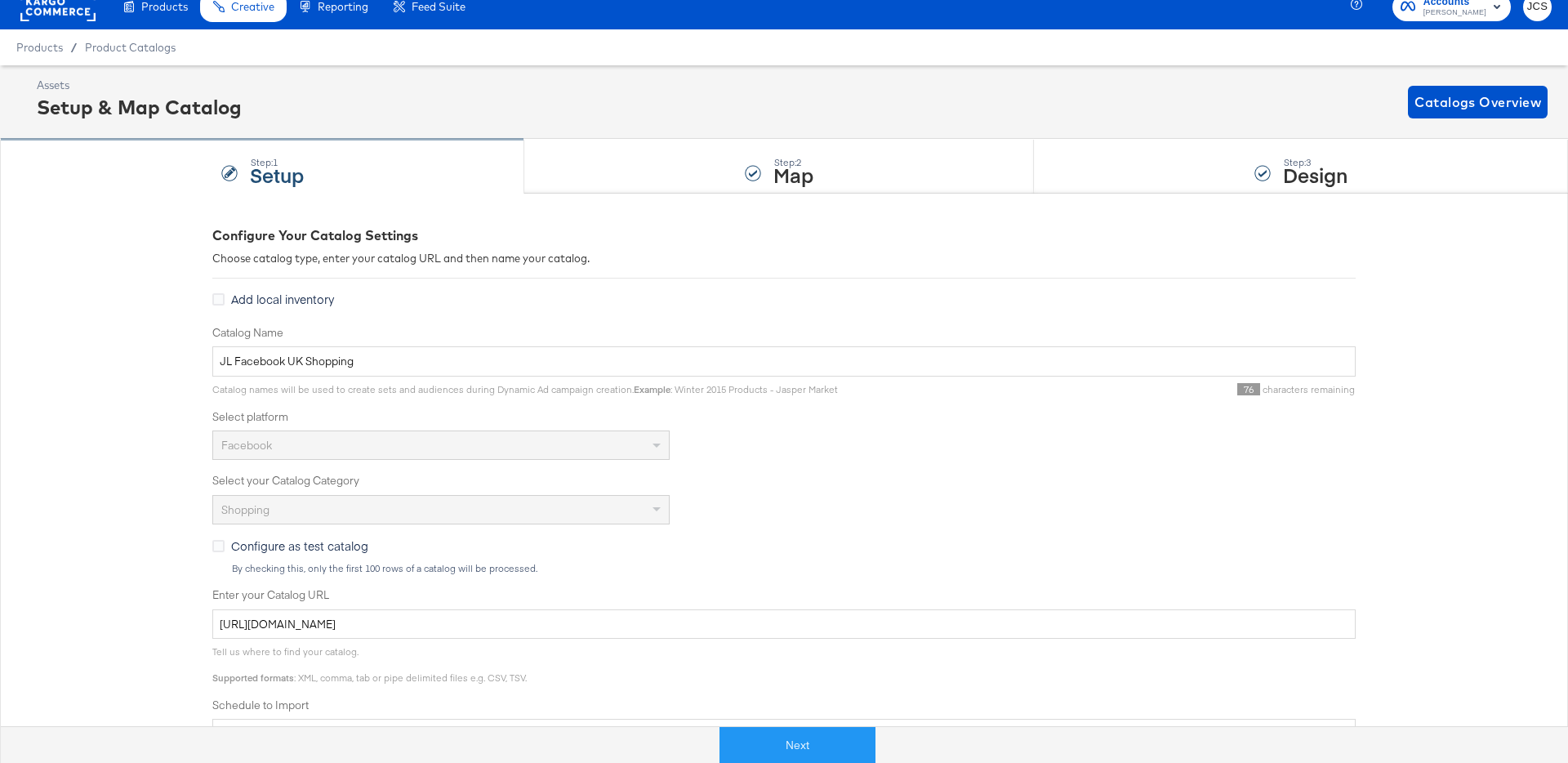
scroll to position [0, 0]
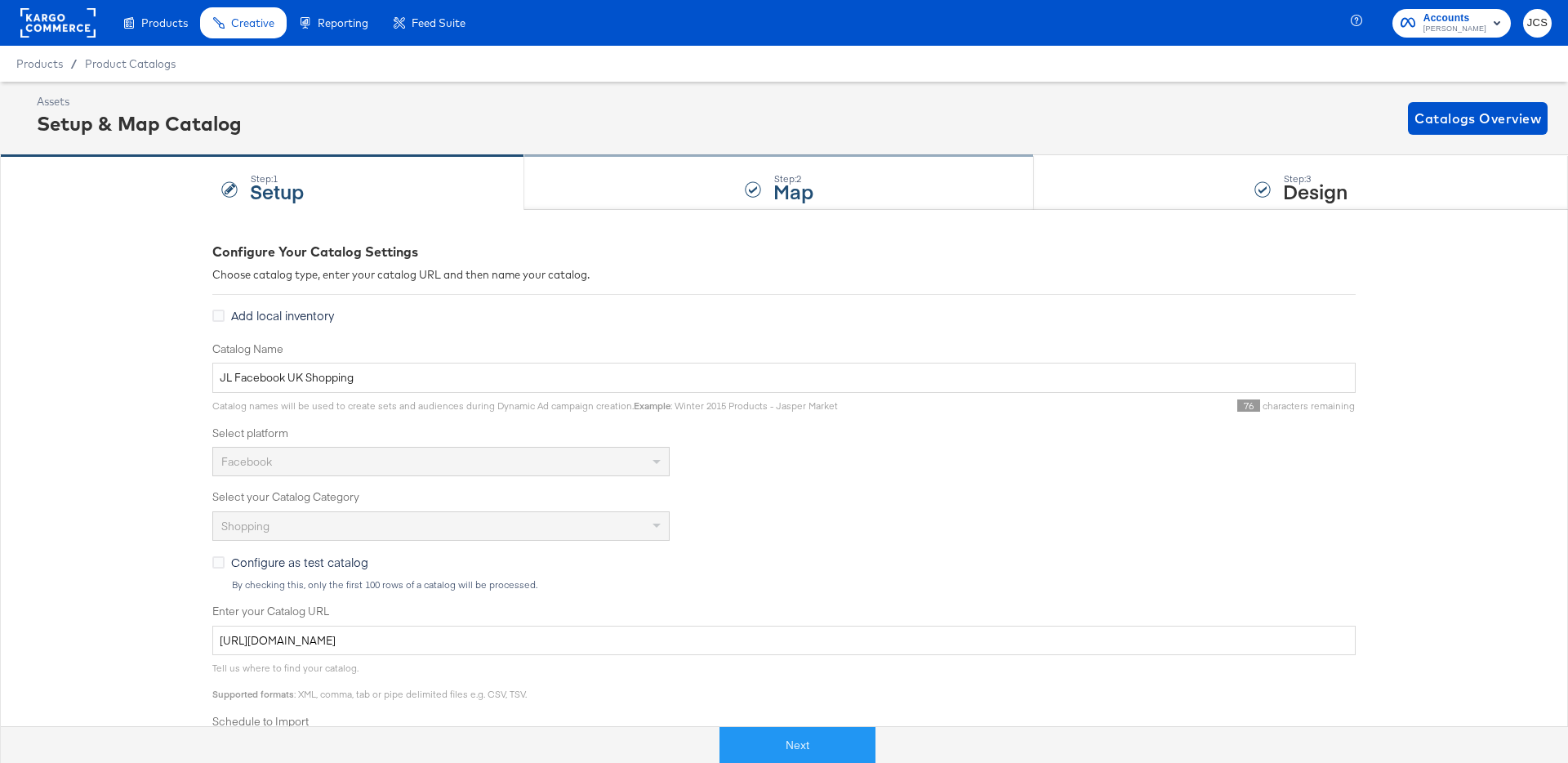
click at [651, 167] on div "Step: 2 Map" at bounding box center [779, 183] width 510 height 54
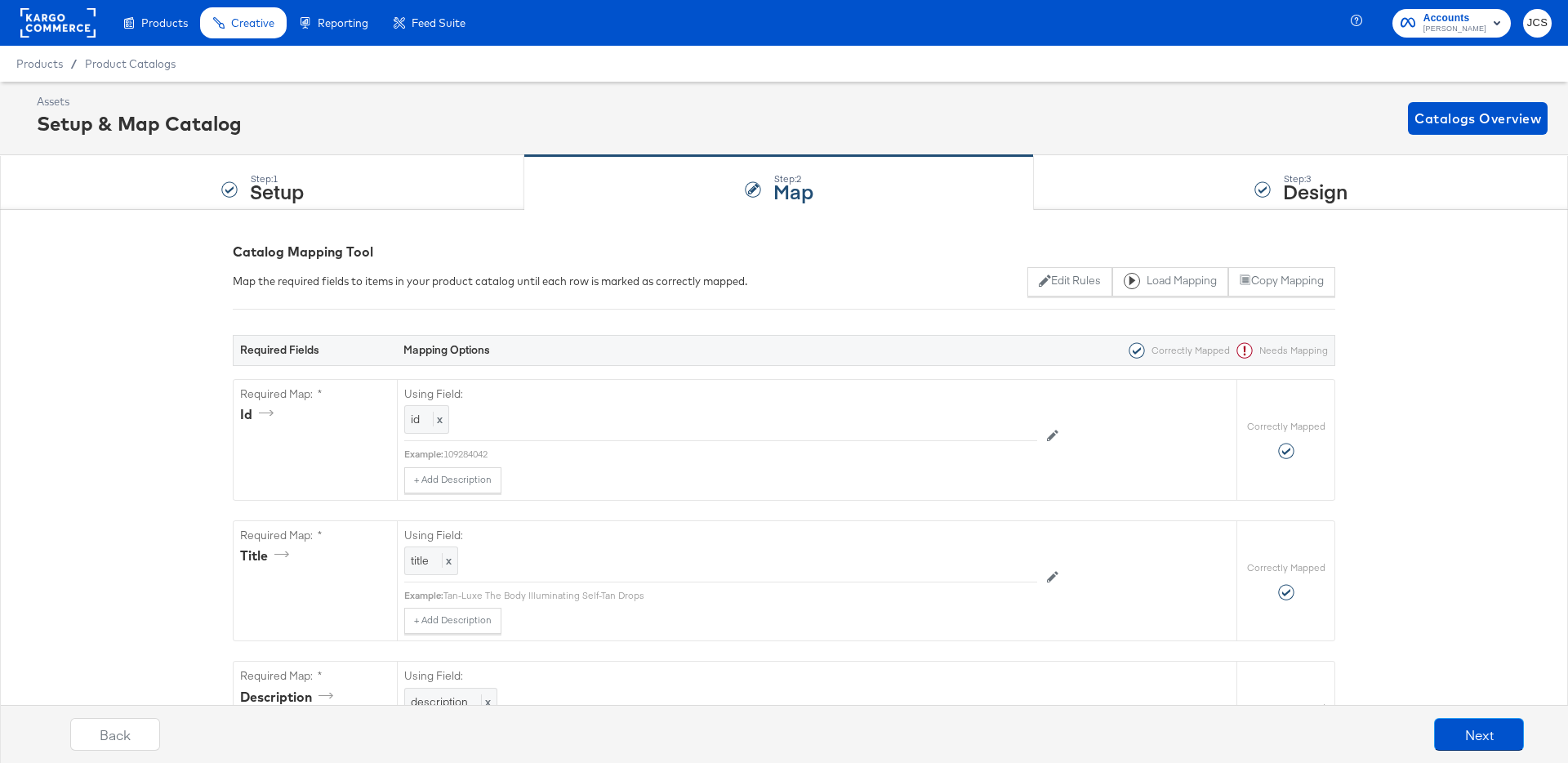
drag, startPoint x: 301, startPoint y: 175, endPoint x: 199, endPoint y: 83, distance: 137.4
click at [301, 175] on div "Step: 1" at bounding box center [276, 179] width 54 height 11
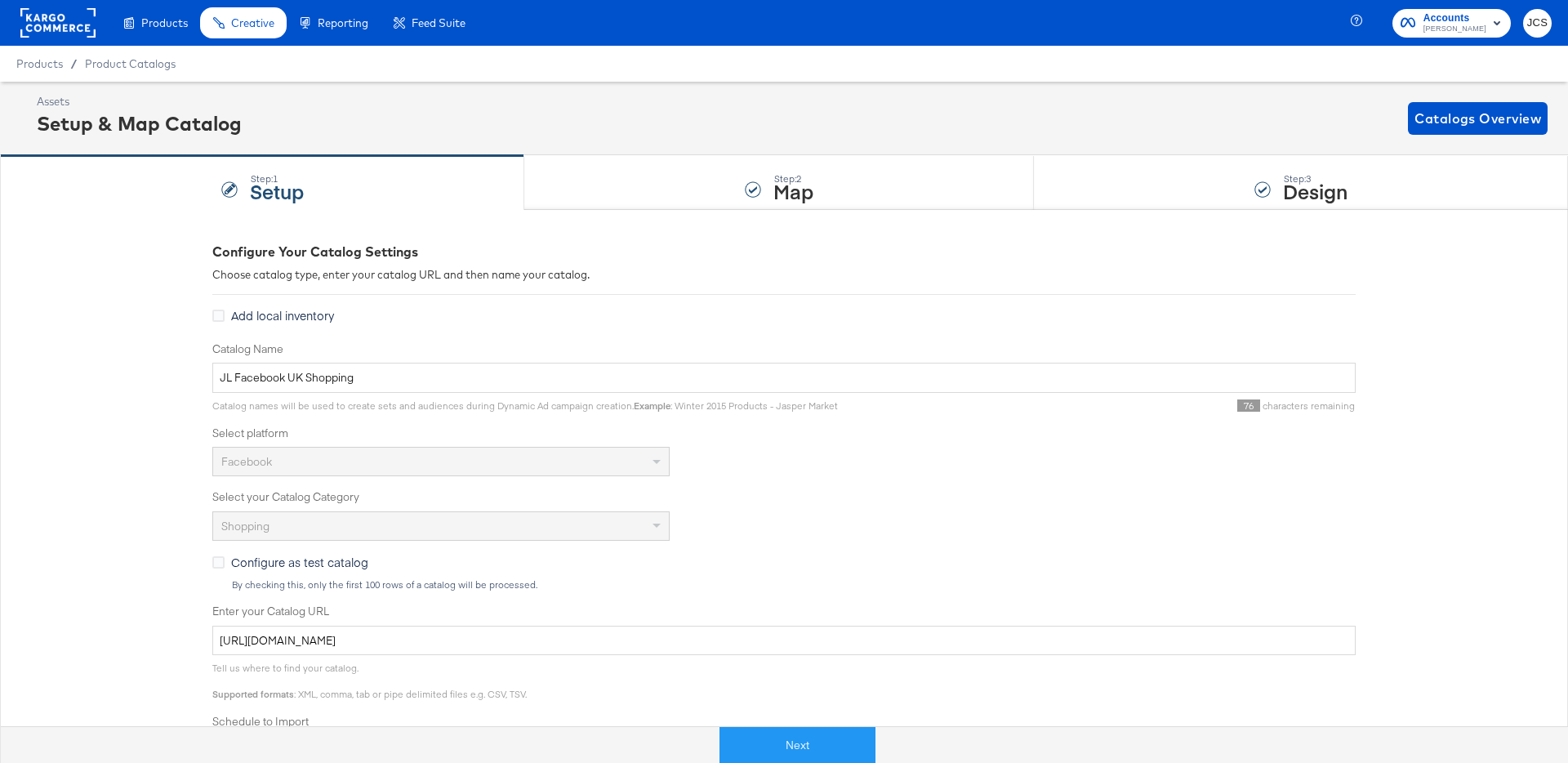
click at [60, 20] on rect at bounding box center [57, 23] width 75 height 30
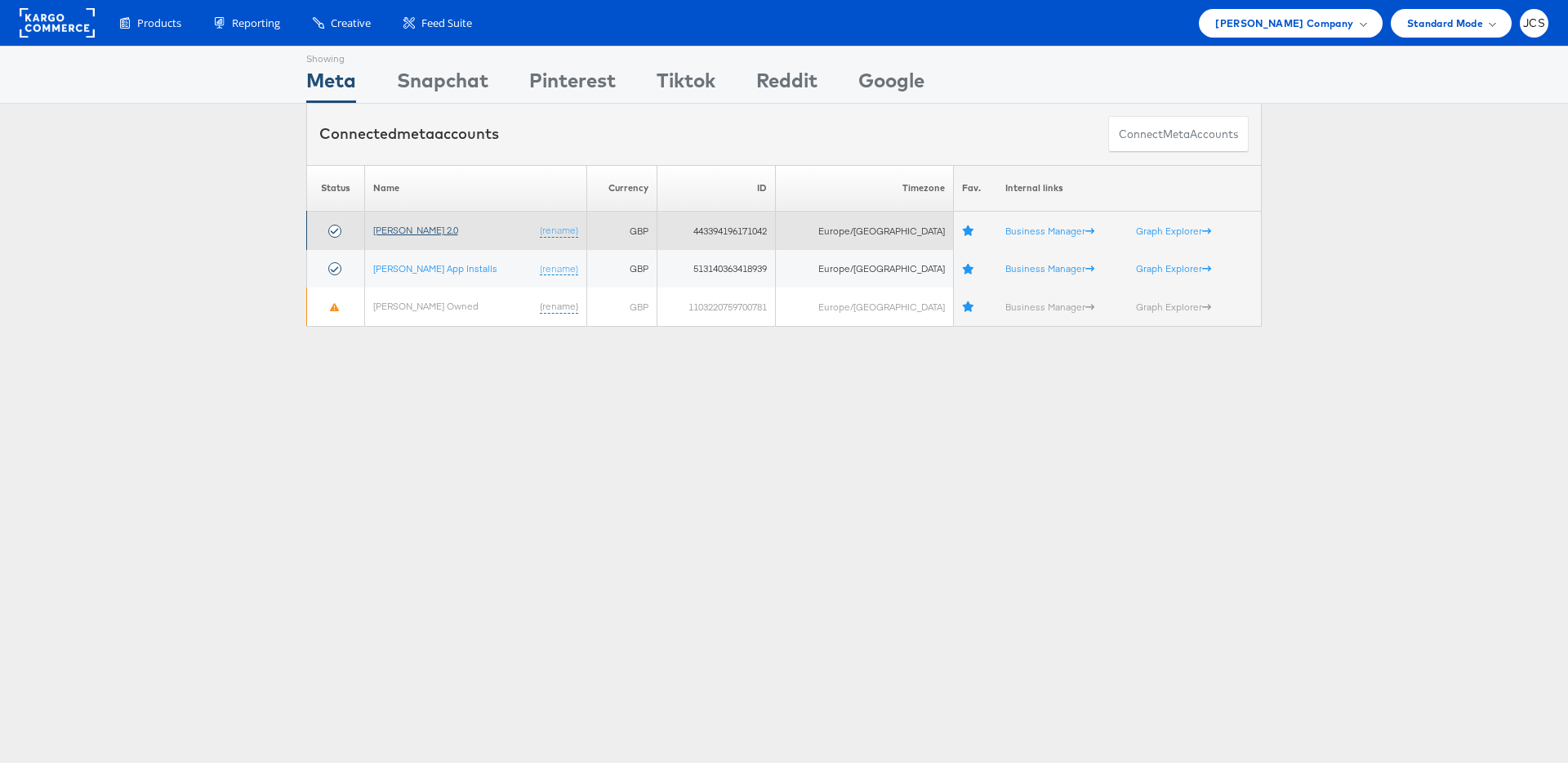
click at [422, 231] on link "[PERSON_NAME] 2.0" at bounding box center [415, 230] width 85 height 12
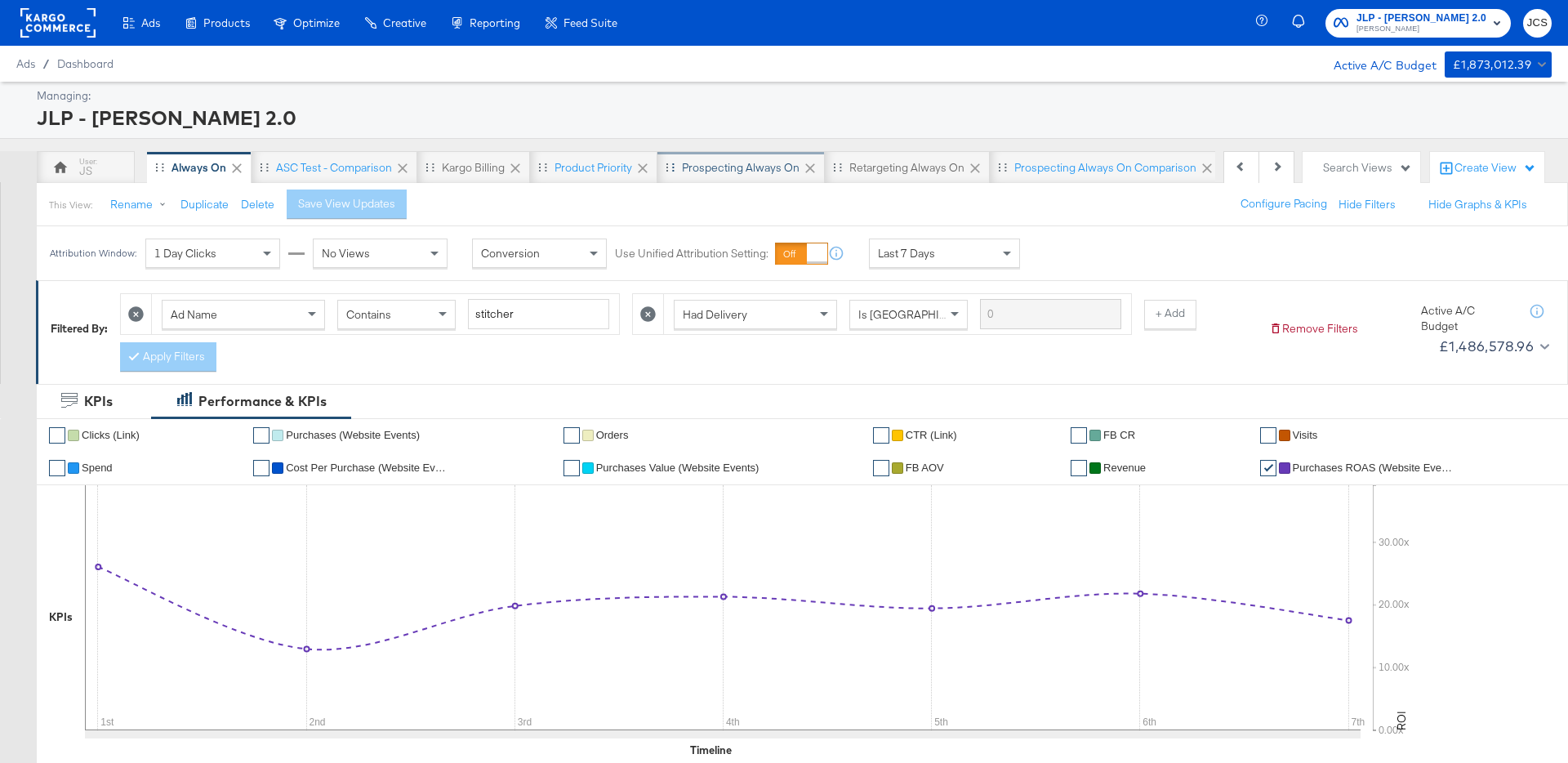
scroll to position [0, 154]
click at [1326, 170] on div "Search Views" at bounding box center [1367, 168] width 89 height 15
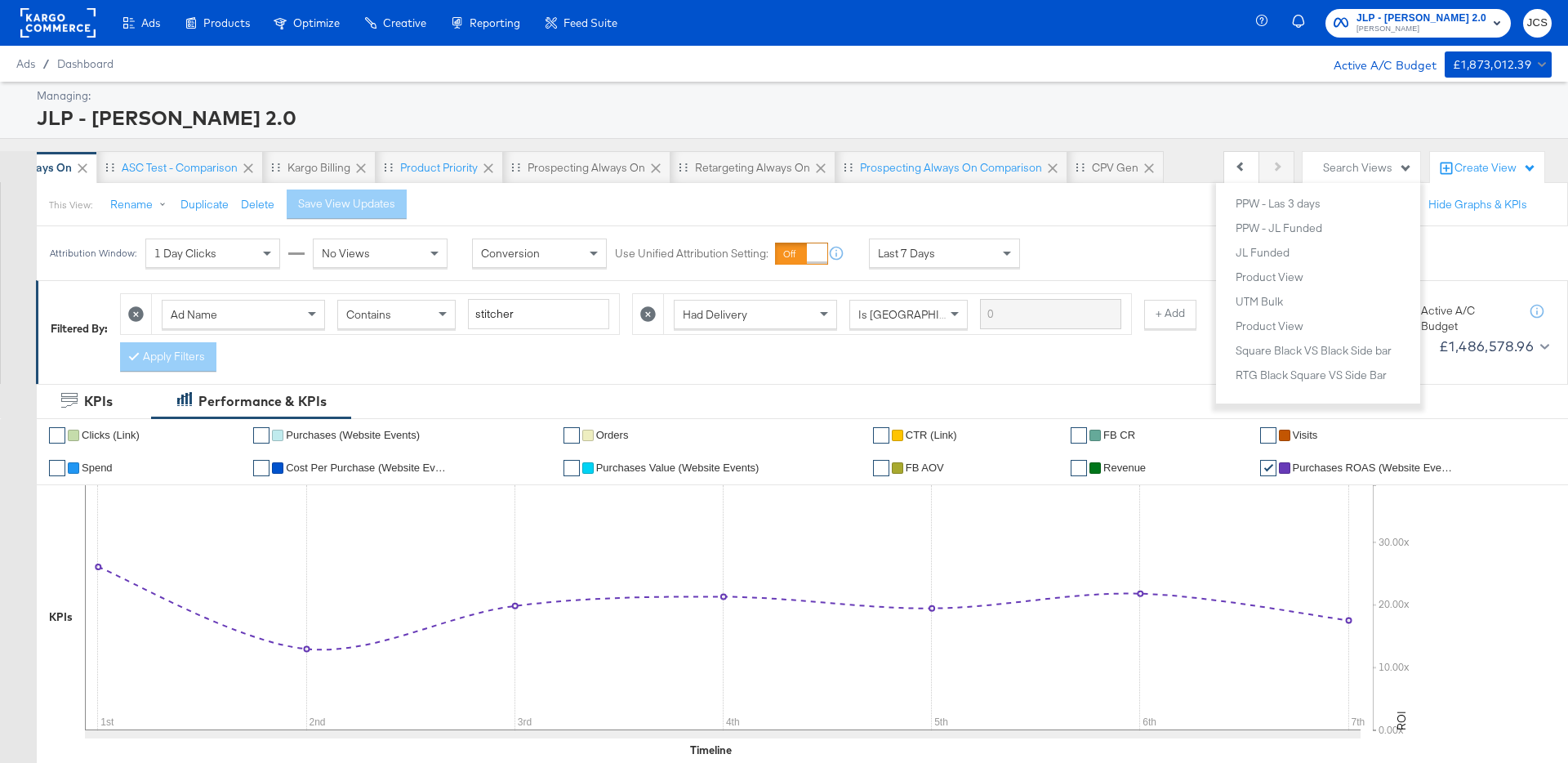
scroll to position [755, 0]
click at [1269, 304] on div "Product View" at bounding box center [1269, 306] width 68 height 11
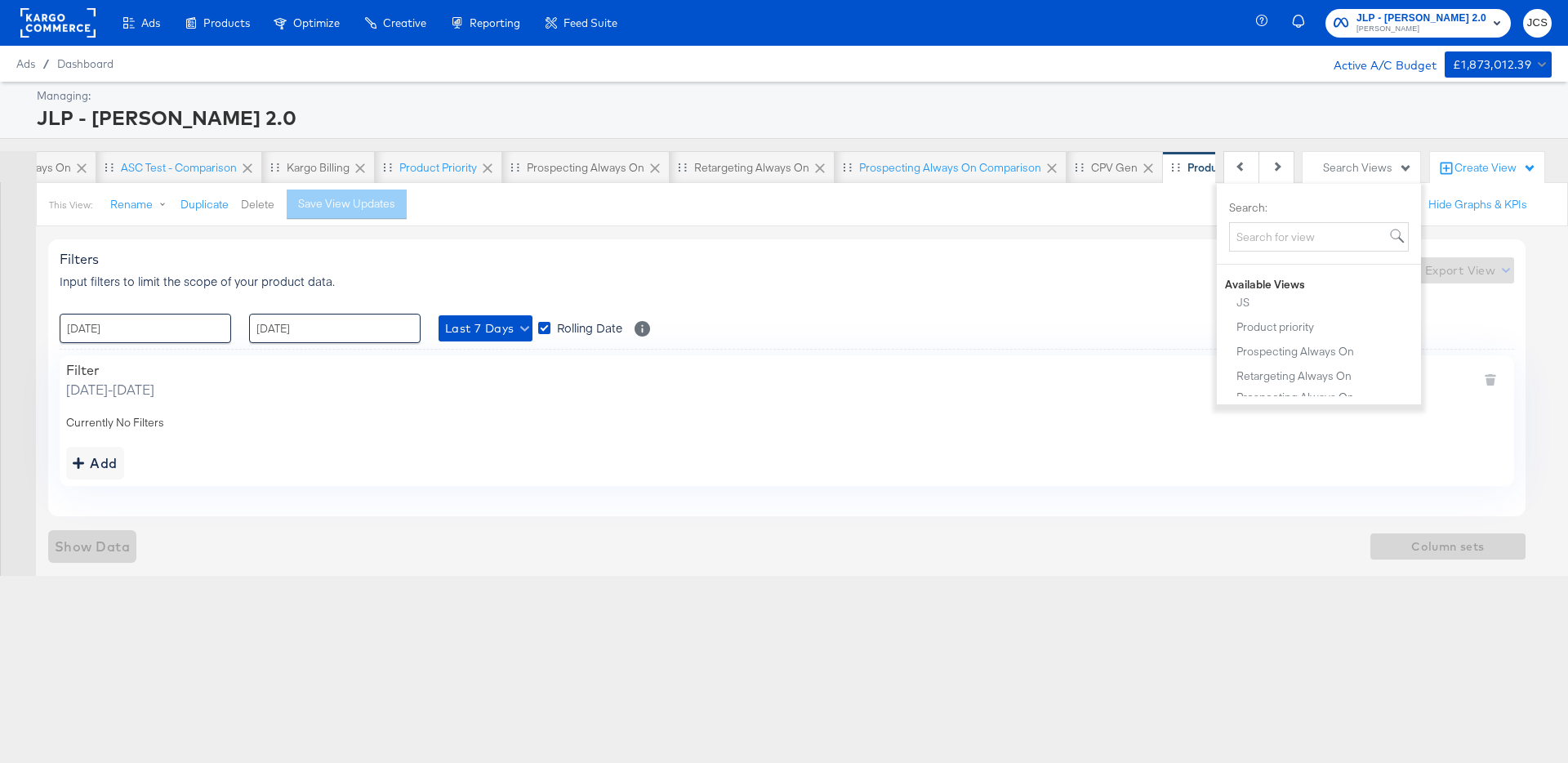
click at [261, 206] on button "Delete" at bounding box center [257, 205] width 33 height 15
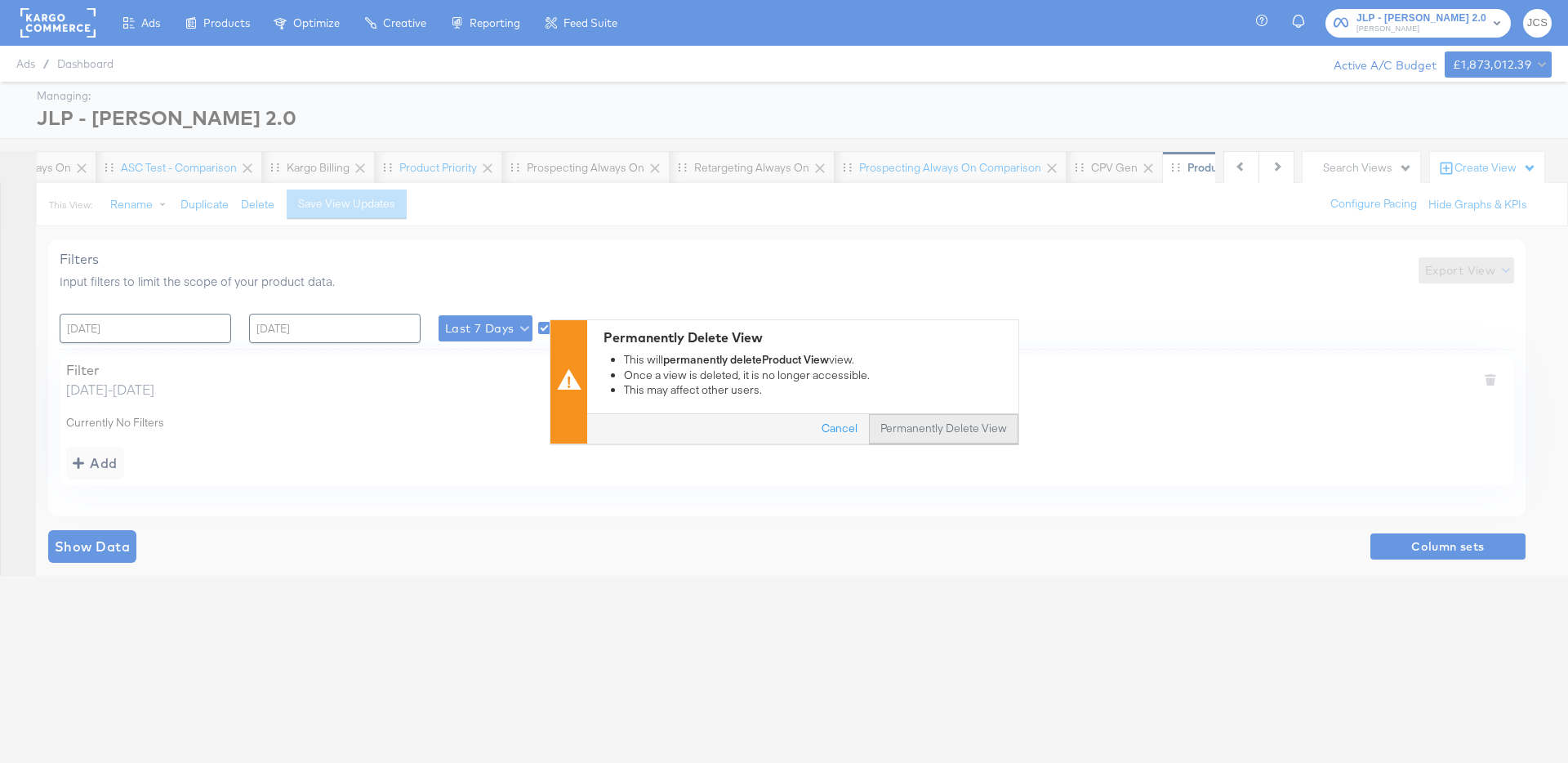
click at [913, 430] on button "Permanently Delete View" at bounding box center [943, 429] width 150 height 30
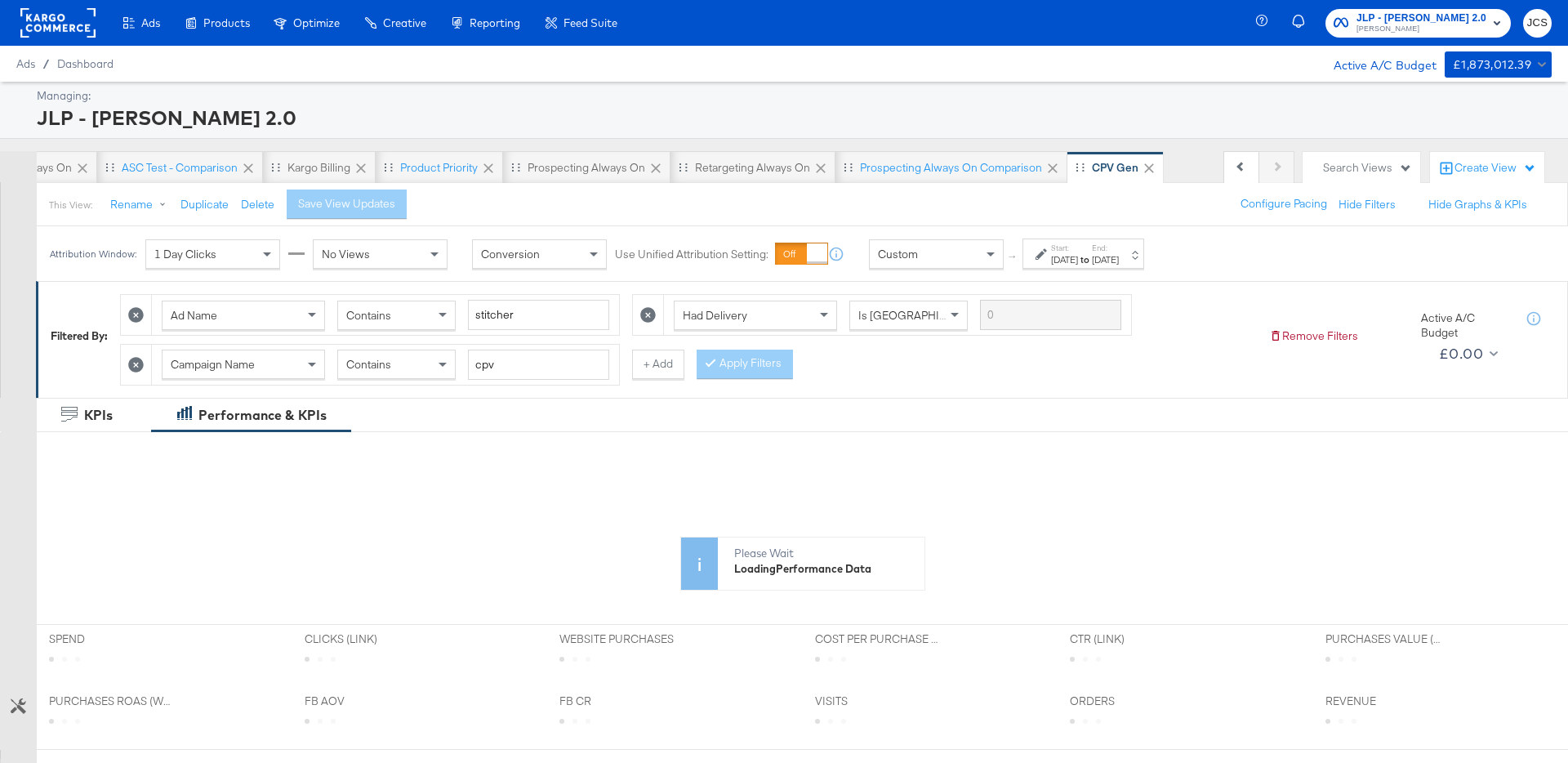
scroll to position [0, 93]
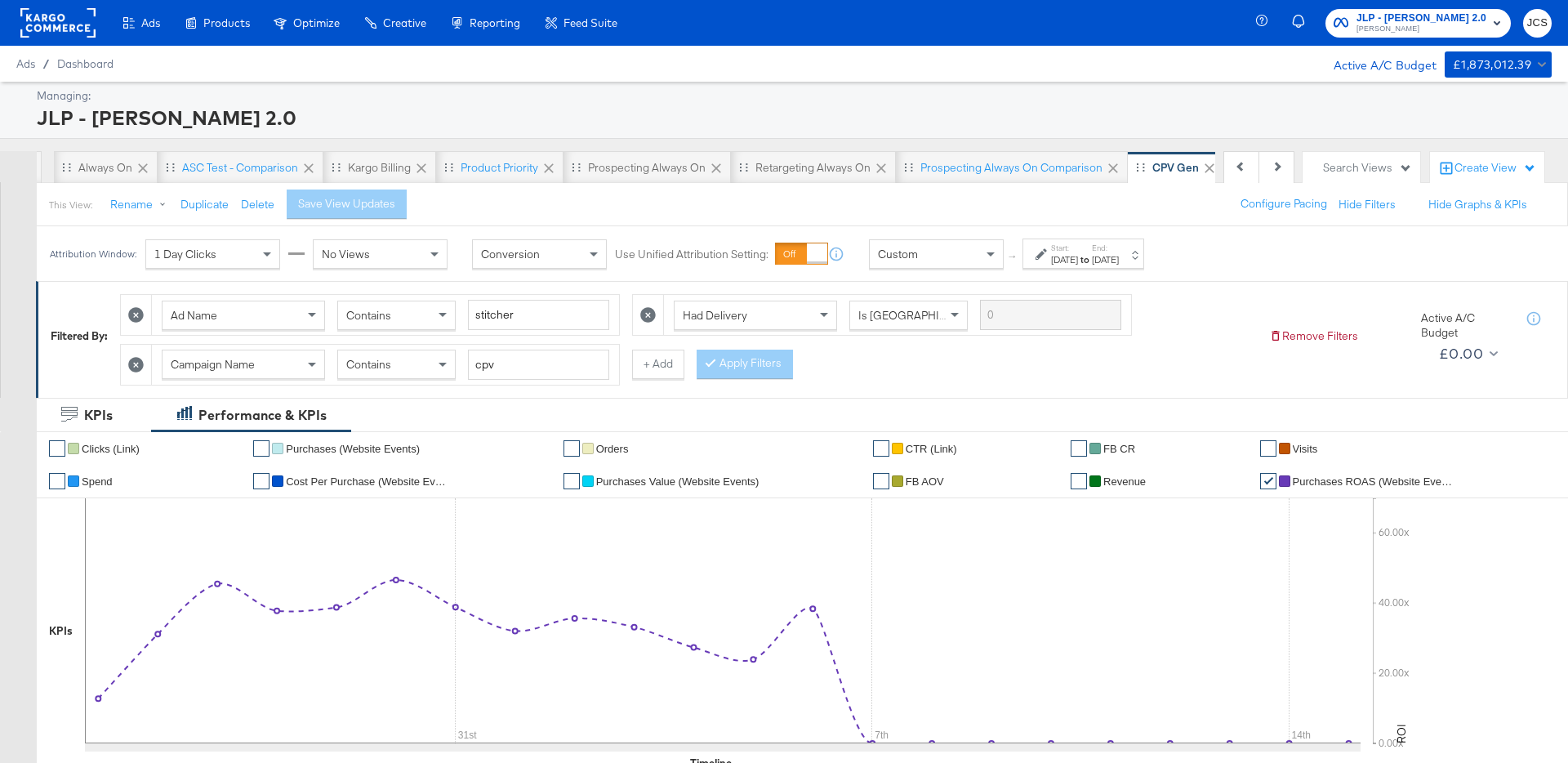
click at [1347, 164] on div "Search Views" at bounding box center [1367, 168] width 89 height 15
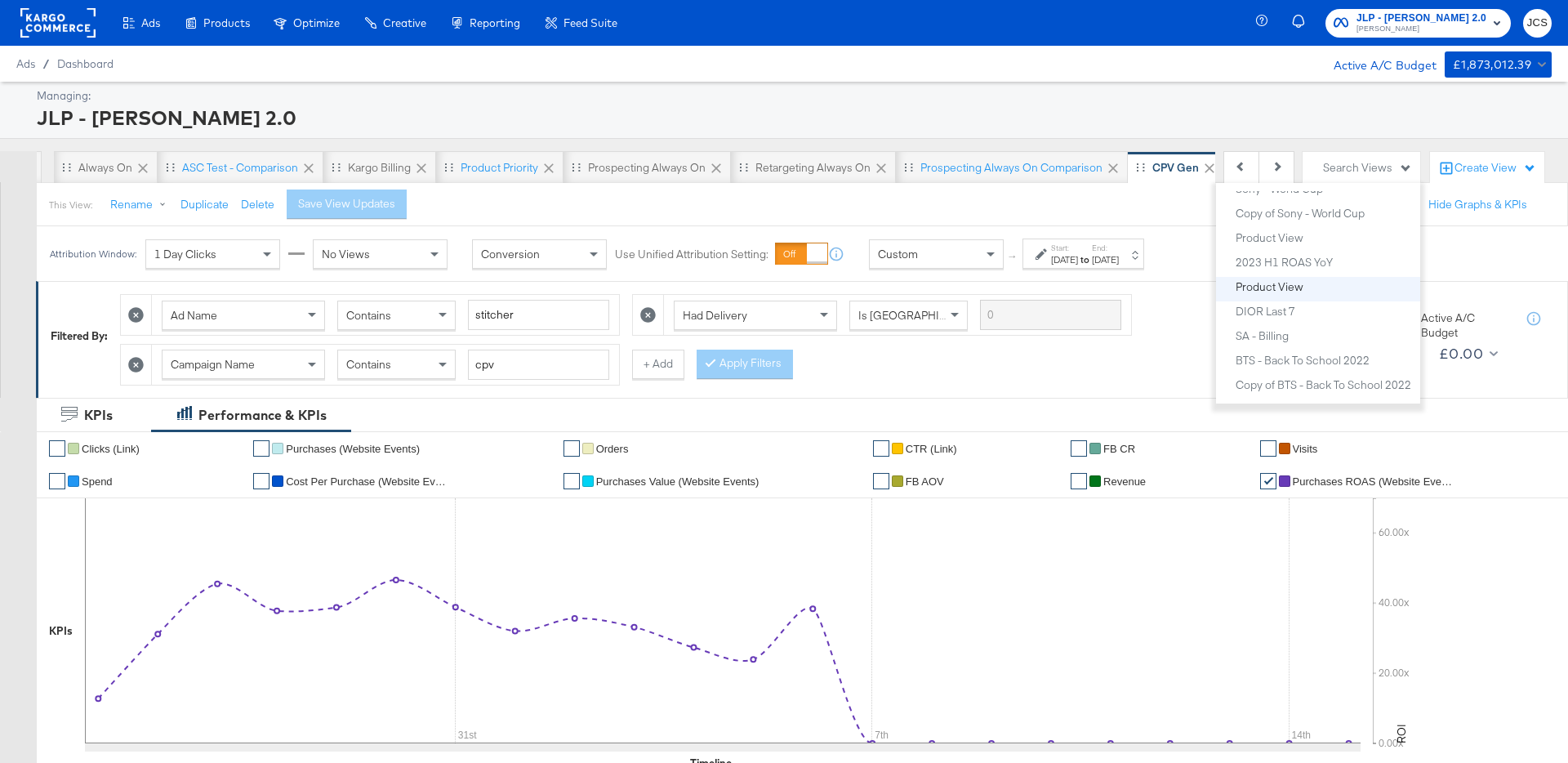
click at [1266, 283] on div "Product View" at bounding box center [1269, 287] width 68 height 11
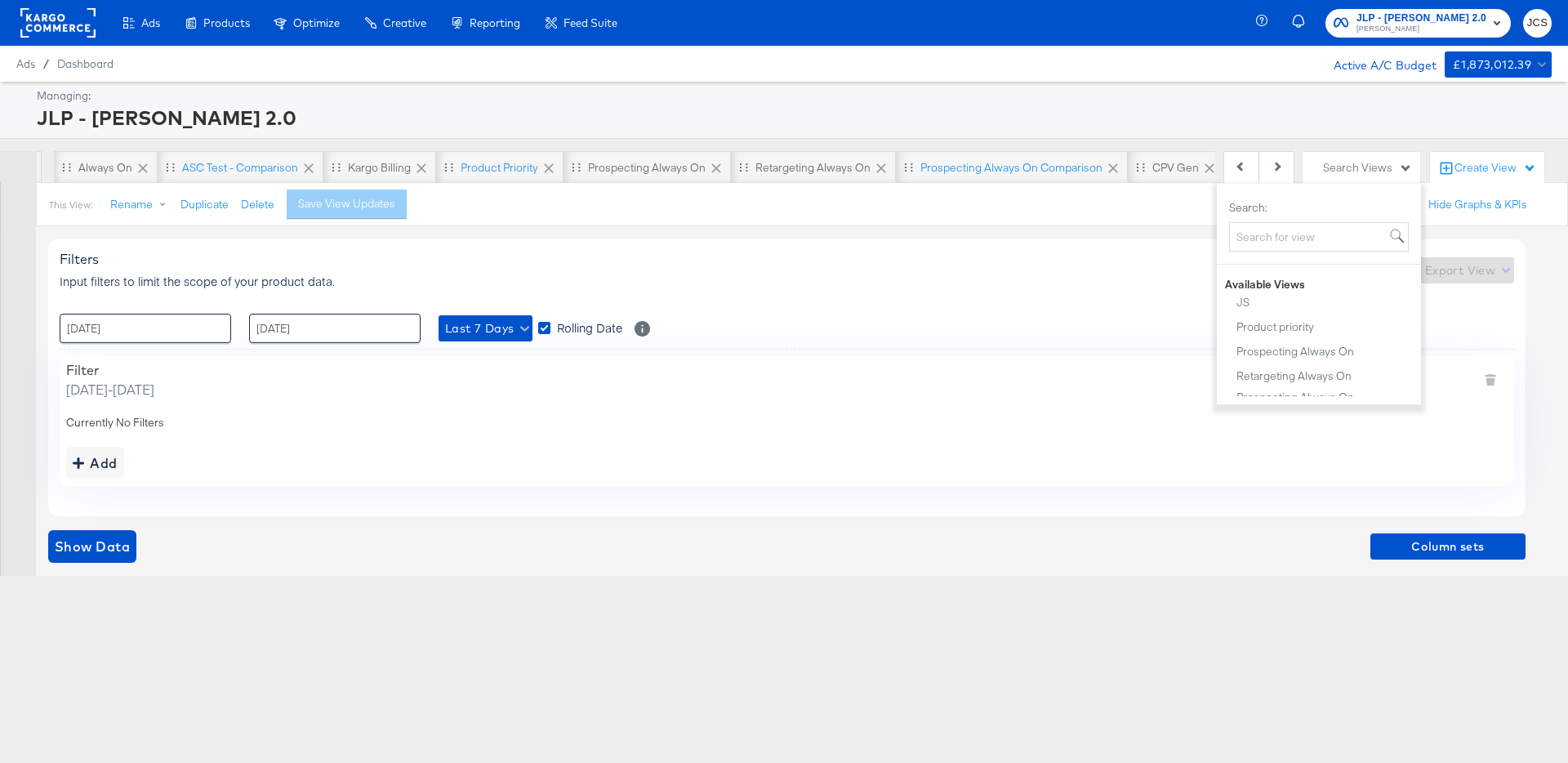
click at [760, 261] on div "Filters Input filters to limit the scope of your product data. Export View" at bounding box center [787, 270] width 1455 height 38
click at [244, 199] on button "Delete" at bounding box center [257, 205] width 33 height 15
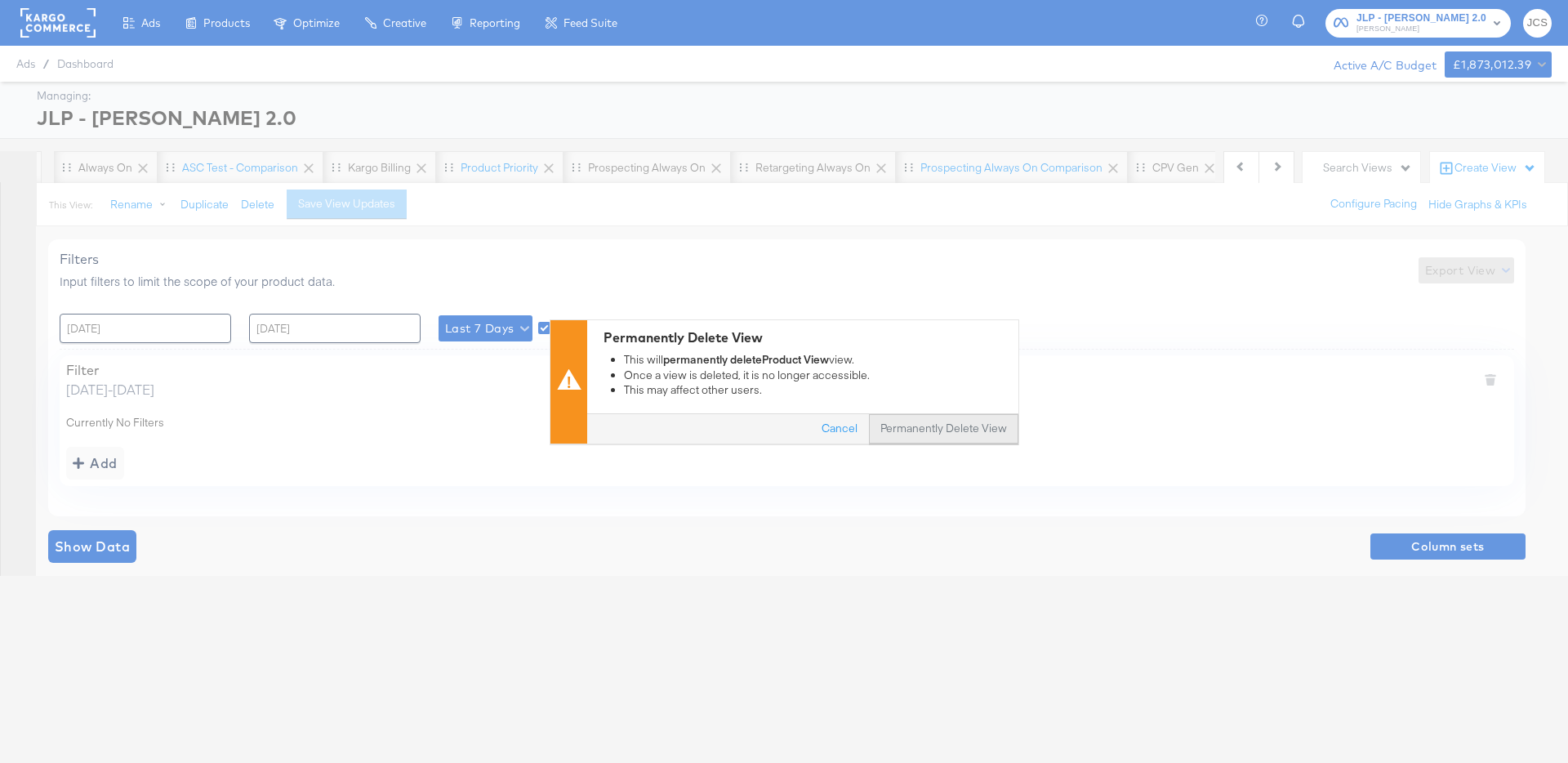
click at [902, 427] on button "Permanently Delete View" at bounding box center [943, 429] width 150 height 30
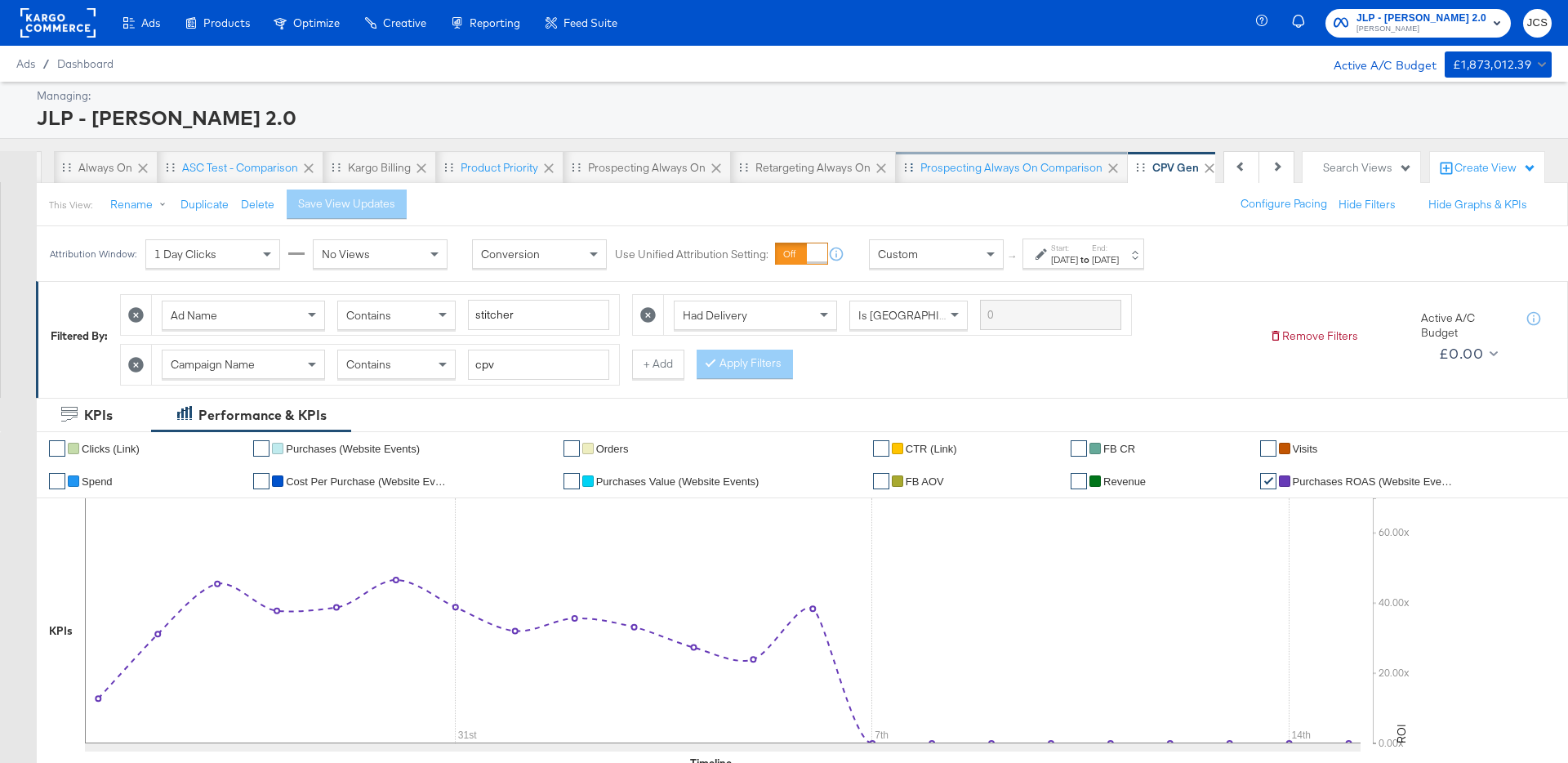
click at [1011, 174] on div "Prospecting Always On Comparison" at bounding box center [1011, 168] width 182 height 15
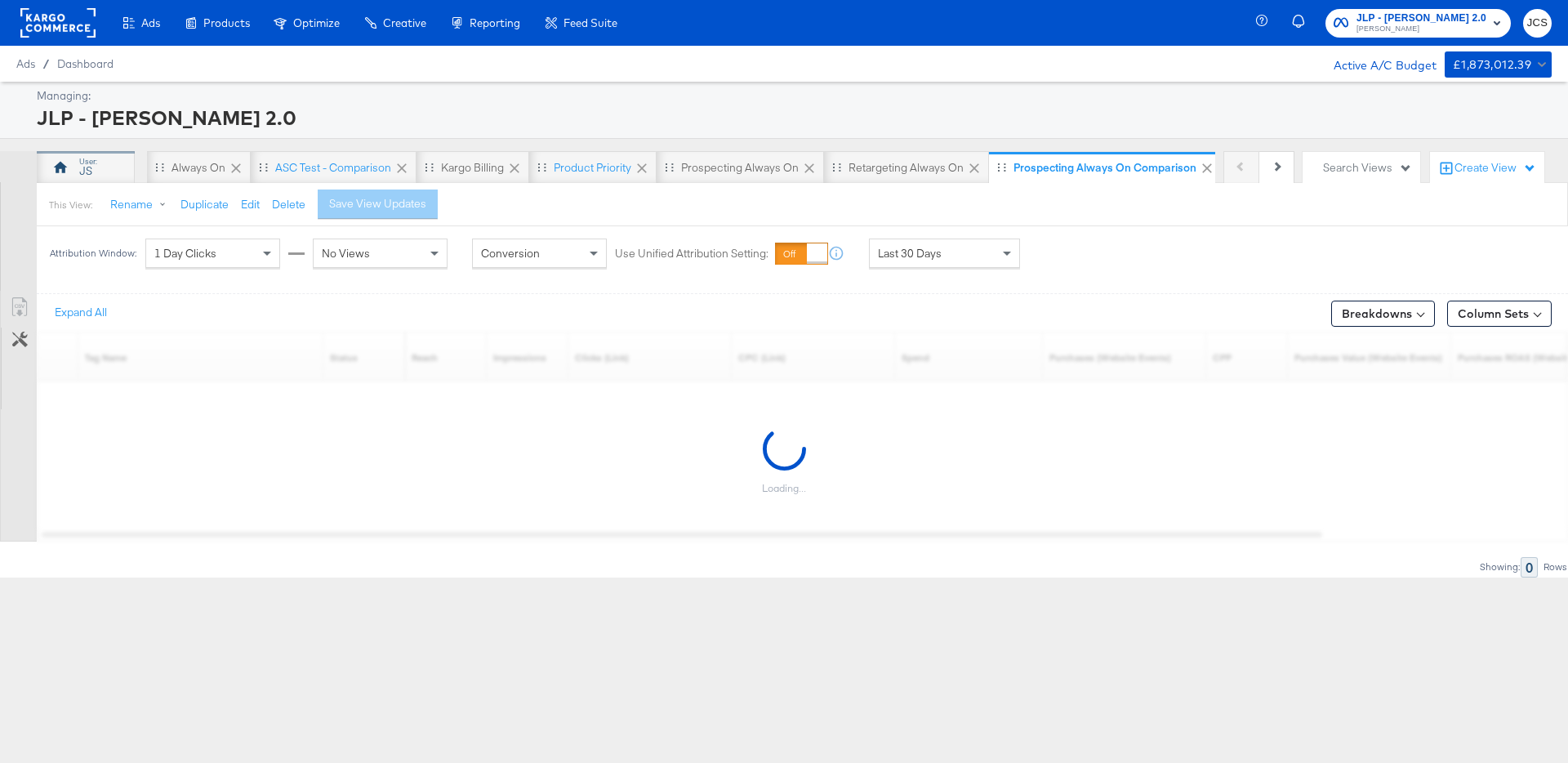
click at [106, 165] on div "JS" at bounding box center [86, 168] width 98 height 32
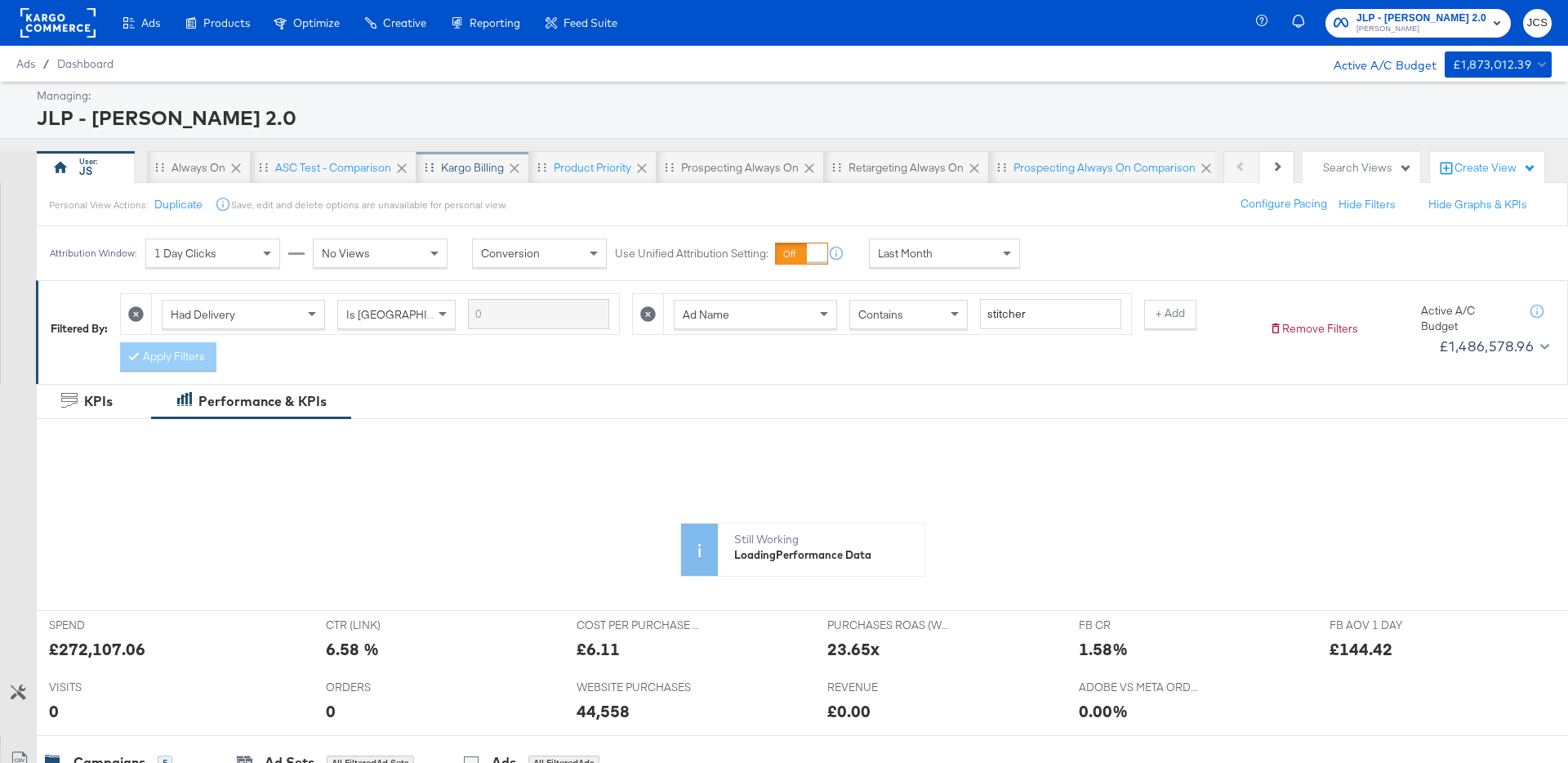
click at [451, 165] on div "Kargo Billing" at bounding box center [472, 168] width 63 height 15
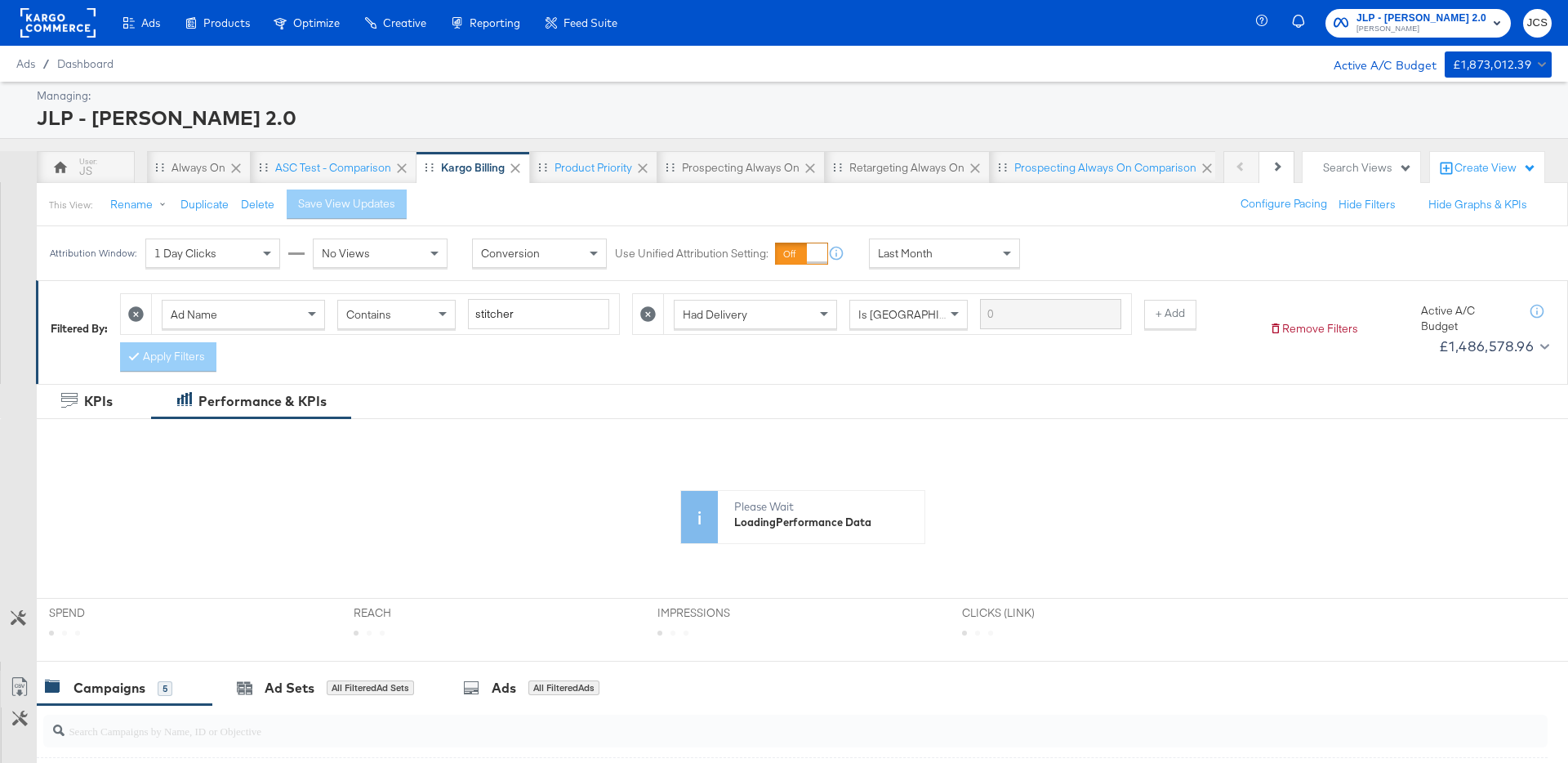
click at [1361, 165] on div "Search Views" at bounding box center [1367, 168] width 89 height 15
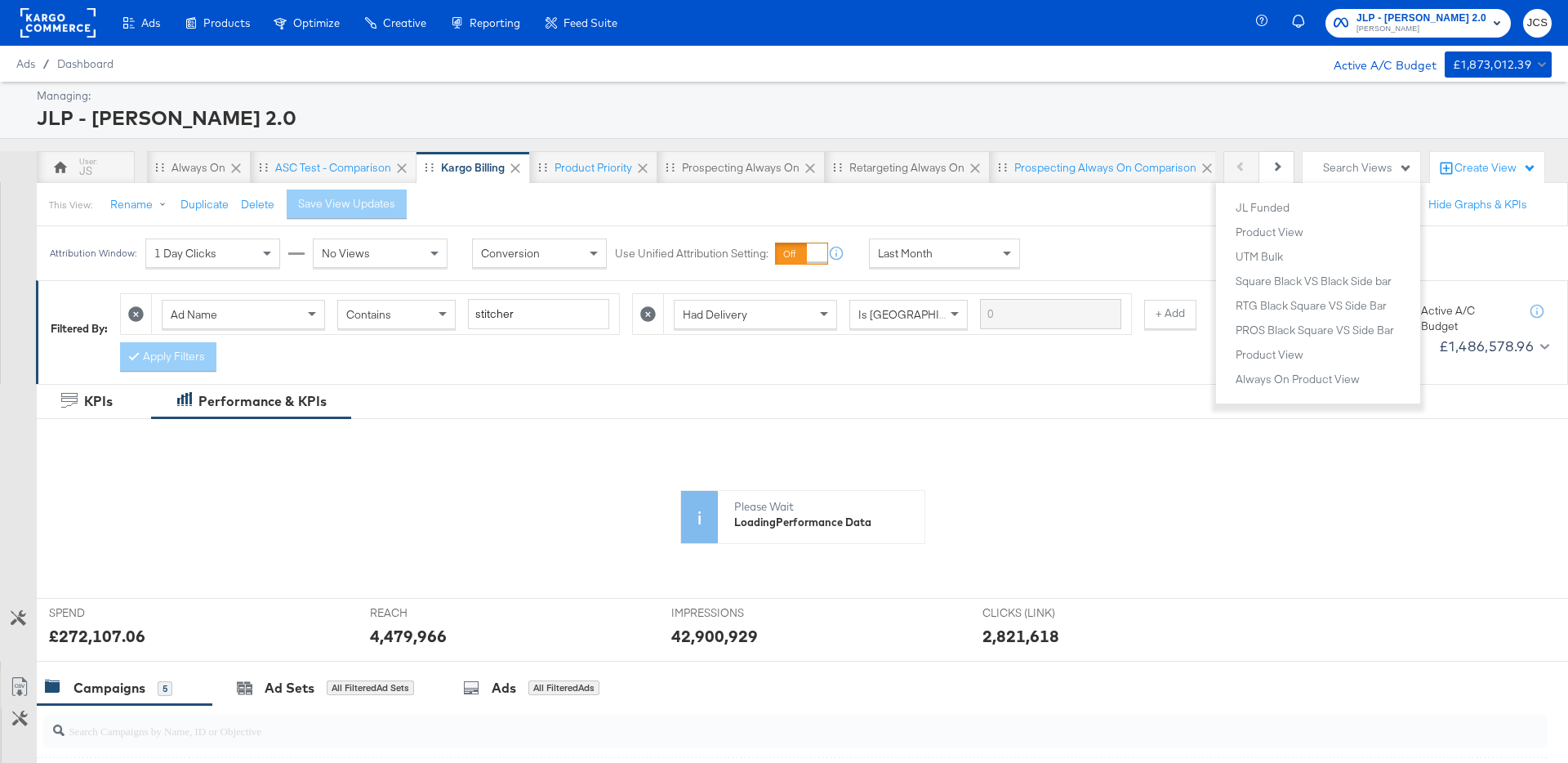
scroll to position [782, 0]
click at [1288, 229] on div "Product View" at bounding box center [1269, 231] width 68 height 11
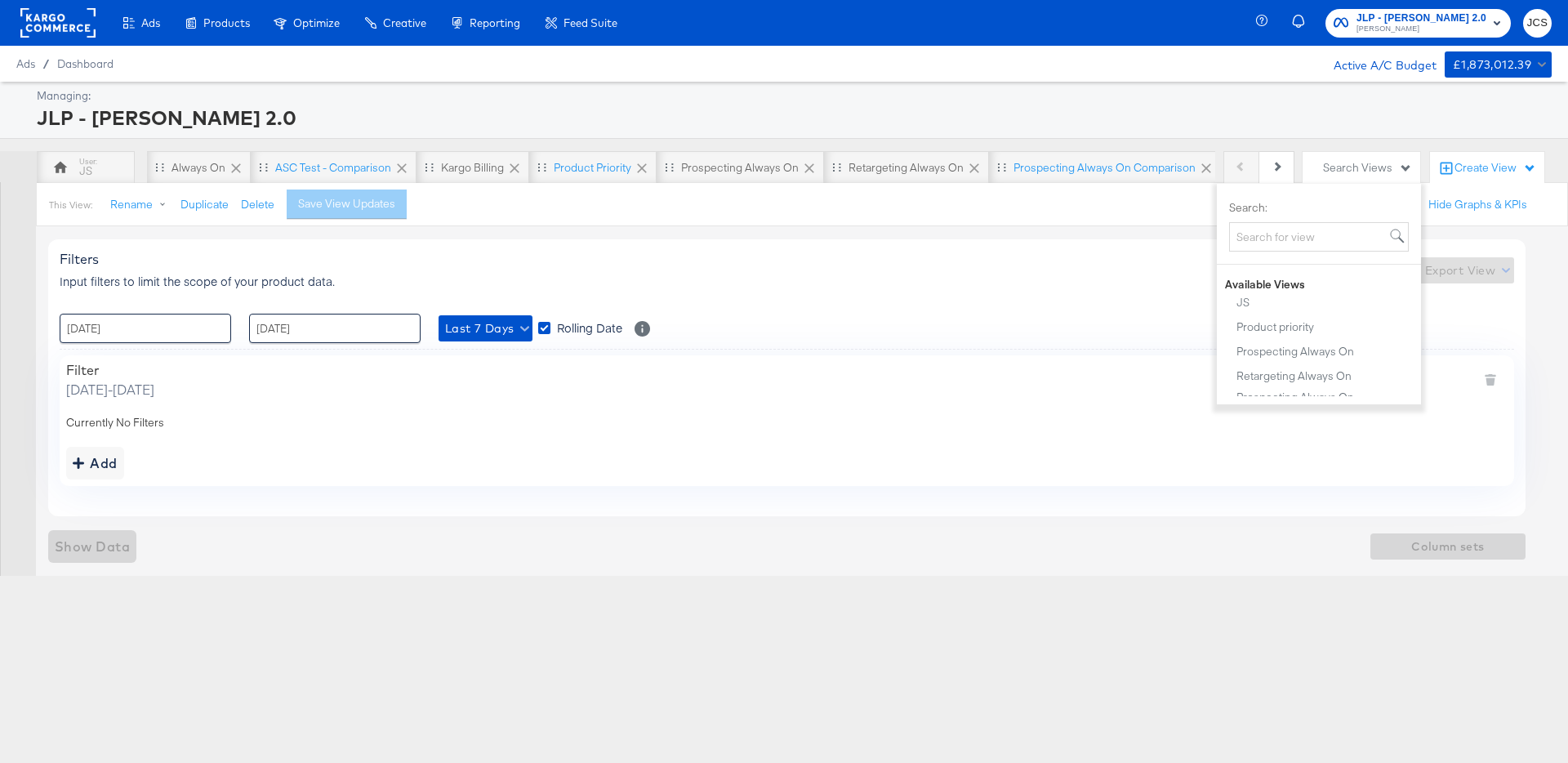
drag, startPoint x: 473, startPoint y: 243, endPoint x: 284, endPoint y: 206, distance: 192.6
click at [472, 243] on div "Filters Input filters to limit the scope of your product data. Export View : [D…" at bounding box center [787, 377] width 1478 height 276
click at [249, 204] on button "Delete" at bounding box center [257, 205] width 33 height 15
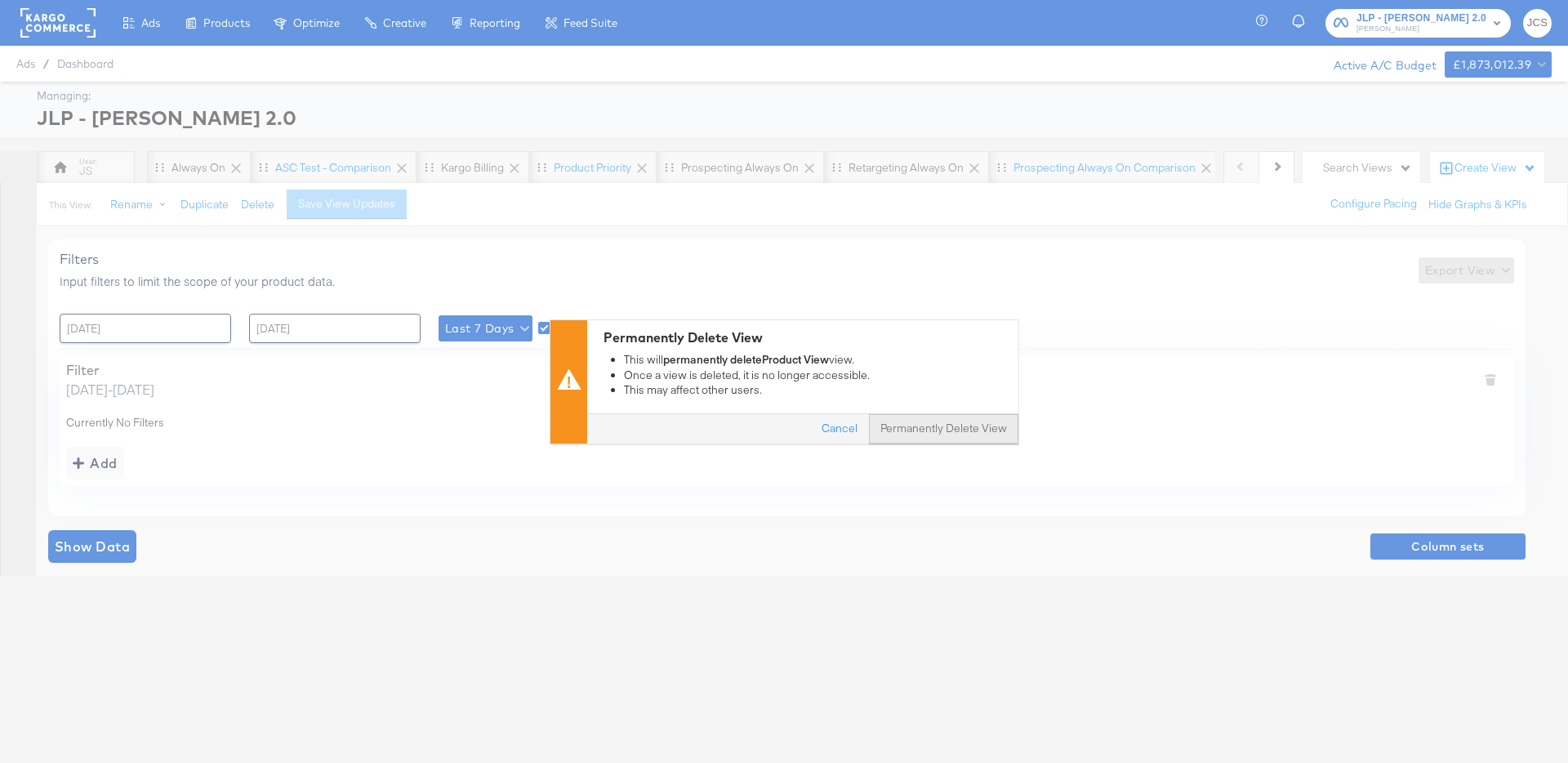
click at [914, 418] on button "Permanently Delete View" at bounding box center [943, 429] width 150 height 30
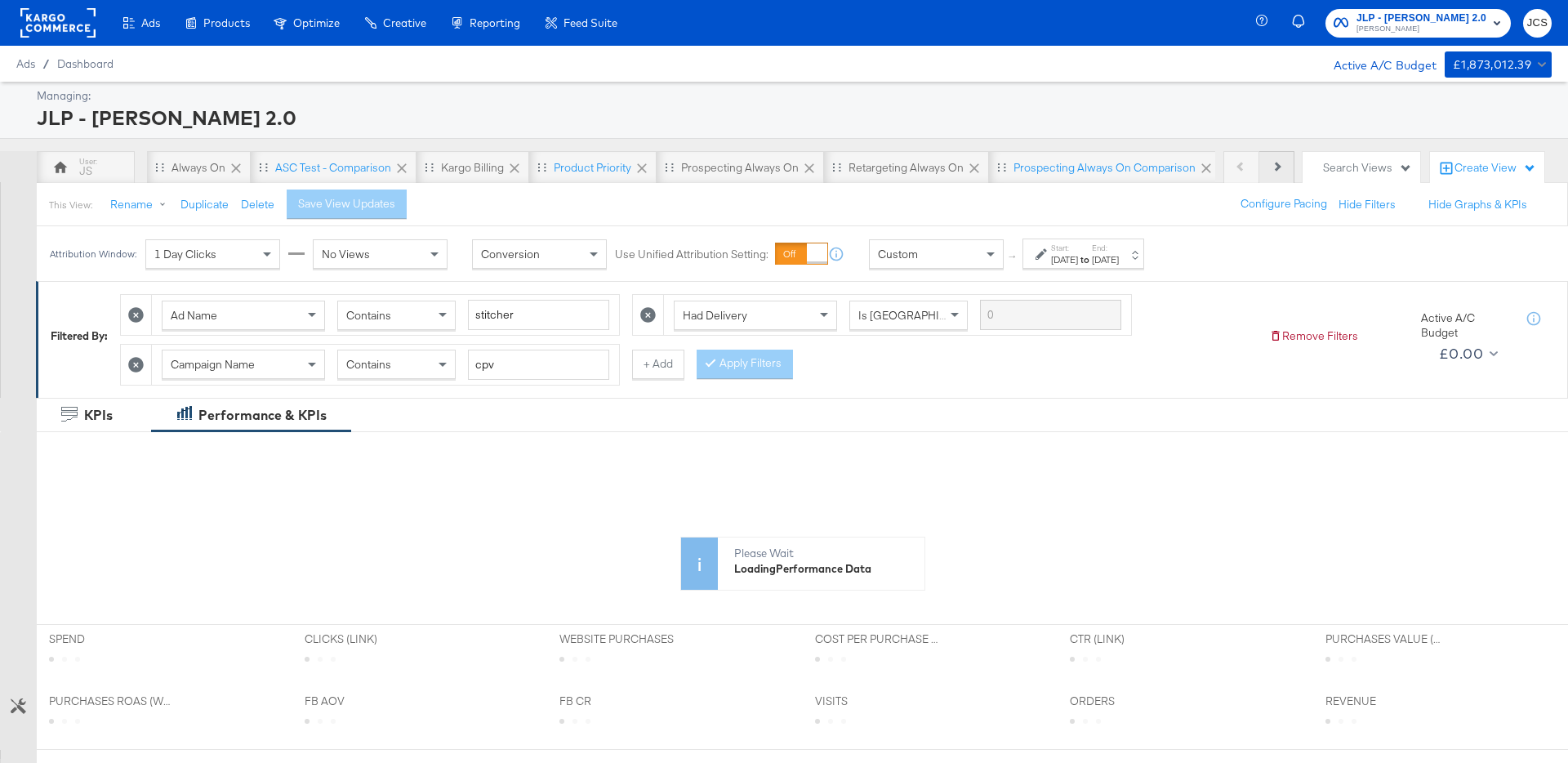
click at [1264, 164] on button "Next" at bounding box center [1277, 168] width 35 height 32
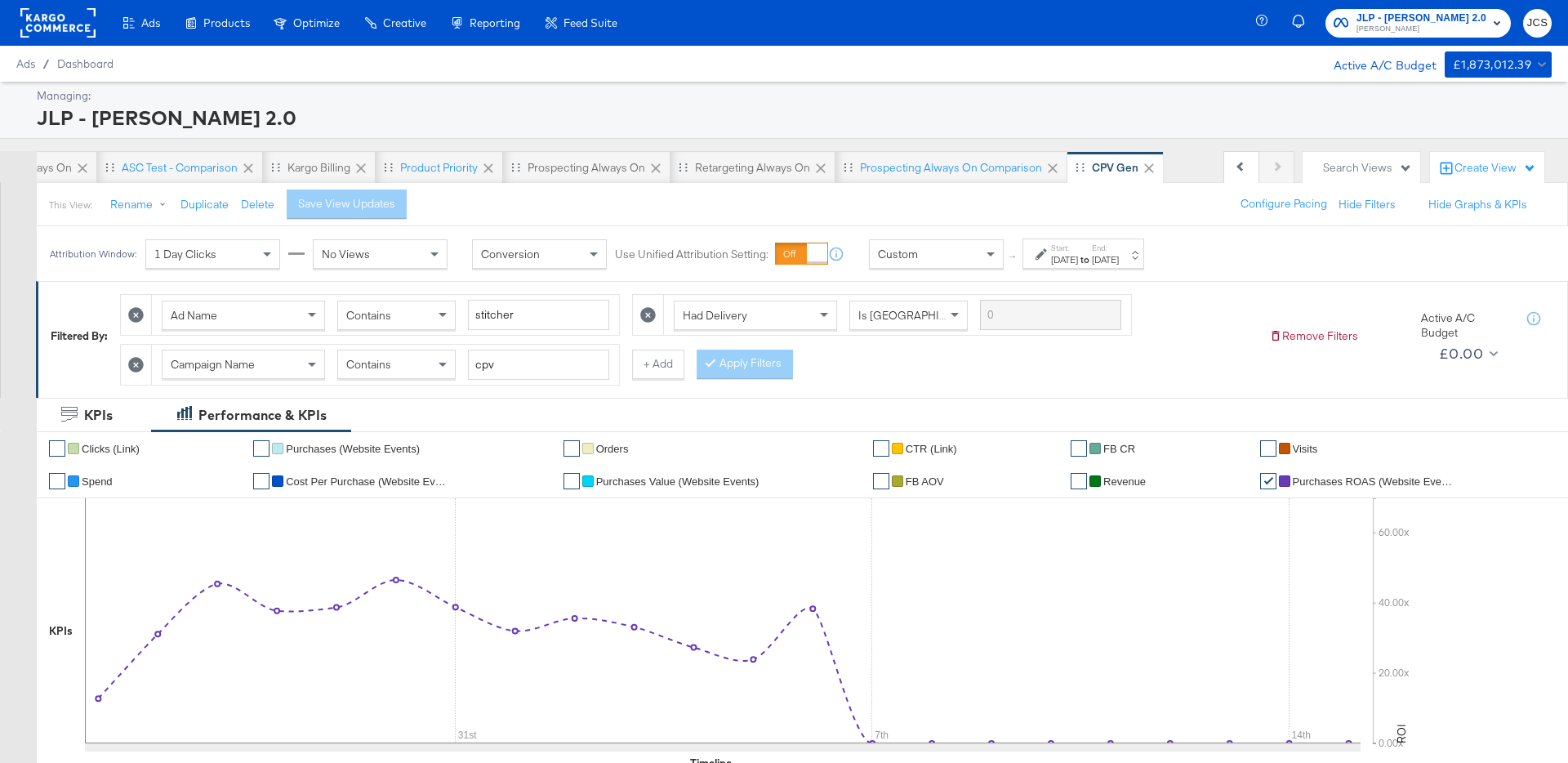
click at [1375, 171] on div "Search Views" at bounding box center [1367, 168] width 89 height 15
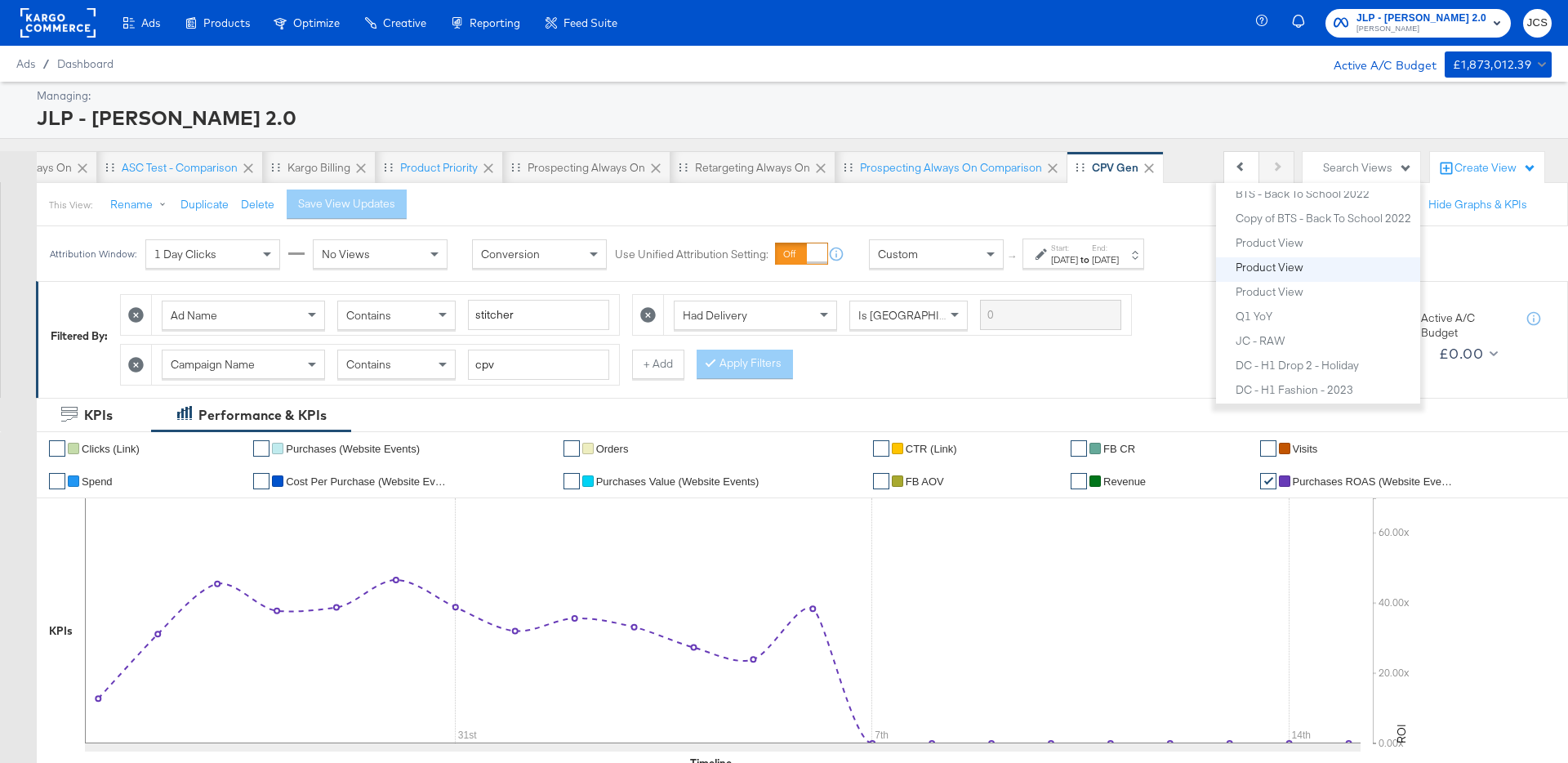
click at [1285, 269] on div "Product View" at bounding box center [1269, 267] width 68 height 11
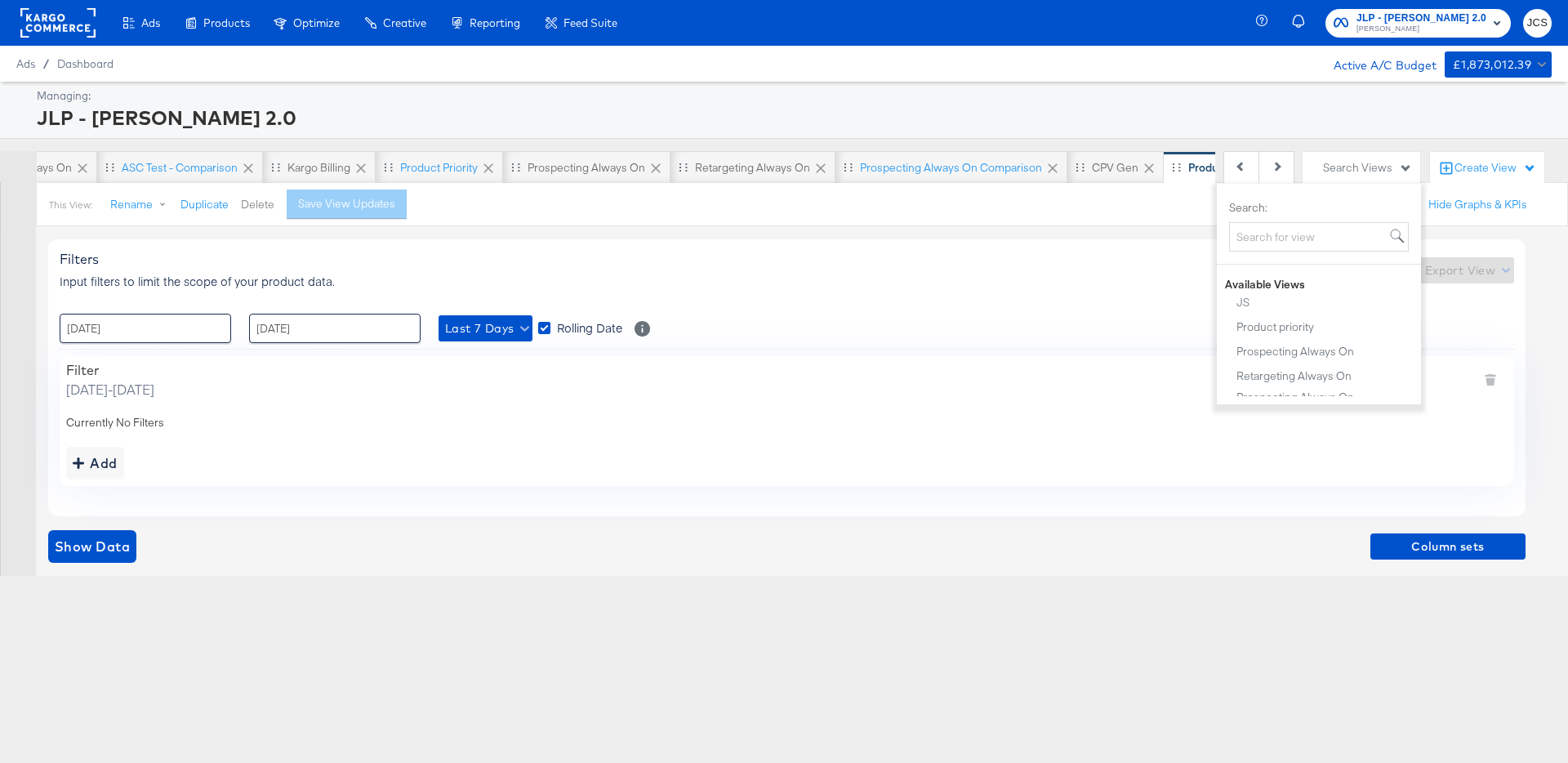
click at [245, 205] on button "Delete" at bounding box center [257, 205] width 33 height 15
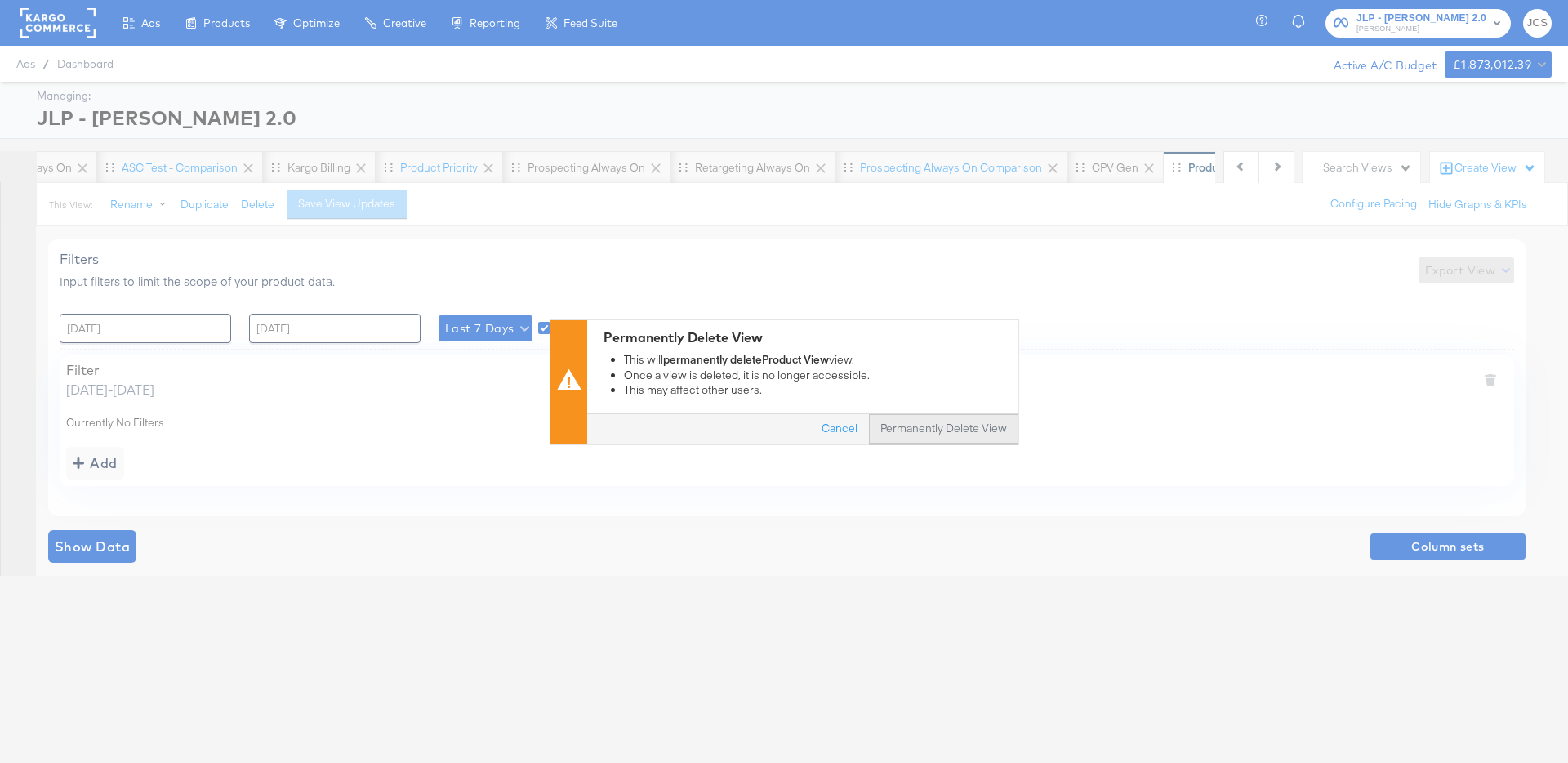
click at [920, 423] on button "Permanently Delete View" at bounding box center [943, 429] width 150 height 30
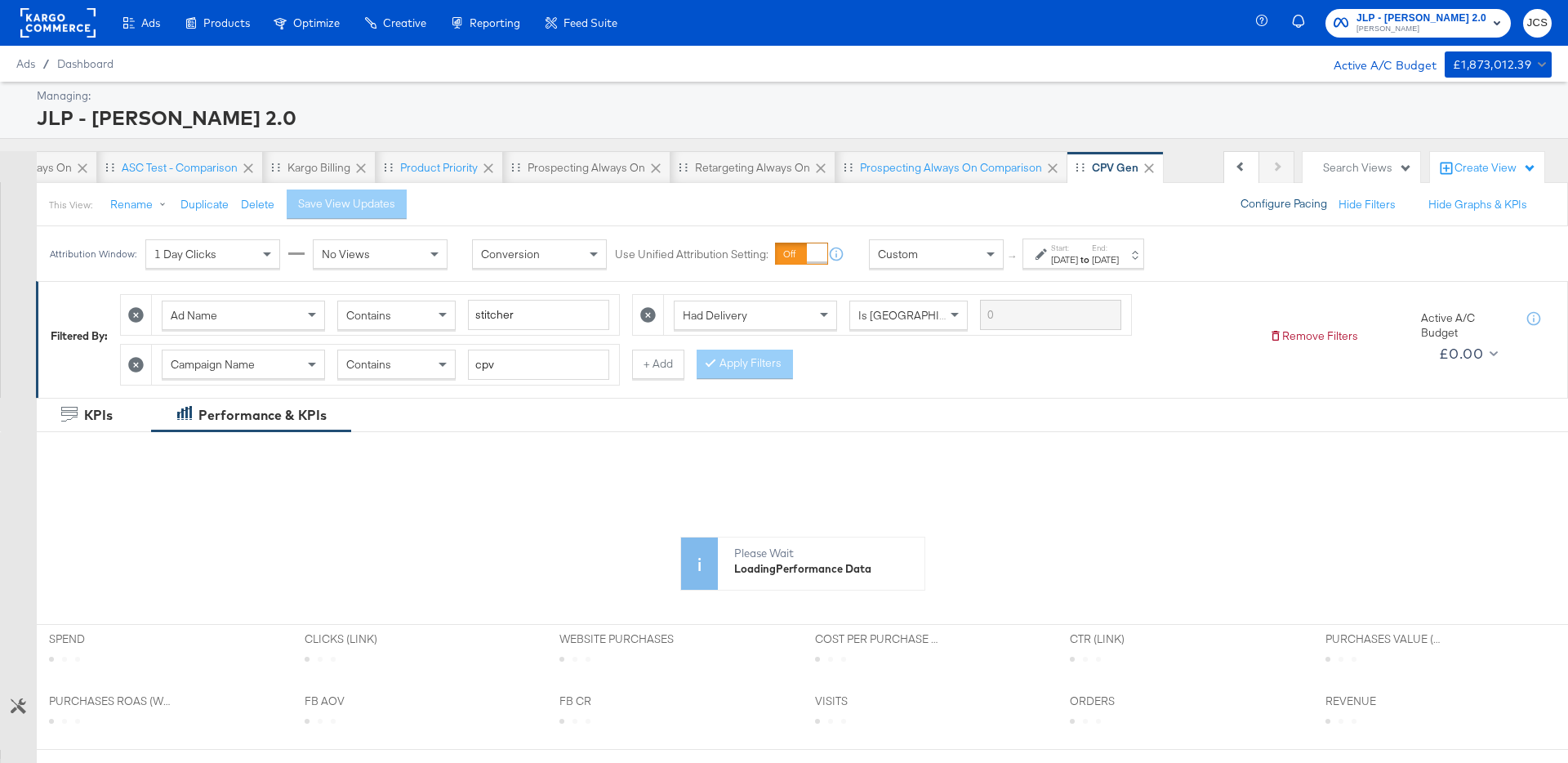
scroll to position [0, 93]
click at [1337, 156] on div "Search Views" at bounding box center [1361, 168] width 117 height 31
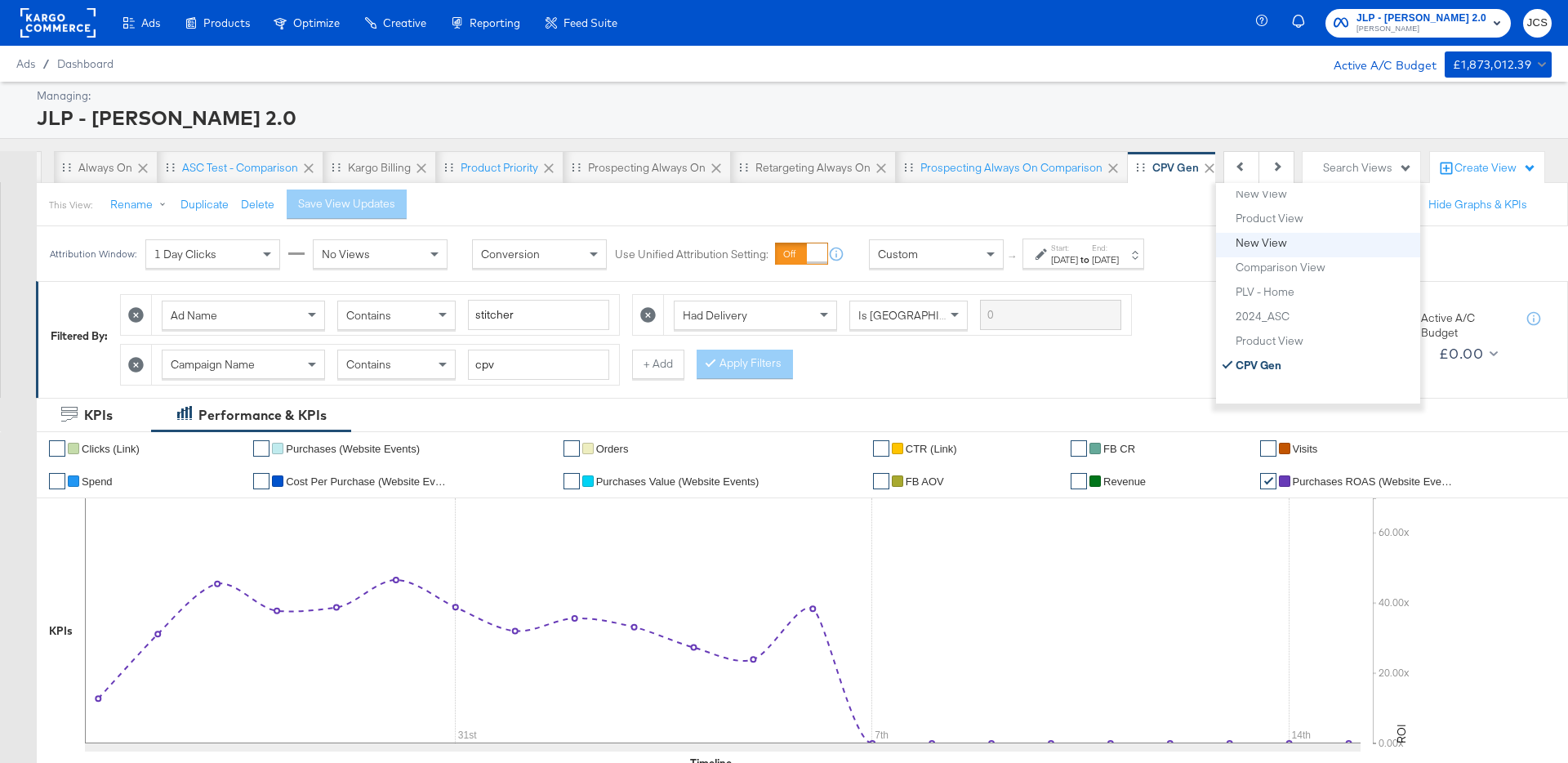
click at [1284, 243] on div "New View" at bounding box center [1261, 243] width 51 height 11
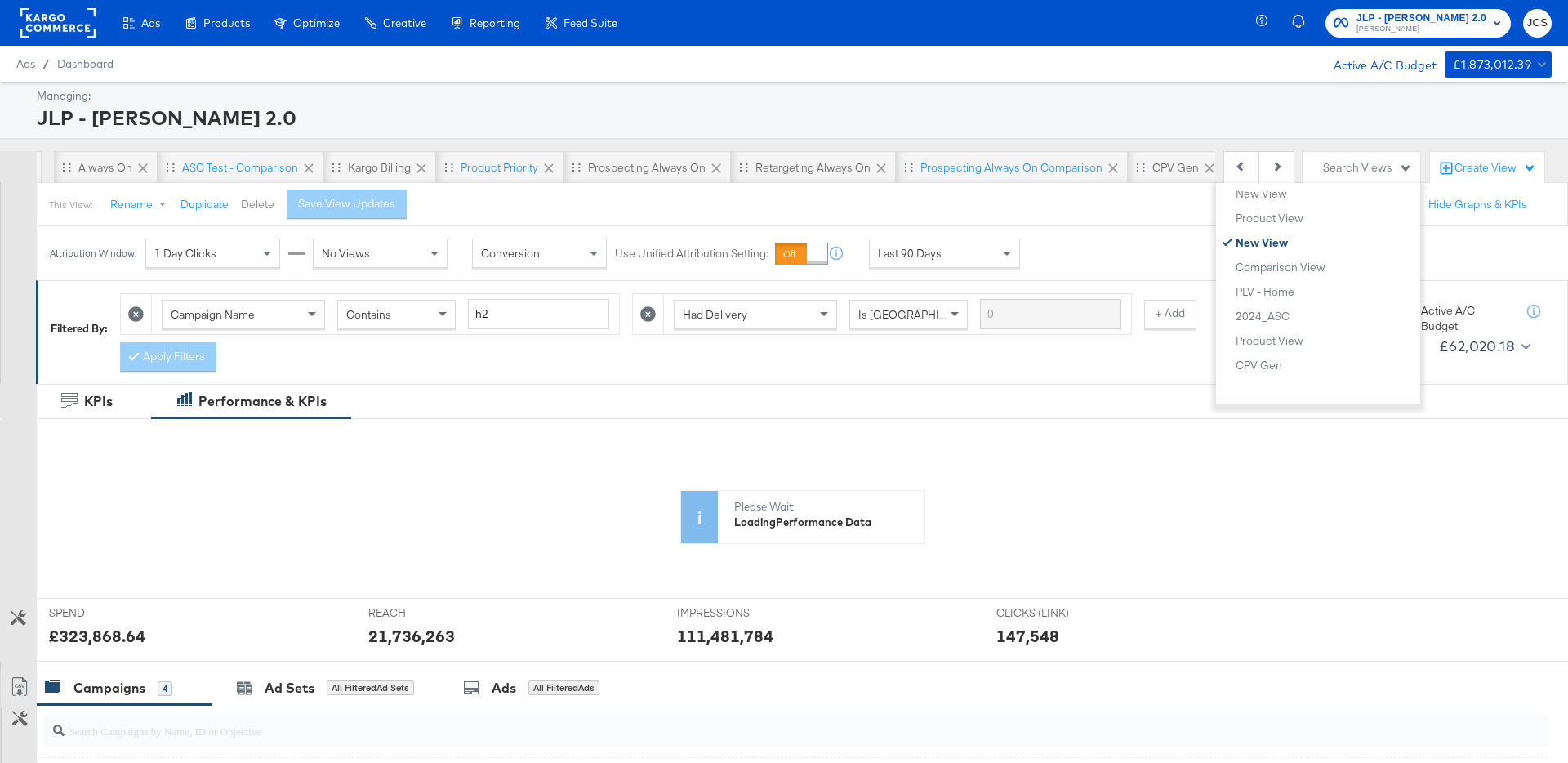
click at [251, 204] on button "Delete" at bounding box center [257, 205] width 33 height 15
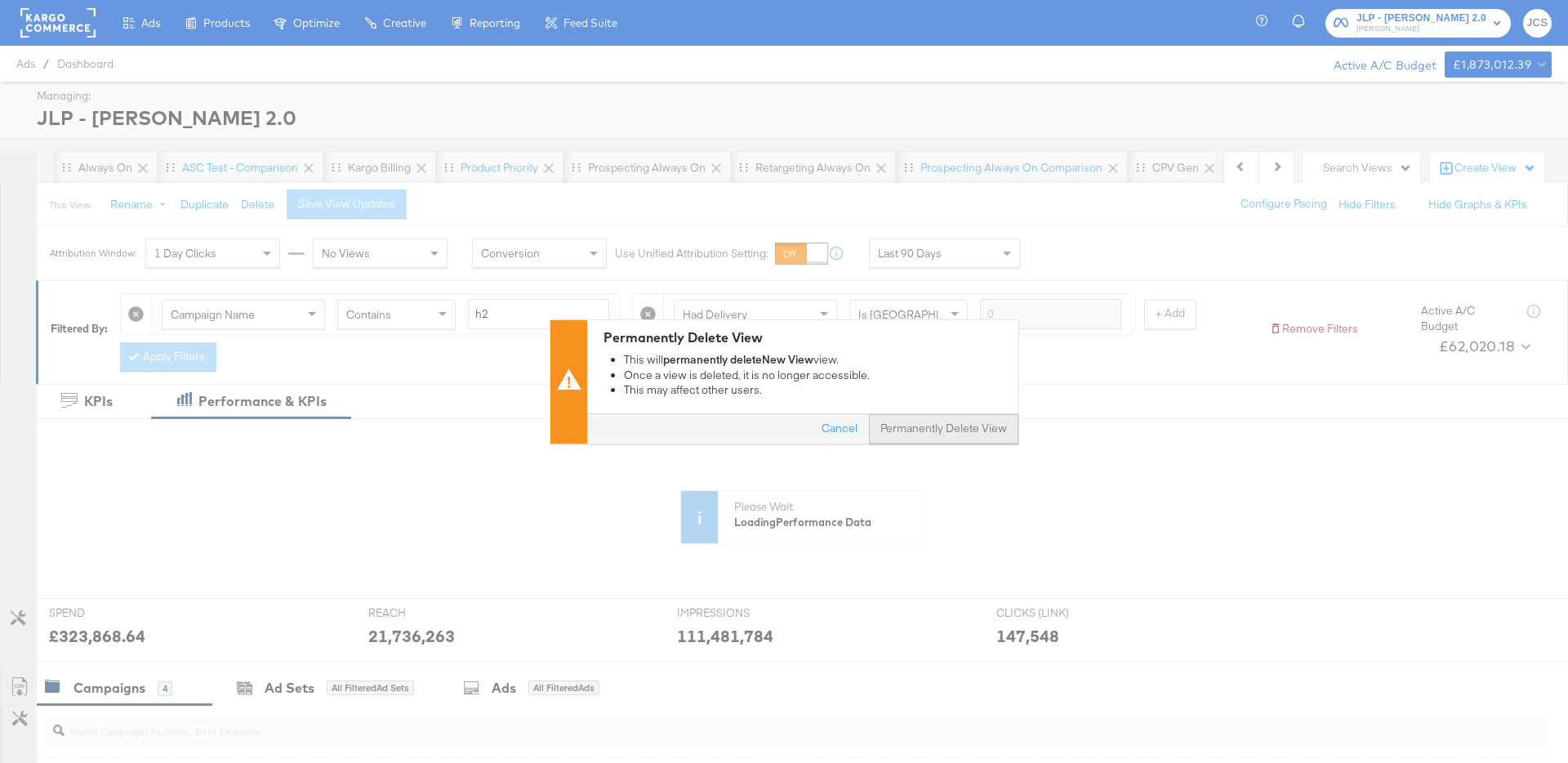
click at [933, 422] on button "Permanently Delete View" at bounding box center [943, 429] width 150 height 30
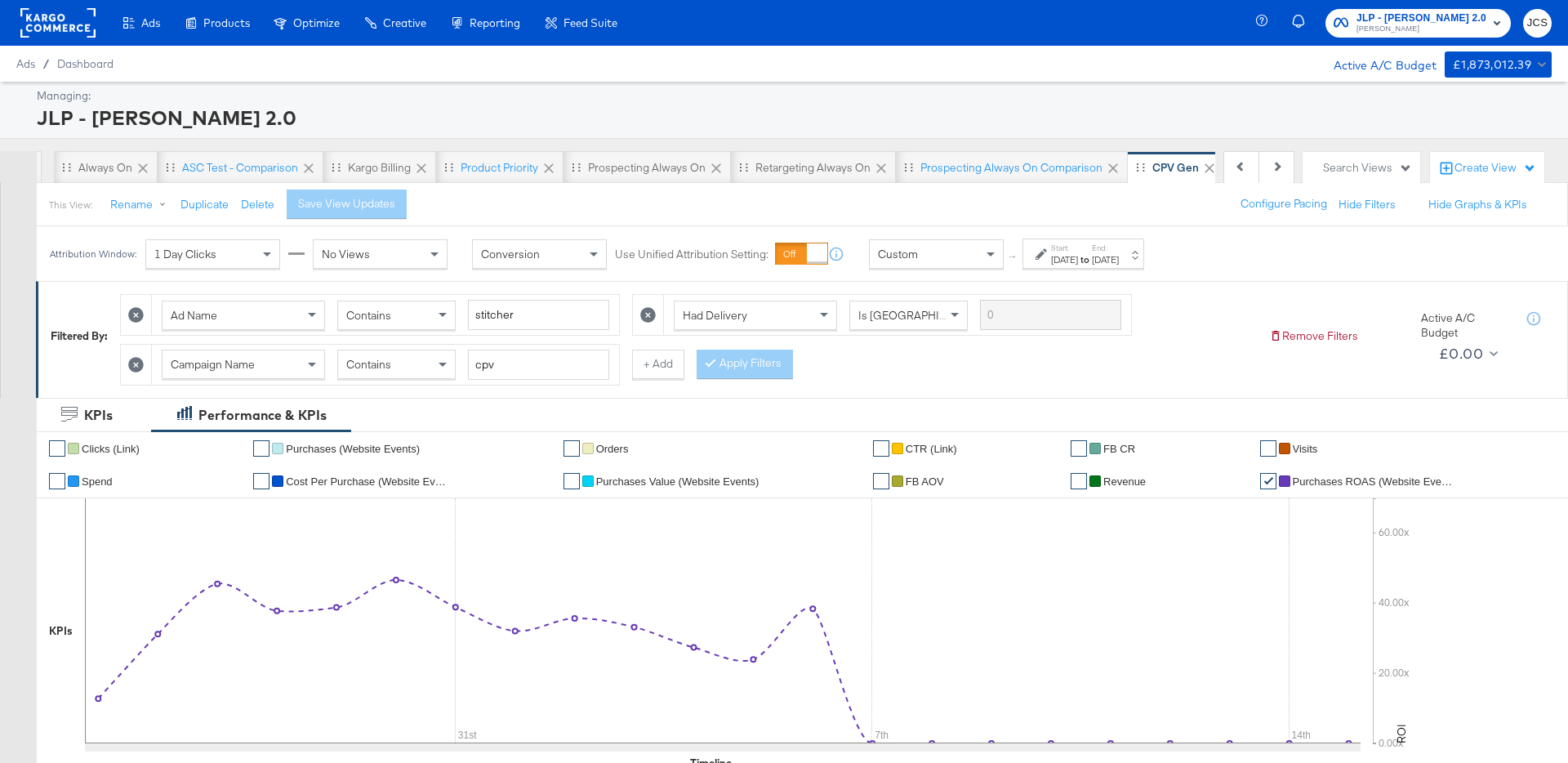
scroll to position [0, 153]
click at [63, 26] on rect at bounding box center [57, 23] width 75 height 30
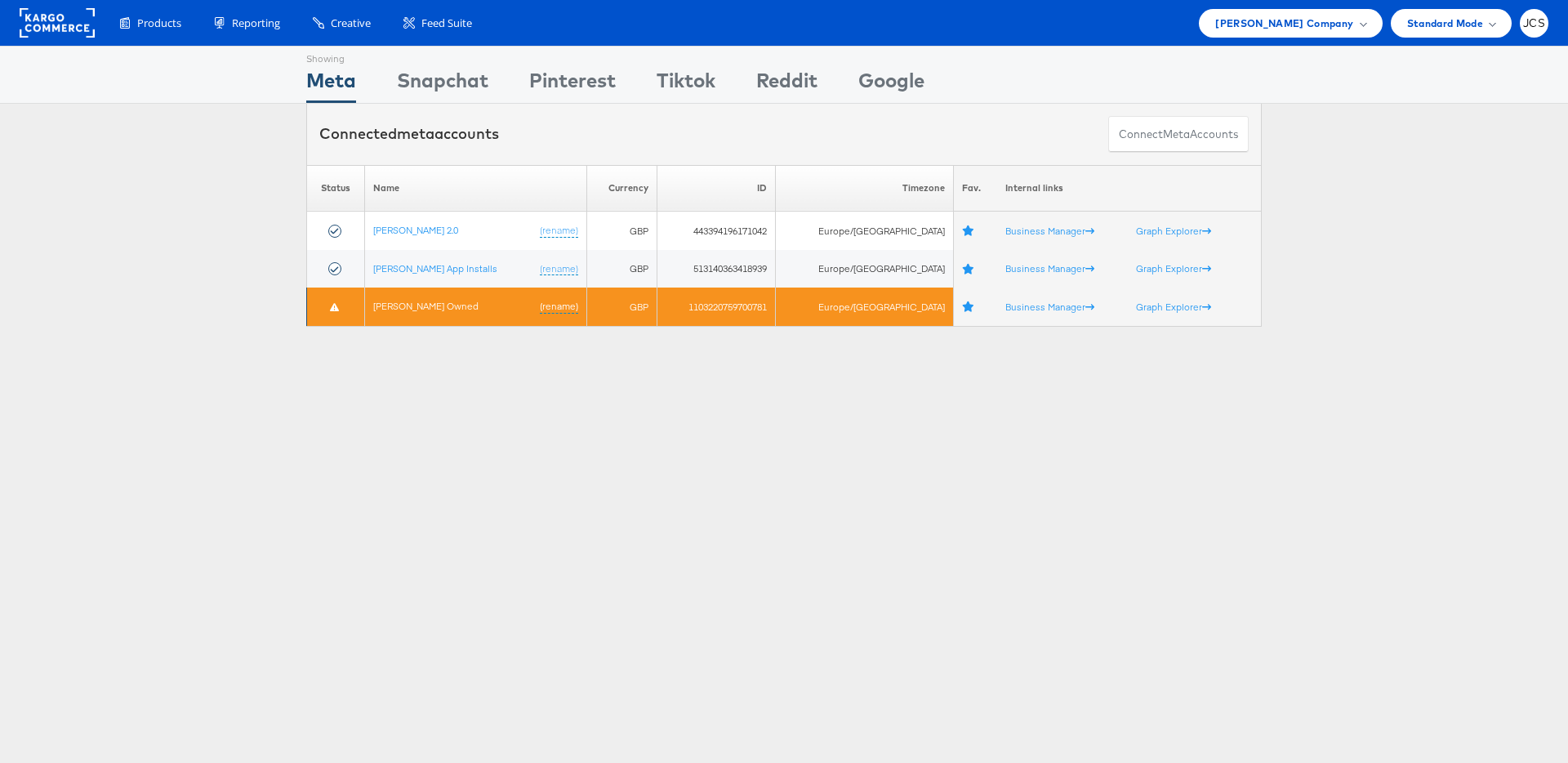
drag, startPoint x: 483, startPoint y: 448, endPoint x: 442, endPoint y: 320, distance: 134.4
click at [483, 447] on div "Showing Meta Showing [GEOGRAPHIC_DATA] Showing Pinterest Showing Tiktok Showing…" at bounding box center [784, 454] width 1568 height 817
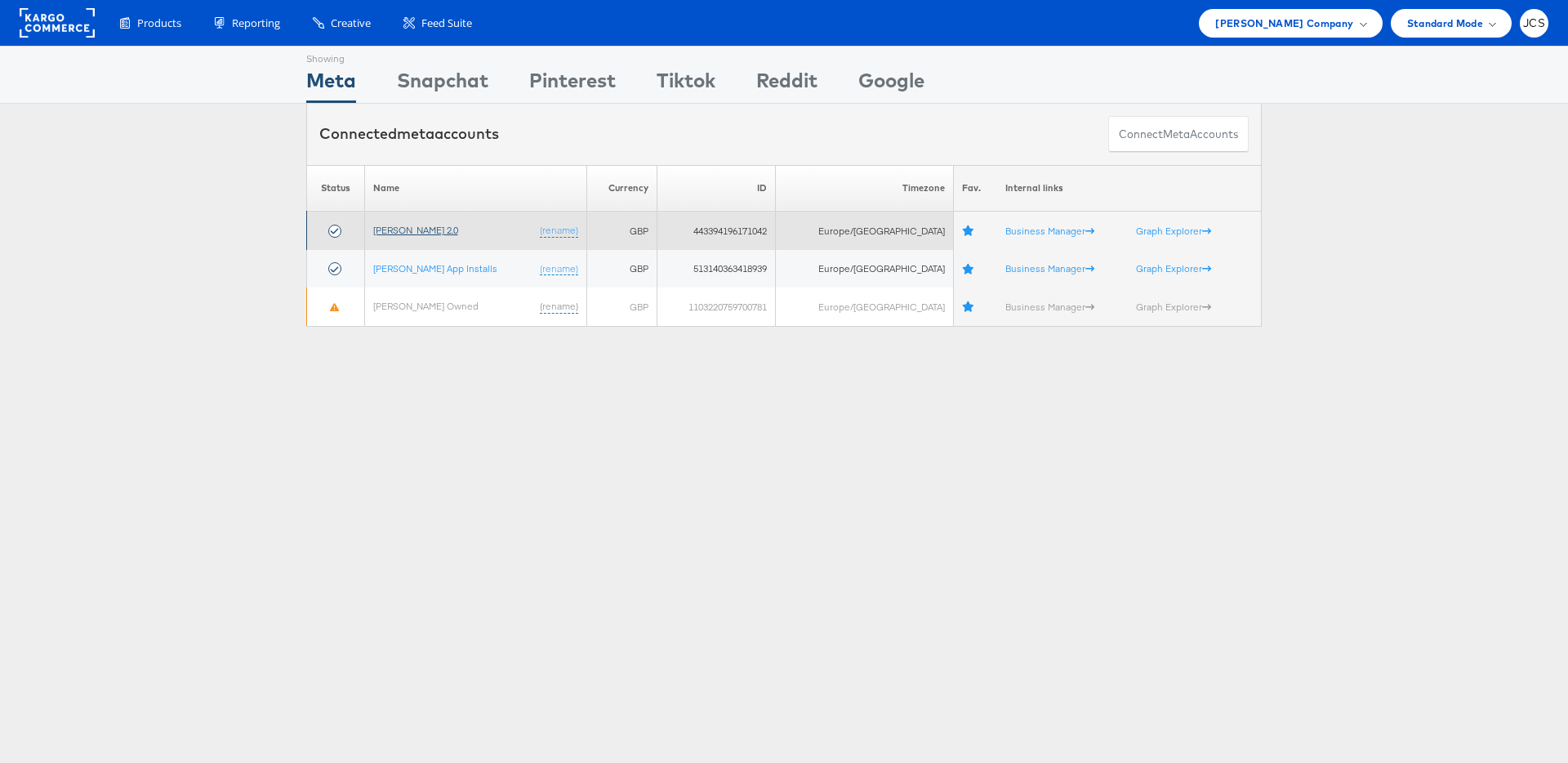
click at [408, 230] on link "[PERSON_NAME] 2.0" at bounding box center [415, 230] width 85 height 12
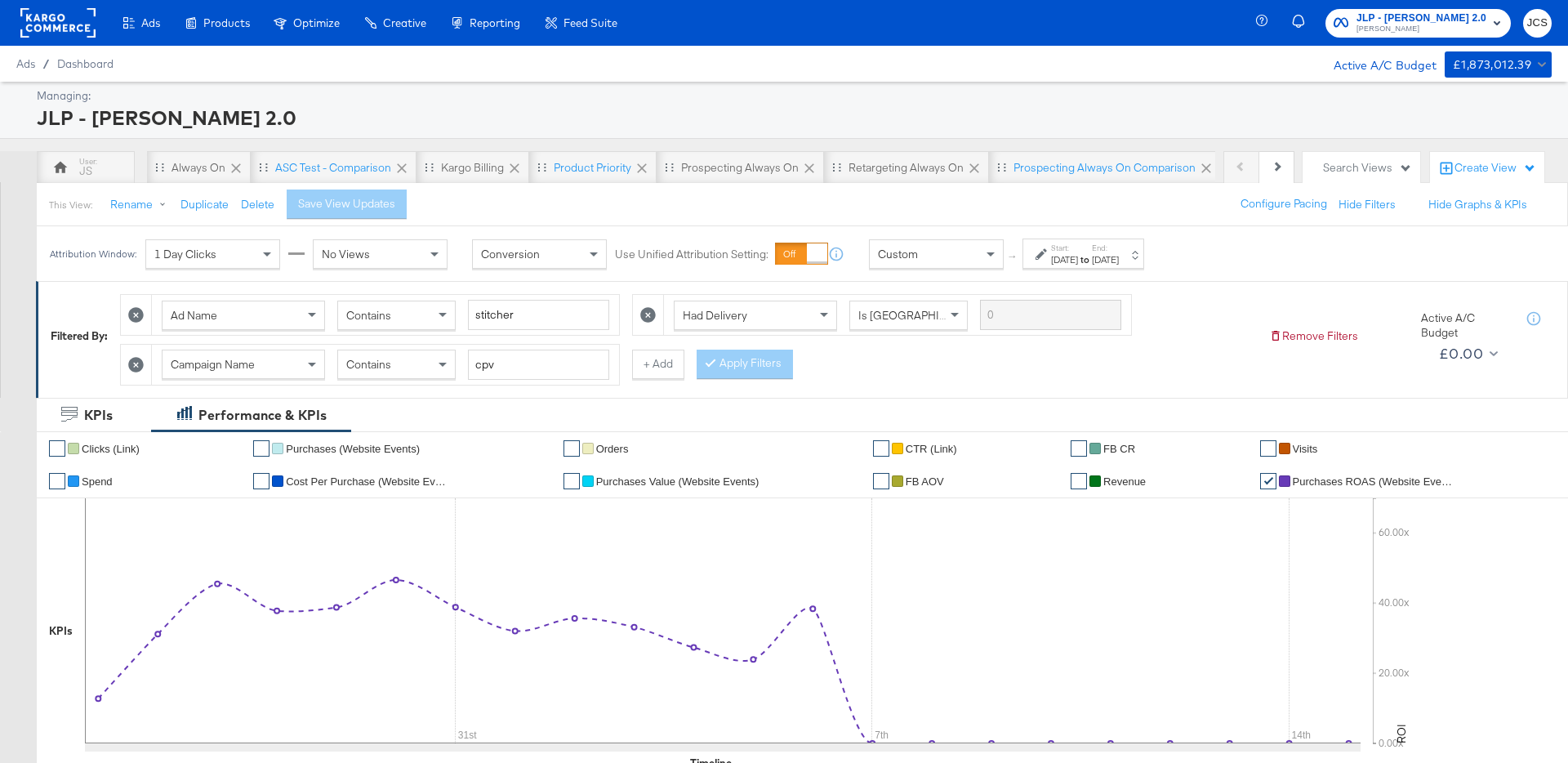
click at [1369, 165] on div "Search Views" at bounding box center [1367, 168] width 89 height 15
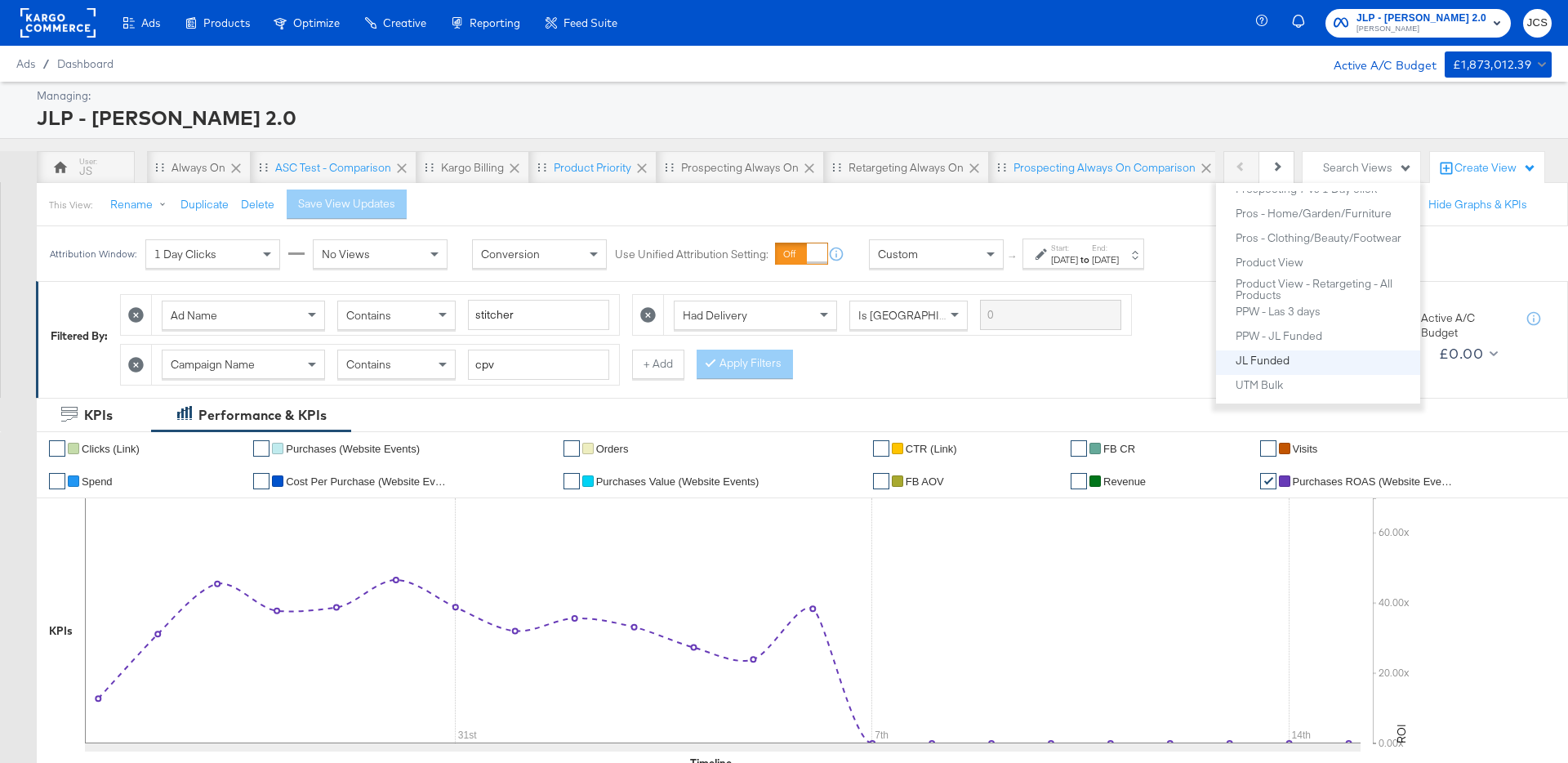
scroll to position [616, 0]
click at [1276, 274] on div "Product View" at bounding box center [1269, 272] width 68 height 11
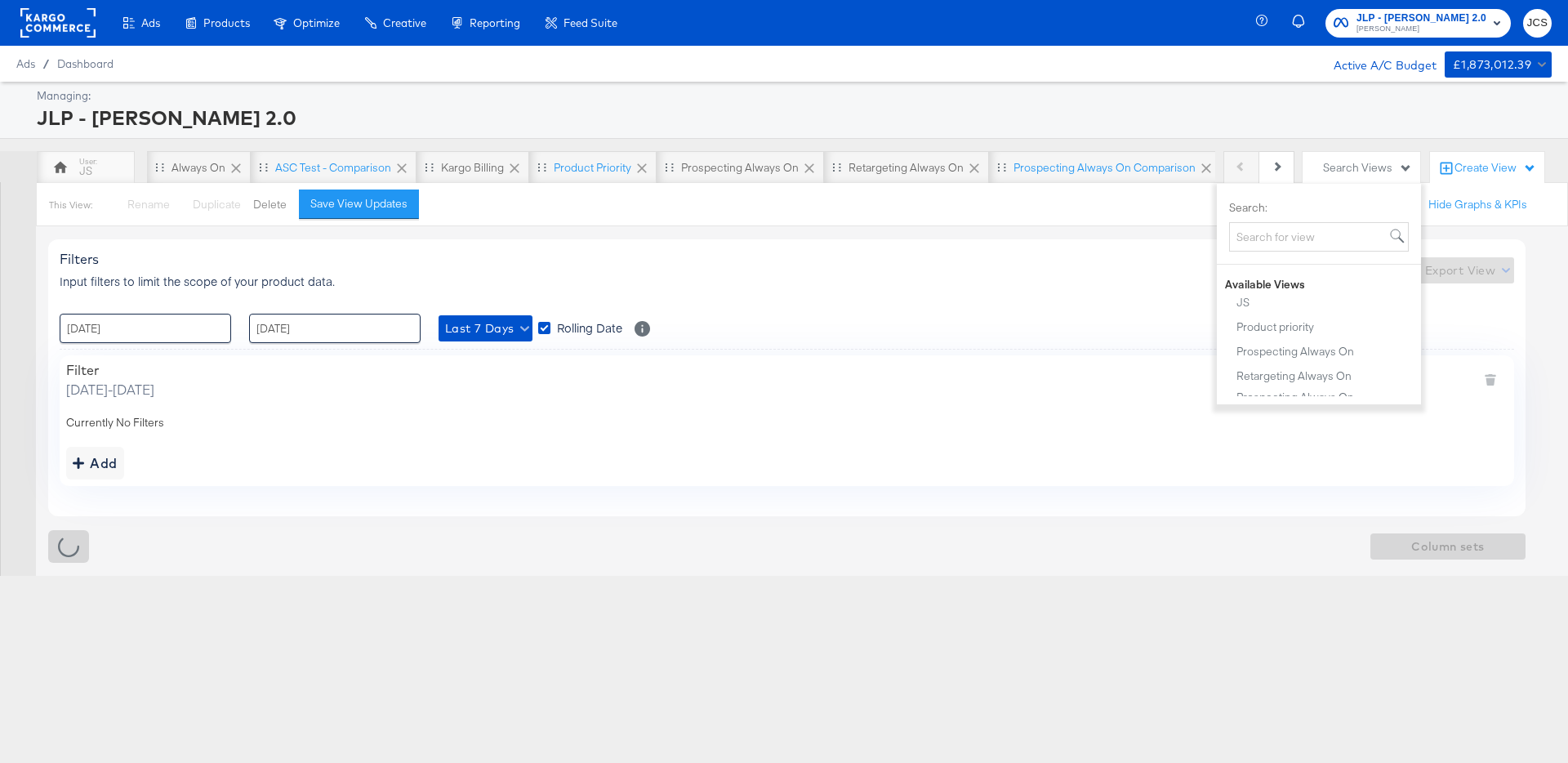
click at [277, 210] on button "Delete" at bounding box center [270, 205] width 33 height 15
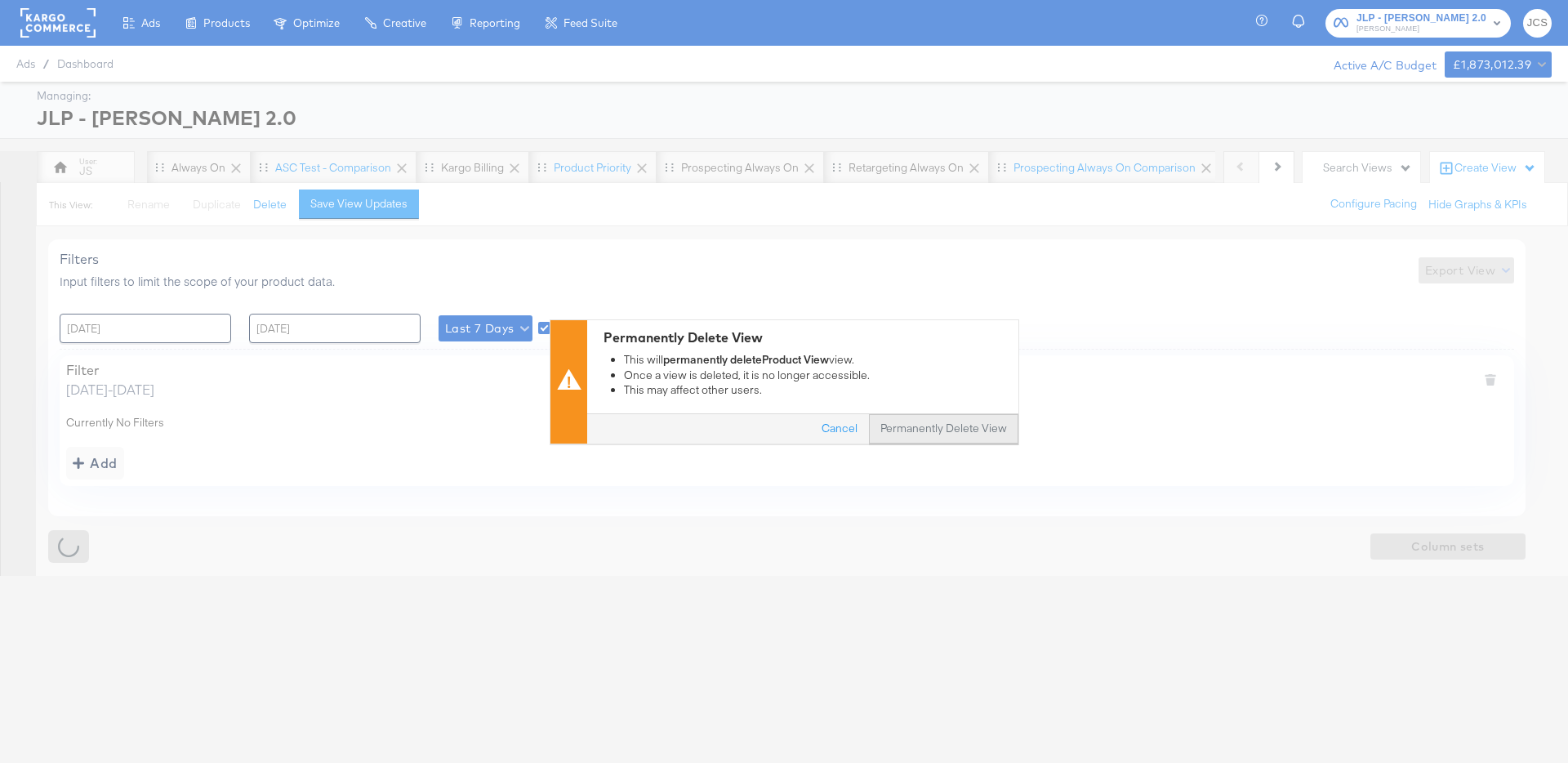
click at [889, 429] on button "Permanently Delete View" at bounding box center [943, 429] width 150 height 30
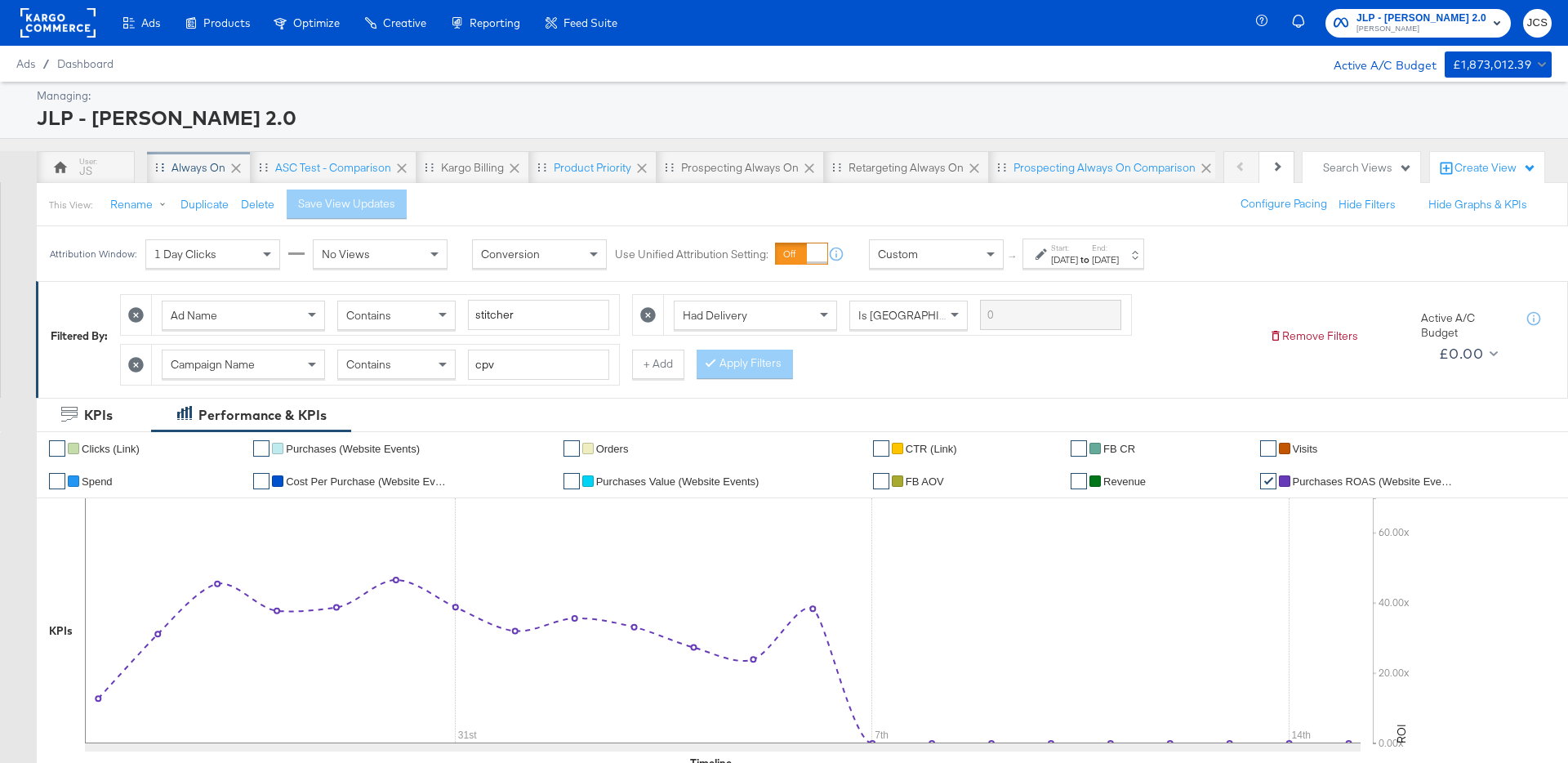
click at [203, 162] on div "Always On" at bounding box center [198, 168] width 54 height 15
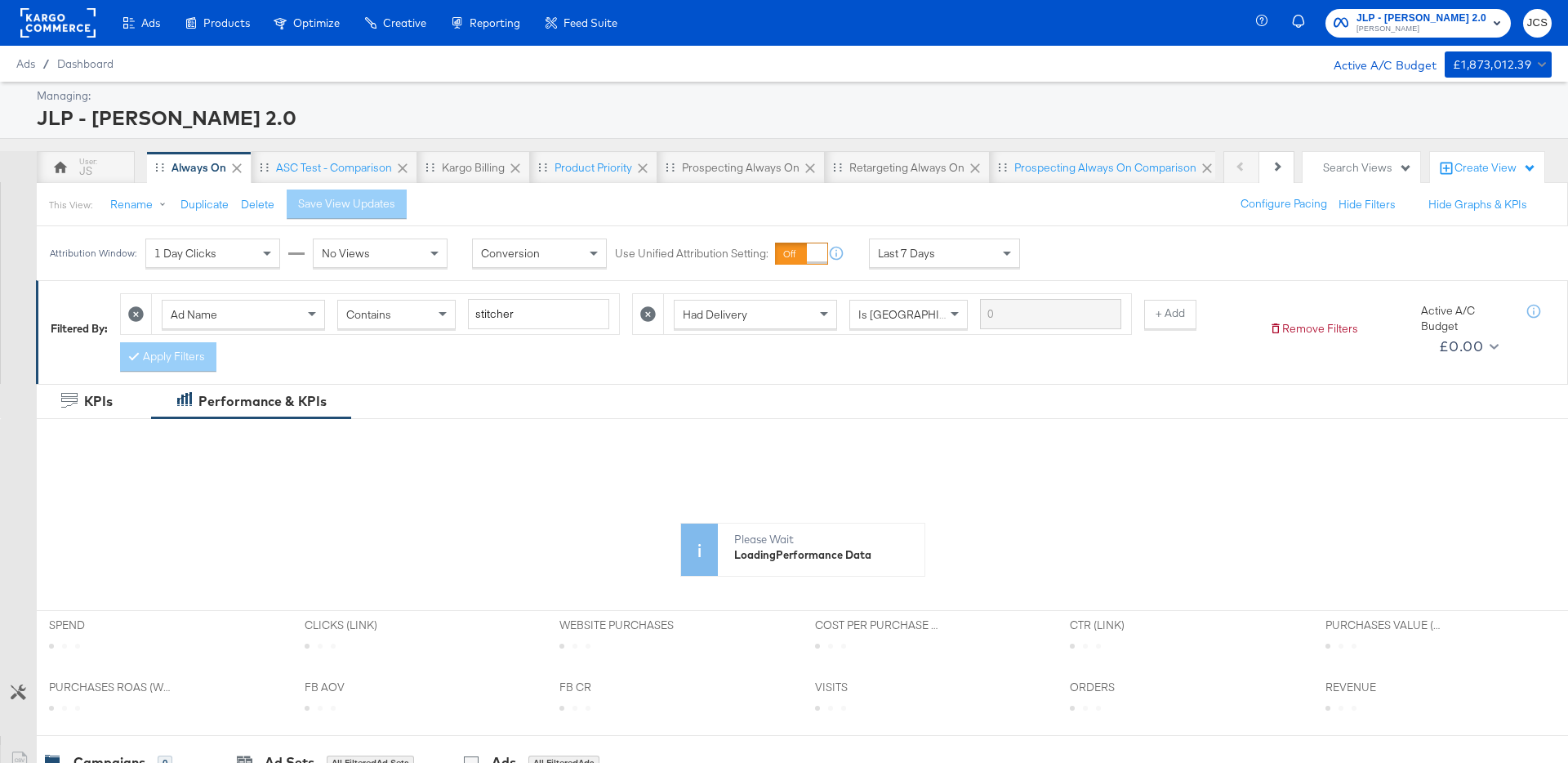
click at [892, 246] on span "Last 7 Days" at bounding box center [907, 252] width 57 height 14
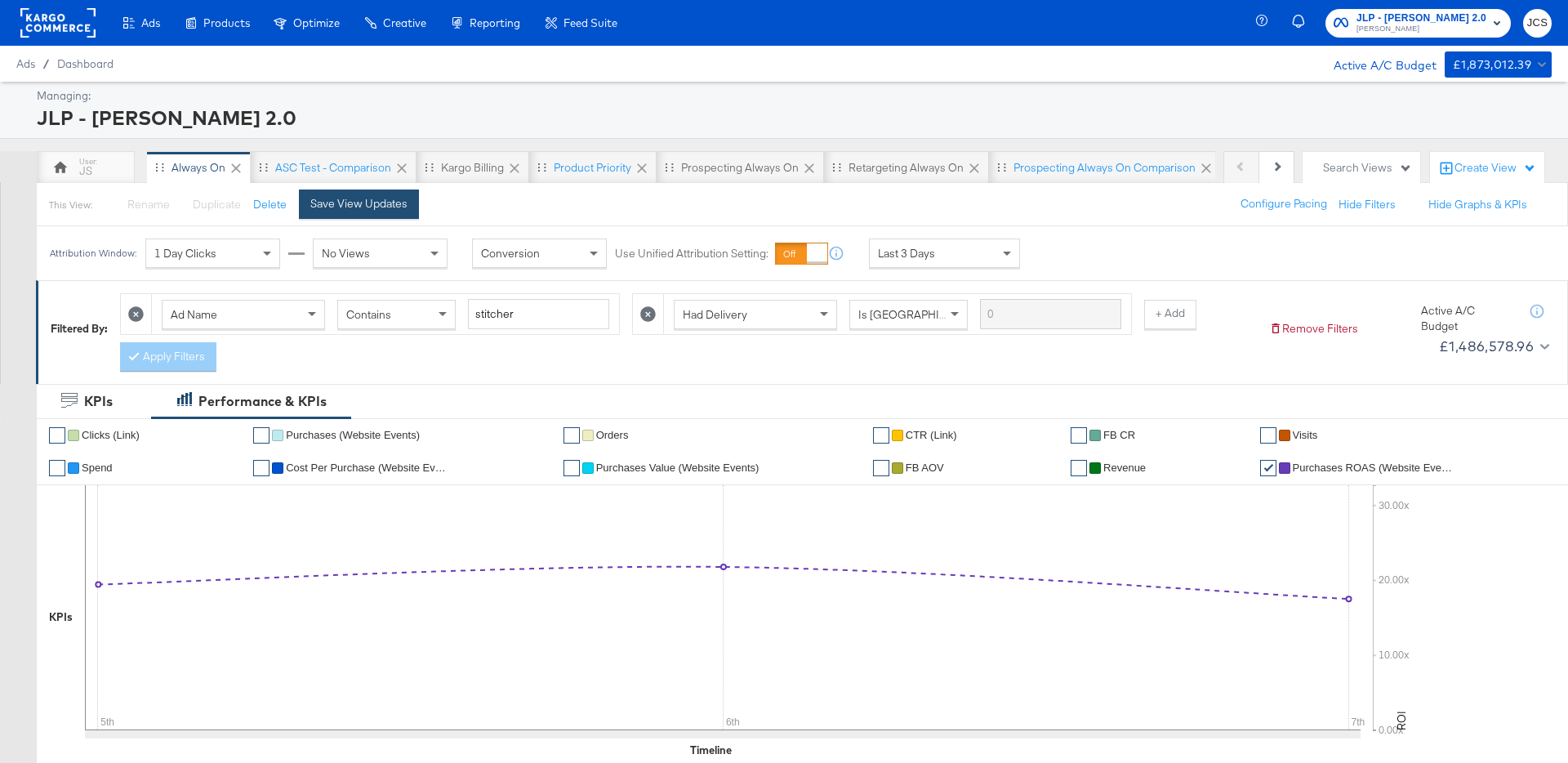
click at [355, 210] on div "Save View Updates" at bounding box center [359, 204] width 97 height 15
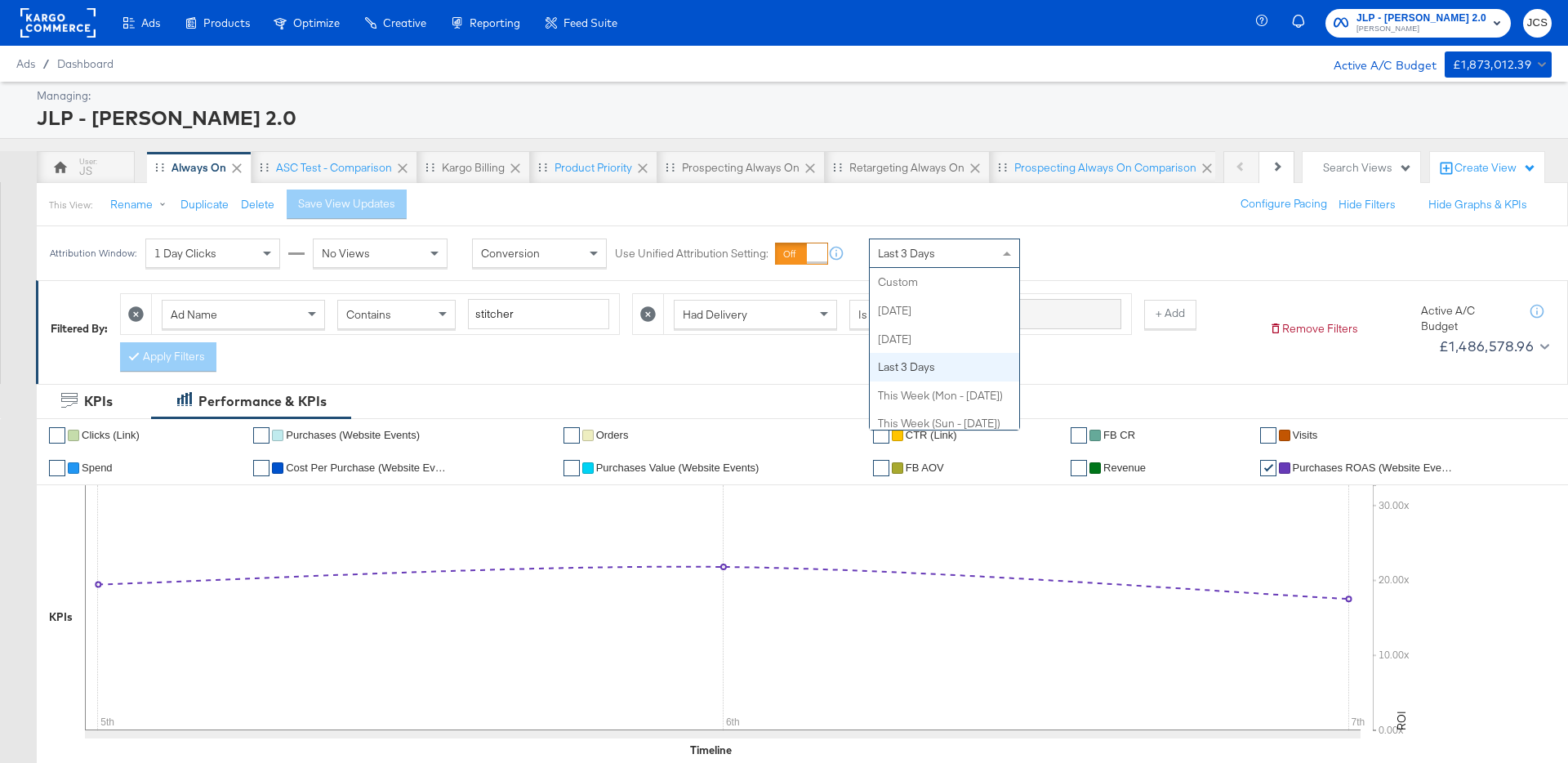
click at [907, 256] on span "Last 3 Days" at bounding box center [907, 252] width 57 height 14
click at [789, 347] on div "Ad Name Contains stitcher Had Delivery Is Greater Than + Add Apply Filters" at bounding box center [688, 328] width 1136 height 87
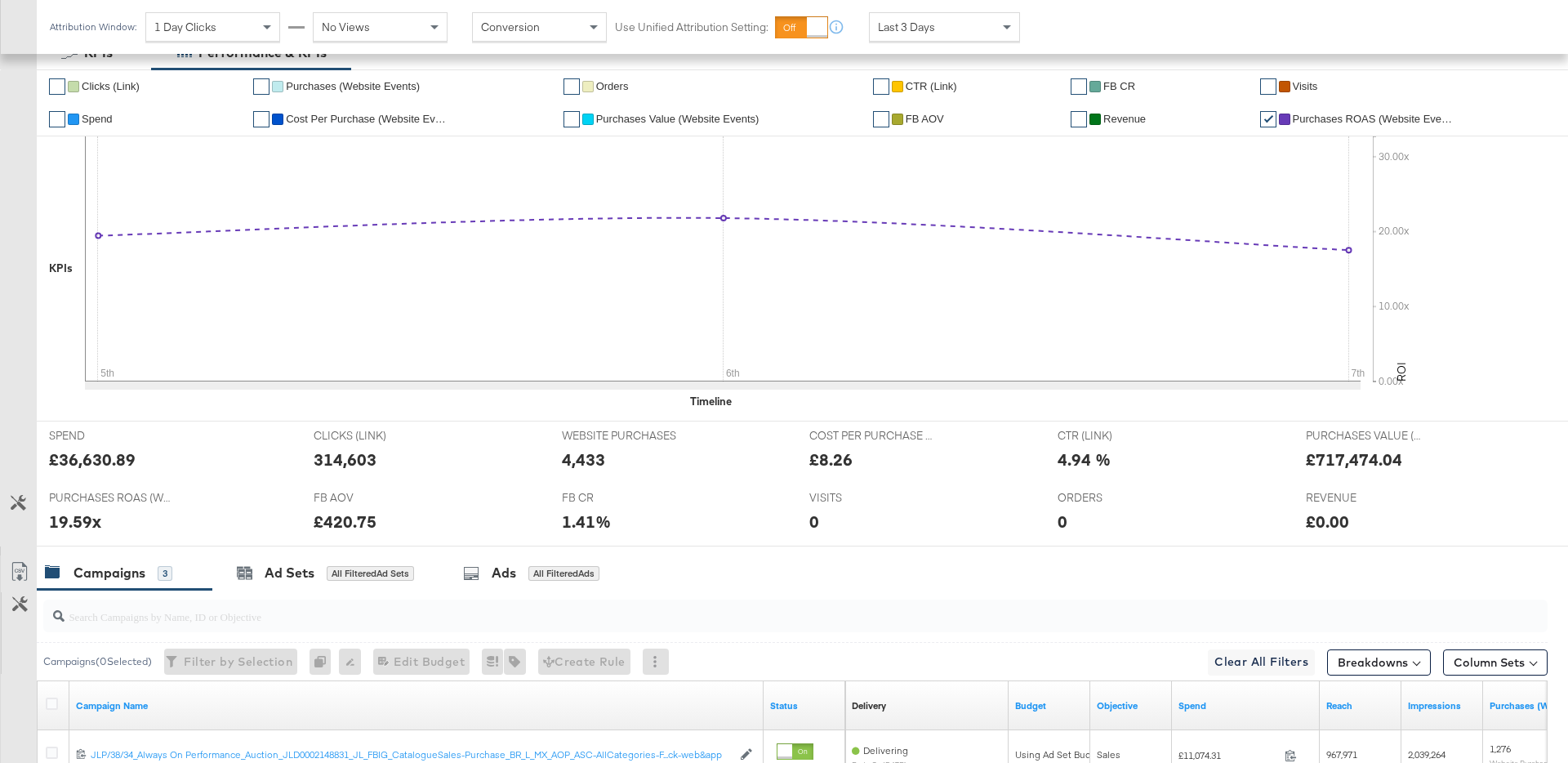
scroll to position [632, 0]
